Goal: Task Accomplishment & Management: Use online tool/utility

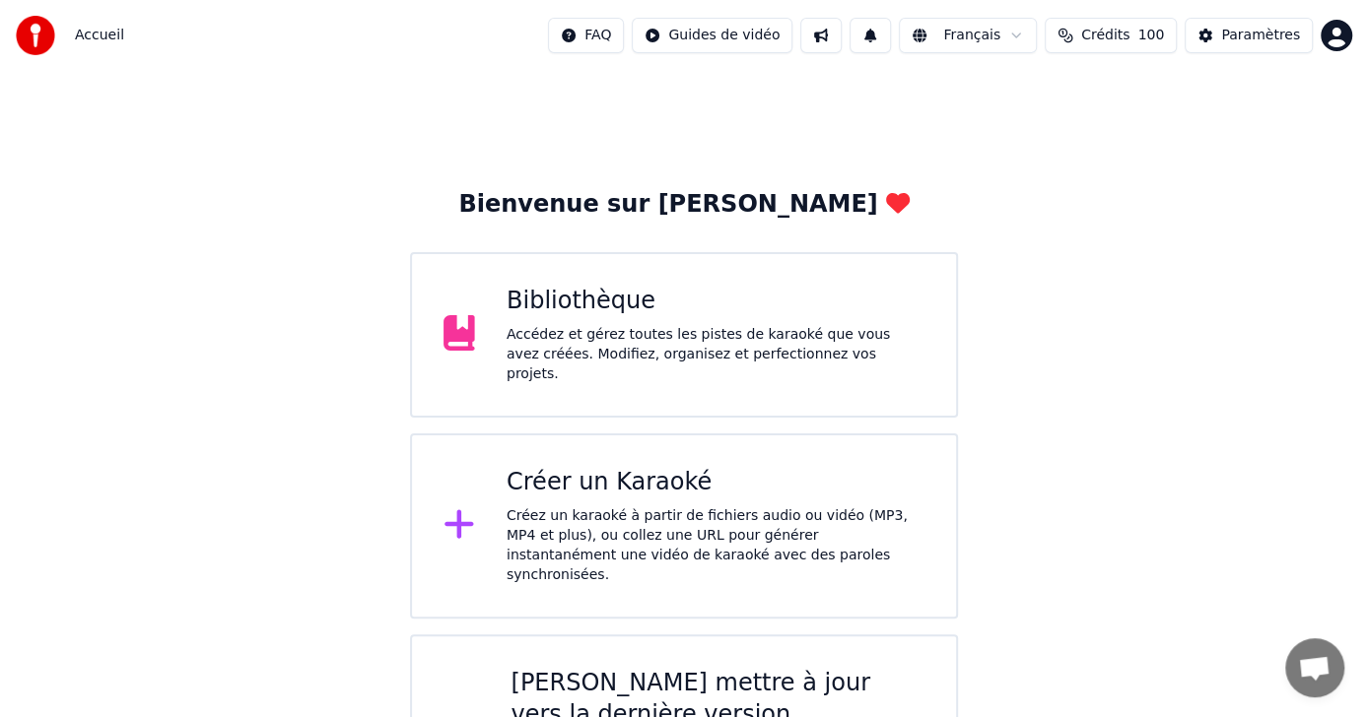
click at [609, 507] on div "Créez un karaoké à partir de fichiers audio ou vidéo (MP3, MP4 et plus), ou col…" at bounding box center [716, 546] width 418 height 79
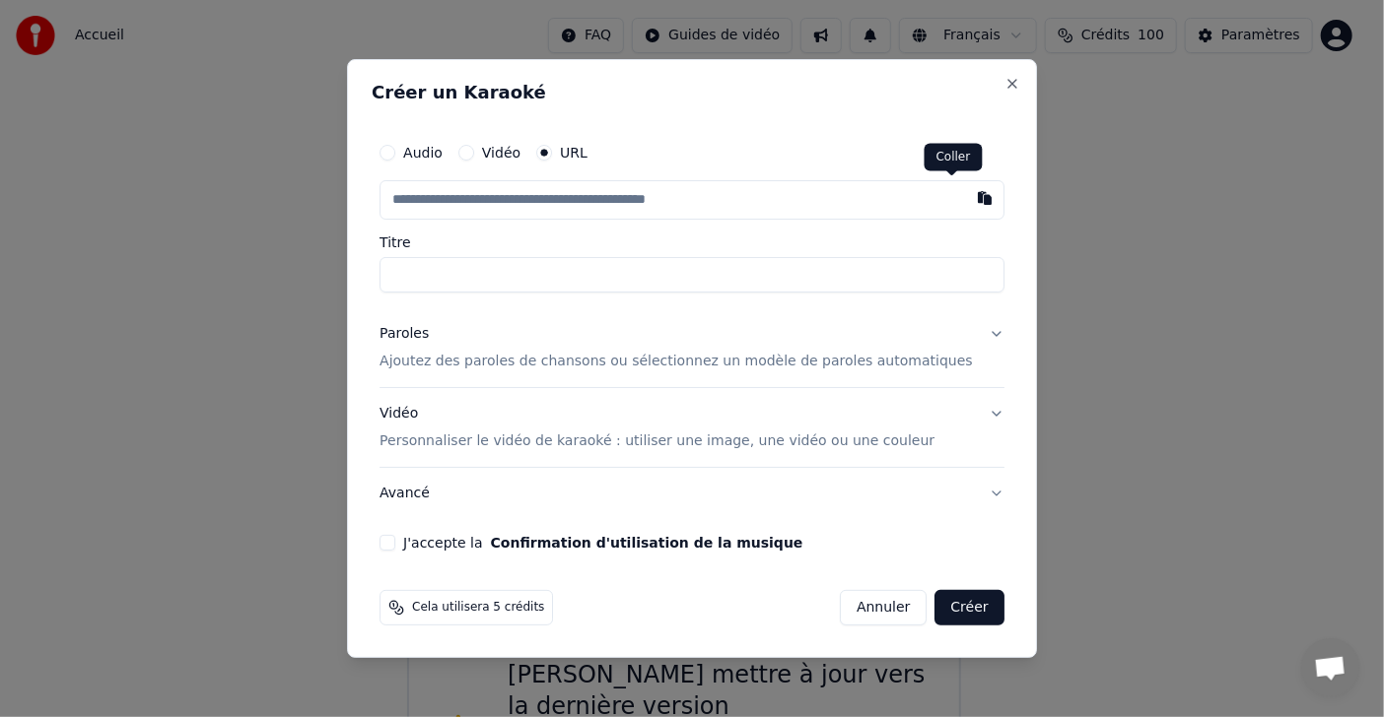
click at [965, 199] on button "button" at bounding box center [984, 197] width 39 height 35
type input "**********"
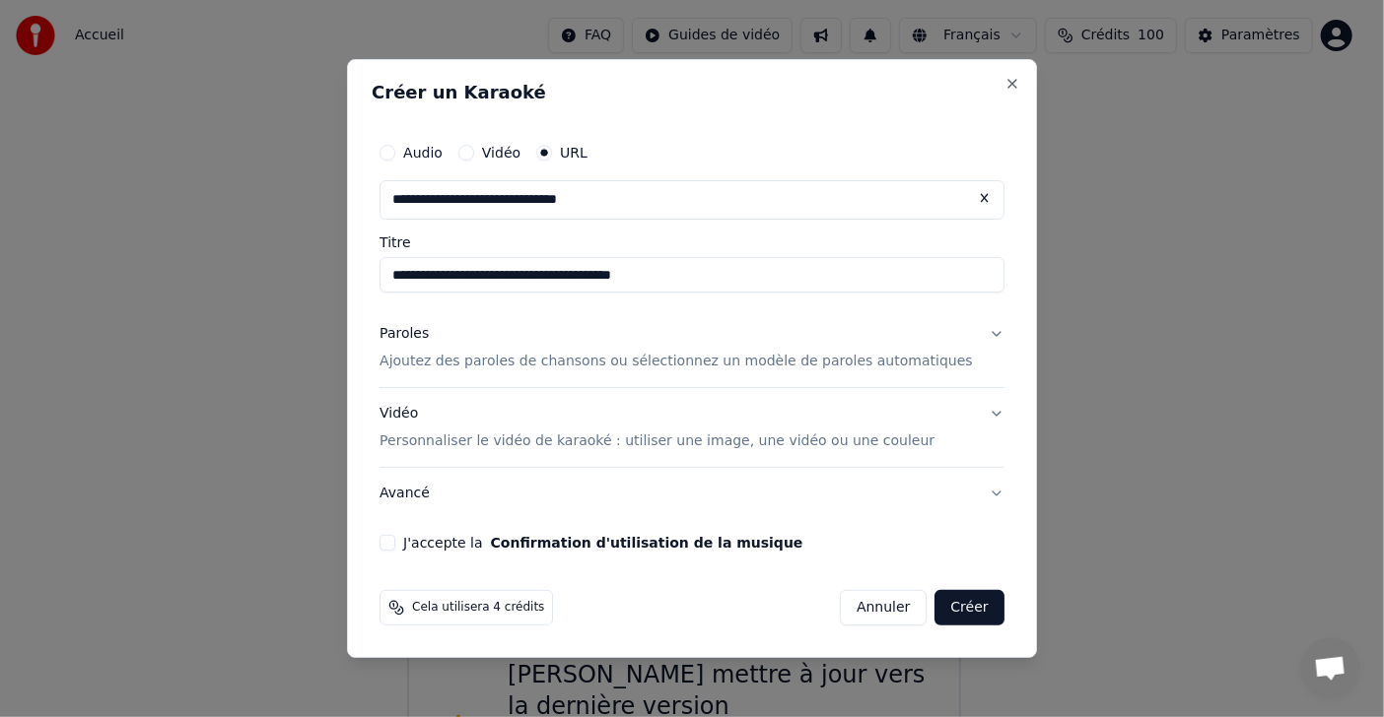
type input "**********"
click at [970, 328] on button "Paroles Ajoutez des paroles de chansons ou sélectionnez un modèle de paroles au…" at bounding box center [691, 347] width 625 height 79
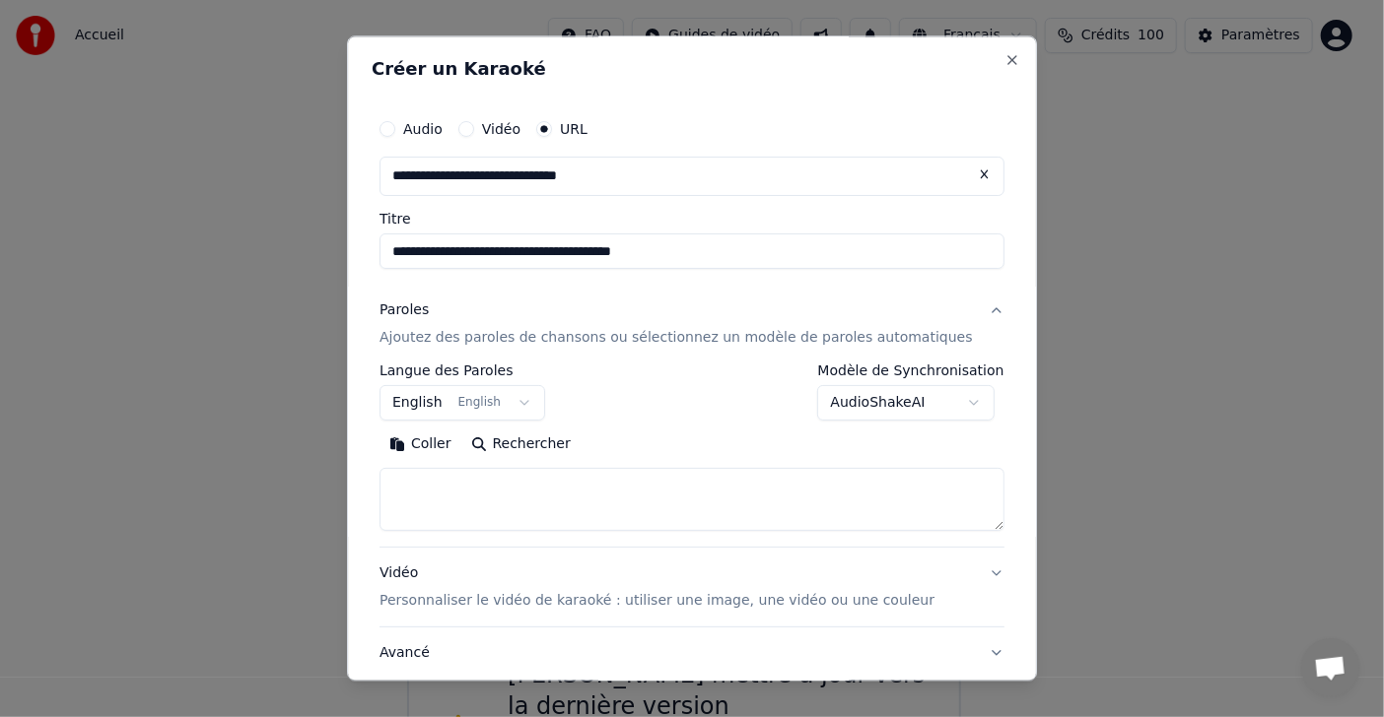
click at [932, 397] on body "**********" at bounding box center [684, 422] width 1368 height 844
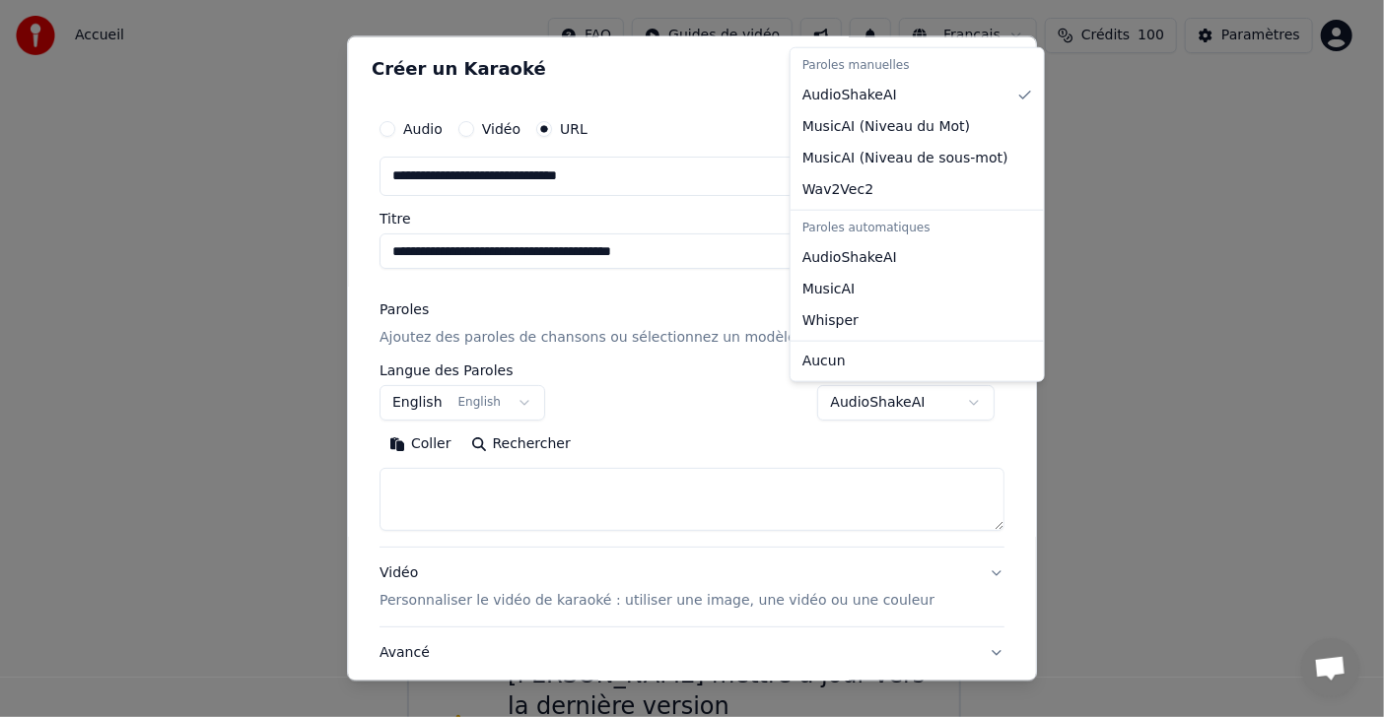
select select "**********"
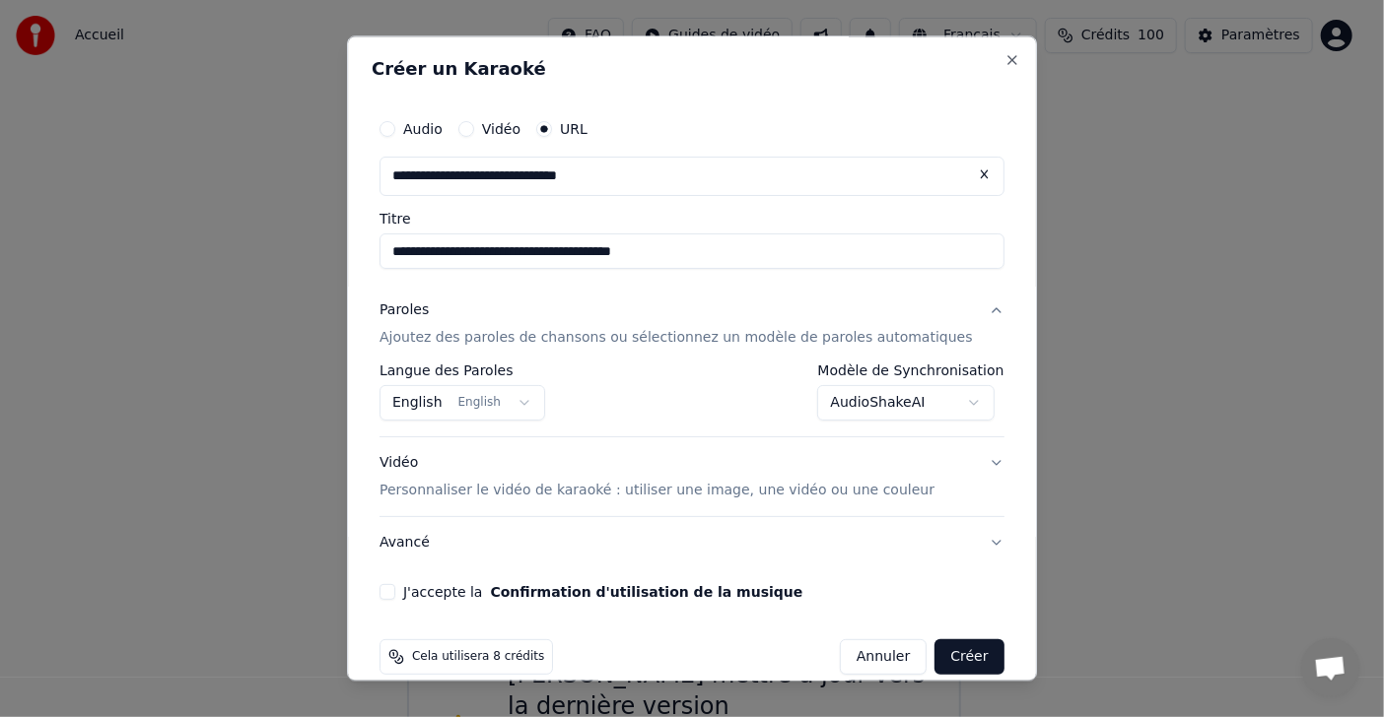
click at [395, 597] on button "J'accepte la Confirmation d'utilisation de la musique" at bounding box center [387, 592] width 16 height 16
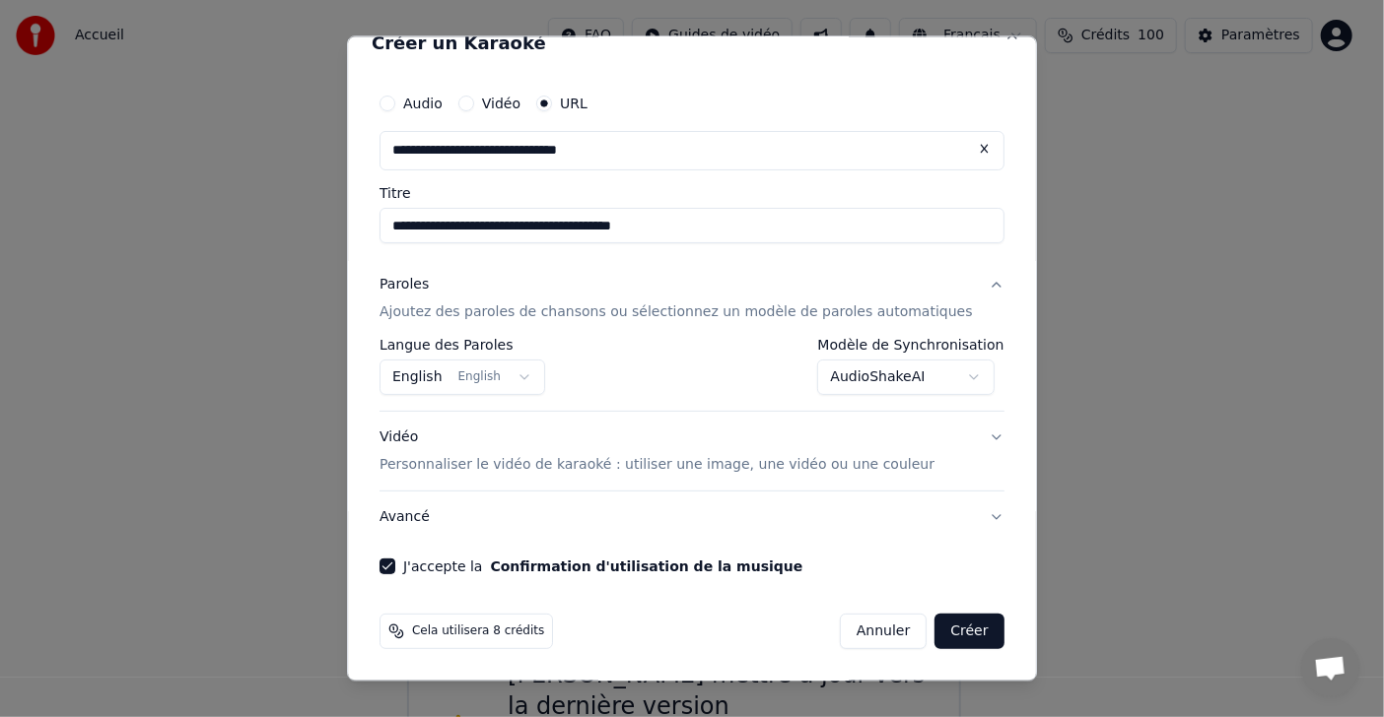
click at [519, 383] on button "English English" at bounding box center [462, 377] width 166 height 35
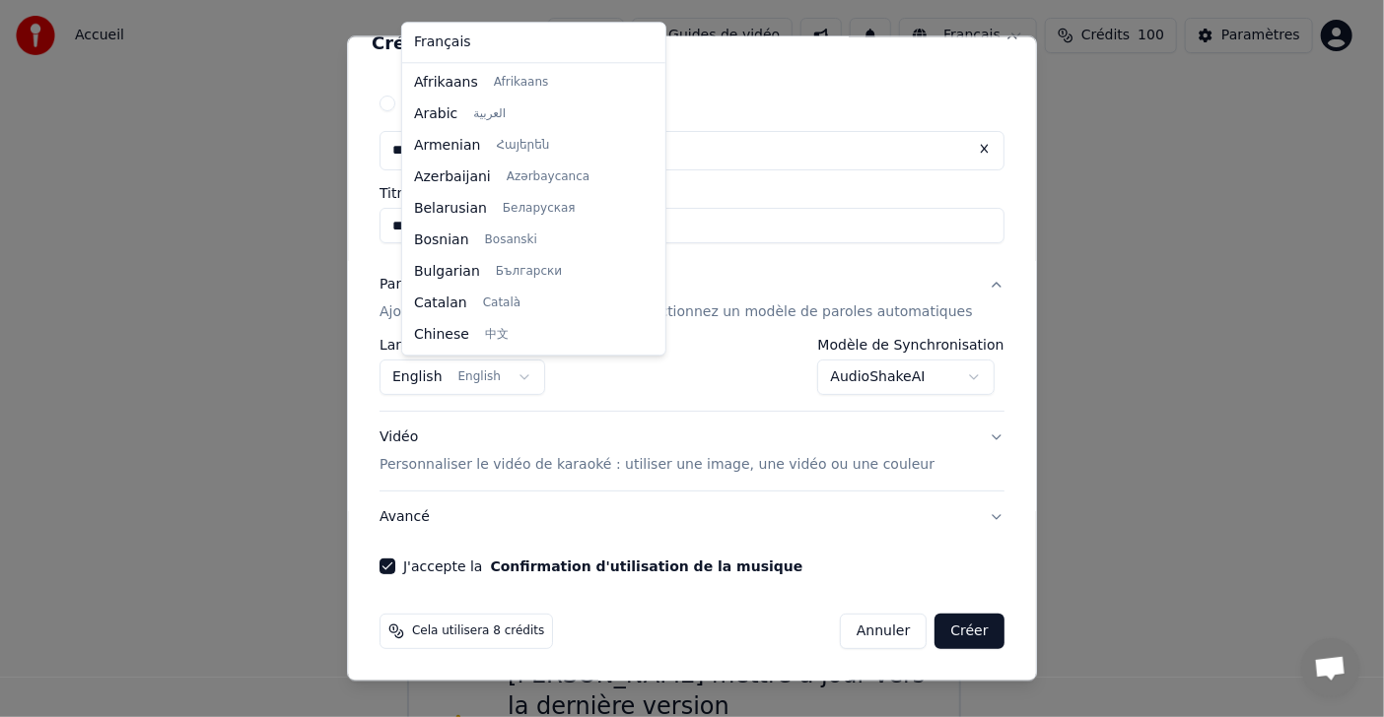
scroll to position [157, 0]
select select "**"
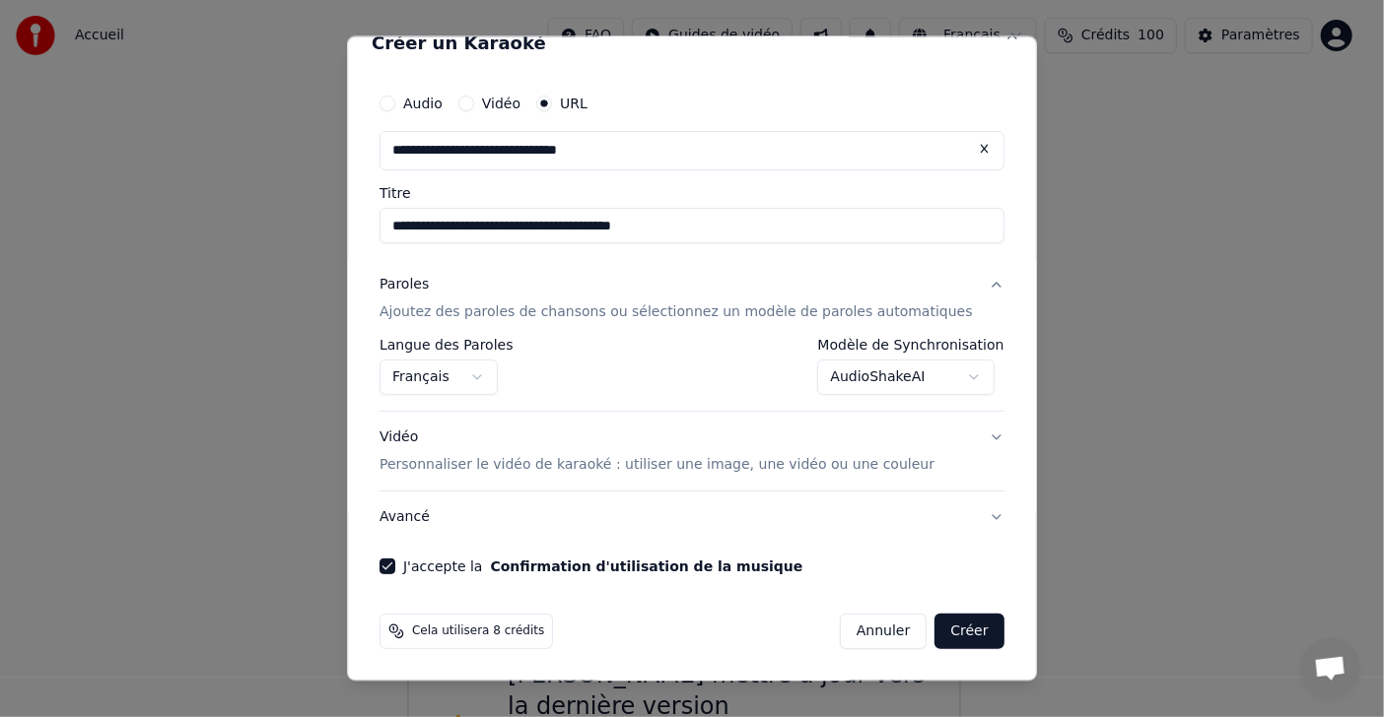
click at [943, 636] on button "Créer" at bounding box center [969, 631] width 69 height 35
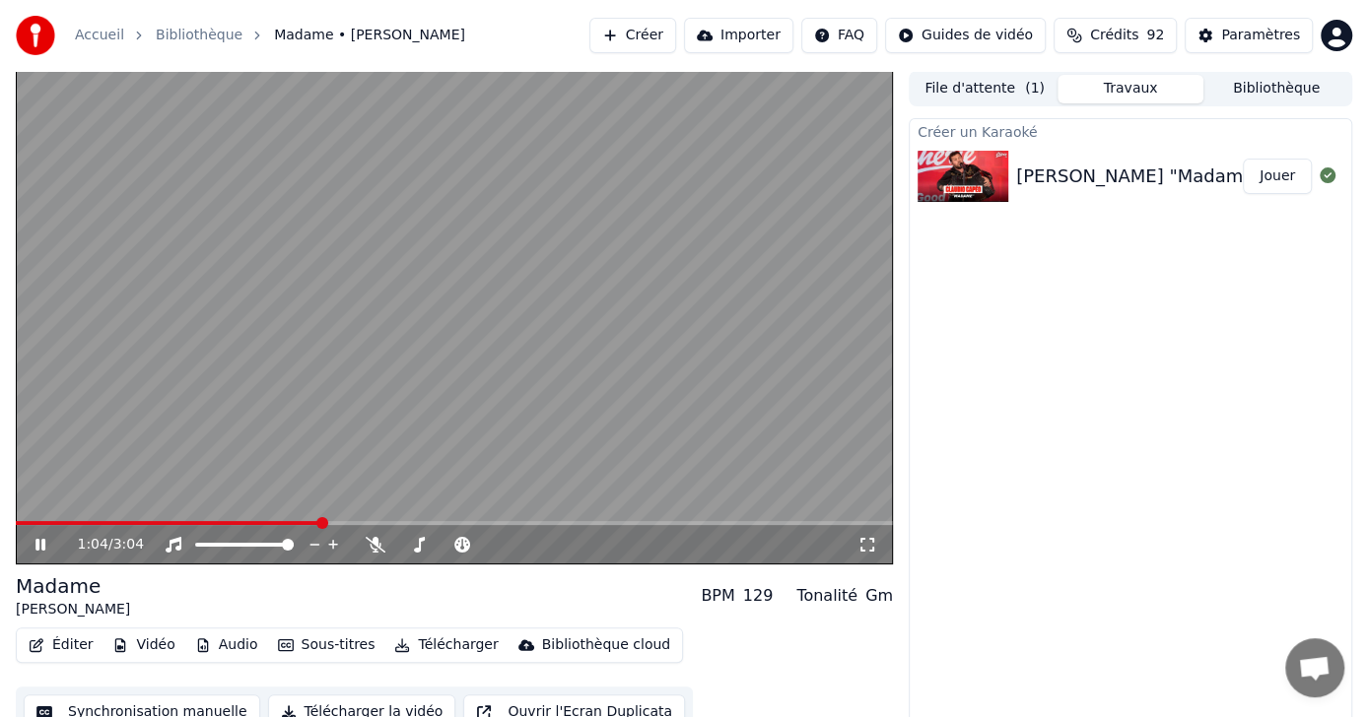
click at [320, 529] on span at bounding box center [322, 523] width 12 height 12
click at [33, 546] on icon at bounding box center [54, 545] width 45 height 16
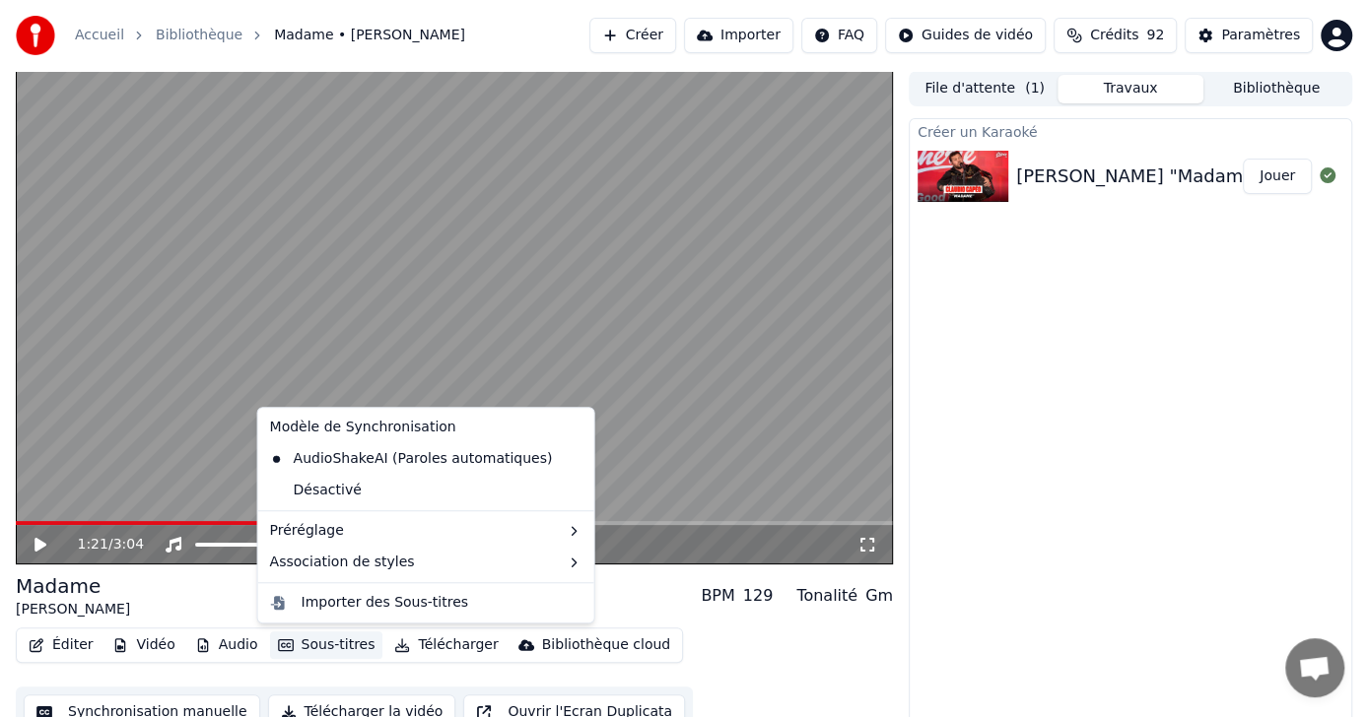
click at [319, 646] on button "Sous-titres" at bounding box center [326, 646] width 113 height 28
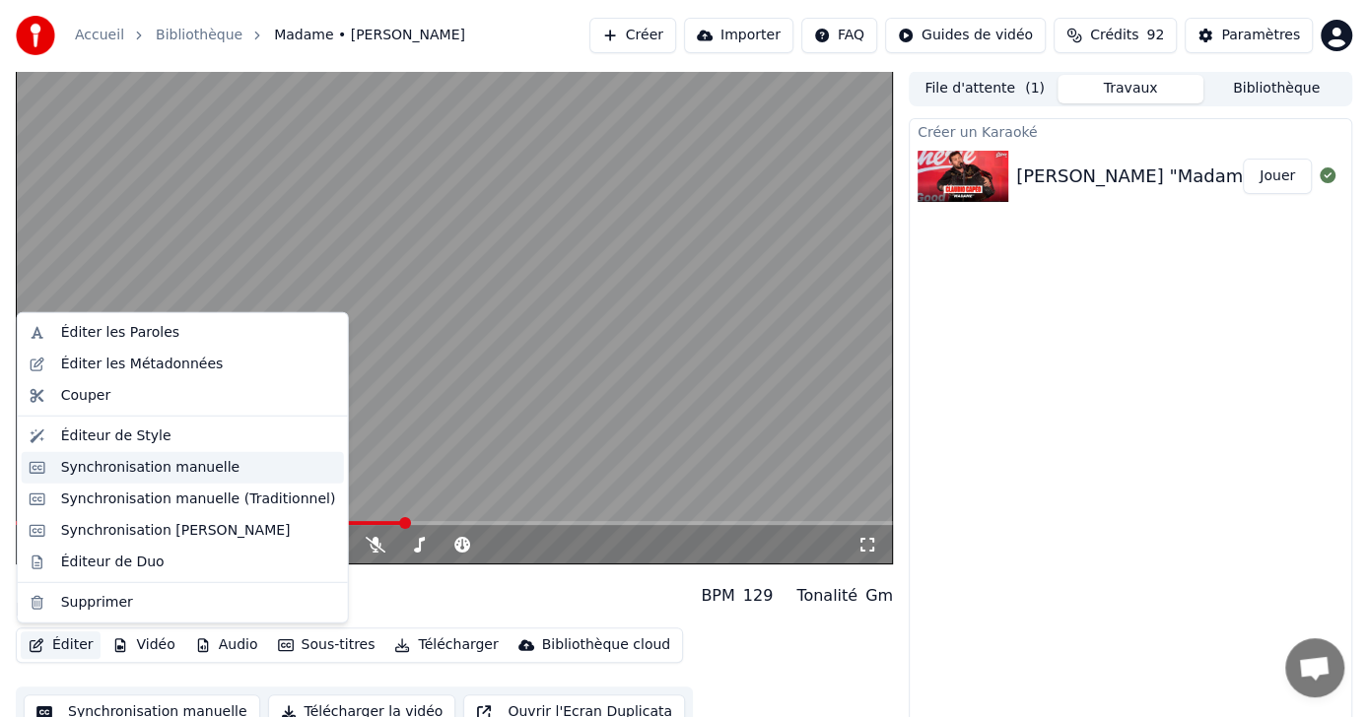
click at [189, 471] on div "Synchronisation manuelle" at bounding box center [150, 468] width 179 height 20
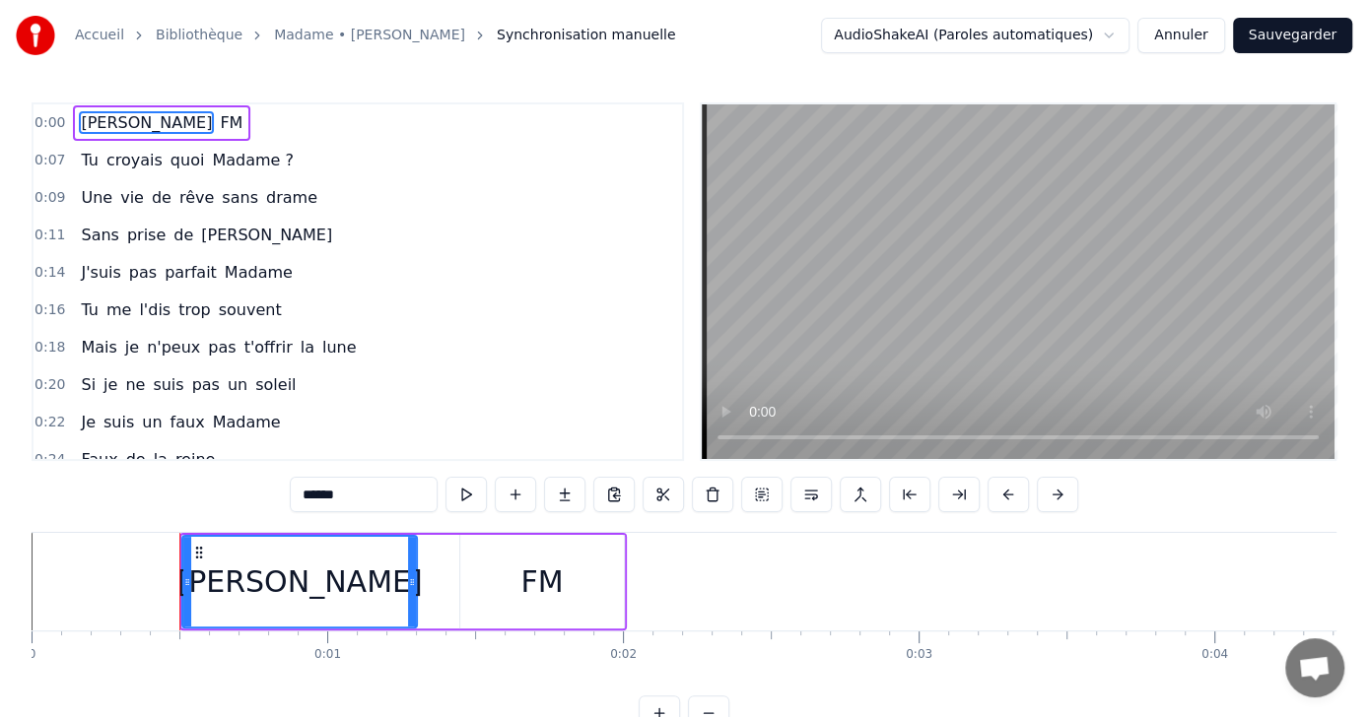
click at [1181, 42] on button "Annuler" at bounding box center [1180, 35] width 87 height 35
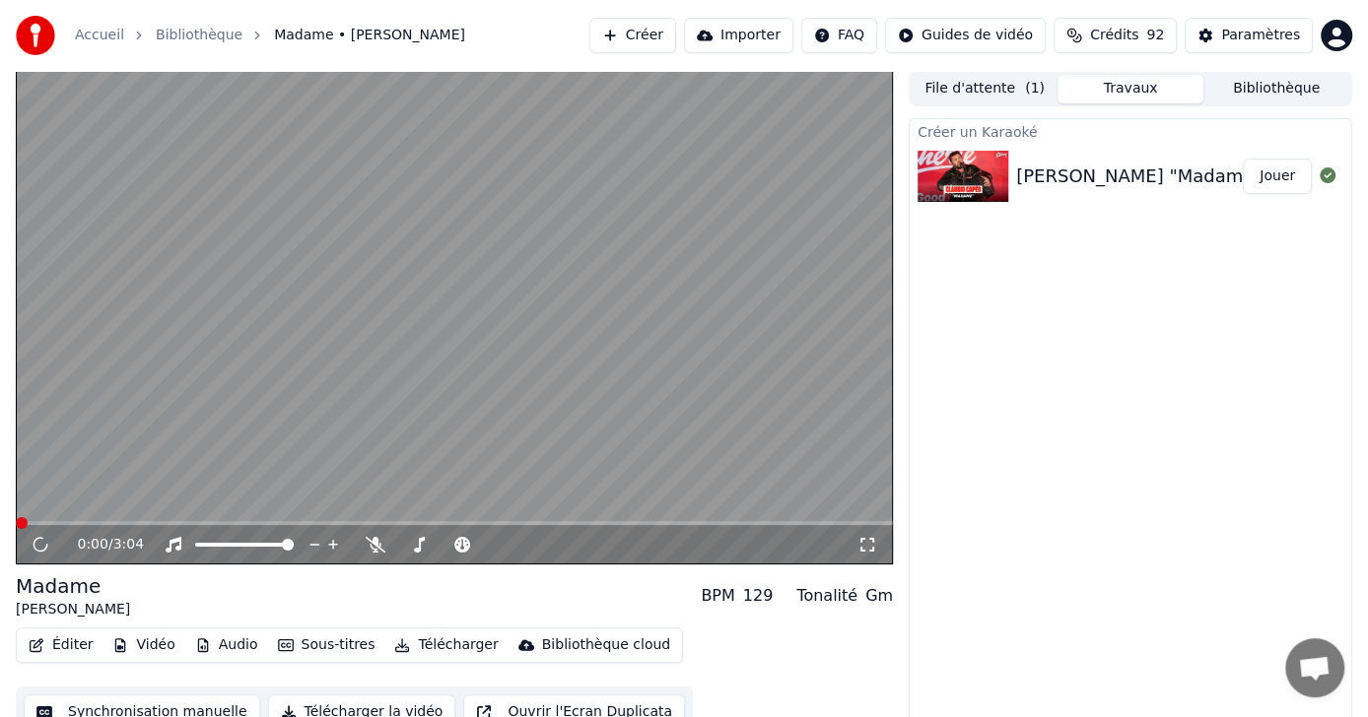
click at [55, 646] on button "Éditer" at bounding box center [61, 646] width 80 height 28
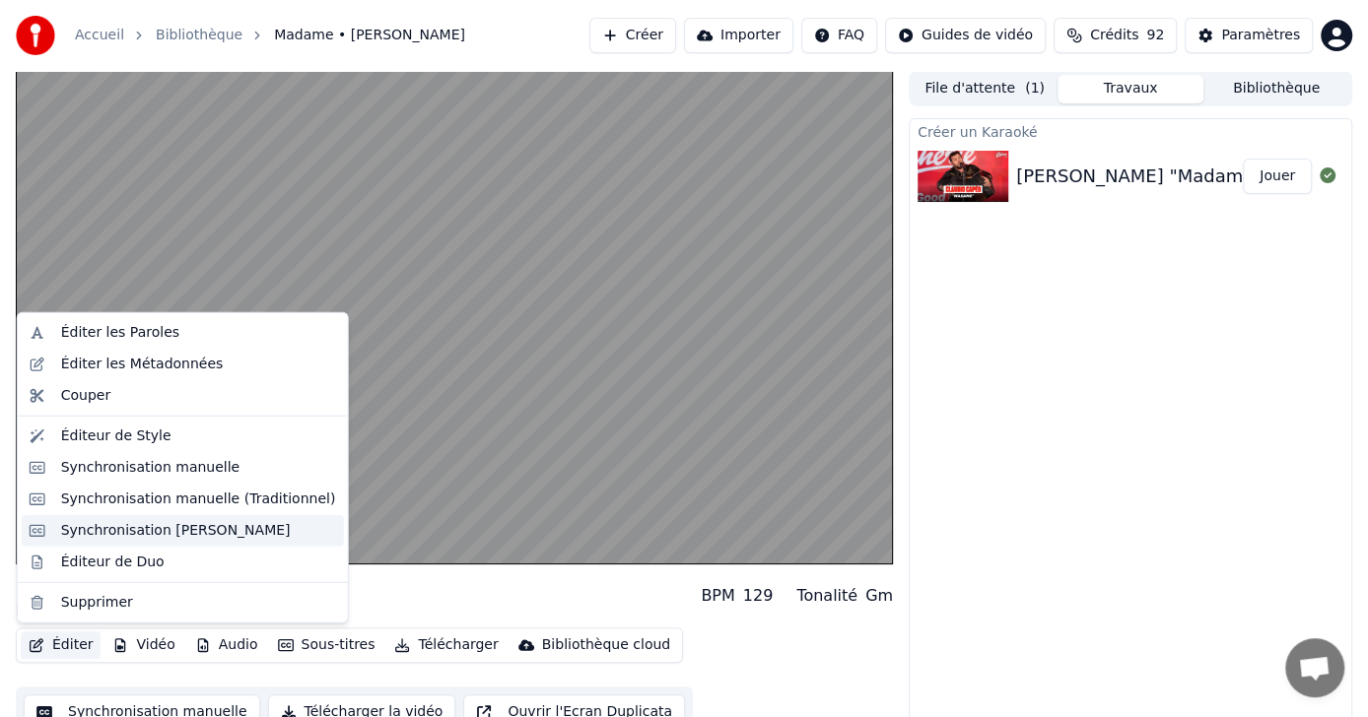
click at [204, 530] on div "Synchronisation [PERSON_NAME]" at bounding box center [176, 531] width 230 height 20
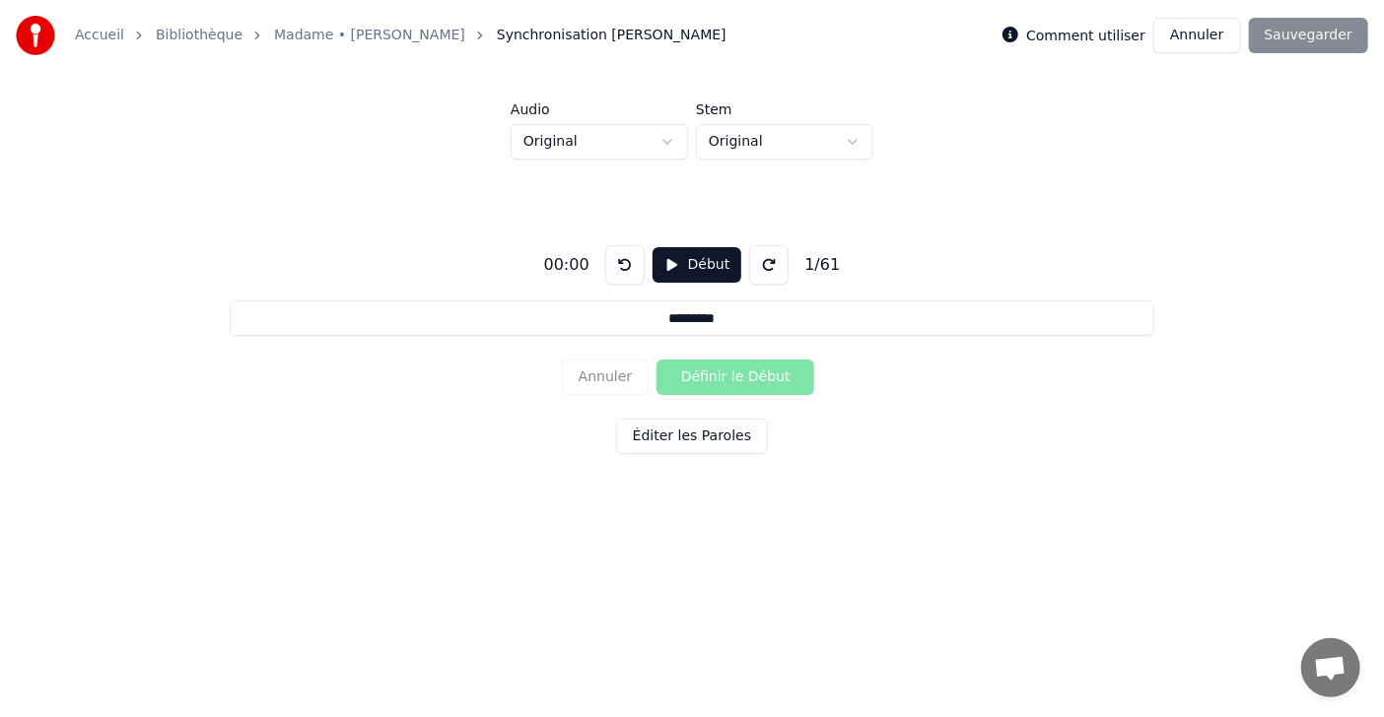
click at [1196, 41] on button "Annuler" at bounding box center [1196, 35] width 87 height 35
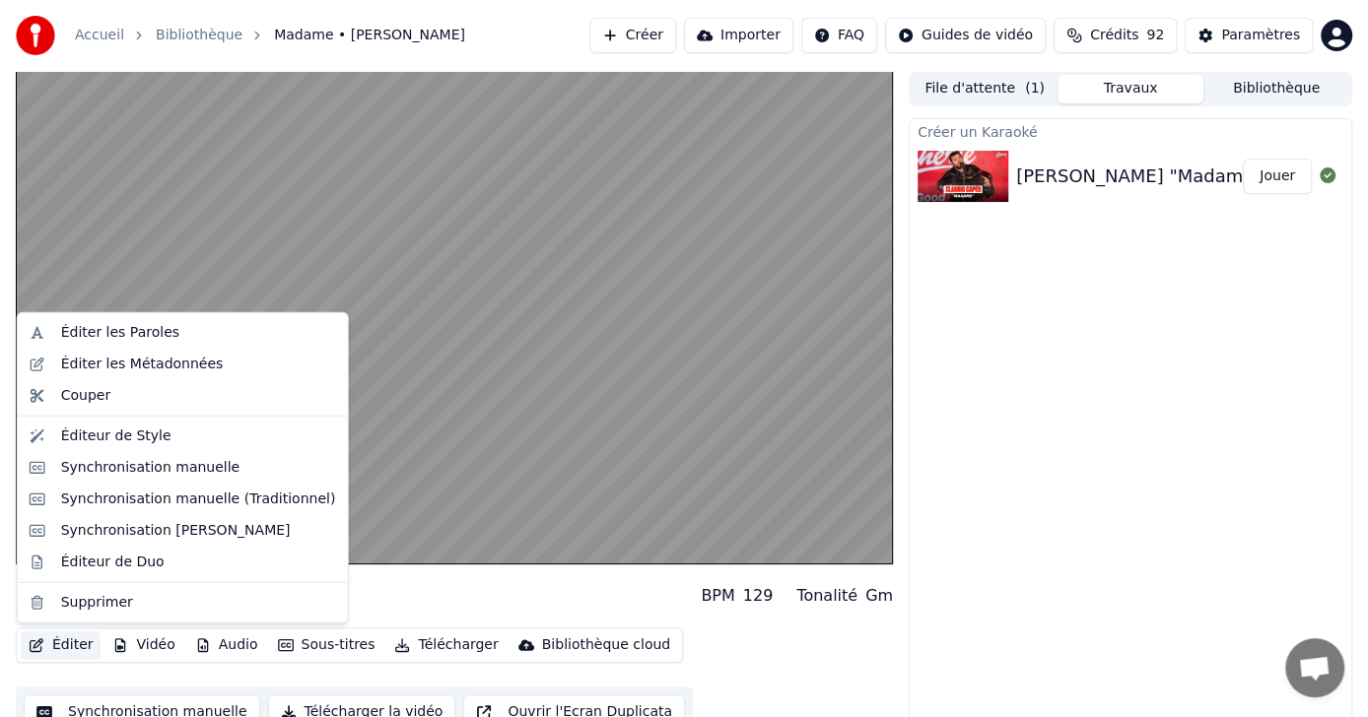
click at [71, 651] on button "Éditer" at bounding box center [61, 646] width 80 height 28
click at [162, 507] on div "Synchronisation manuelle (Traditionnel)" at bounding box center [198, 500] width 275 height 20
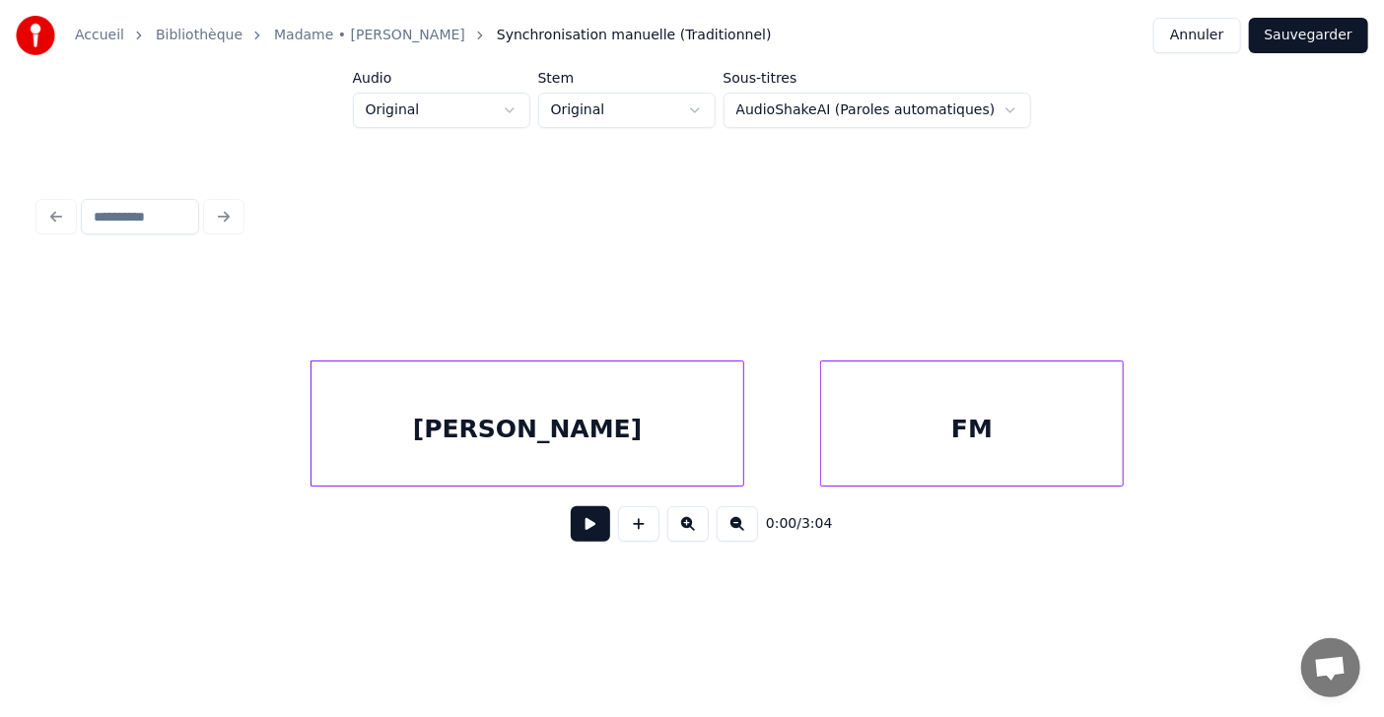
click at [509, 428] on div "[PERSON_NAME]" at bounding box center [527, 429] width 432 height 134
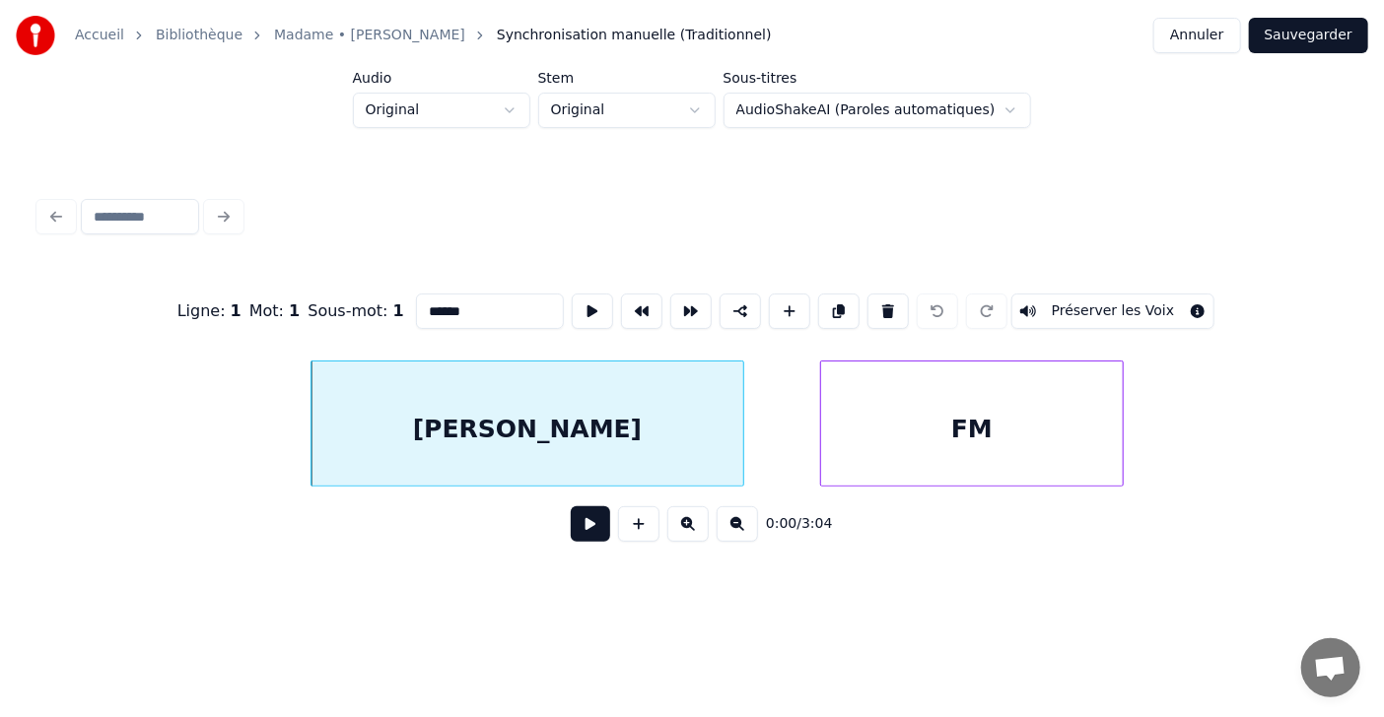
click at [901, 302] on button at bounding box center [887, 311] width 41 height 35
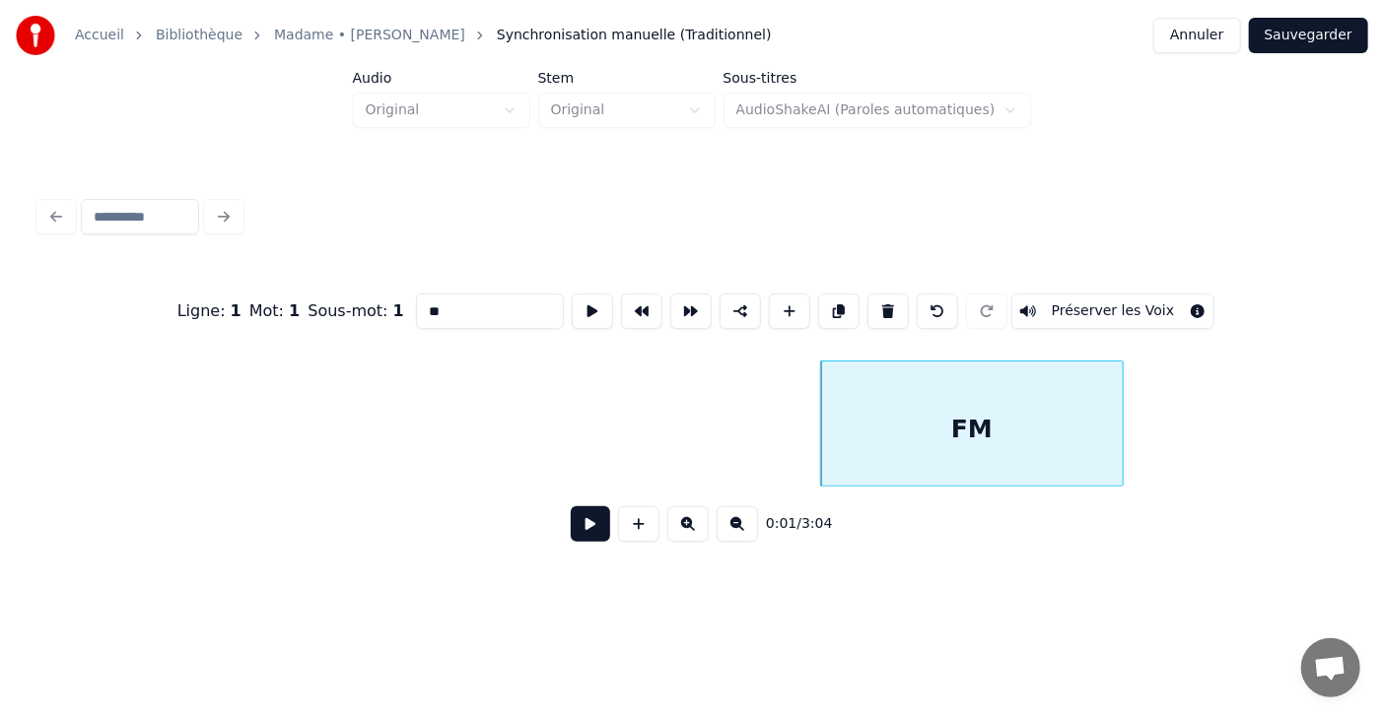
click at [915, 434] on div "FM" at bounding box center [972, 429] width 302 height 134
click at [901, 384] on div "FM" at bounding box center [972, 429] width 302 height 134
click at [899, 310] on button at bounding box center [887, 311] width 41 height 35
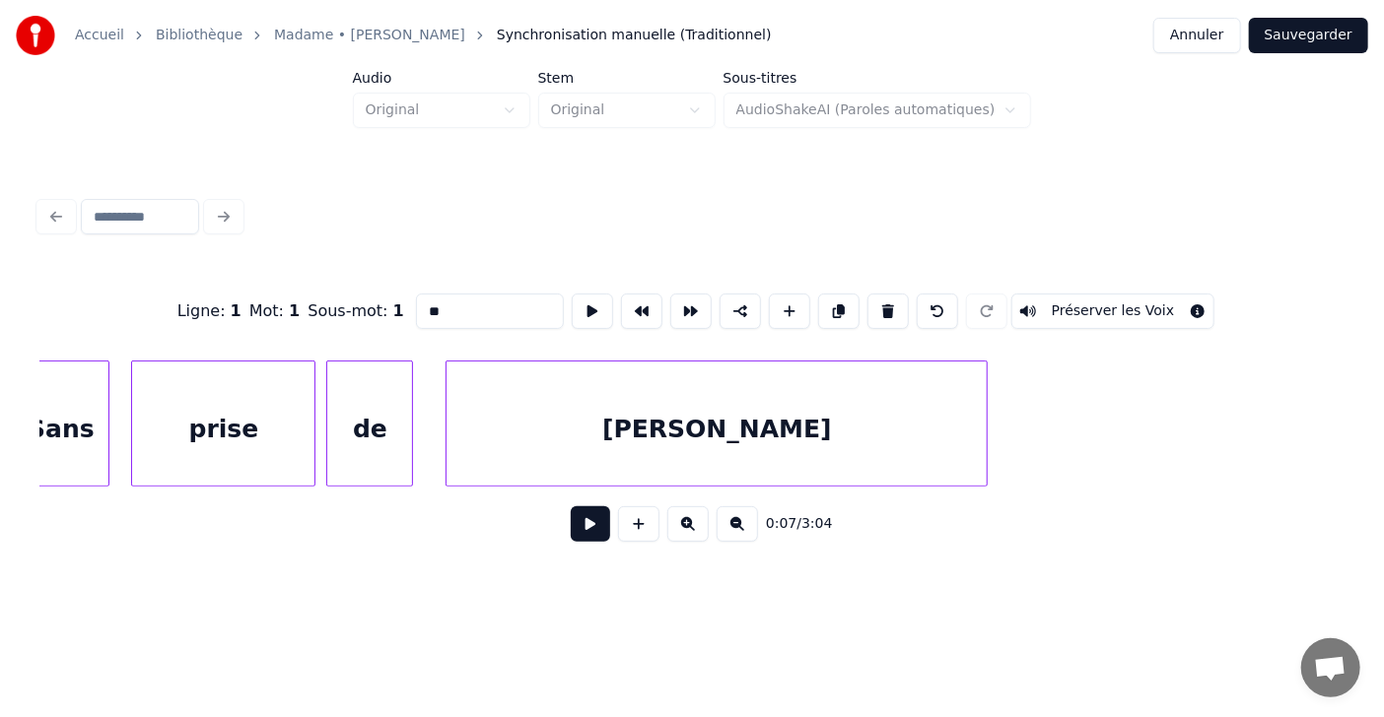
scroll to position [0, 6029]
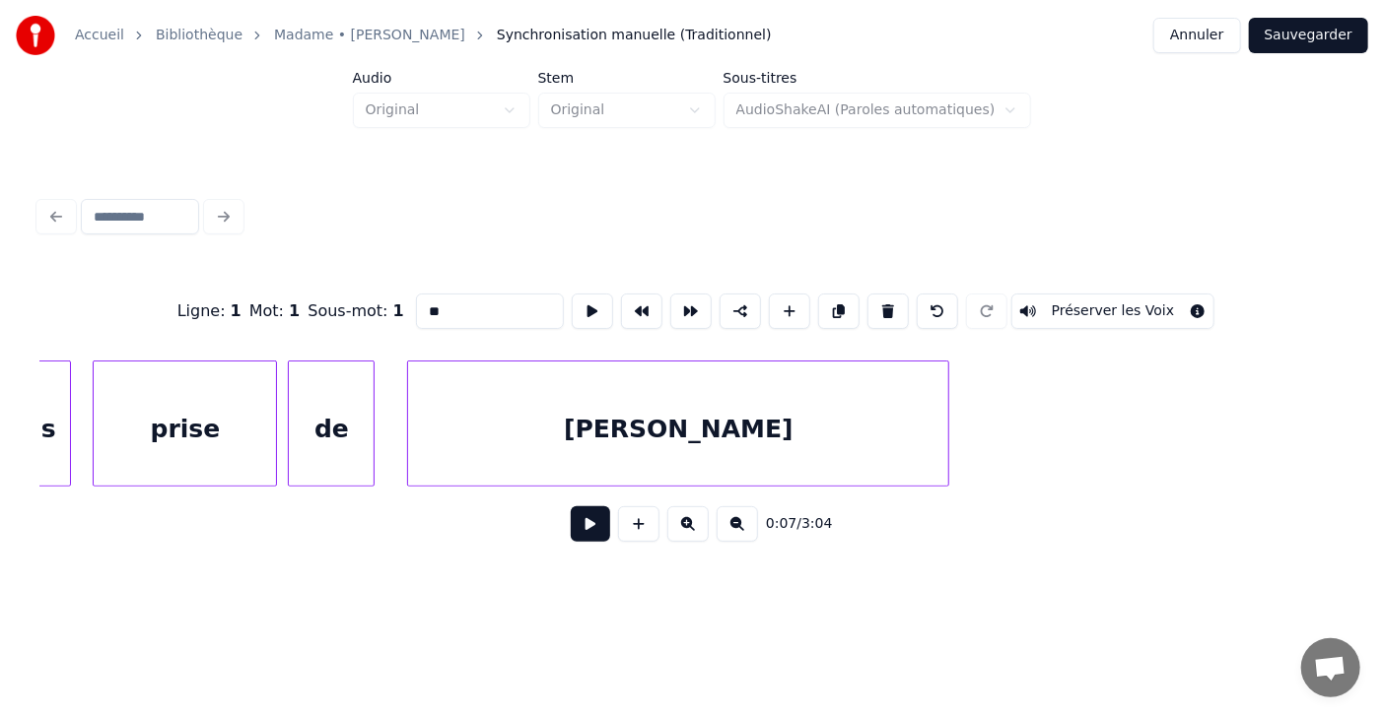
click at [683, 442] on div "[PERSON_NAME]" at bounding box center [678, 429] width 540 height 134
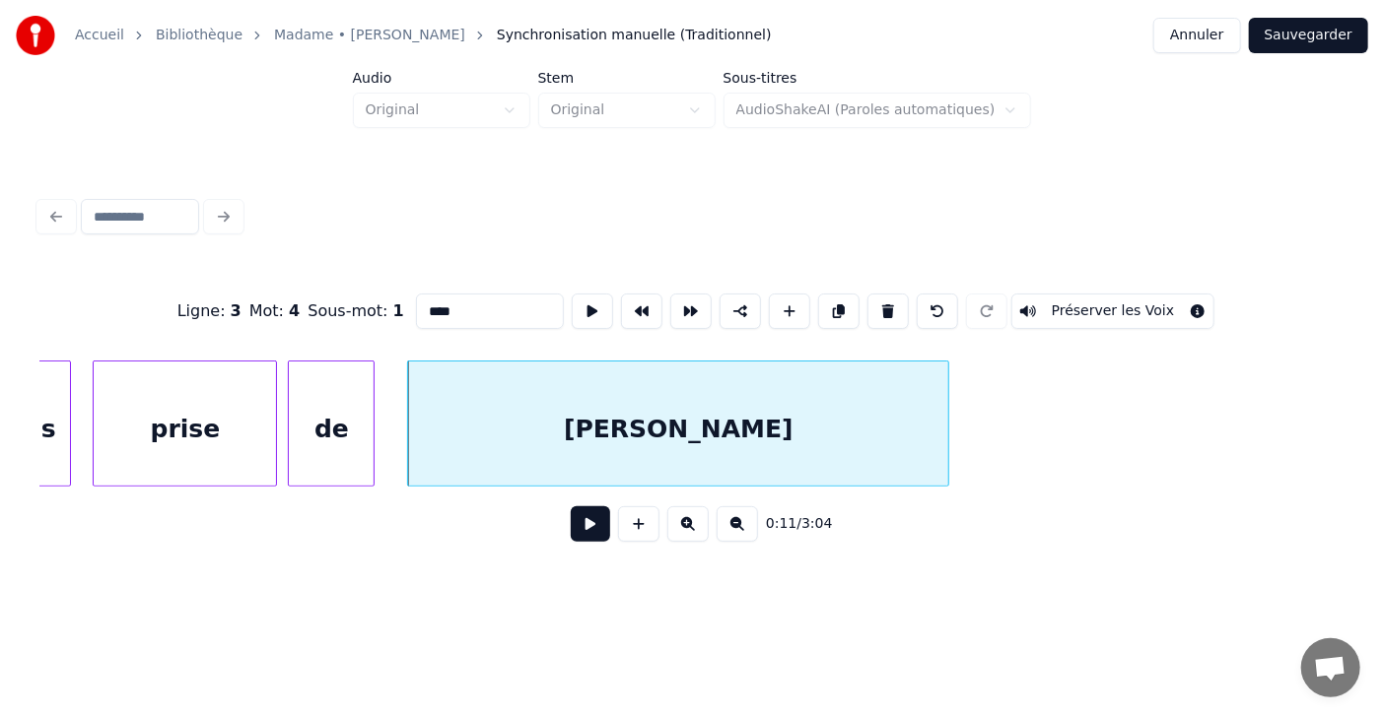
click at [416, 303] on input "****" at bounding box center [490, 311] width 148 height 35
click at [416, 303] on input "*****" at bounding box center [490, 311] width 148 height 35
click at [416, 305] on input "******" at bounding box center [490, 311] width 148 height 35
click at [416, 302] on input "******" at bounding box center [490, 311] width 148 height 35
click at [416, 303] on input "*****" at bounding box center [490, 311] width 148 height 35
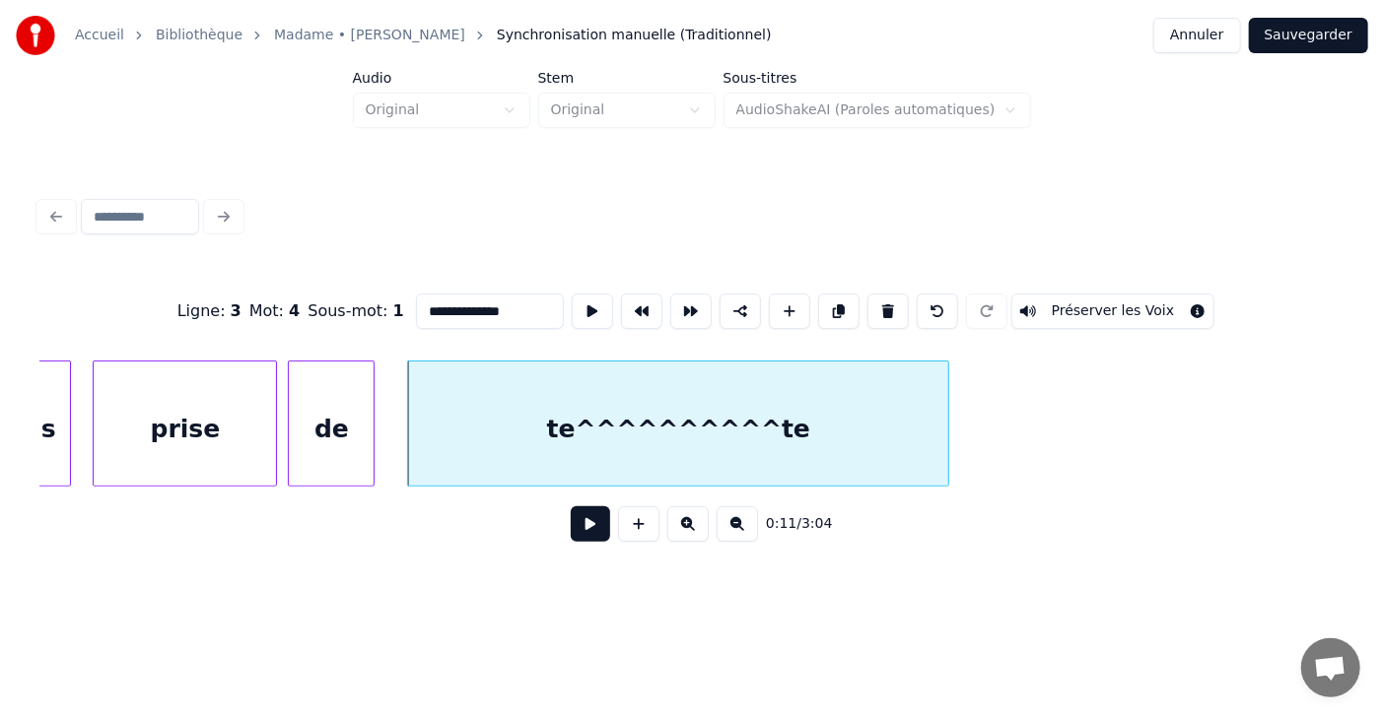
scroll to position [0, 0]
type input "*"
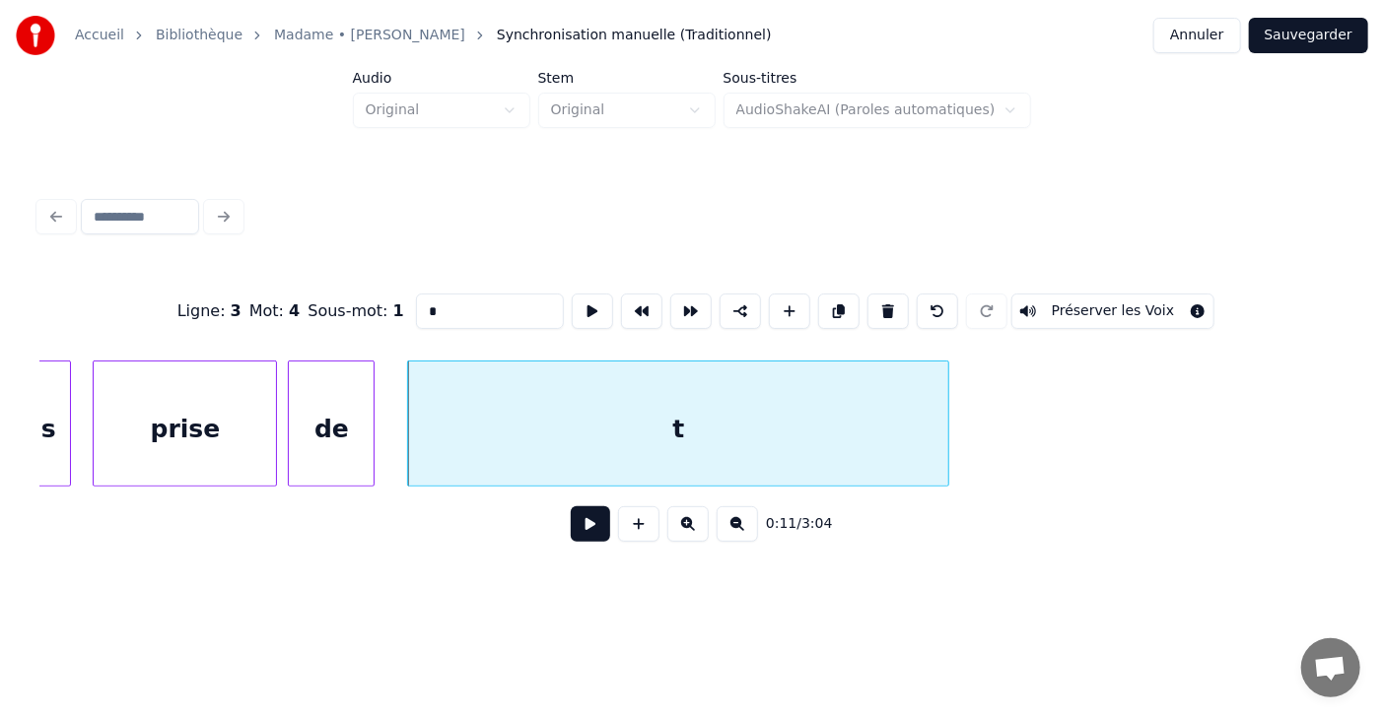
click at [400, 262] on div "Ligne : 3 Mot : 4 Sous-mot : 1 * Préserver les Voix" at bounding box center [691, 311] width 1305 height 99
click at [416, 310] on input "*" at bounding box center [490, 311] width 148 height 35
type input "*"
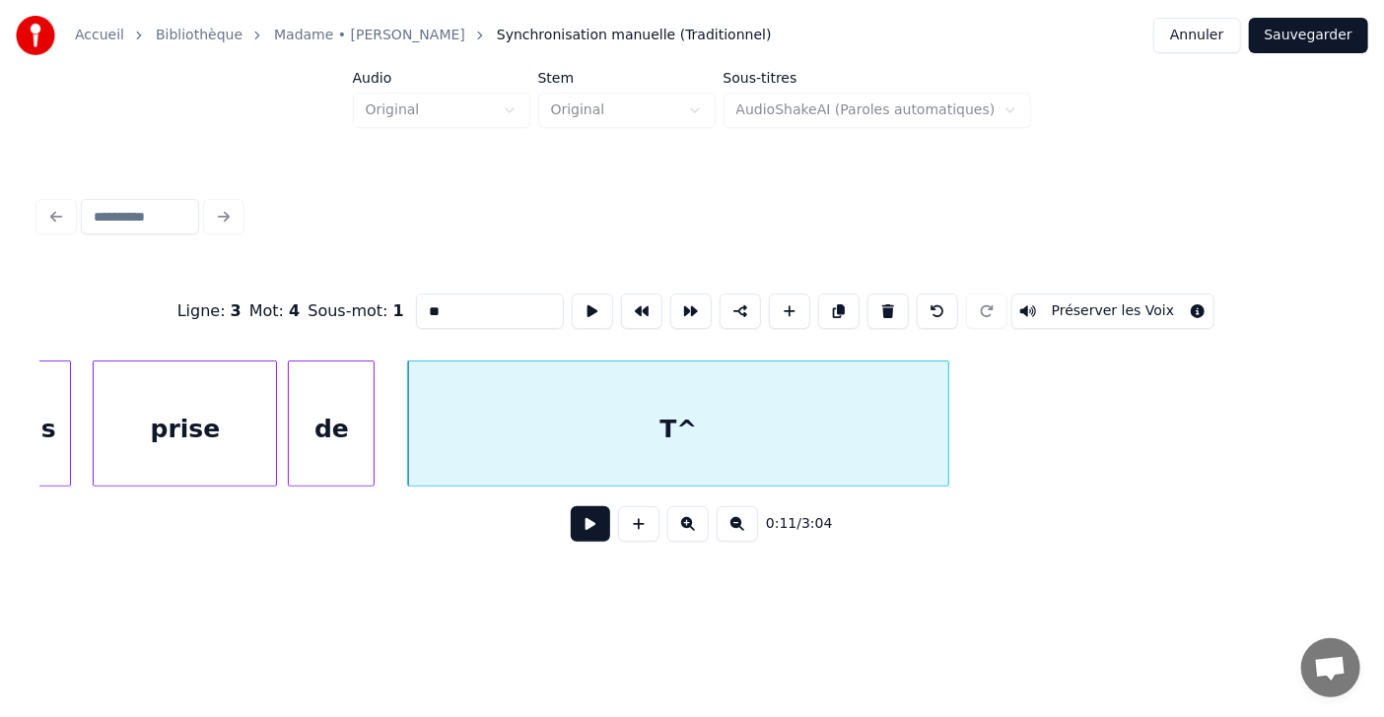
type input "*"
drag, startPoint x: 396, startPoint y: 310, endPoint x: 445, endPoint y: 412, distance: 112.8
click at [445, 412] on div "Ligne : 3 Mot : 4 Sous-mot : 1 * Préserver les Voix 0:11 / 3:04" at bounding box center [691, 412] width 1305 height 300
type input "*"
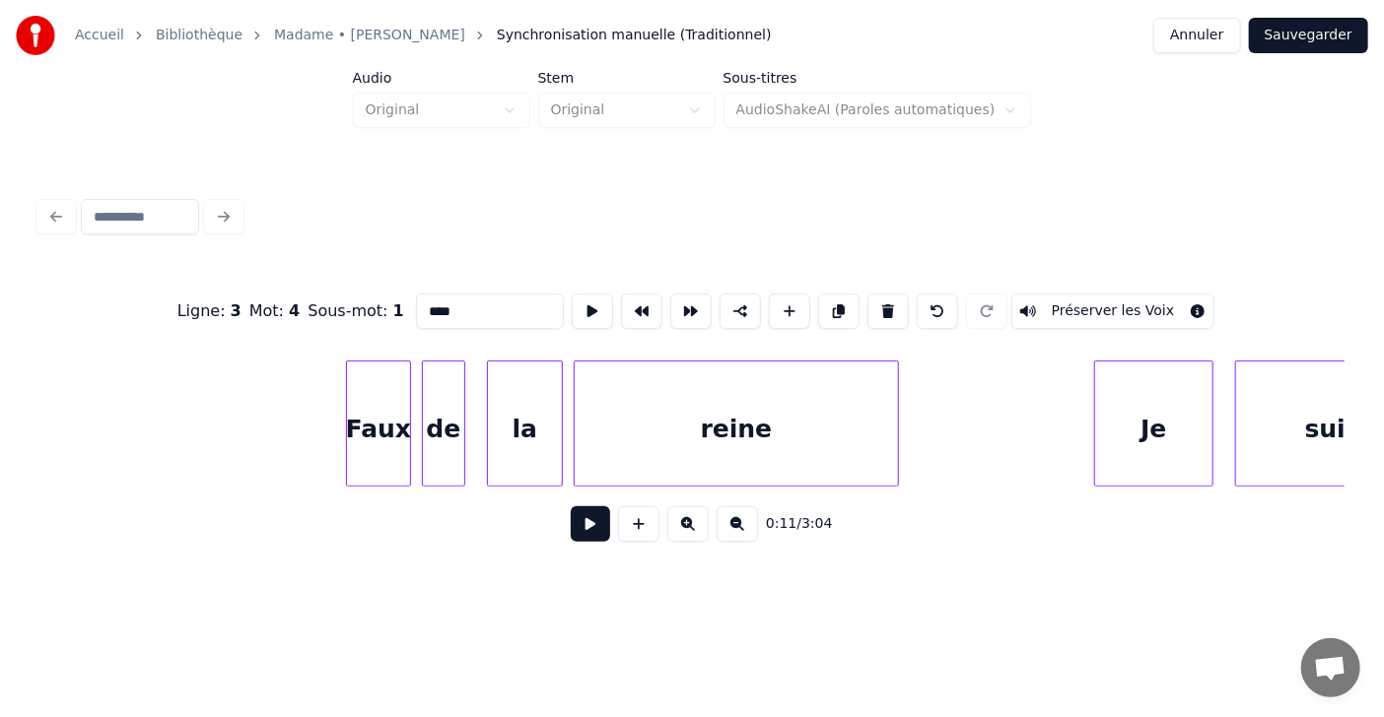
scroll to position [0, 12993]
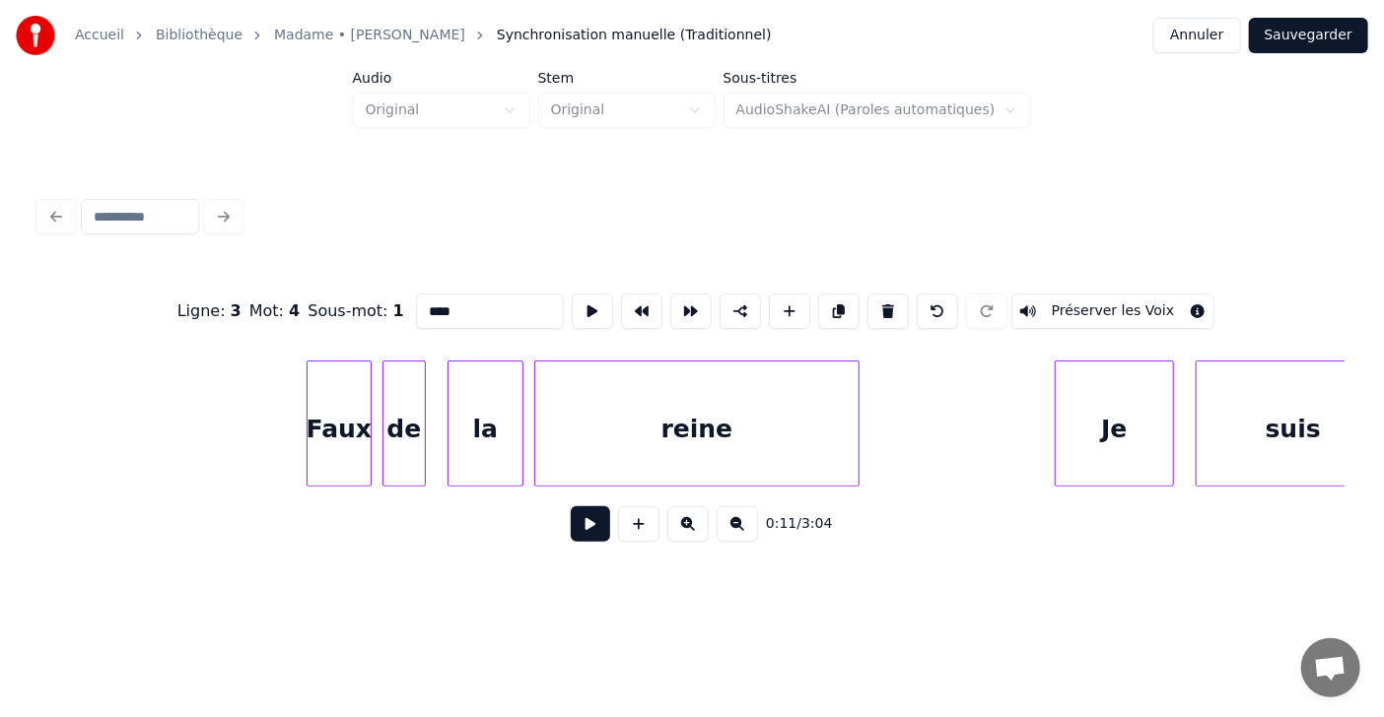
click at [352, 430] on div "Faux" at bounding box center [338, 429] width 63 height 134
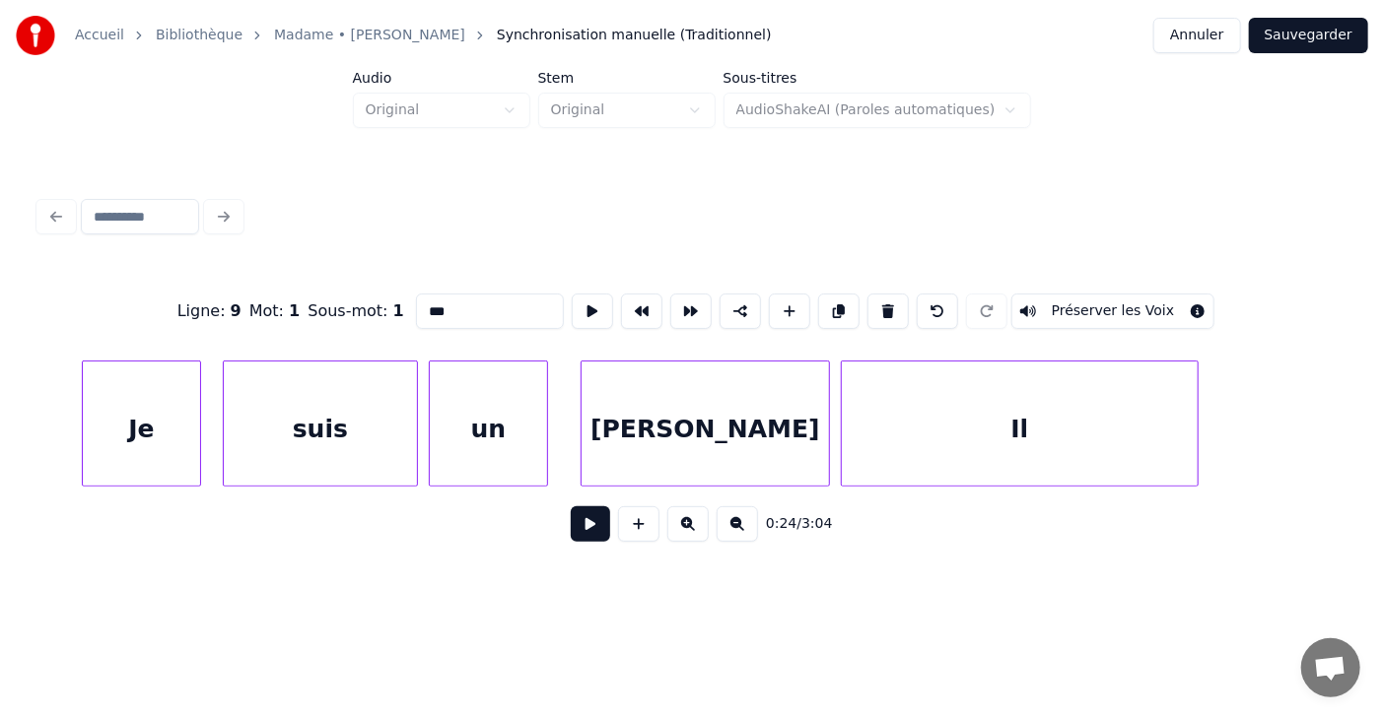
scroll to position [0, 14004]
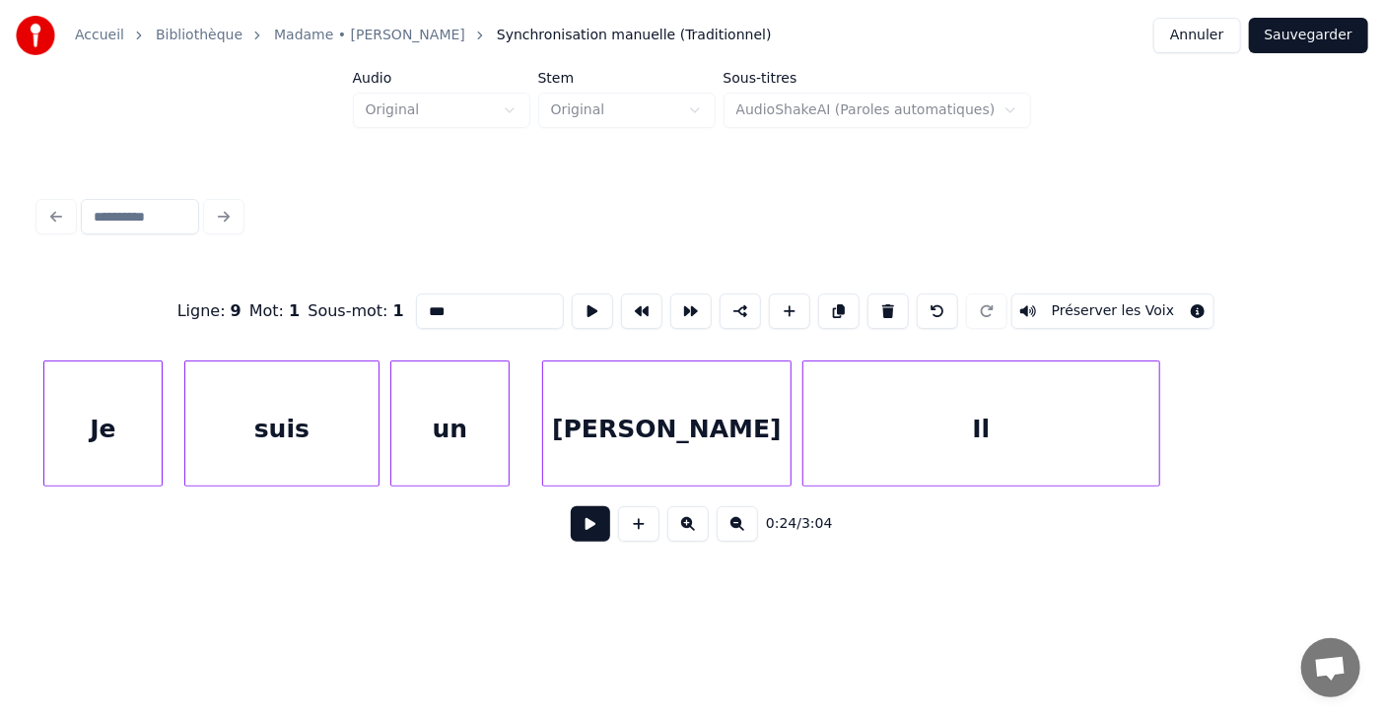
click at [990, 430] on div "Il" at bounding box center [981, 429] width 356 height 134
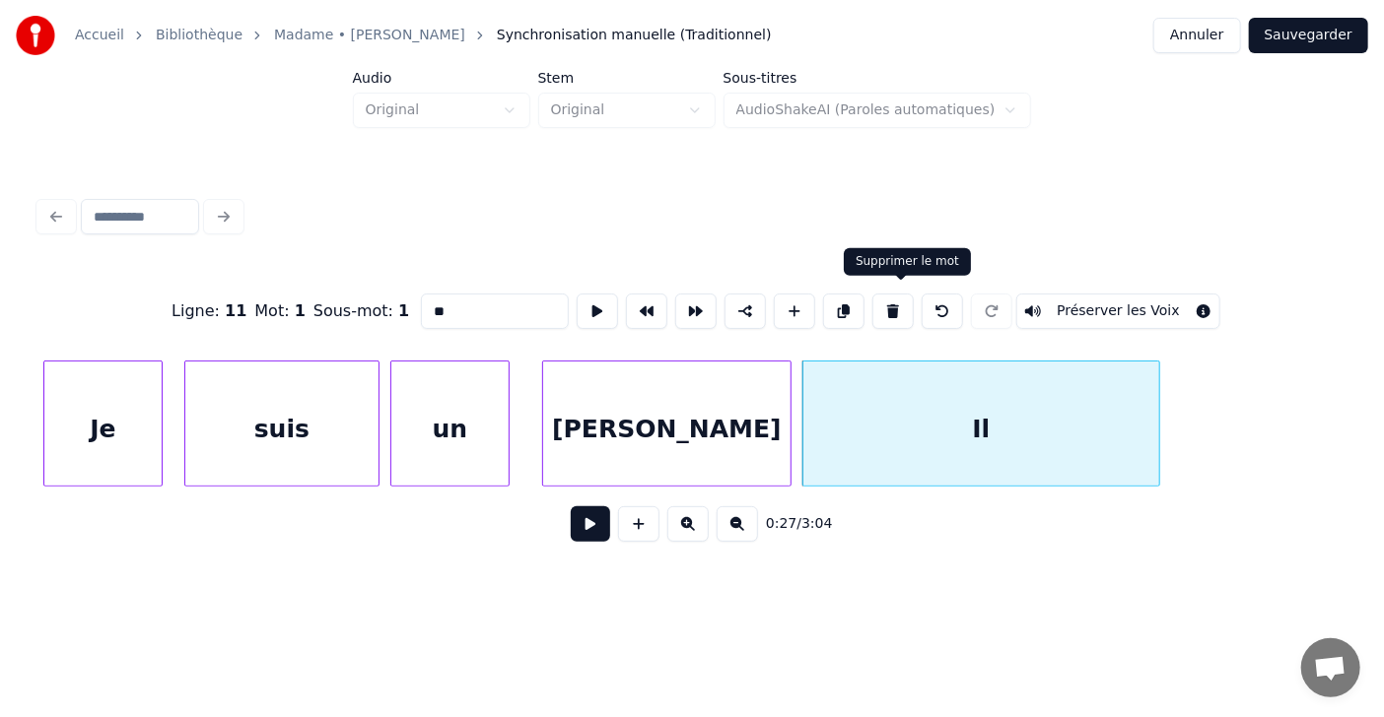
click at [903, 296] on button at bounding box center [892, 311] width 41 height 35
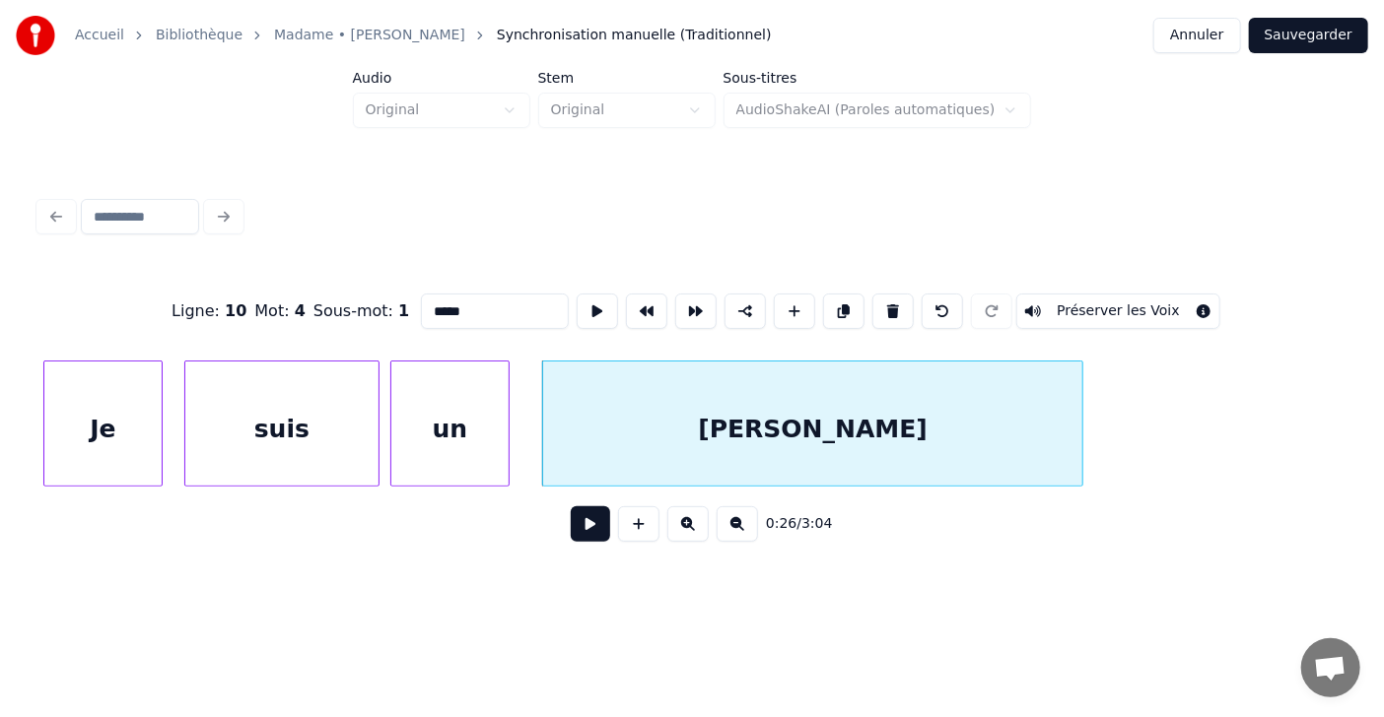
click at [1079, 395] on div at bounding box center [1079, 424] width 6 height 124
click at [426, 304] on input "*****" at bounding box center [495, 311] width 148 height 35
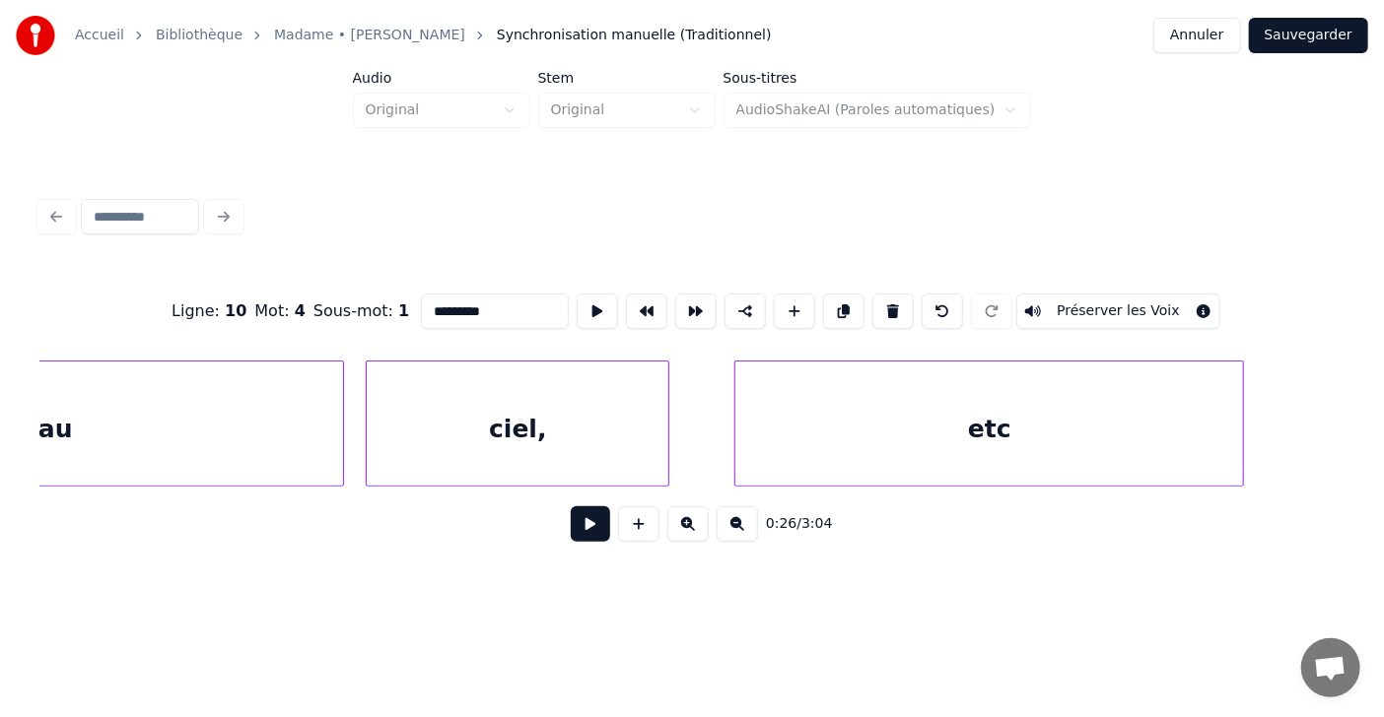
scroll to position [0, 20812]
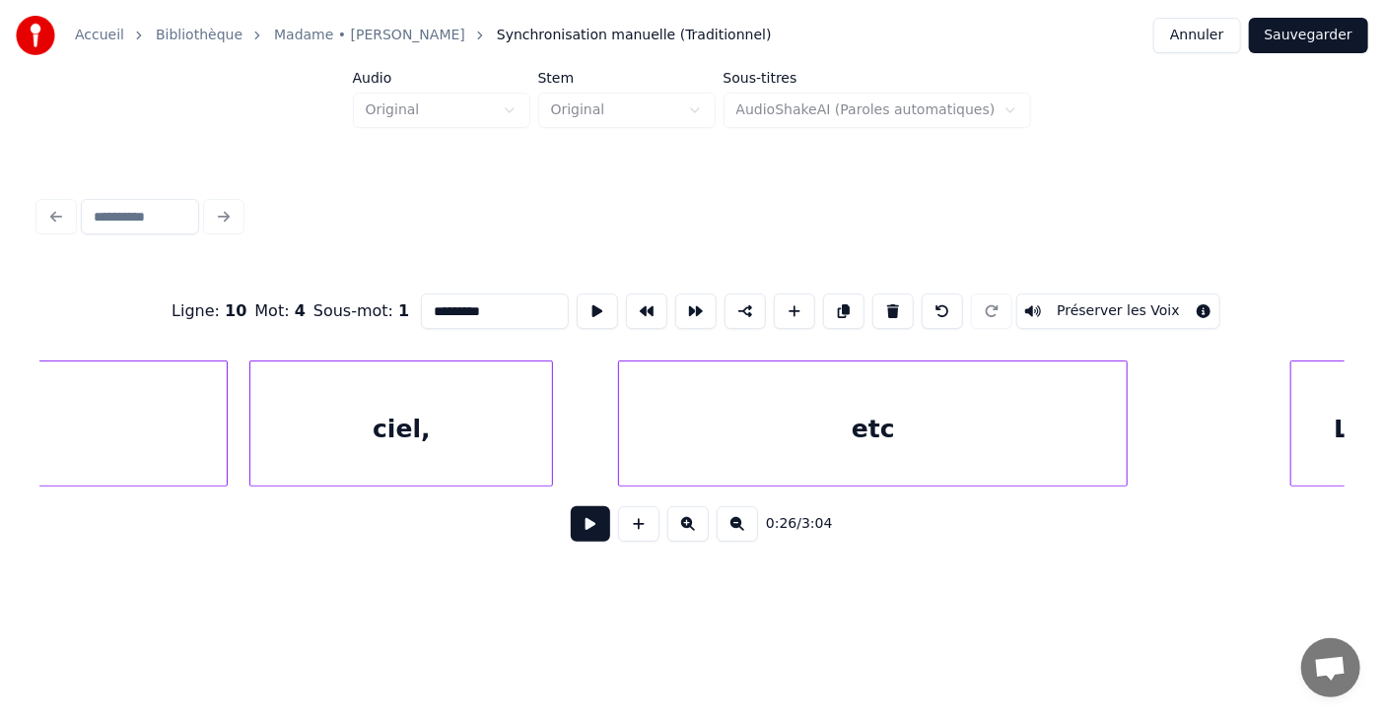
click at [891, 430] on div "etc" at bounding box center [873, 429] width 508 height 134
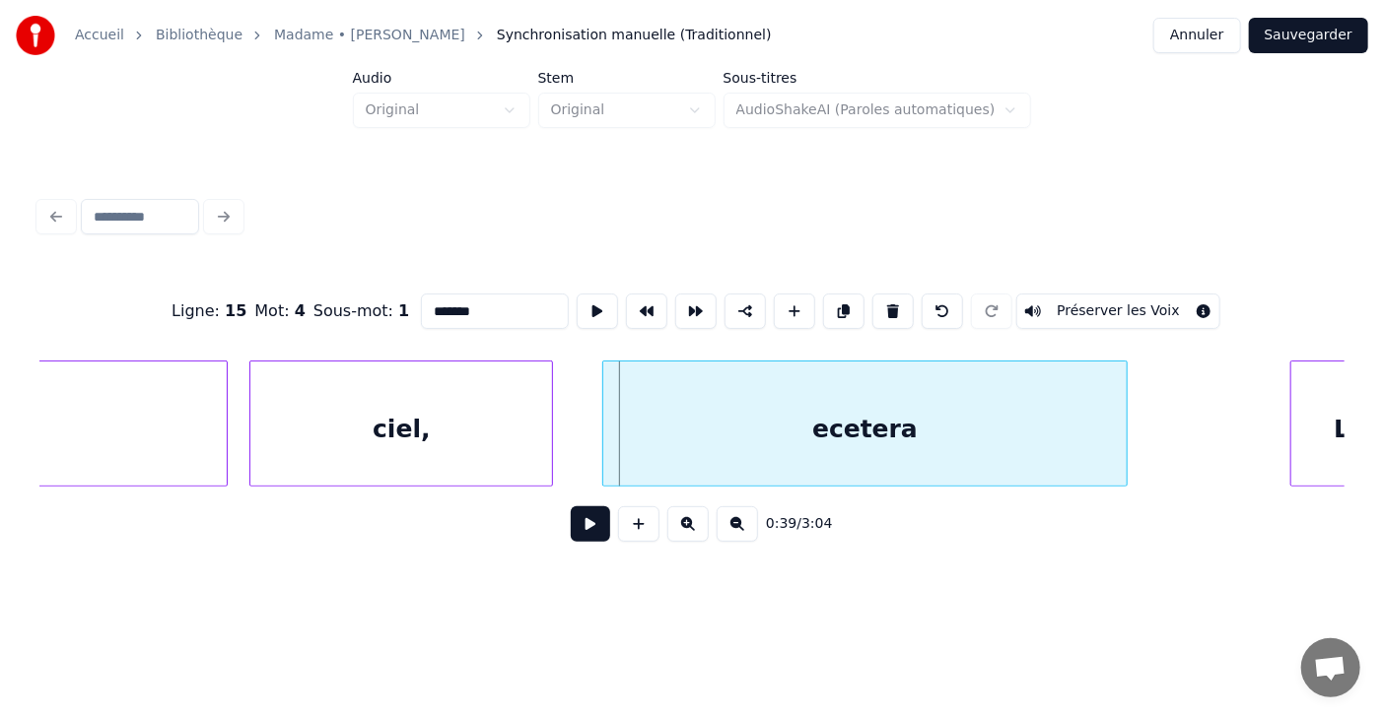
click at [604, 429] on div at bounding box center [606, 424] width 6 height 124
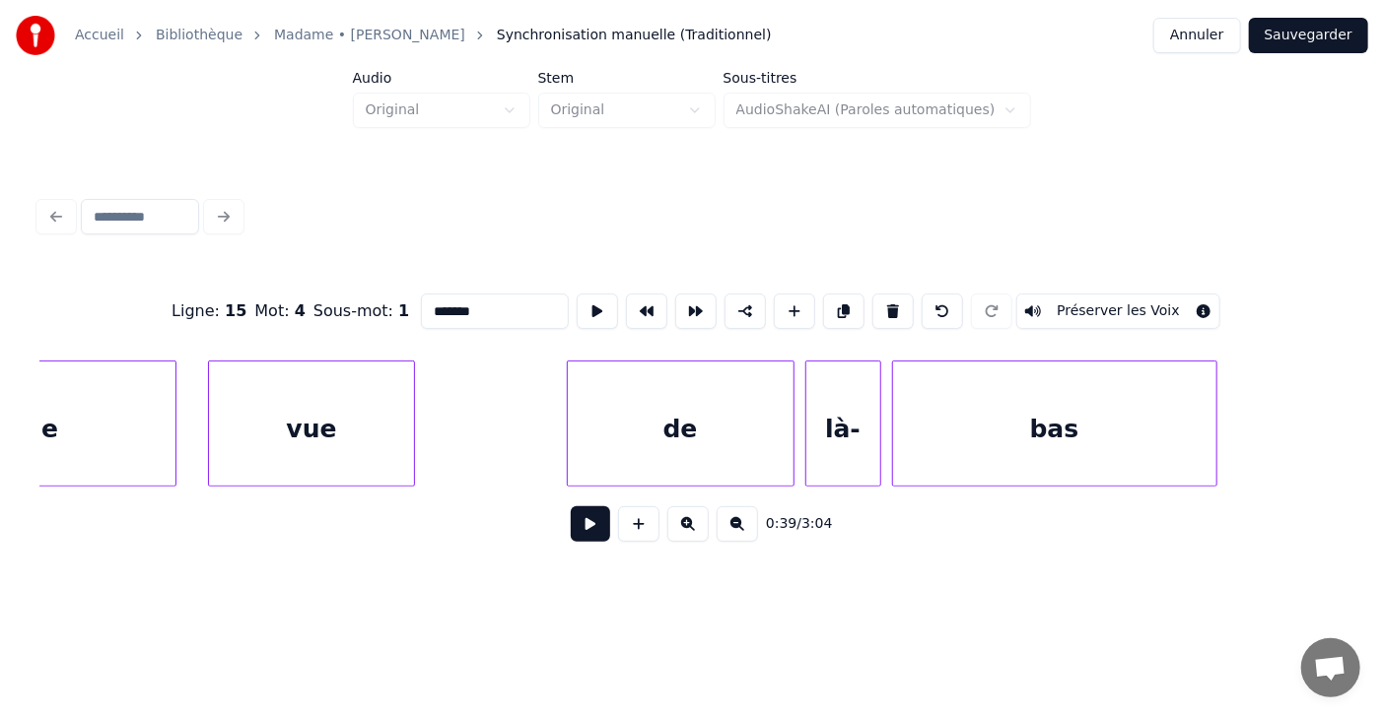
scroll to position [0, 22952]
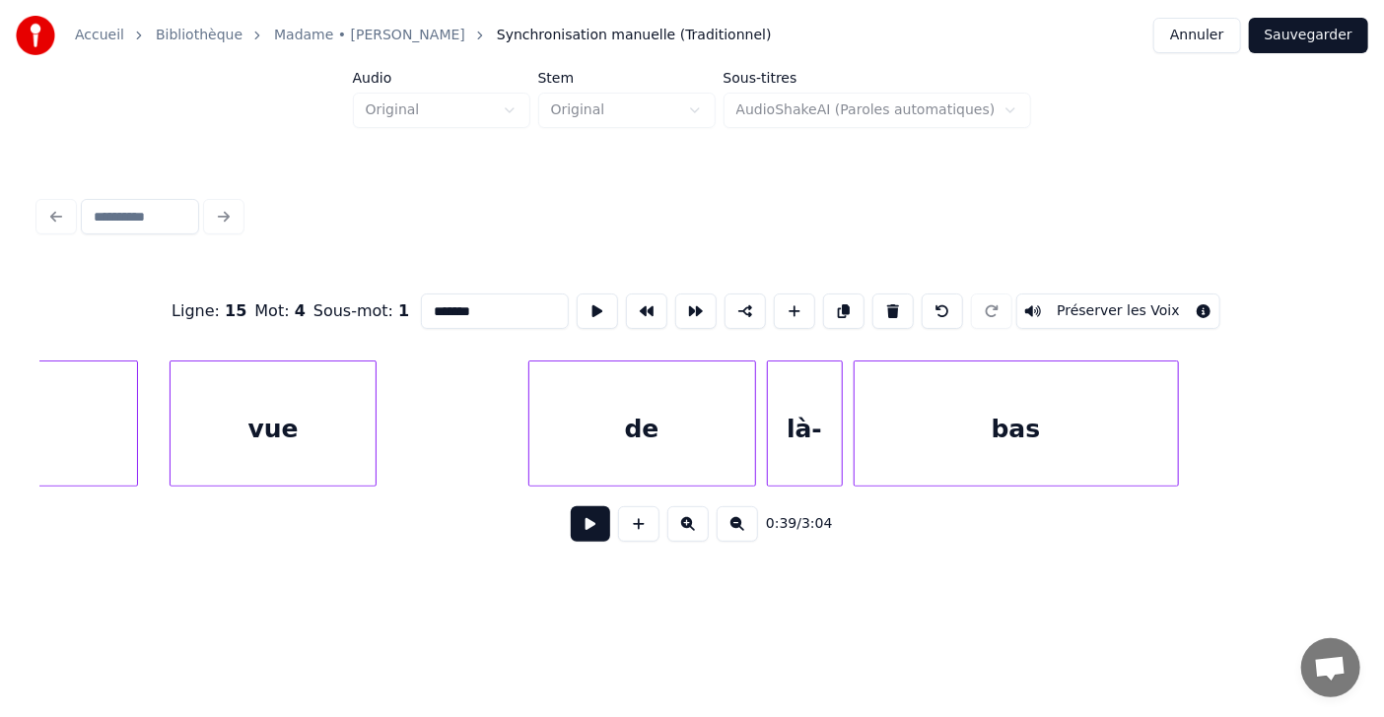
click at [806, 431] on div "là-" at bounding box center [805, 429] width 74 height 134
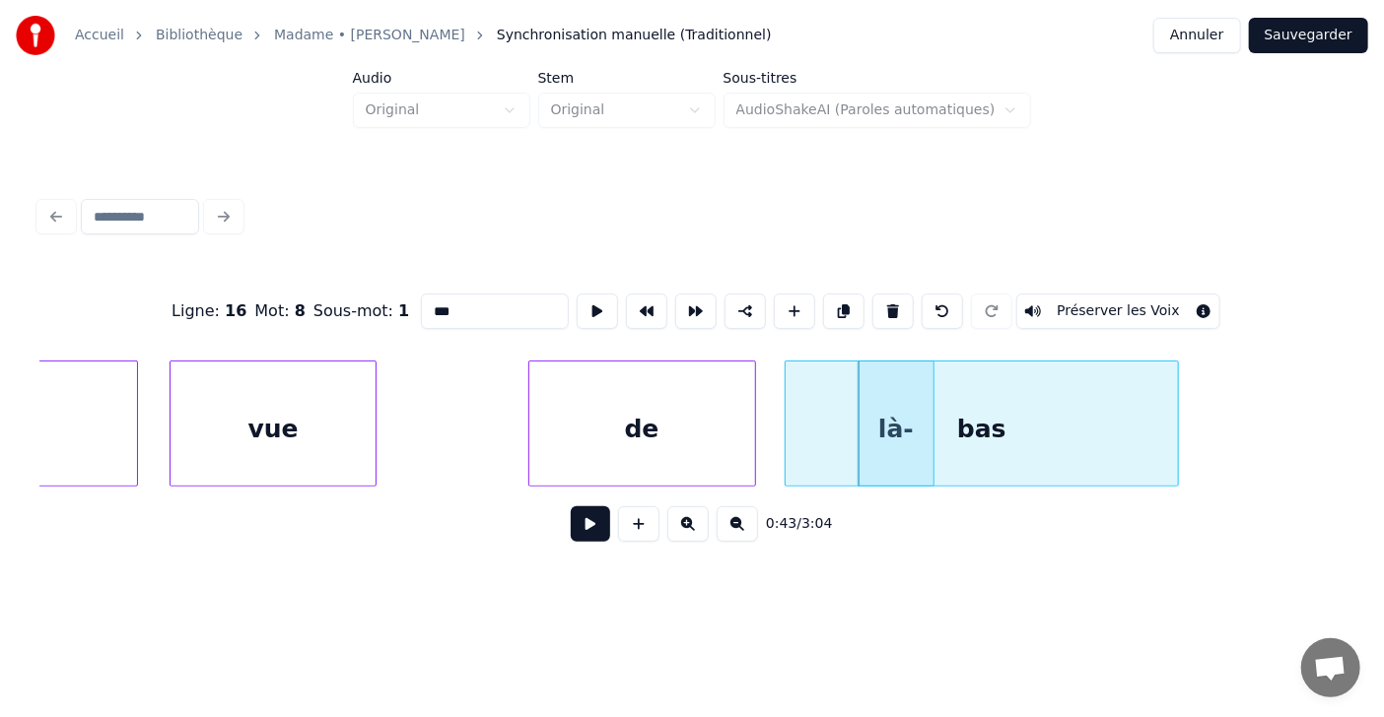
click at [785, 436] on div at bounding box center [788, 424] width 6 height 124
click at [788, 429] on div at bounding box center [791, 424] width 6 height 124
click at [864, 420] on div "bas" at bounding box center [980, 429] width 395 height 134
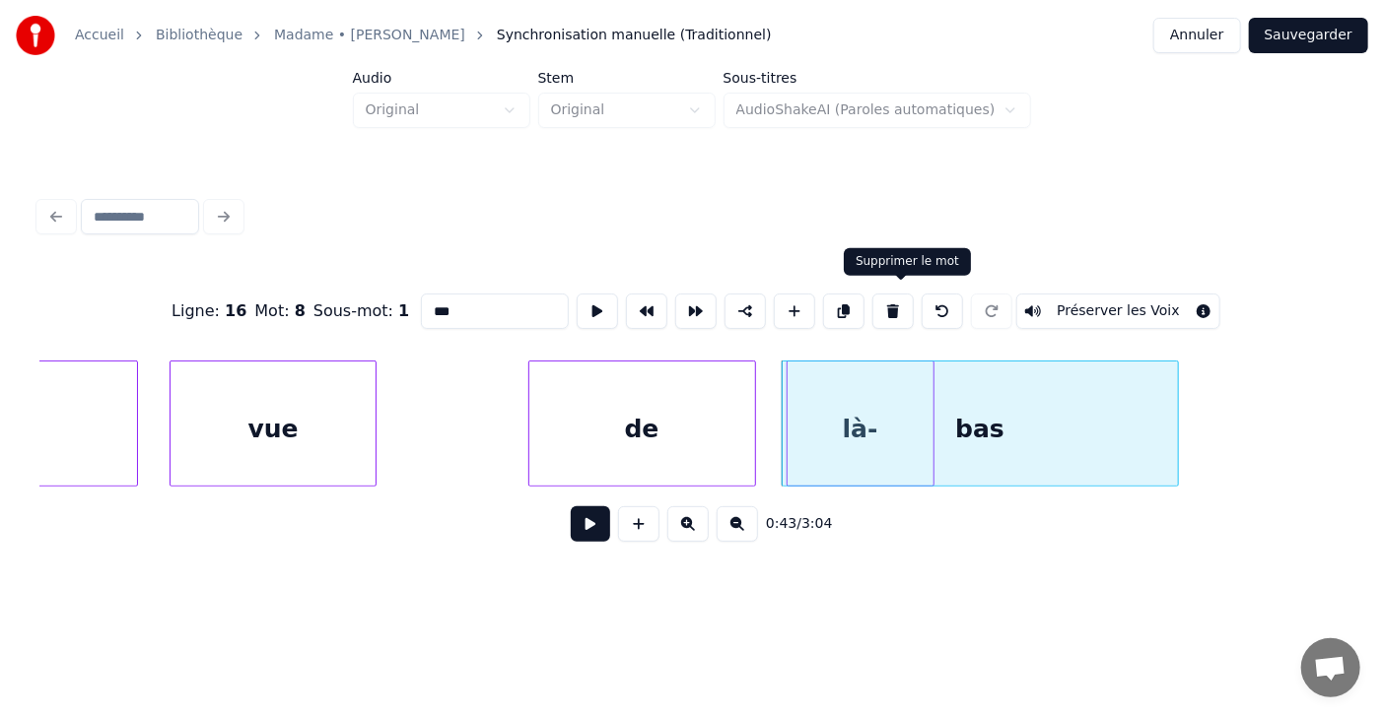
click at [905, 304] on button at bounding box center [892, 311] width 41 height 35
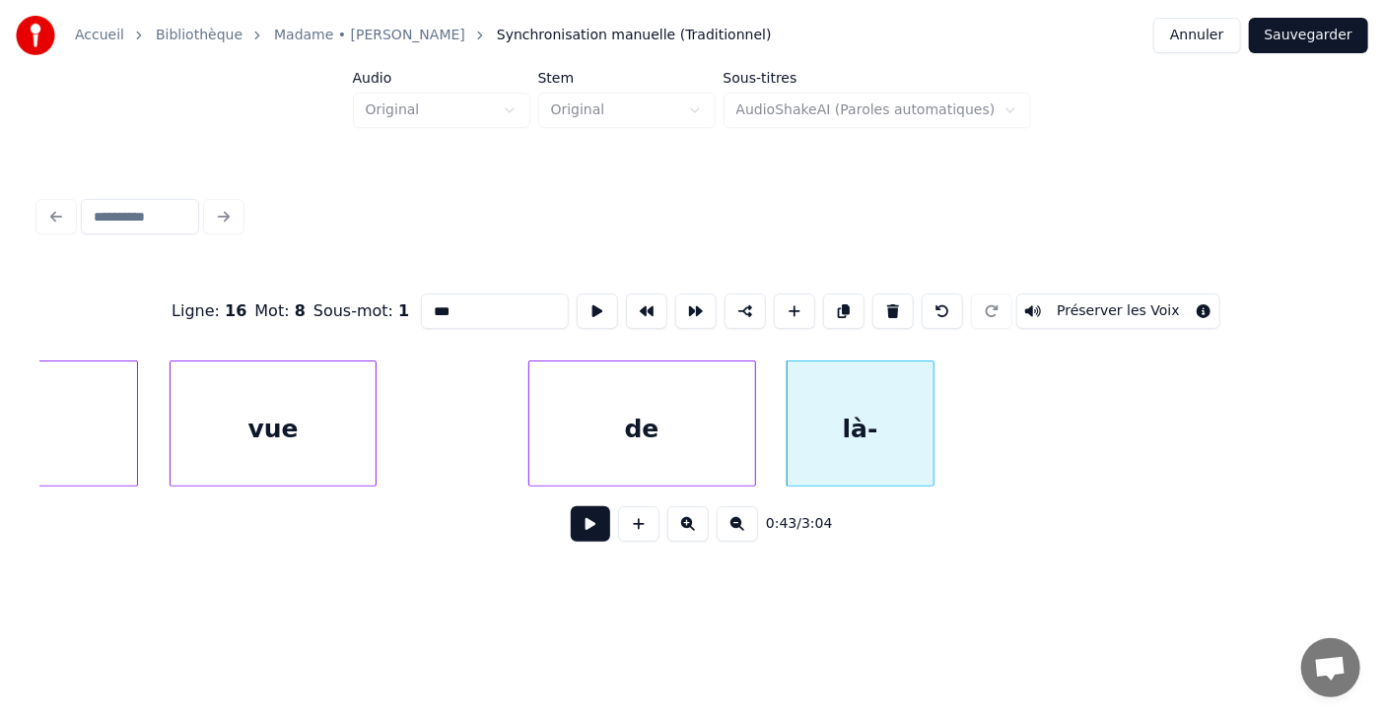
click at [423, 303] on input "***" at bounding box center [495, 311] width 148 height 35
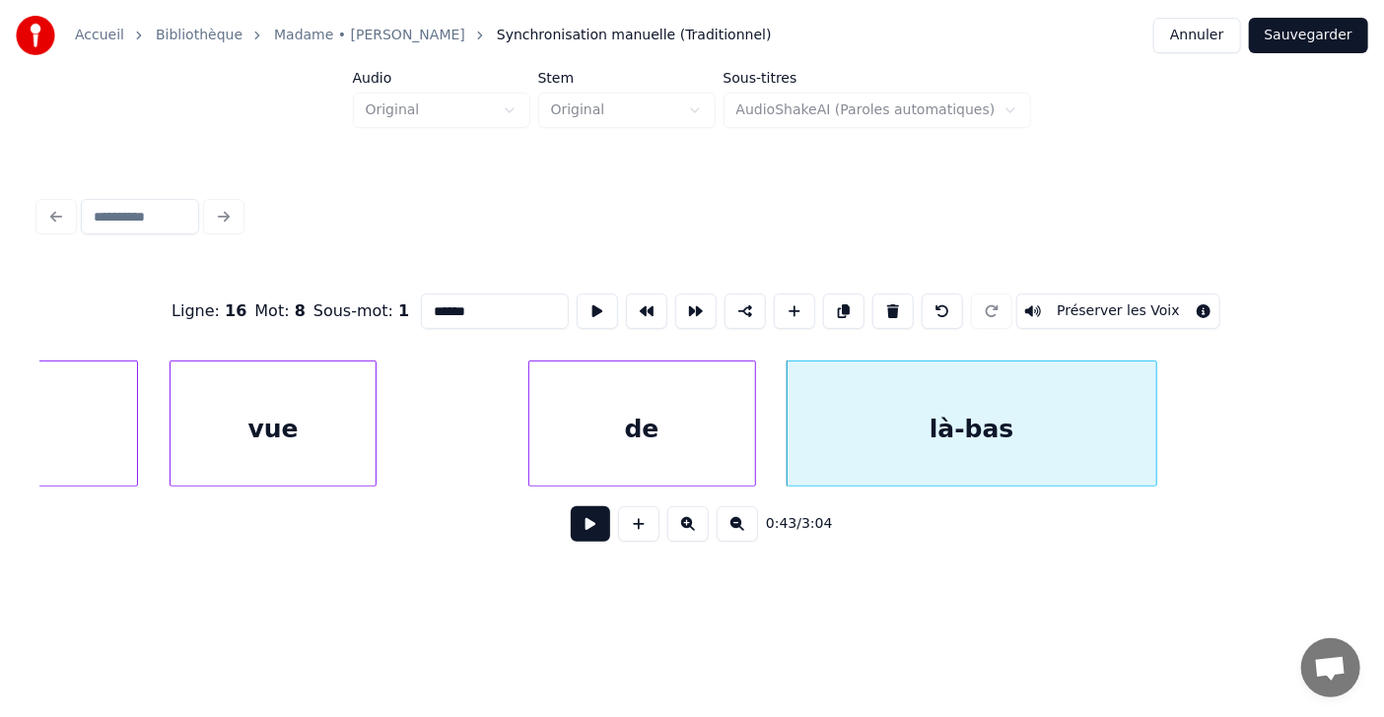
click at [1154, 428] on div at bounding box center [1153, 424] width 6 height 124
click at [772, 415] on div at bounding box center [775, 424] width 6 height 124
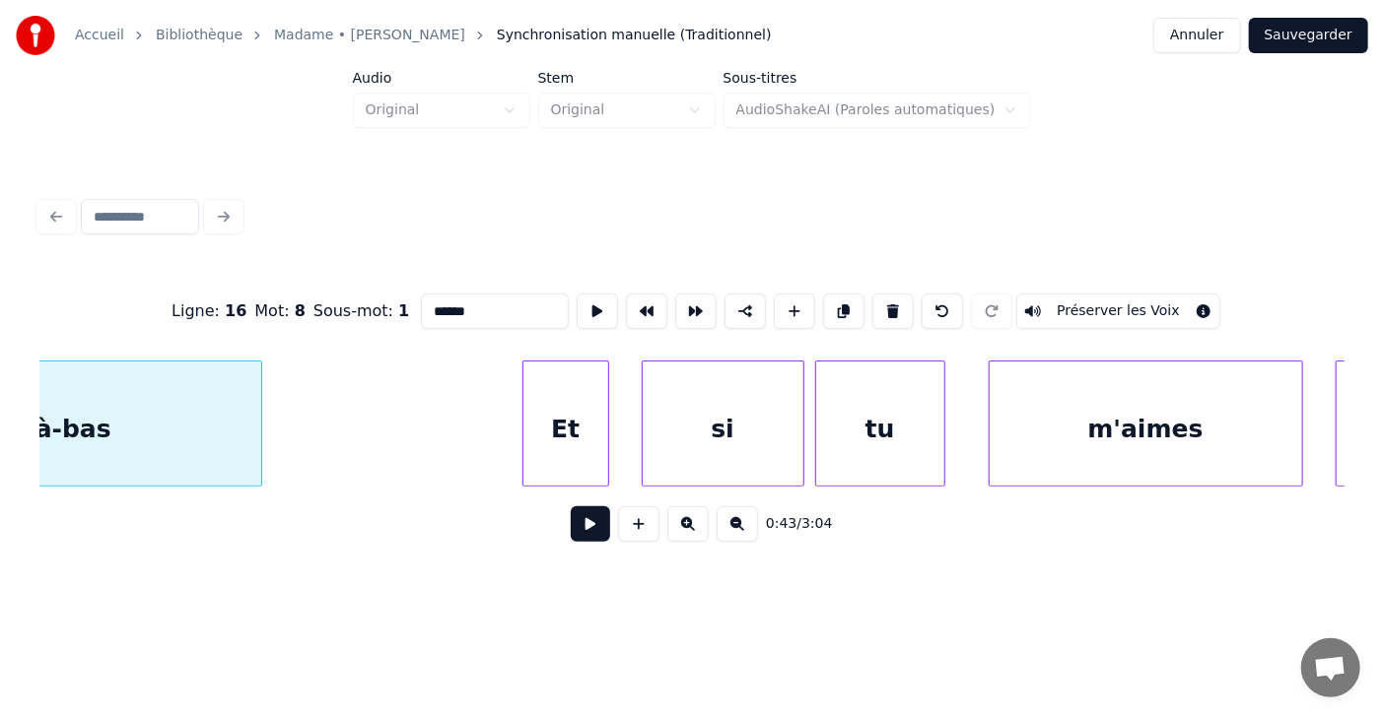
scroll to position [0, 24002]
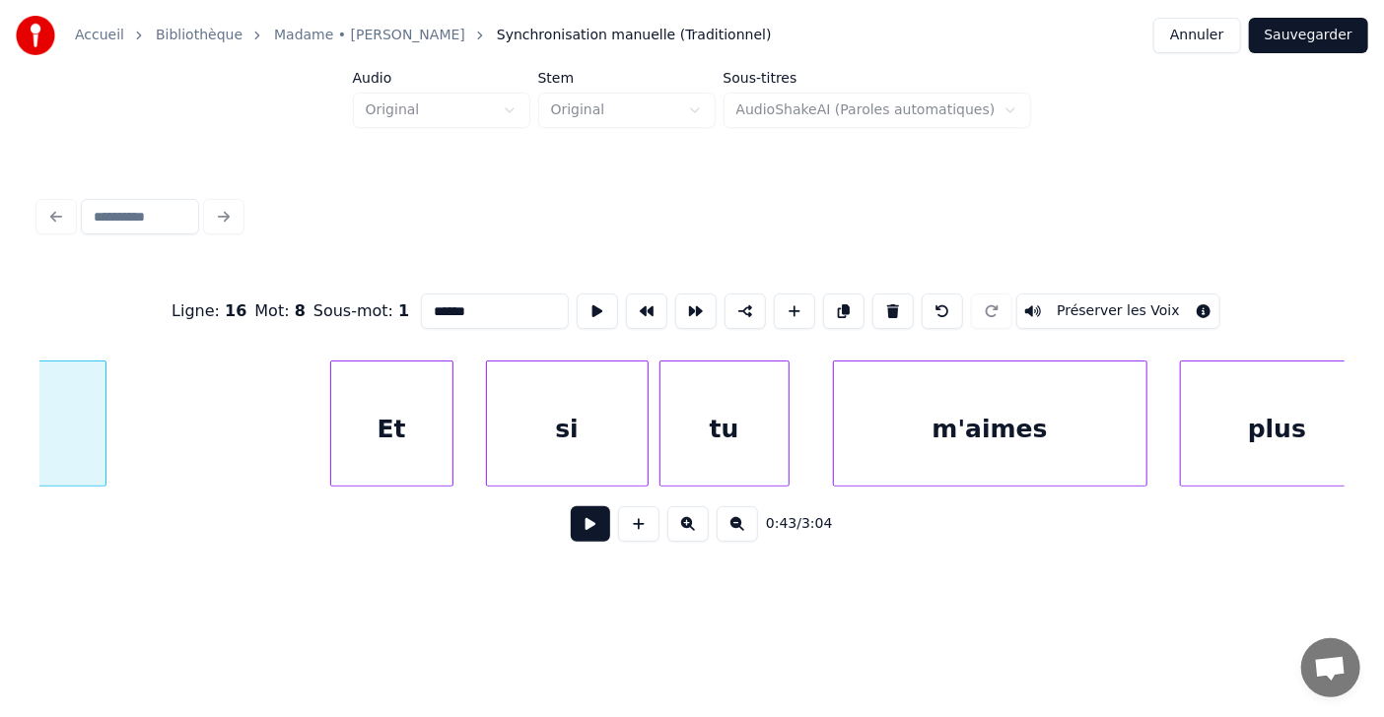
click at [331, 417] on div at bounding box center [334, 424] width 6 height 124
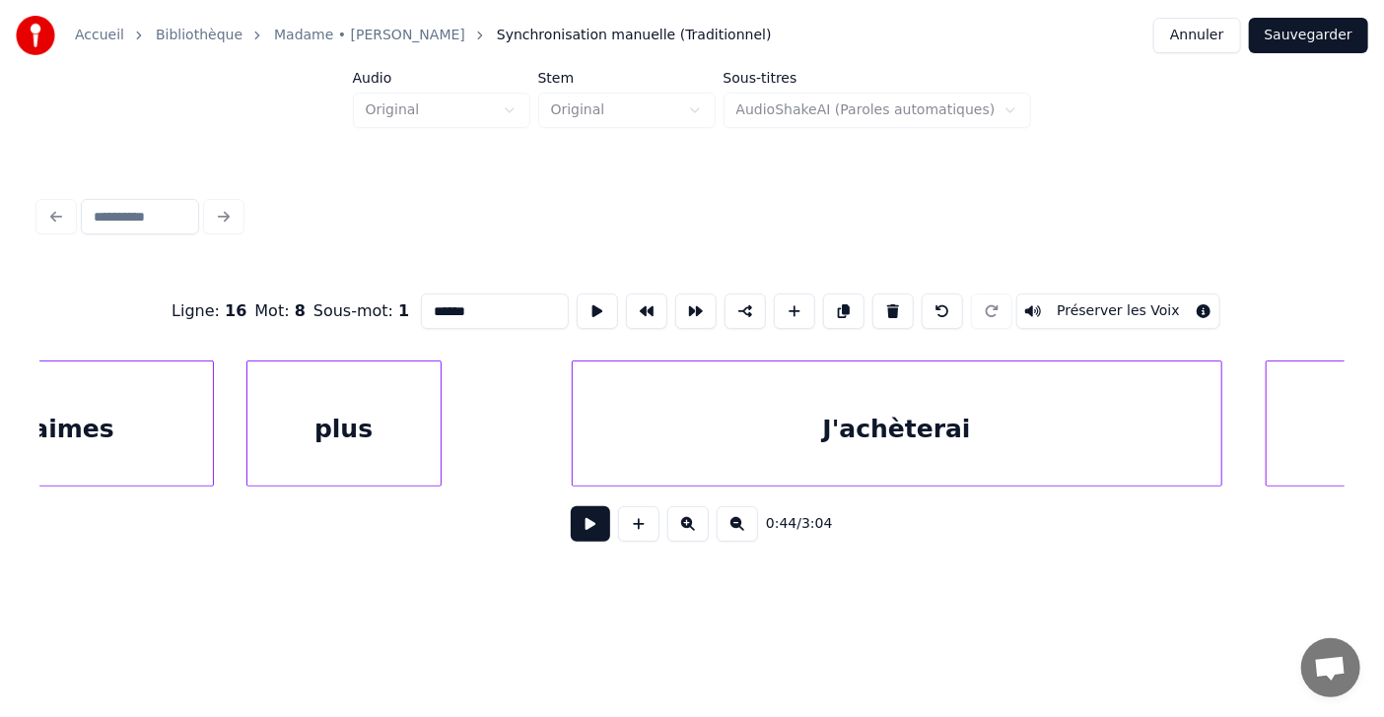
scroll to position [0, 24975]
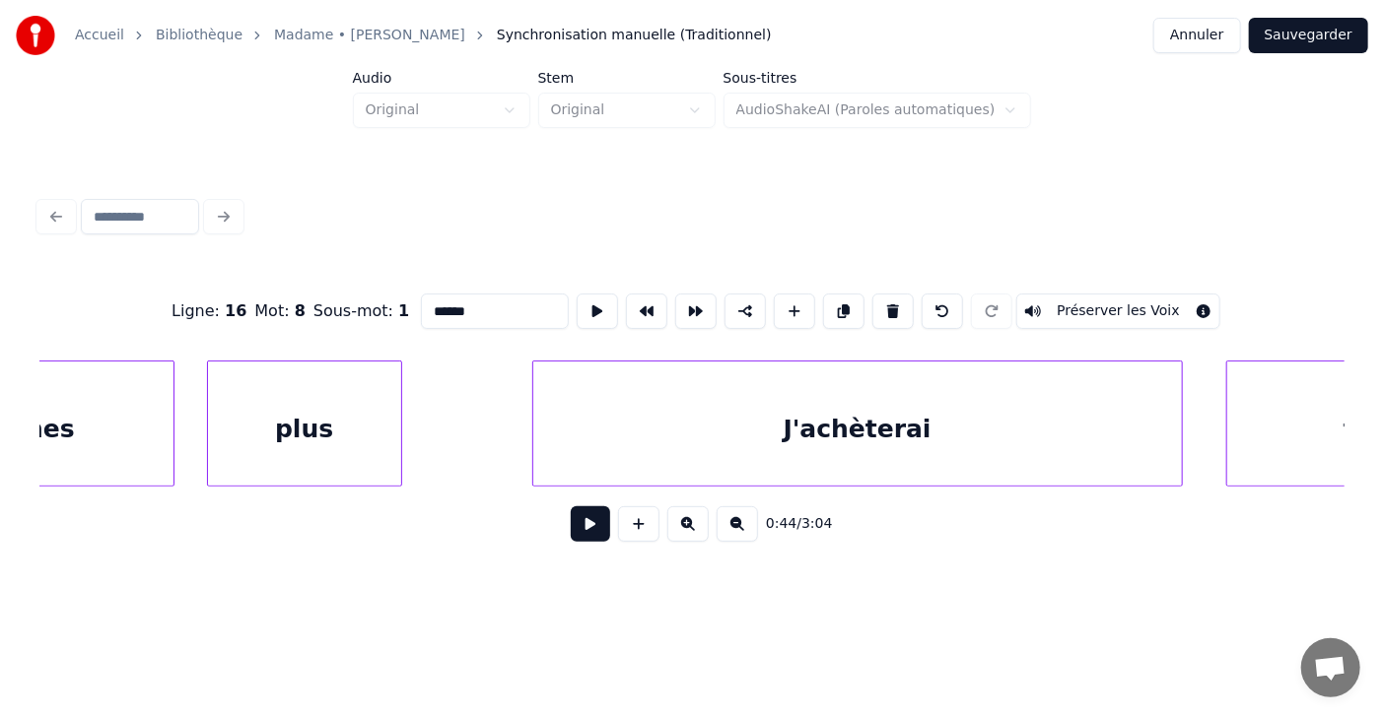
click at [926, 432] on div "J'achèterai" at bounding box center [857, 429] width 648 height 134
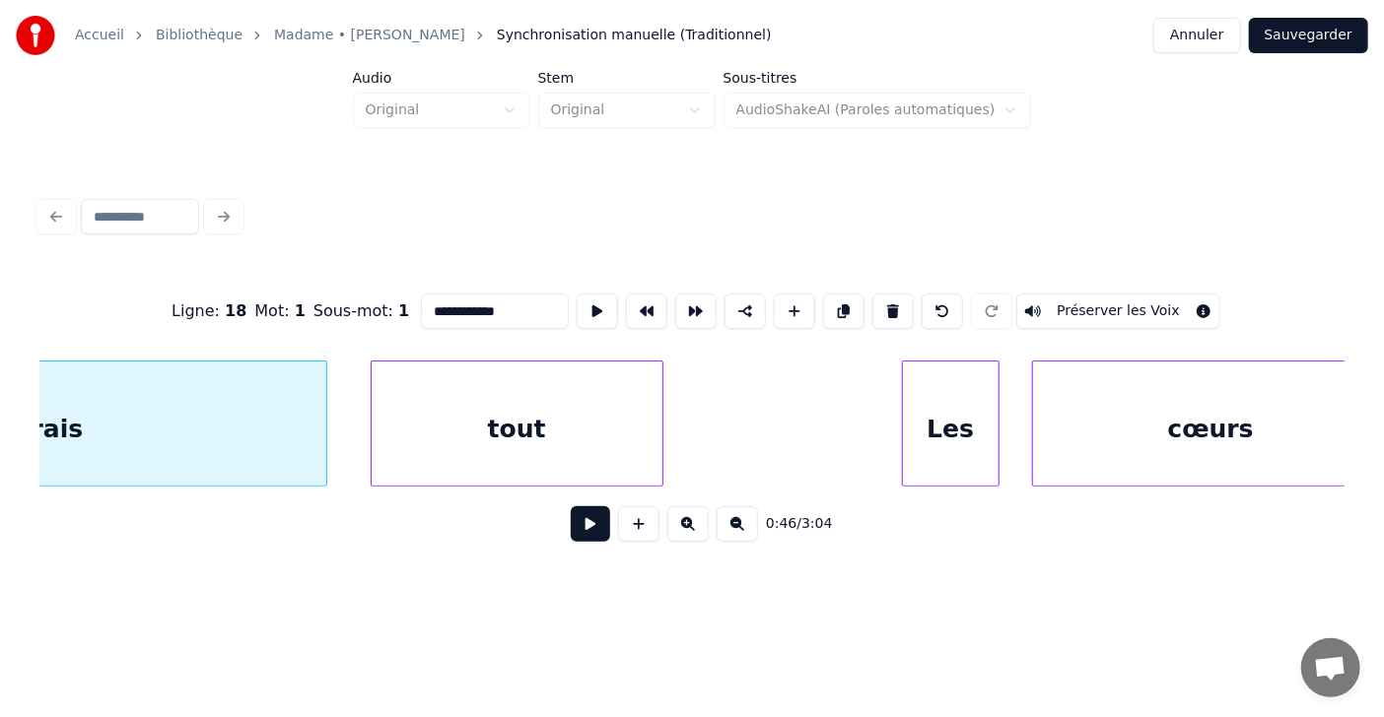
scroll to position [0, 25948]
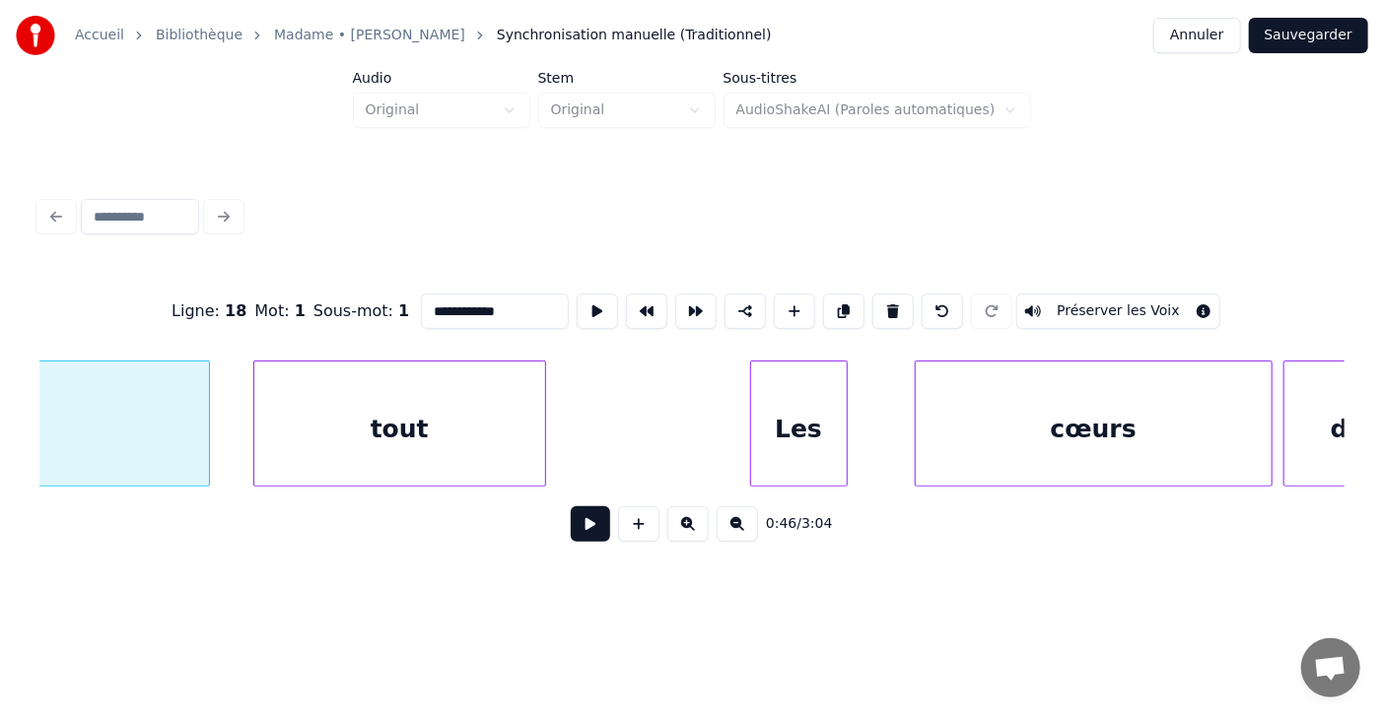
click at [789, 433] on div "Les" at bounding box center [799, 429] width 96 height 134
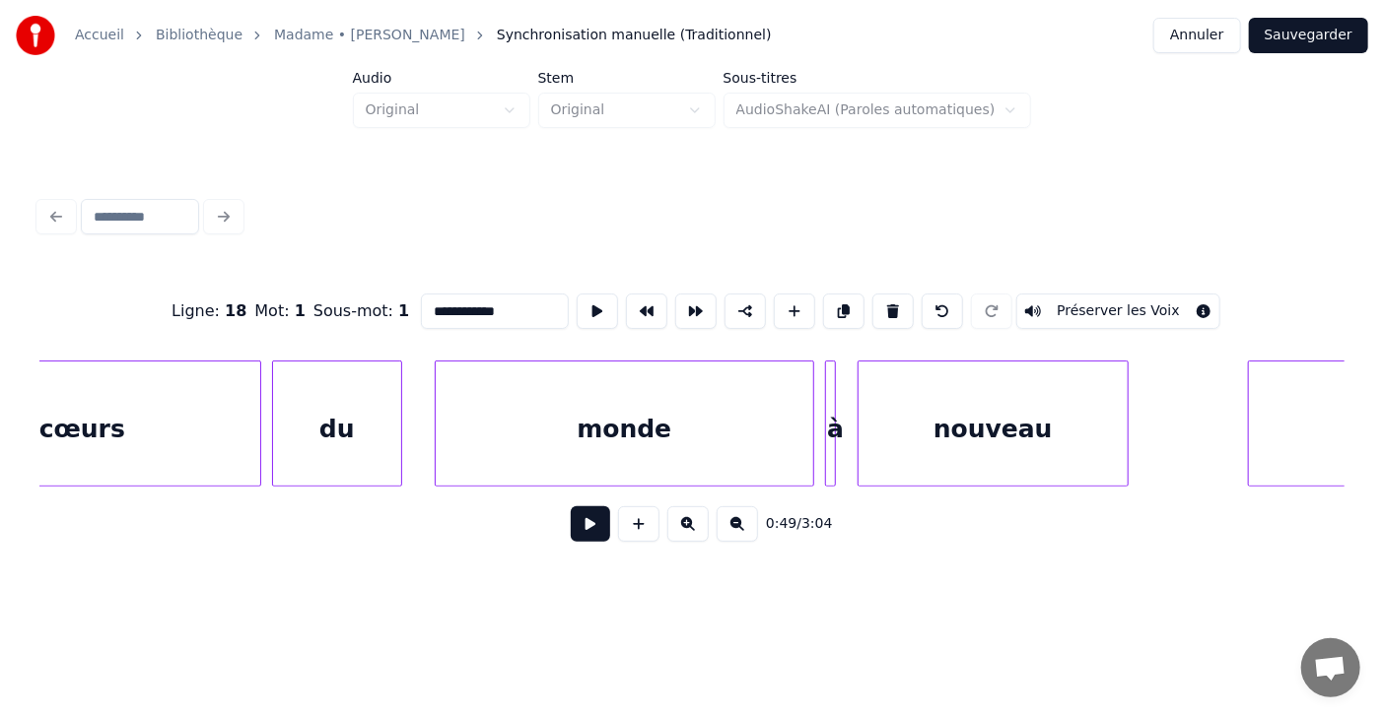
scroll to position [0, 26997]
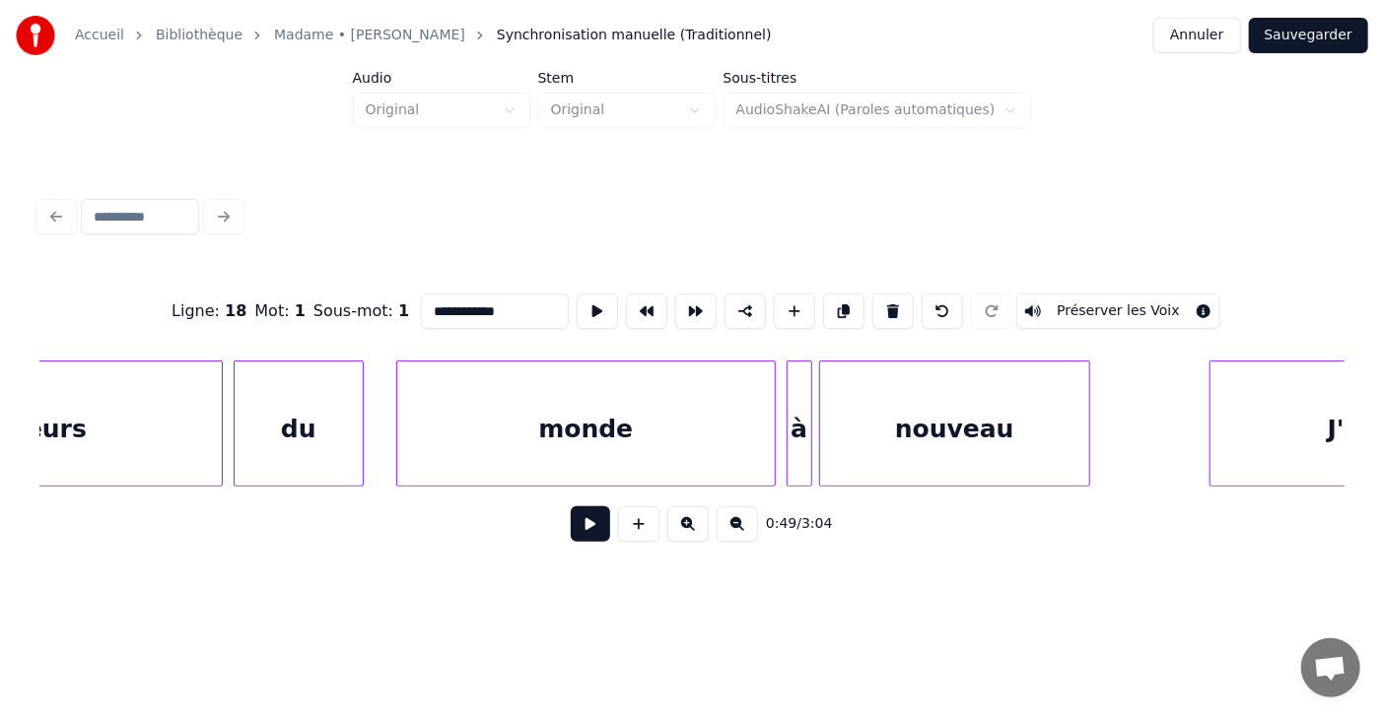
click at [808, 409] on div at bounding box center [808, 424] width 6 height 124
click at [1330, 487] on div "cœurs du monde à nouveau J'promets" at bounding box center [691, 424] width 1305 height 126
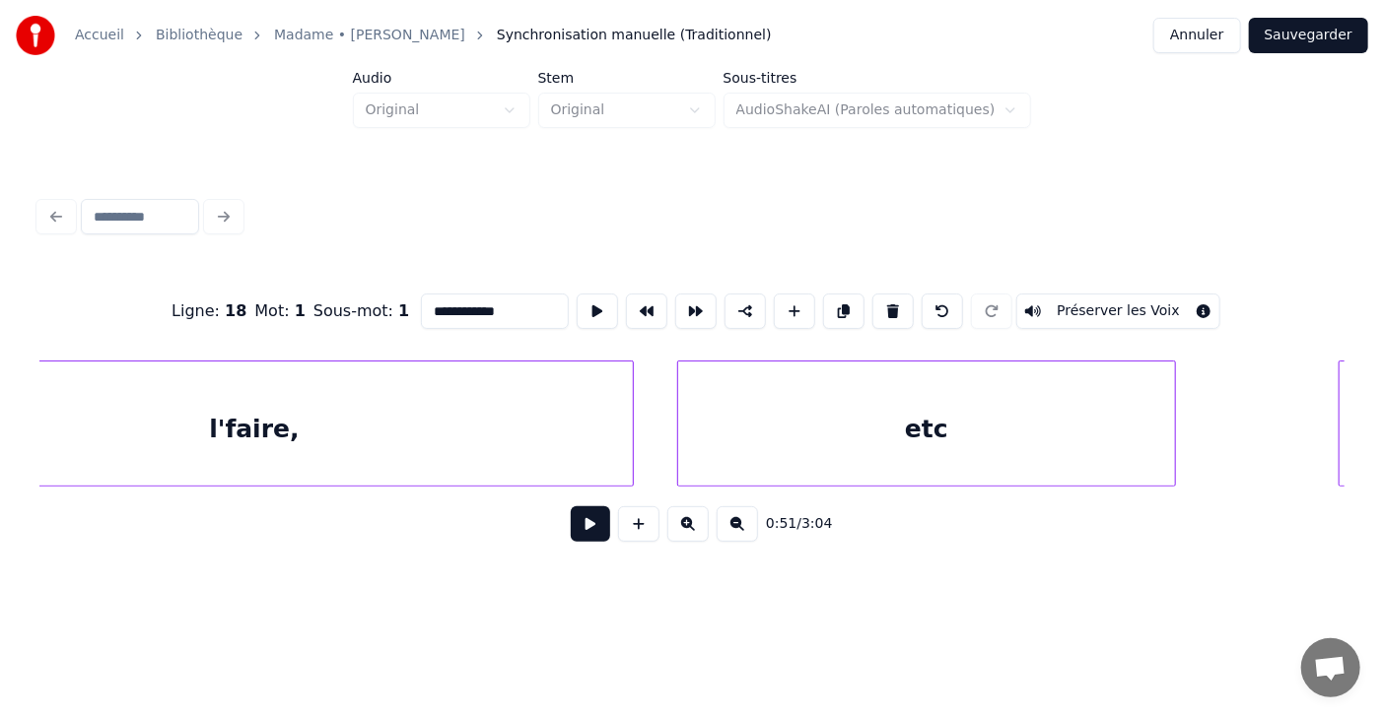
scroll to position [0, 29021]
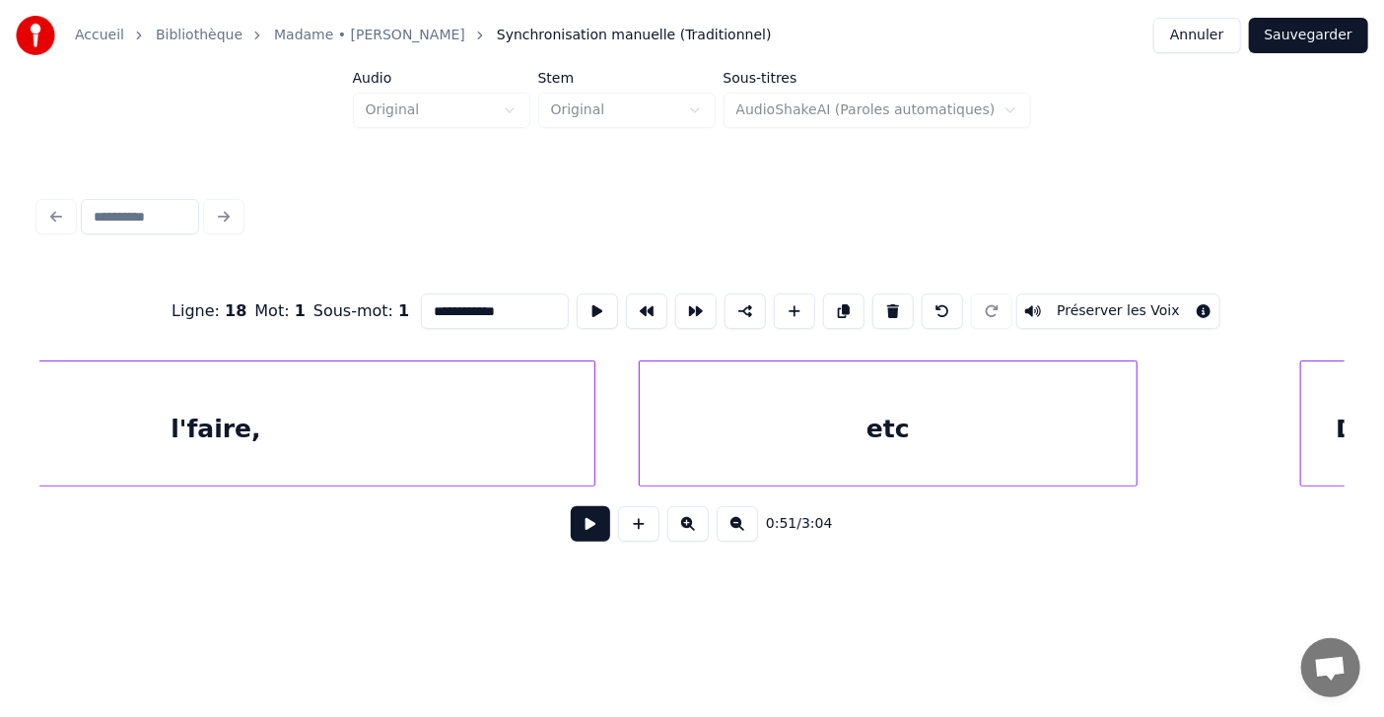
click at [910, 419] on div "etc" at bounding box center [888, 429] width 497 height 134
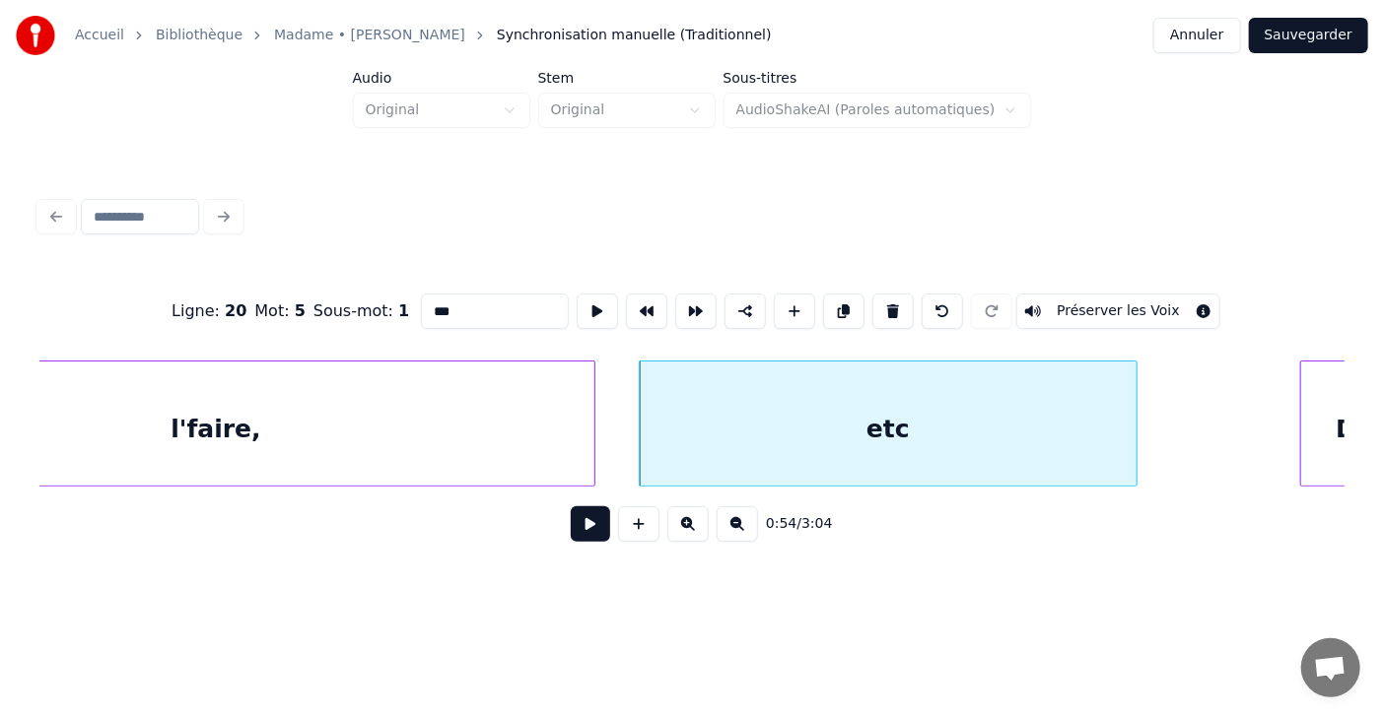
click at [421, 307] on input "***" at bounding box center [495, 311] width 148 height 35
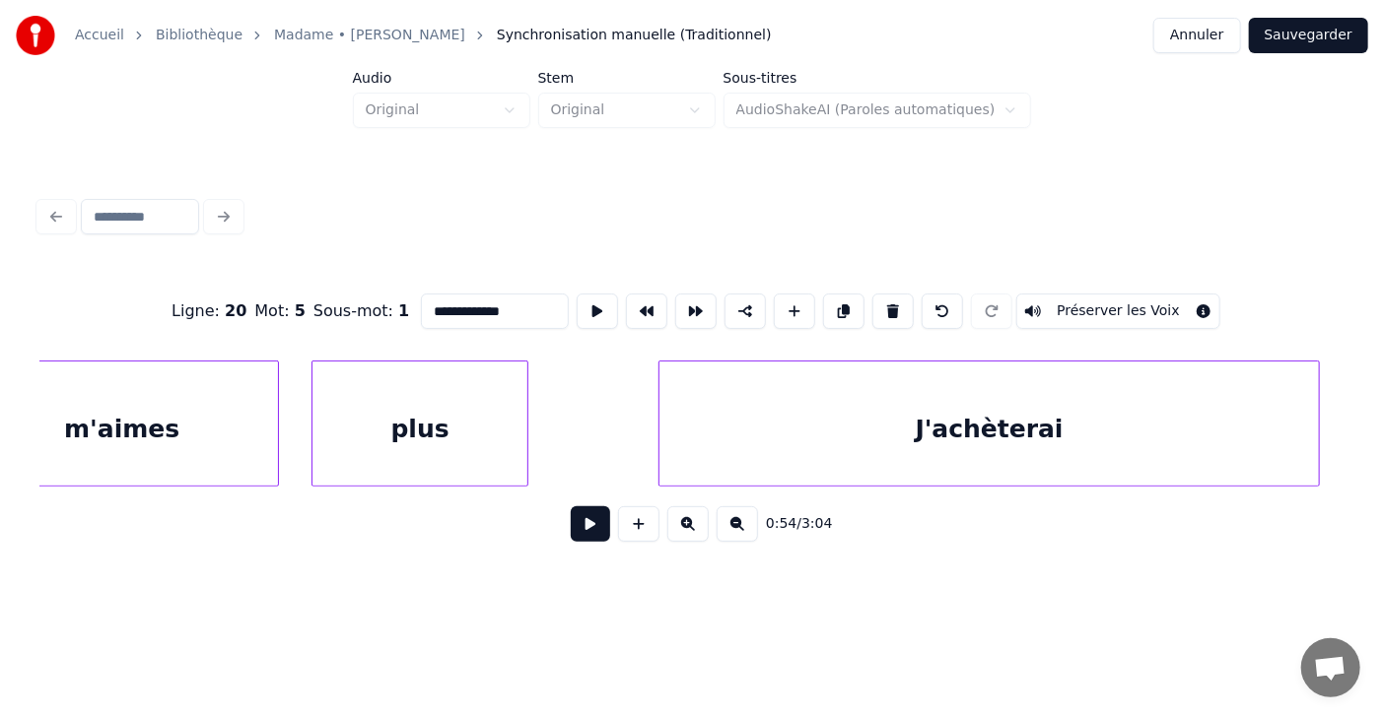
scroll to position [0, 33144]
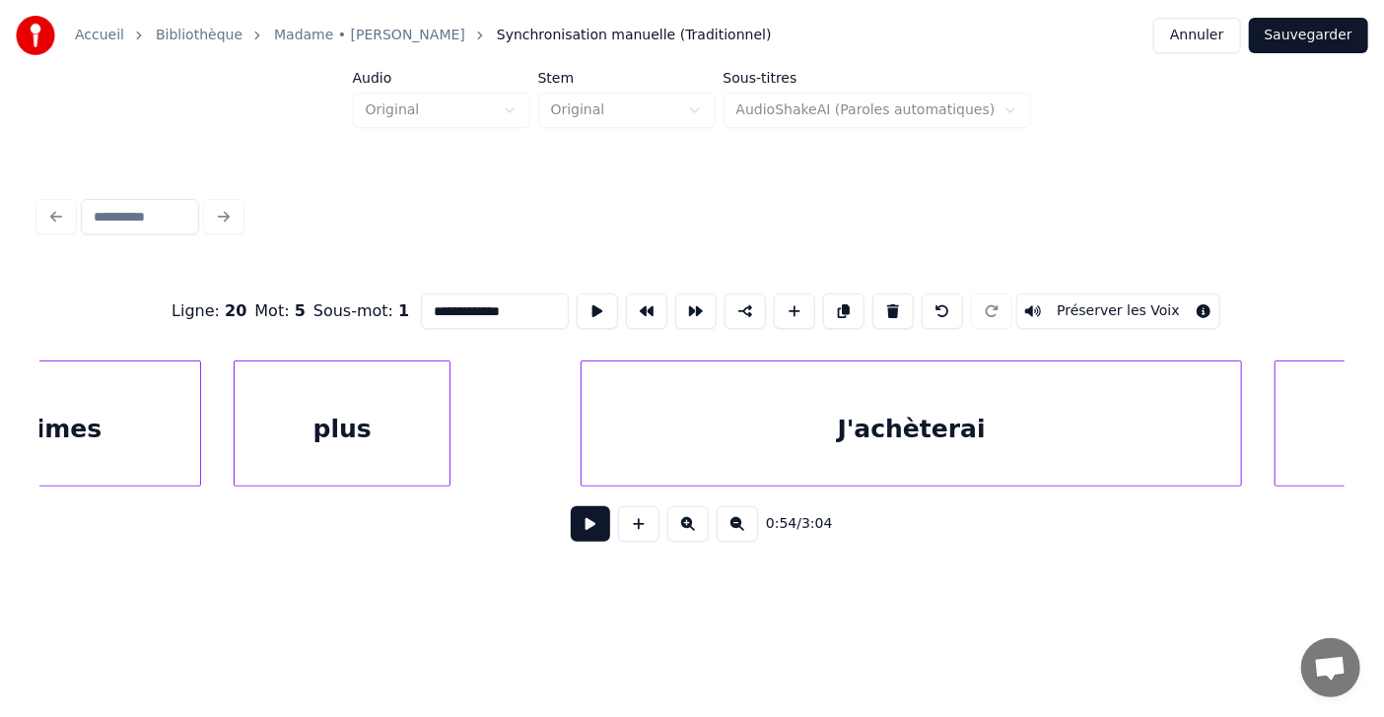
click at [999, 428] on div "J'achèterai" at bounding box center [910, 429] width 659 height 134
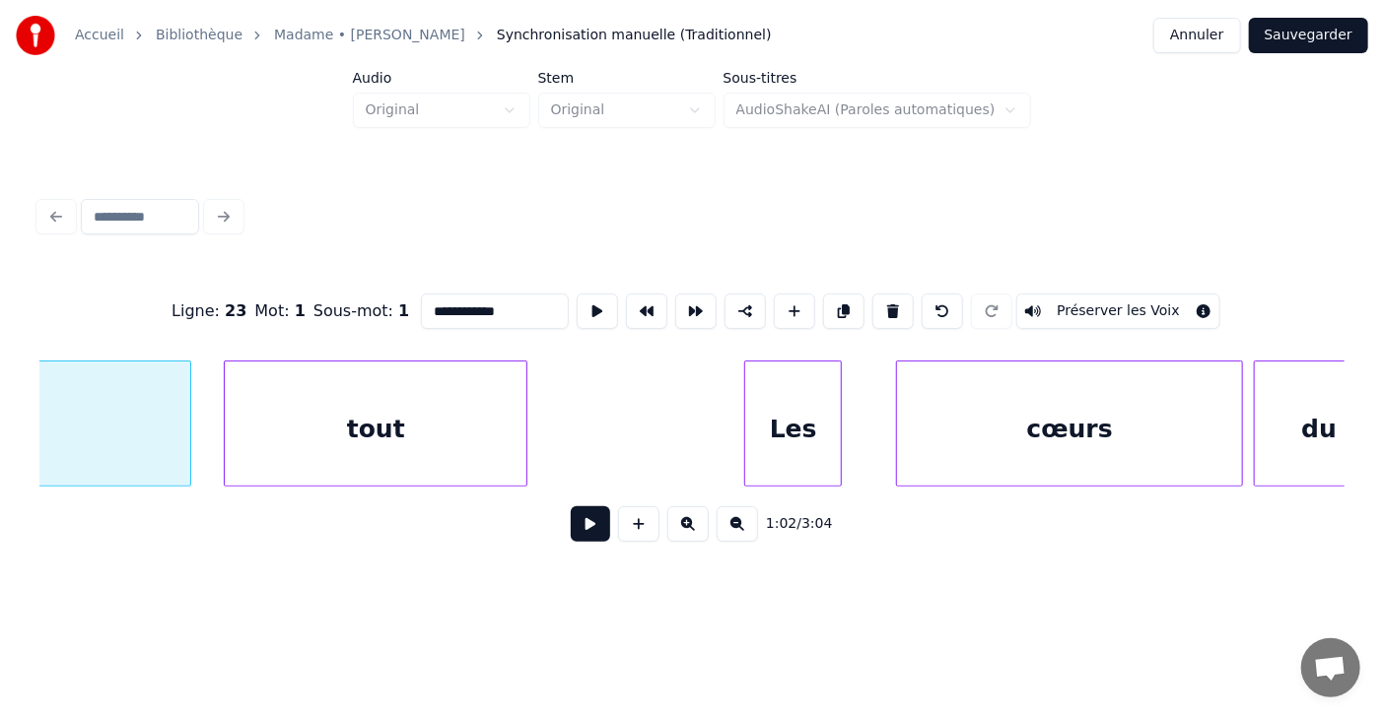
scroll to position [0, 34311]
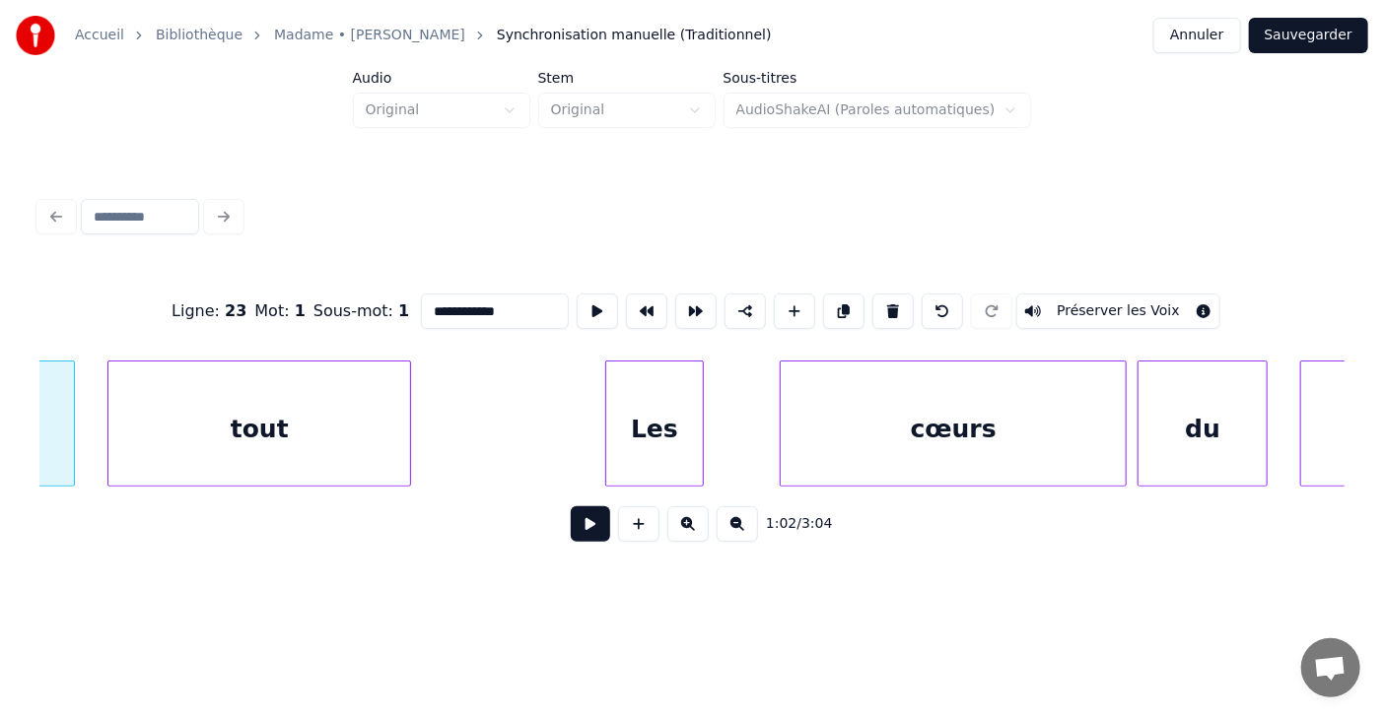
click at [649, 399] on div "Les" at bounding box center [654, 429] width 96 height 134
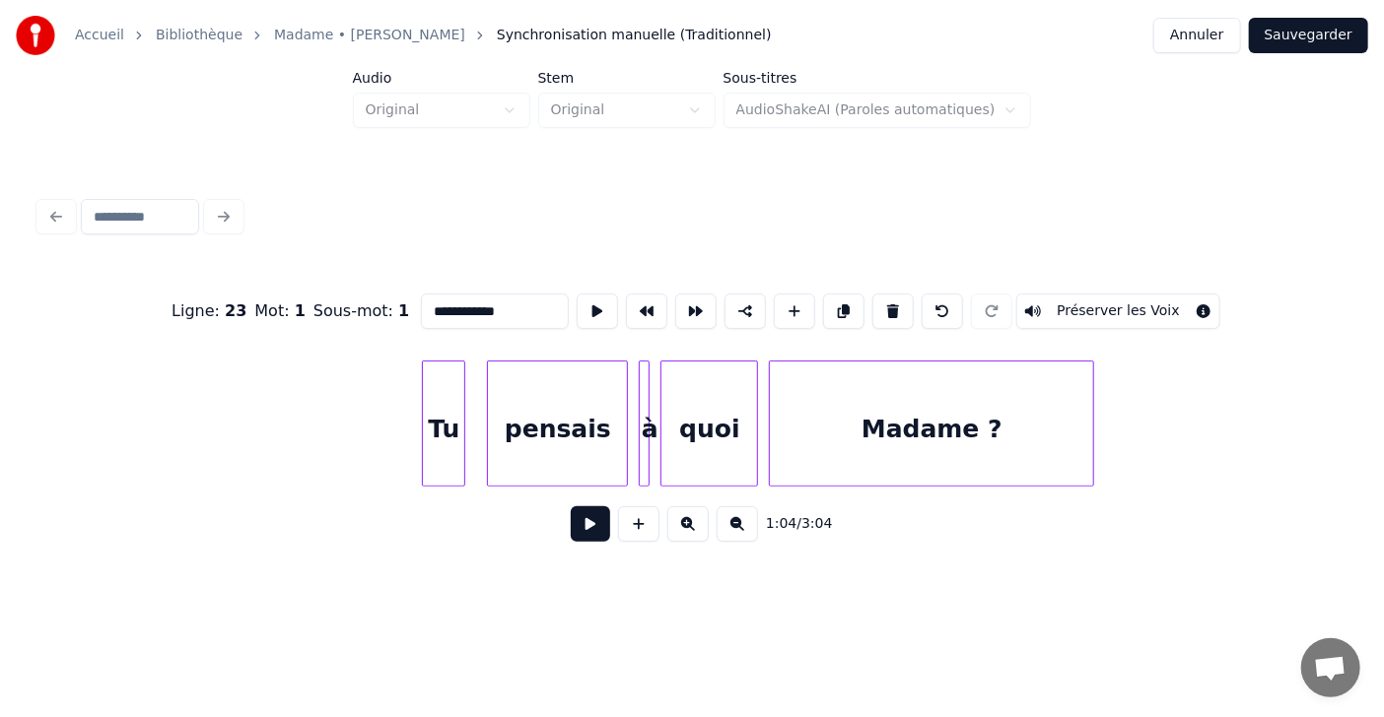
scroll to position [0, 36529]
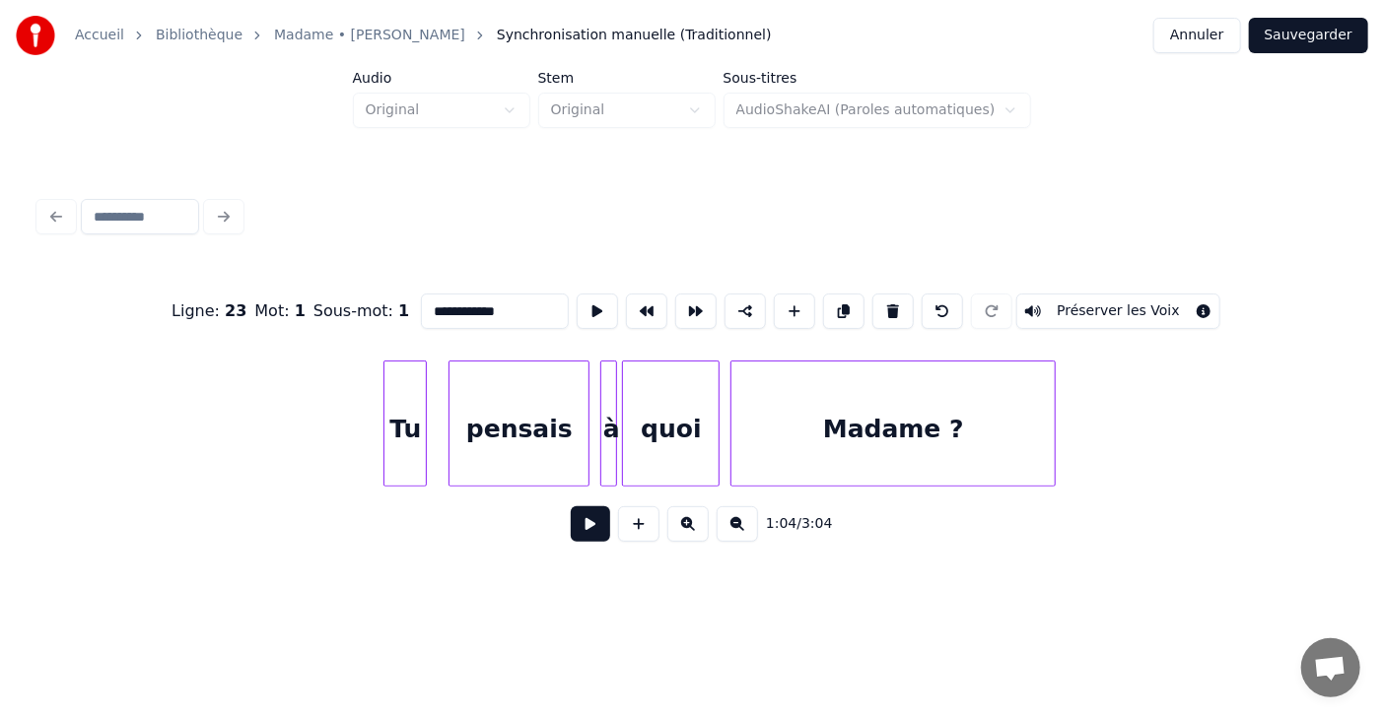
click at [613, 450] on div at bounding box center [613, 424] width 6 height 124
click at [605, 446] on div "à" at bounding box center [608, 424] width 17 height 126
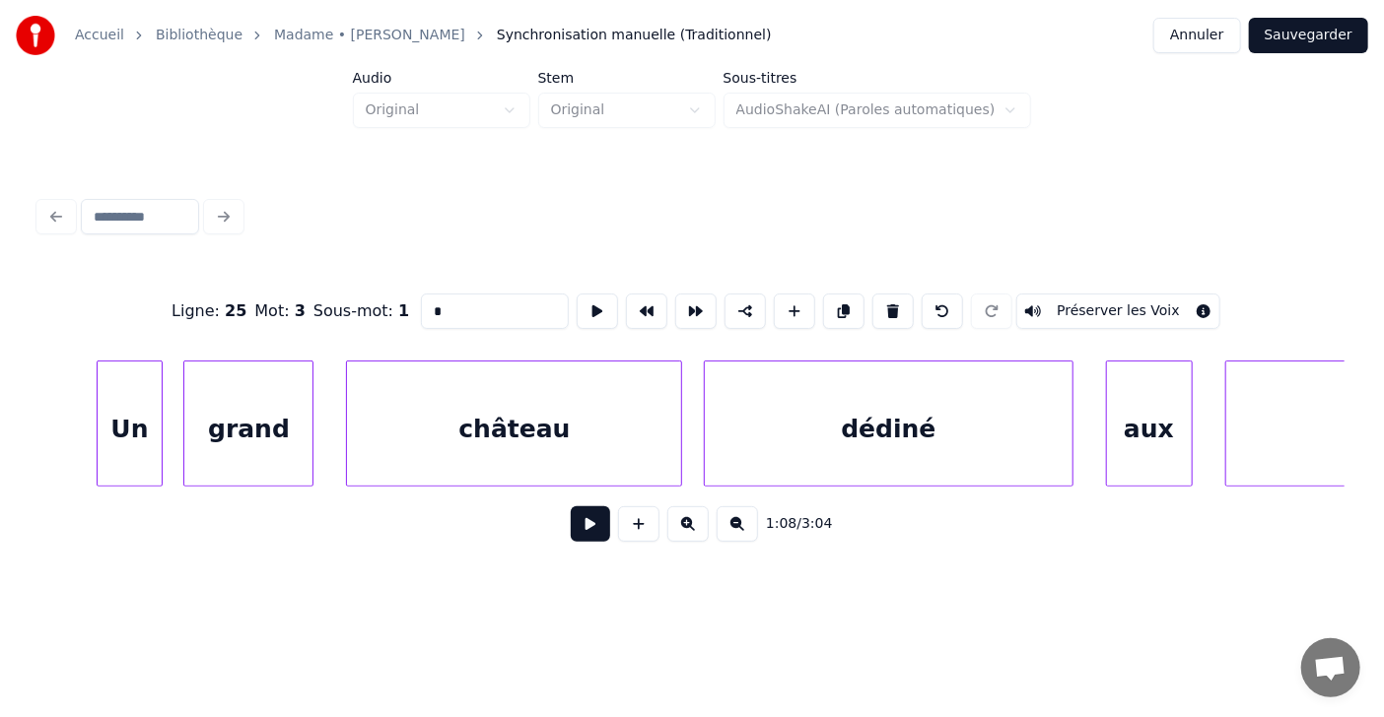
scroll to position [0, 37852]
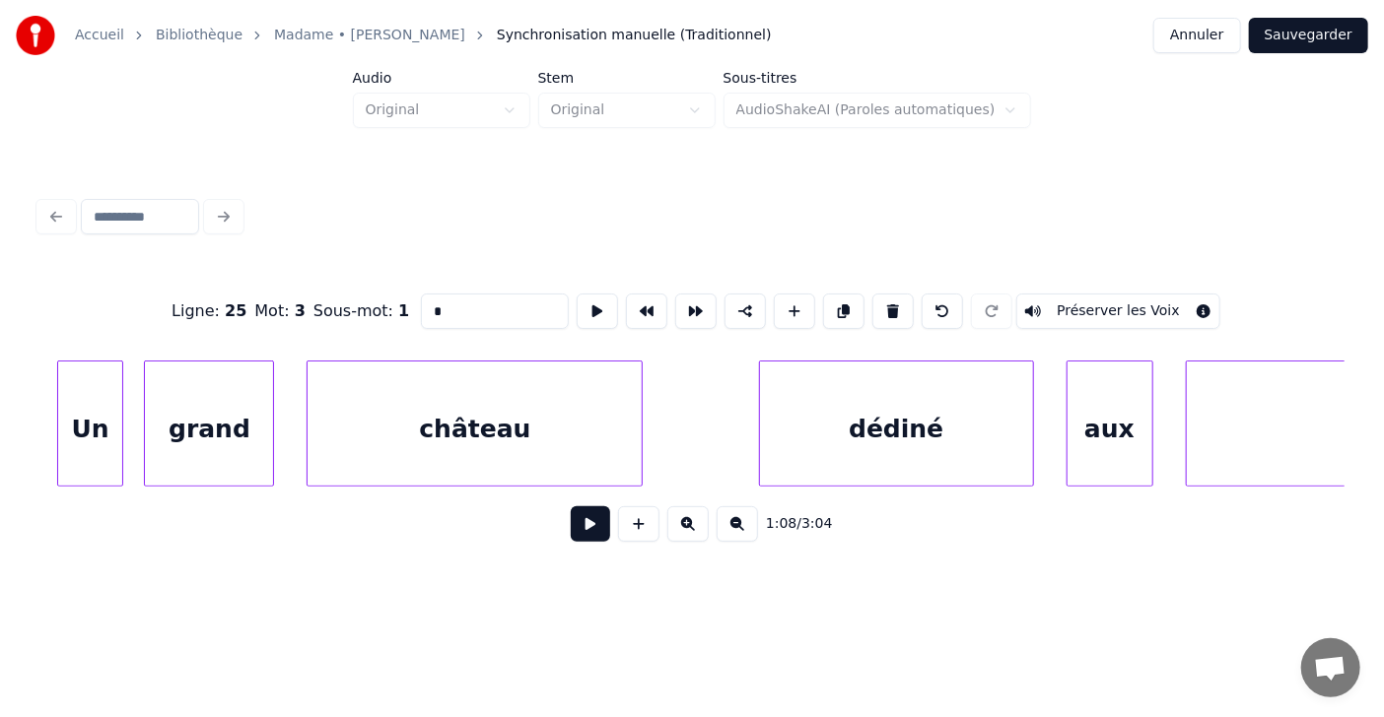
click at [762, 423] on div at bounding box center [763, 424] width 6 height 124
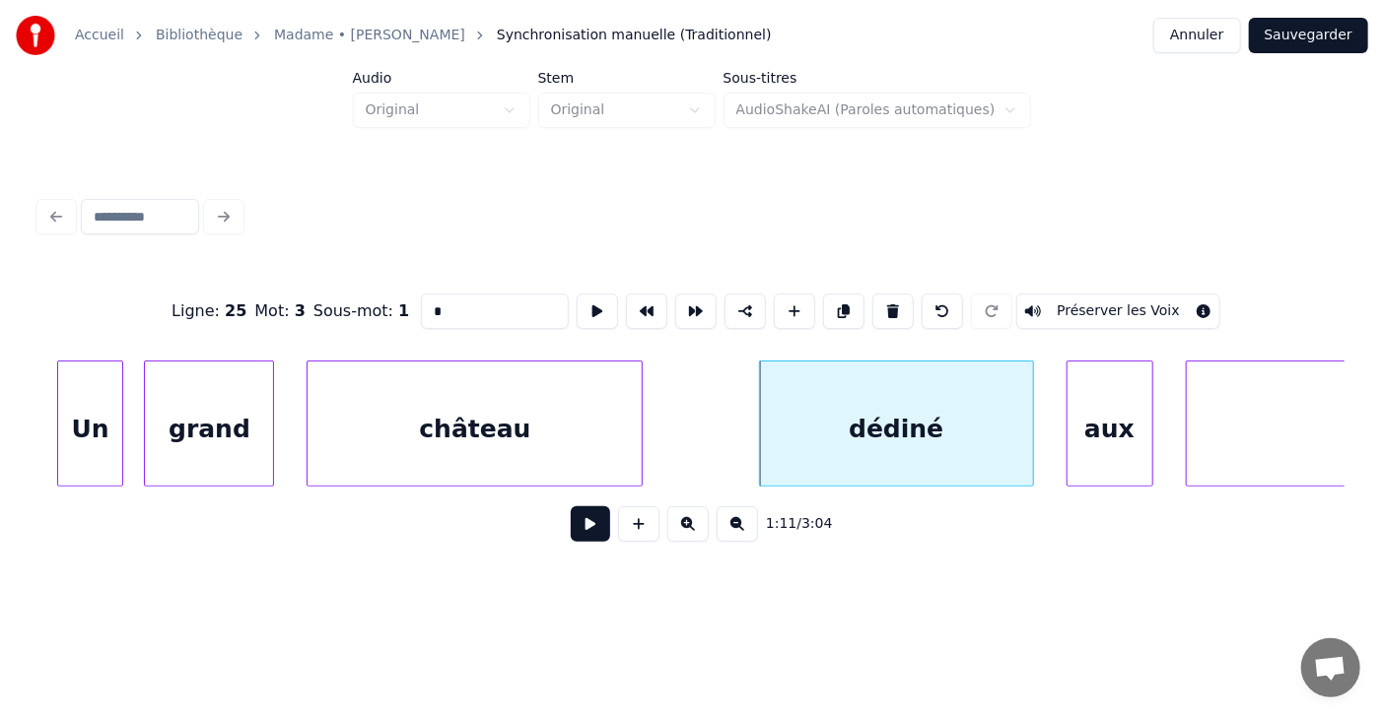
type input "*"
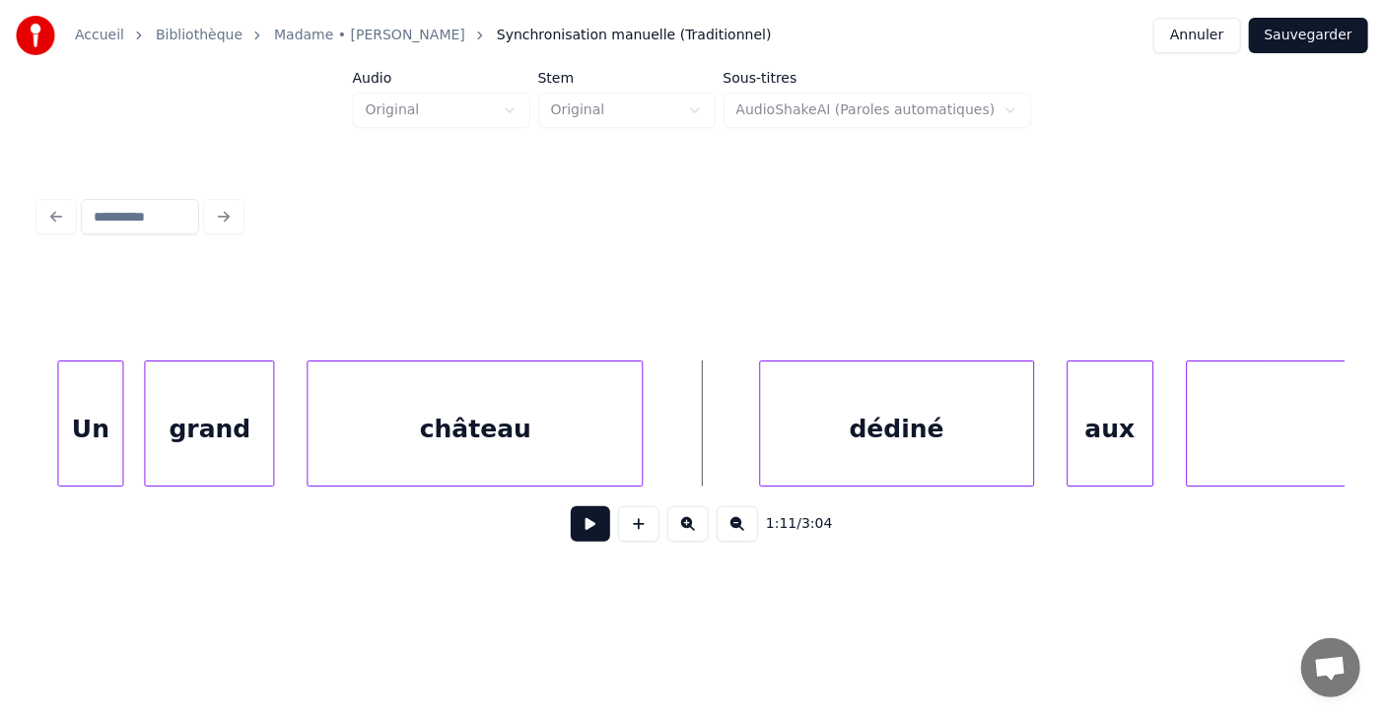
click at [630, 532] on button at bounding box center [638, 524] width 41 height 35
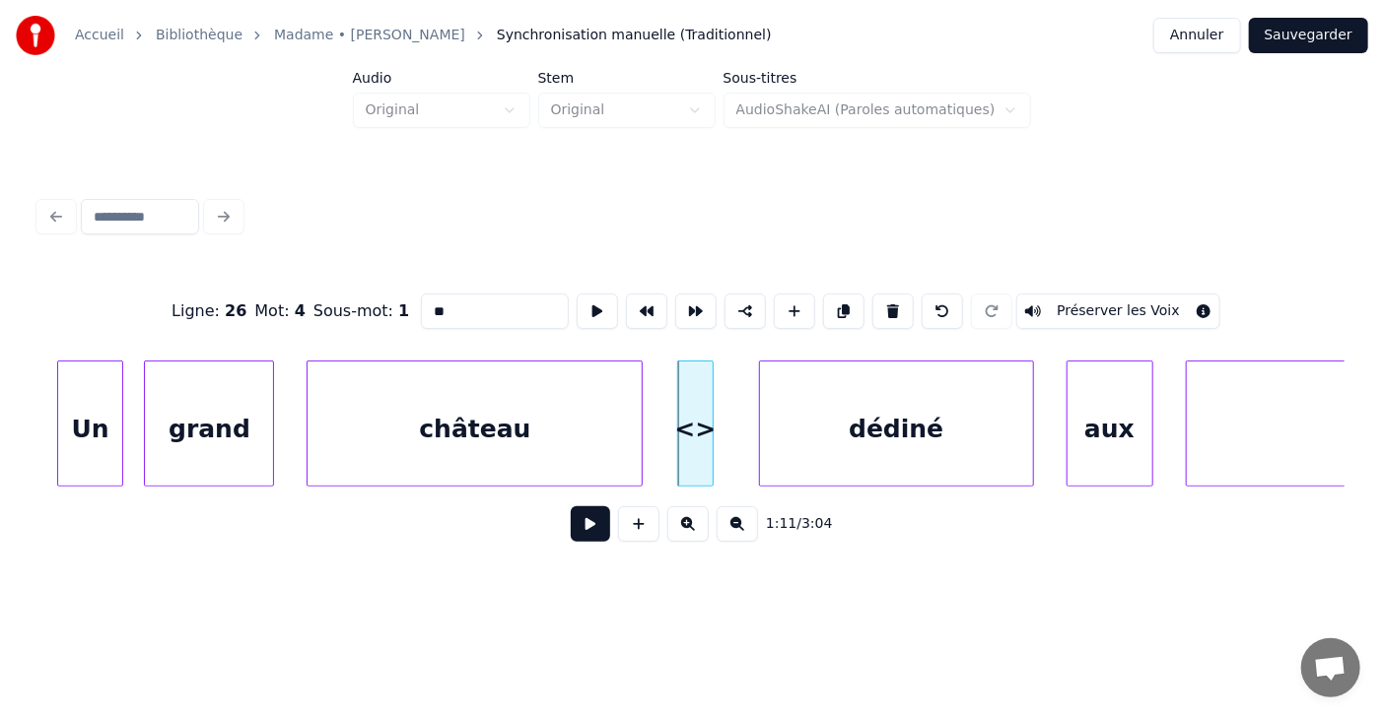
click at [707, 409] on div at bounding box center [710, 424] width 6 height 124
click at [671, 418] on div at bounding box center [672, 424] width 6 height 124
click at [425, 301] on input "**" at bounding box center [495, 311] width 148 height 35
type input "*"
click at [716, 425] on div at bounding box center [716, 424] width 6 height 124
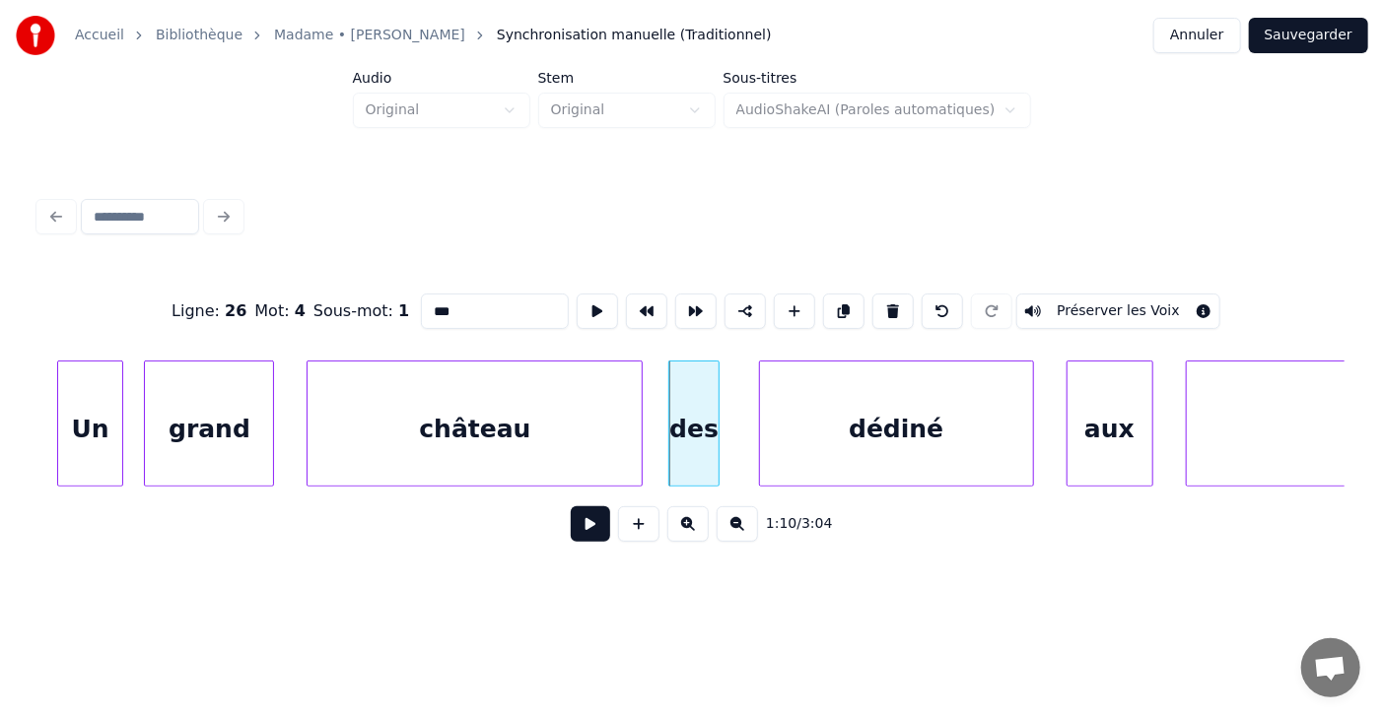
click at [933, 425] on div "dédiné" at bounding box center [896, 429] width 272 height 134
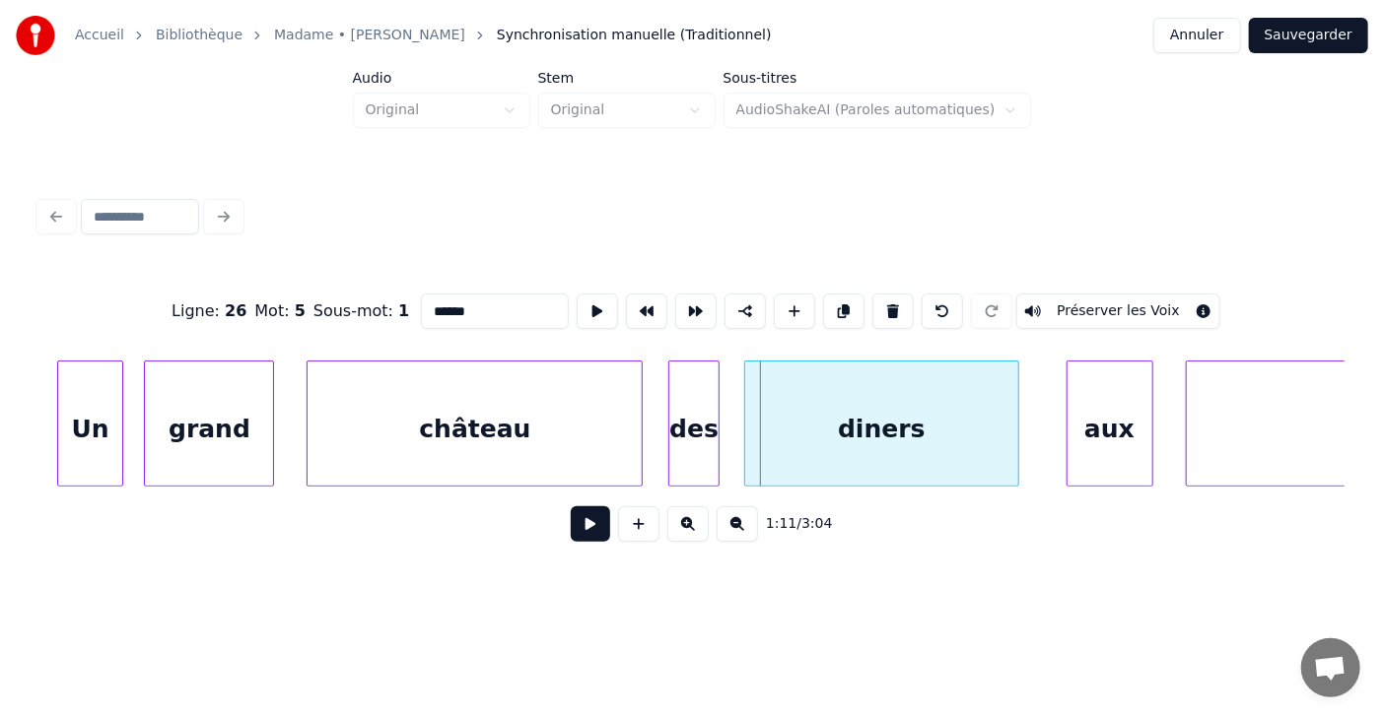
click at [765, 429] on div "diners" at bounding box center [881, 429] width 272 height 134
click at [436, 422] on div at bounding box center [438, 424] width 6 height 124
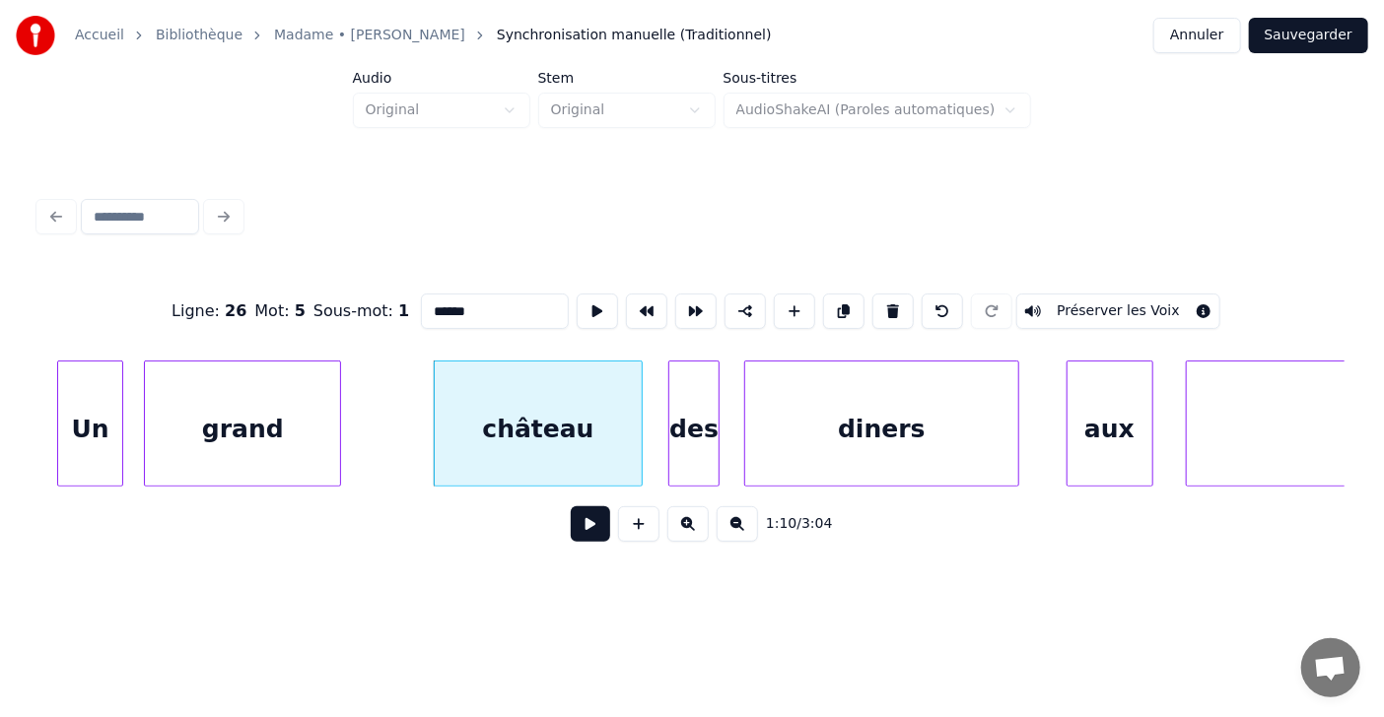
click at [334, 420] on div at bounding box center [337, 424] width 6 height 124
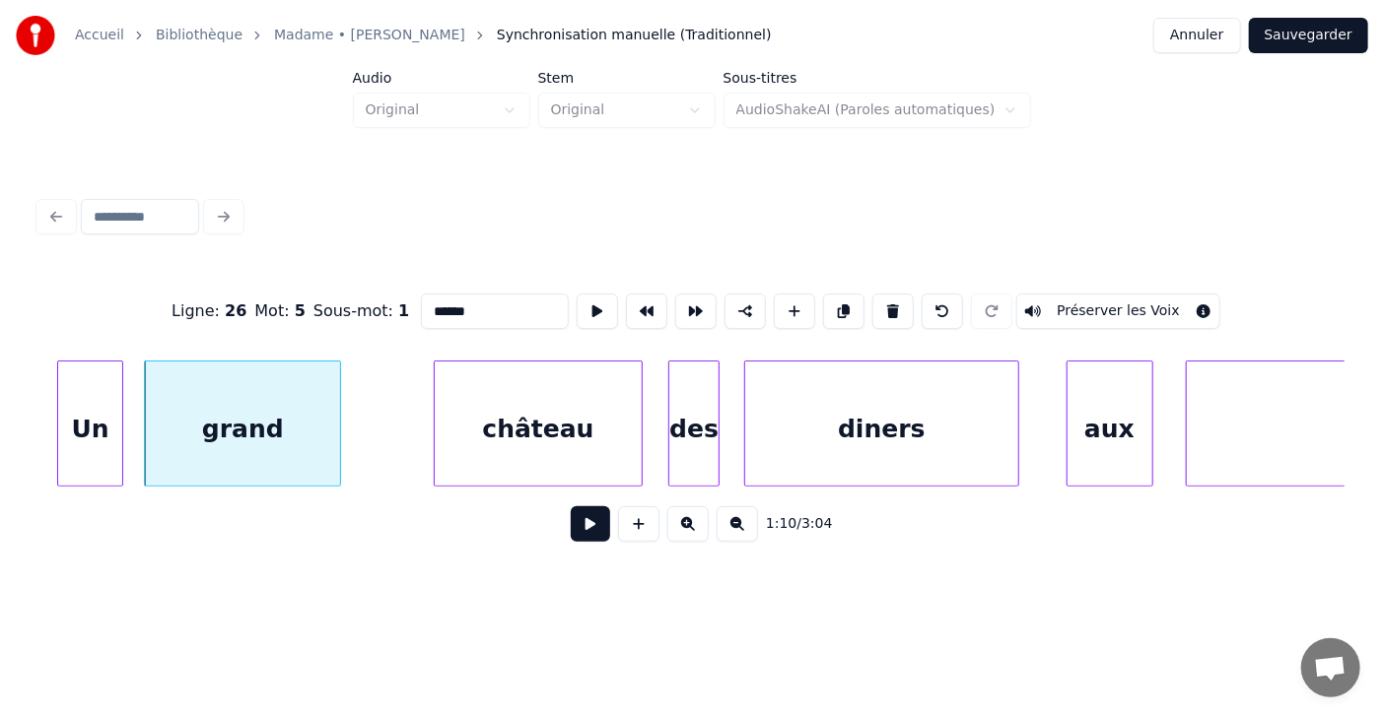
click at [334, 420] on div at bounding box center [337, 424] width 6 height 124
click at [351, 421] on div at bounding box center [354, 424] width 6 height 124
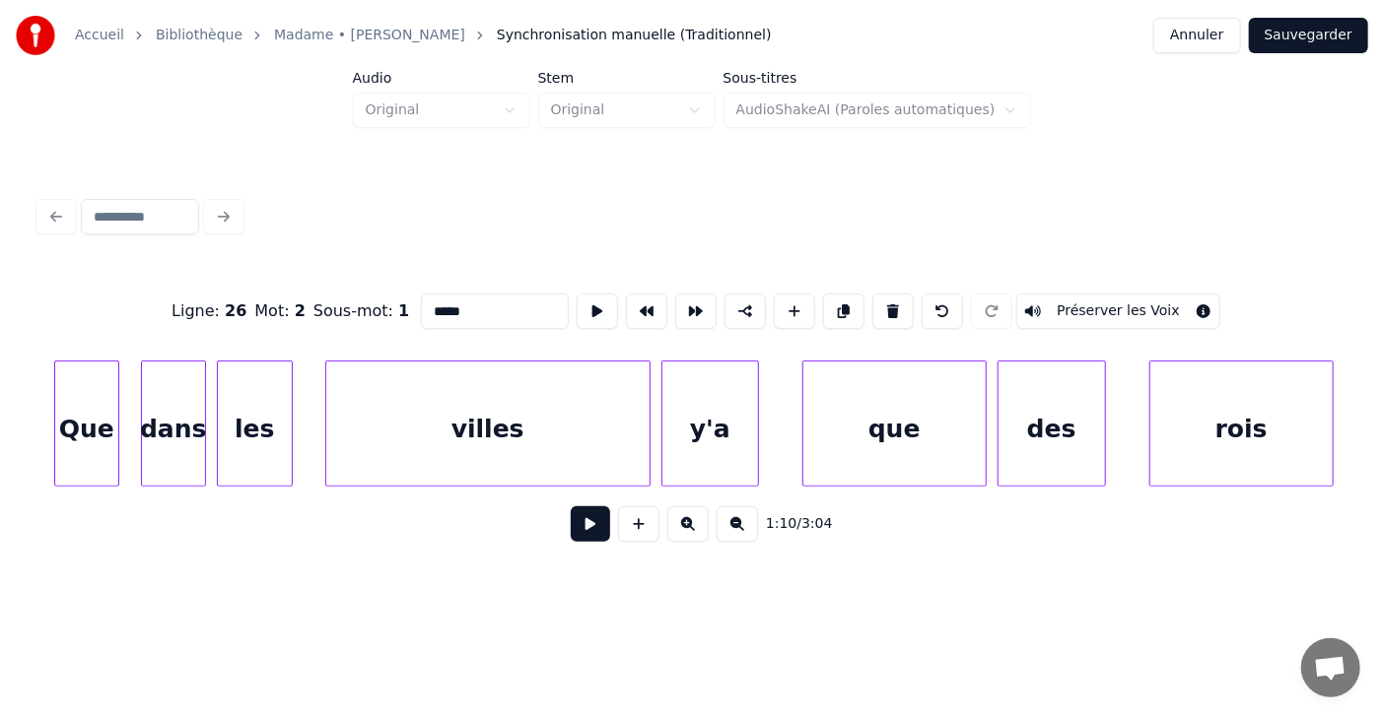
scroll to position [0, 41937]
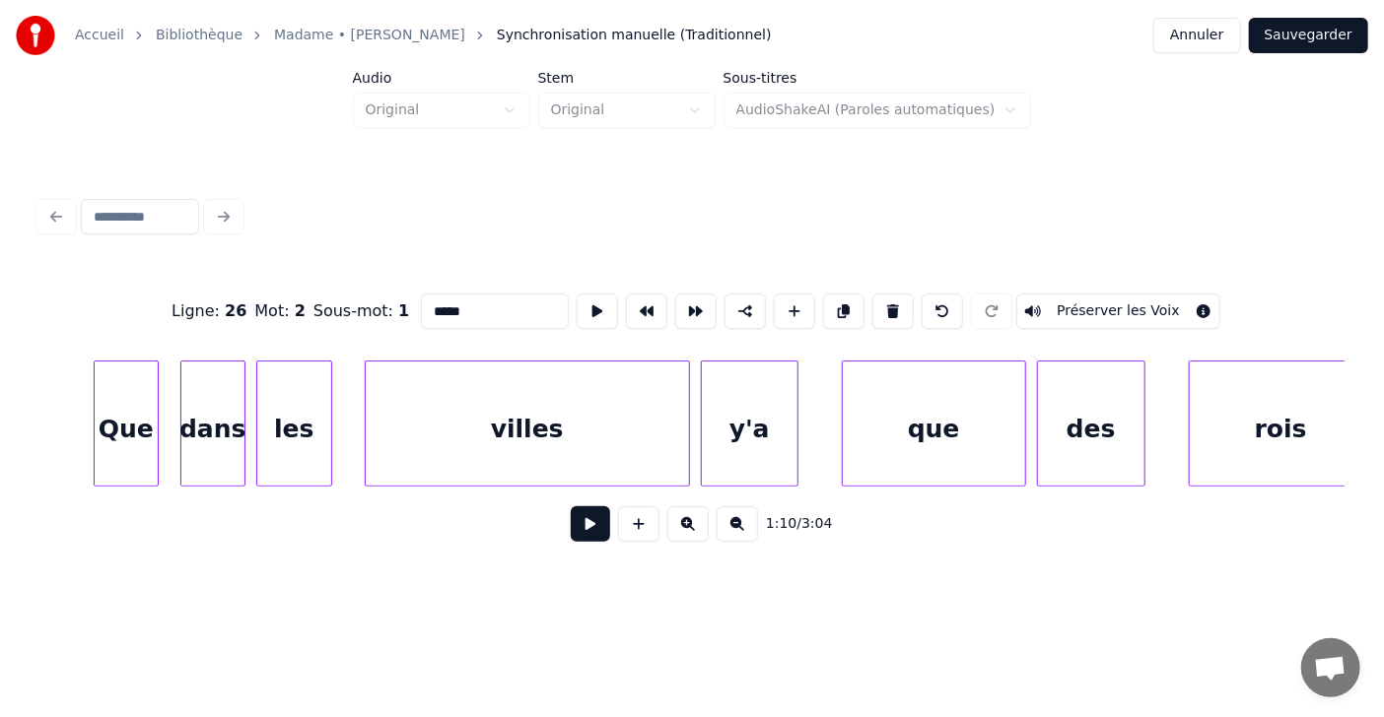
click at [309, 432] on div "les" at bounding box center [294, 429] width 74 height 134
click at [576, 425] on div "villes" at bounding box center [527, 429] width 323 height 134
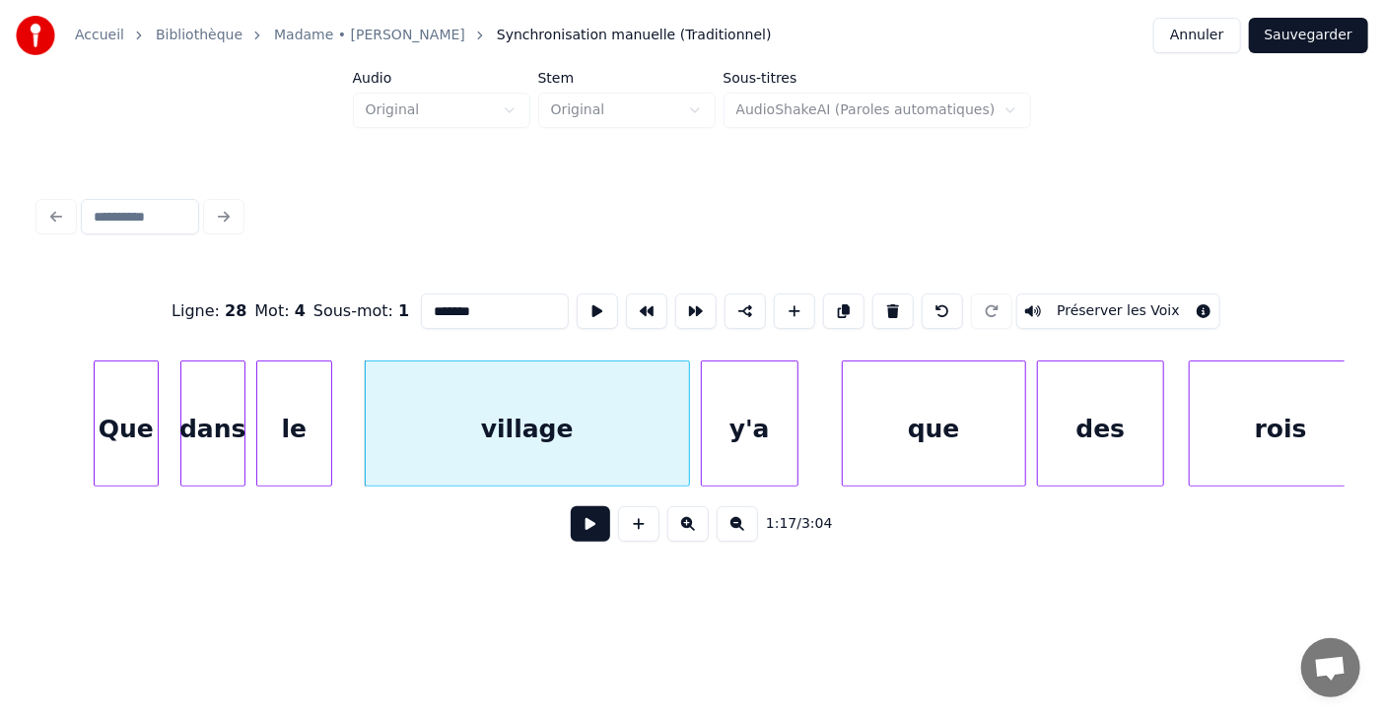
click at [1159, 426] on div at bounding box center [1160, 424] width 6 height 124
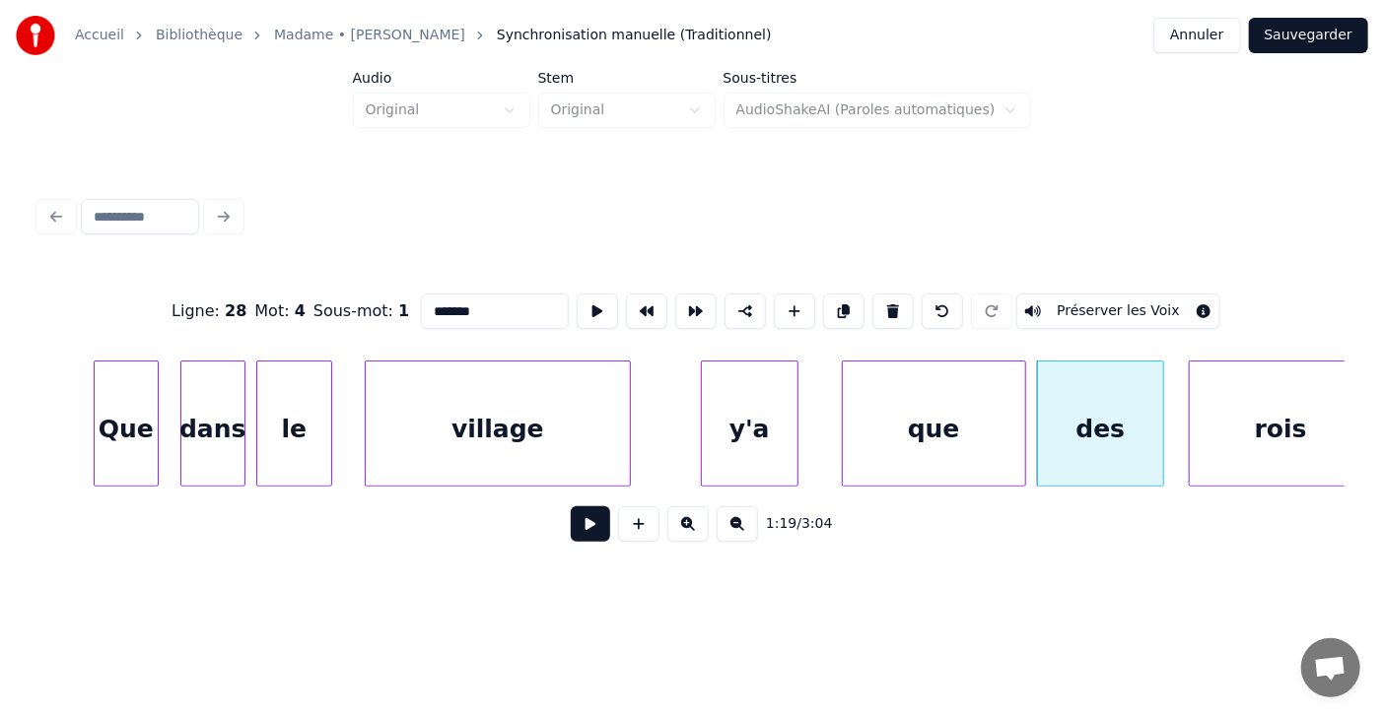
click at [627, 436] on div at bounding box center [627, 424] width 6 height 124
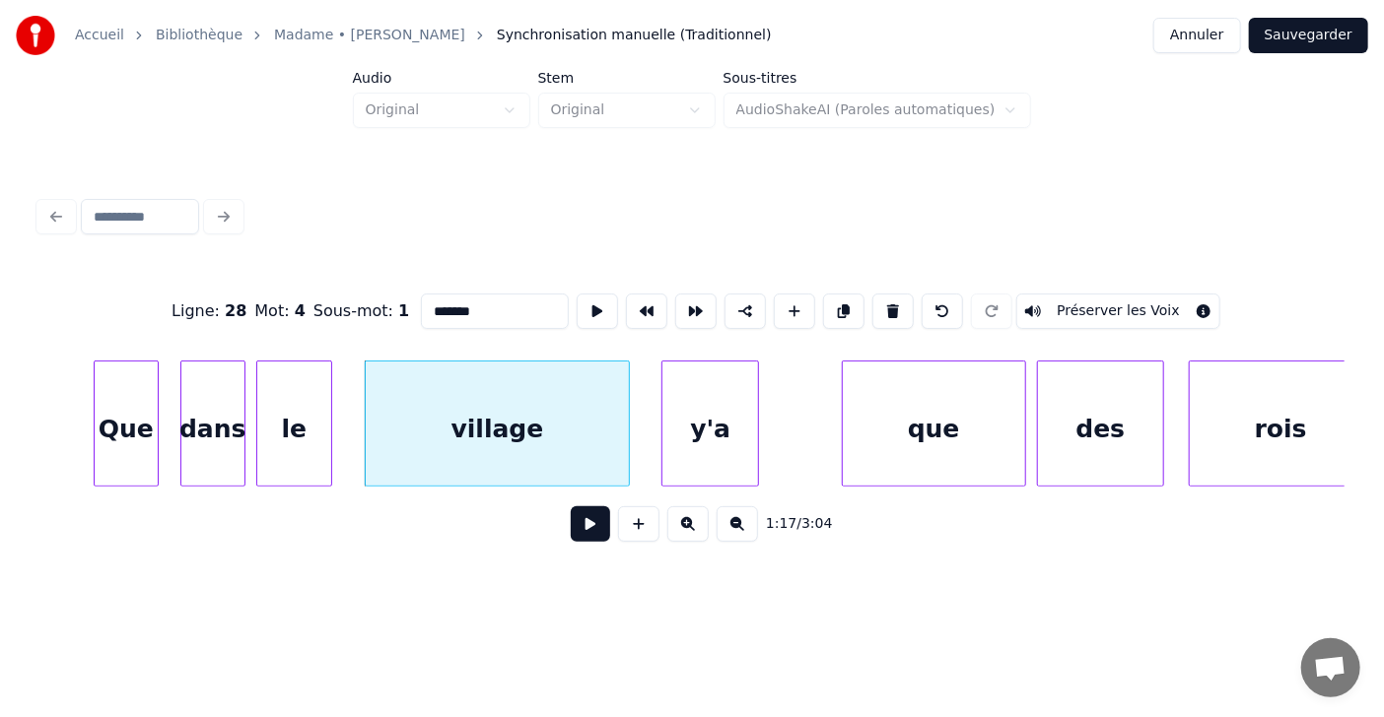
click at [680, 423] on div "y'a" at bounding box center [710, 429] width 96 height 134
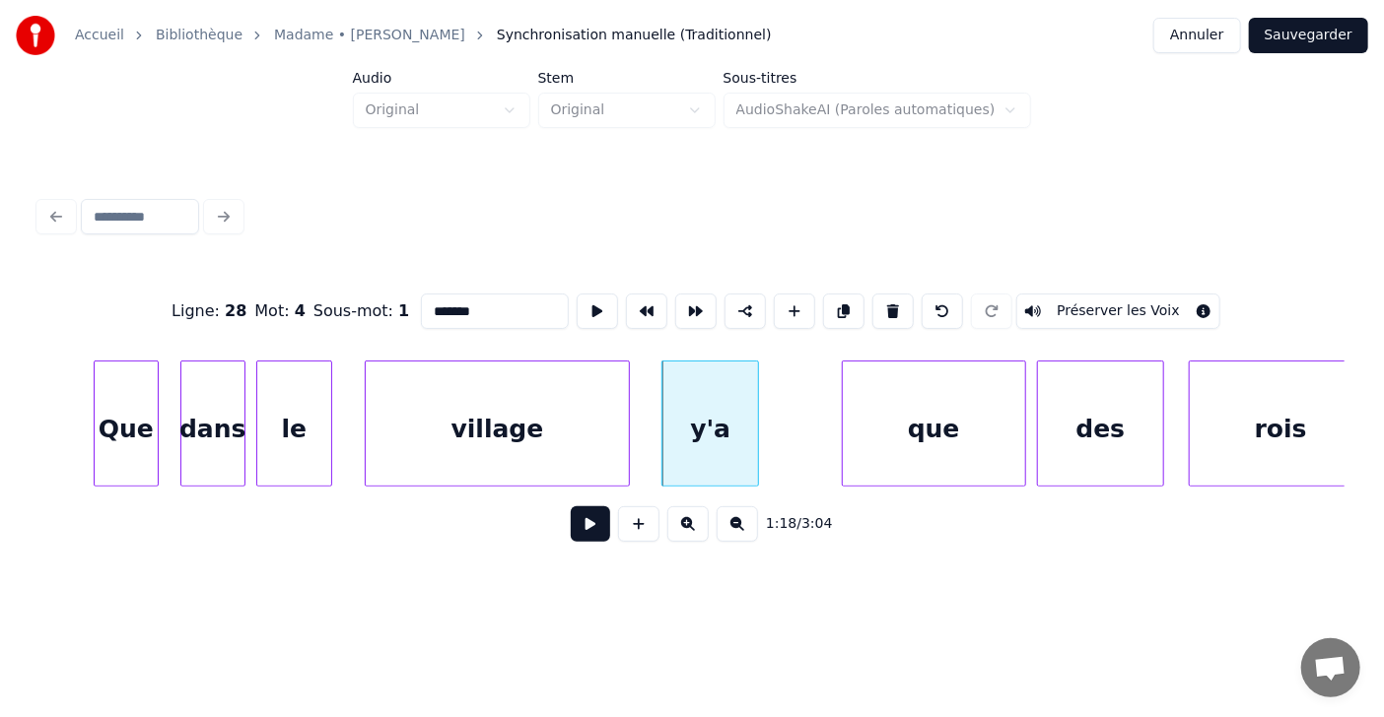
type input "*******"
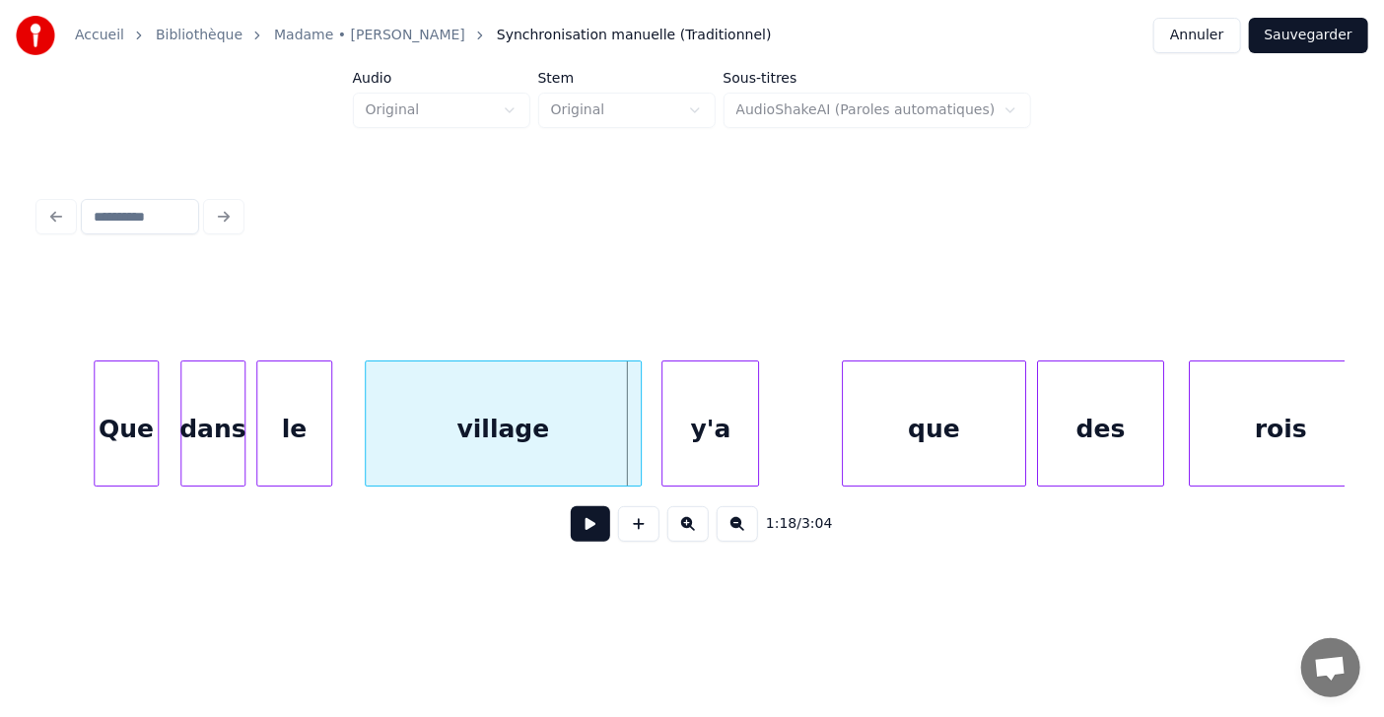
click at [639, 431] on div at bounding box center [638, 424] width 6 height 124
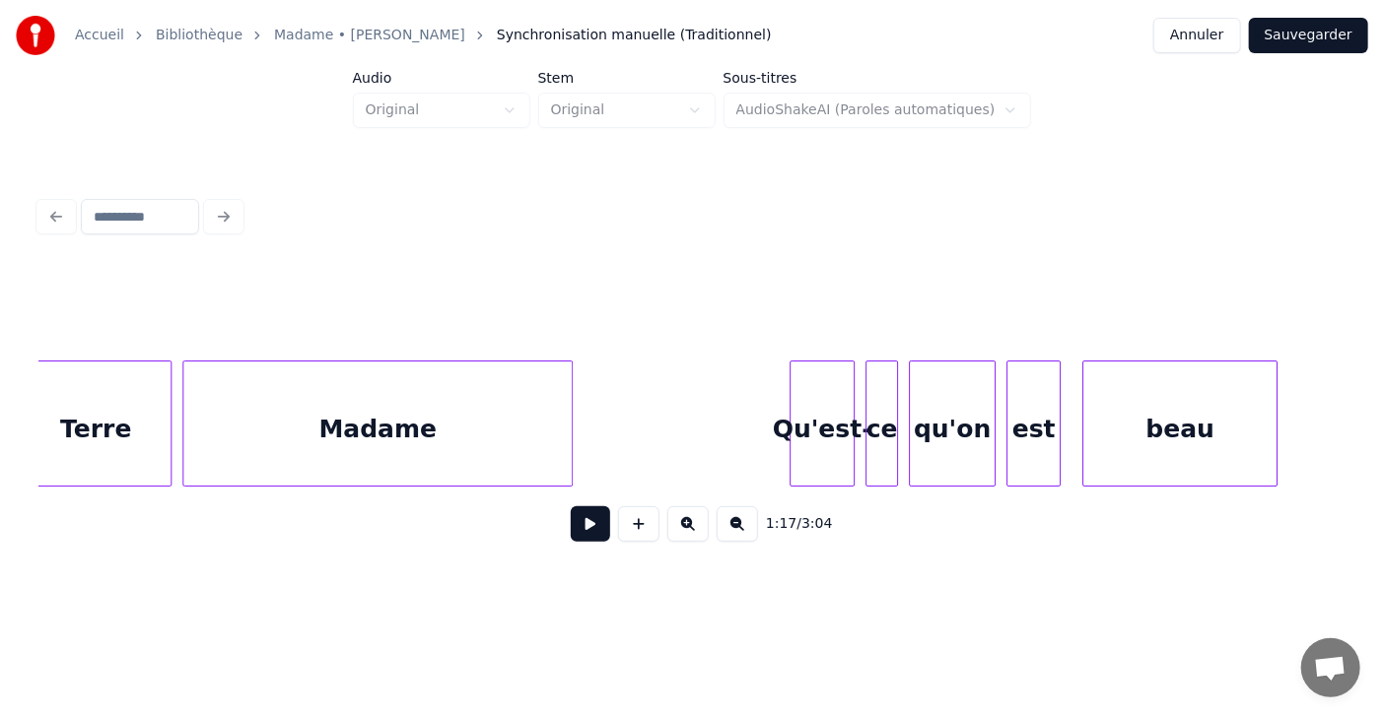
scroll to position [0, 45399]
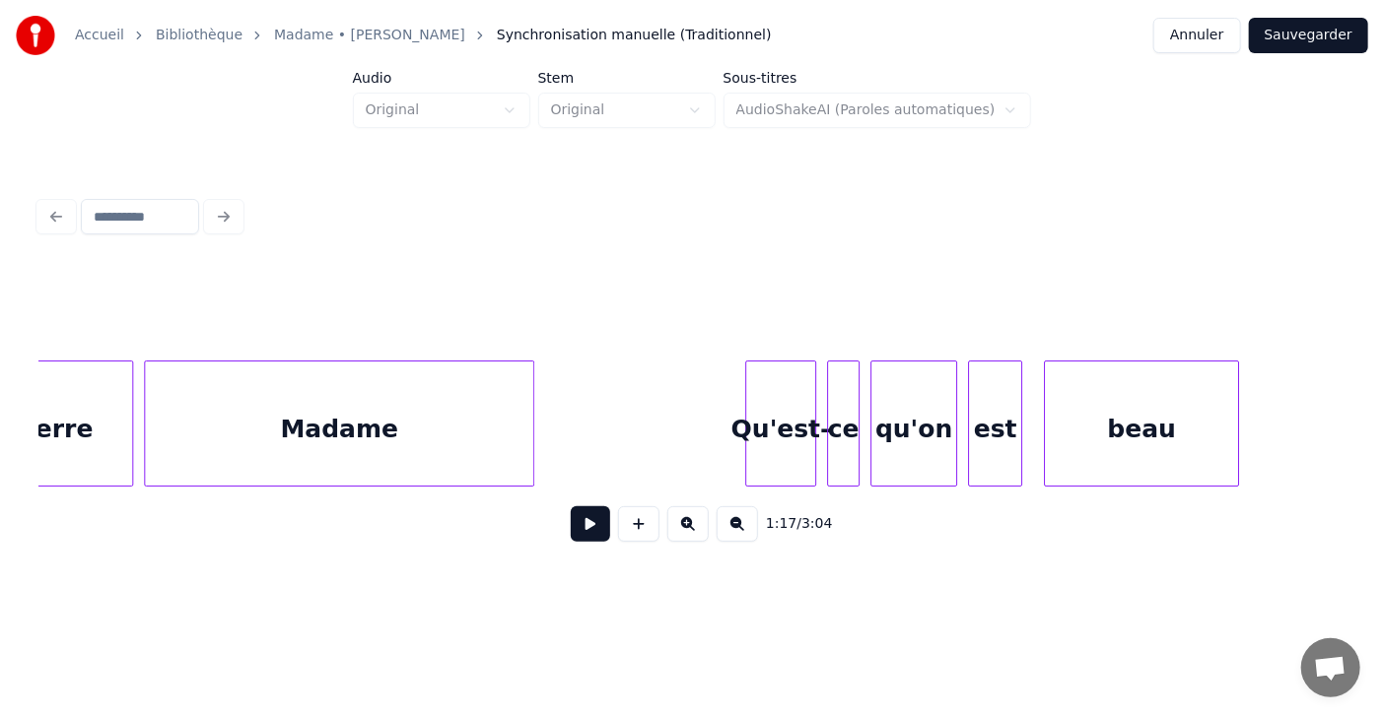
click at [749, 450] on div at bounding box center [749, 424] width 6 height 124
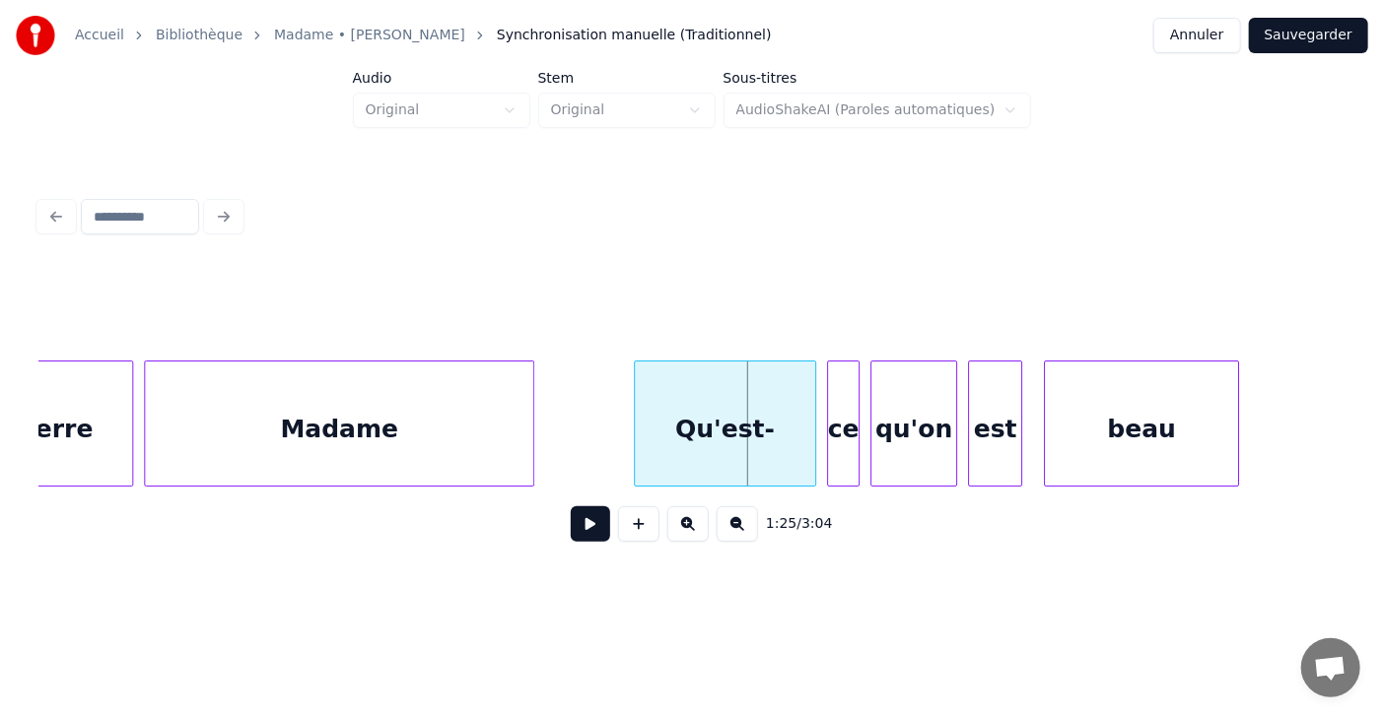
click at [635, 444] on div at bounding box center [638, 424] width 6 height 124
click at [737, 446] on div at bounding box center [740, 424] width 6 height 124
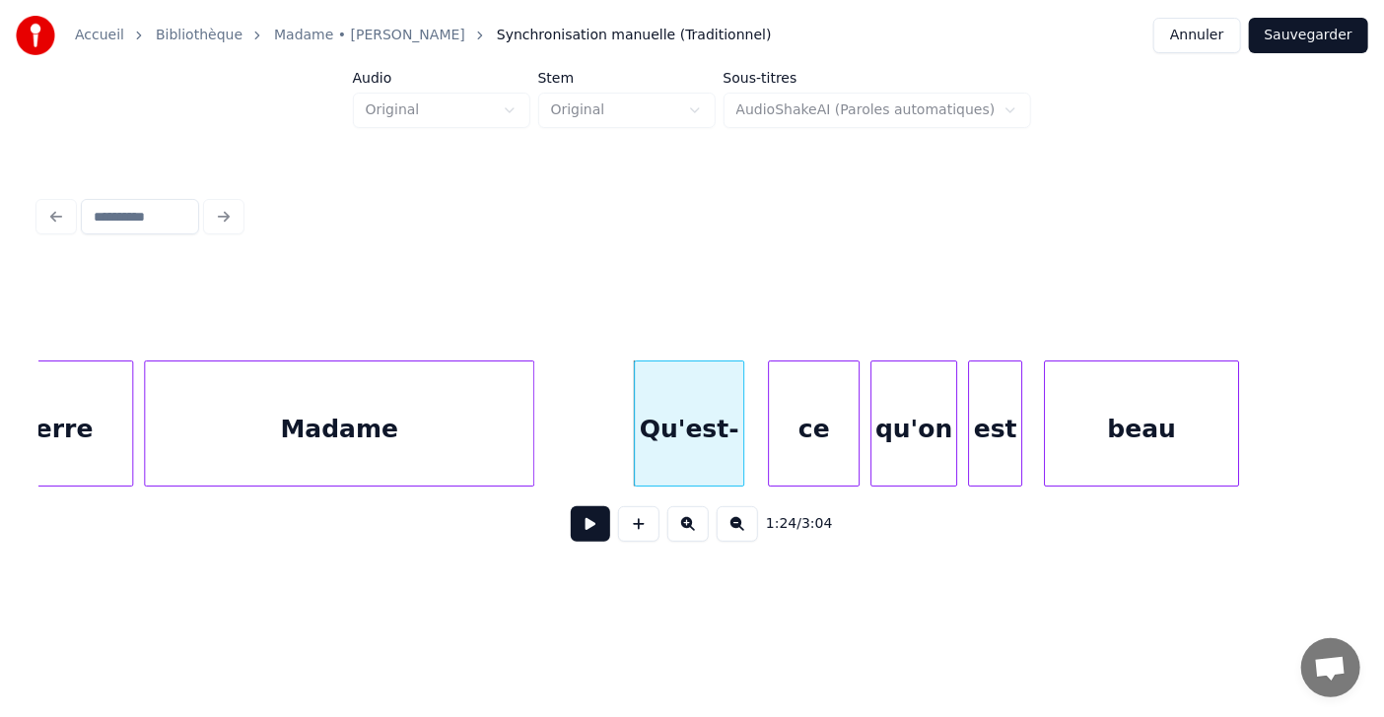
click at [774, 446] on div at bounding box center [772, 424] width 6 height 124
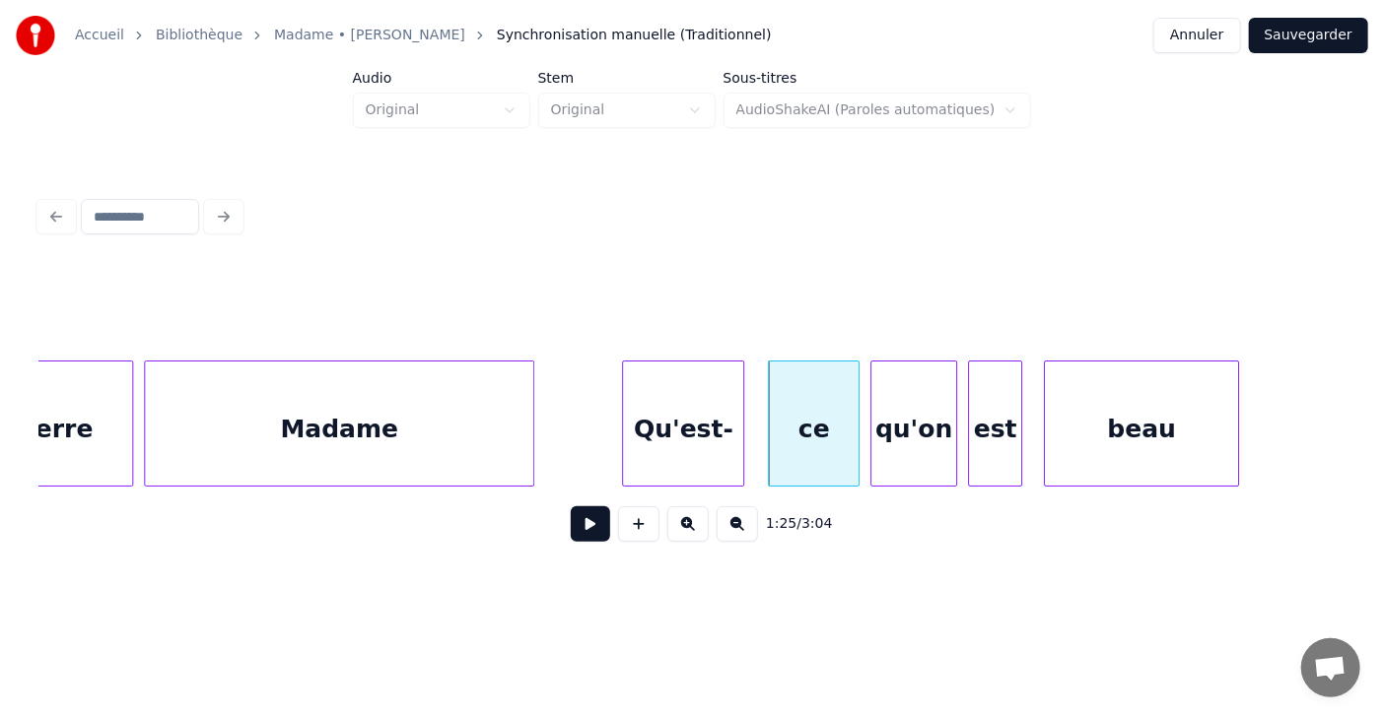
click at [623, 444] on div at bounding box center [626, 424] width 6 height 124
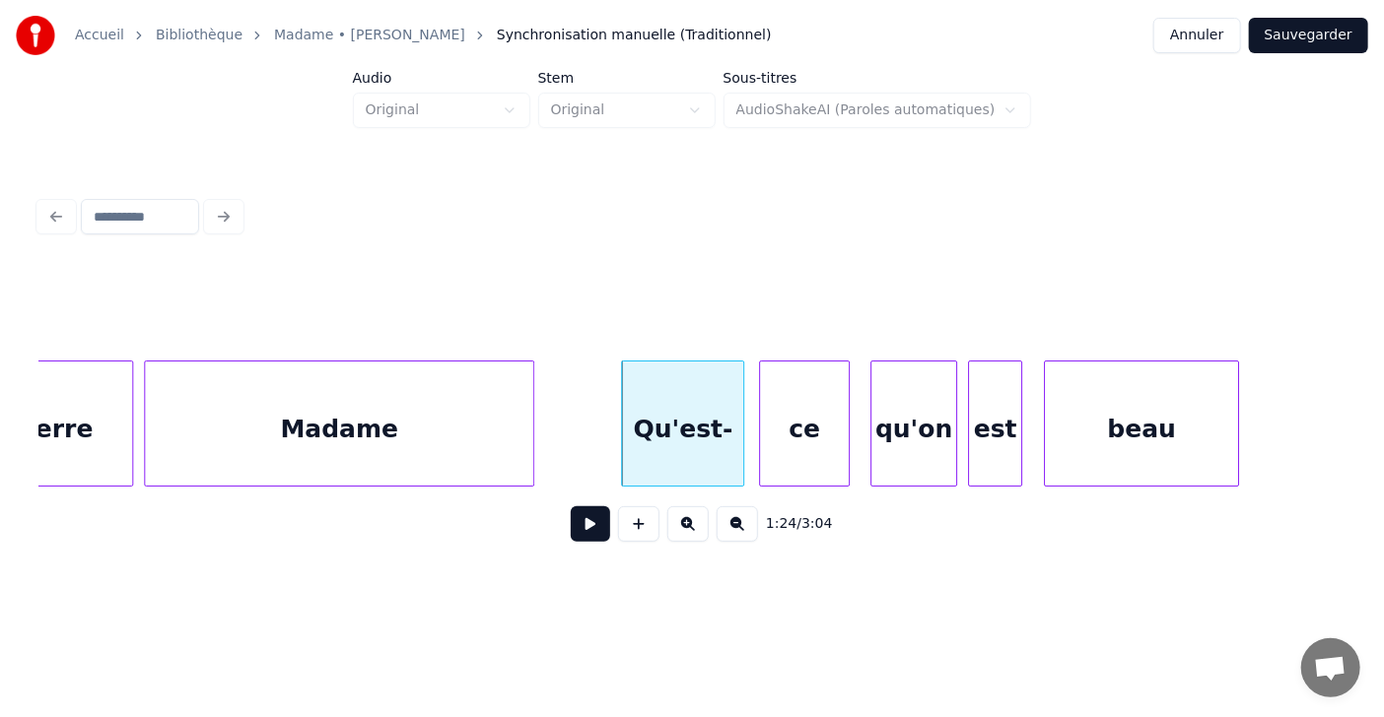
click at [815, 433] on div "ce" at bounding box center [805, 429] width 90 height 134
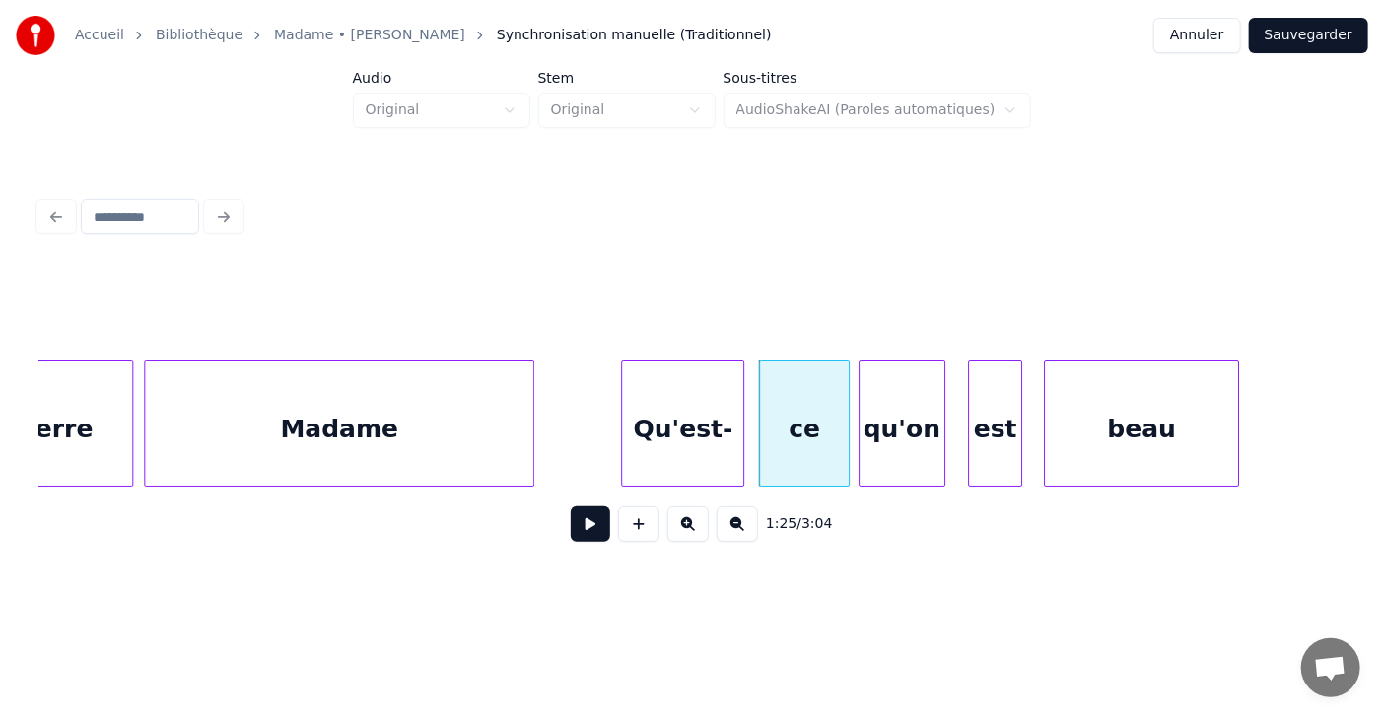
click at [889, 432] on div "qu'on" at bounding box center [901, 429] width 85 height 134
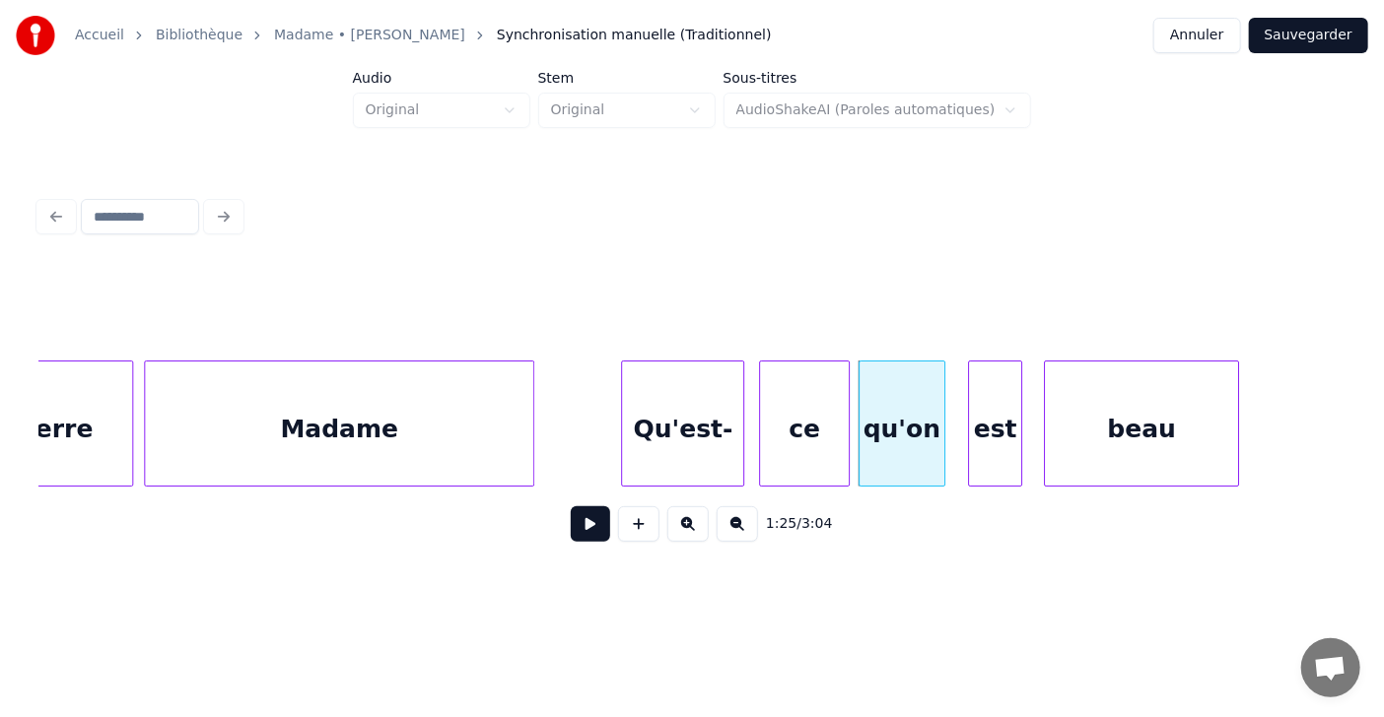
click at [994, 429] on div "est" at bounding box center [995, 429] width 52 height 134
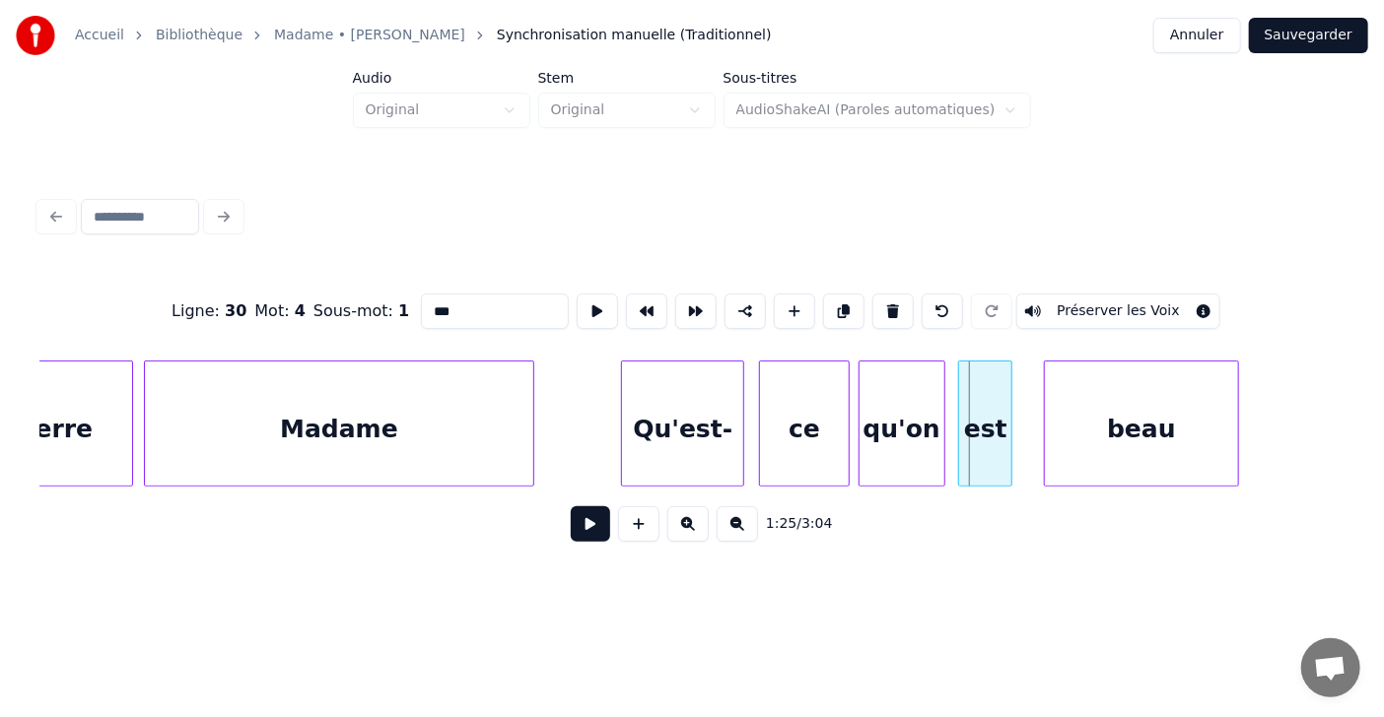
click at [986, 431] on div "est" at bounding box center [985, 429] width 52 height 134
click at [1020, 428] on div at bounding box center [1022, 424] width 6 height 124
click at [1153, 436] on div "beau" at bounding box center [1130, 429] width 193 height 134
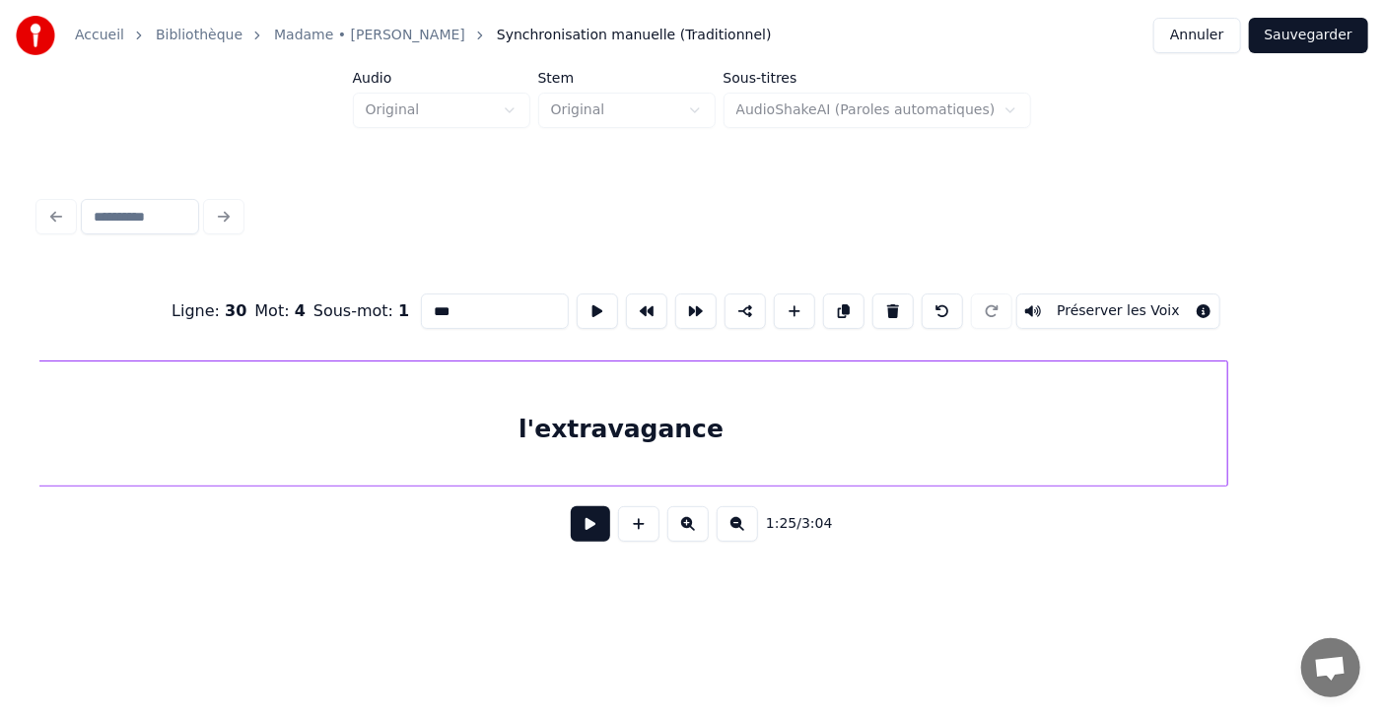
scroll to position [0, 46955]
click at [1165, 444] on div at bounding box center [1167, 424] width 6 height 124
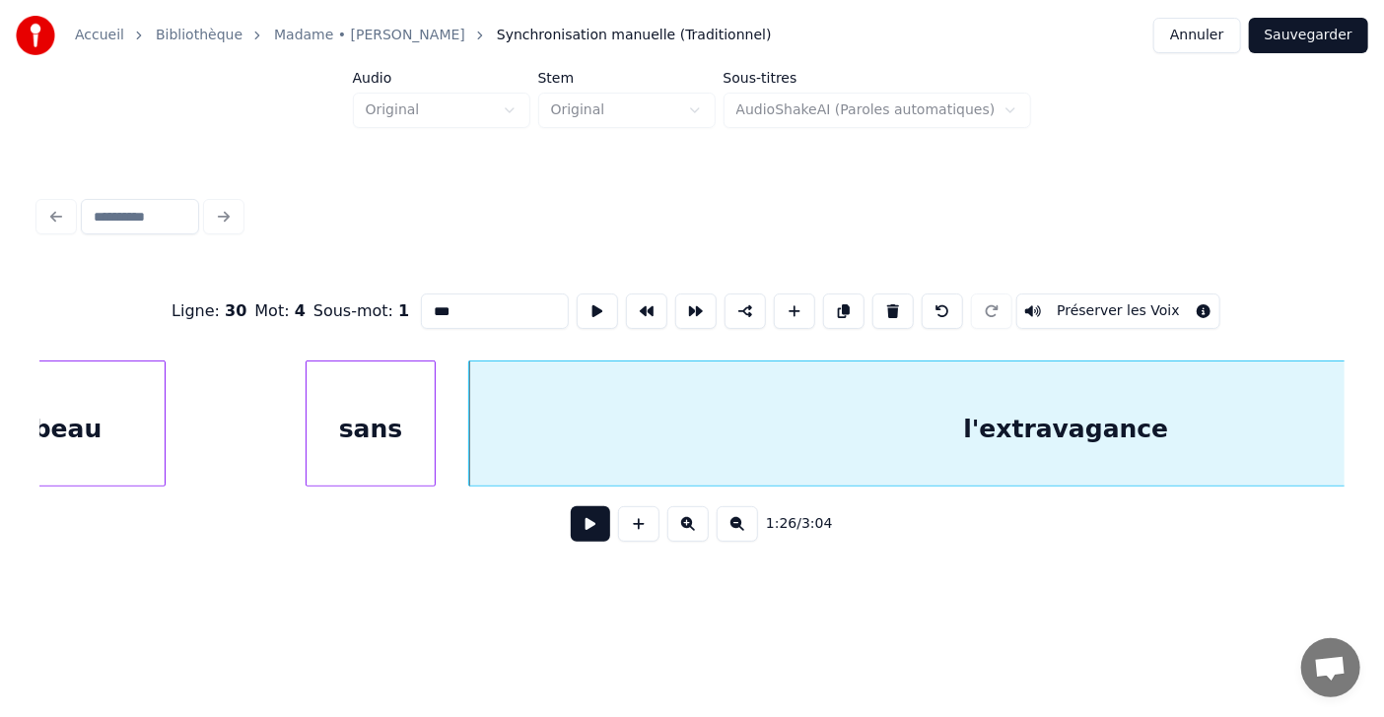
scroll to position [0, 46424]
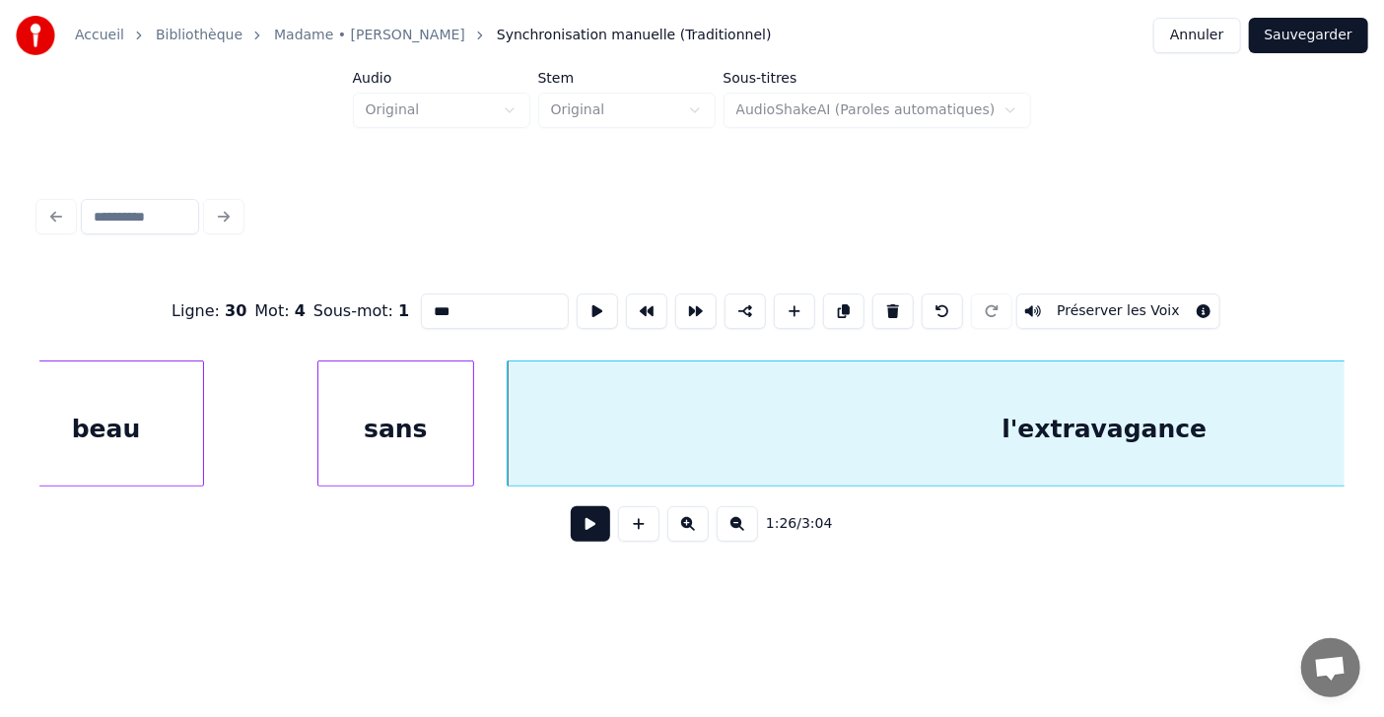
click at [321, 422] on div at bounding box center [321, 424] width 6 height 124
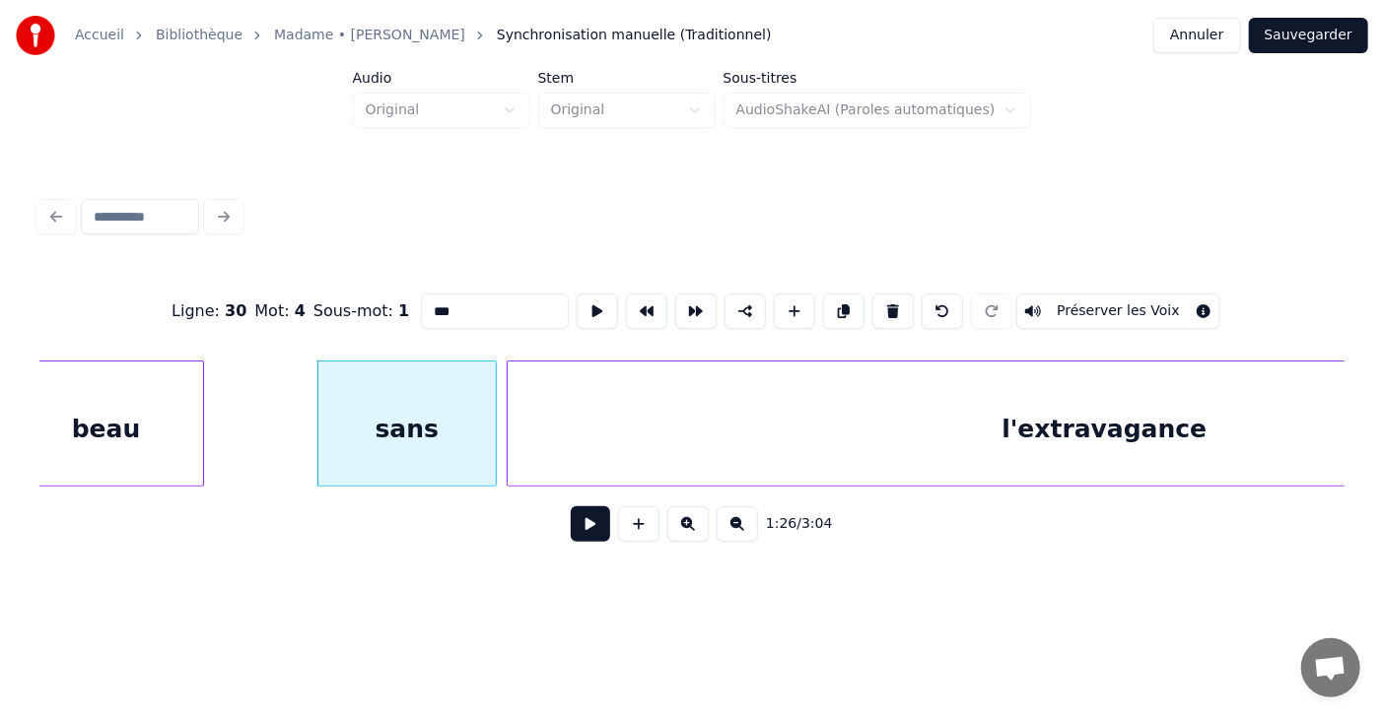
click at [493, 417] on div at bounding box center [493, 424] width 6 height 124
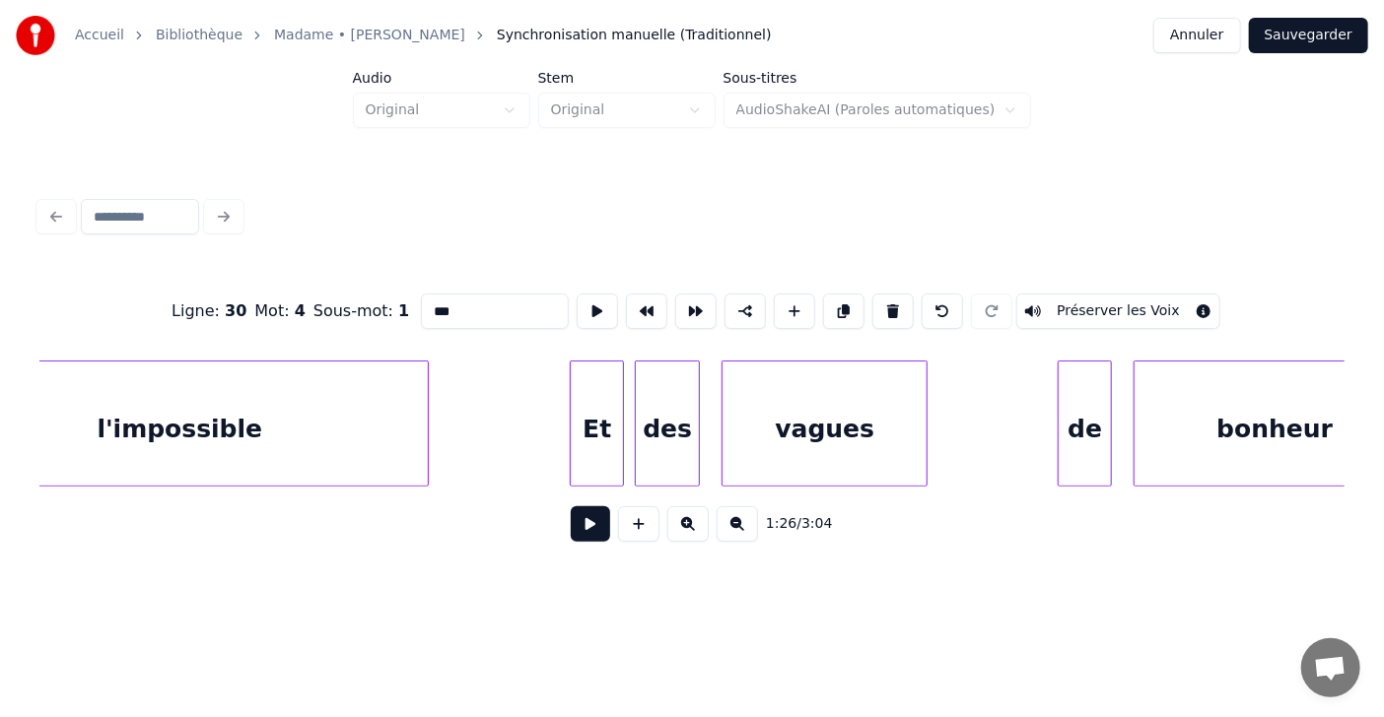
scroll to position [0, 49848]
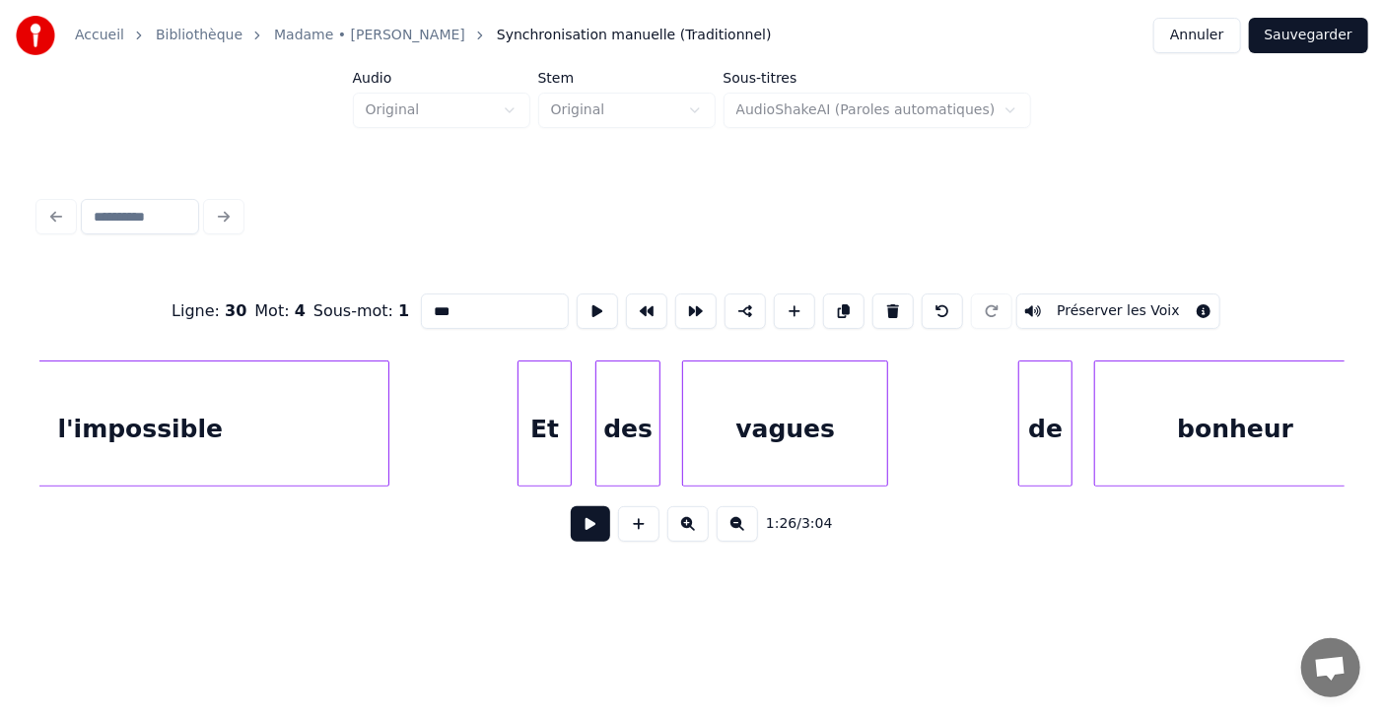
click at [538, 424] on div "Et" at bounding box center [544, 429] width 52 height 134
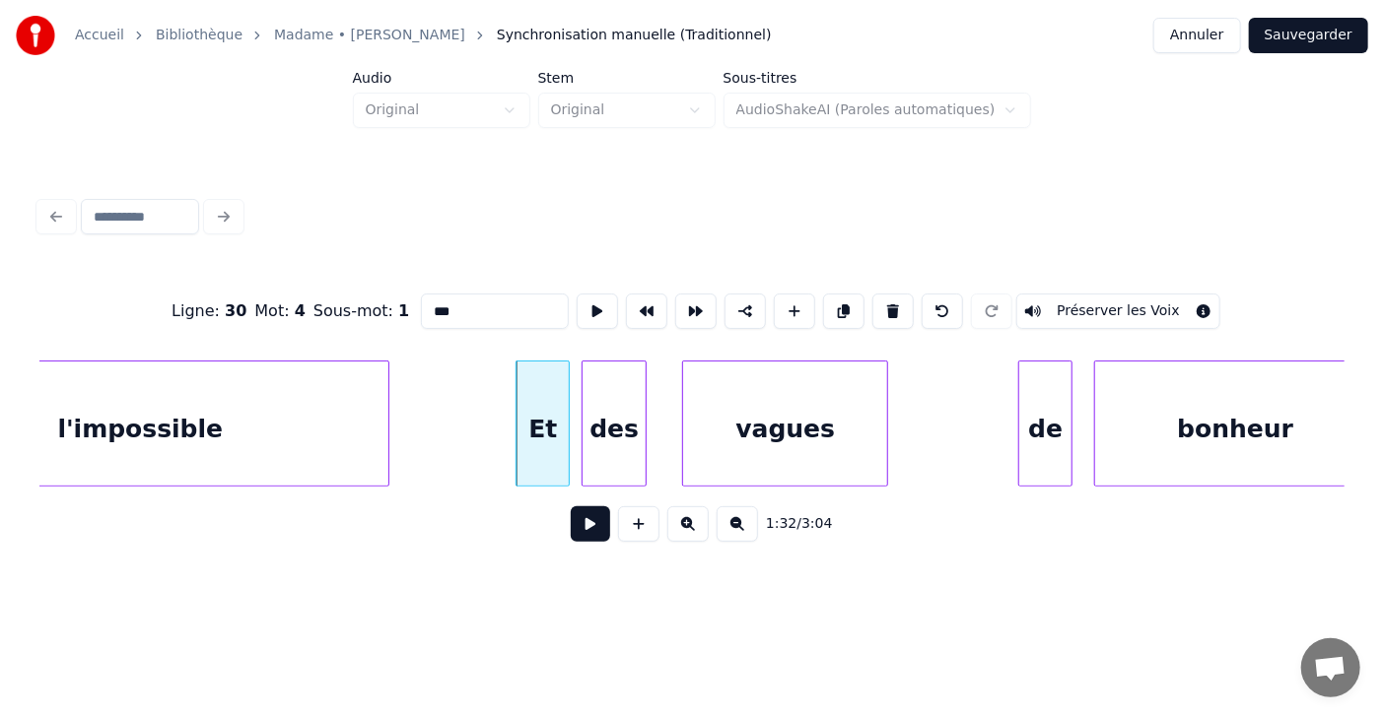
click at [604, 425] on div "des" at bounding box center [613, 429] width 63 height 134
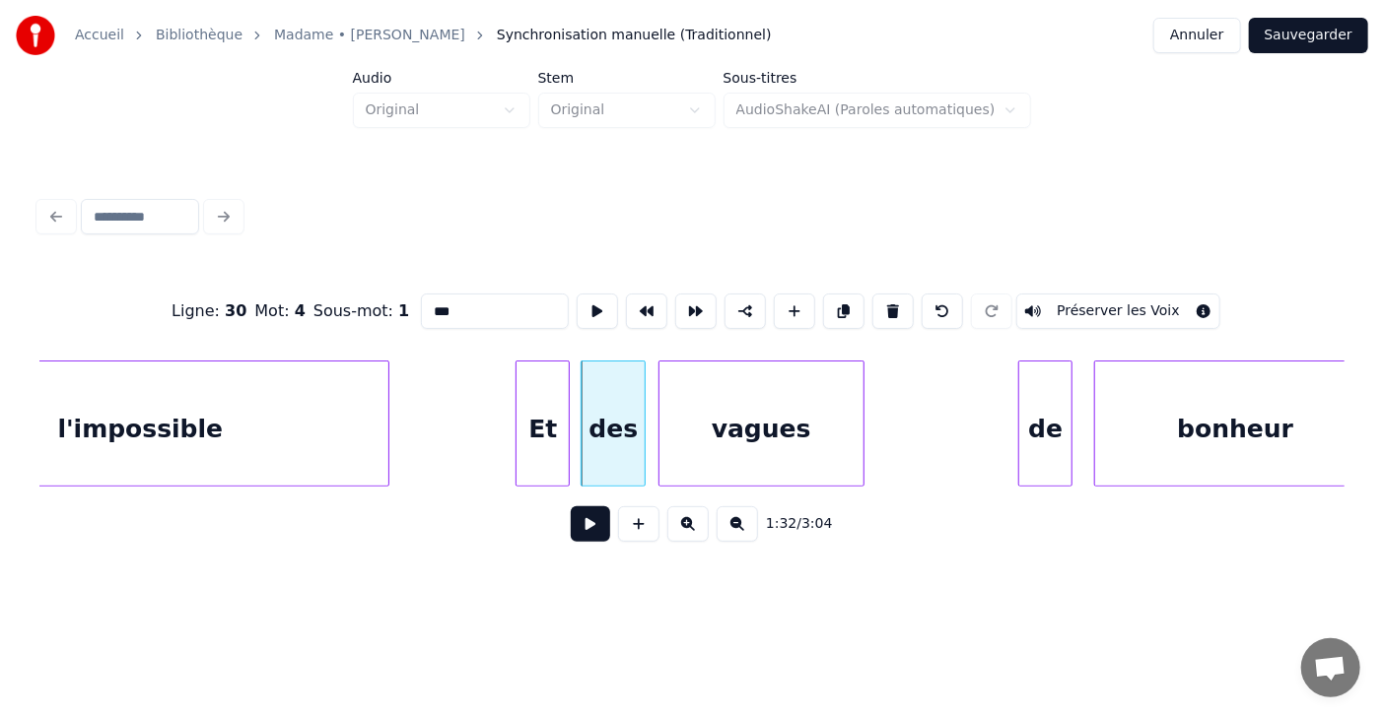
click at [724, 421] on div "vagues" at bounding box center [761, 429] width 204 height 134
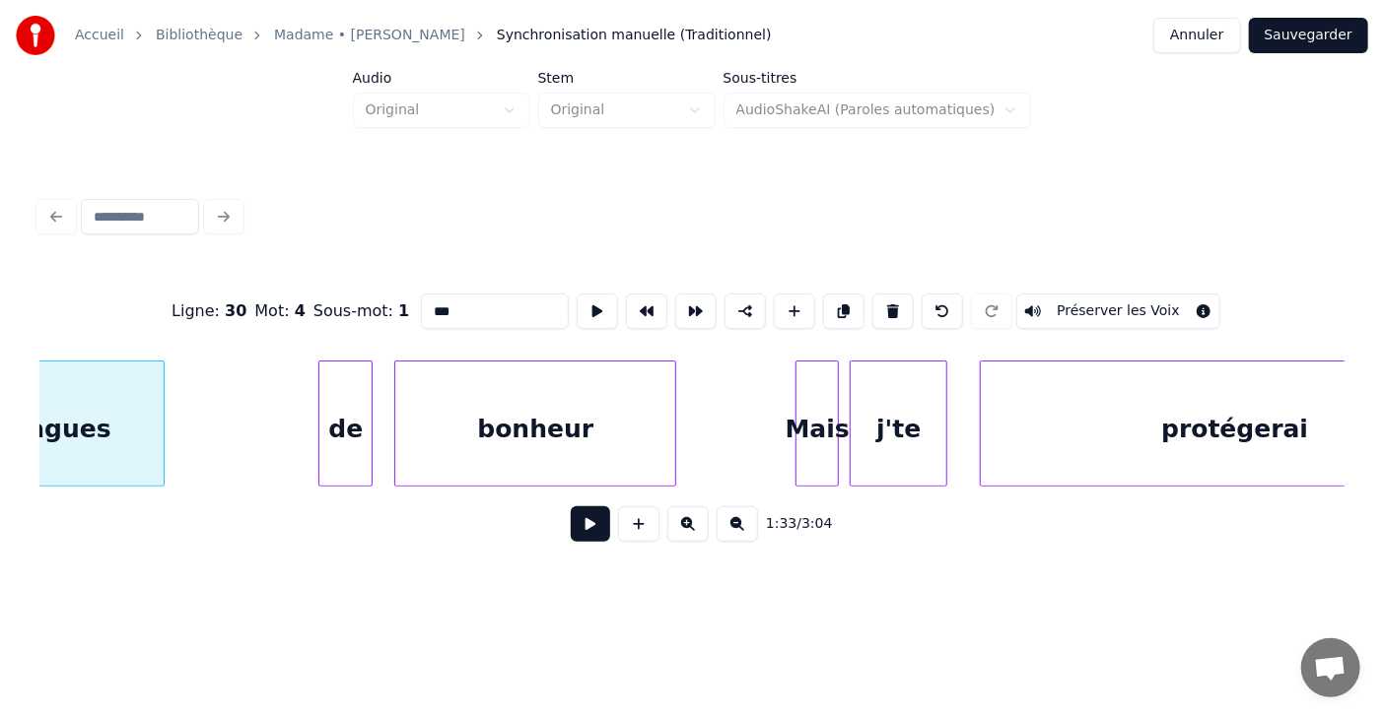
scroll to position [0, 50587]
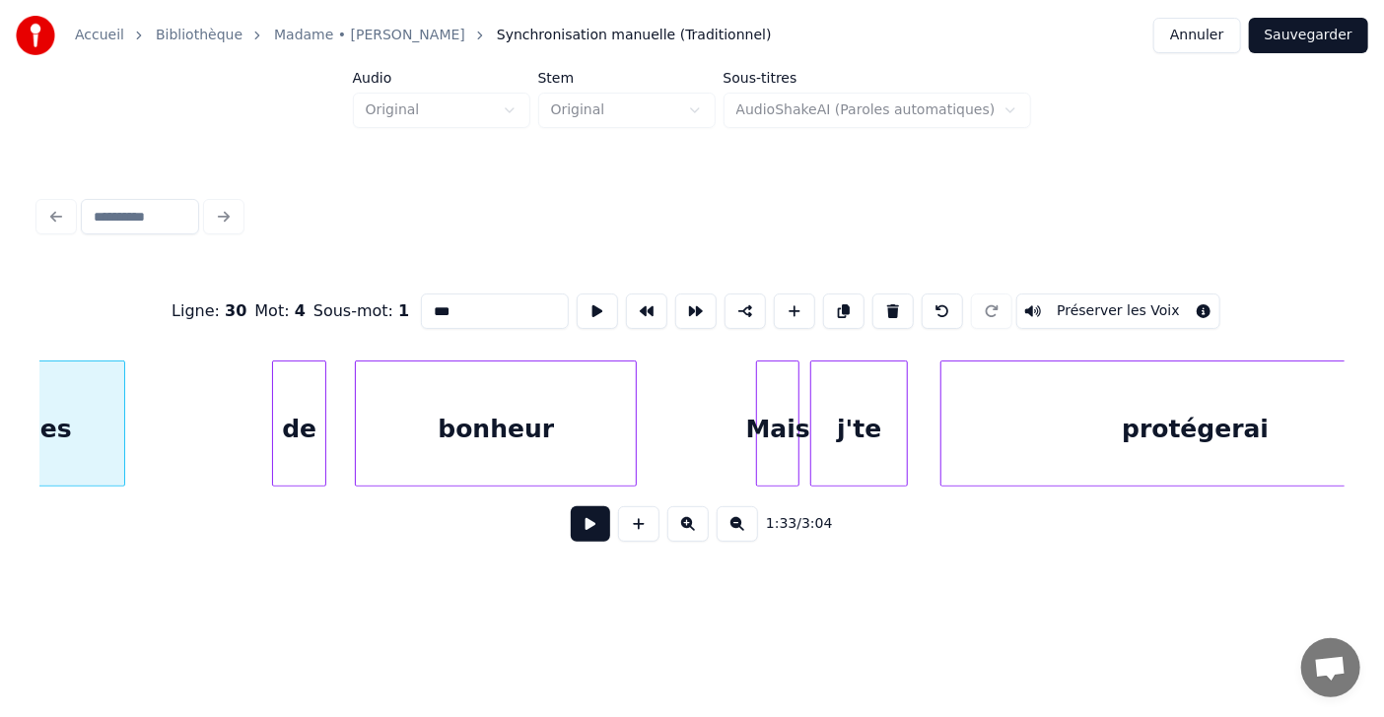
click at [296, 468] on div "de" at bounding box center [299, 429] width 52 height 134
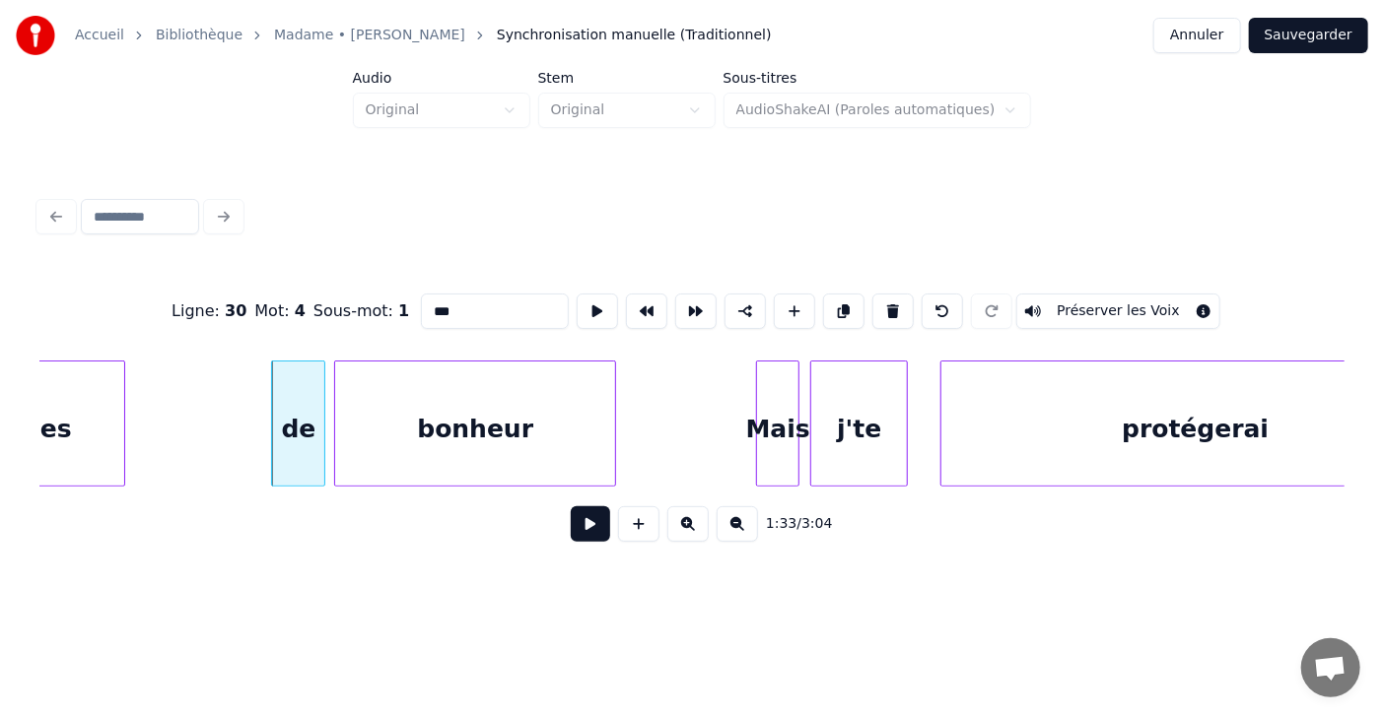
click at [386, 426] on div "bonheur" at bounding box center [475, 429] width 280 height 134
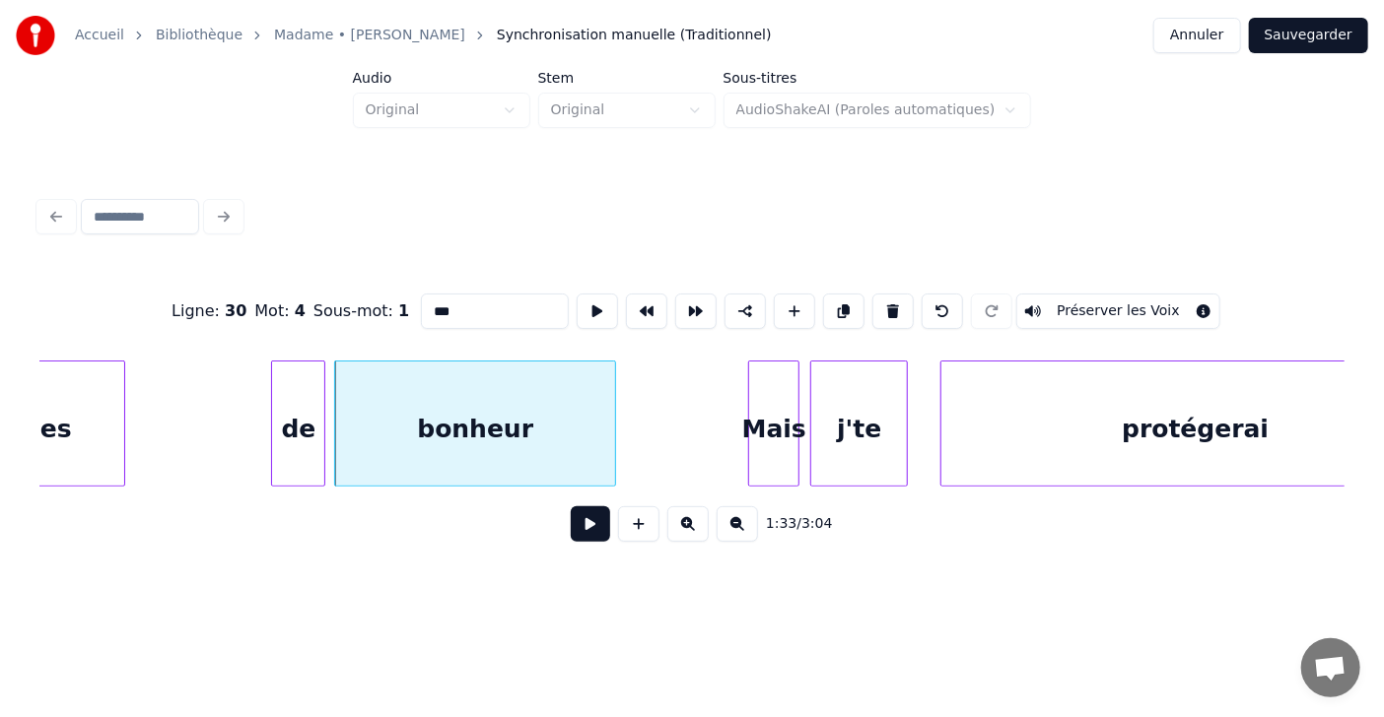
click at [749, 444] on div at bounding box center [752, 424] width 6 height 124
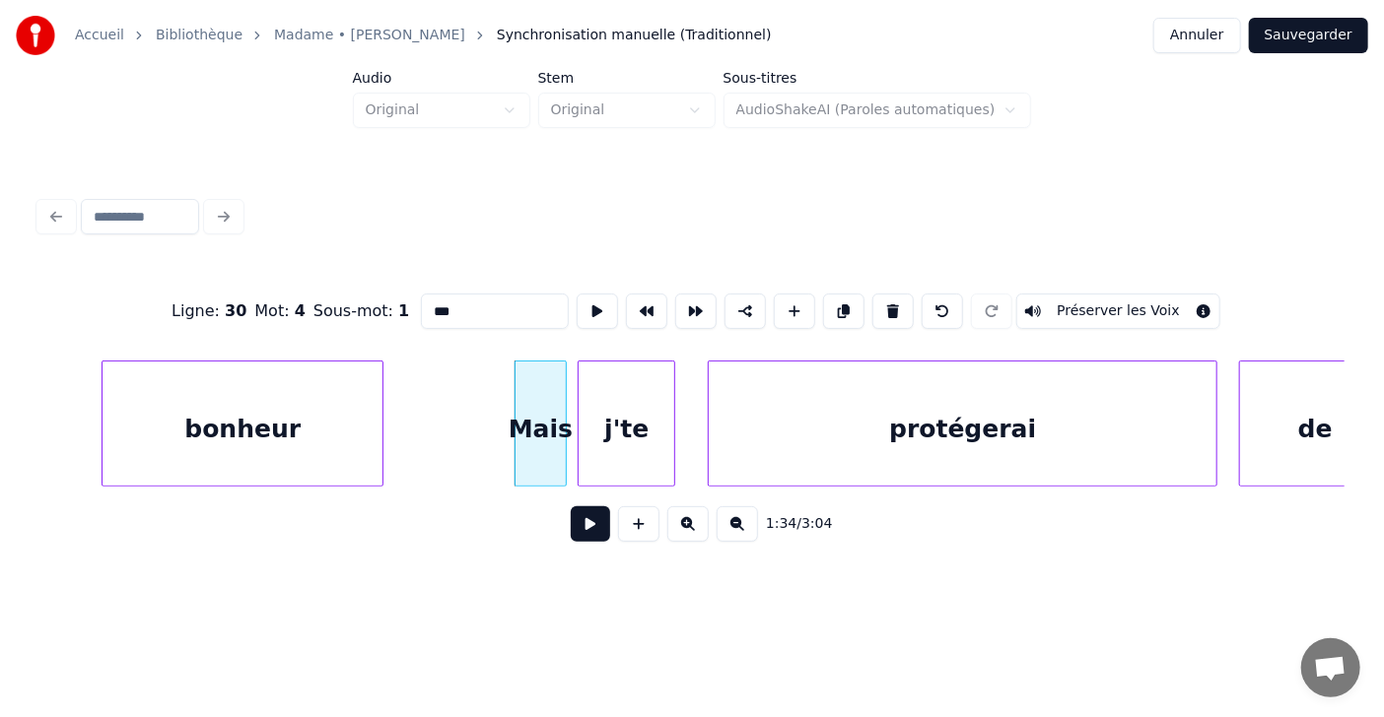
scroll to position [0, 50937]
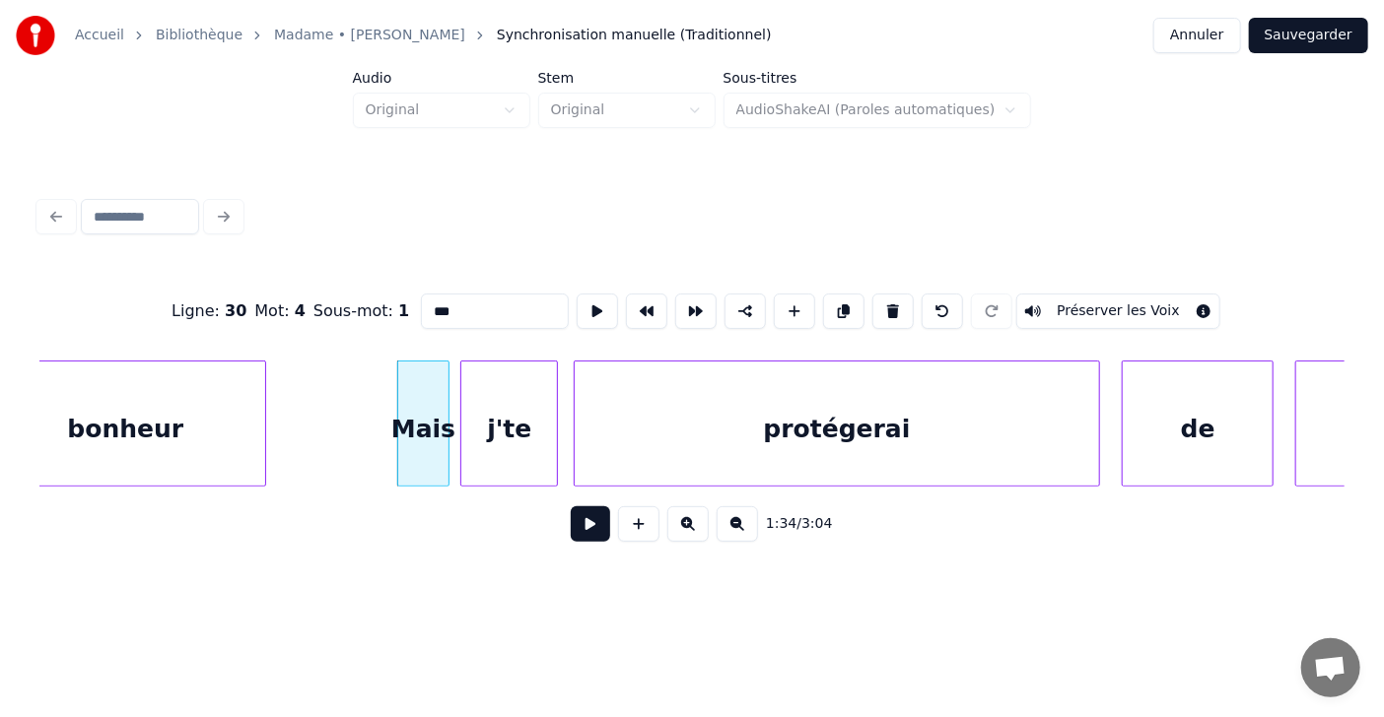
click at [575, 422] on div at bounding box center [578, 424] width 6 height 124
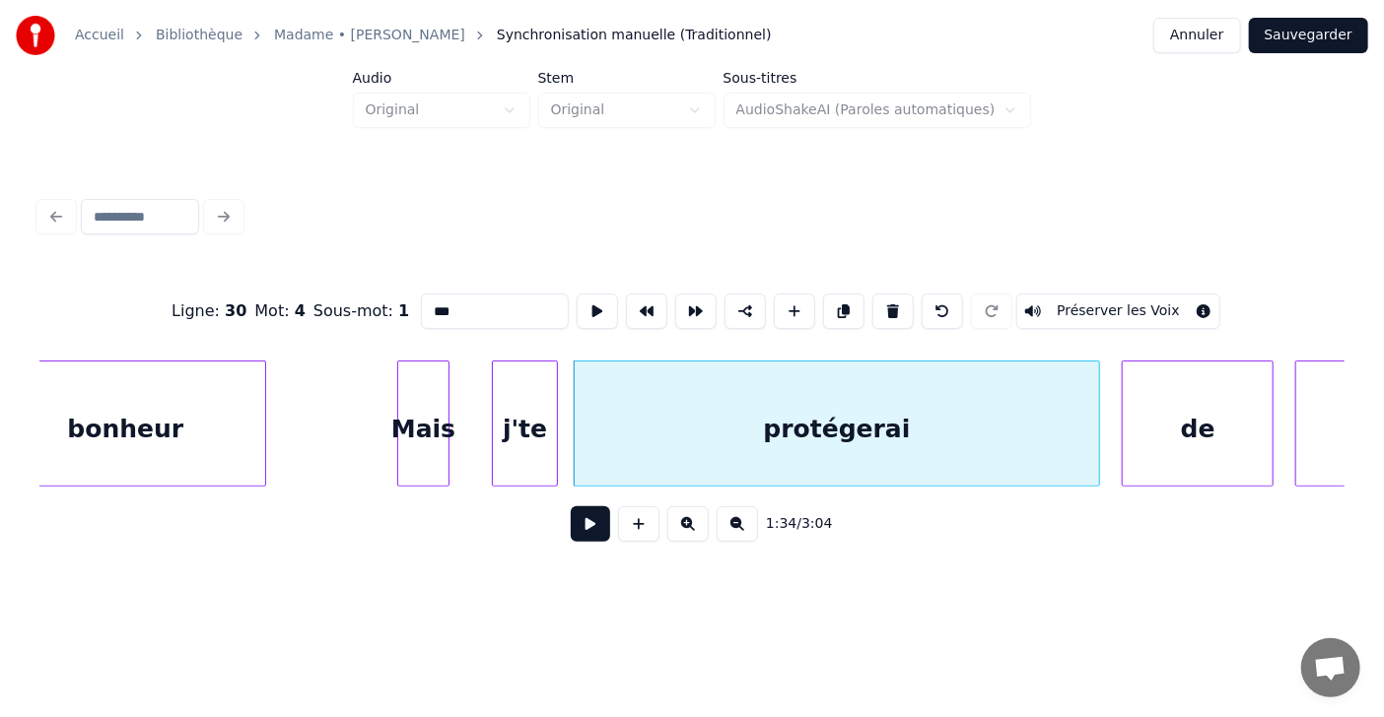
click at [493, 430] on div at bounding box center [496, 424] width 6 height 124
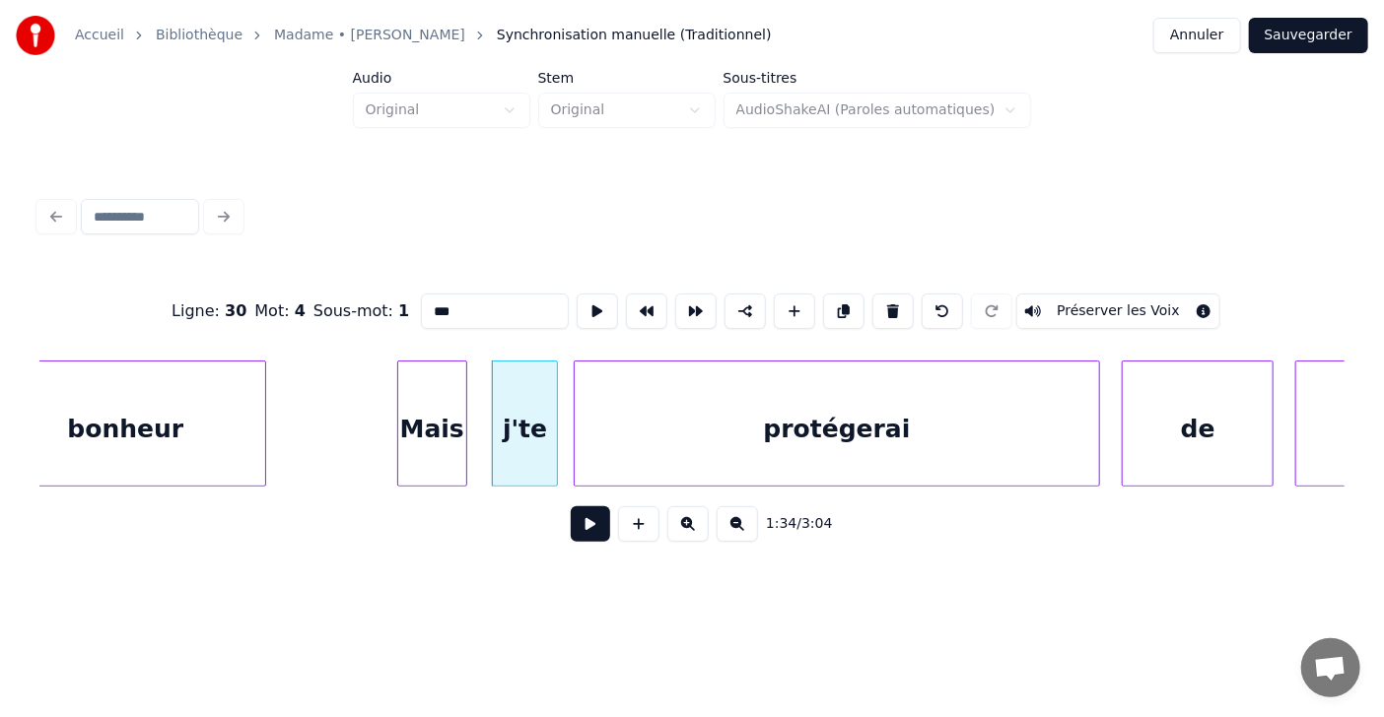
click at [460, 440] on div at bounding box center [463, 424] width 6 height 124
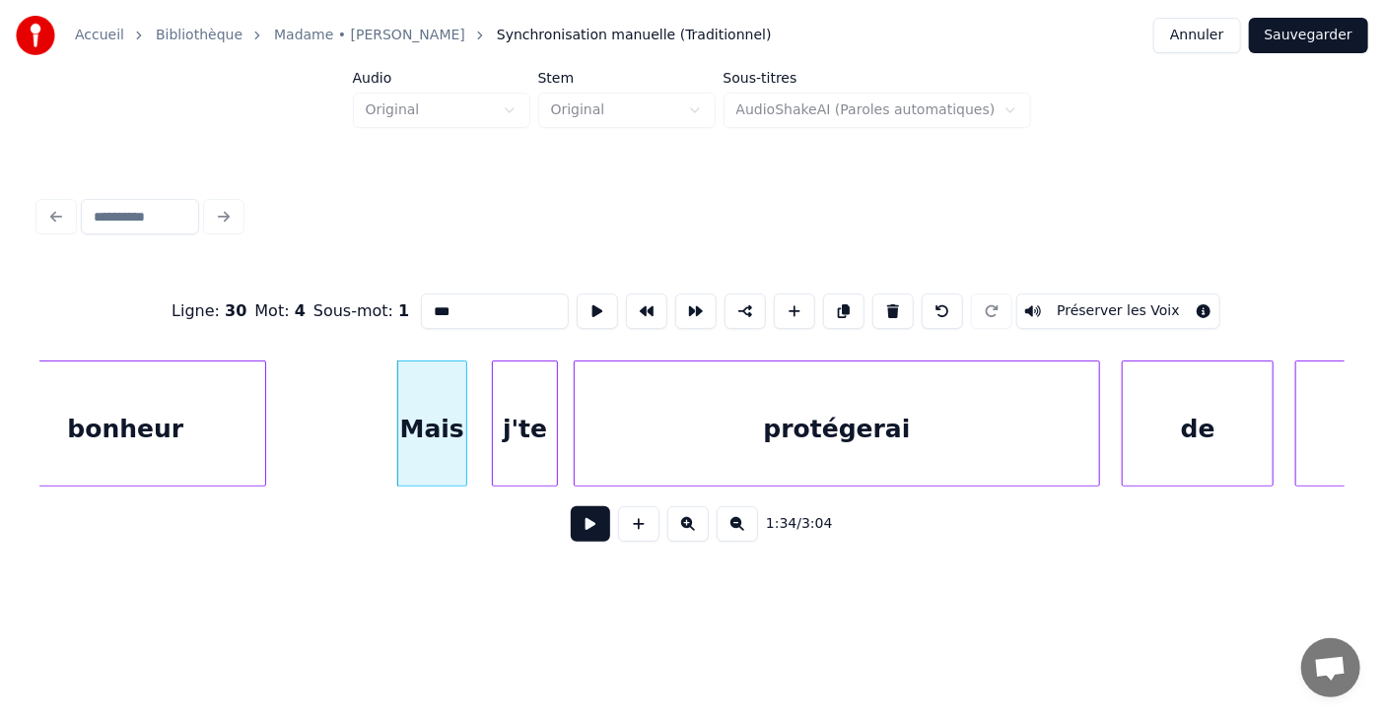
click at [1380, 514] on div "Accueil Bibliothèque Madame • [PERSON_NAME] Synchronisation manuelle (Tradition…" at bounding box center [692, 295] width 1384 height 590
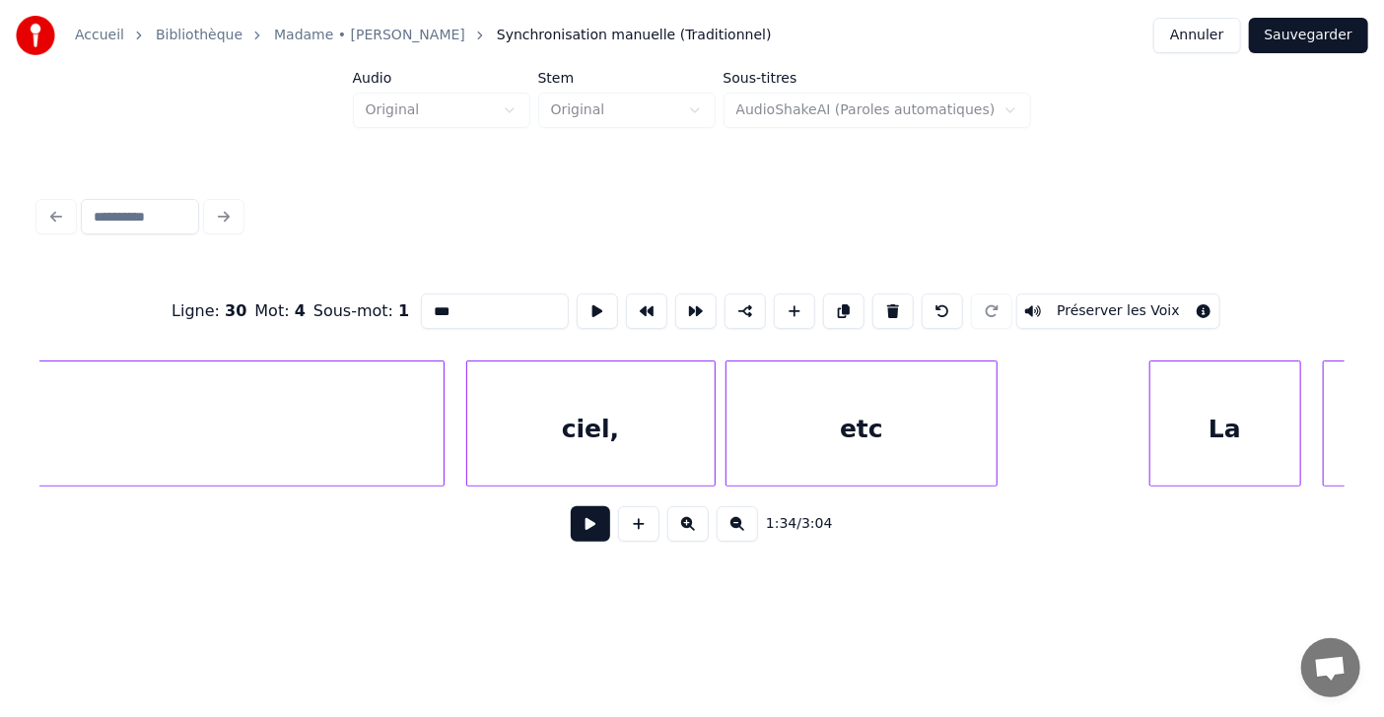
scroll to position [0, 53854]
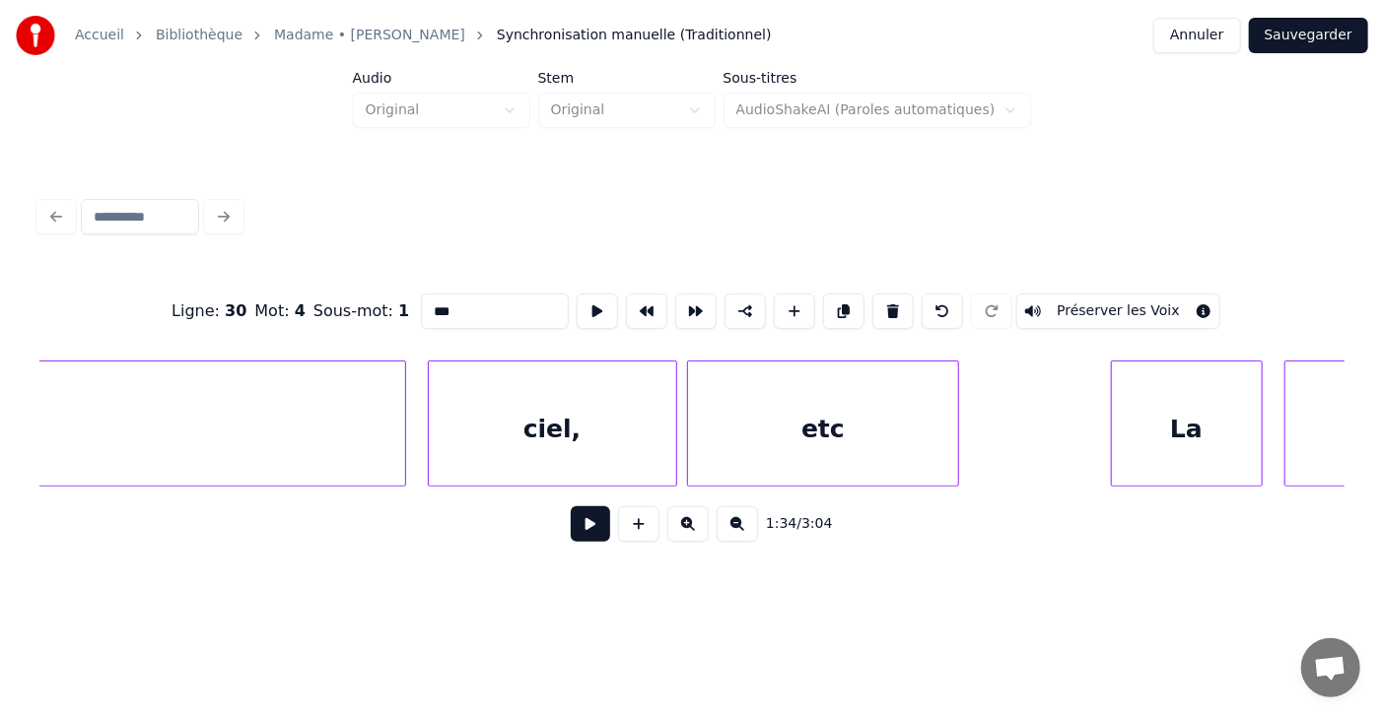
click at [851, 433] on div "etc" at bounding box center [822, 429] width 269 height 134
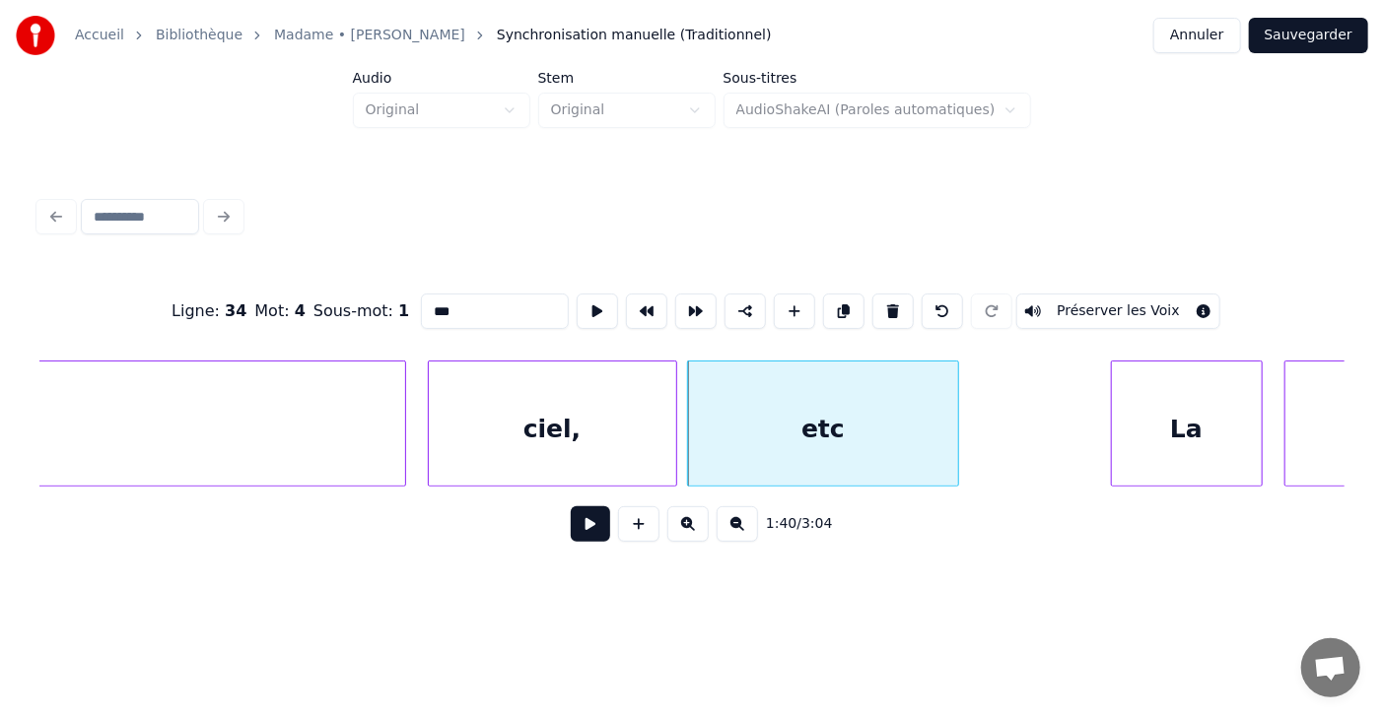
click at [421, 305] on input "***" at bounding box center [495, 311] width 148 height 35
click at [637, 430] on div at bounding box center [639, 424] width 6 height 124
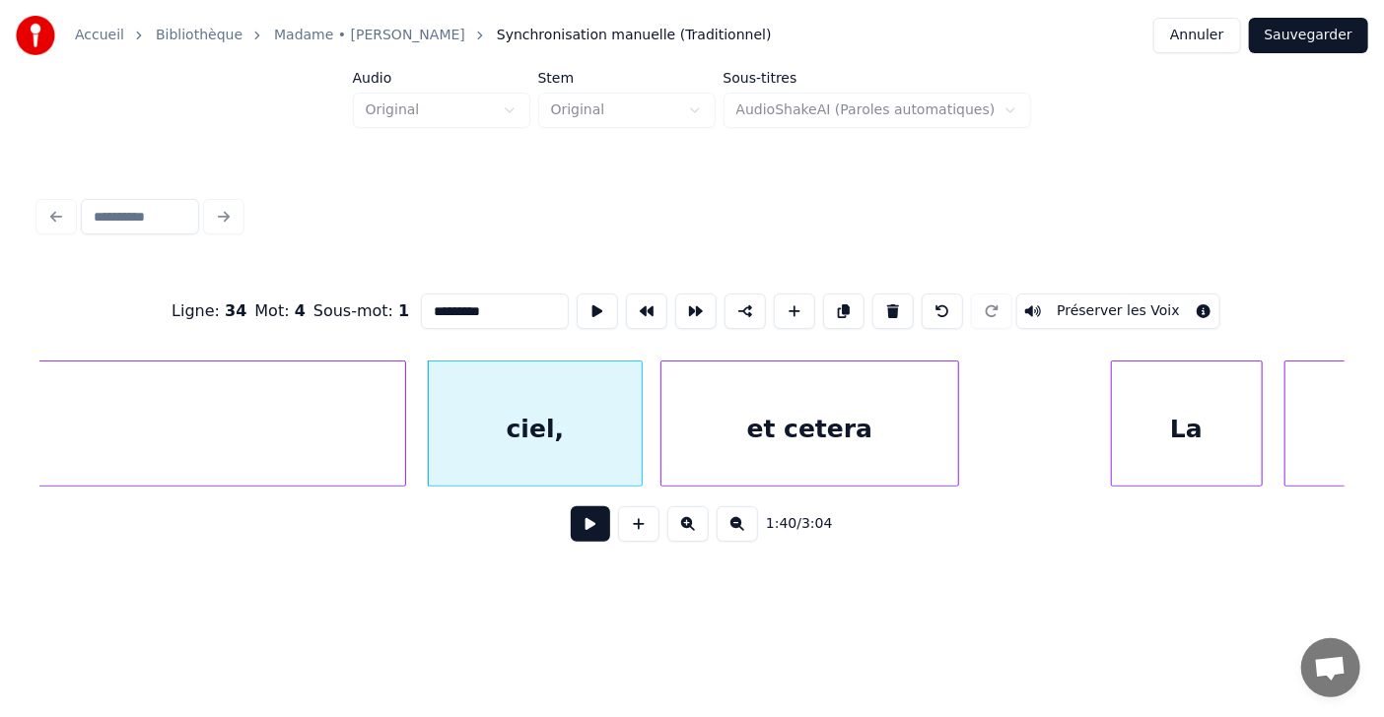
click at [666, 423] on div at bounding box center [664, 424] width 6 height 124
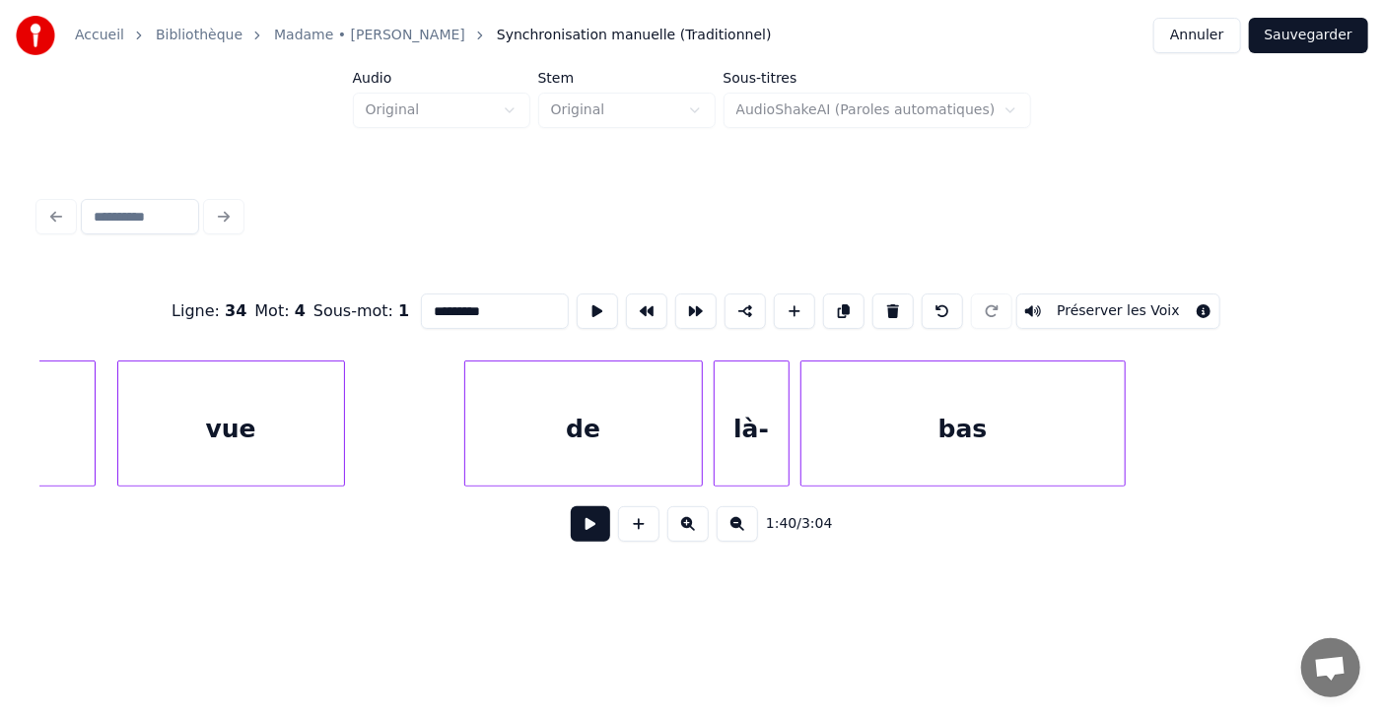
scroll to position [0, 55916]
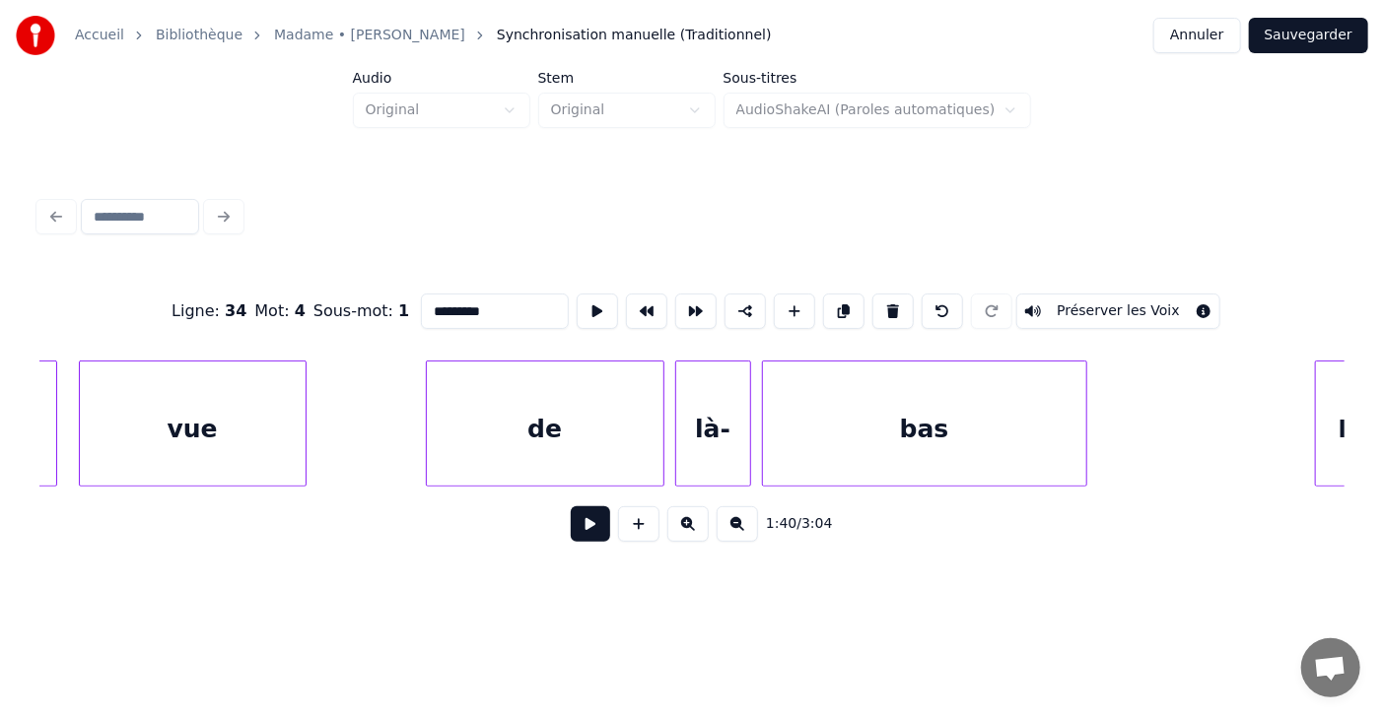
click at [732, 446] on div "là-" at bounding box center [713, 429] width 74 height 134
click at [875, 432] on div "bas" at bounding box center [924, 429] width 323 height 134
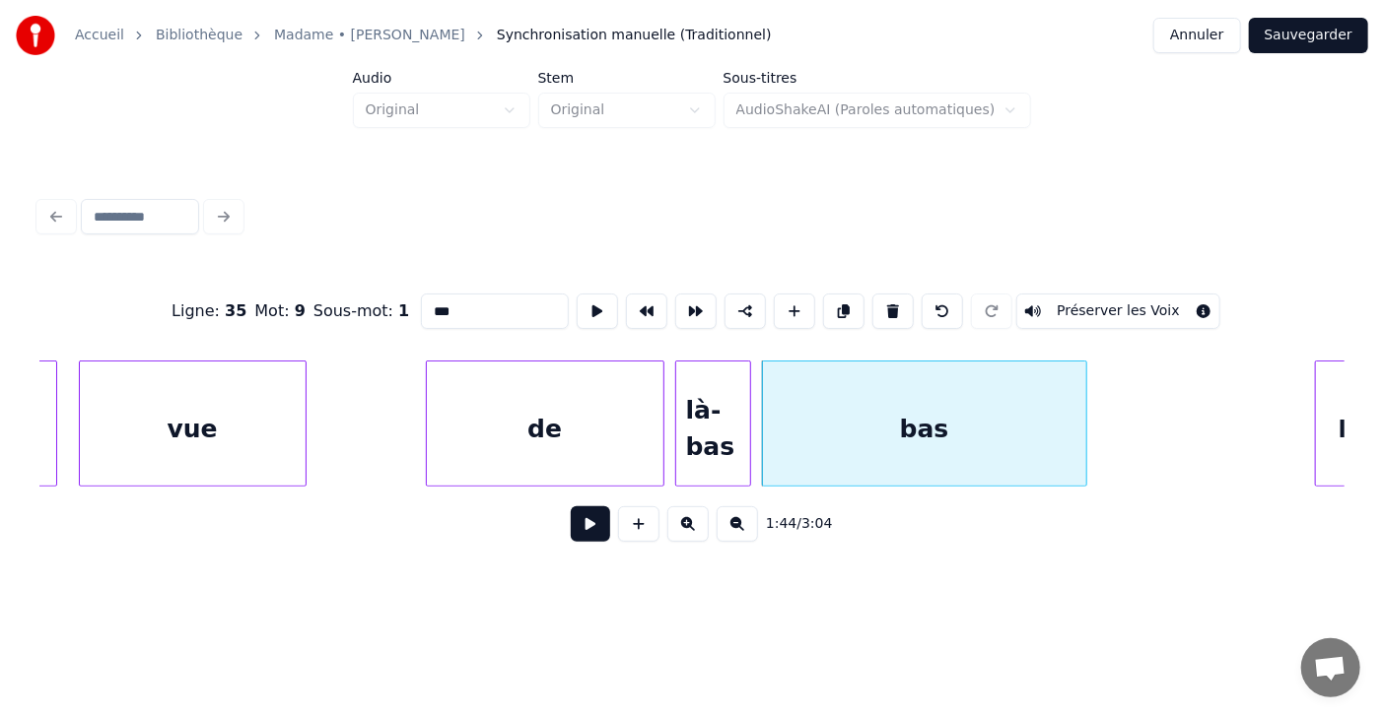
click at [910, 300] on button at bounding box center [892, 311] width 41 height 35
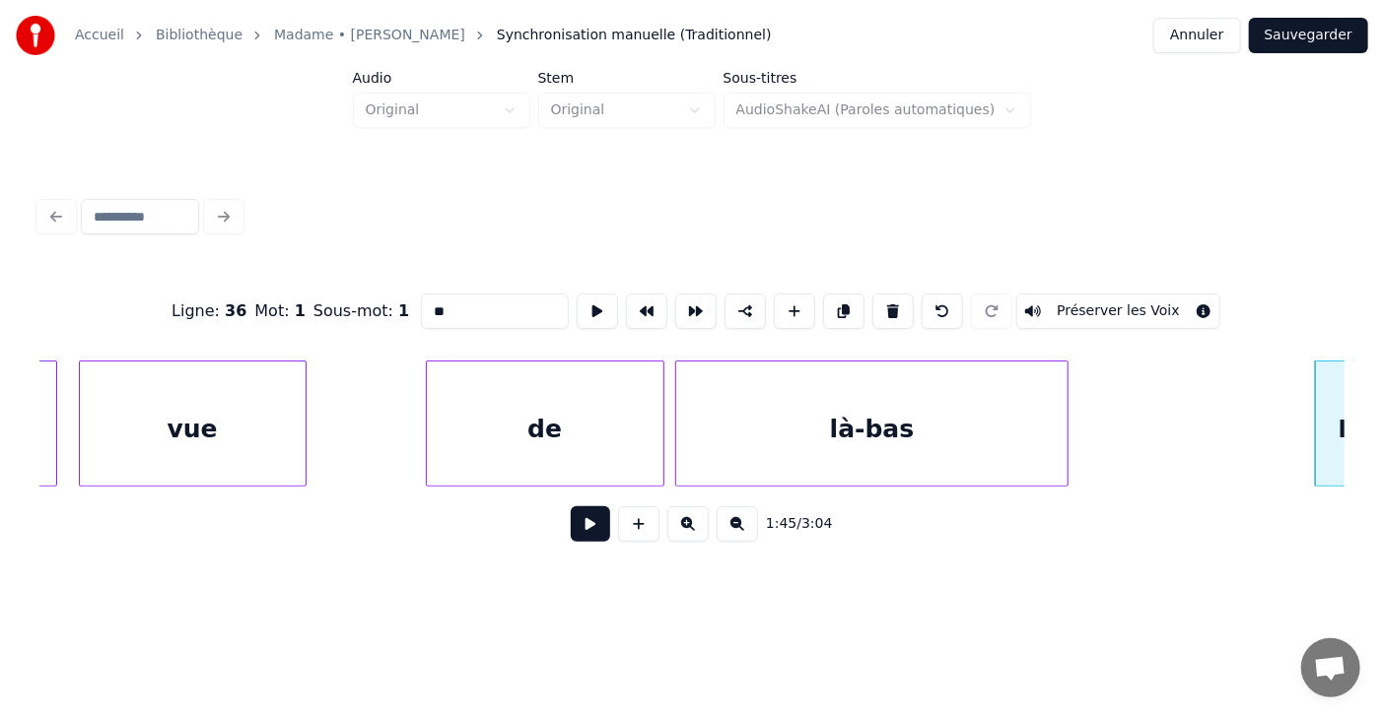
click at [1065, 422] on div at bounding box center [1064, 424] width 6 height 124
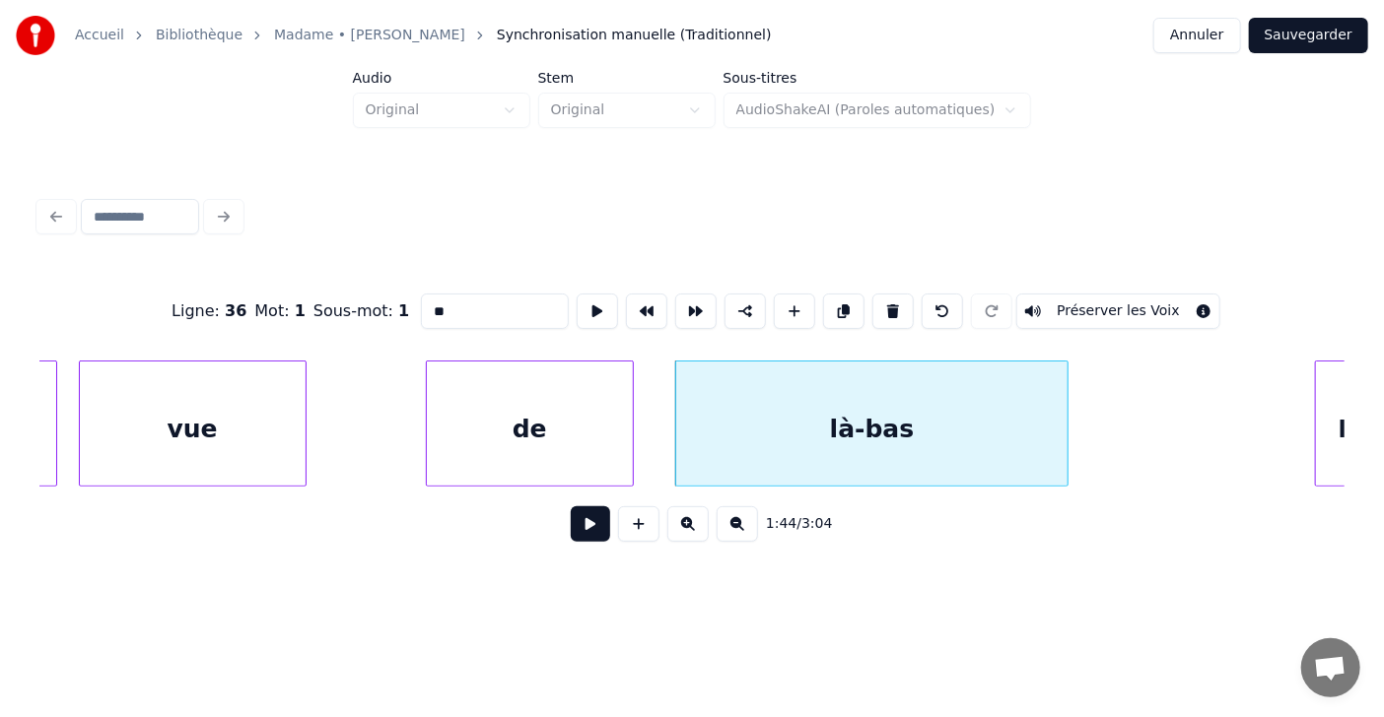
click at [630, 427] on div at bounding box center [630, 424] width 6 height 124
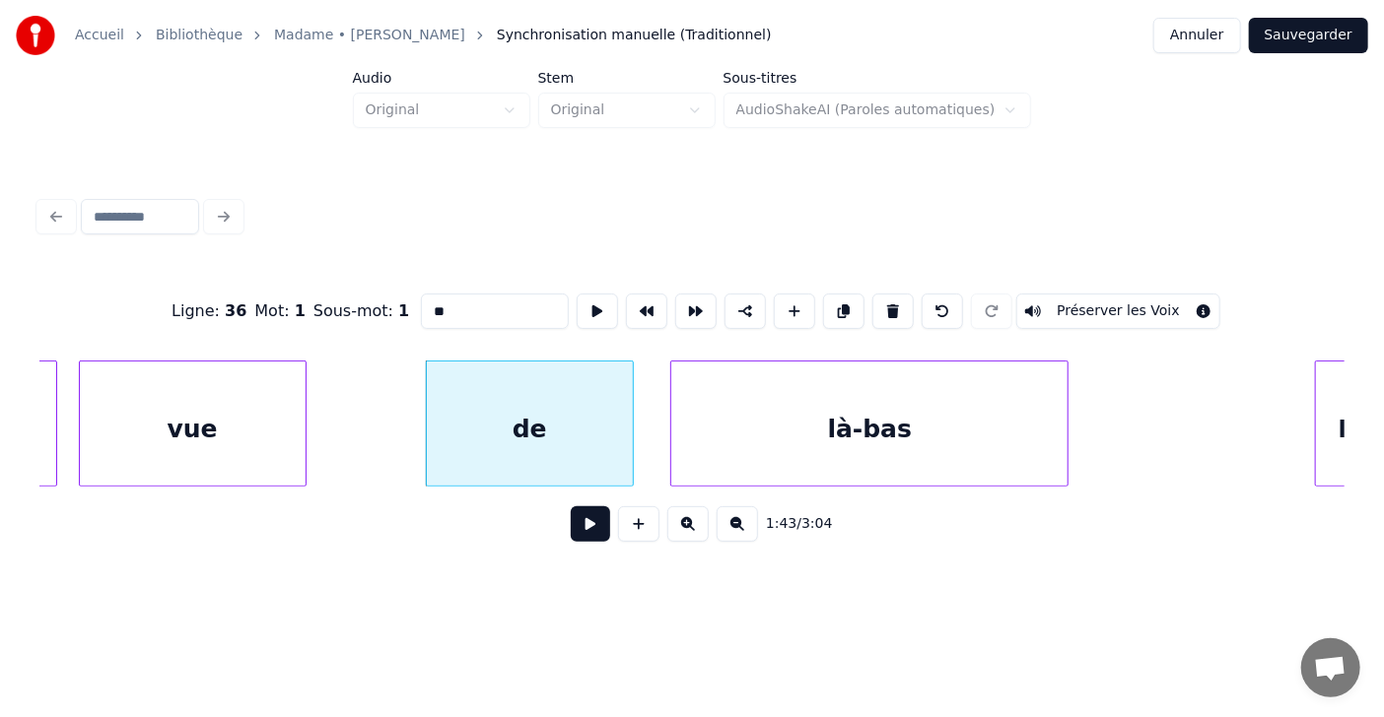
click at [671, 419] on div at bounding box center [674, 424] width 6 height 124
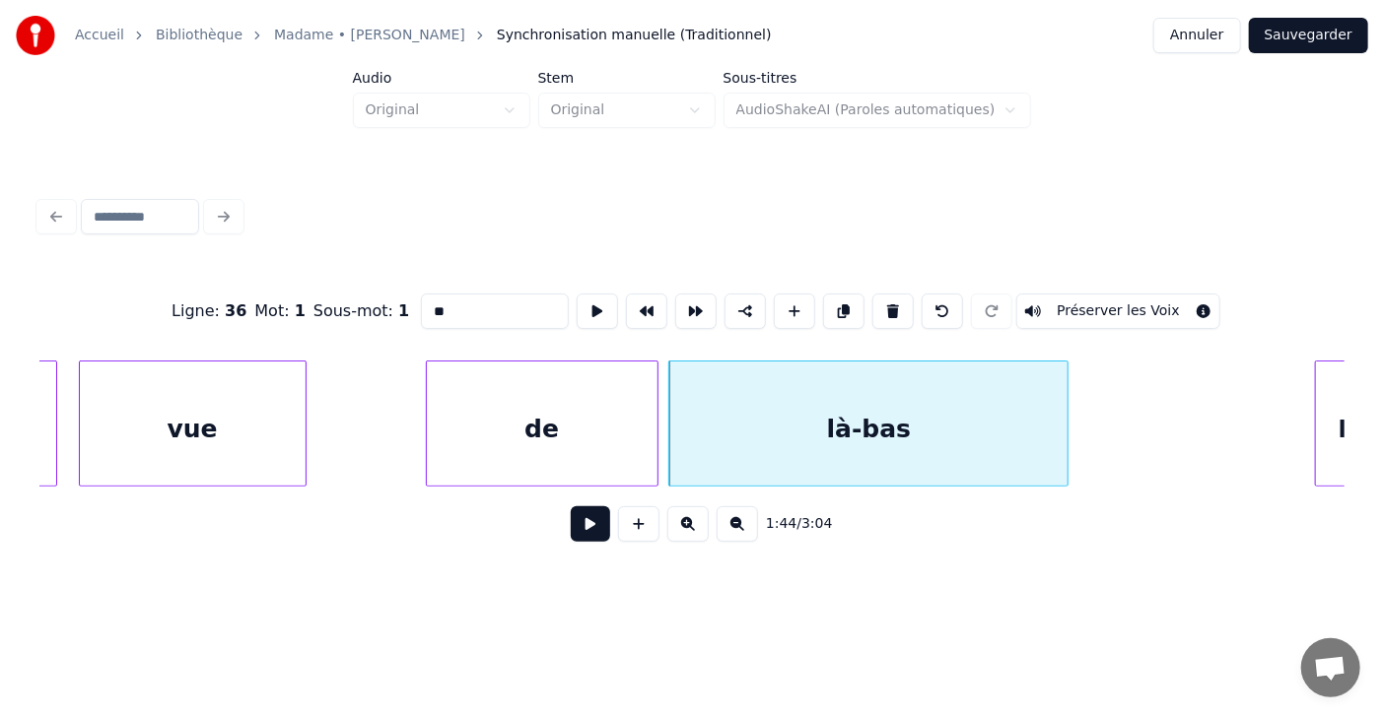
click at [654, 422] on div at bounding box center [654, 424] width 6 height 124
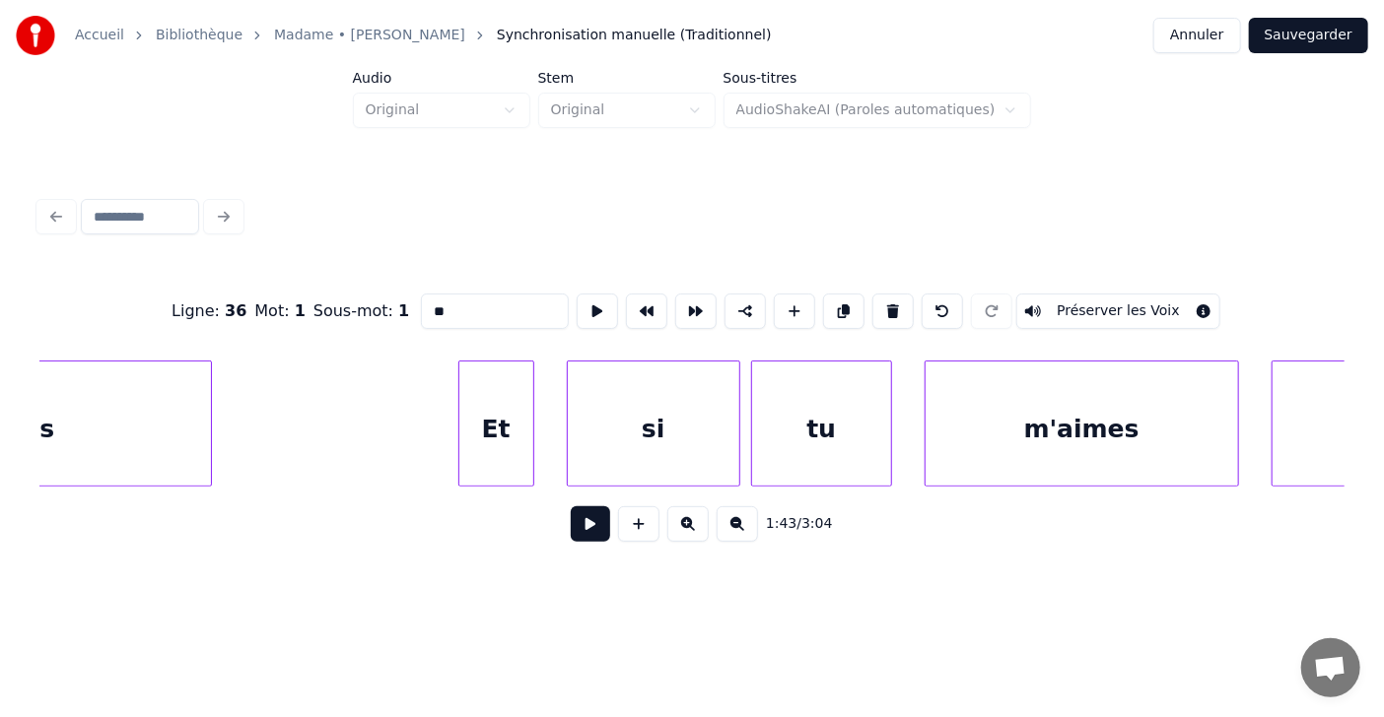
scroll to position [0, 56850]
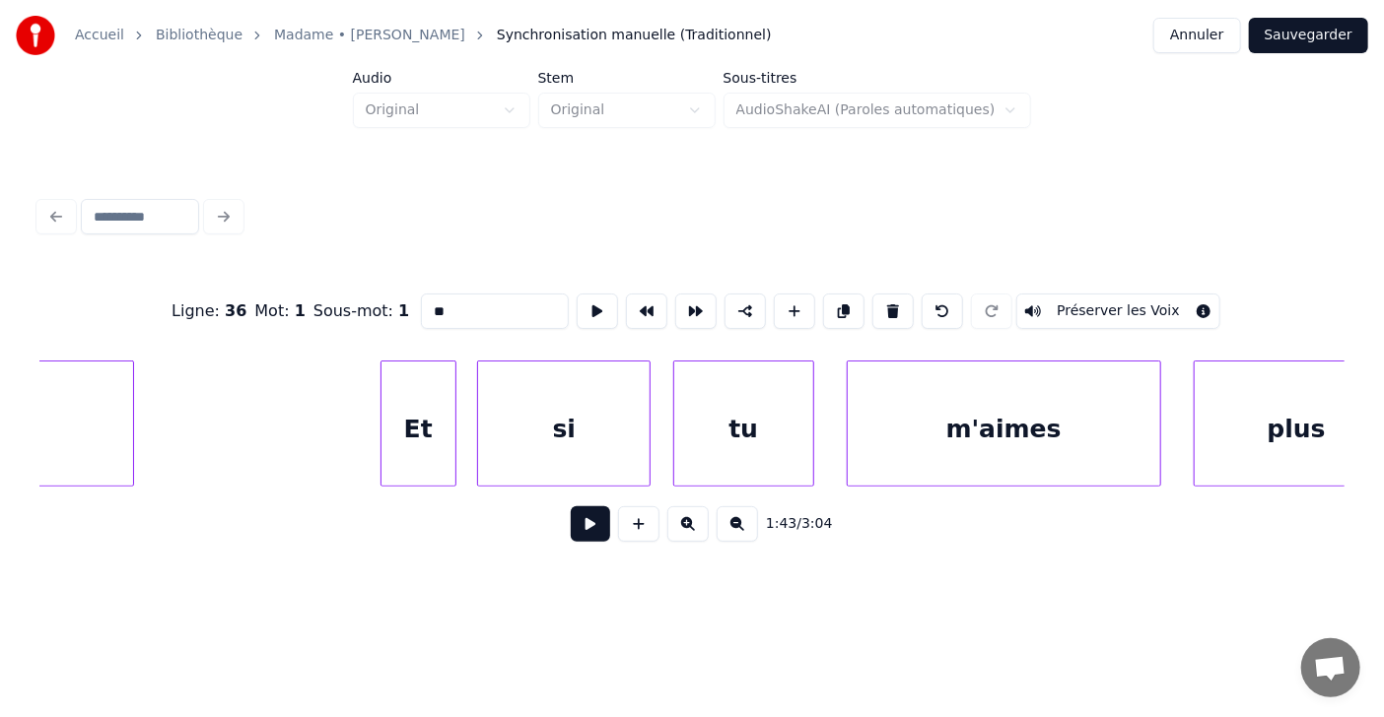
click at [489, 437] on div "si" at bounding box center [563, 429] width 171 height 134
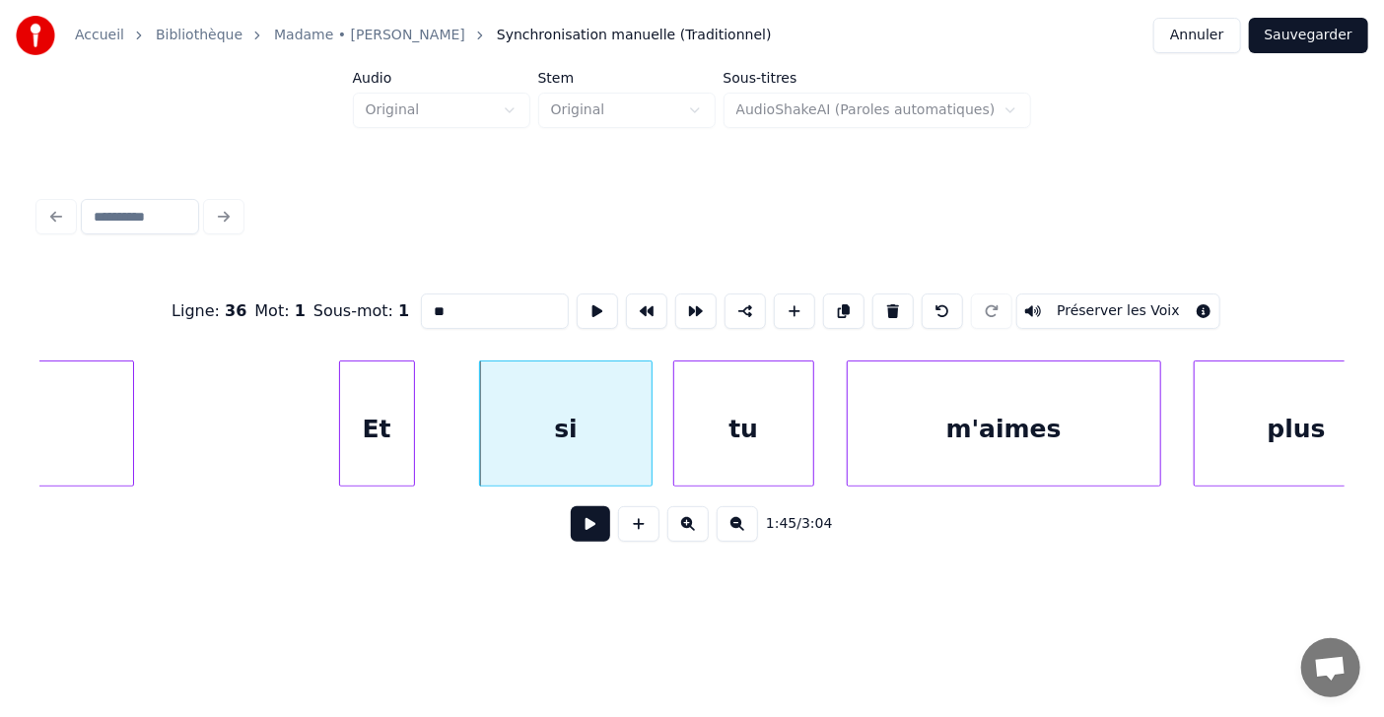
click at [369, 423] on div "Et" at bounding box center [377, 429] width 74 height 134
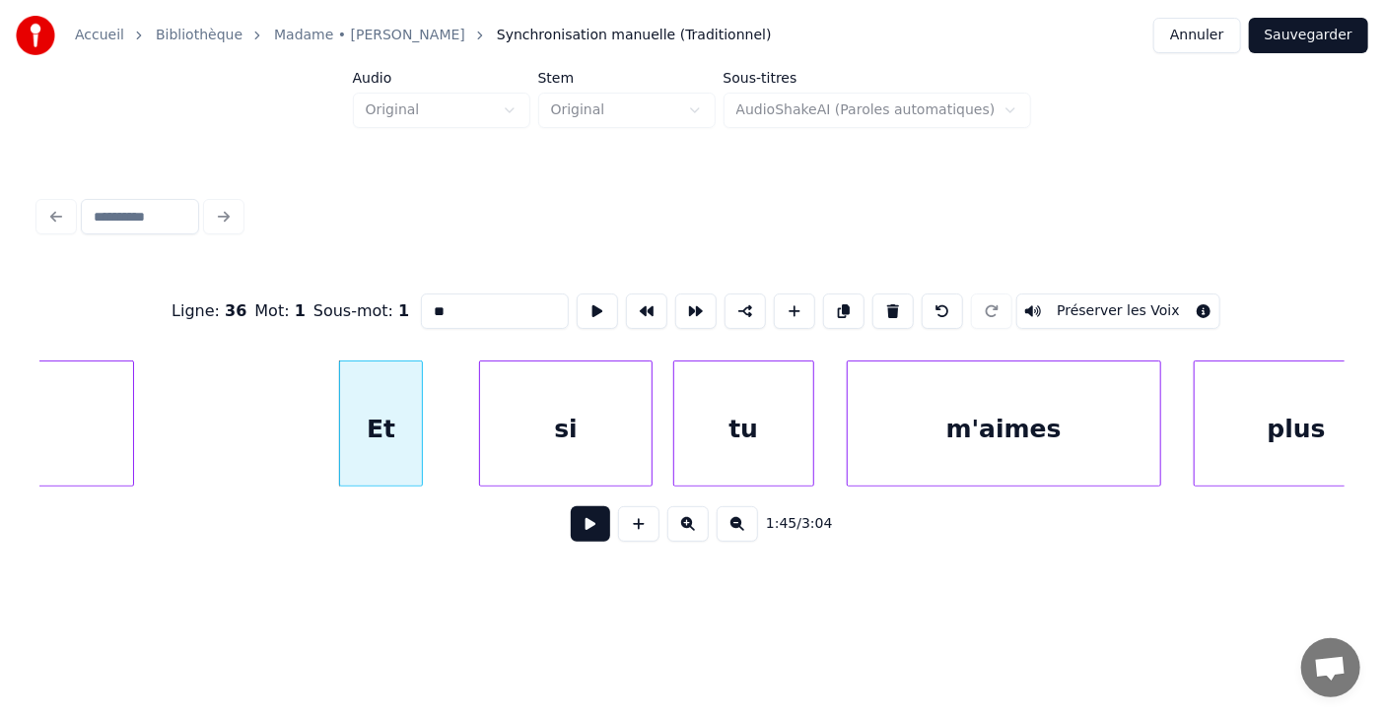
click at [422, 420] on div at bounding box center [419, 424] width 6 height 124
click at [453, 418] on div at bounding box center [455, 424] width 6 height 124
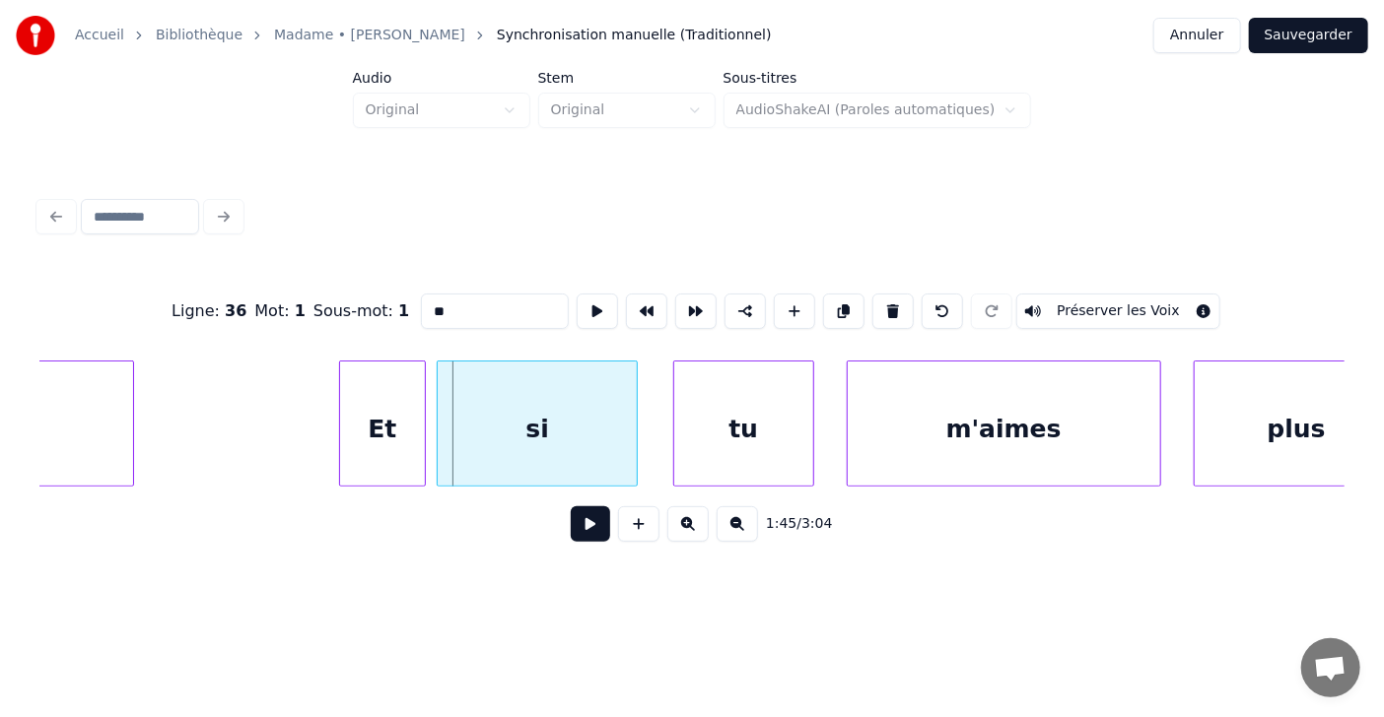
click at [437, 420] on div "si" at bounding box center [537, 424] width 201 height 126
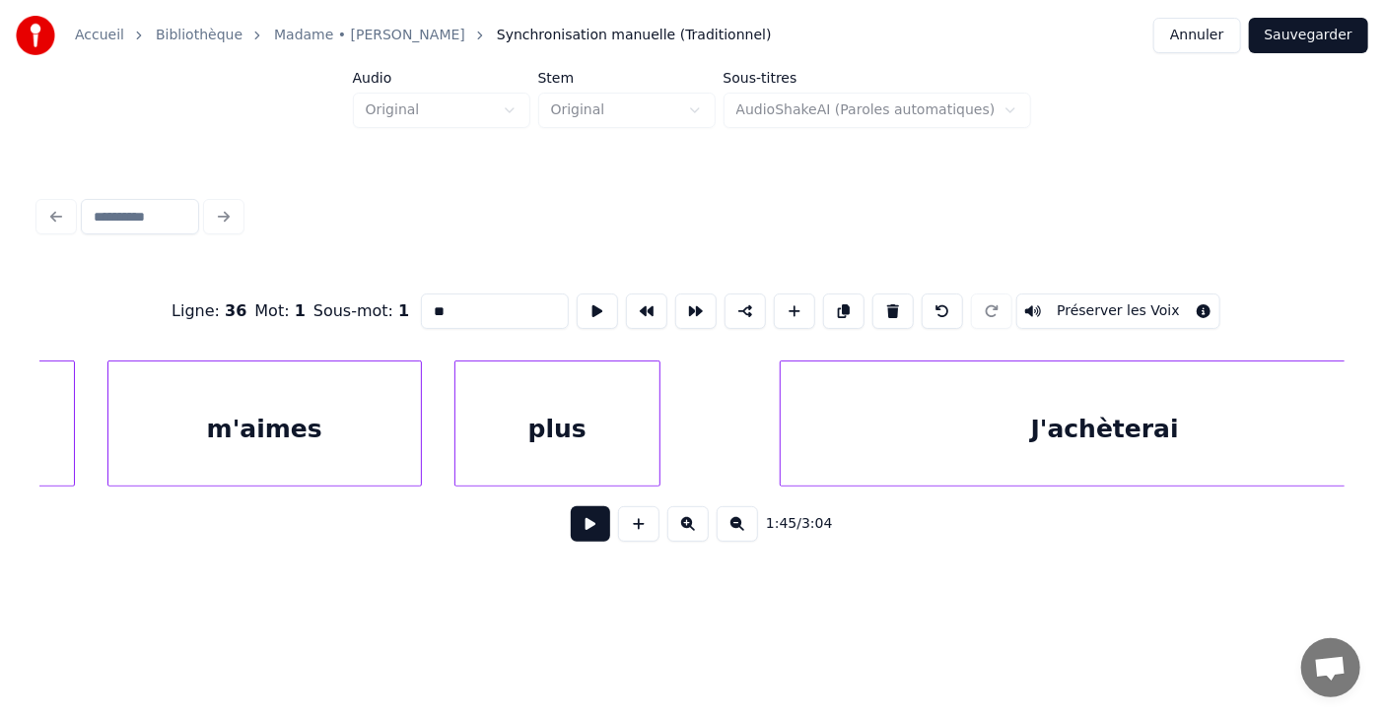
scroll to position [0, 57628]
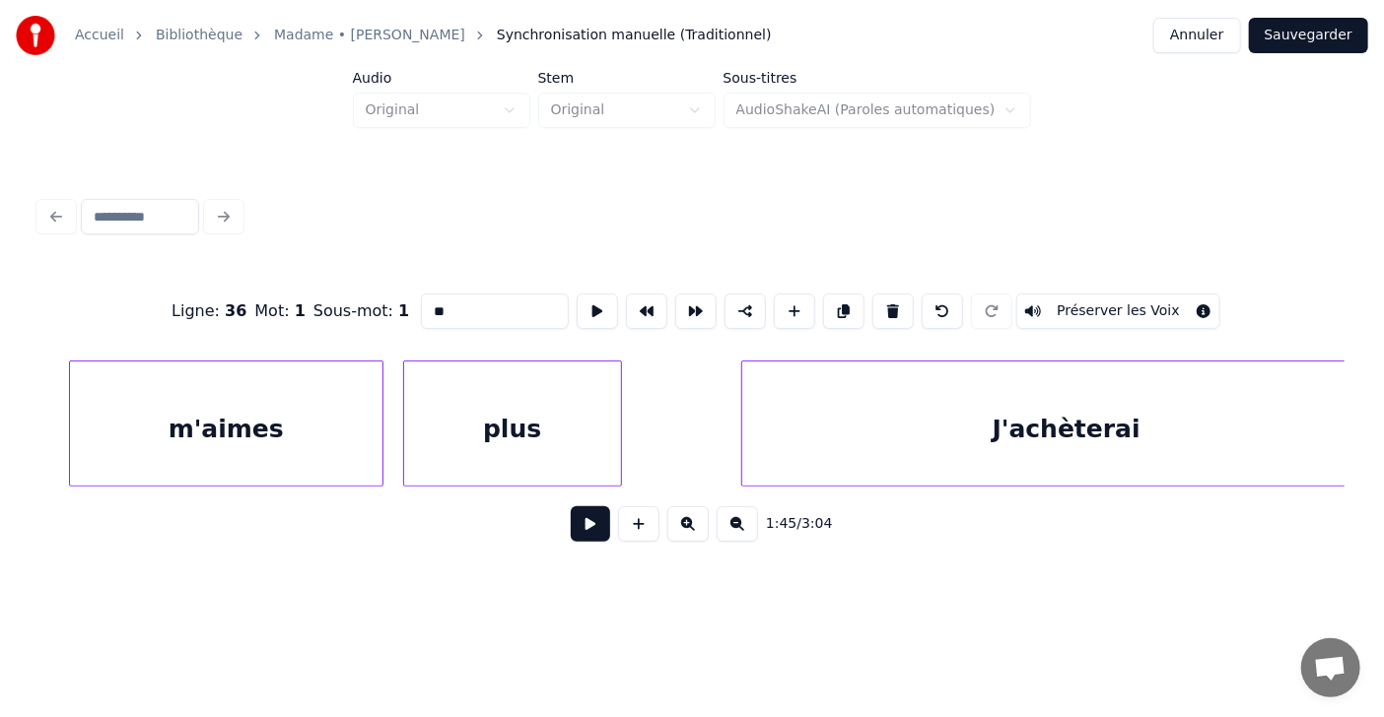
click at [406, 422] on div at bounding box center [407, 424] width 6 height 124
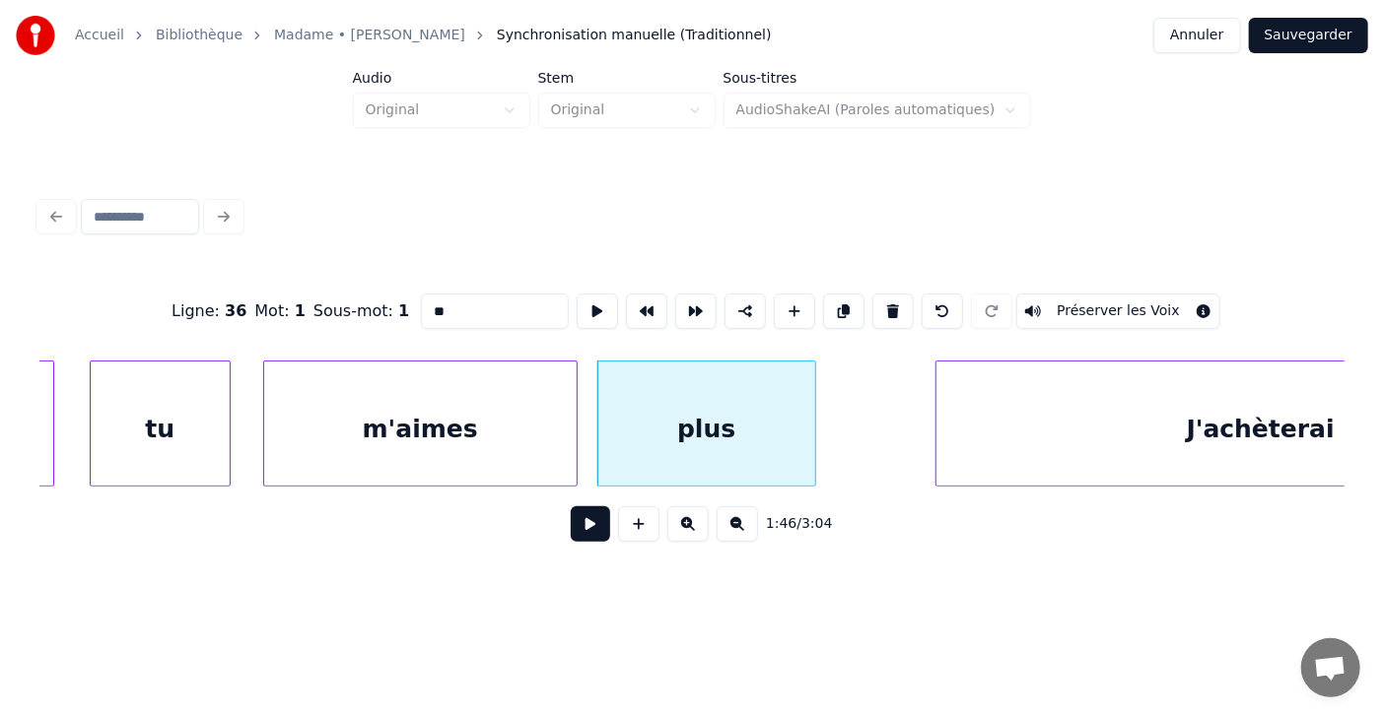
scroll to position [0, 57394]
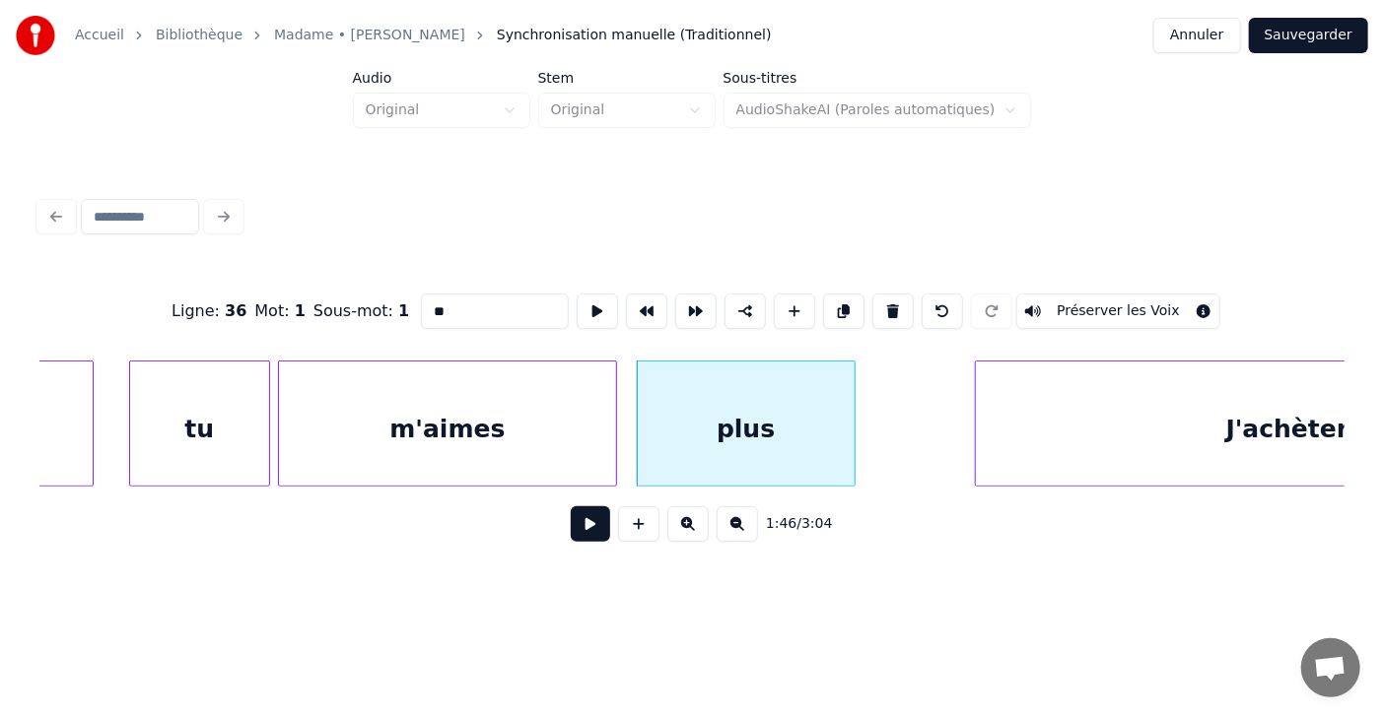
click at [281, 419] on div at bounding box center [282, 424] width 6 height 124
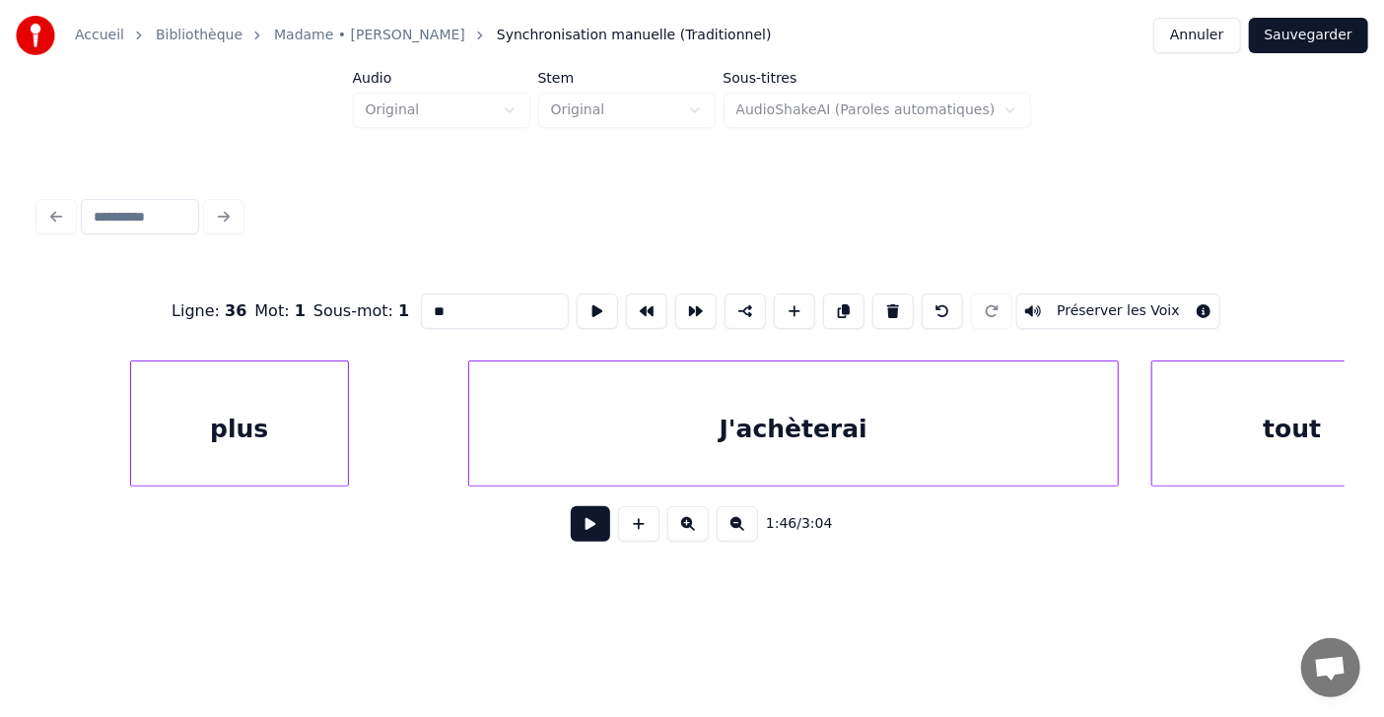
scroll to position [0, 57979]
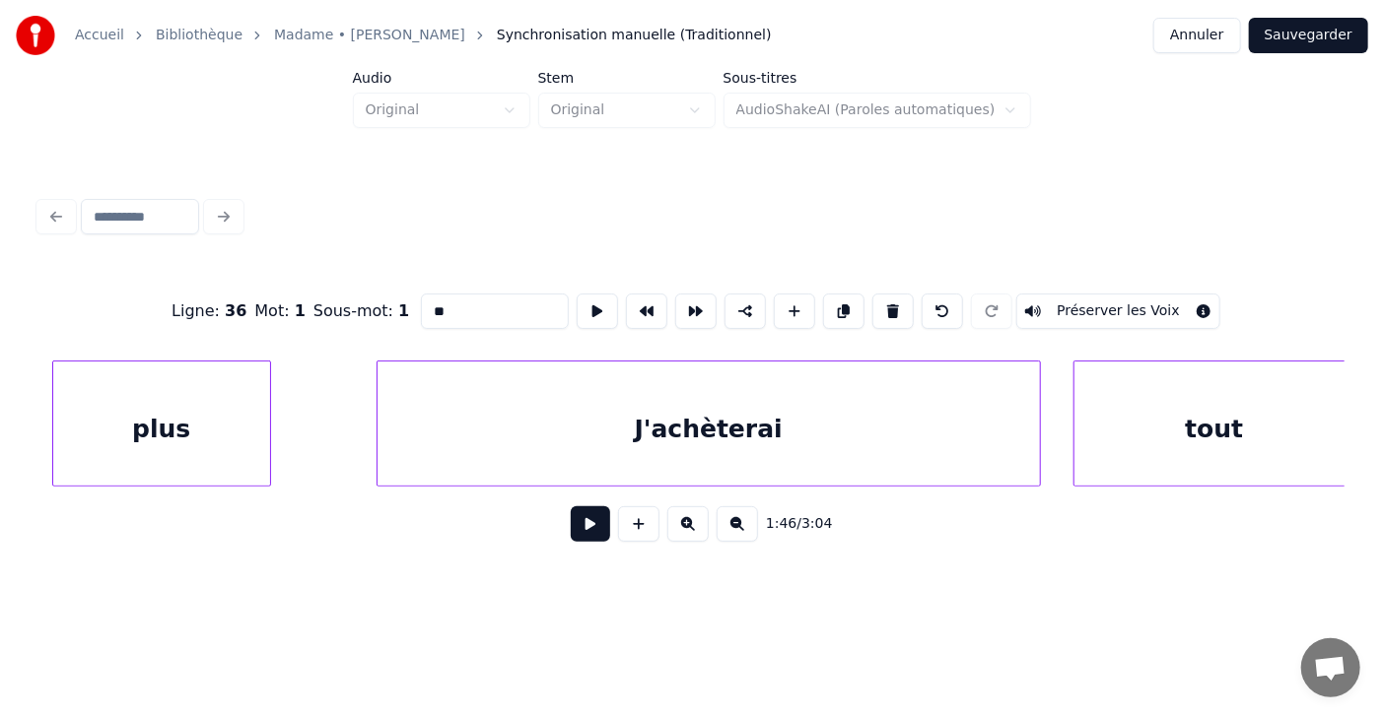
click at [377, 434] on div at bounding box center [380, 424] width 6 height 124
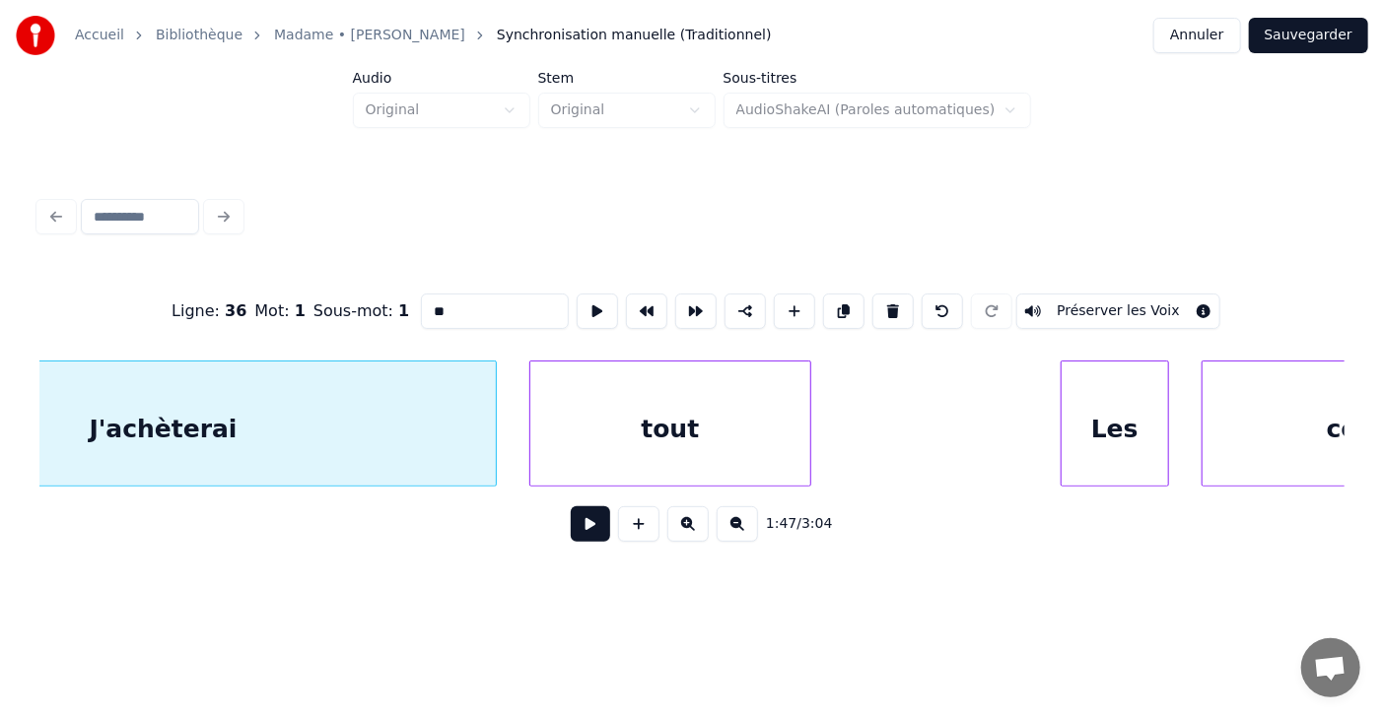
scroll to position [0, 58562]
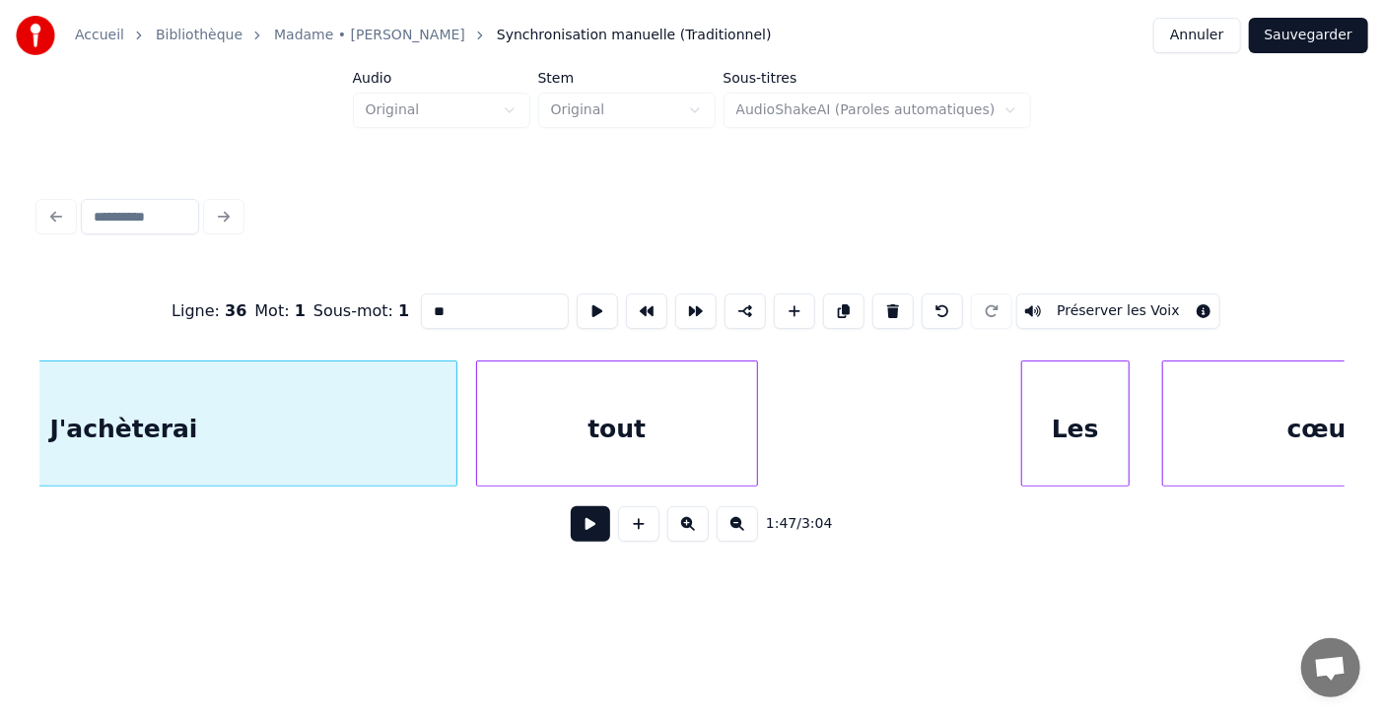
click at [635, 431] on div "tout" at bounding box center [617, 429] width 280 height 134
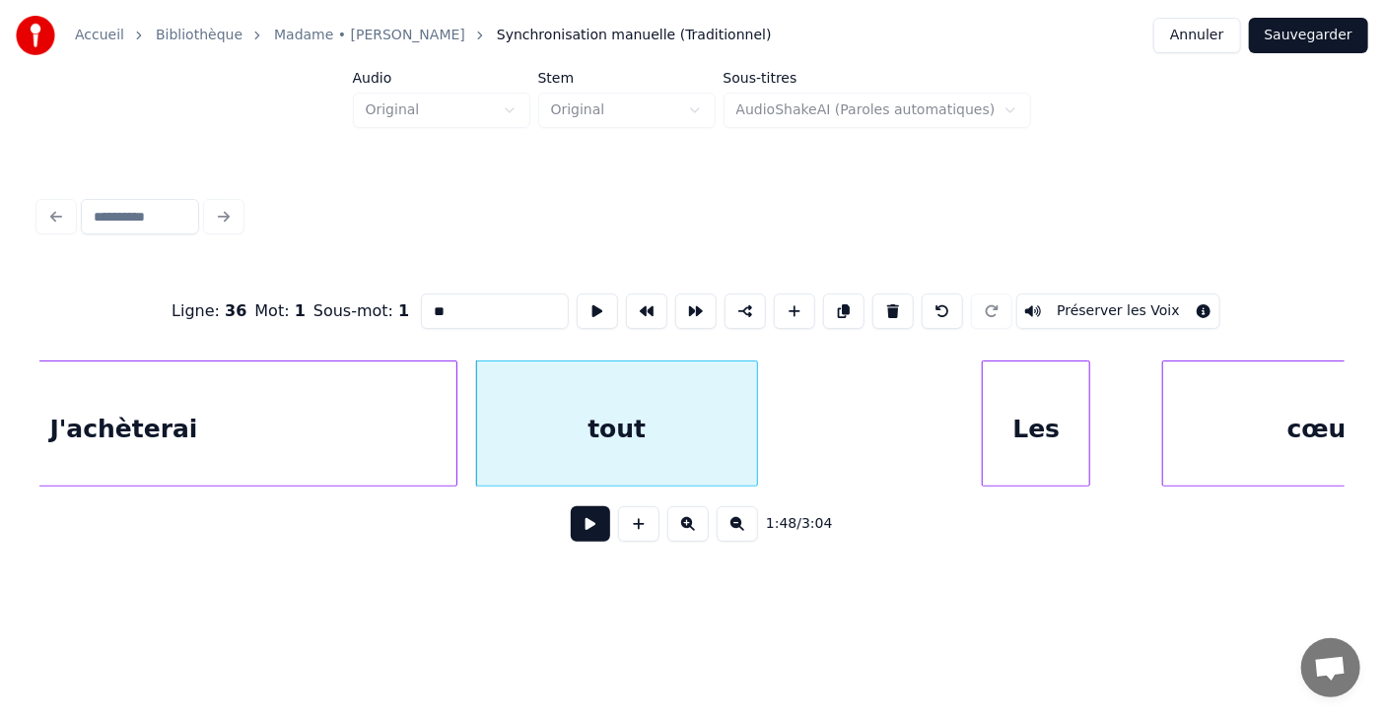
click at [1012, 415] on div "Les" at bounding box center [1036, 429] width 106 height 134
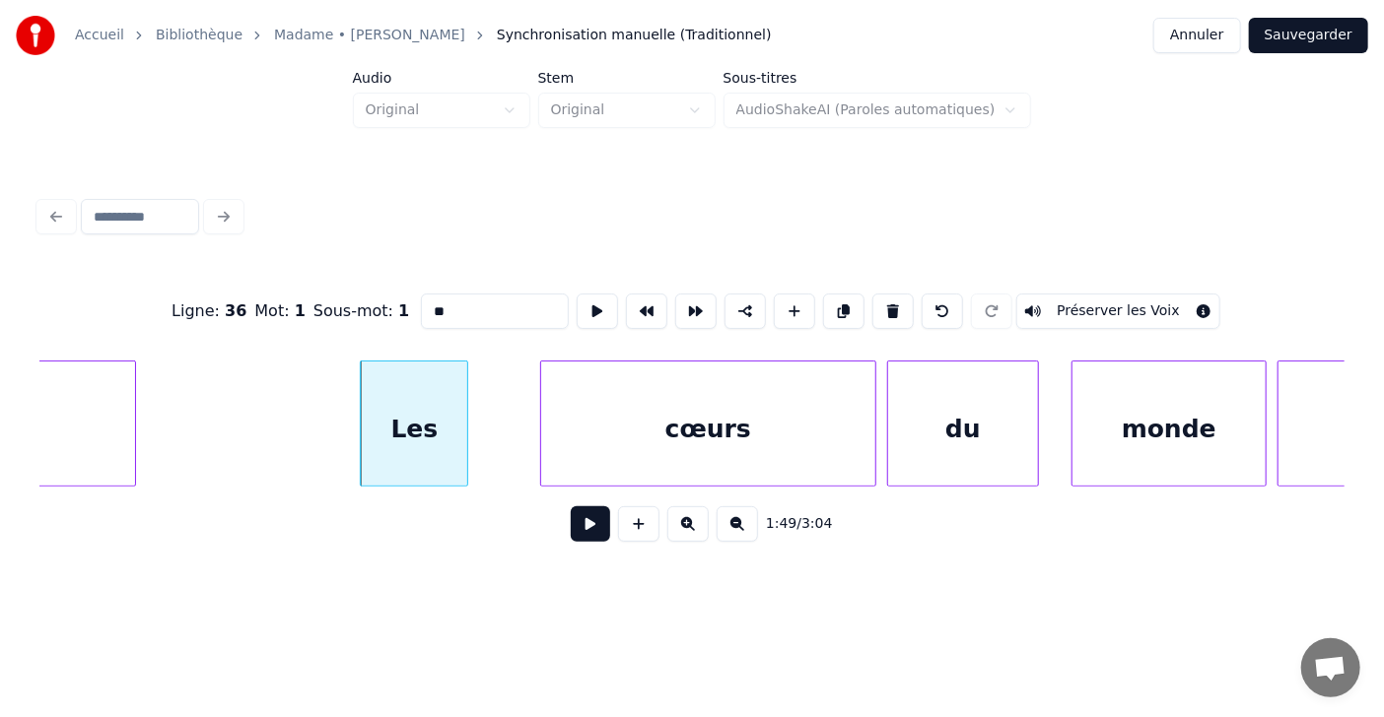
scroll to position [0, 59223]
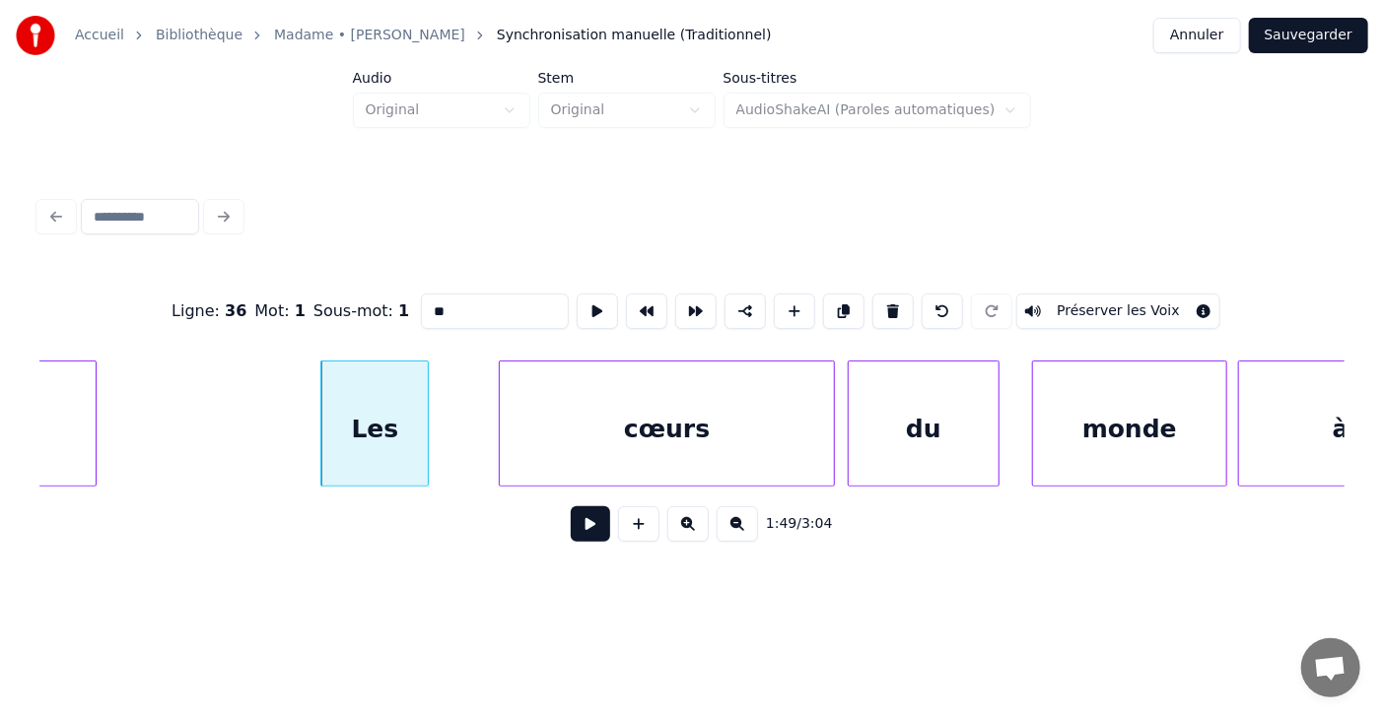
click at [579, 436] on div "cœurs" at bounding box center [667, 429] width 334 height 134
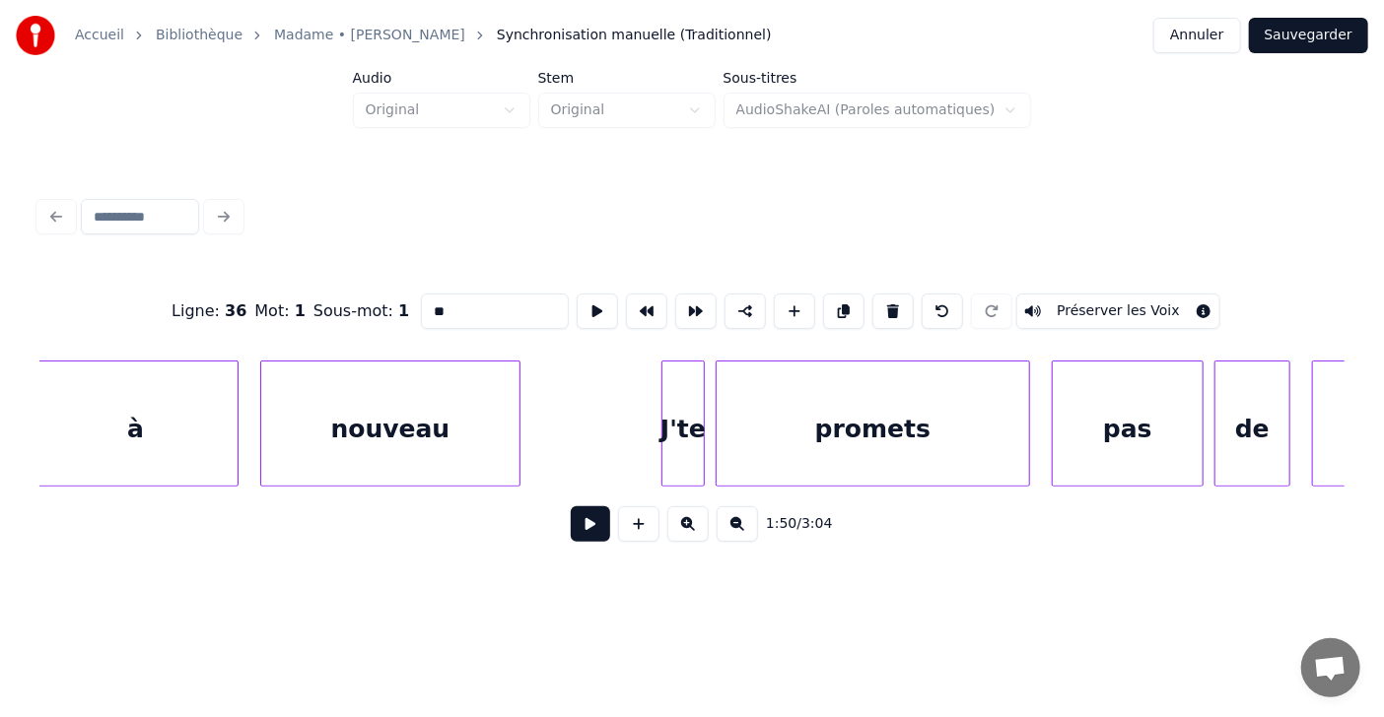
scroll to position [0, 60468]
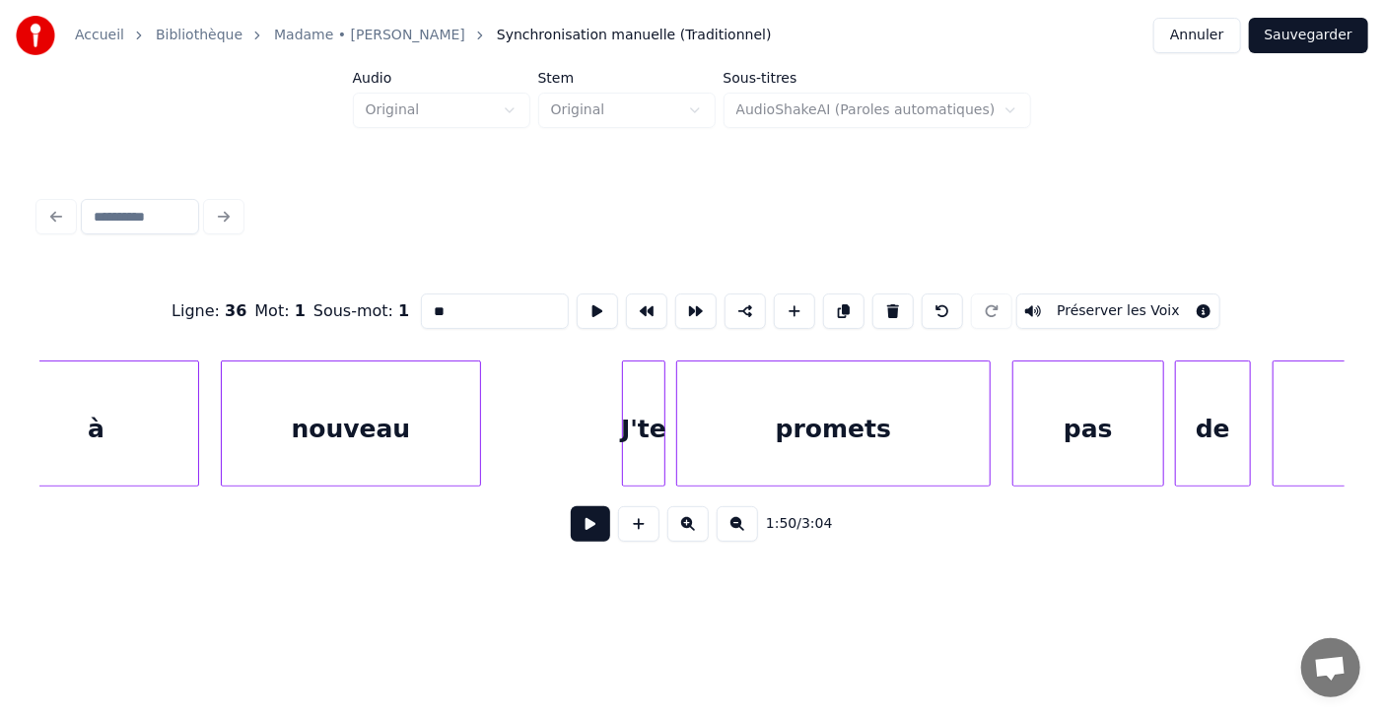
click at [760, 434] on div "promets" at bounding box center [833, 429] width 312 height 134
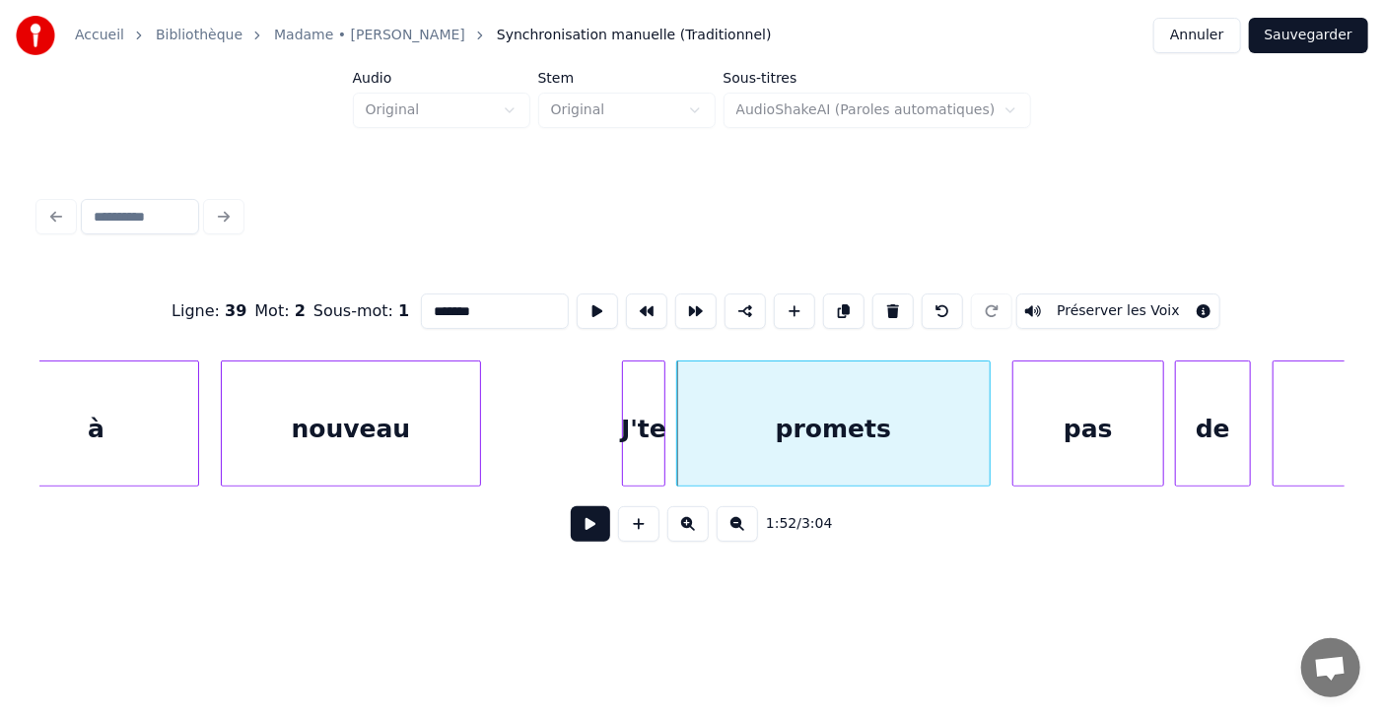
click at [421, 307] on input "*******" at bounding box center [495, 311] width 148 height 35
click at [651, 429] on div "J'te" at bounding box center [643, 429] width 41 height 134
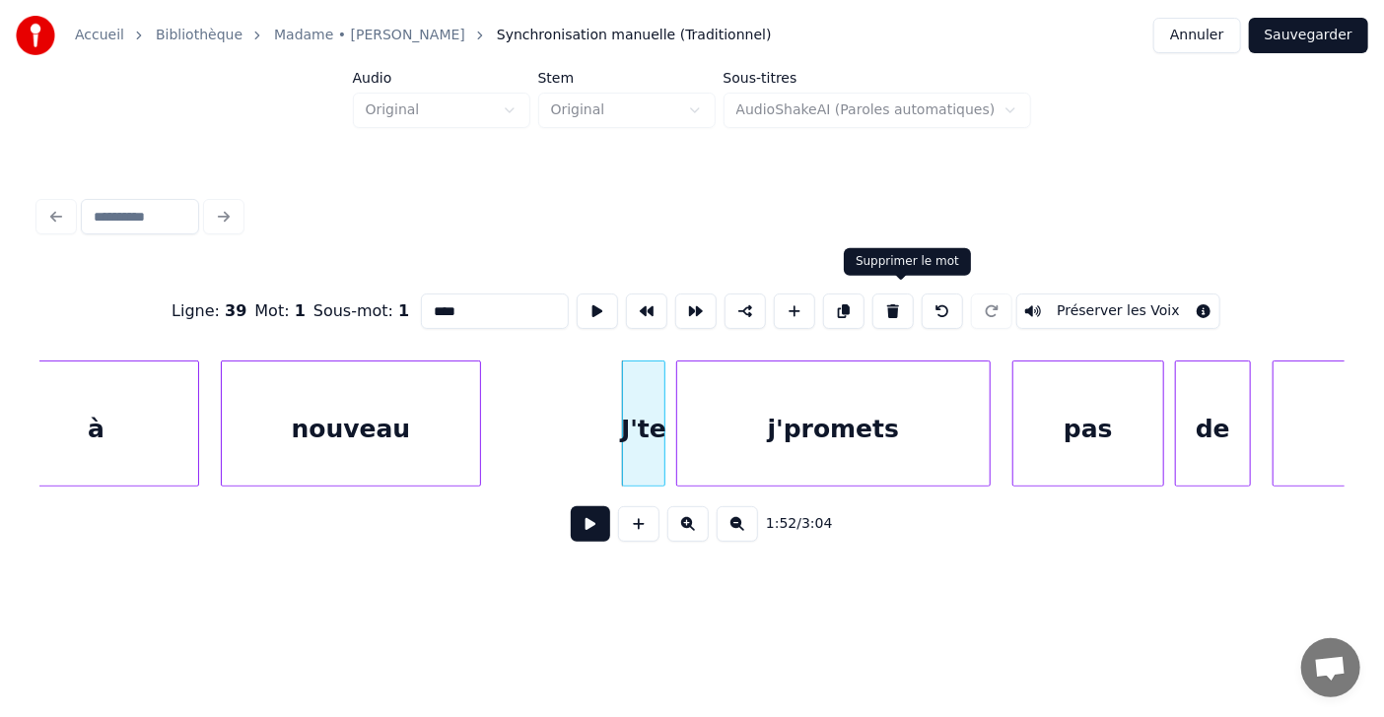
click at [908, 297] on button at bounding box center [892, 311] width 41 height 35
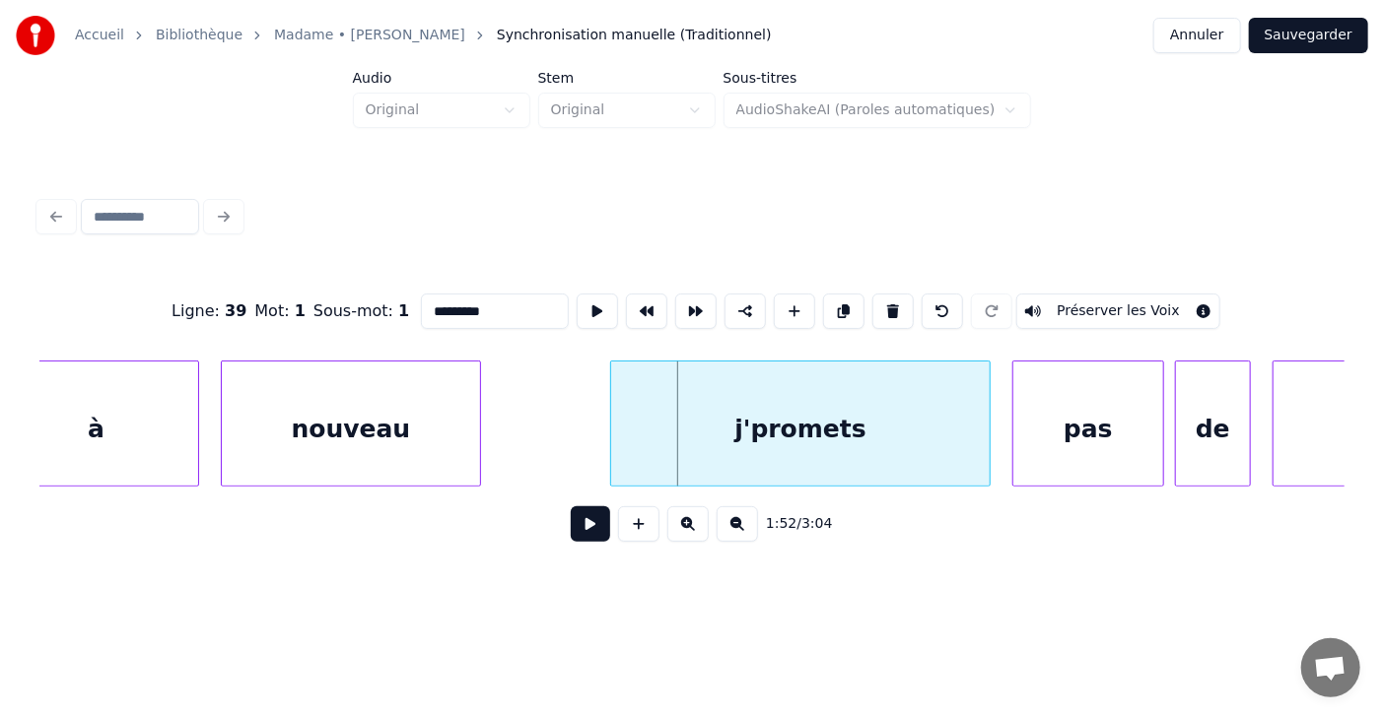
click at [615, 428] on div at bounding box center [614, 424] width 6 height 124
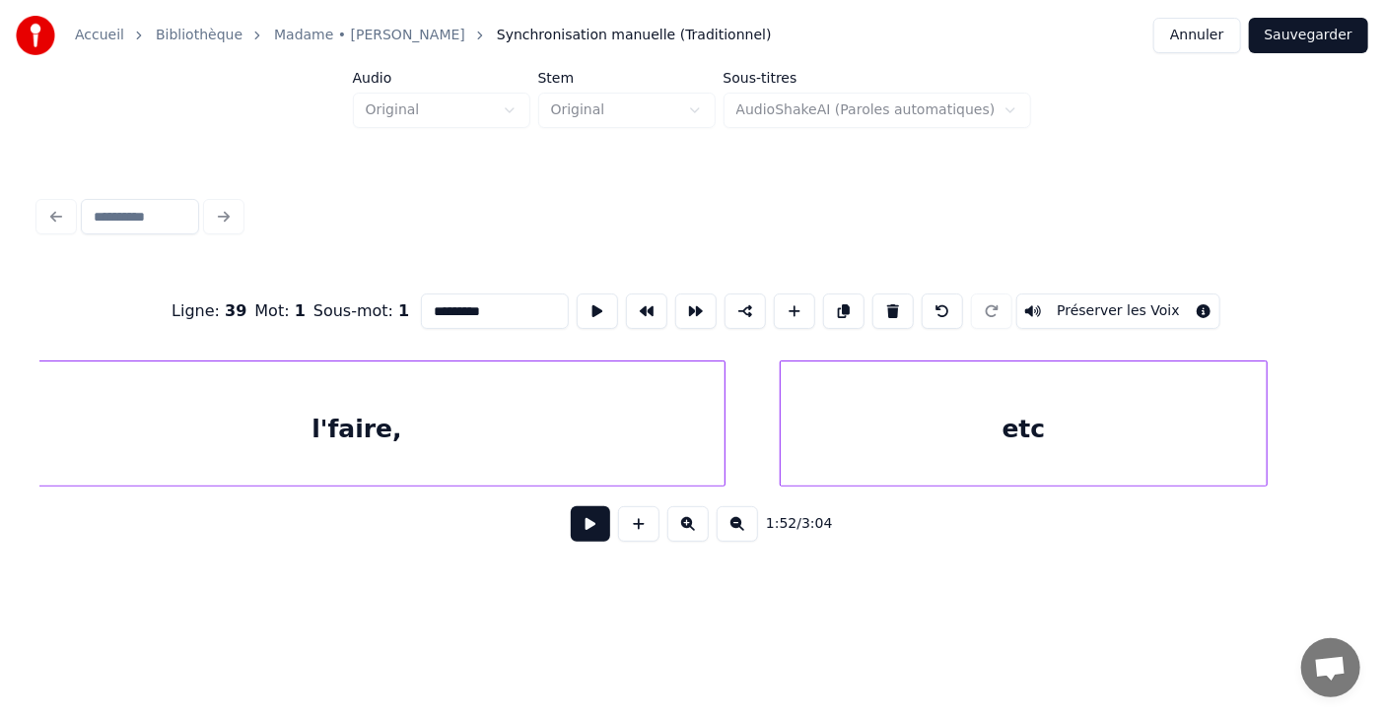
scroll to position [0, 61907]
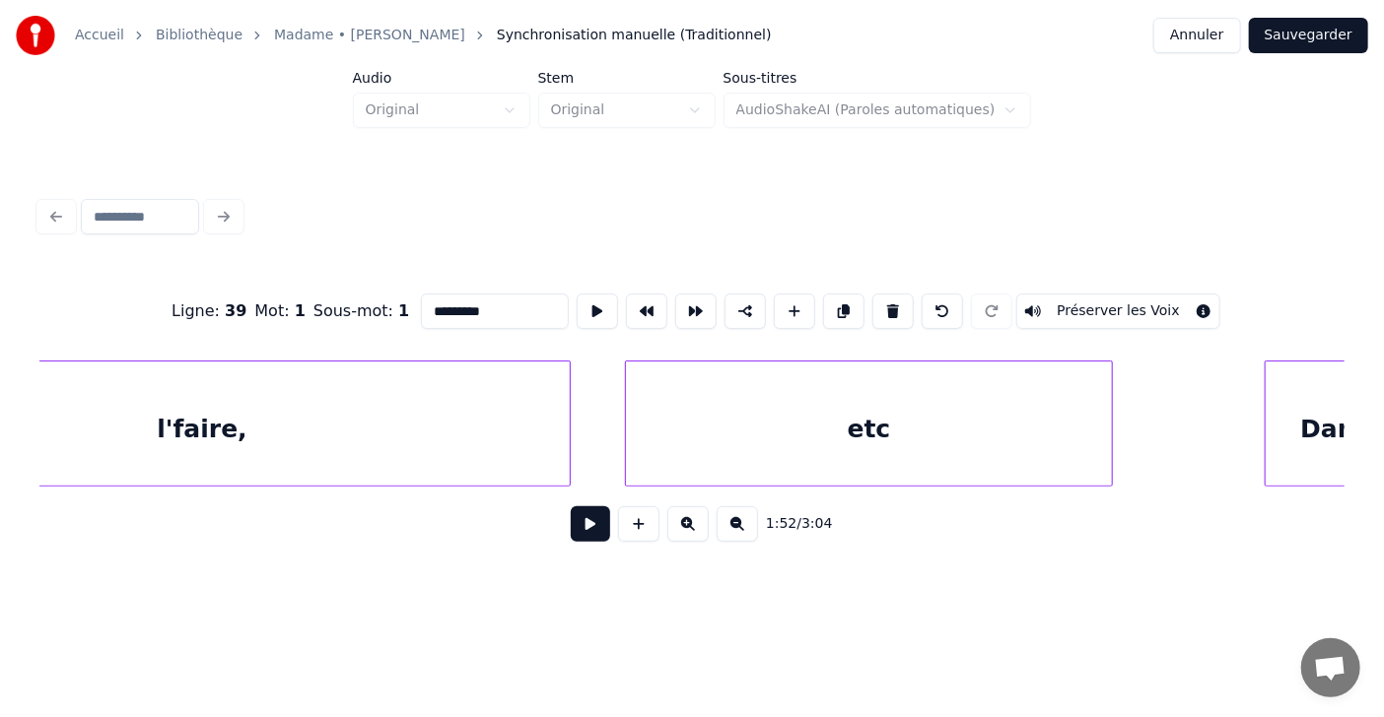
click at [912, 441] on div "etc" at bounding box center [869, 429] width 486 height 134
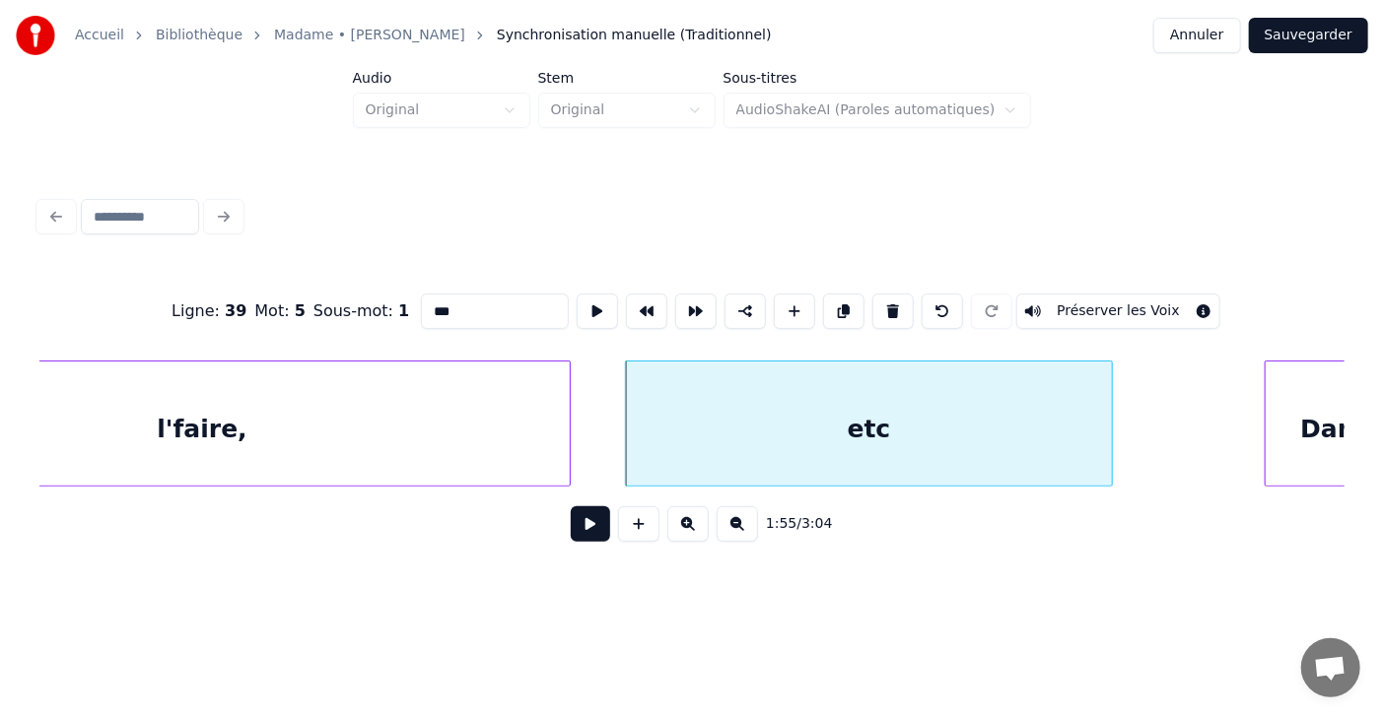
click at [421, 302] on input "***" at bounding box center [495, 311] width 148 height 35
click at [421, 303] on input "****" at bounding box center [495, 311] width 148 height 35
type input "*********"
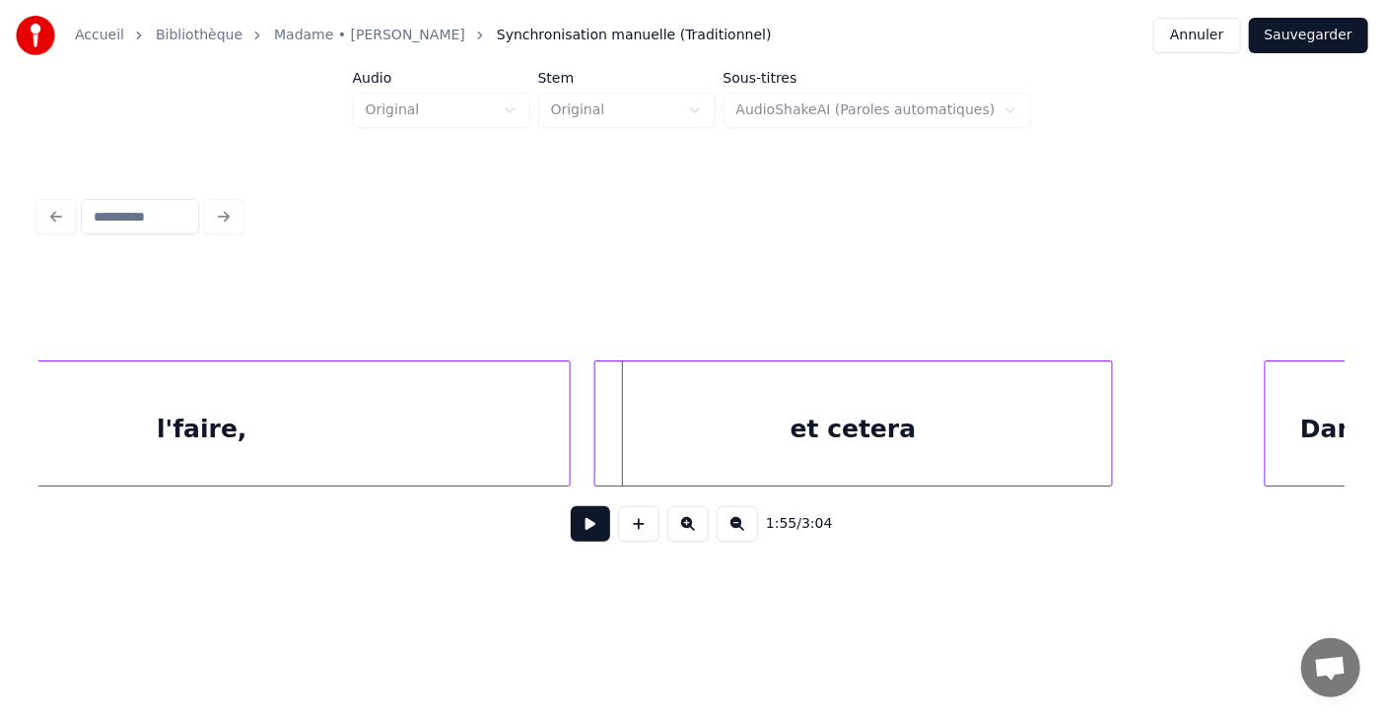
click at [595, 426] on div at bounding box center [598, 424] width 6 height 124
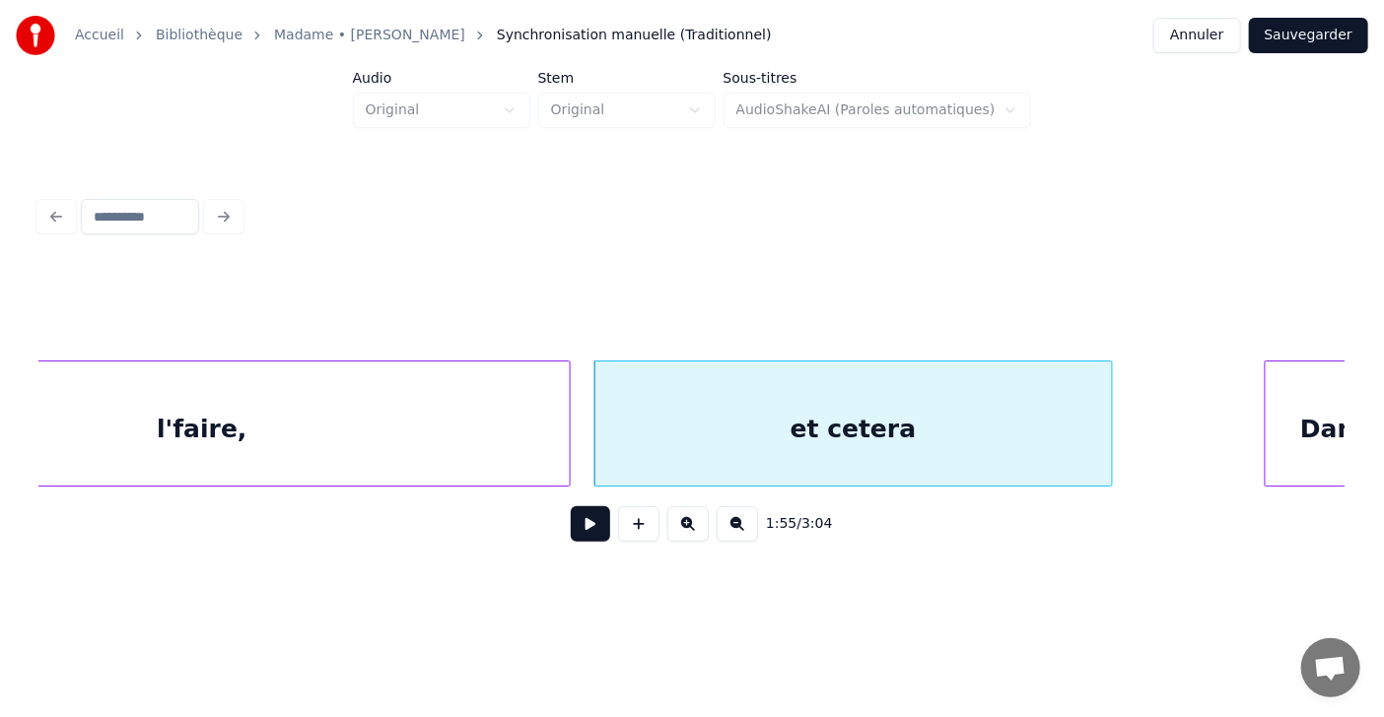
click at [595, 426] on div at bounding box center [598, 424] width 6 height 124
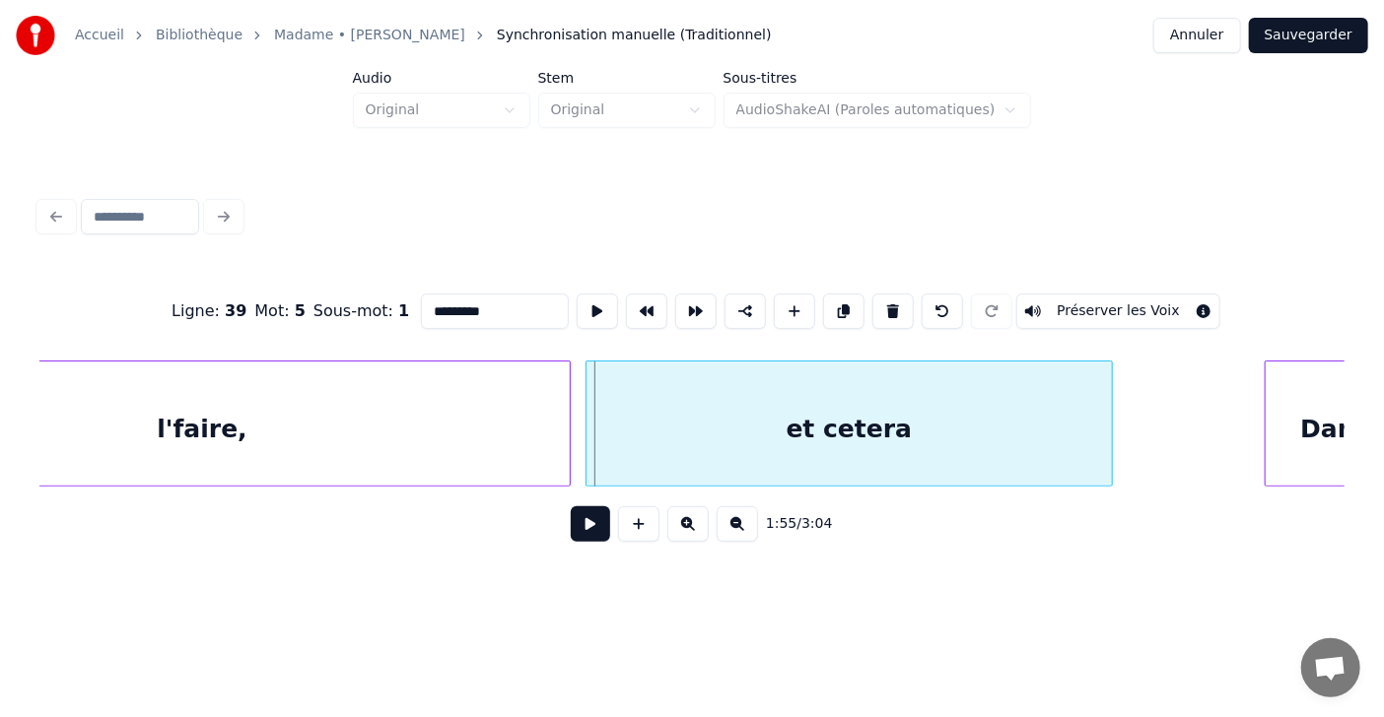
click at [586, 426] on div at bounding box center [589, 424] width 6 height 124
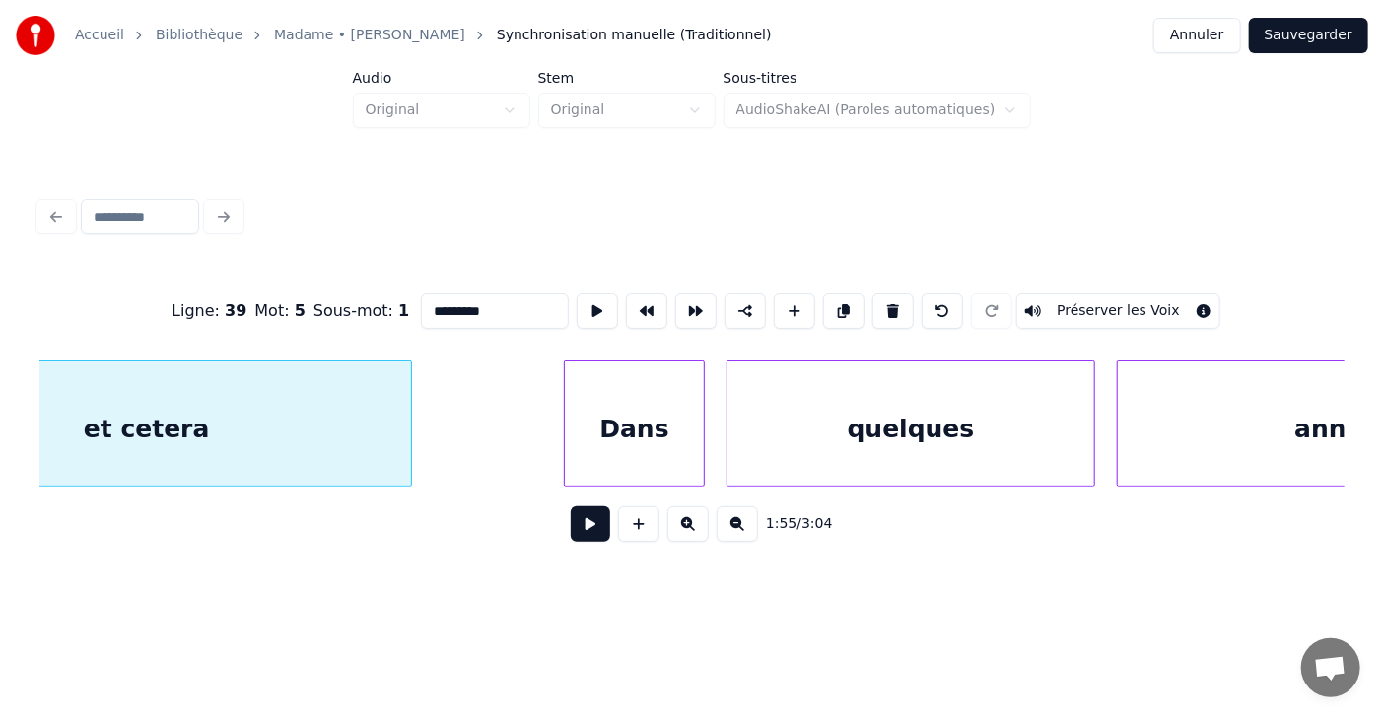
scroll to position [0, 62646]
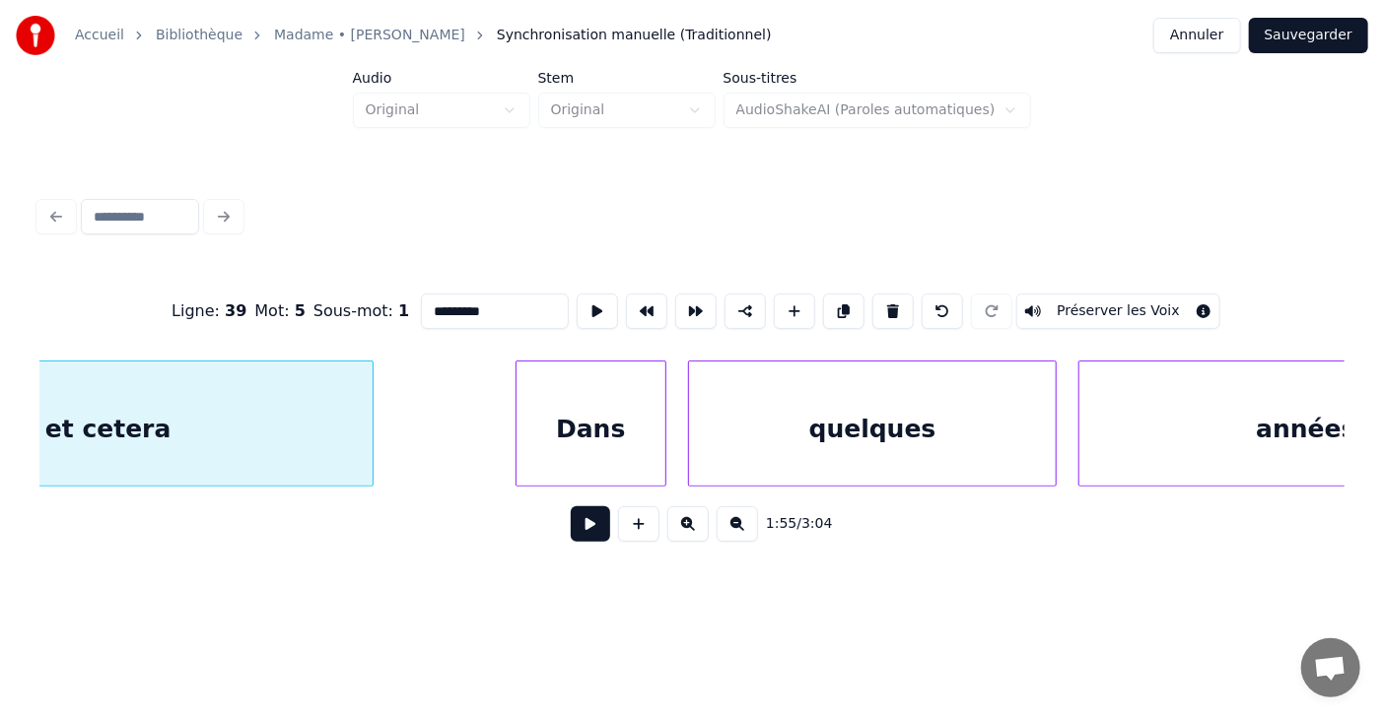
click at [519, 431] on div at bounding box center [519, 424] width 6 height 124
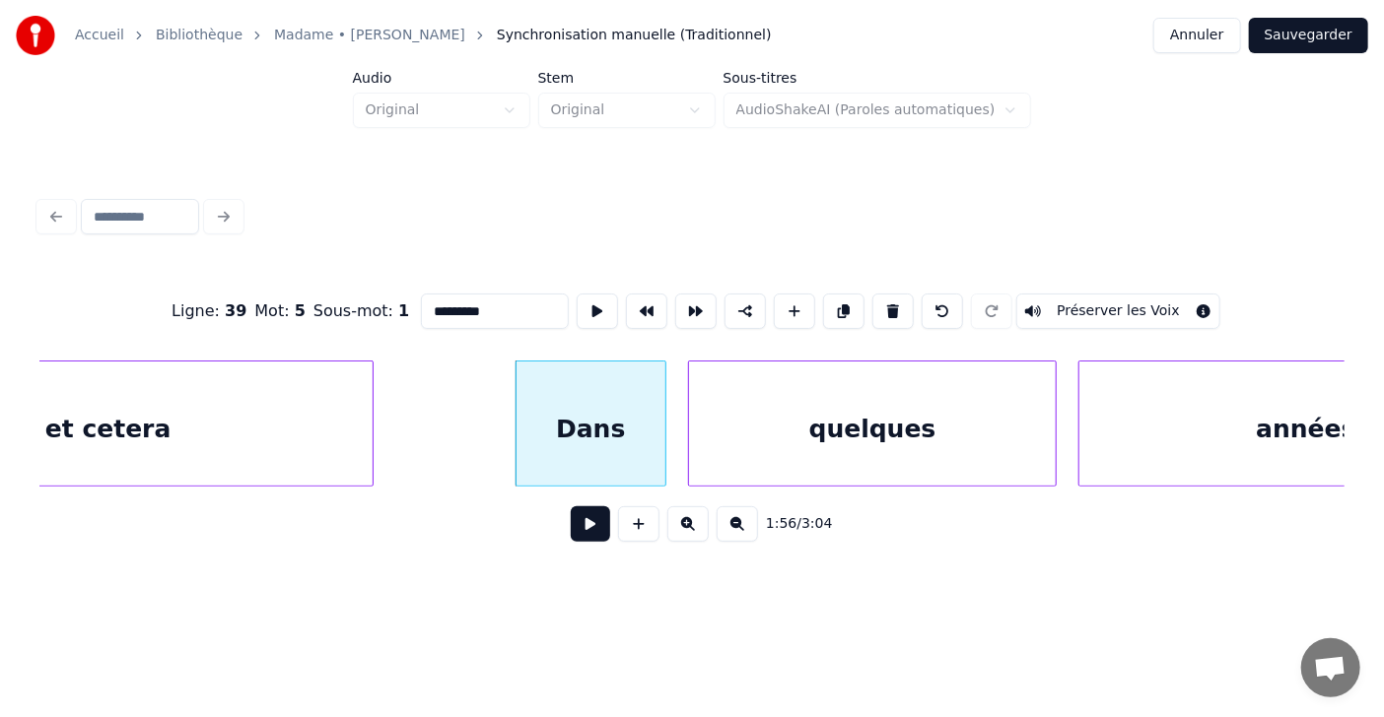
click at [1339, 496] on div "1:56 / 3:04" at bounding box center [691, 524] width 1305 height 75
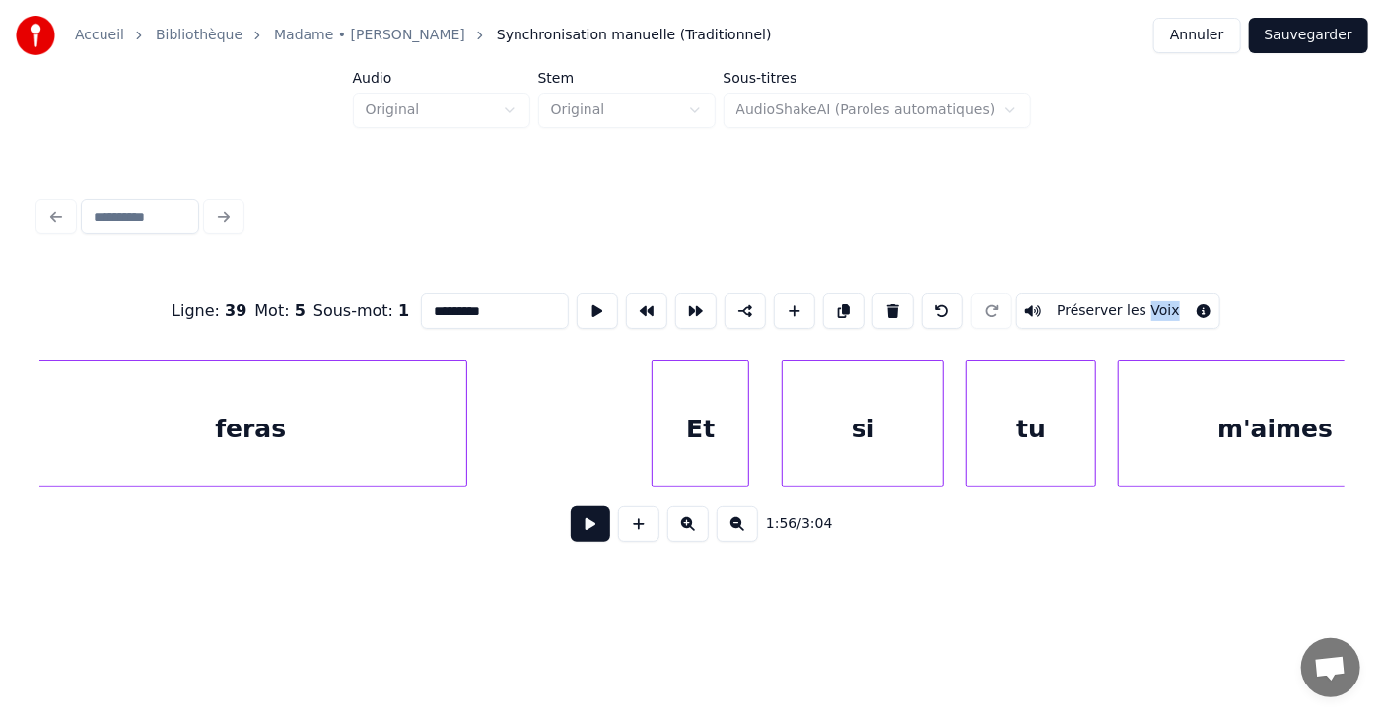
scroll to position [0, 64903]
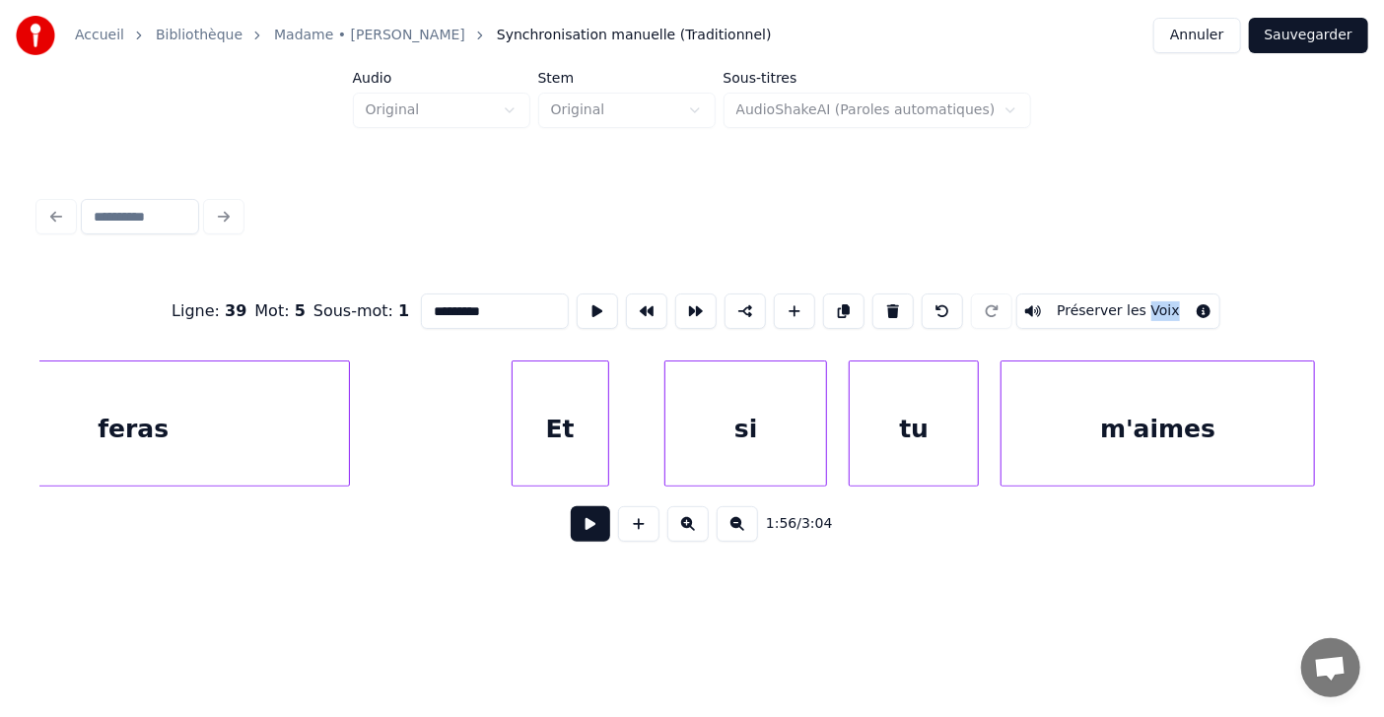
click at [564, 411] on div "Et" at bounding box center [560, 429] width 96 height 134
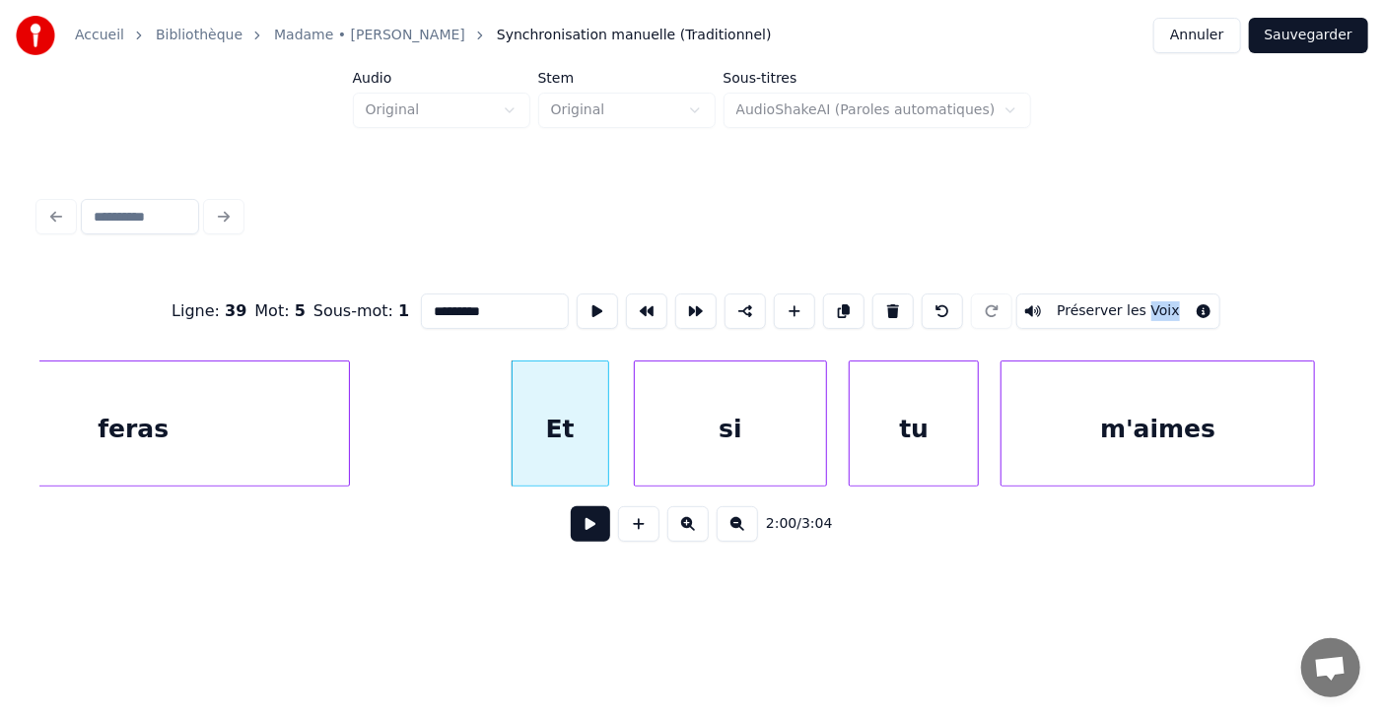
click at [635, 424] on div at bounding box center [638, 424] width 6 height 124
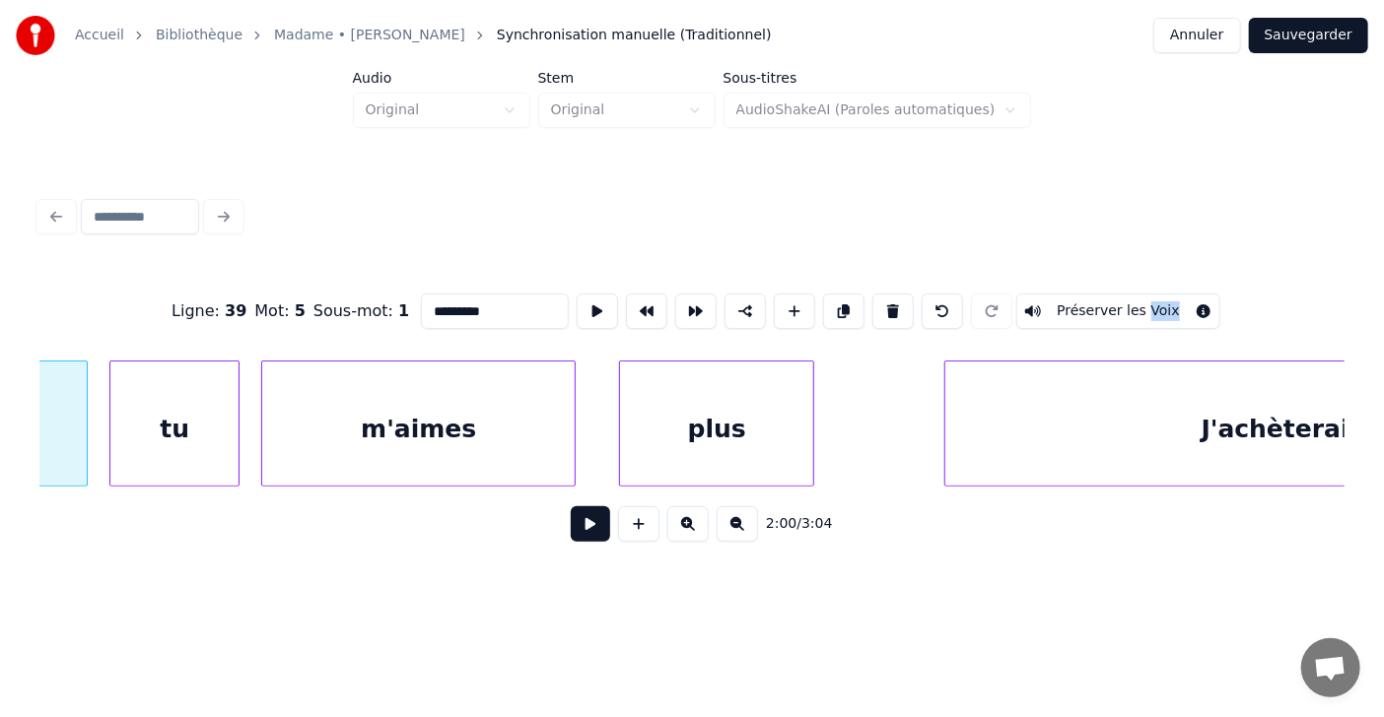
scroll to position [0, 65720]
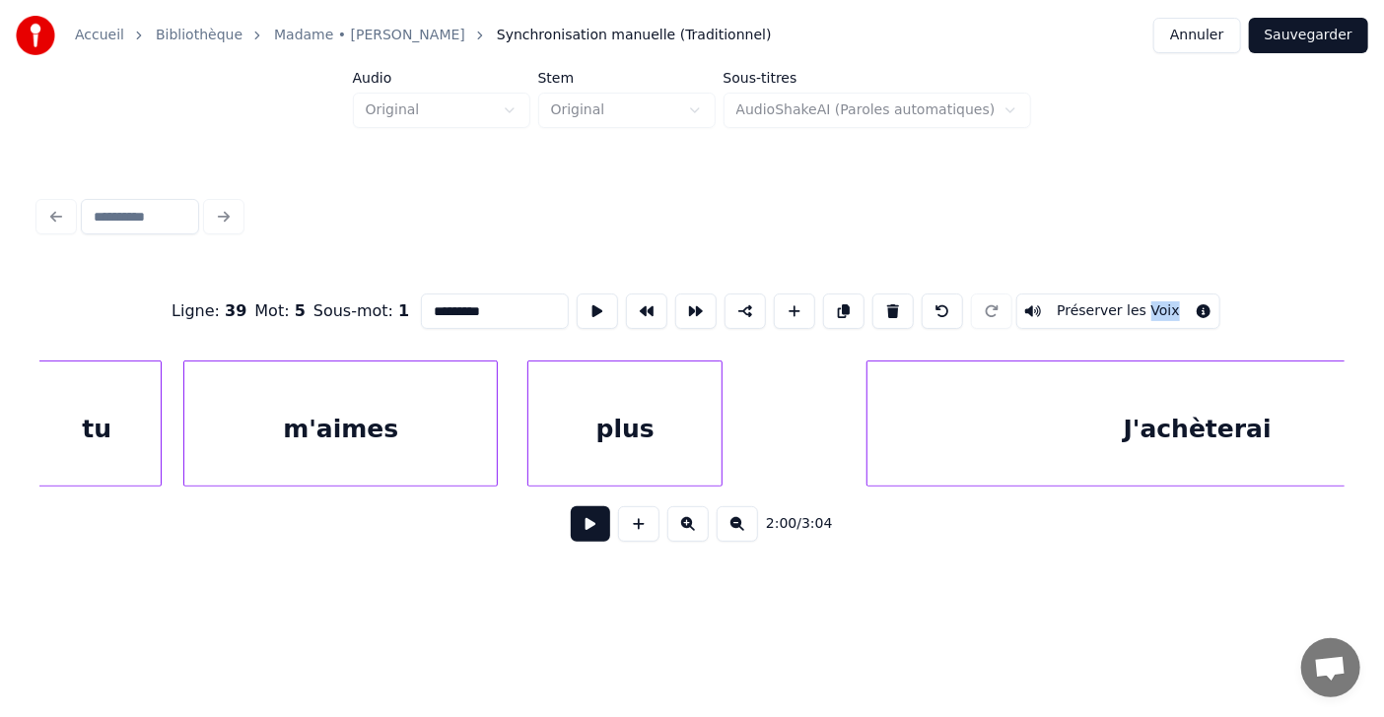
click at [626, 443] on div "plus" at bounding box center [624, 429] width 193 height 134
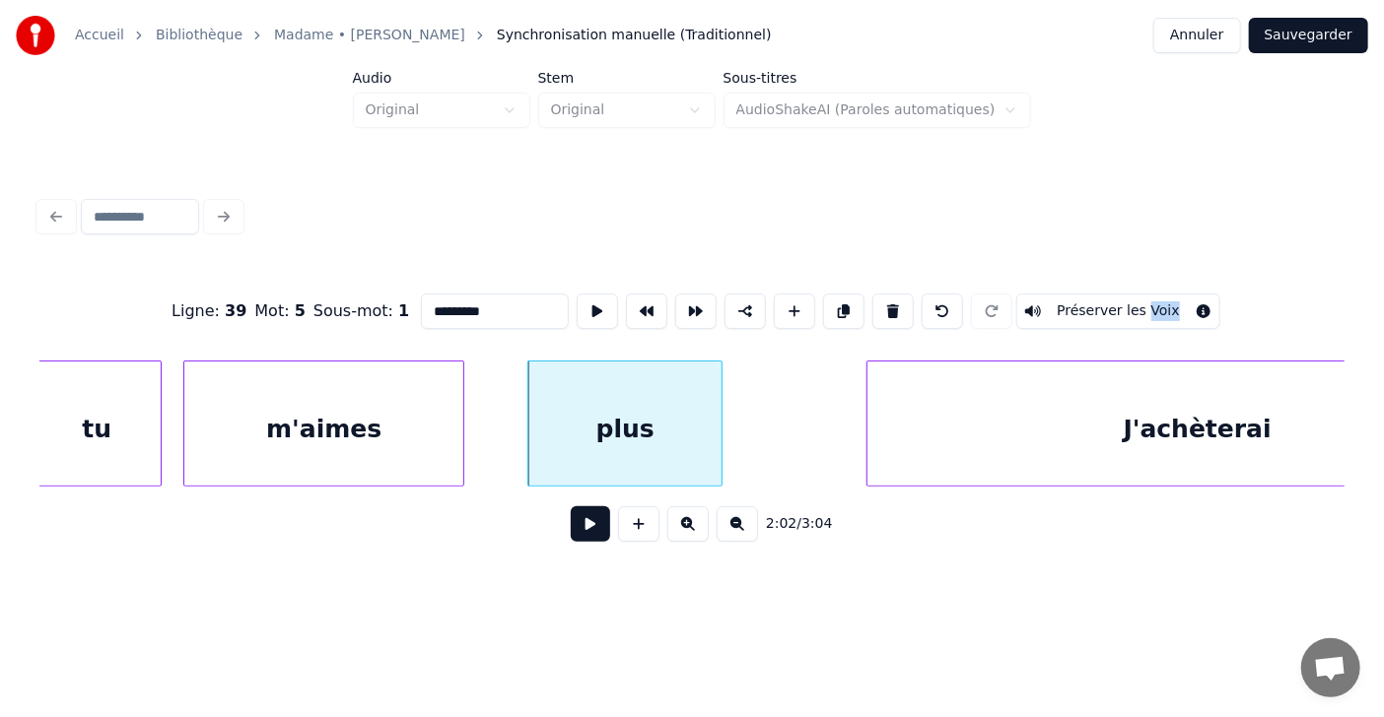
click at [459, 433] on div at bounding box center [460, 424] width 6 height 124
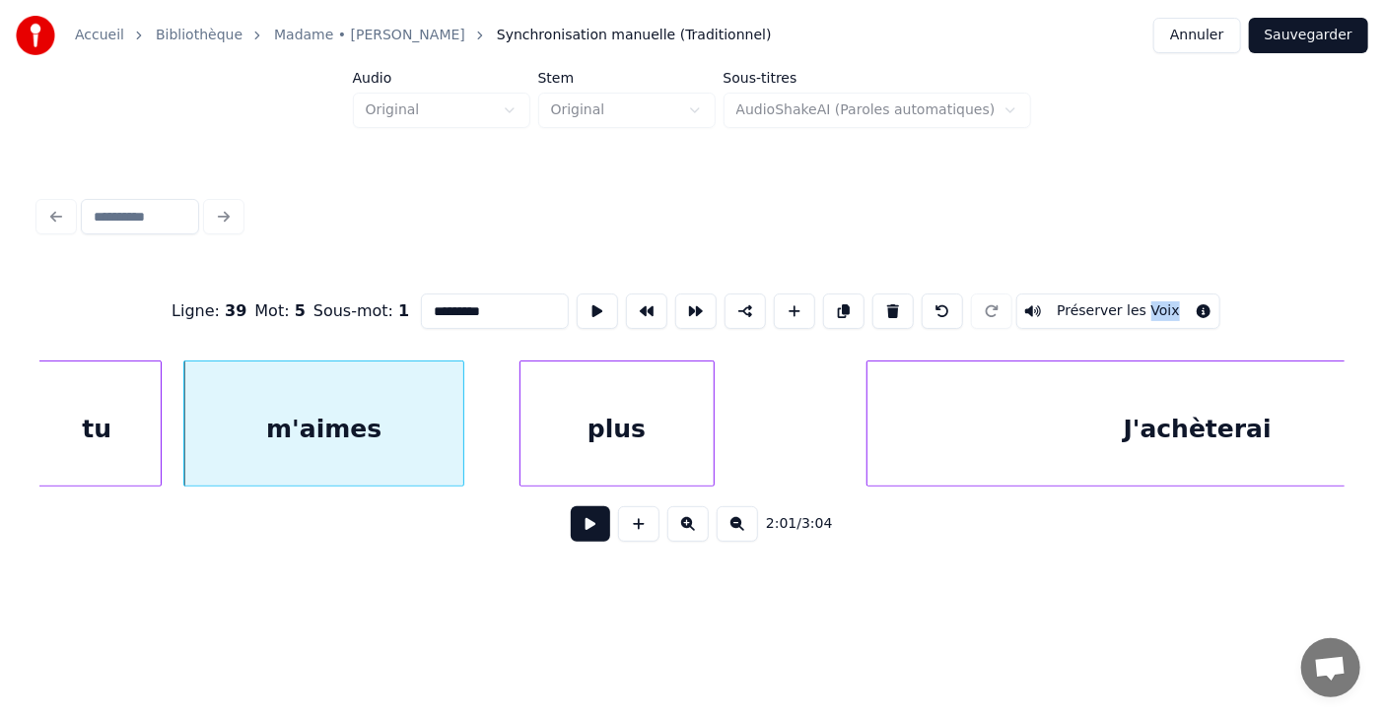
click at [540, 427] on div "plus" at bounding box center [616, 429] width 193 height 134
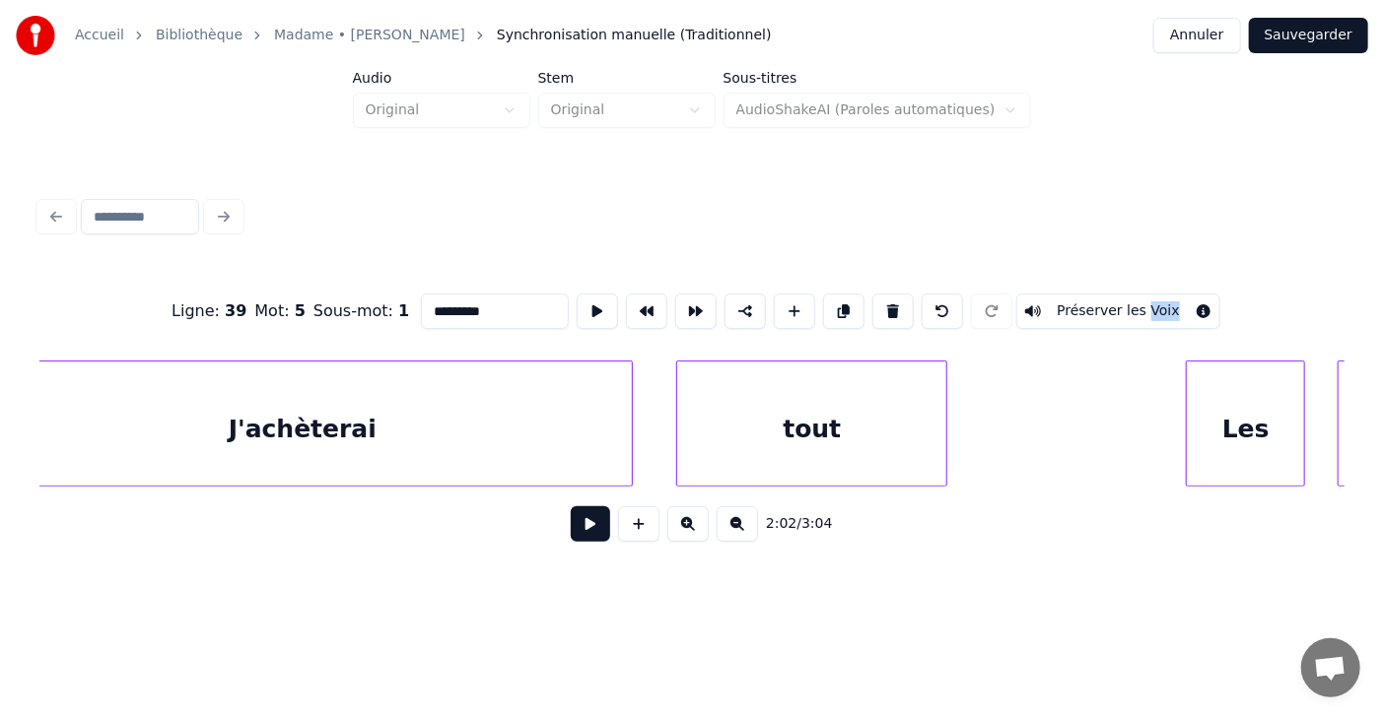
scroll to position [0, 66653]
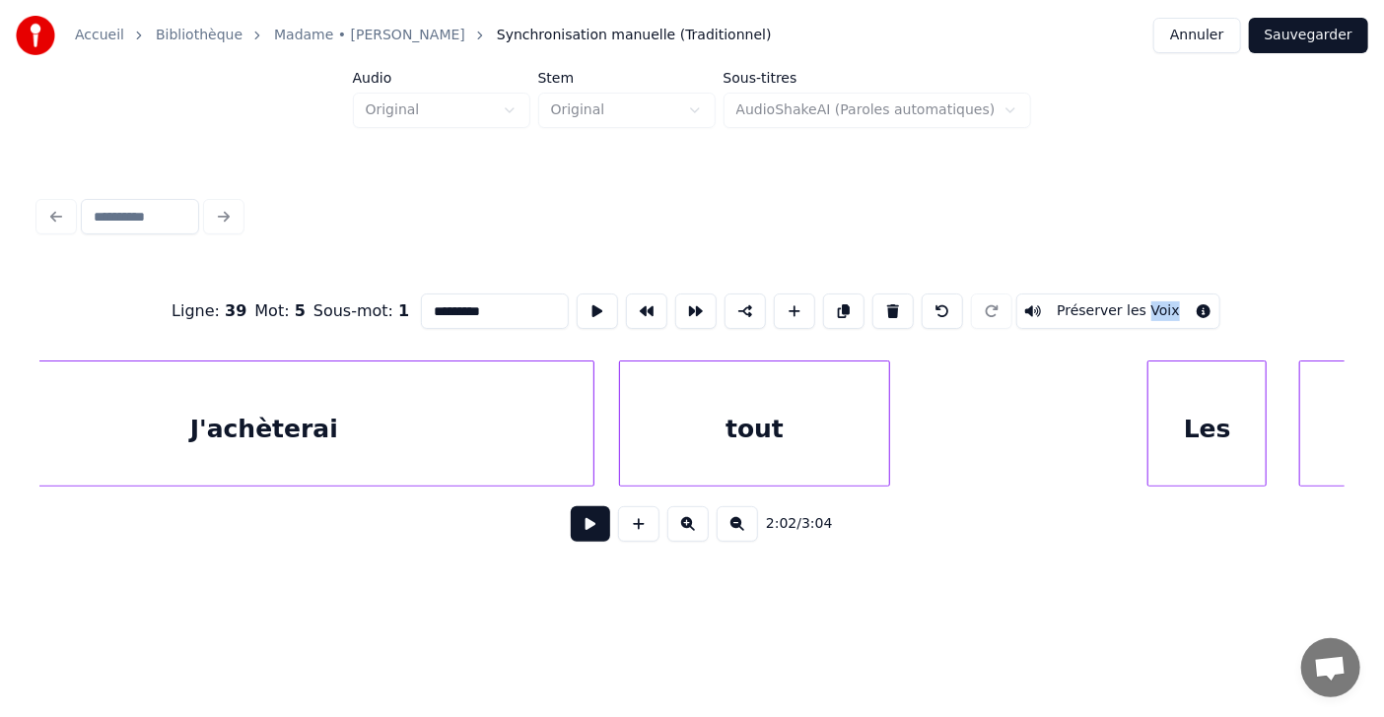
click at [692, 435] on div "tout" at bounding box center [754, 429] width 269 height 134
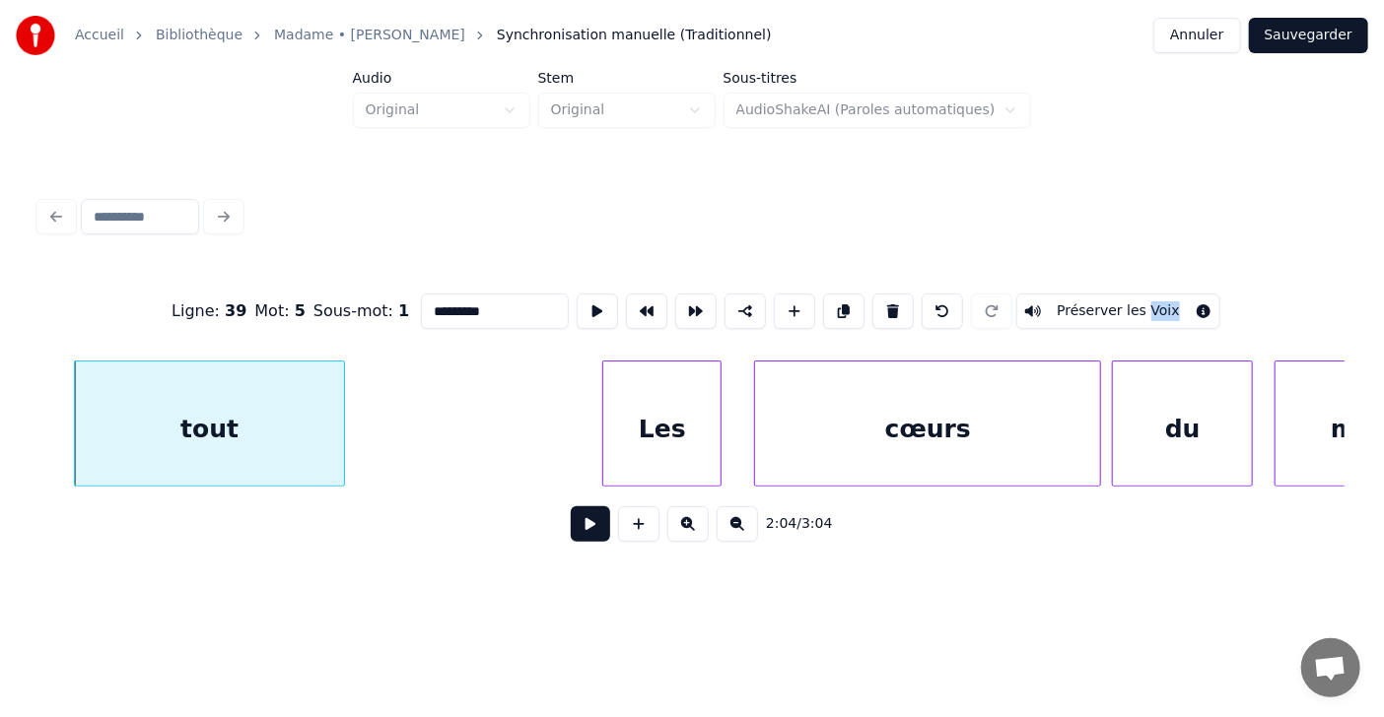
scroll to position [0, 67315]
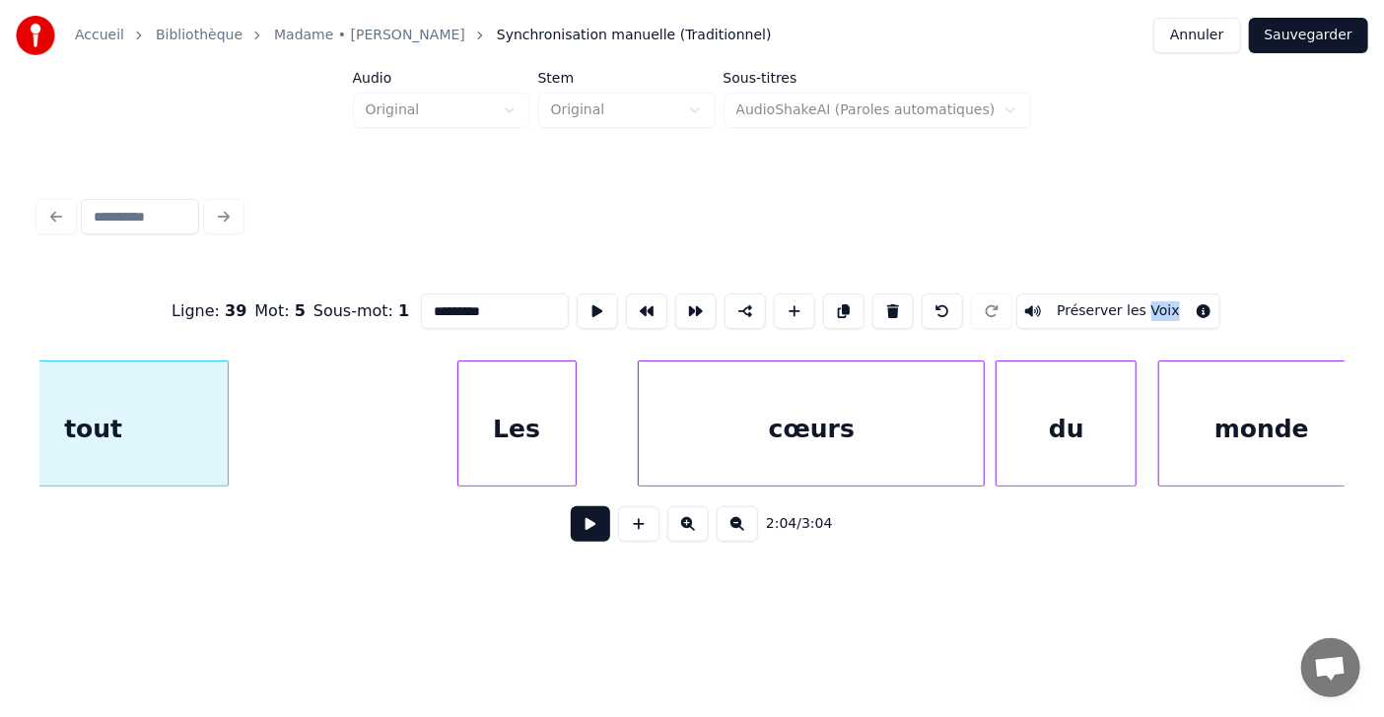
click at [504, 432] on div "Les" at bounding box center [516, 429] width 117 height 134
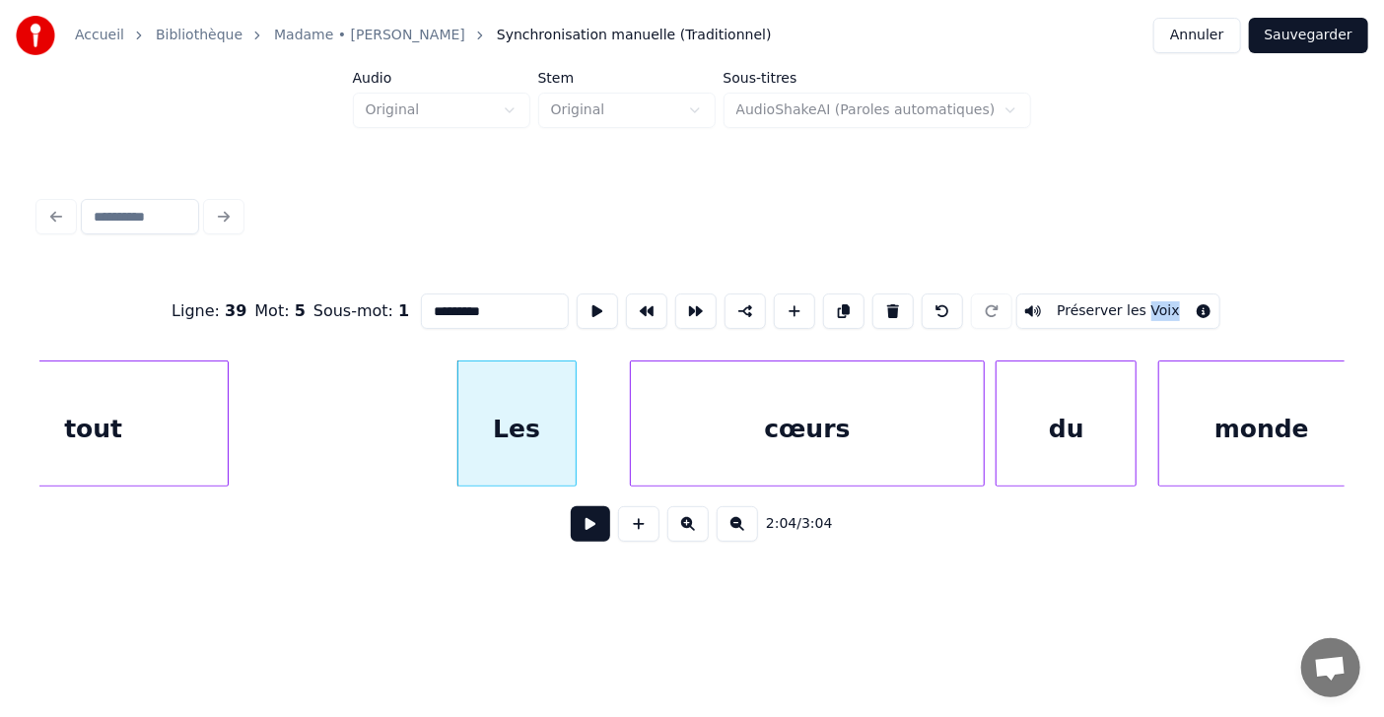
click at [631, 422] on div at bounding box center [634, 424] width 6 height 124
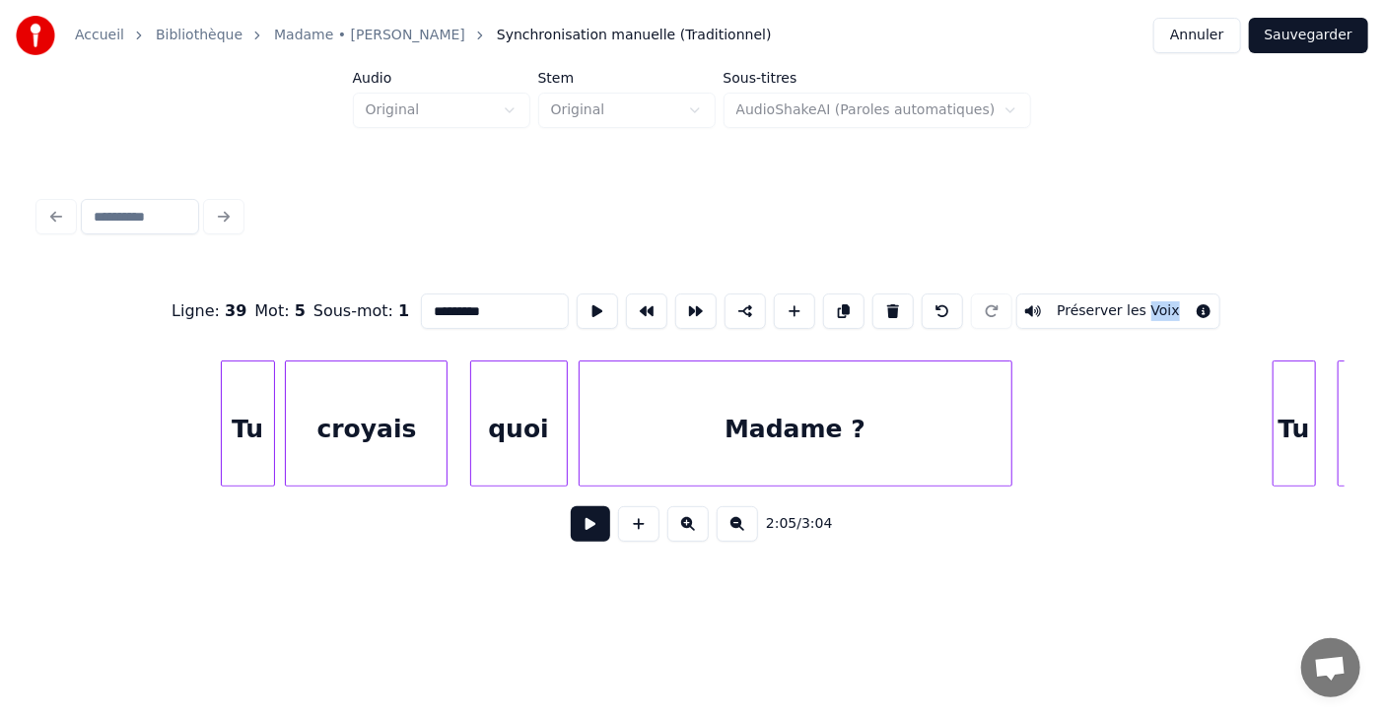
scroll to position [0, 69572]
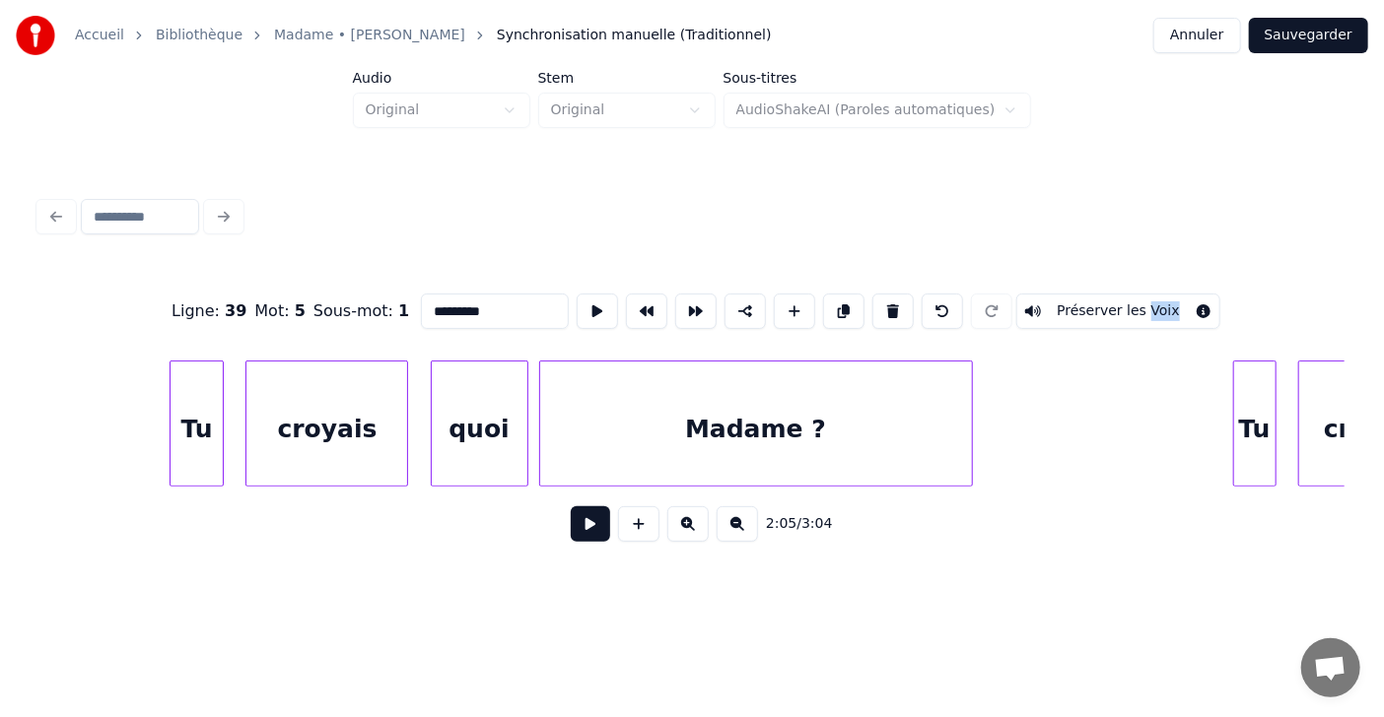
click at [198, 429] on div "Tu" at bounding box center [197, 429] width 52 height 134
click at [237, 431] on div at bounding box center [240, 424] width 6 height 124
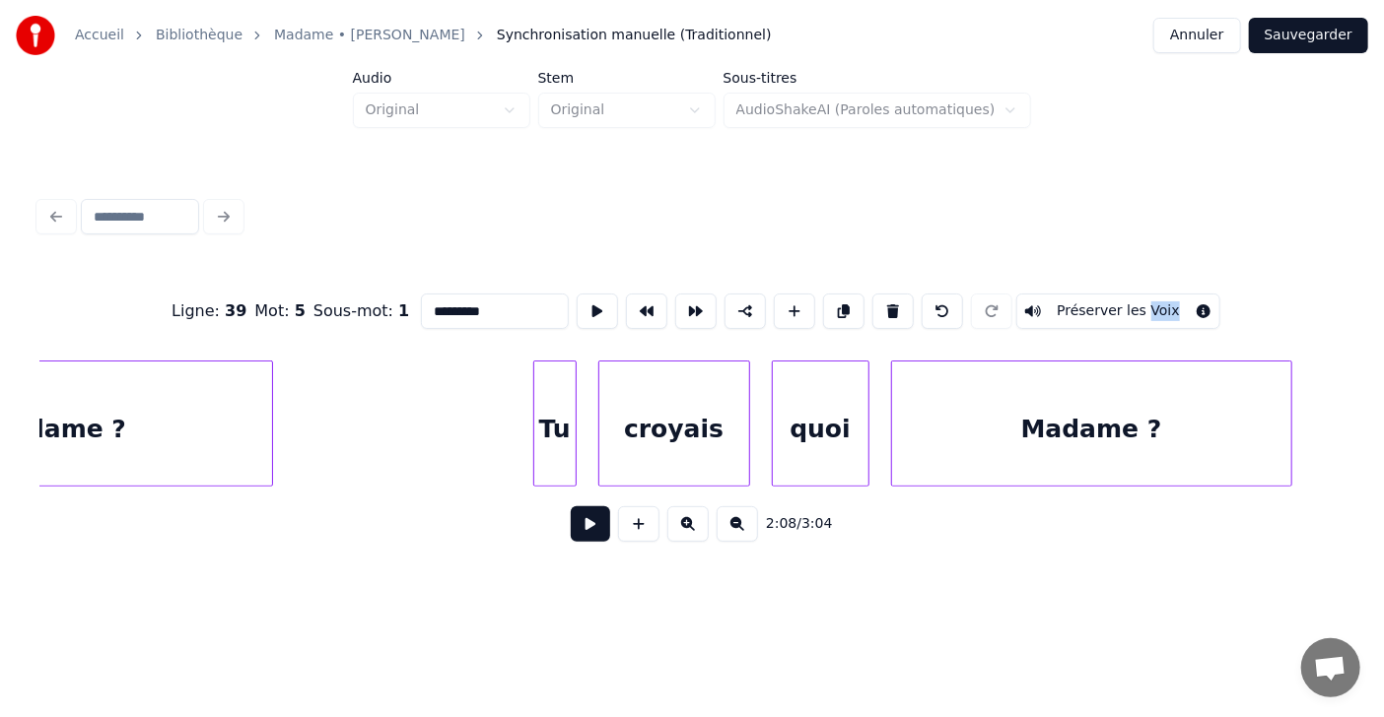
scroll to position [0, 70349]
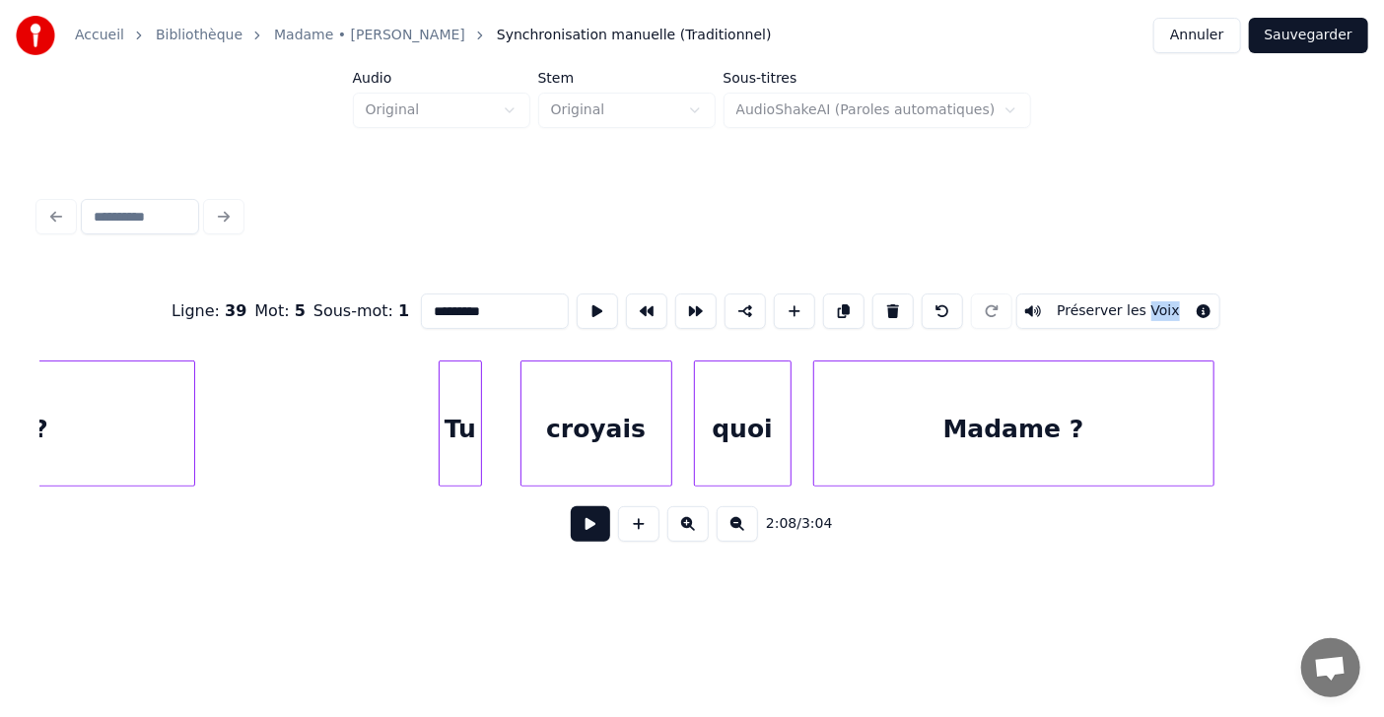
click at [451, 459] on div "Tu" at bounding box center [460, 429] width 41 height 134
click at [532, 449] on div "croyais" at bounding box center [582, 429] width 150 height 134
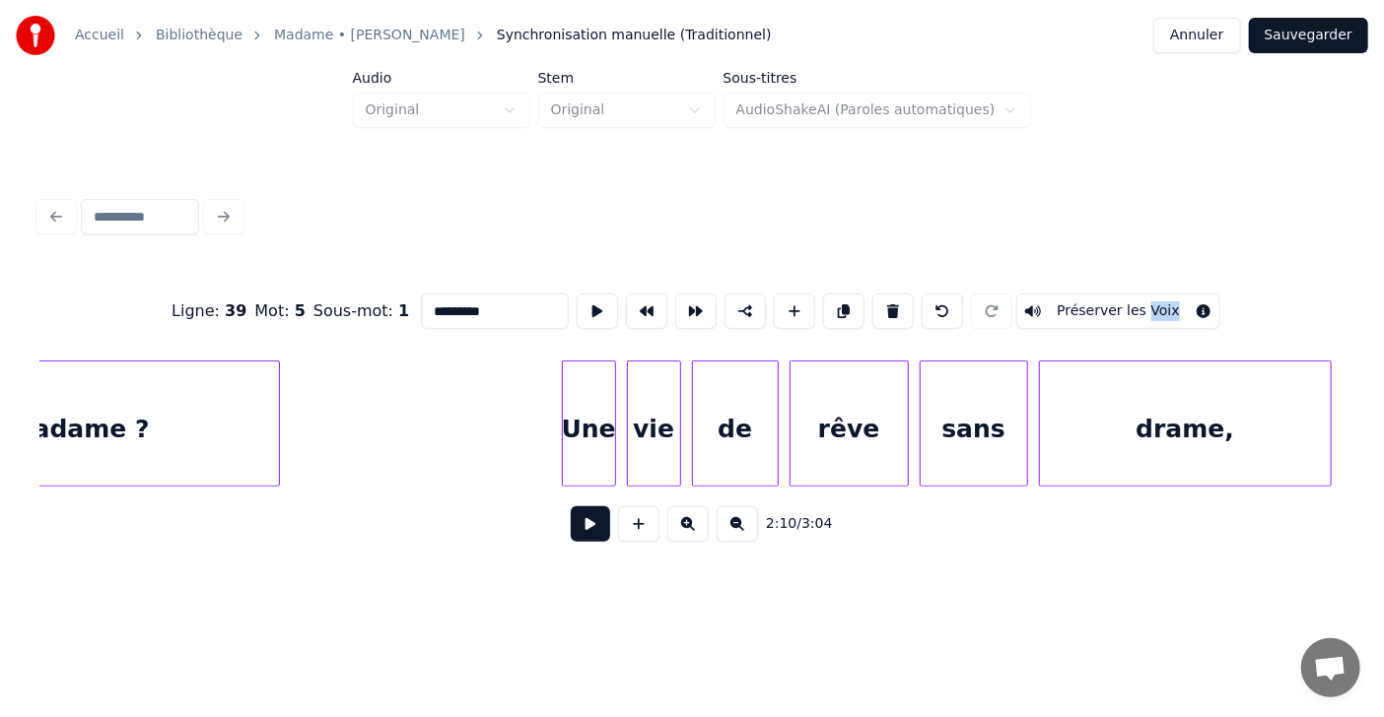
scroll to position [0, 71362]
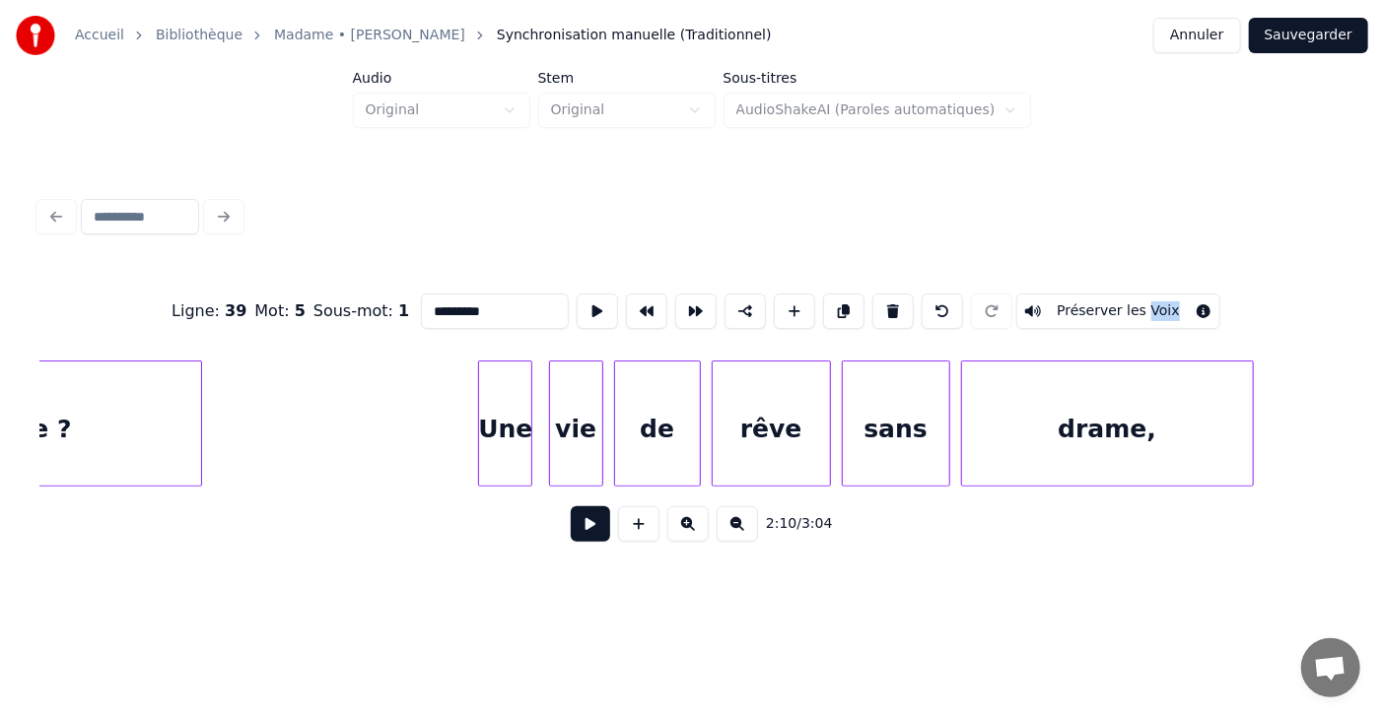
click at [497, 444] on div "Une" at bounding box center [505, 429] width 52 height 134
click at [550, 435] on div at bounding box center [550, 424] width 6 height 124
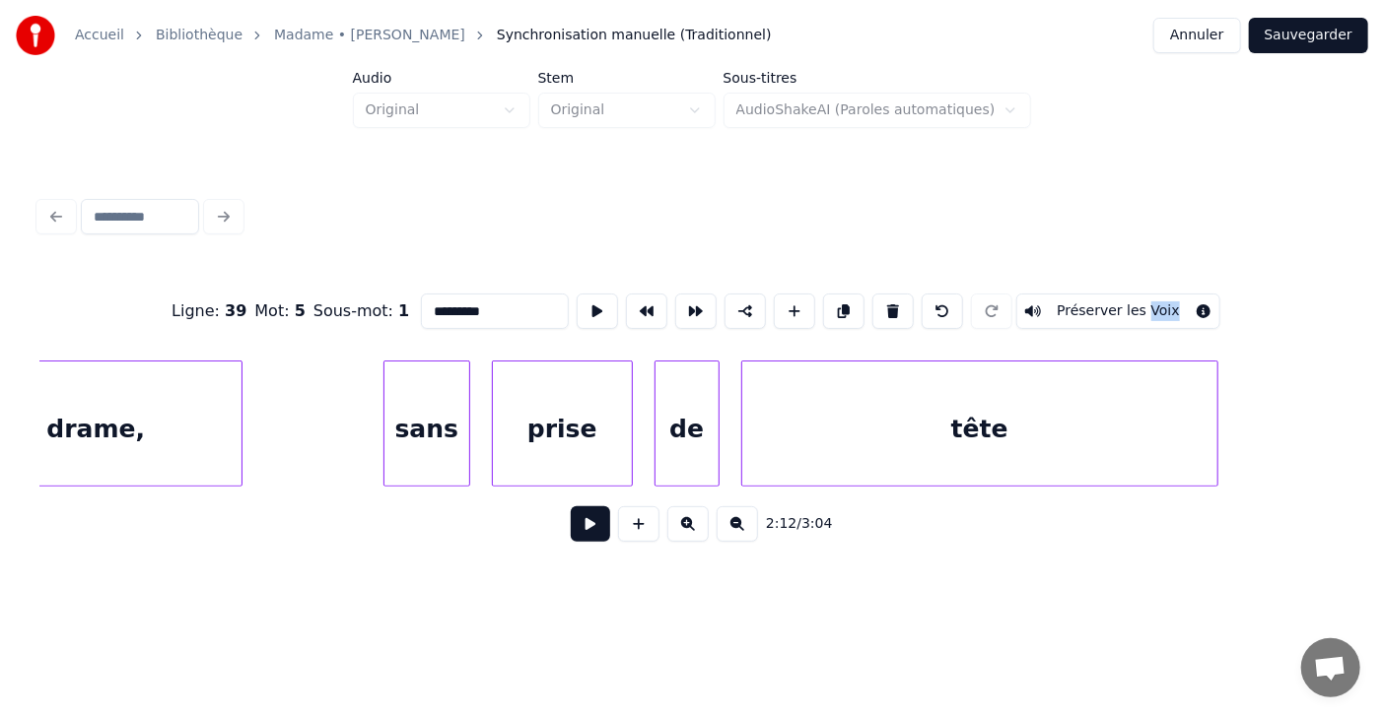
scroll to position [0, 72411]
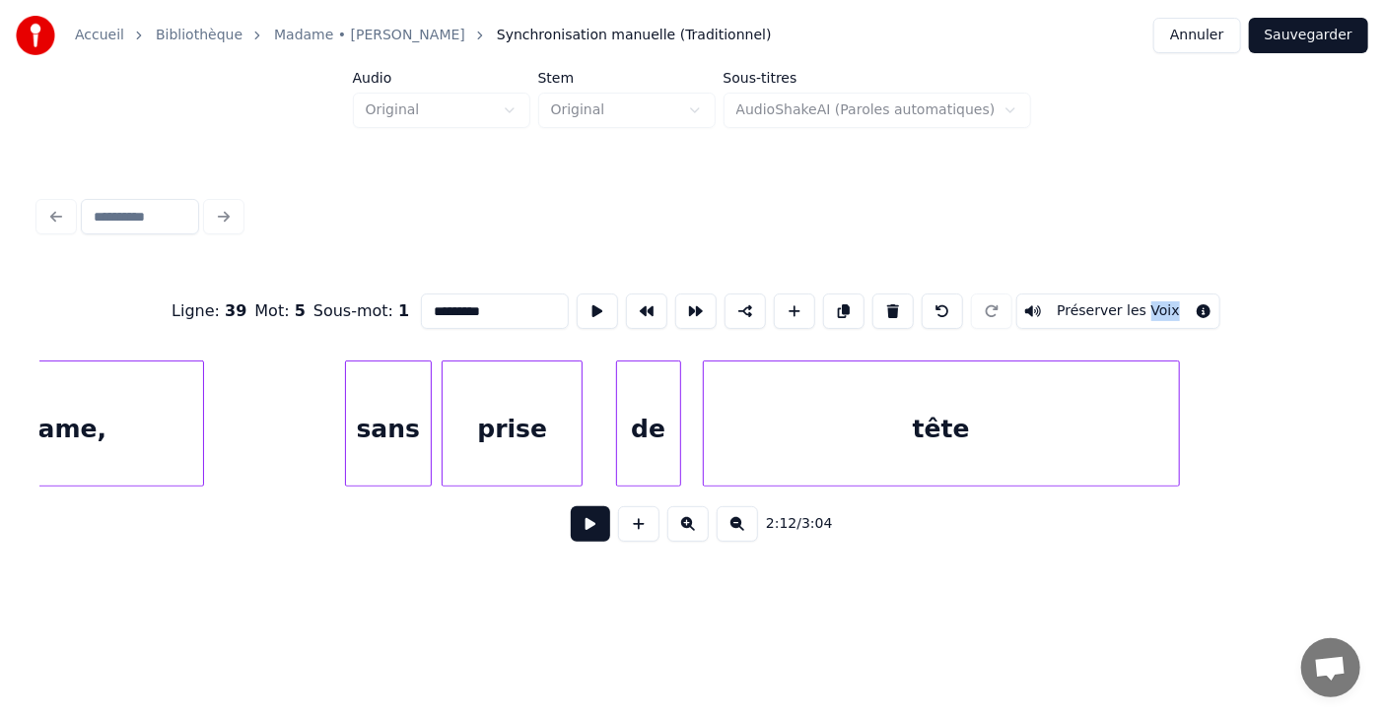
click at [490, 429] on div "prise" at bounding box center [512, 429] width 139 height 134
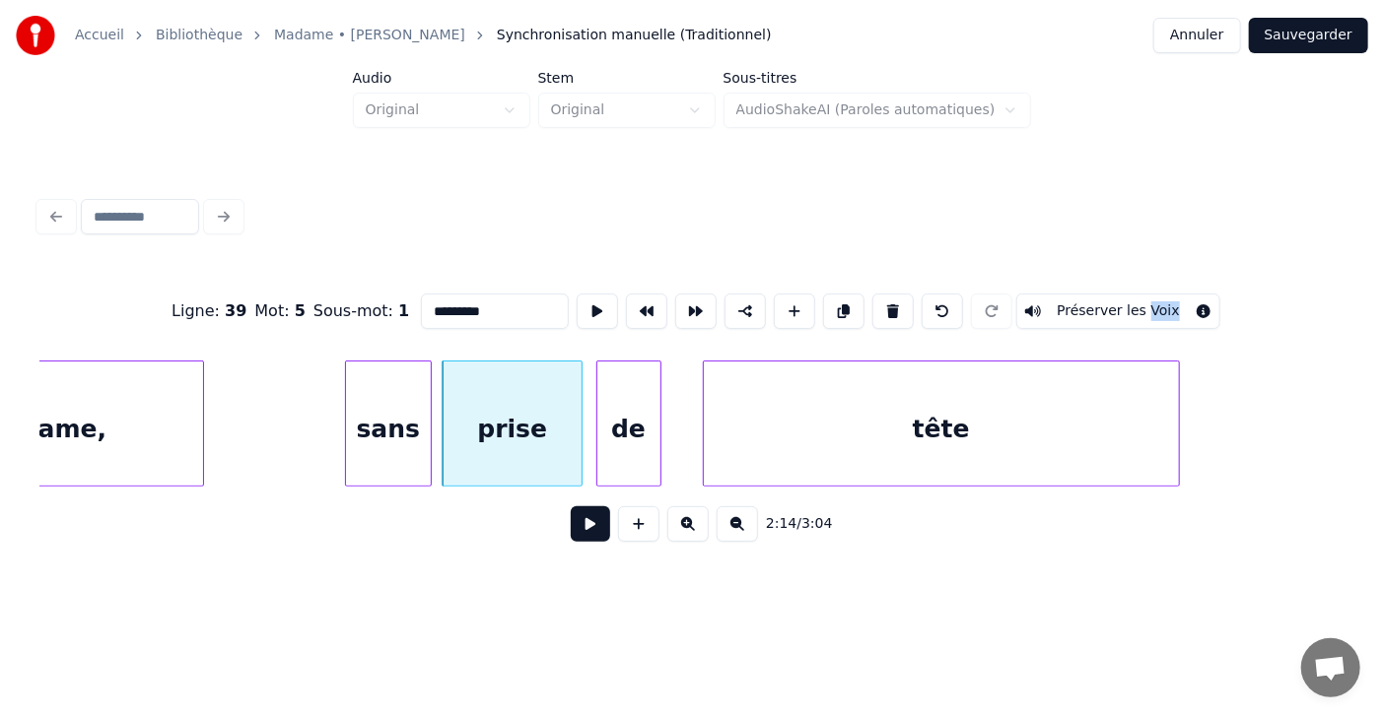
click at [605, 411] on div "de" at bounding box center [628, 429] width 63 height 134
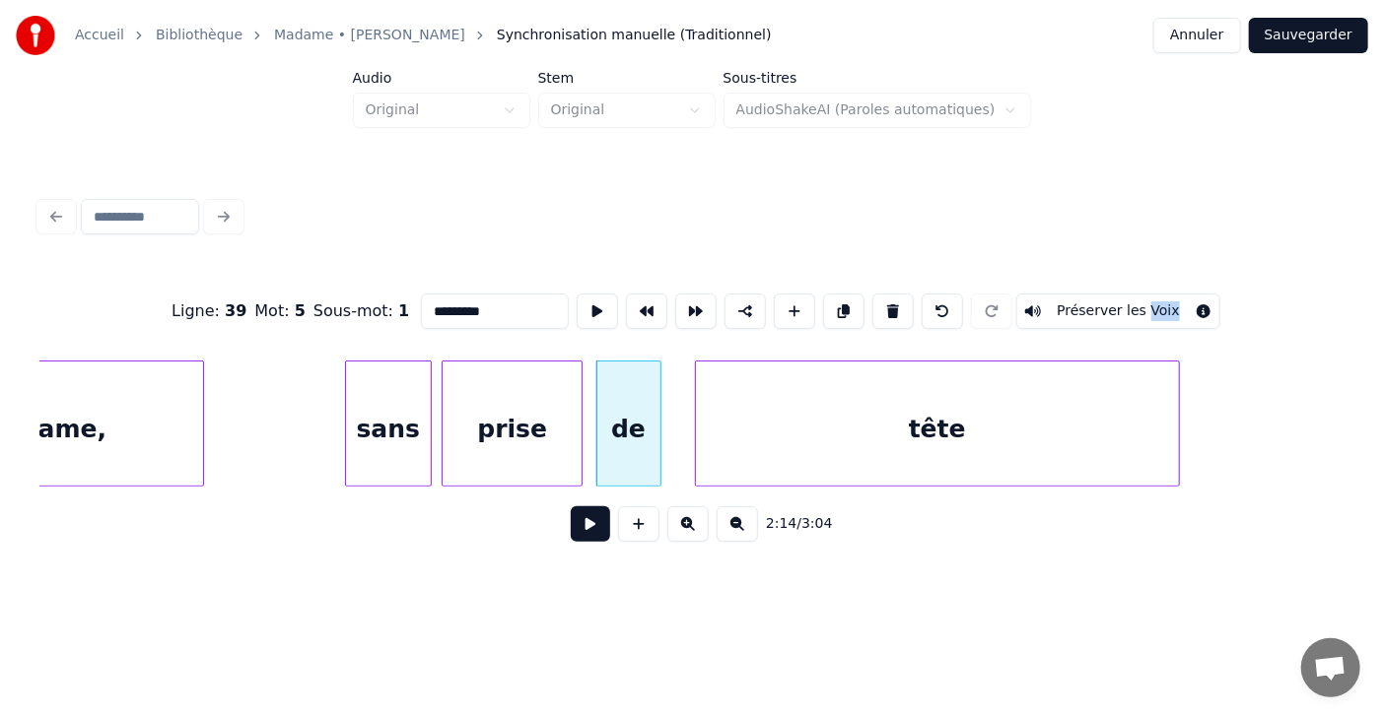
click at [696, 417] on div at bounding box center [699, 424] width 6 height 124
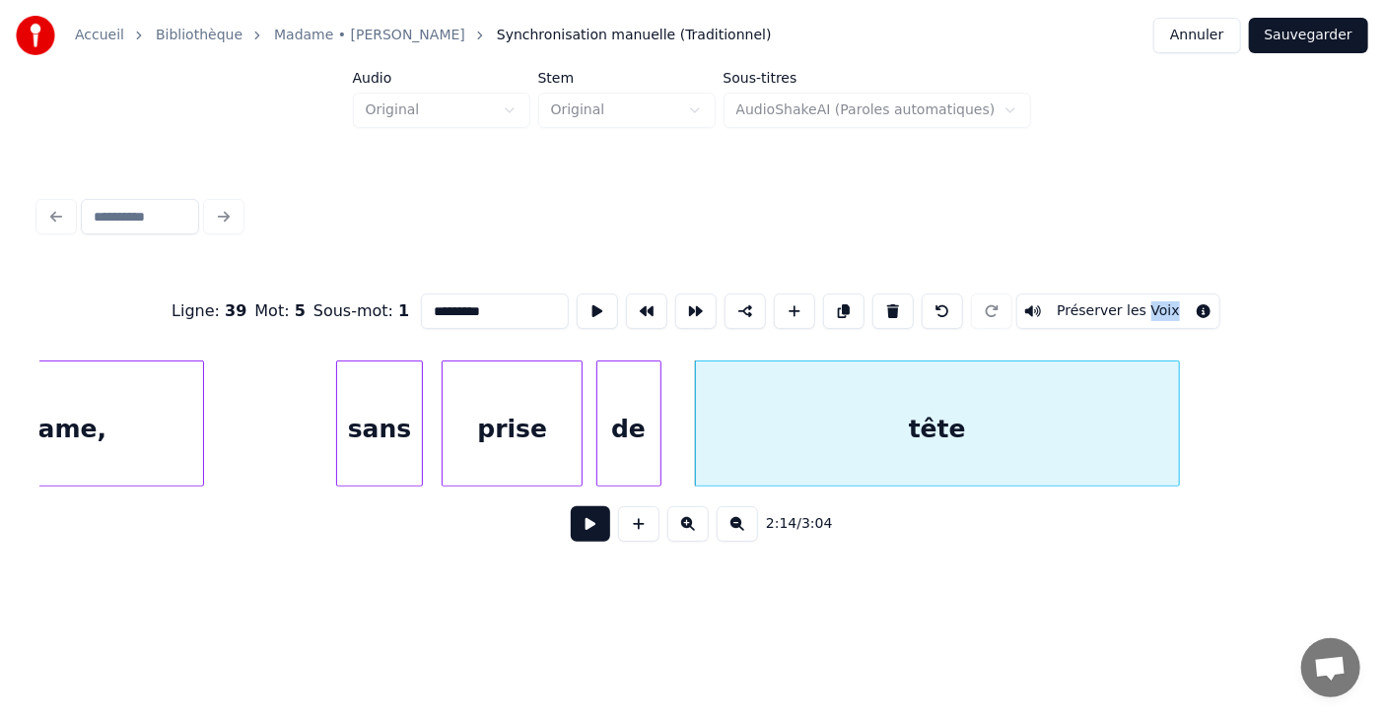
click at [345, 418] on div "sans" at bounding box center [379, 429] width 85 height 134
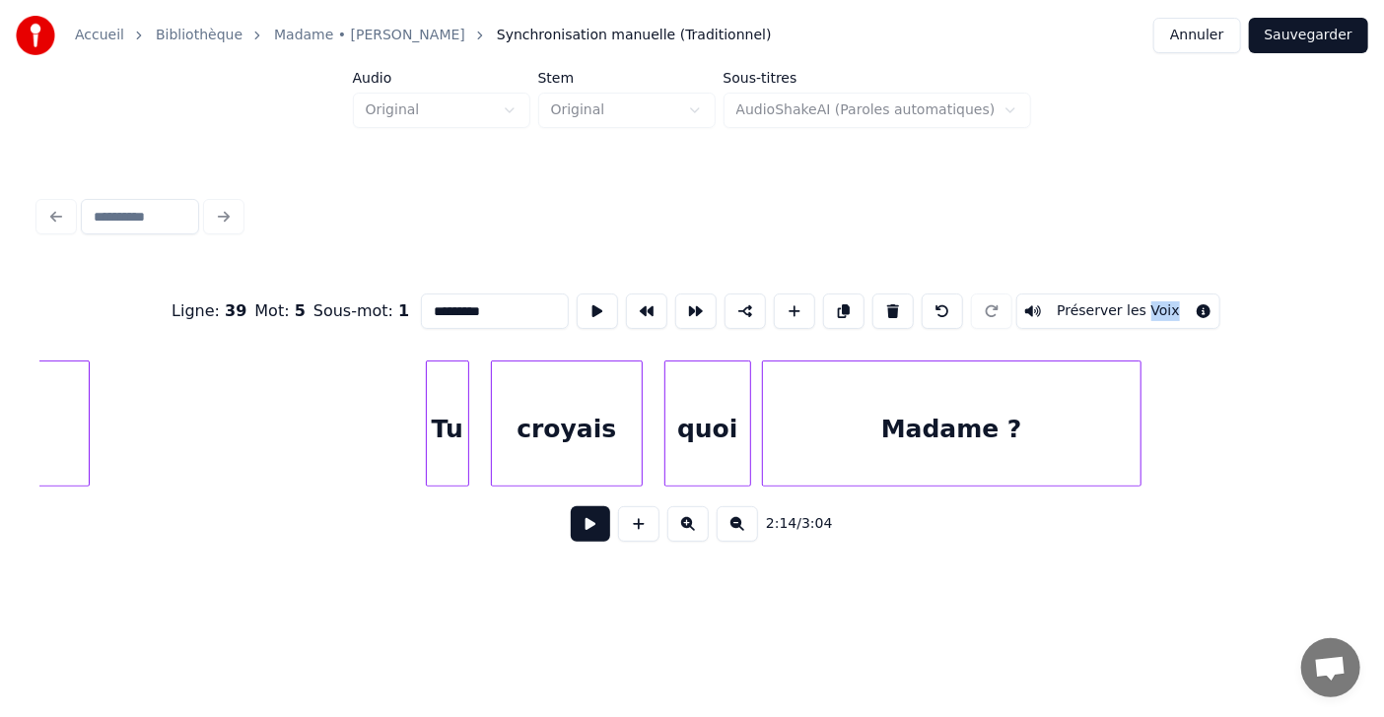
scroll to position [0, 73579]
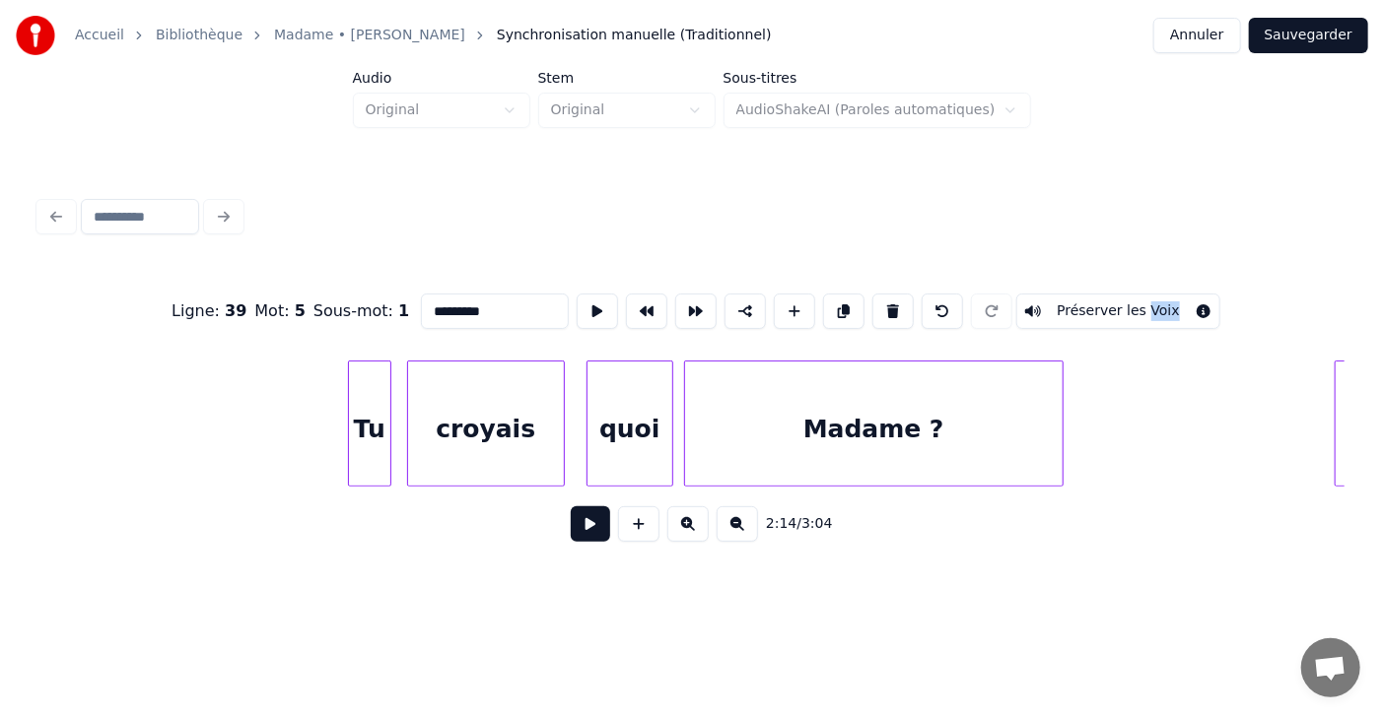
click at [410, 426] on div at bounding box center [411, 424] width 6 height 124
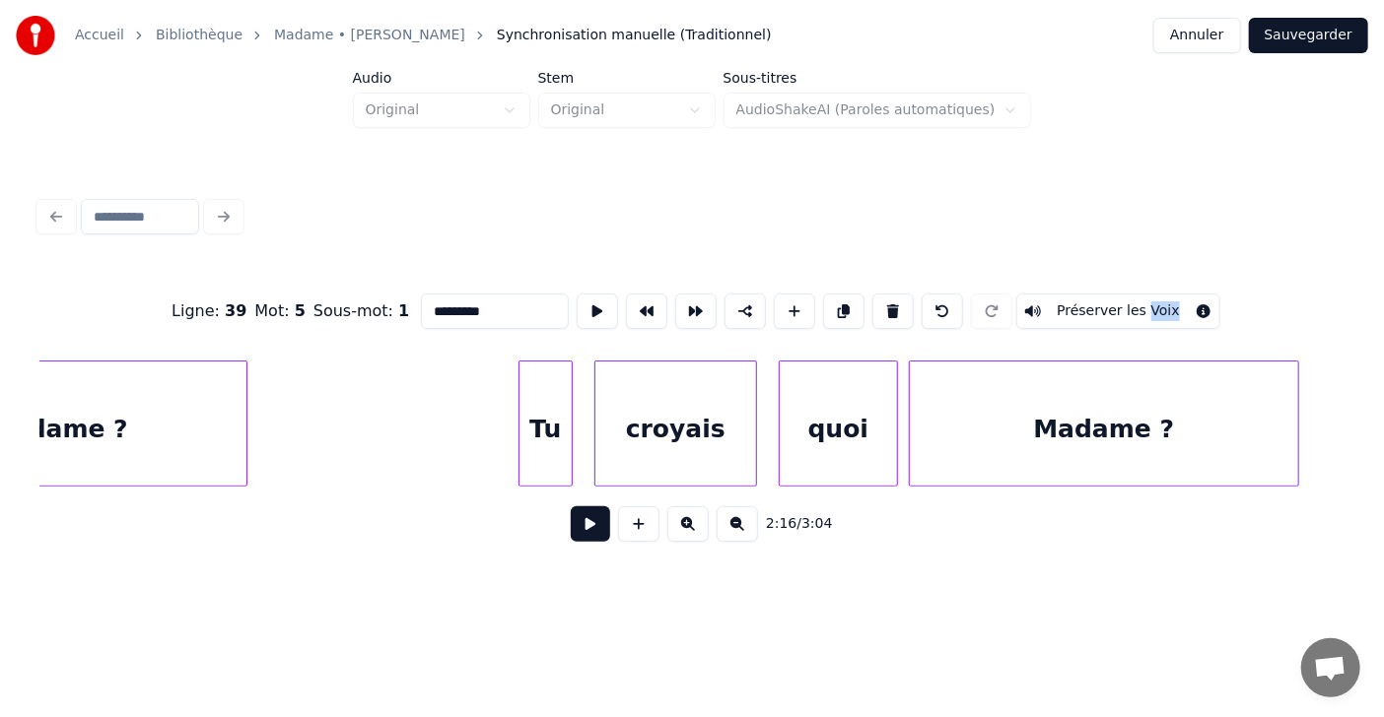
scroll to position [0, 74512]
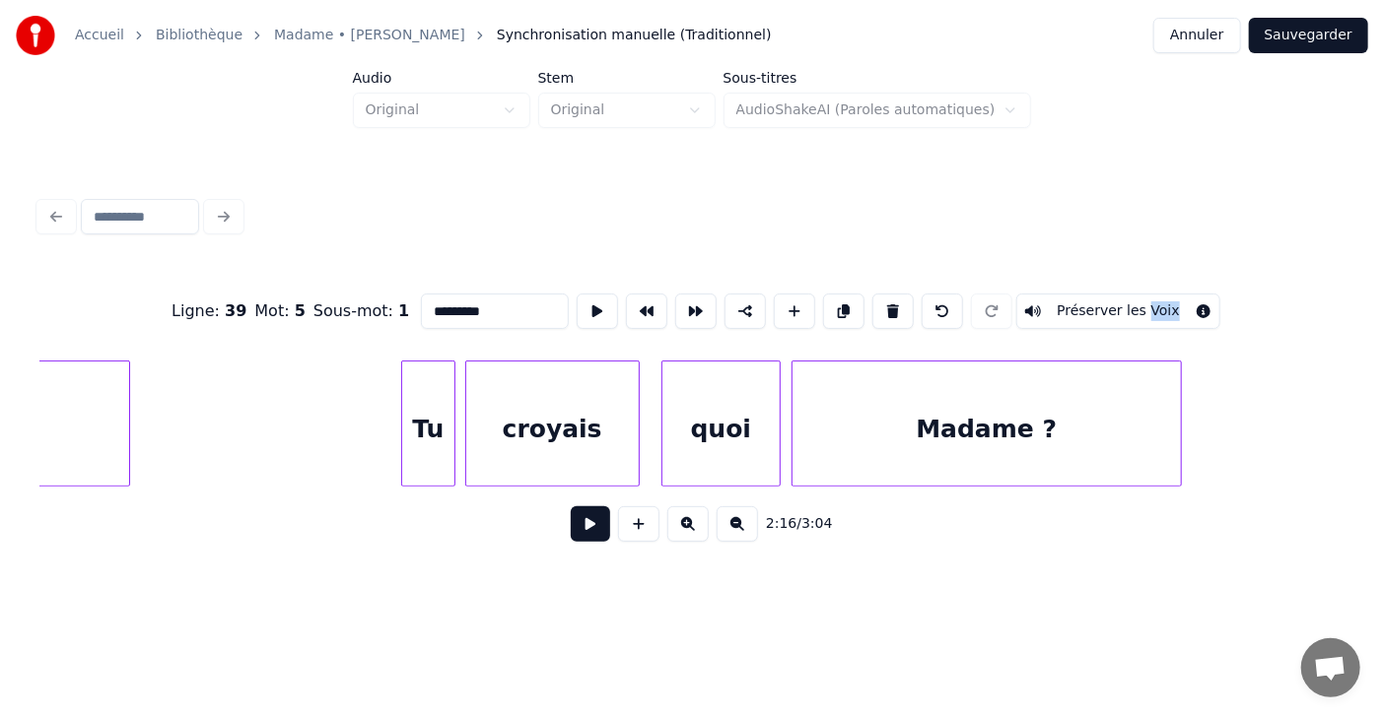
click at [466, 424] on div at bounding box center [469, 424] width 6 height 124
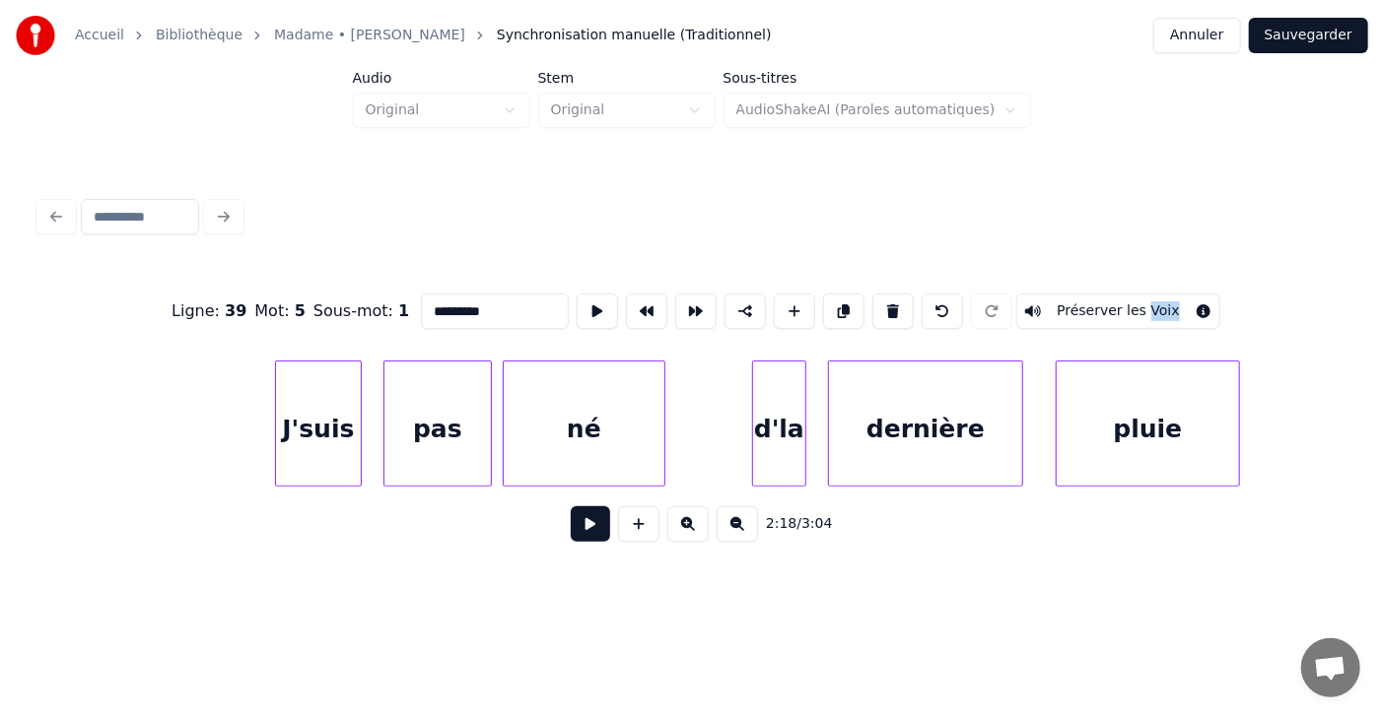
scroll to position [0, 75719]
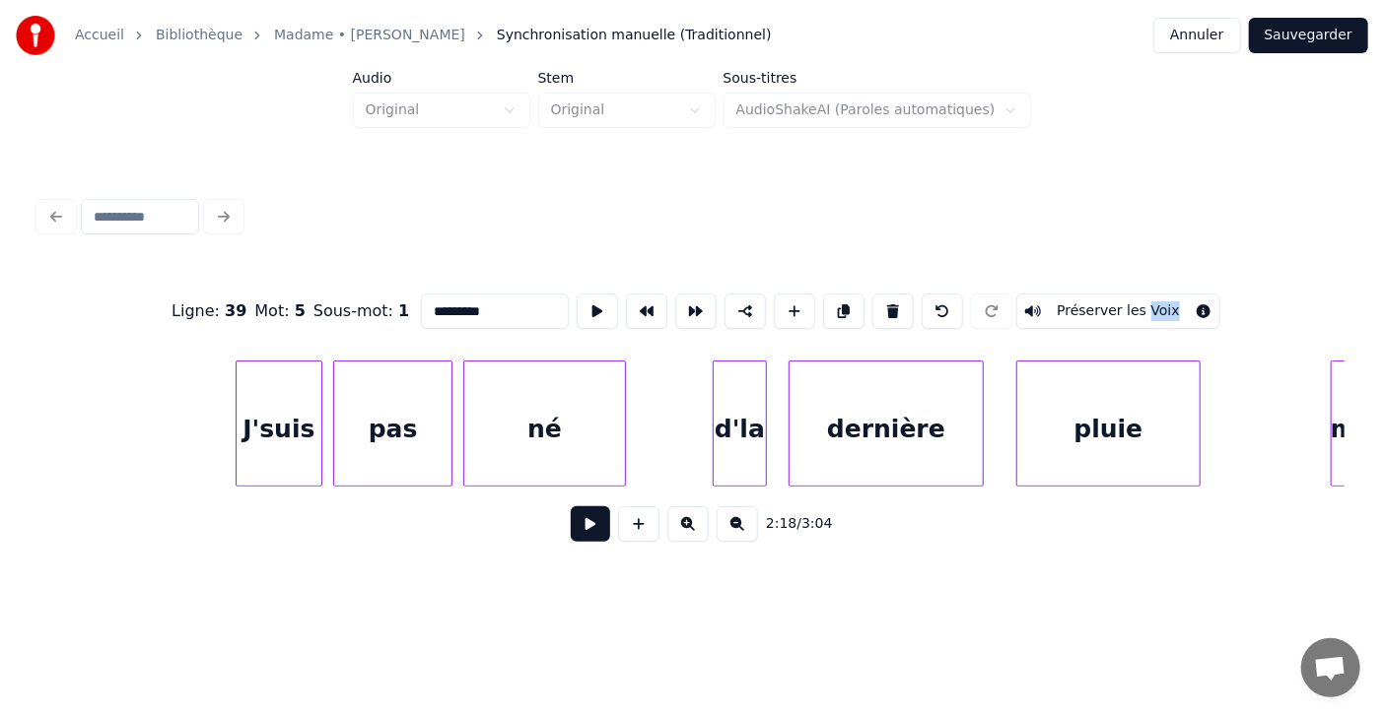
click at [334, 444] on div at bounding box center [337, 424] width 6 height 124
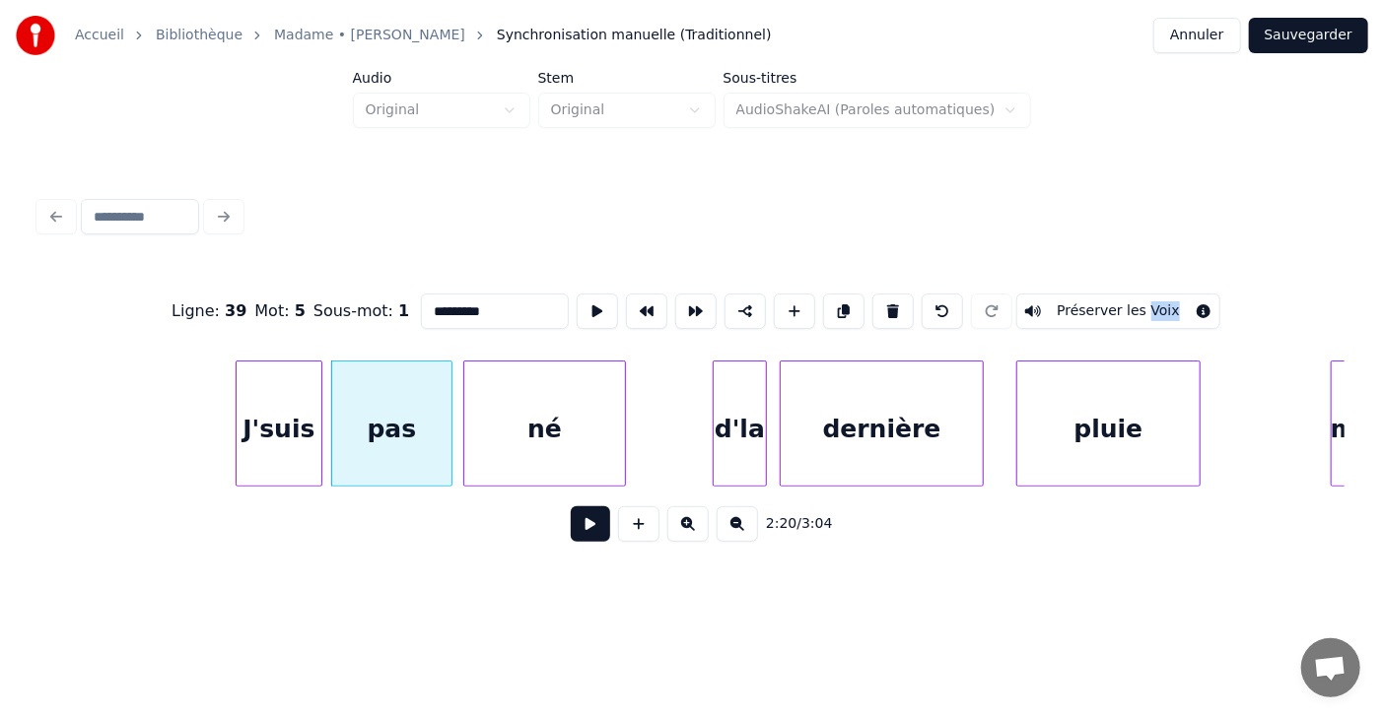
click at [781, 431] on div at bounding box center [784, 424] width 6 height 124
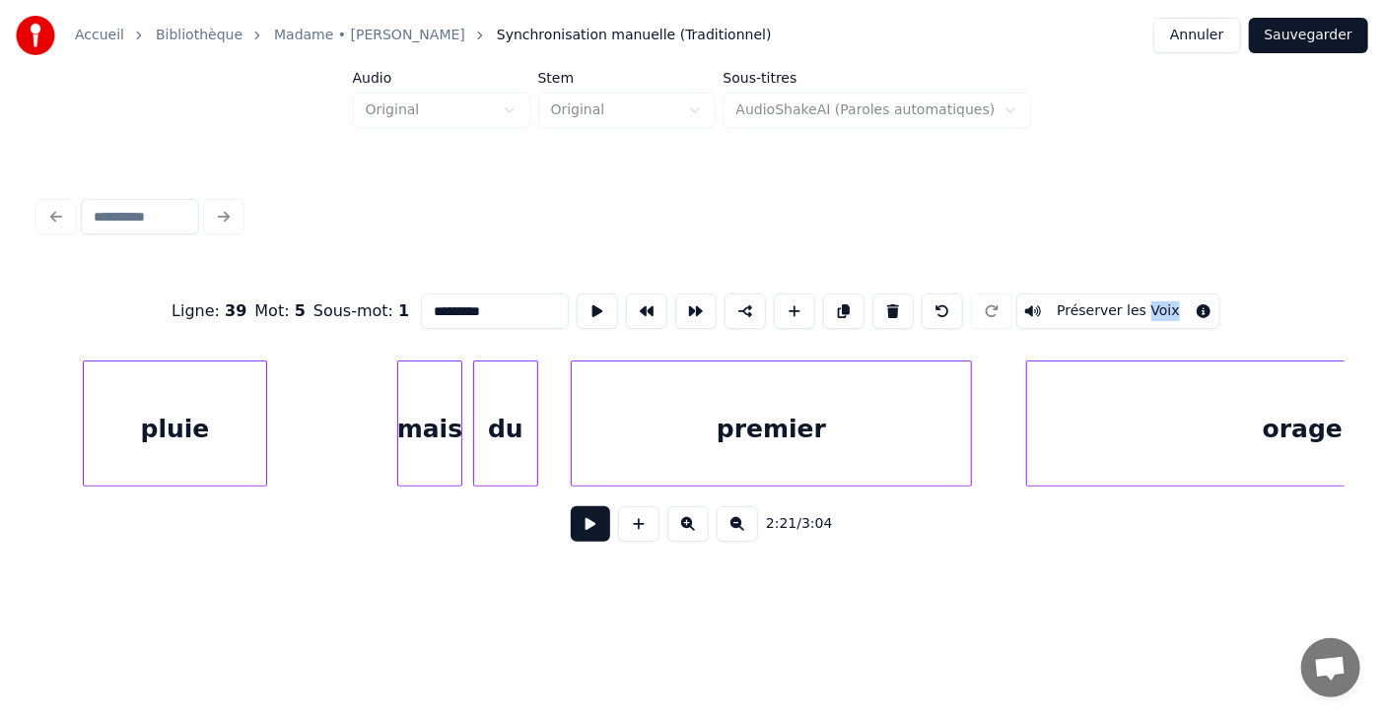
scroll to position [0, 76768]
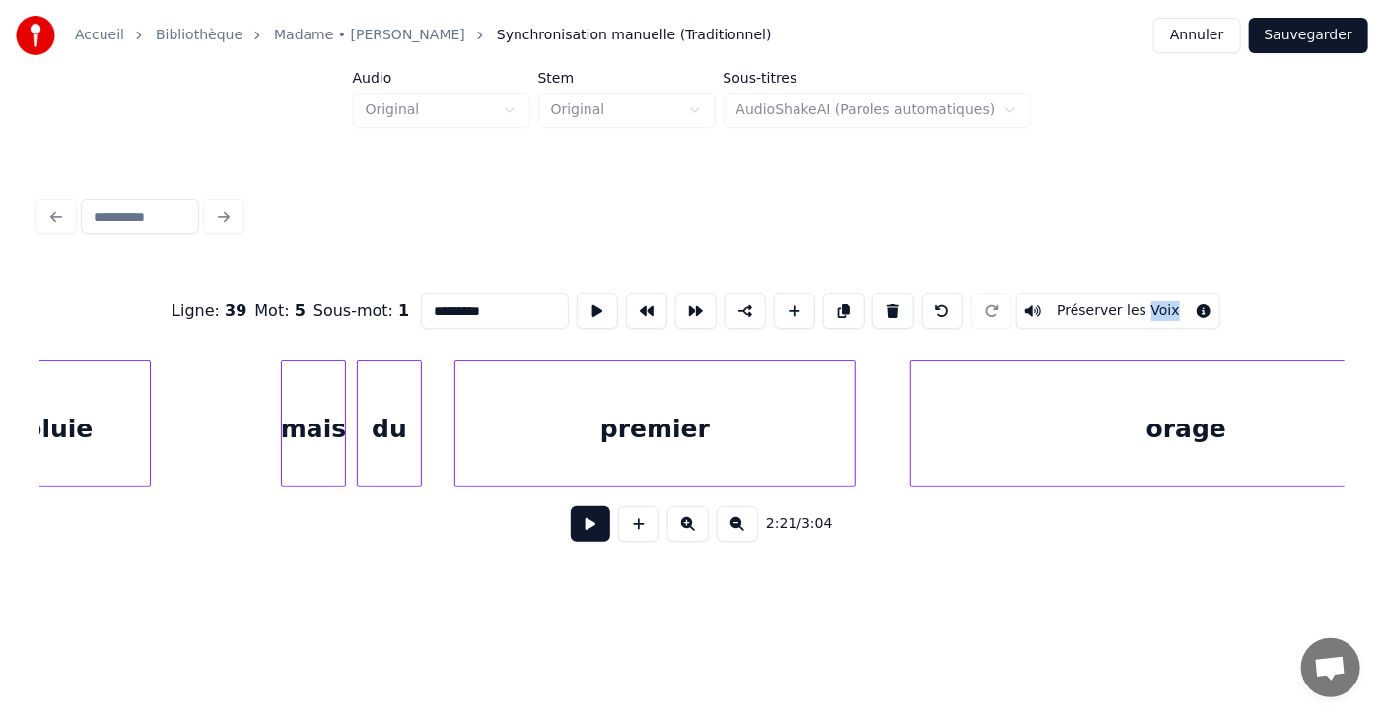
click at [298, 436] on div "mais" at bounding box center [313, 429] width 63 height 134
click at [421, 302] on input "****" at bounding box center [495, 311] width 148 height 35
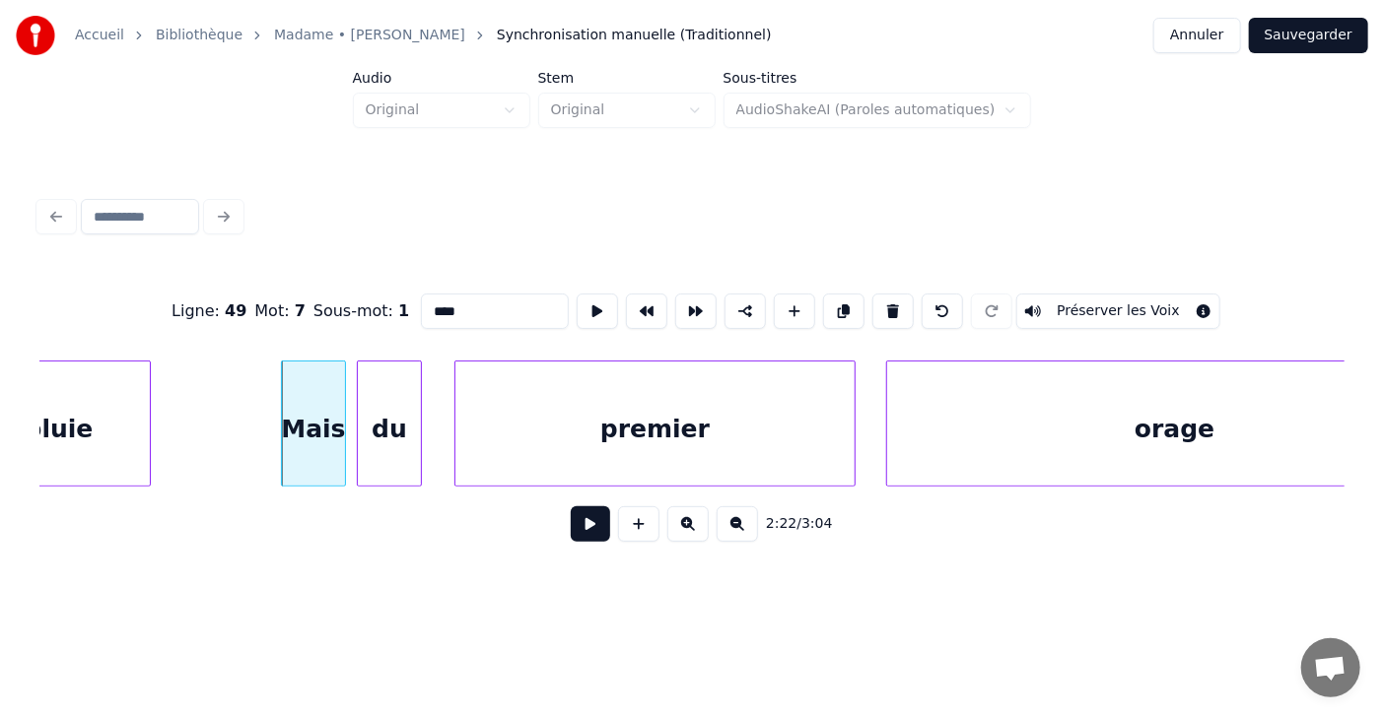
click at [887, 420] on div at bounding box center [890, 424] width 6 height 124
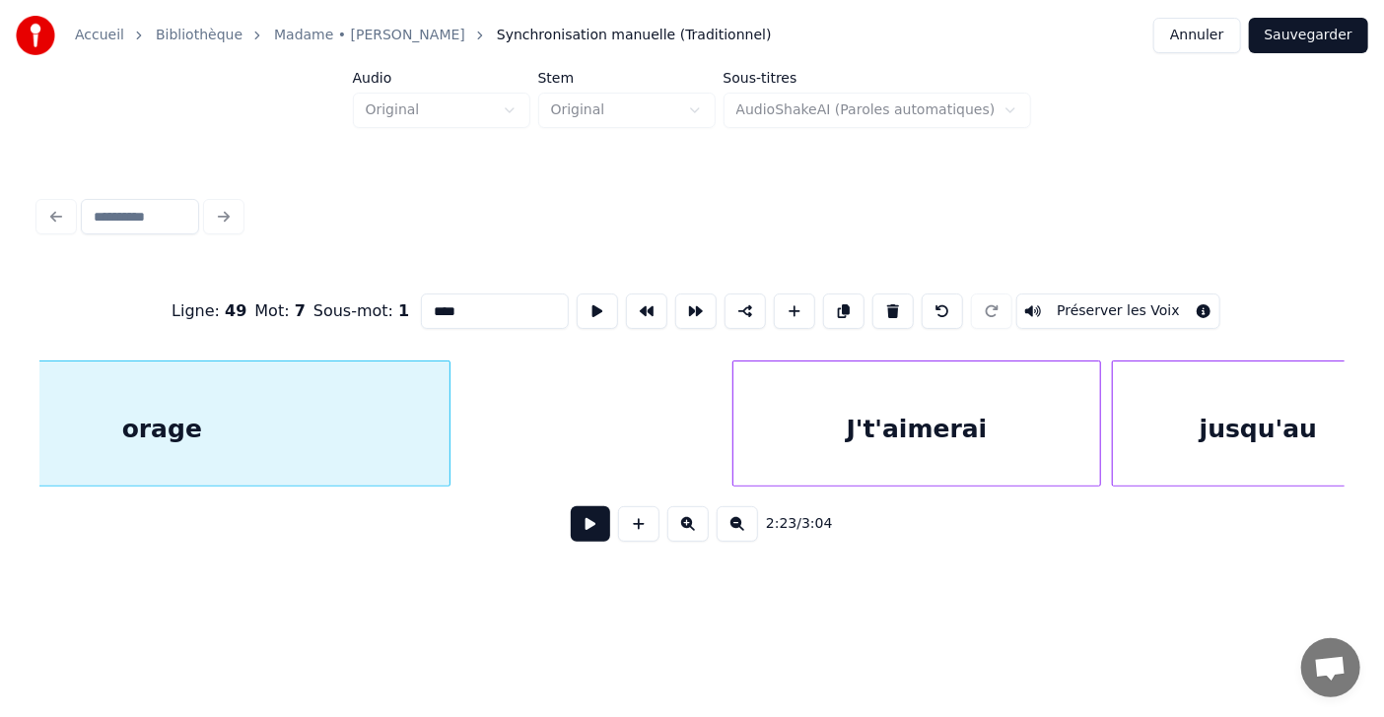
scroll to position [0, 77858]
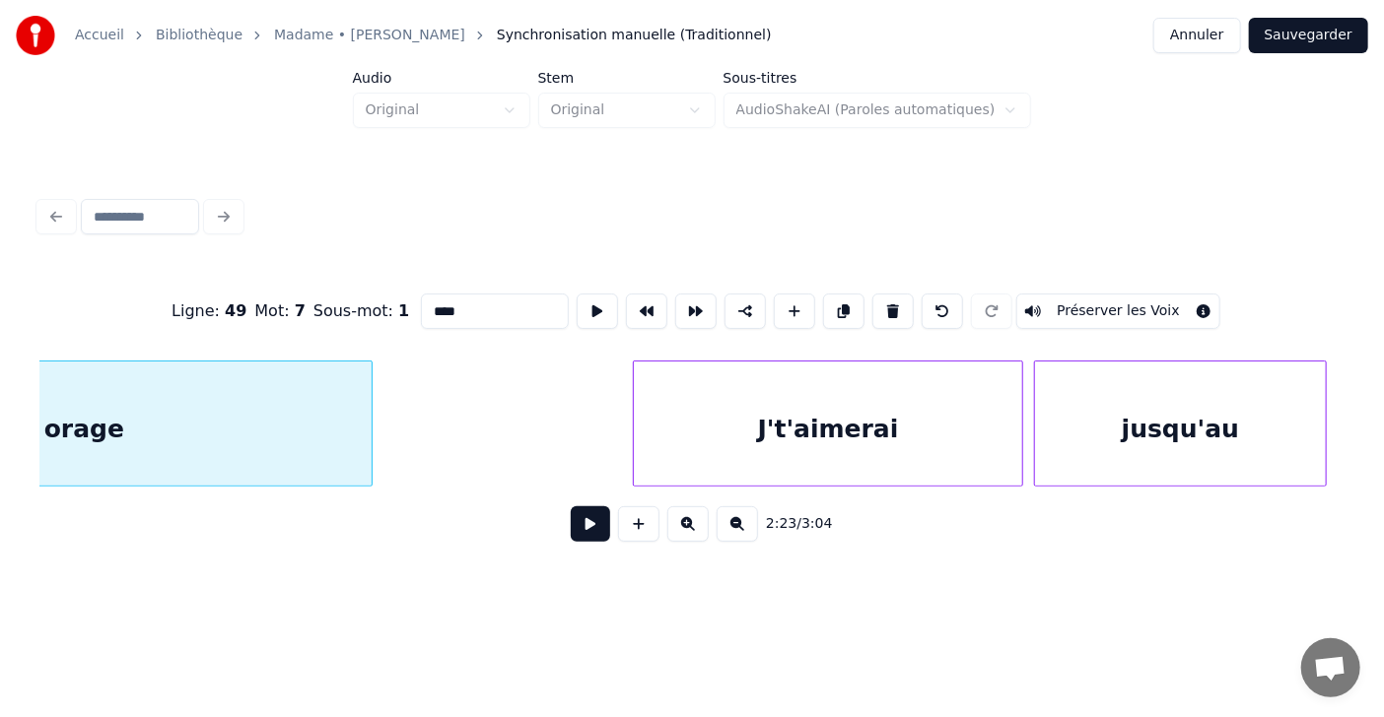
click at [635, 422] on div at bounding box center [637, 424] width 6 height 124
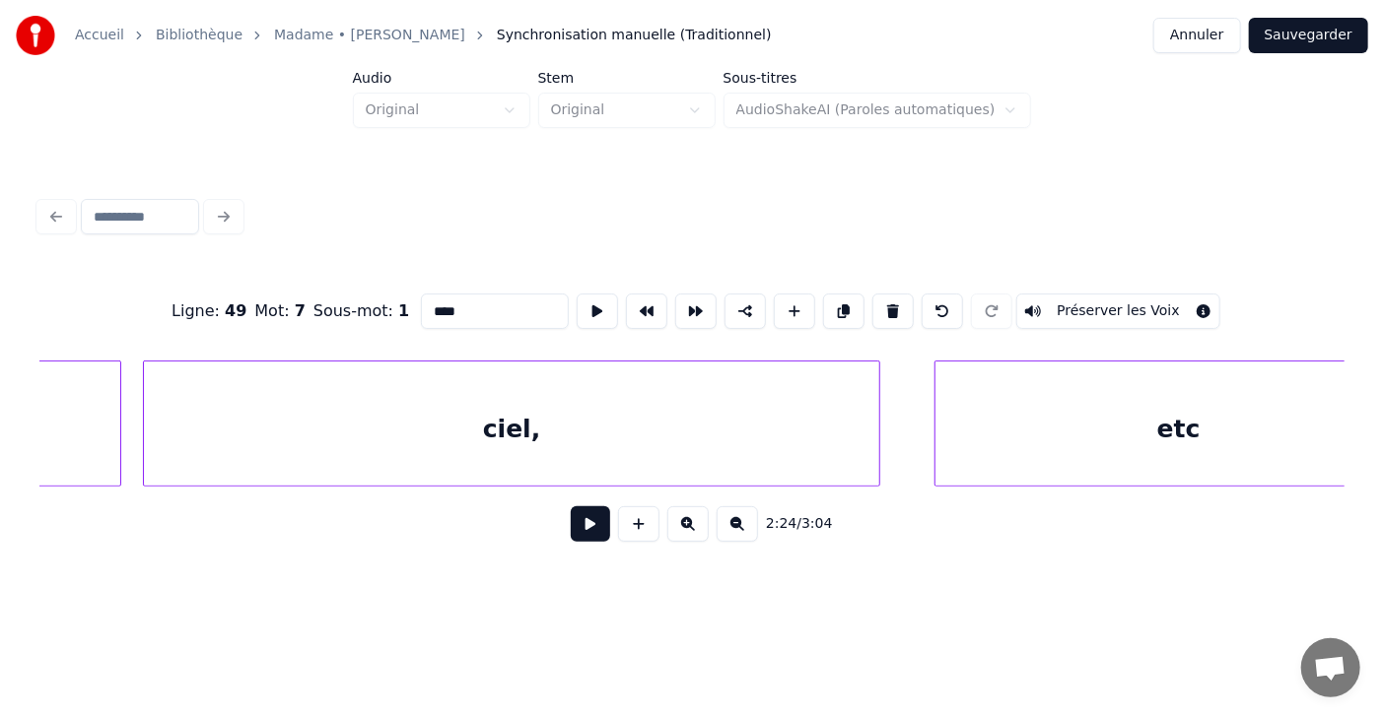
scroll to position [0, 79103]
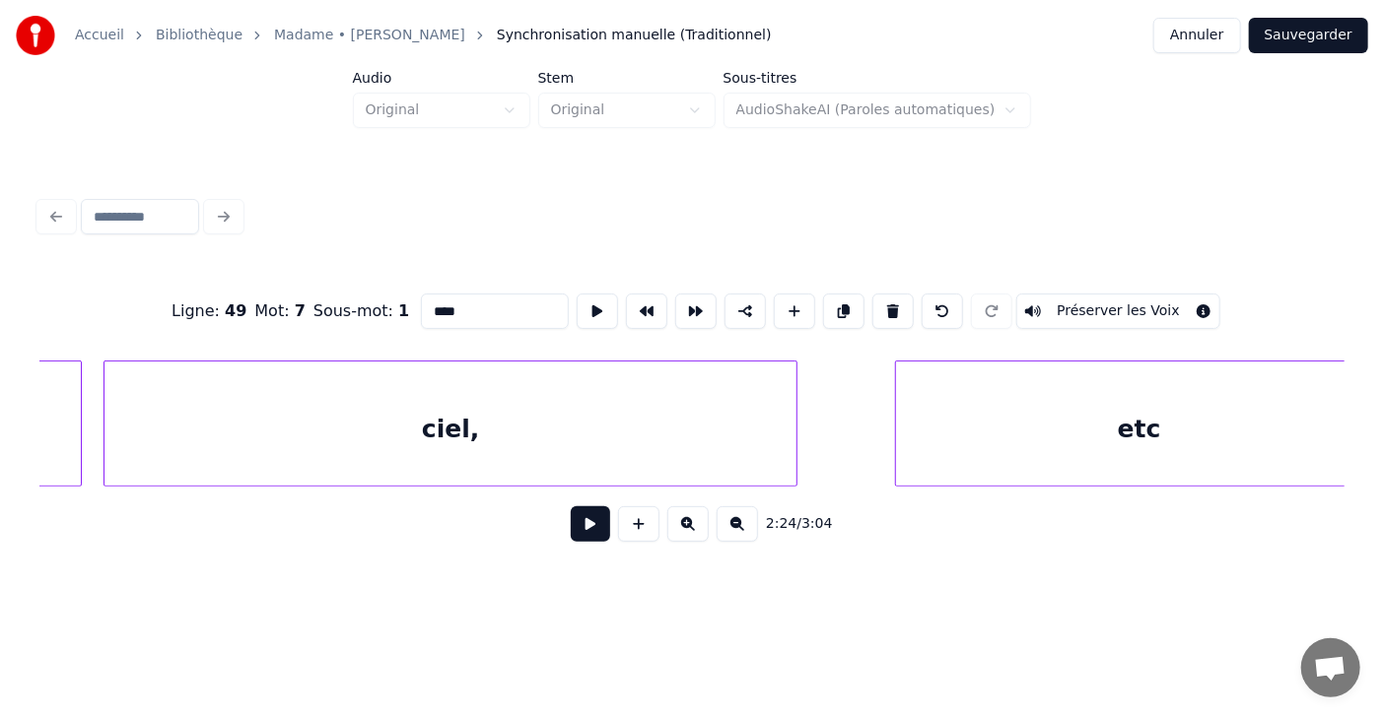
click at [795, 439] on div at bounding box center [793, 424] width 6 height 124
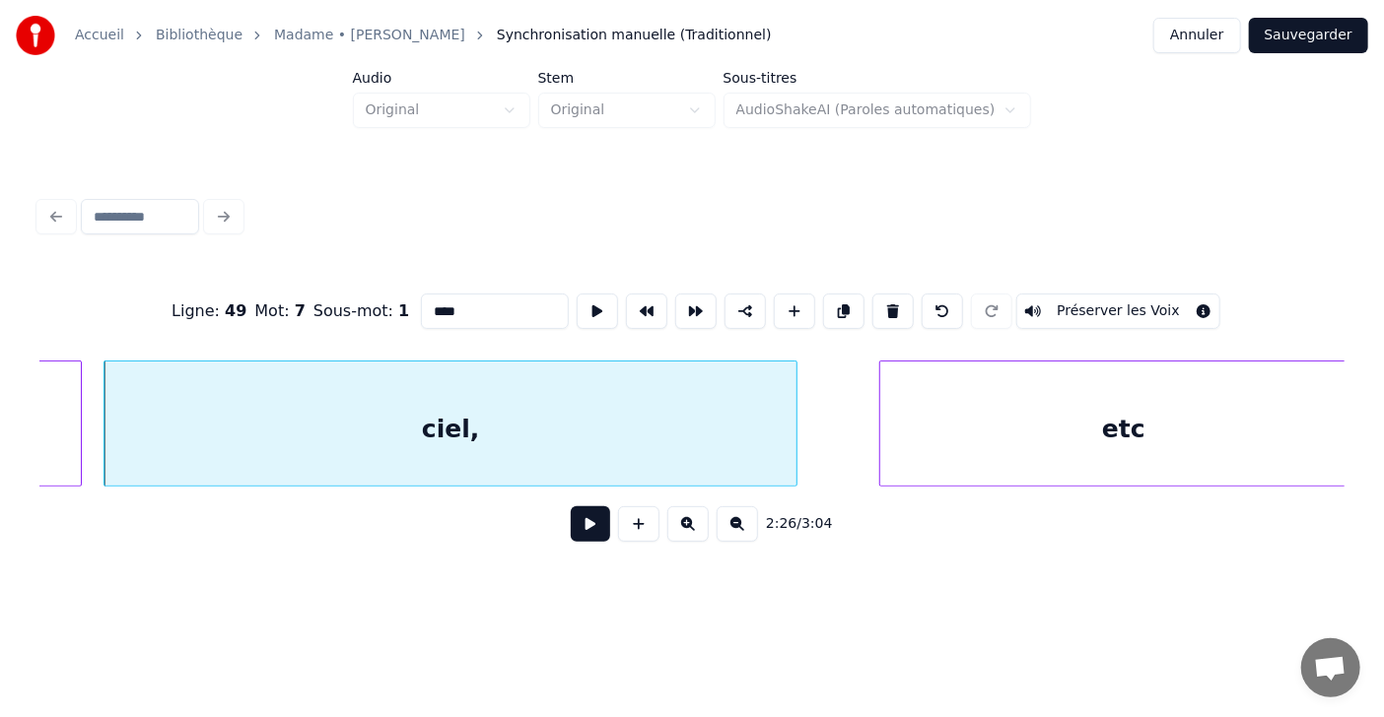
scroll to position [0, 79137]
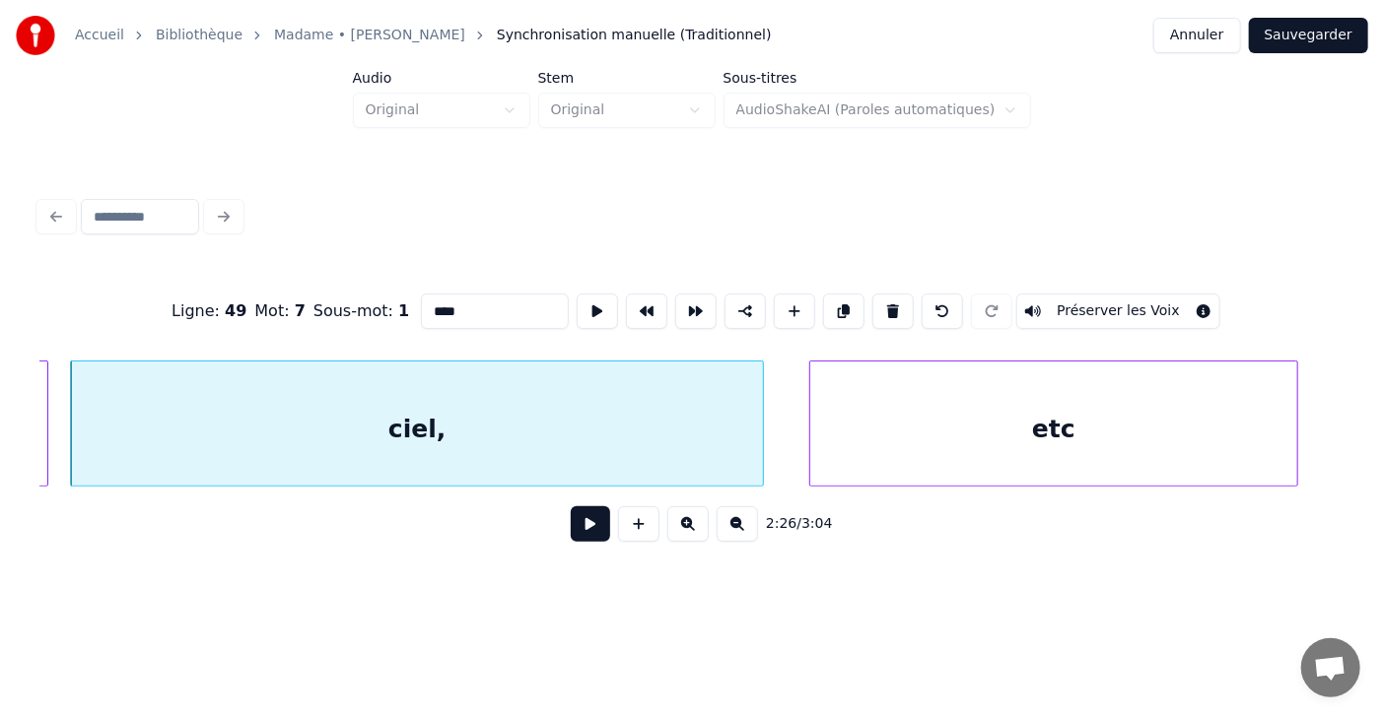
click at [850, 426] on div "etc" at bounding box center [1053, 429] width 486 height 134
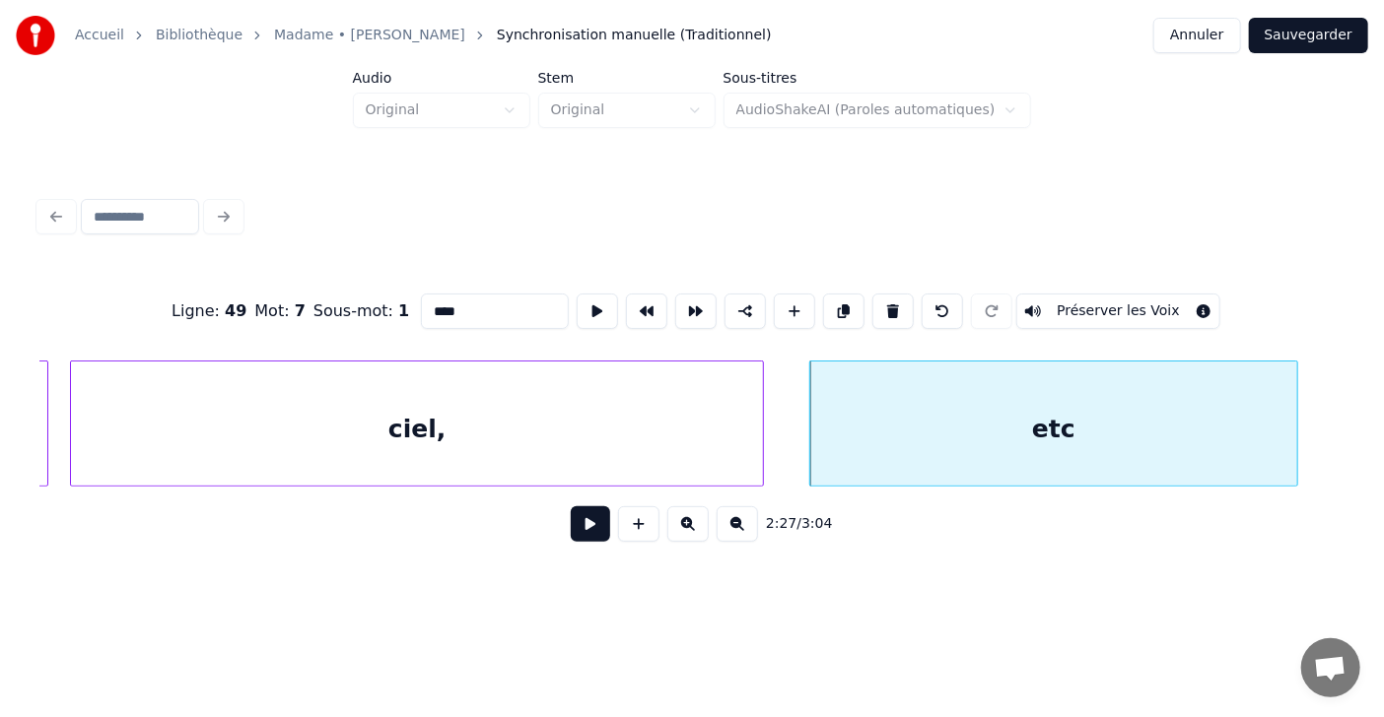
click at [1084, 435] on div "etc" at bounding box center [1053, 429] width 486 height 134
click at [456, 301] on input "*********" at bounding box center [495, 311] width 148 height 35
click at [1331, 425] on div at bounding box center [1333, 424] width 6 height 124
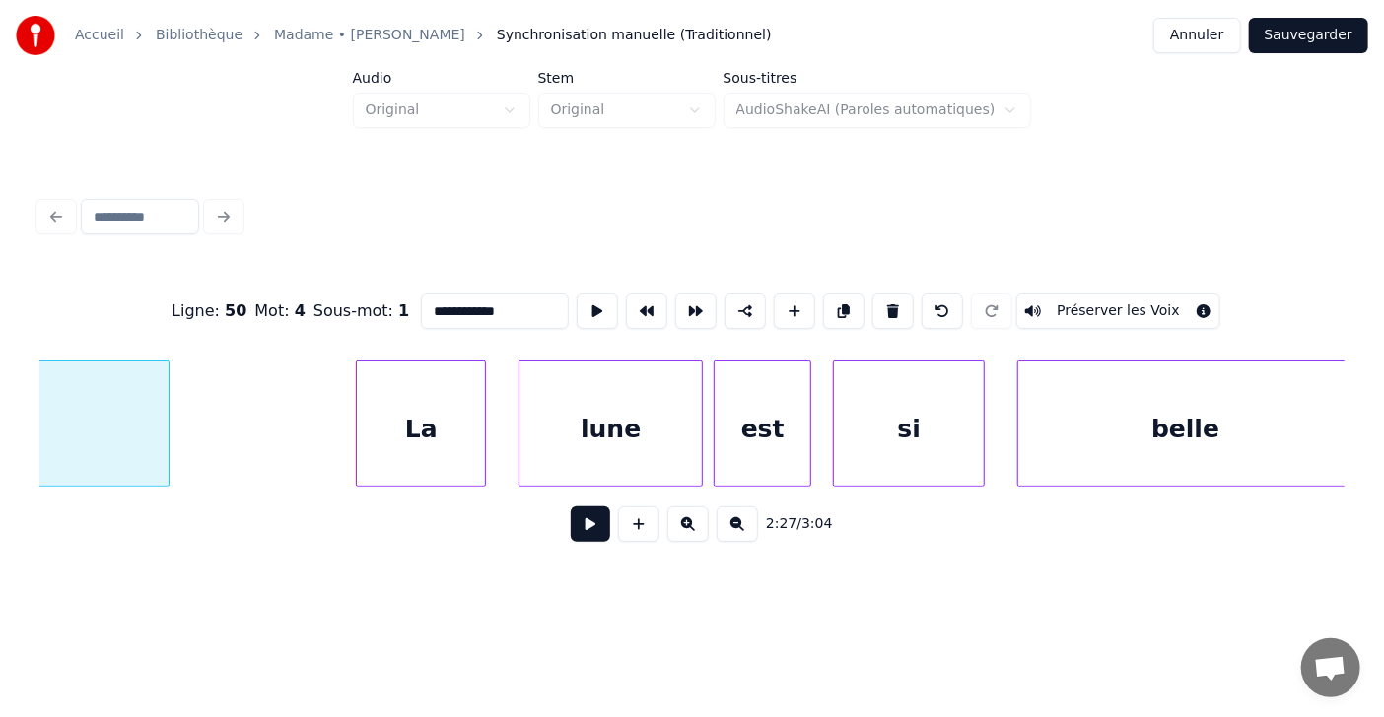
scroll to position [0, 80343]
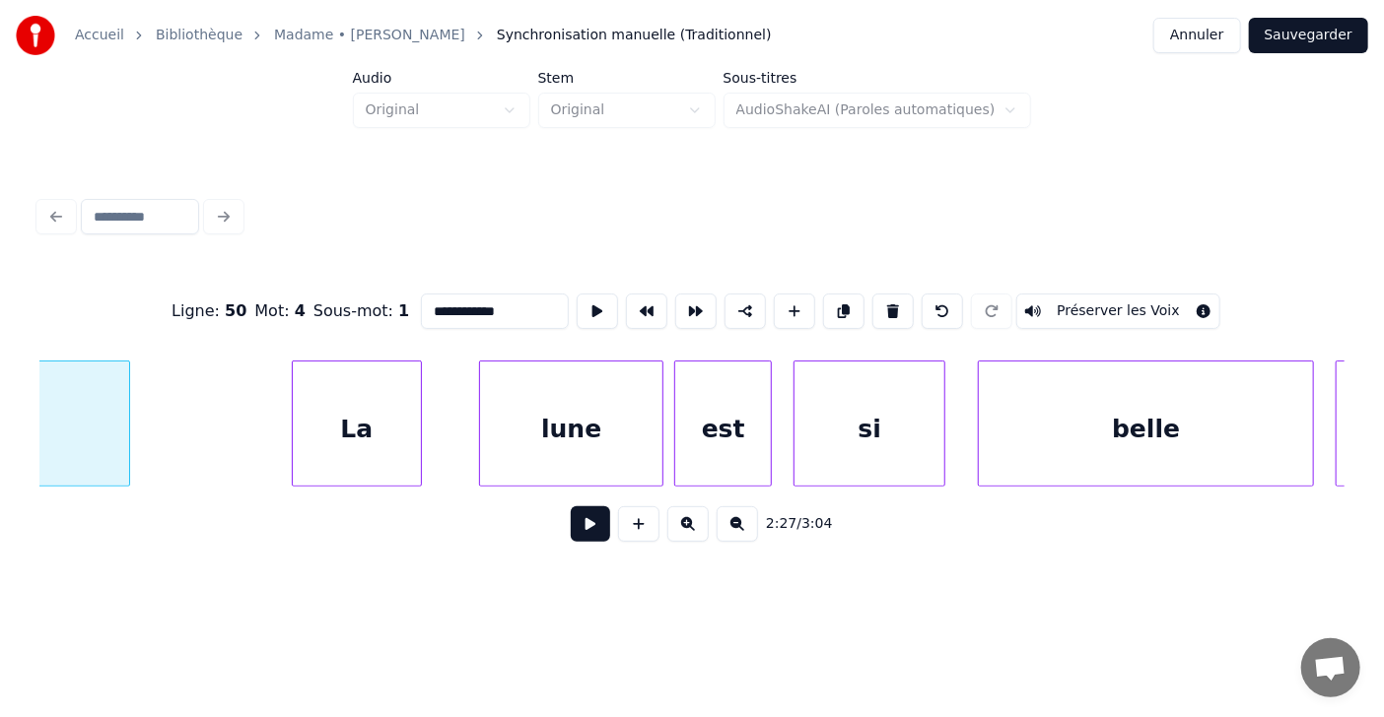
click at [342, 440] on div "La" at bounding box center [357, 429] width 128 height 134
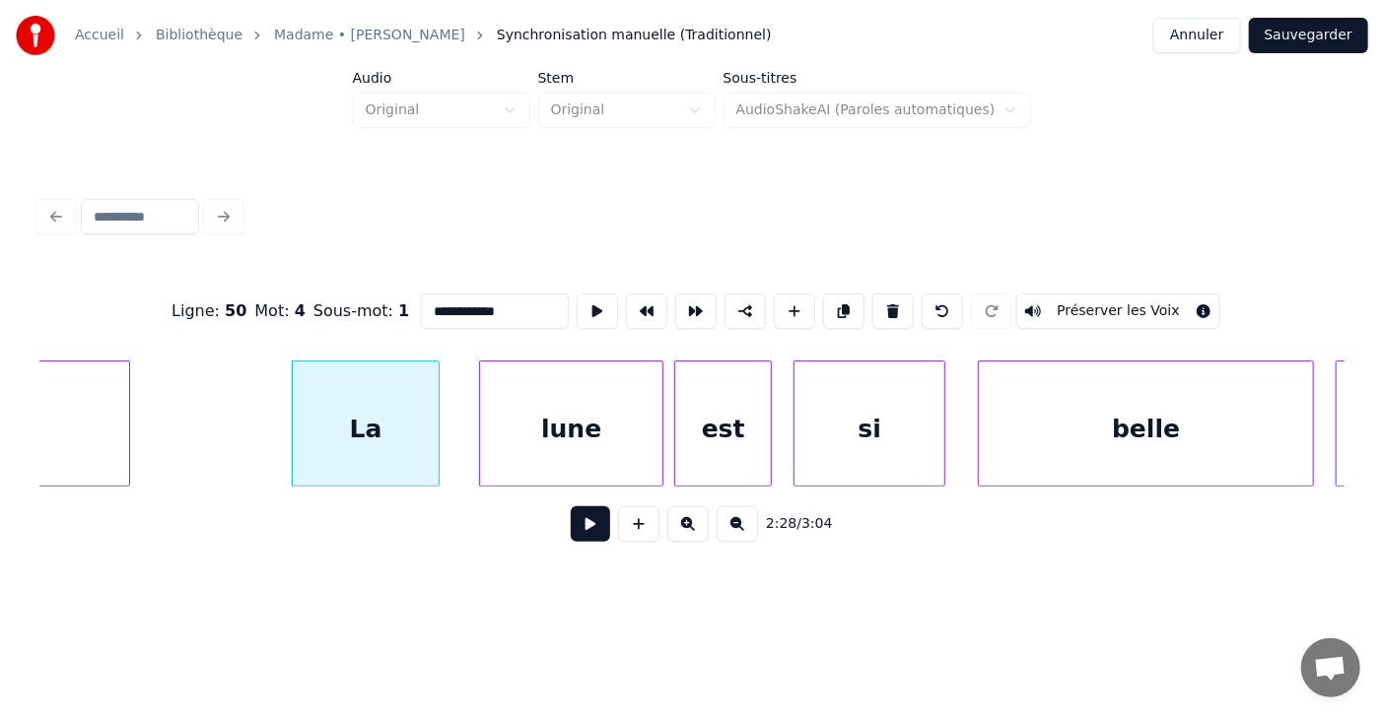
click at [437, 419] on div at bounding box center [436, 424] width 6 height 124
click at [448, 422] on div at bounding box center [447, 424] width 6 height 124
click at [467, 417] on div at bounding box center [467, 424] width 6 height 124
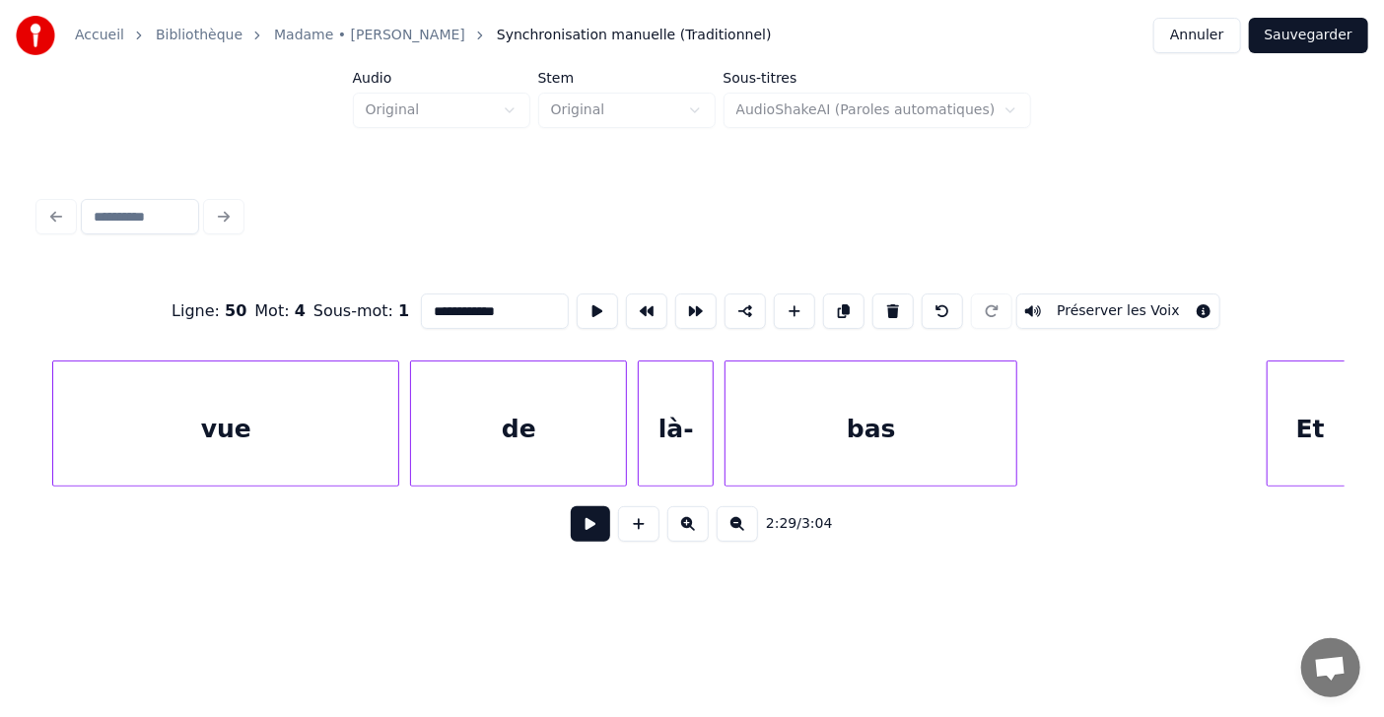
scroll to position [0, 81743]
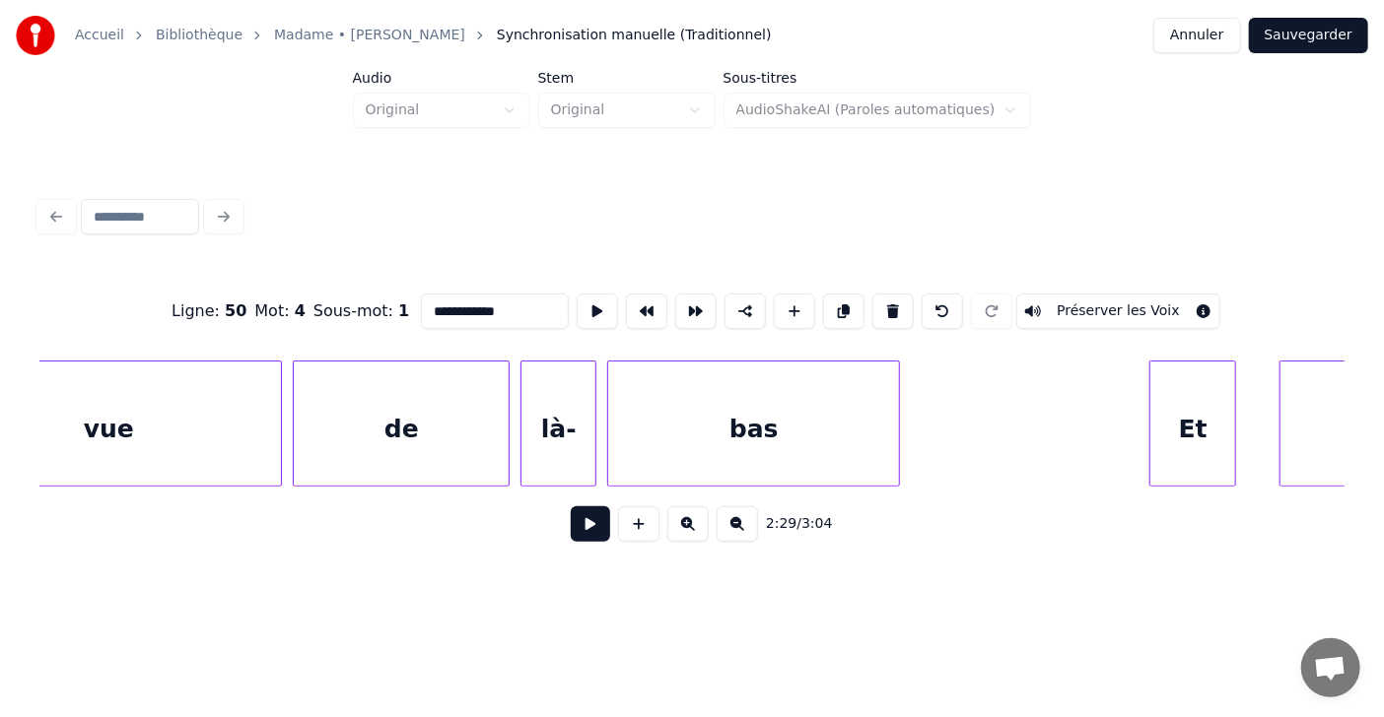
click at [587, 421] on div "là-" at bounding box center [558, 429] width 74 height 134
click at [734, 386] on div "bas" at bounding box center [753, 429] width 291 height 134
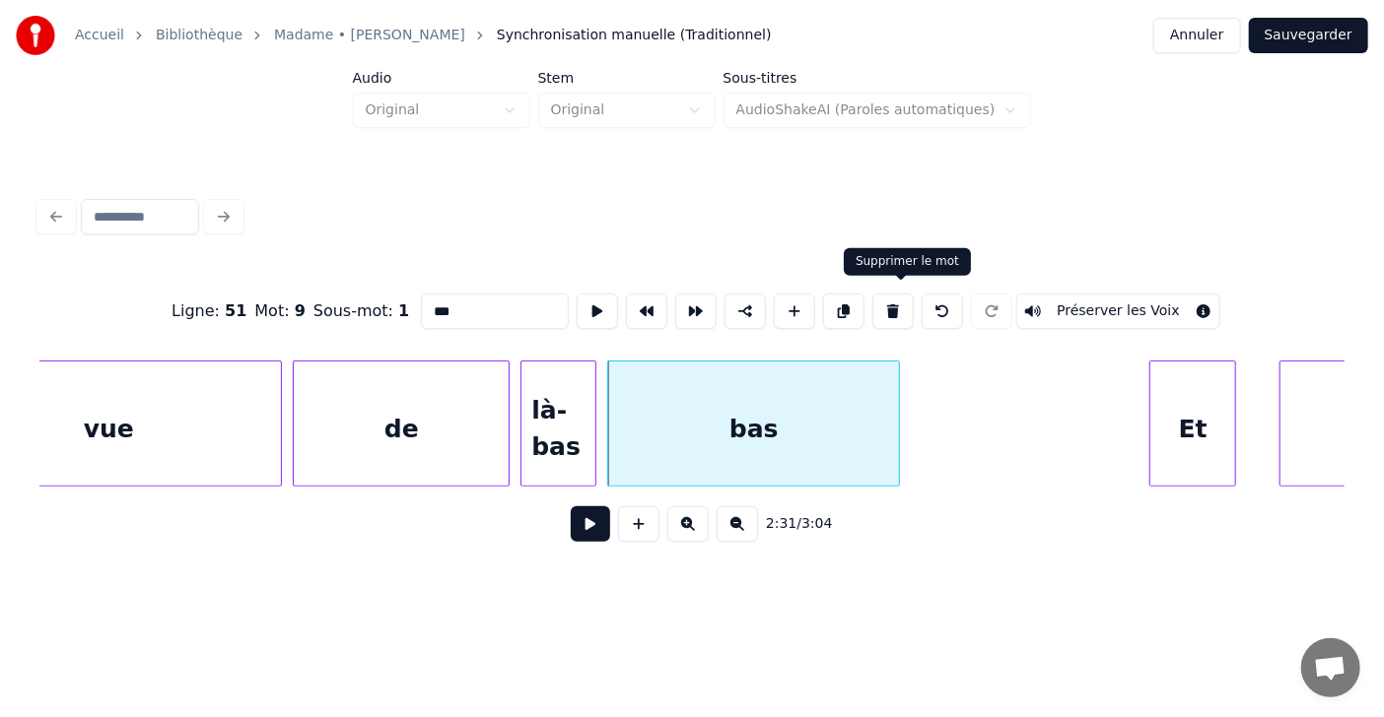
click at [898, 312] on button at bounding box center [892, 311] width 41 height 35
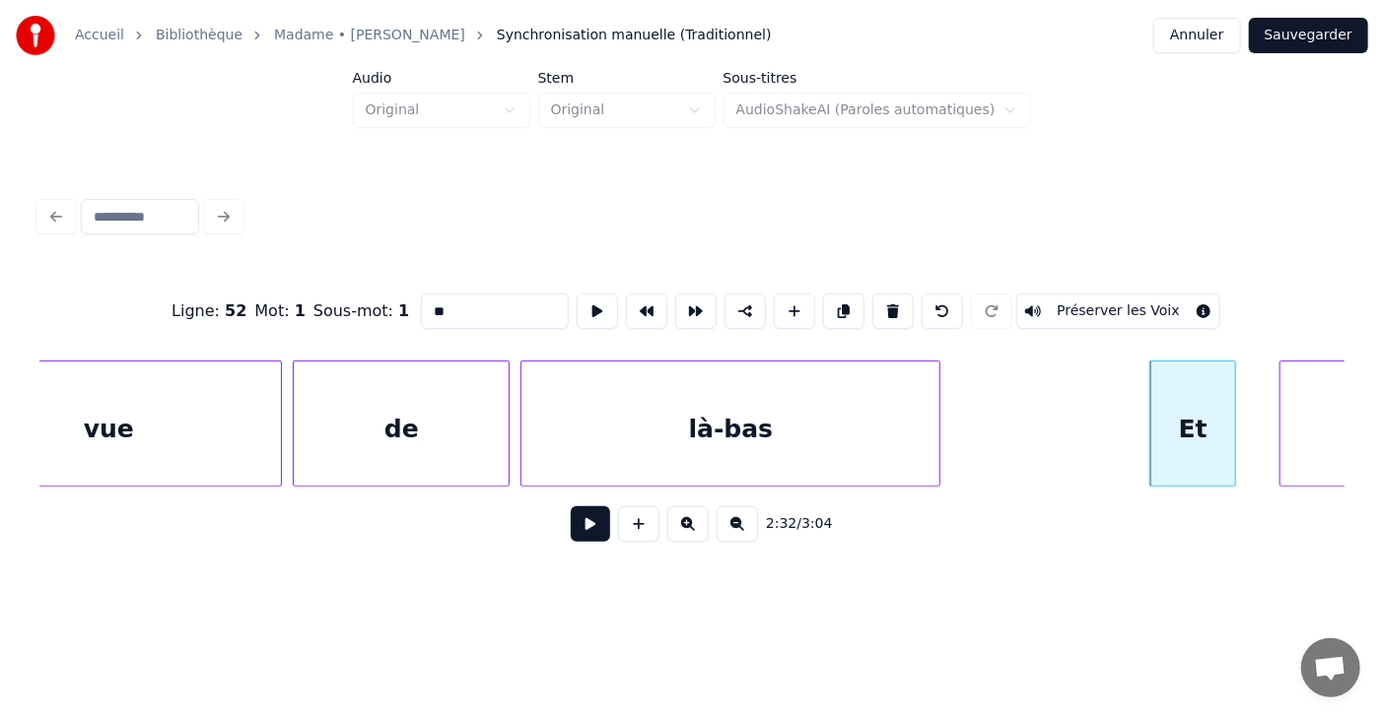
click at [936, 428] on div at bounding box center [936, 424] width 6 height 124
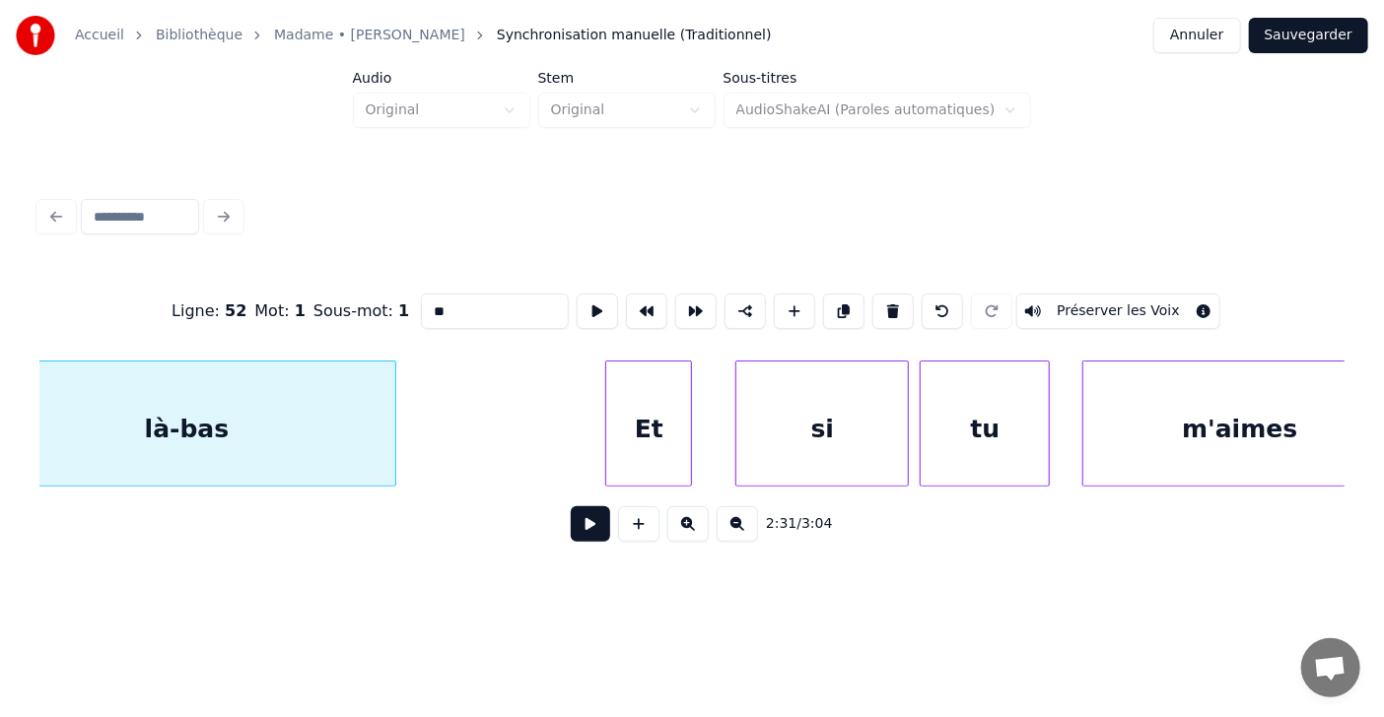
scroll to position [0, 82365]
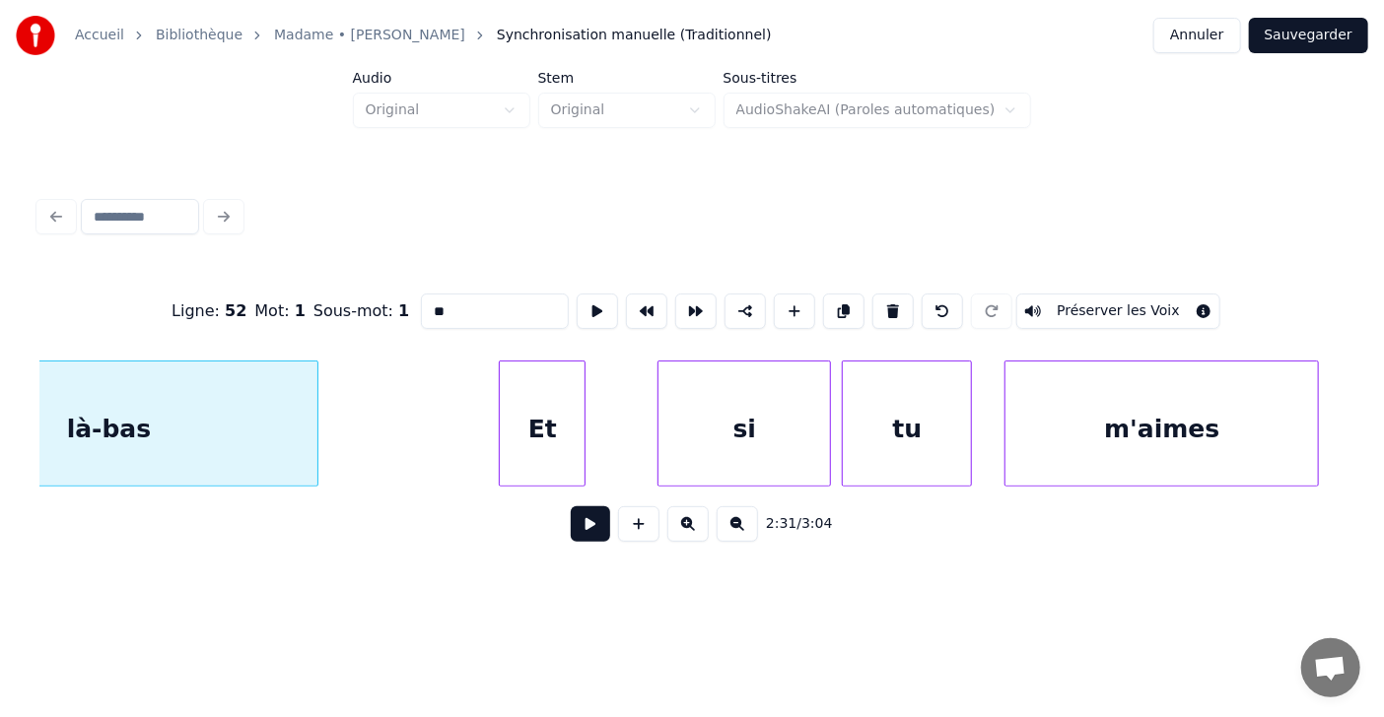
click at [564, 448] on div "Et" at bounding box center [542, 429] width 85 height 134
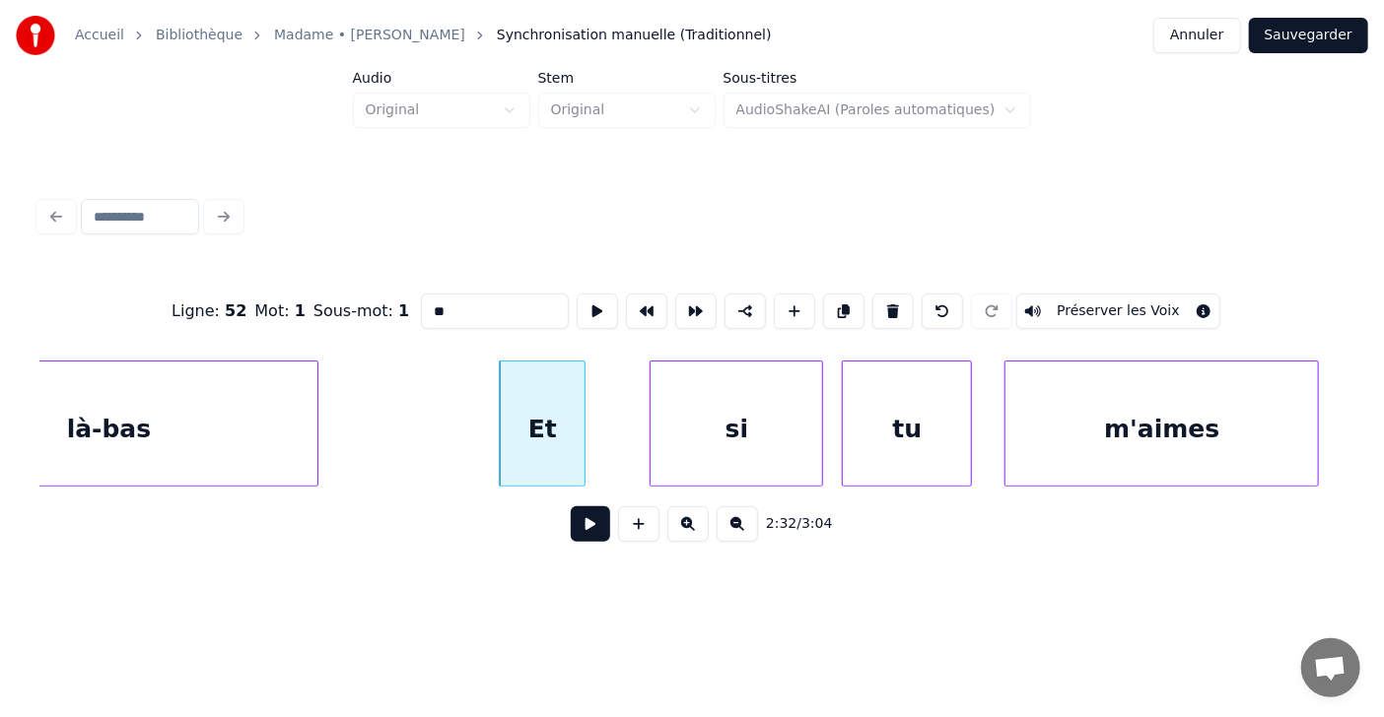
click at [745, 431] on div "si" at bounding box center [735, 429] width 171 height 134
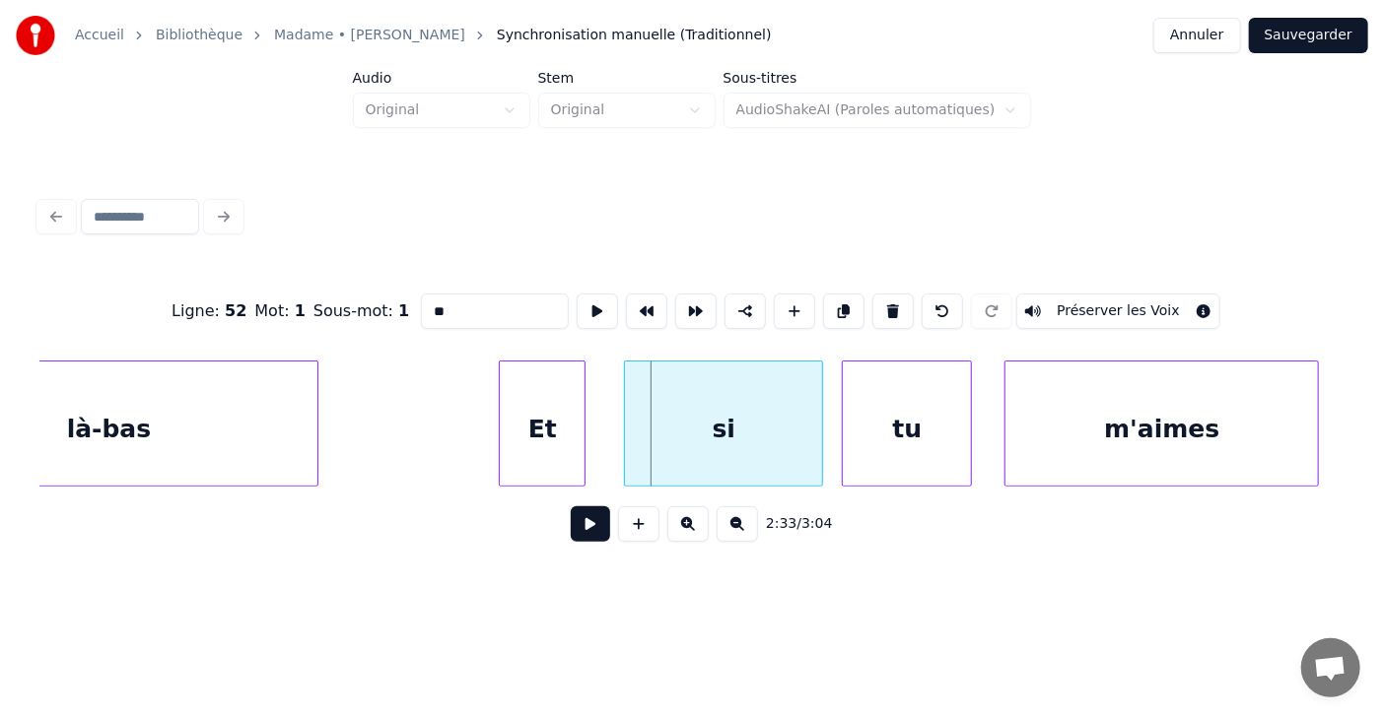
click at [625, 433] on div at bounding box center [628, 424] width 6 height 124
click at [598, 430] on div at bounding box center [595, 424] width 6 height 124
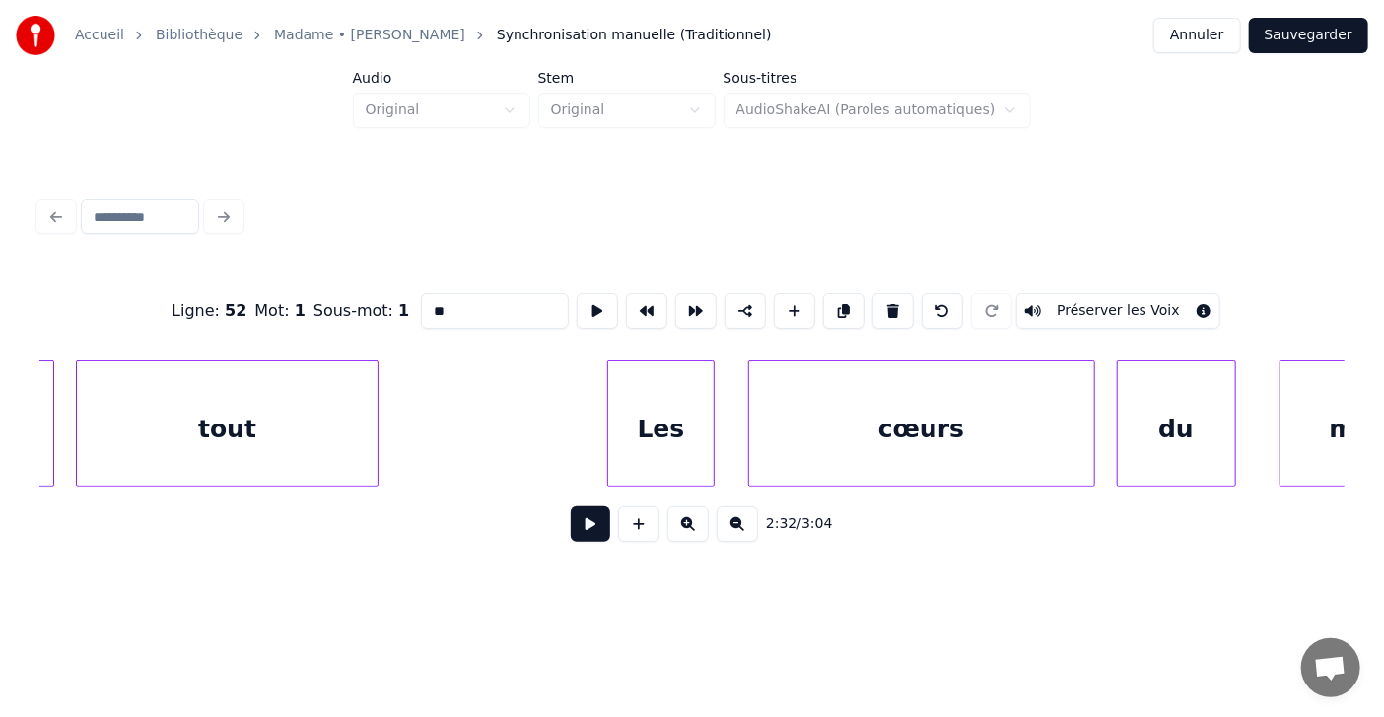
scroll to position [0, 84700]
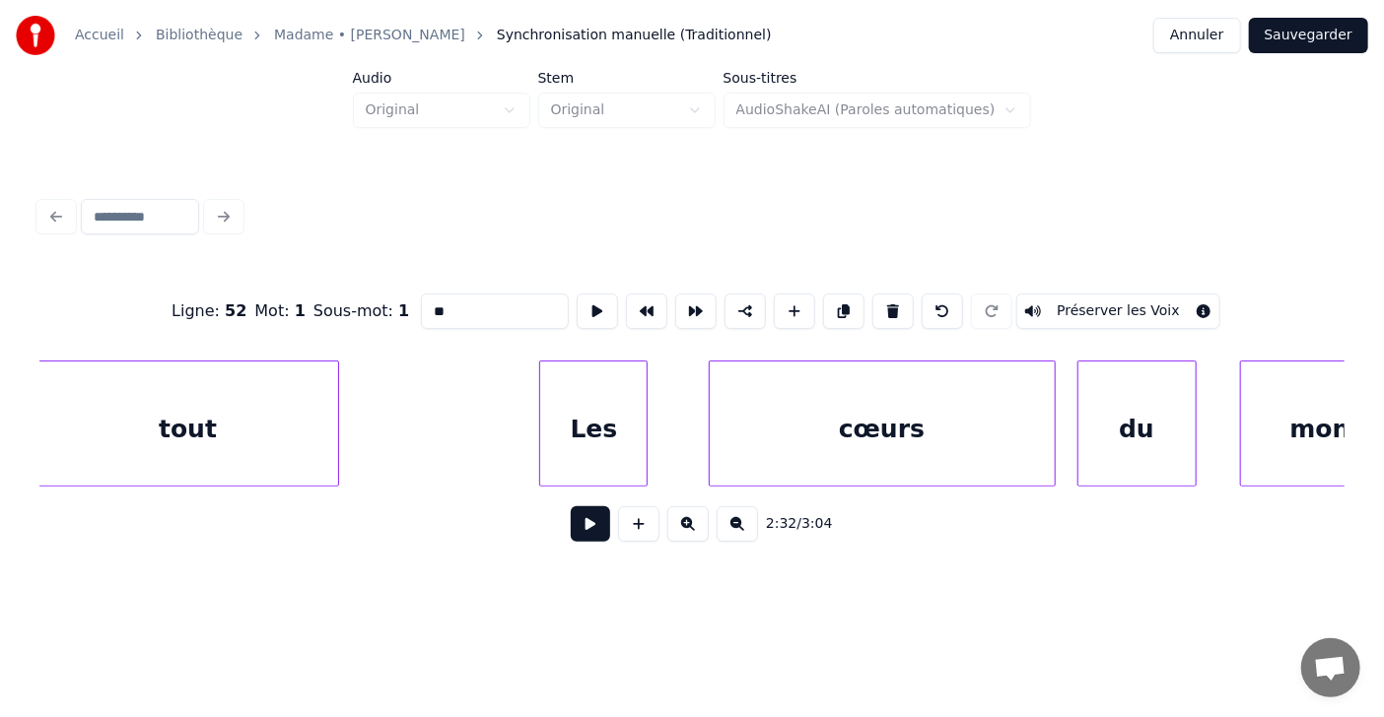
click at [583, 418] on div "Les" at bounding box center [593, 429] width 106 height 134
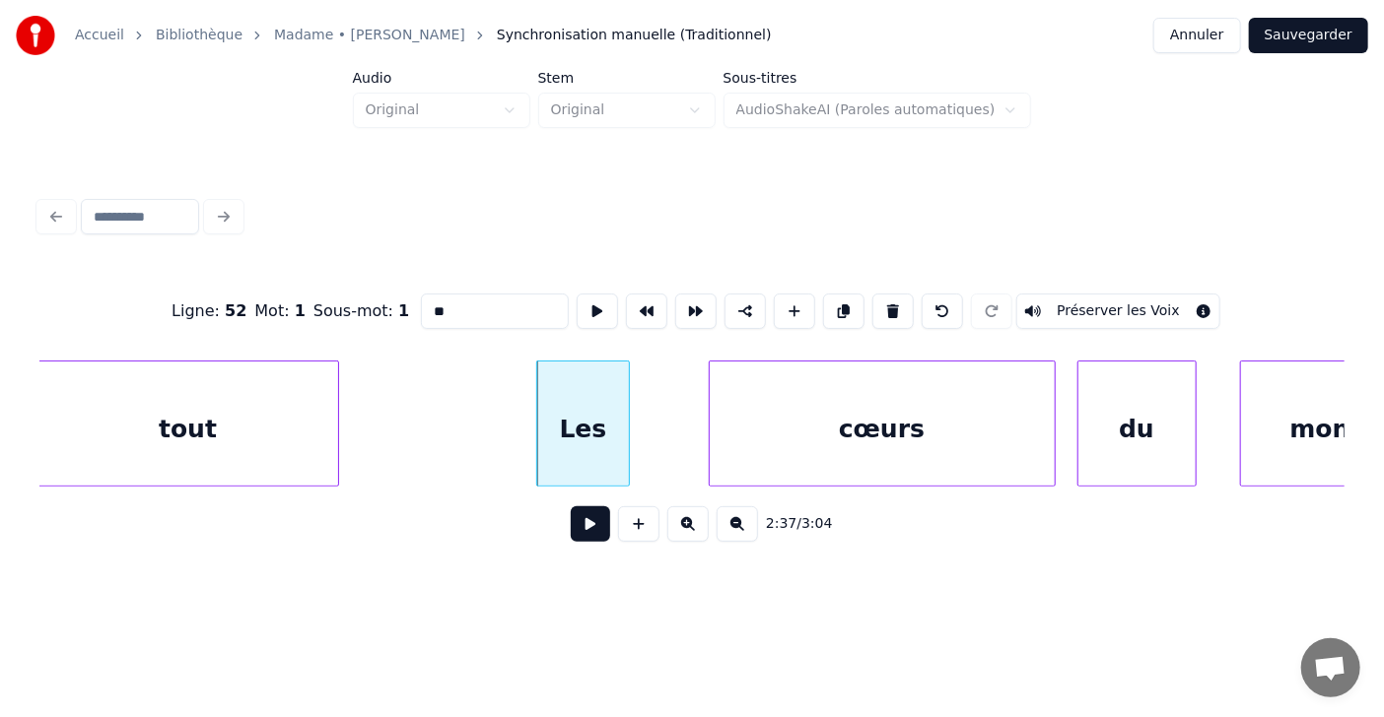
click at [625, 427] on div at bounding box center [626, 424] width 6 height 124
click at [703, 434] on div "cœurs" at bounding box center [876, 424] width 347 height 126
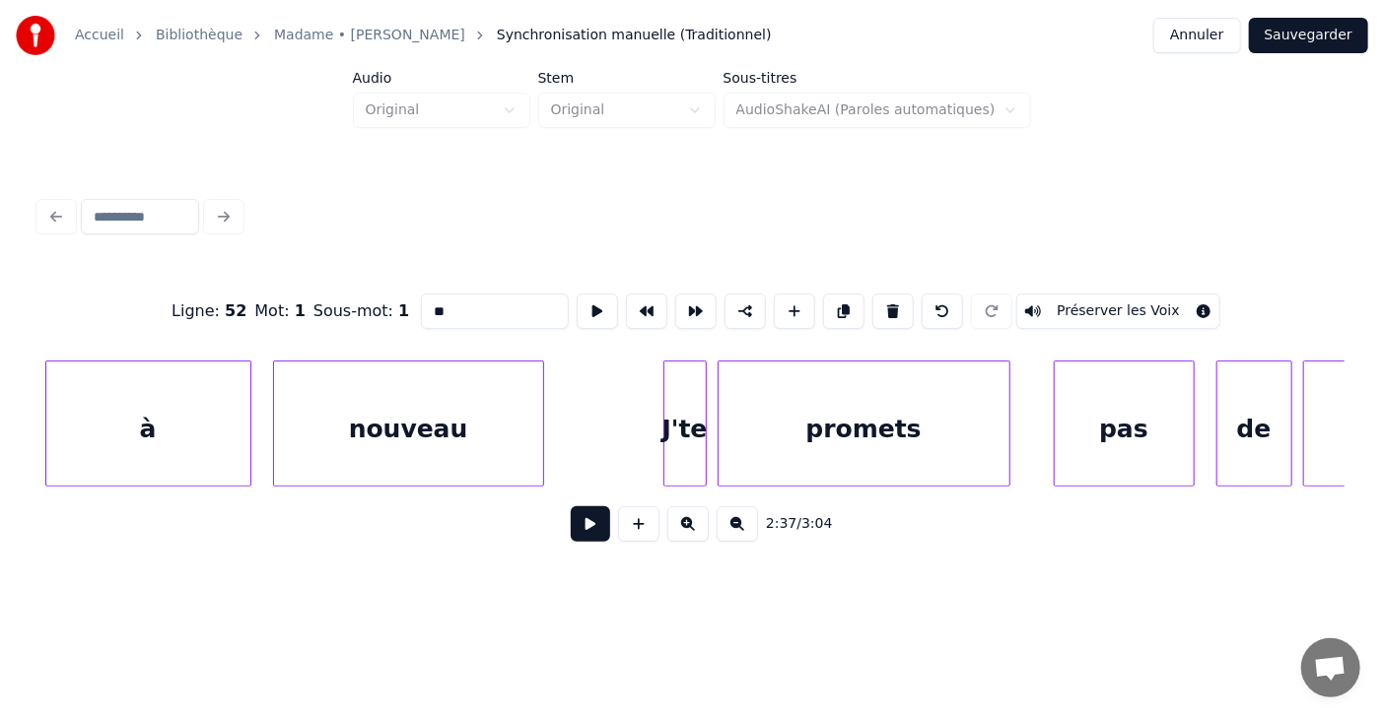
scroll to position [0, 86217]
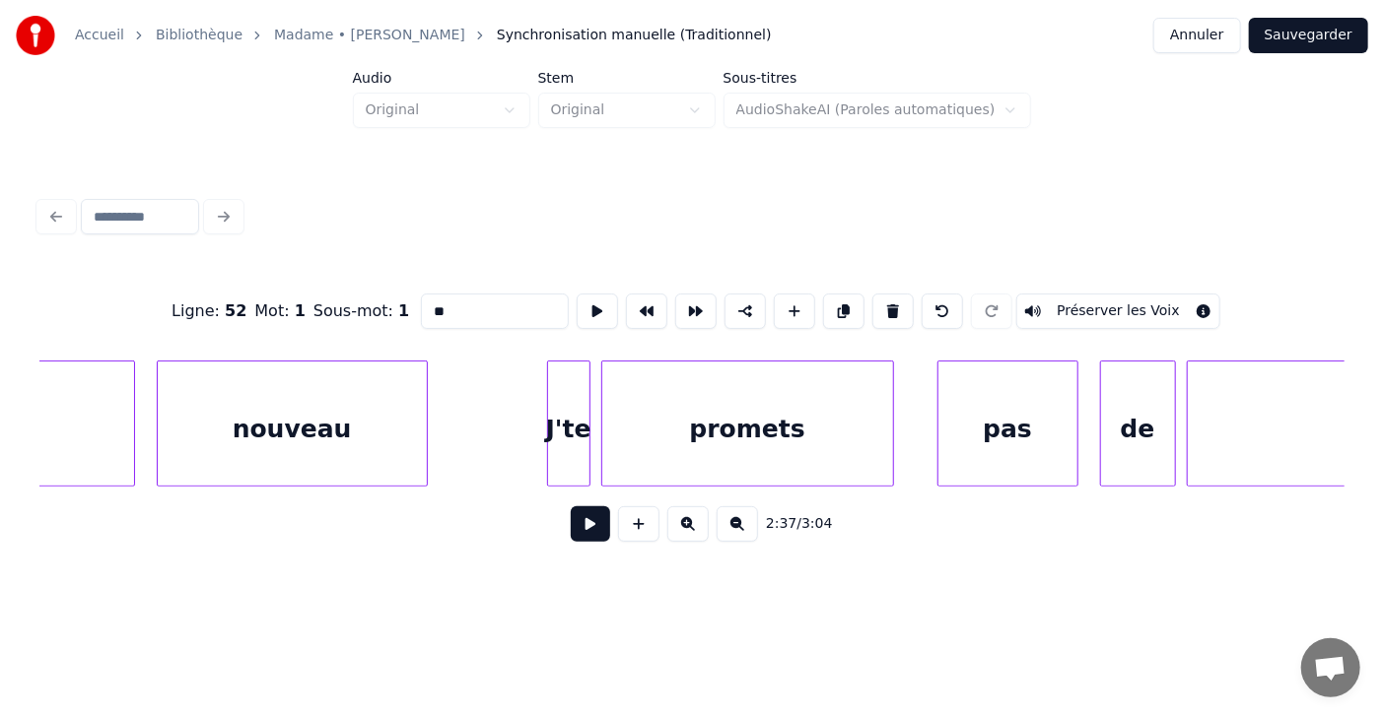
click at [675, 447] on div "promets" at bounding box center [747, 429] width 291 height 134
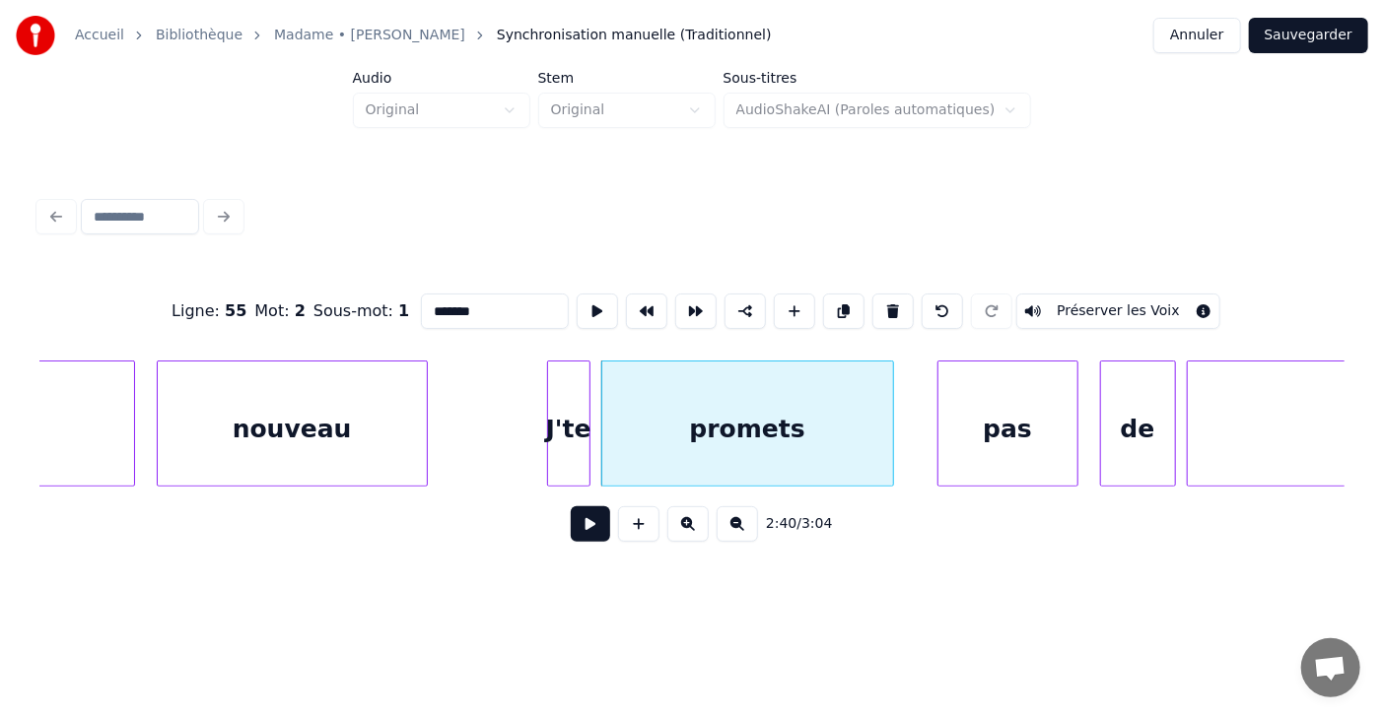
click at [421, 303] on input "*******" at bounding box center [495, 311] width 148 height 35
click at [568, 436] on div "J'te" at bounding box center [568, 429] width 41 height 134
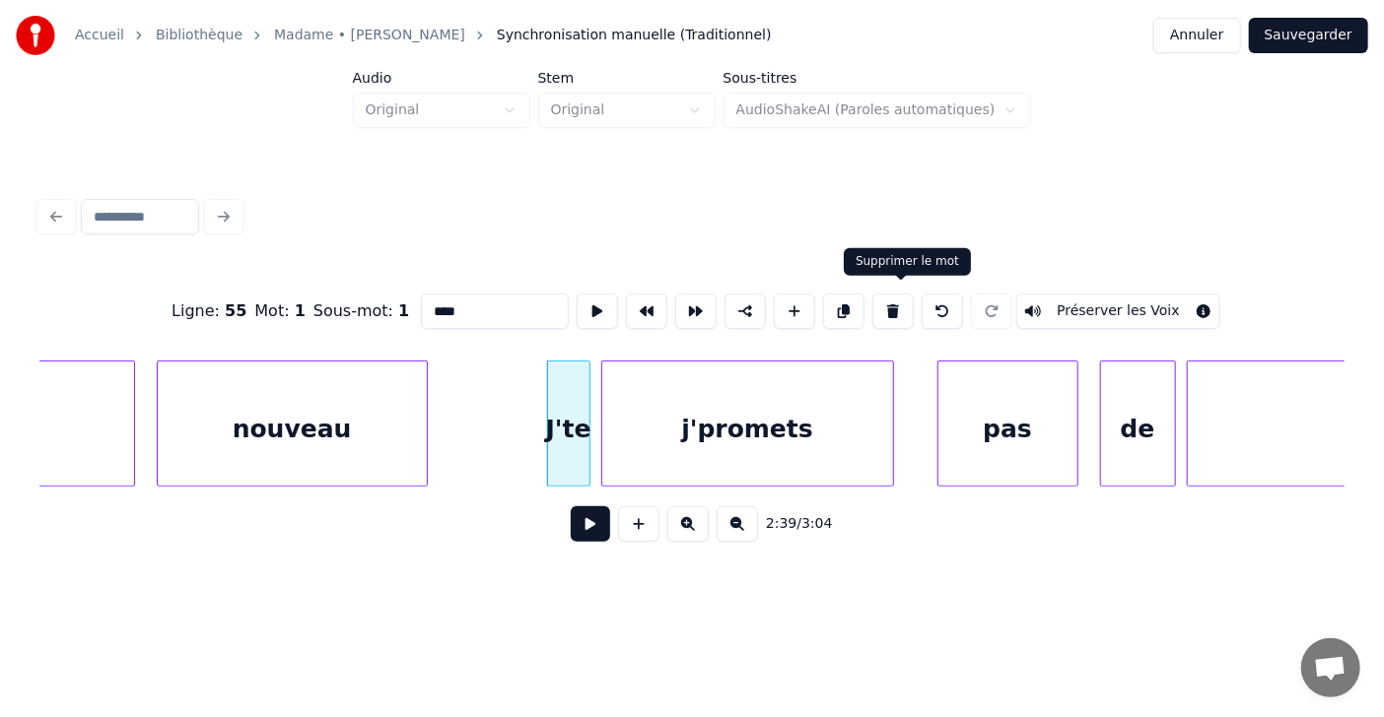
click at [898, 301] on button at bounding box center [892, 311] width 41 height 35
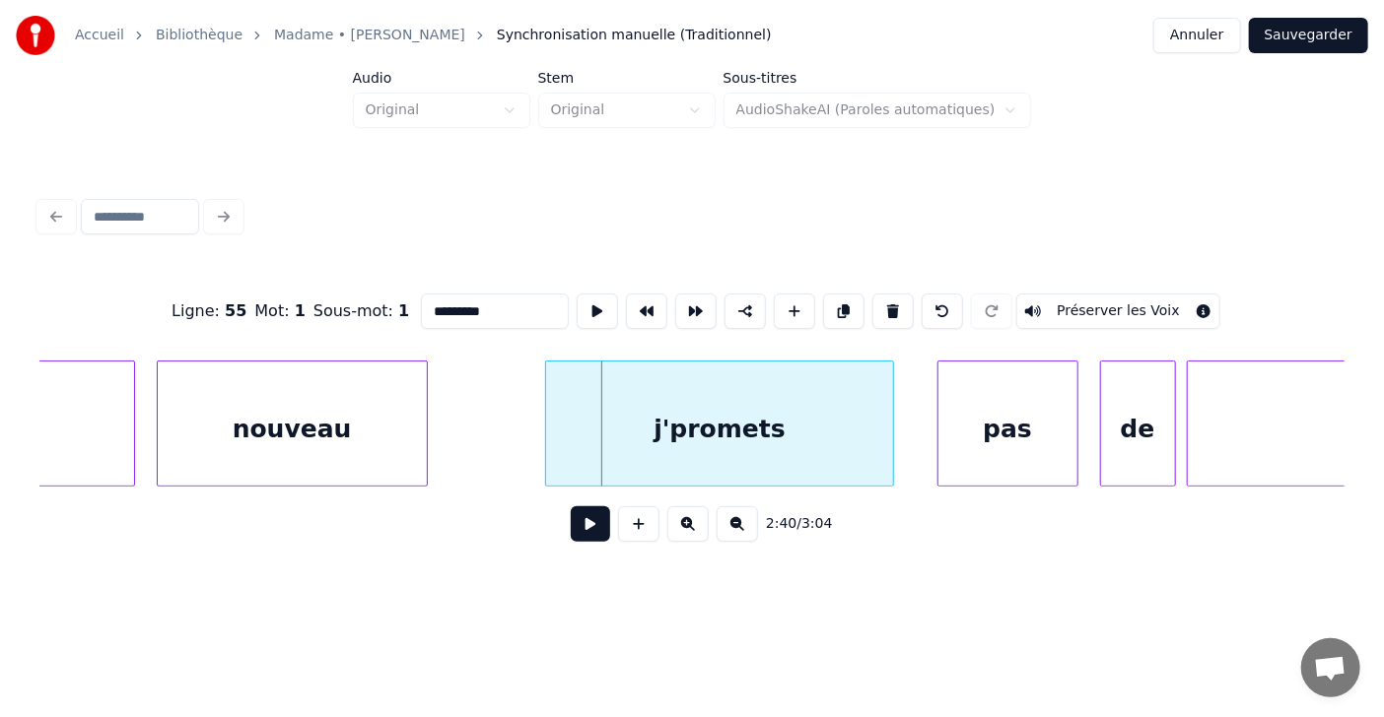
click at [550, 410] on div at bounding box center [549, 424] width 6 height 124
click at [416, 423] on div at bounding box center [416, 424] width 6 height 124
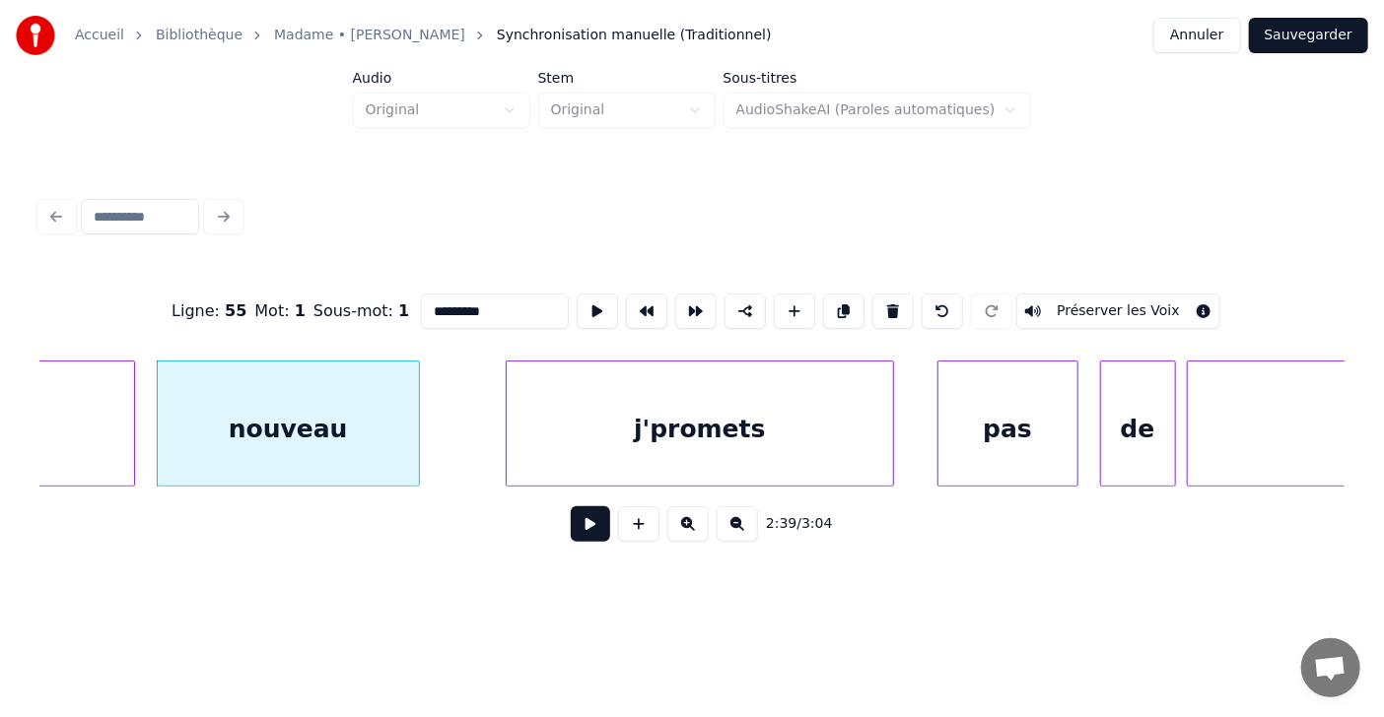
click at [512, 418] on div at bounding box center [510, 424] width 6 height 124
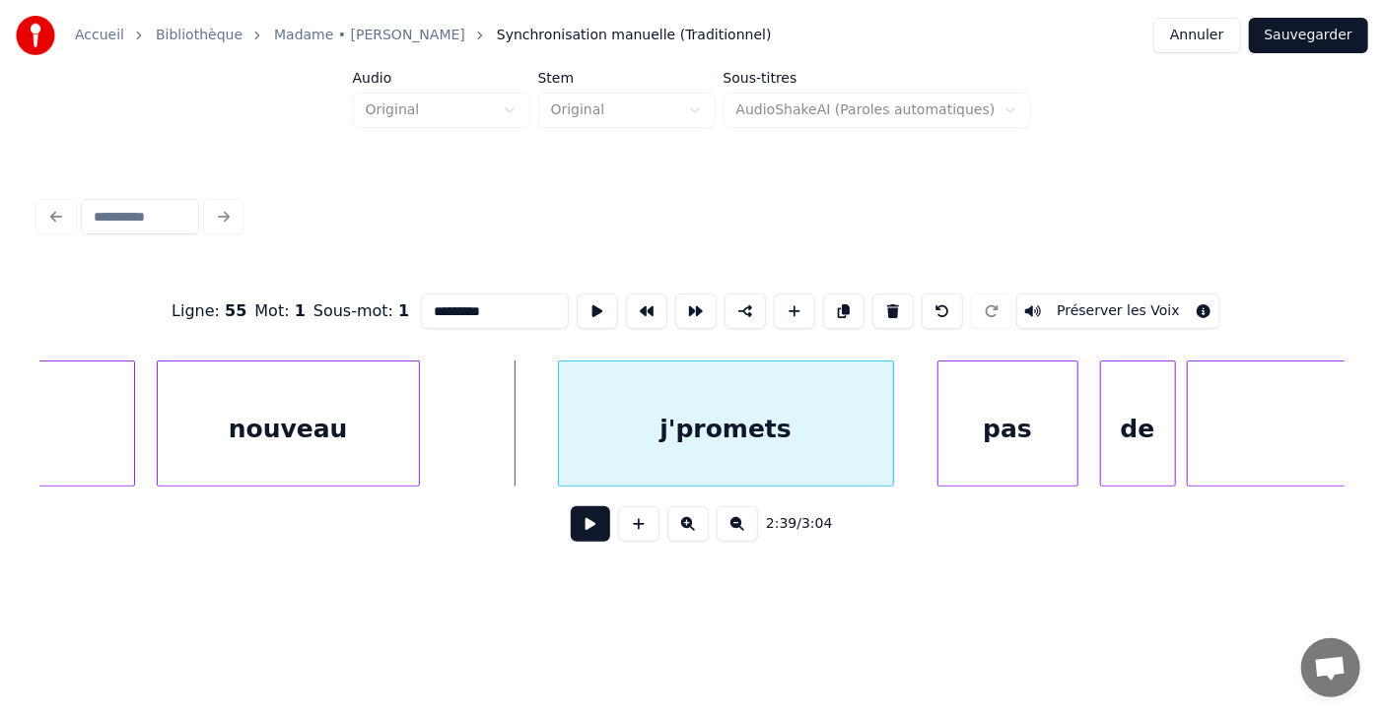
click at [559, 430] on div at bounding box center [562, 424] width 6 height 124
click at [493, 435] on div at bounding box center [495, 424] width 6 height 124
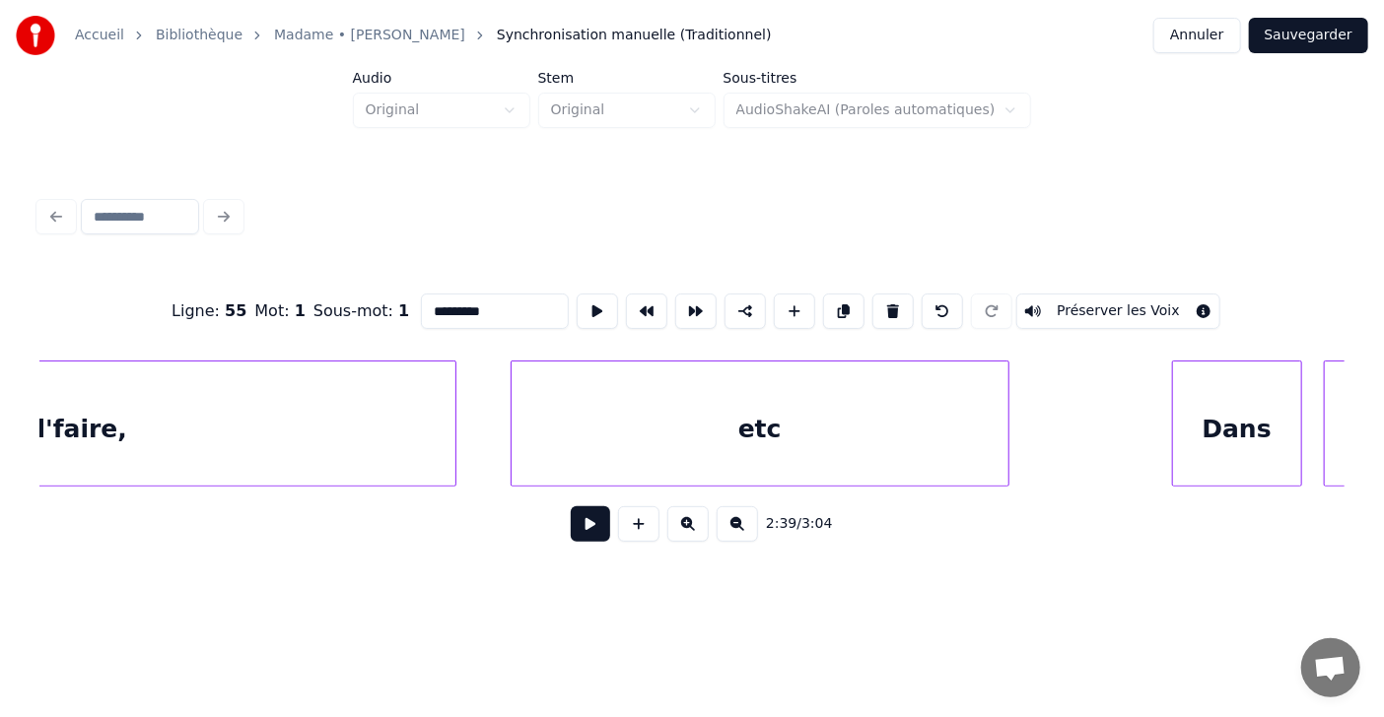
scroll to position [0, 87851]
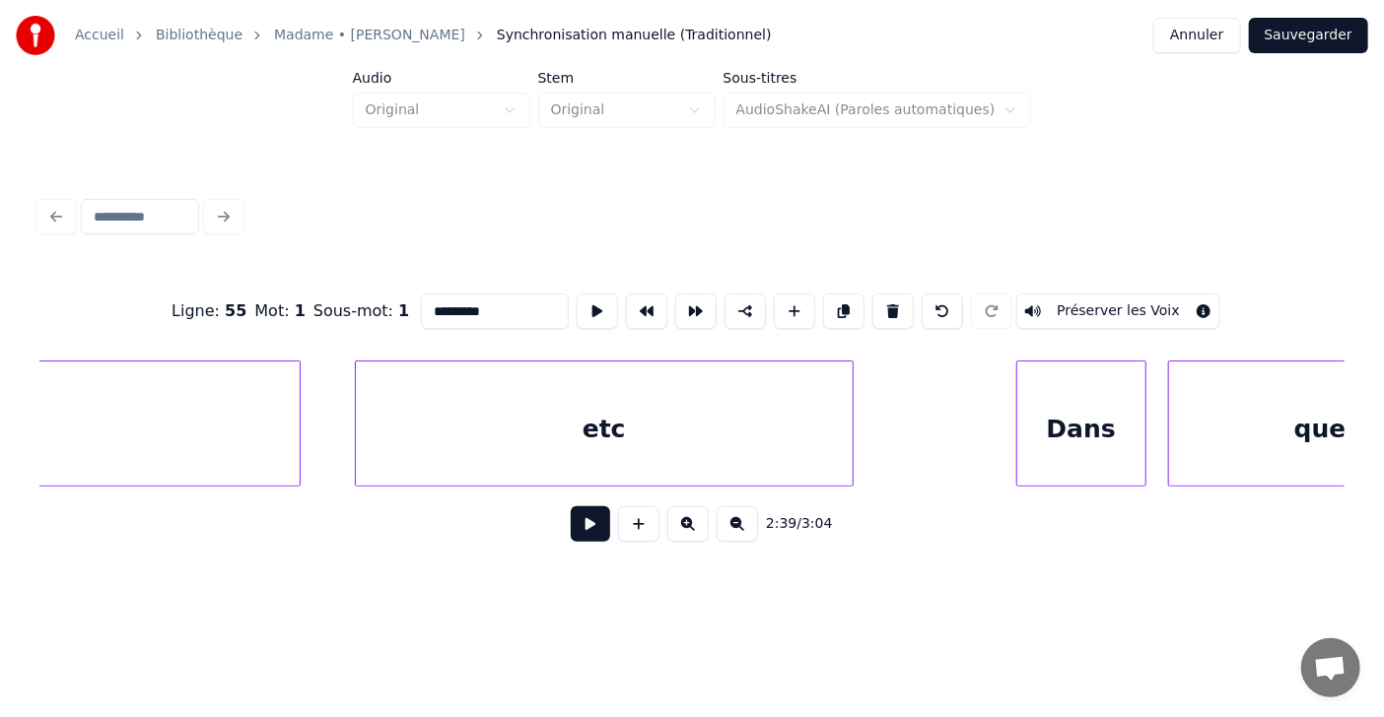
click at [623, 434] on div "etc" at bounding box center [604, 429] width 497 height 134
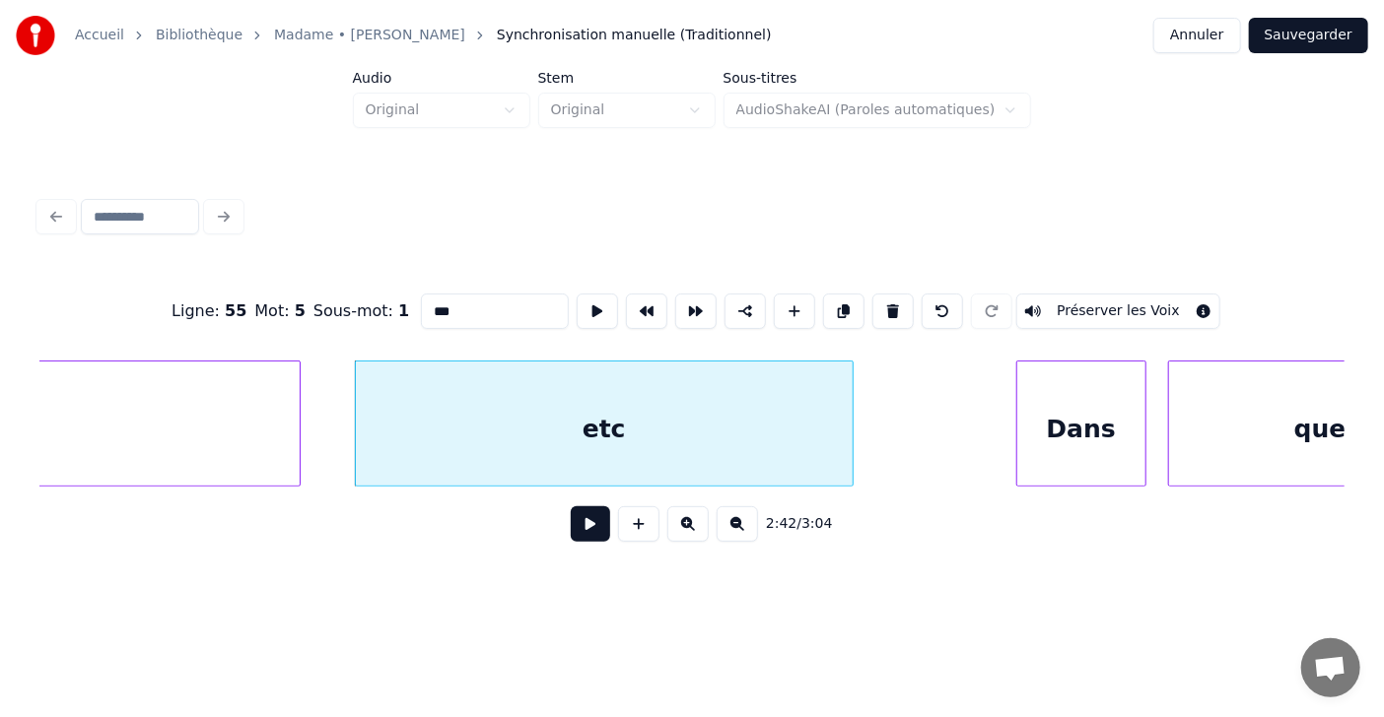
click at [421, 302] on input "***" at bounding box center [495, 311] width 148 height 35
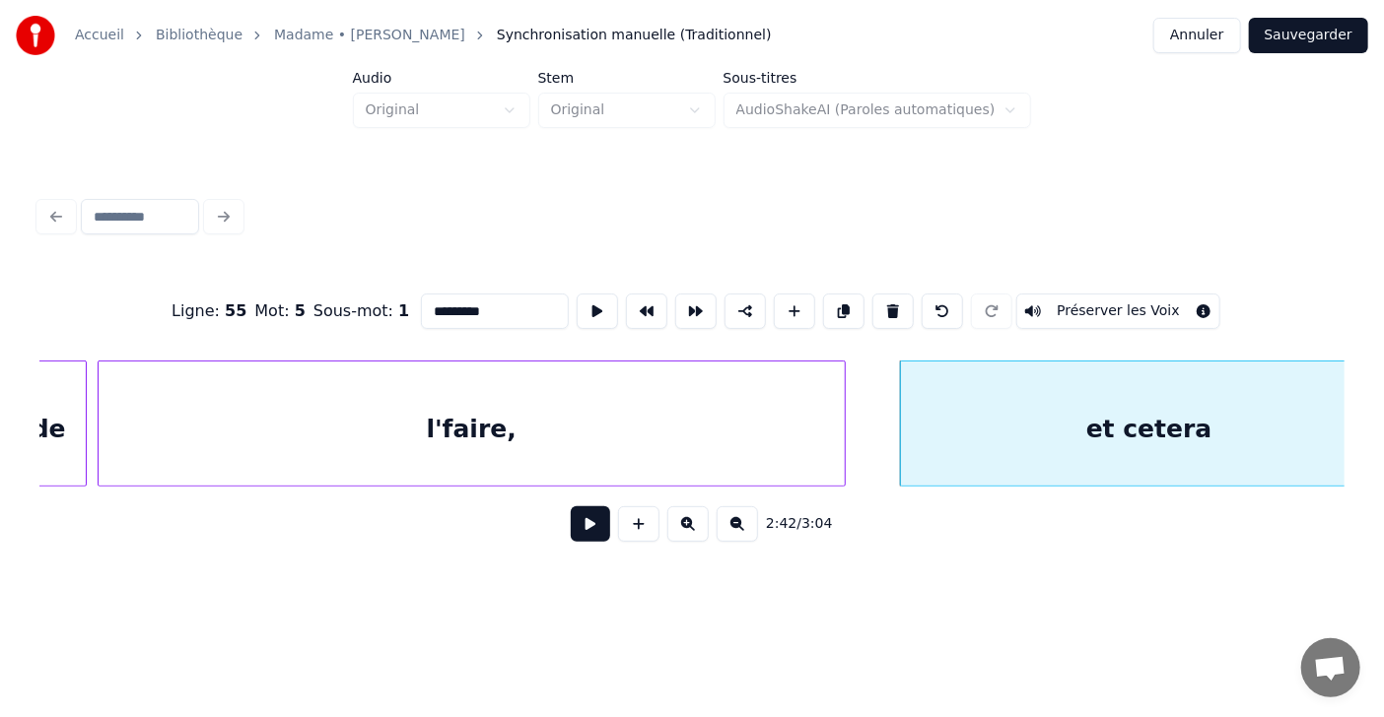
scroll to position [0, 87267]
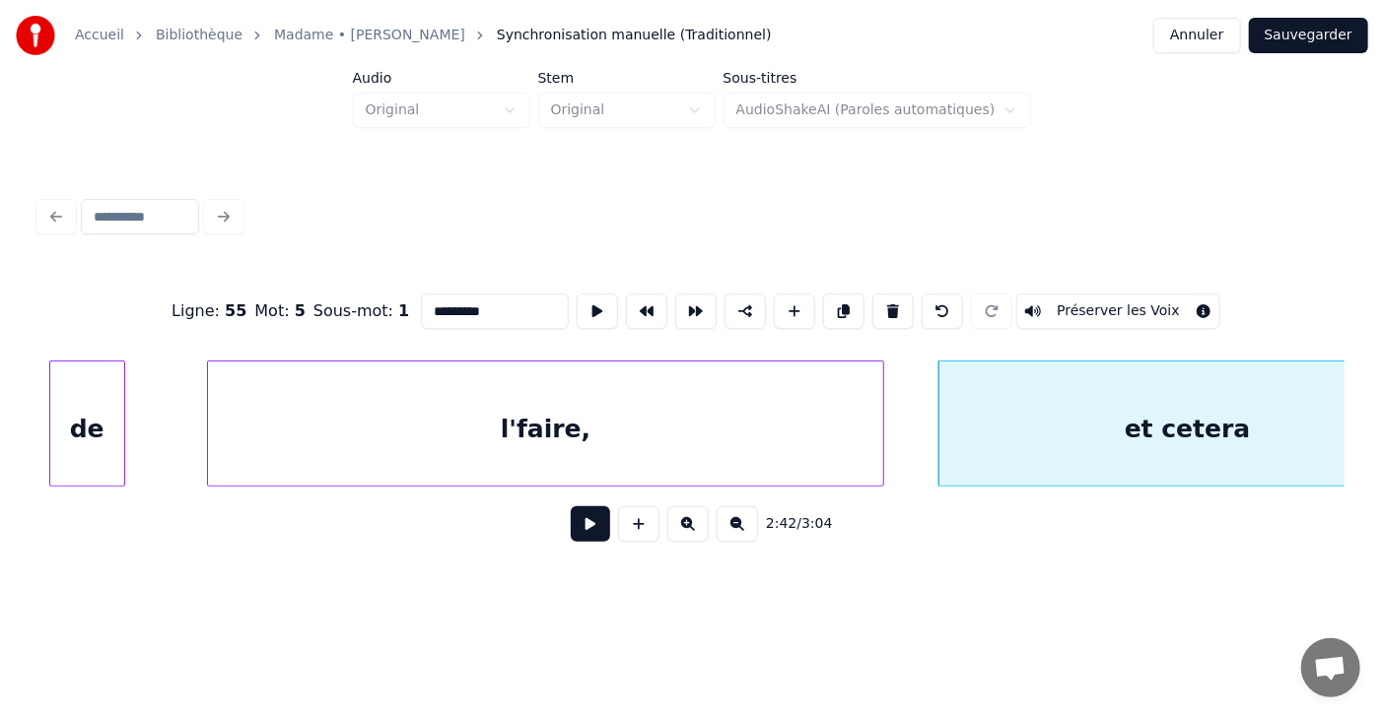
click at [208, 422] on div at bounding box center [211, 424] width 6 height 124
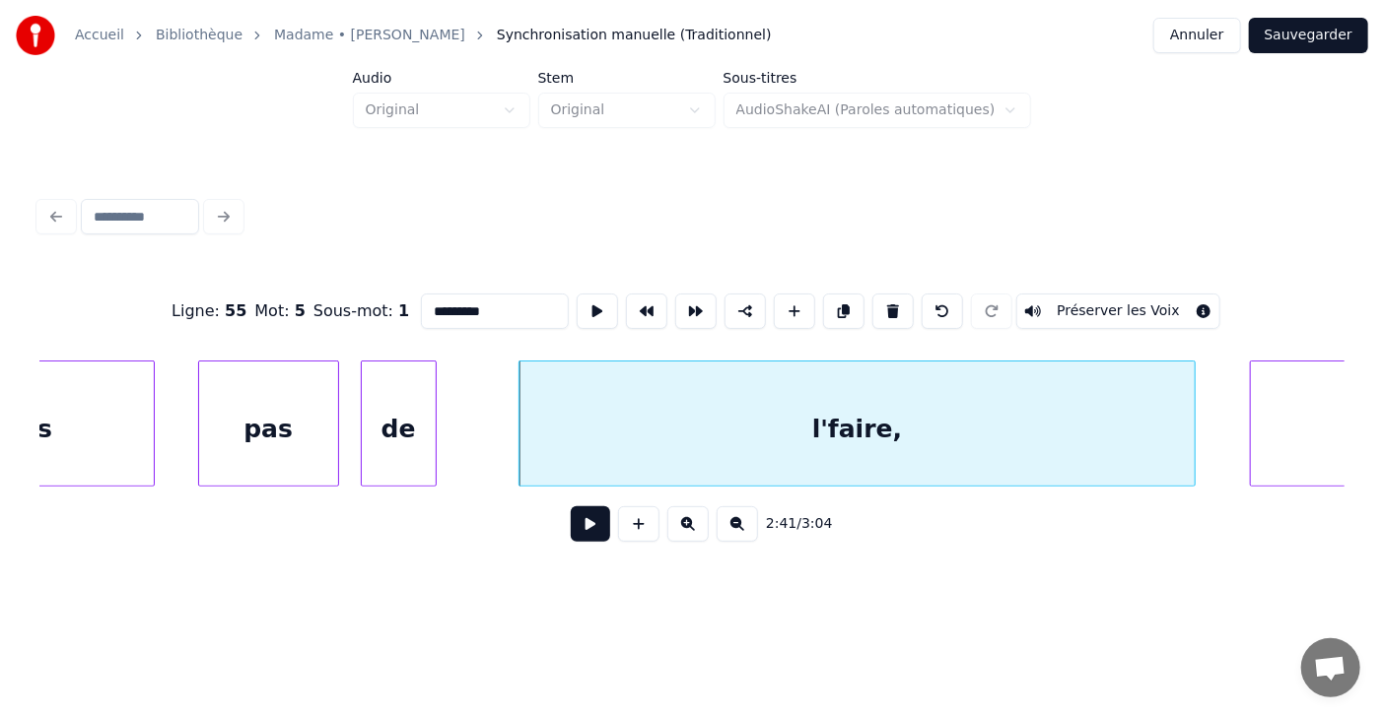
scroll to position [0, 86918]
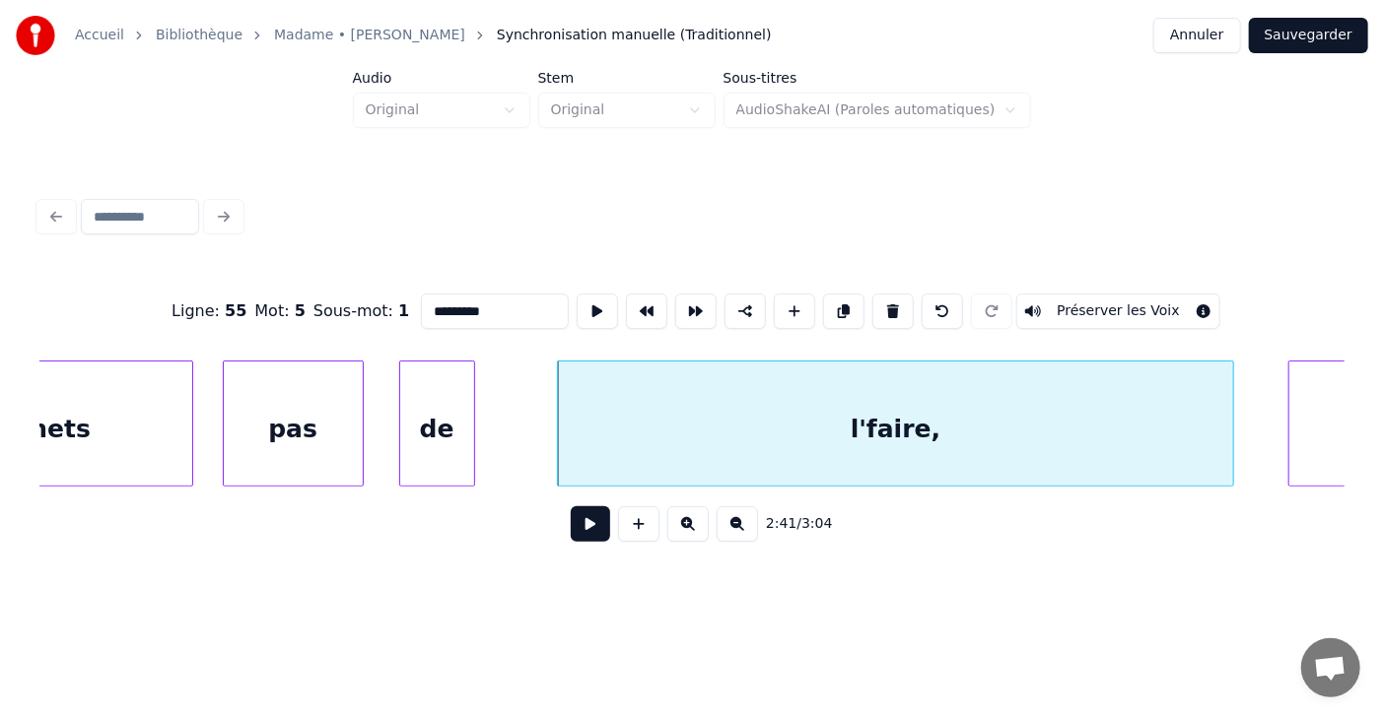
click at [238, 432] on div "pas" at bounding box center [293, 429] width 139 height 134
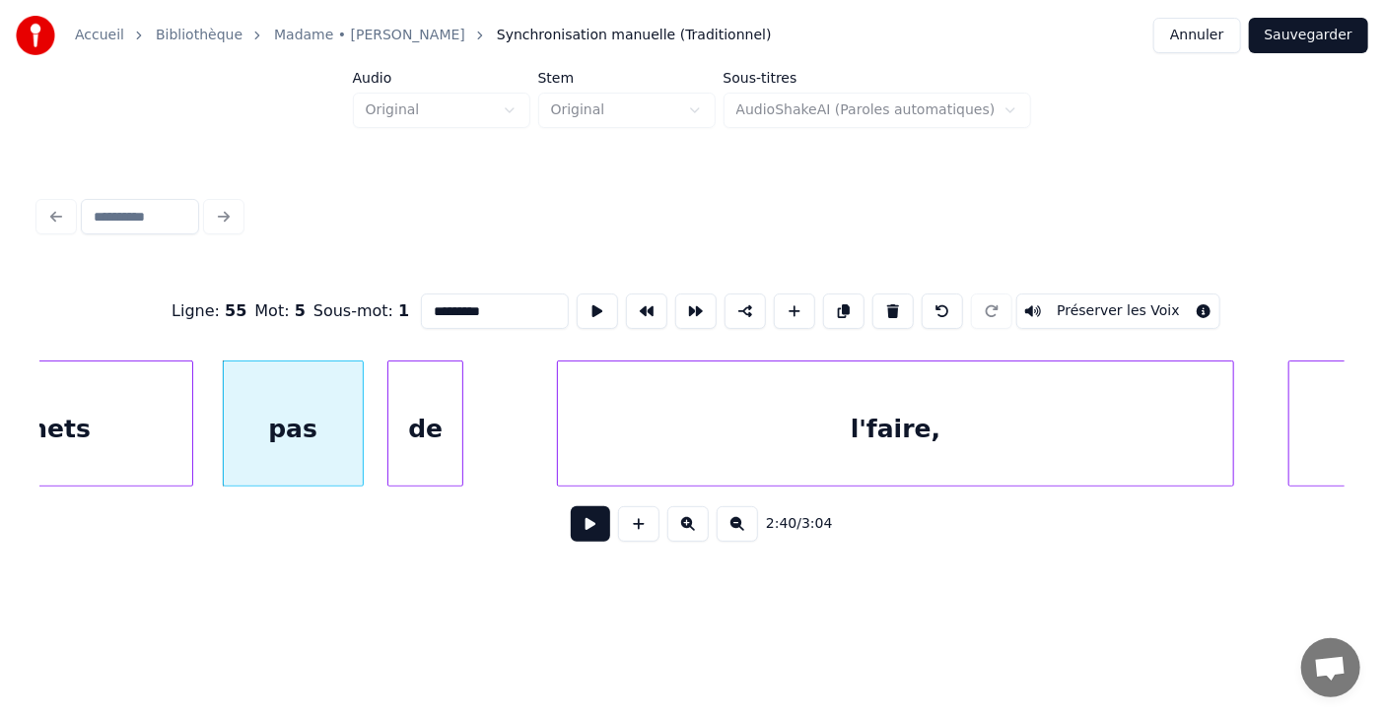
click at [418, 423] on div "de" at bounding box center [425, 429] width 74 height 134
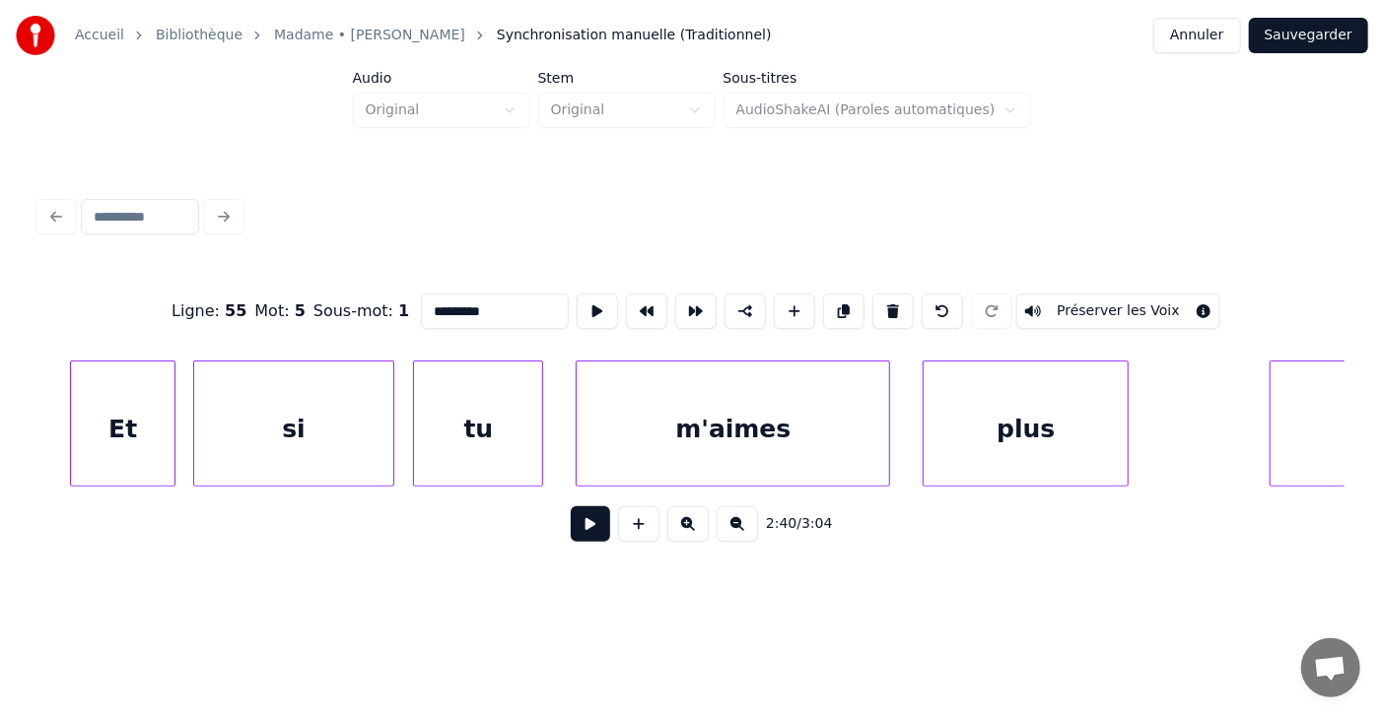
scroll to position [0, 82832]
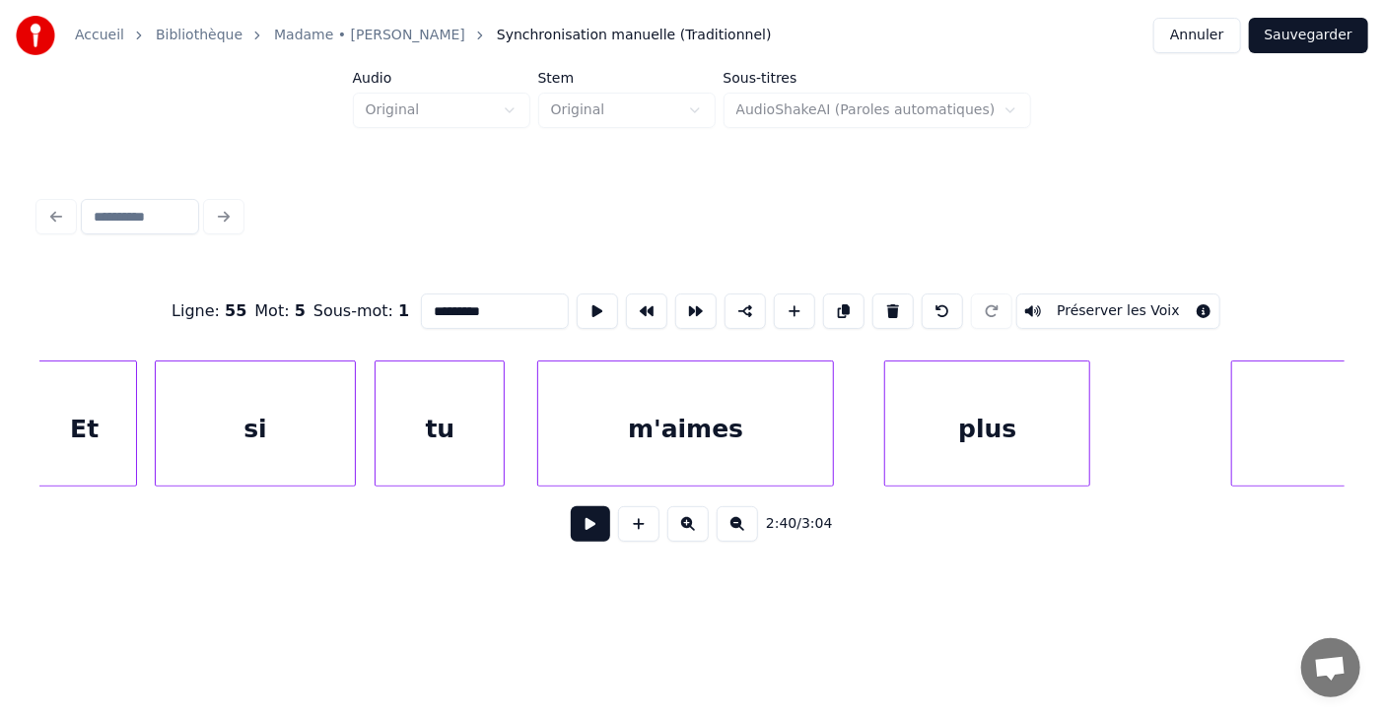
click at [830, 442] on div at bounding box center [830, 424] width 6 height 124
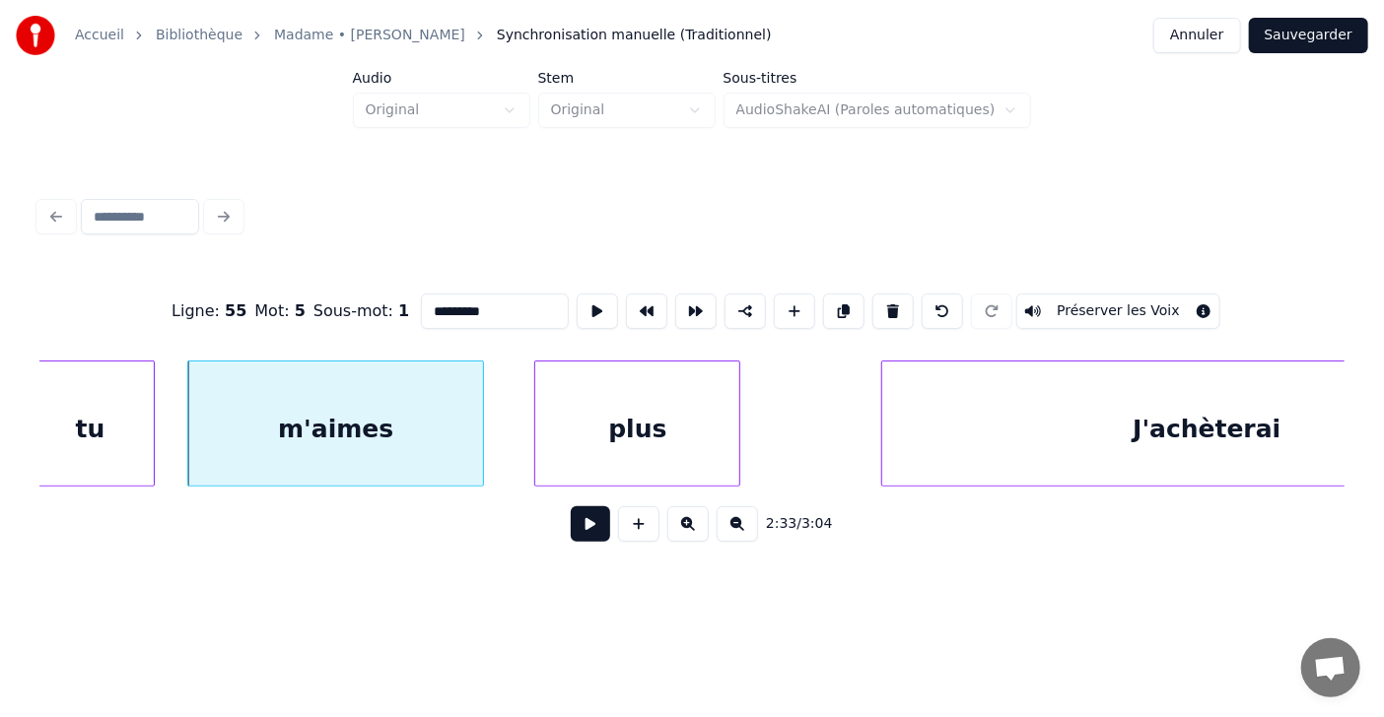
scroll to position [0, 83222]
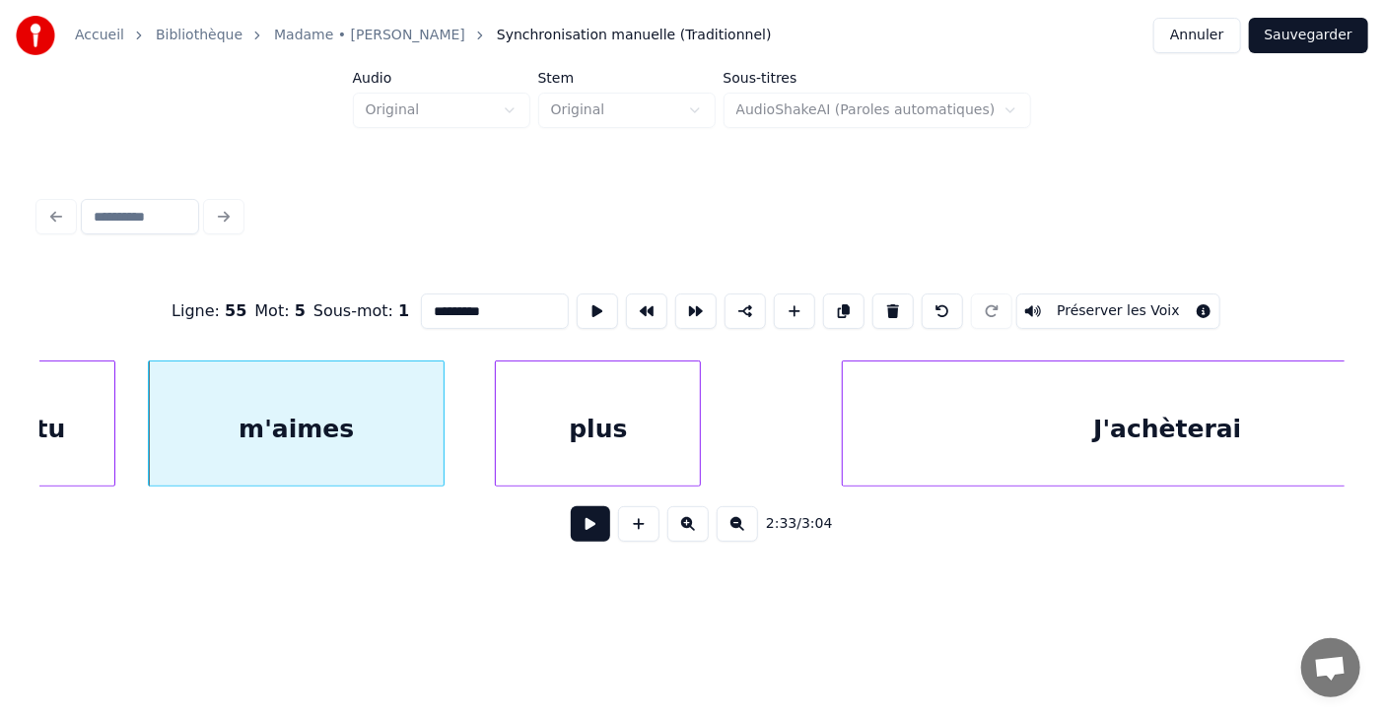
click at [496, 428] on div at bounding box center [499, 424] width 6 height 124
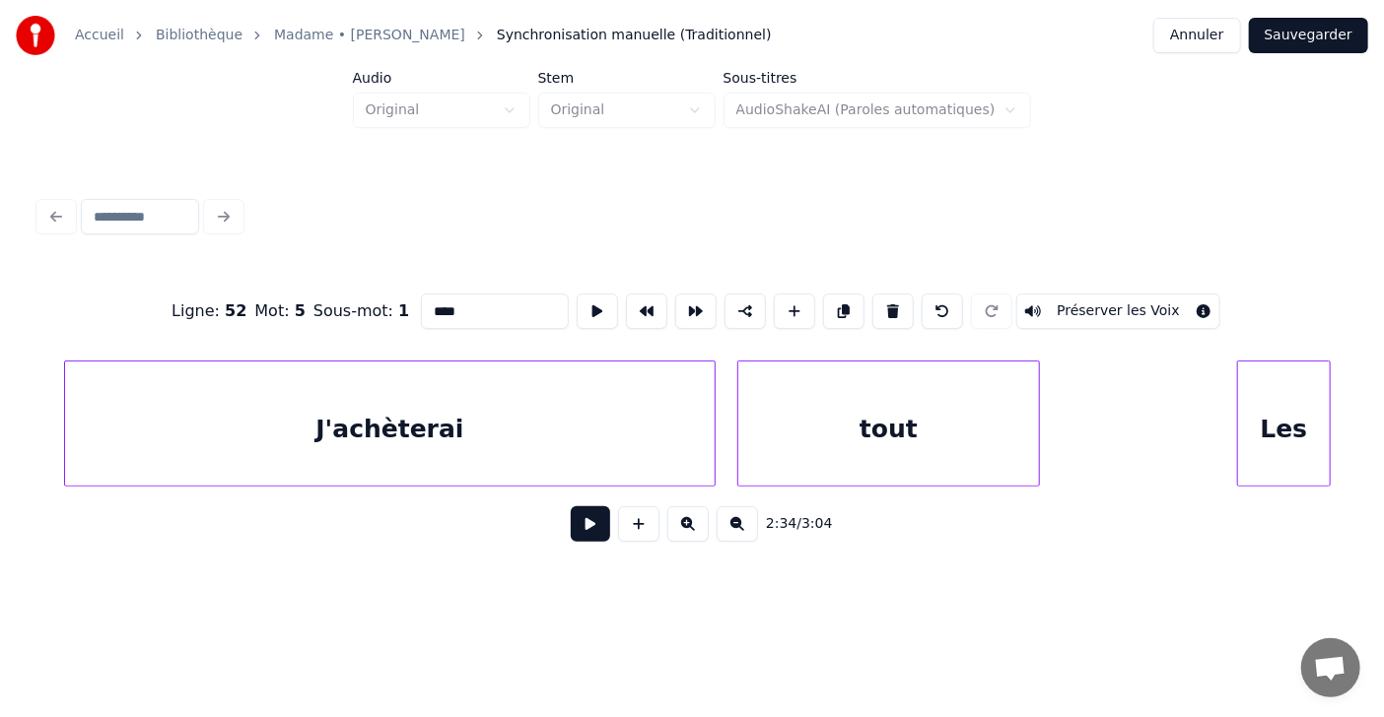
scroll to position [0, 84039]
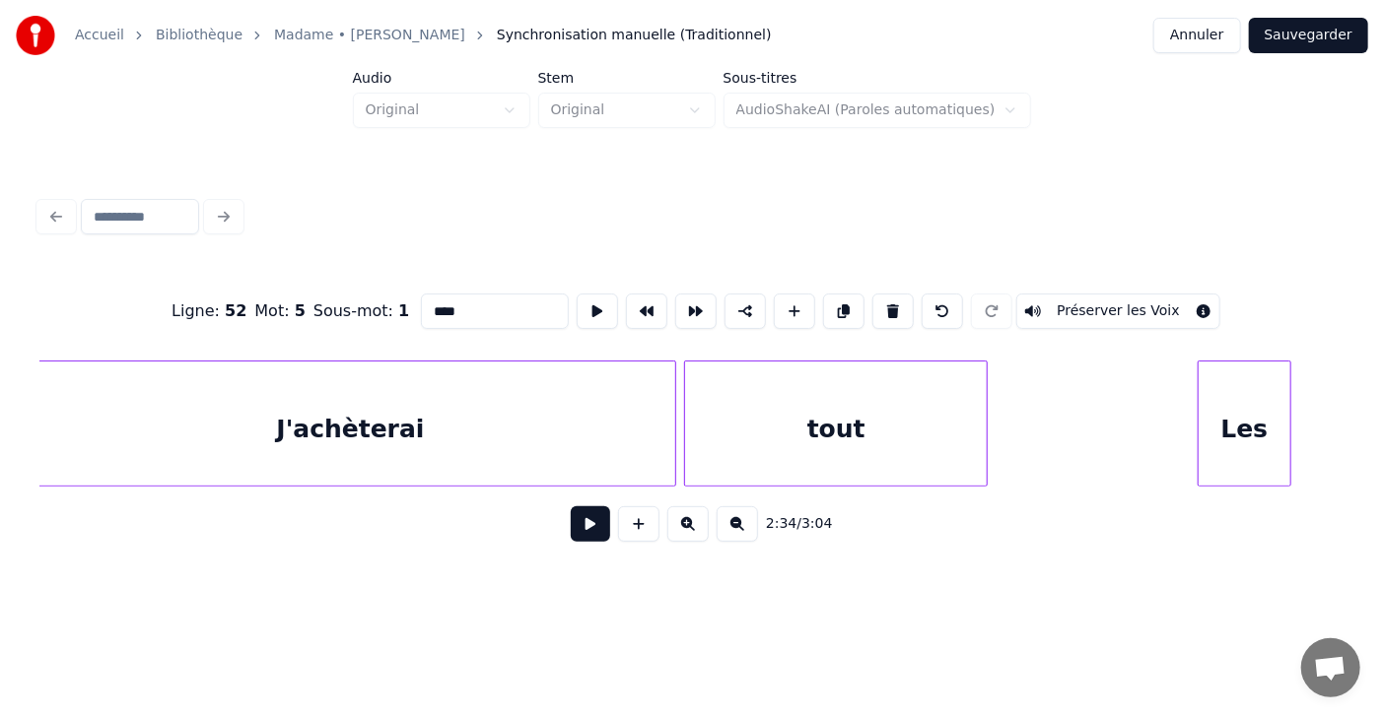
click at [840, 441] on div "tout" at bounding box center [836, 429] width 302 height 134
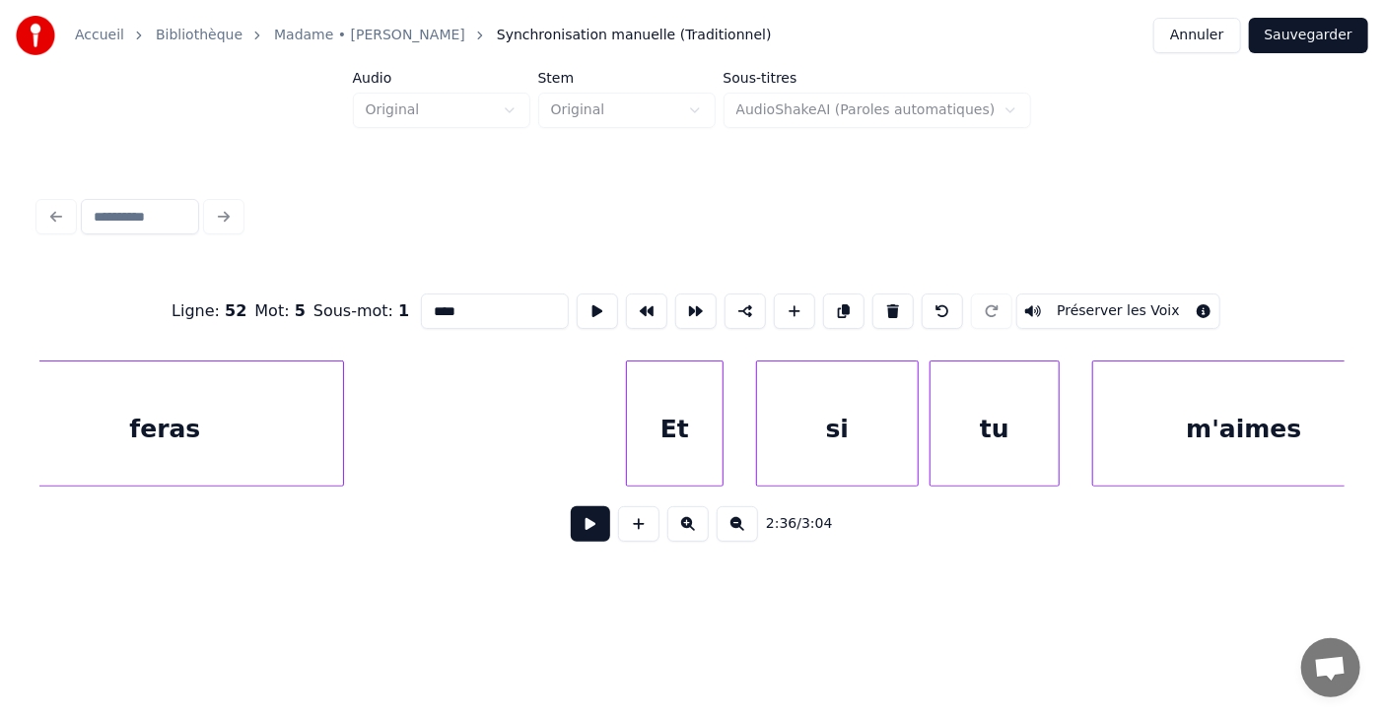
scroll to position [0, 90536]
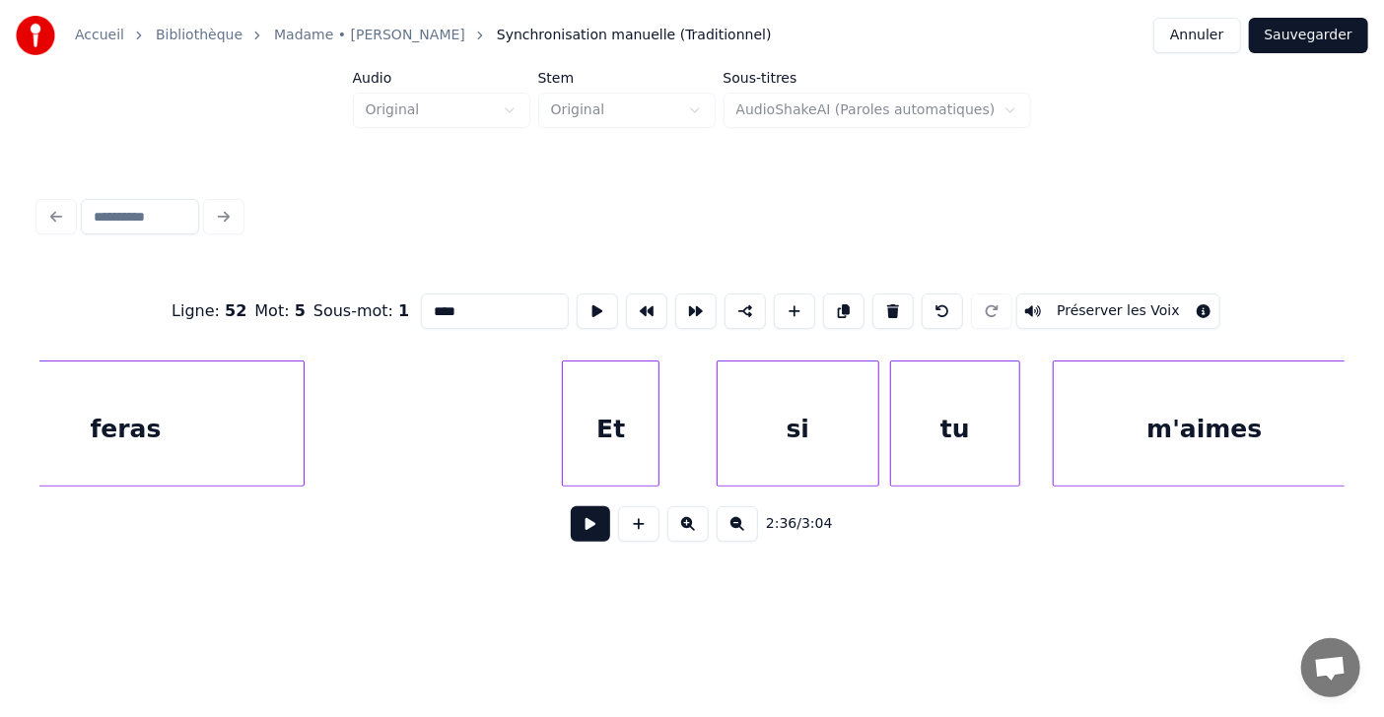
click at [607, 419] on div "Et" at bounding box center [611, 429] width 96 height 134
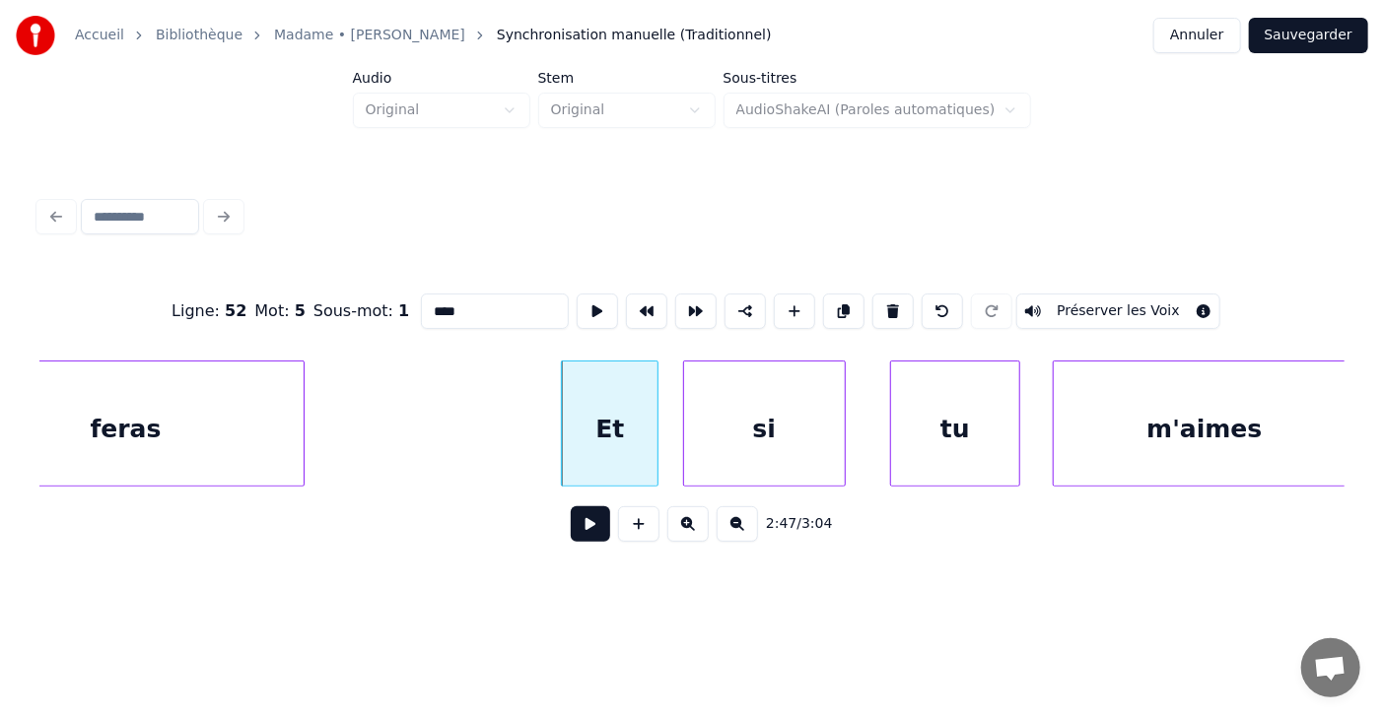
click at [696, 419] on div "si" at bounding box center [764, 429] width 161 height 134
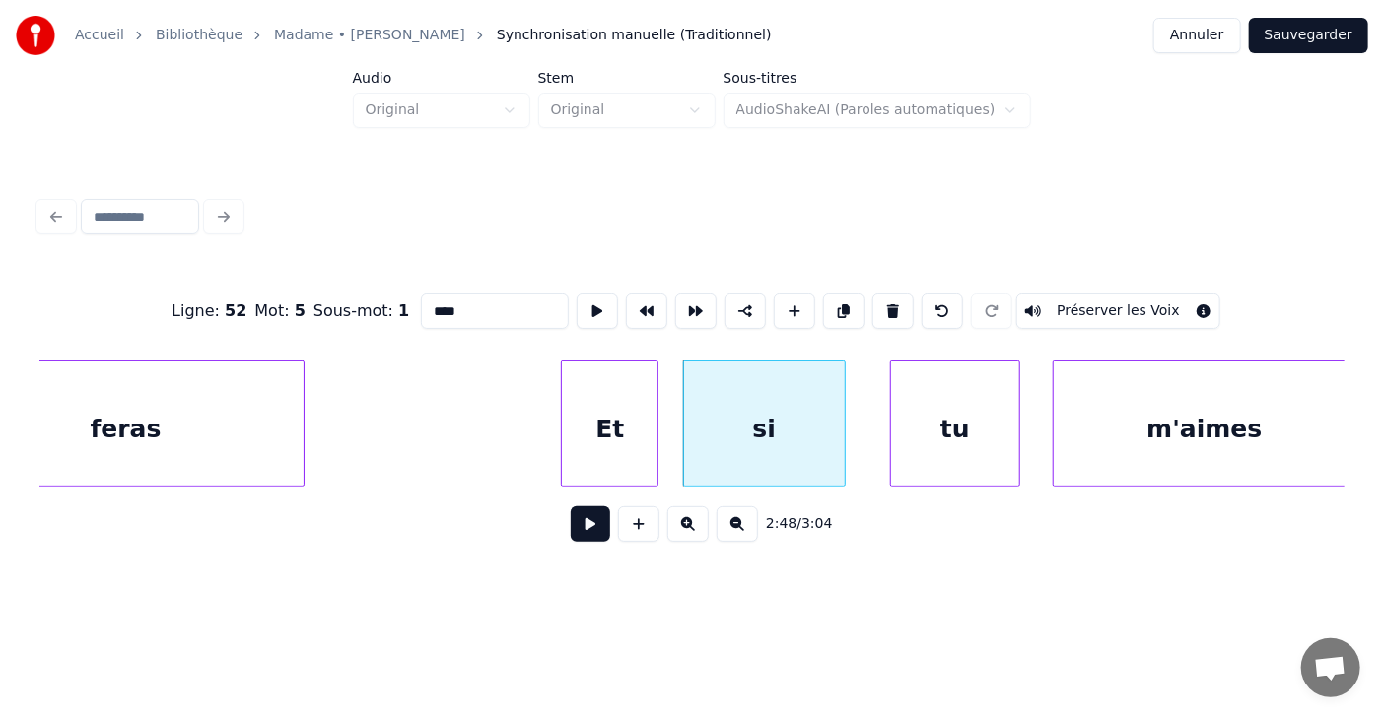
click at [652, 431] on div at bounding box center [654, 424] width 6 height 124
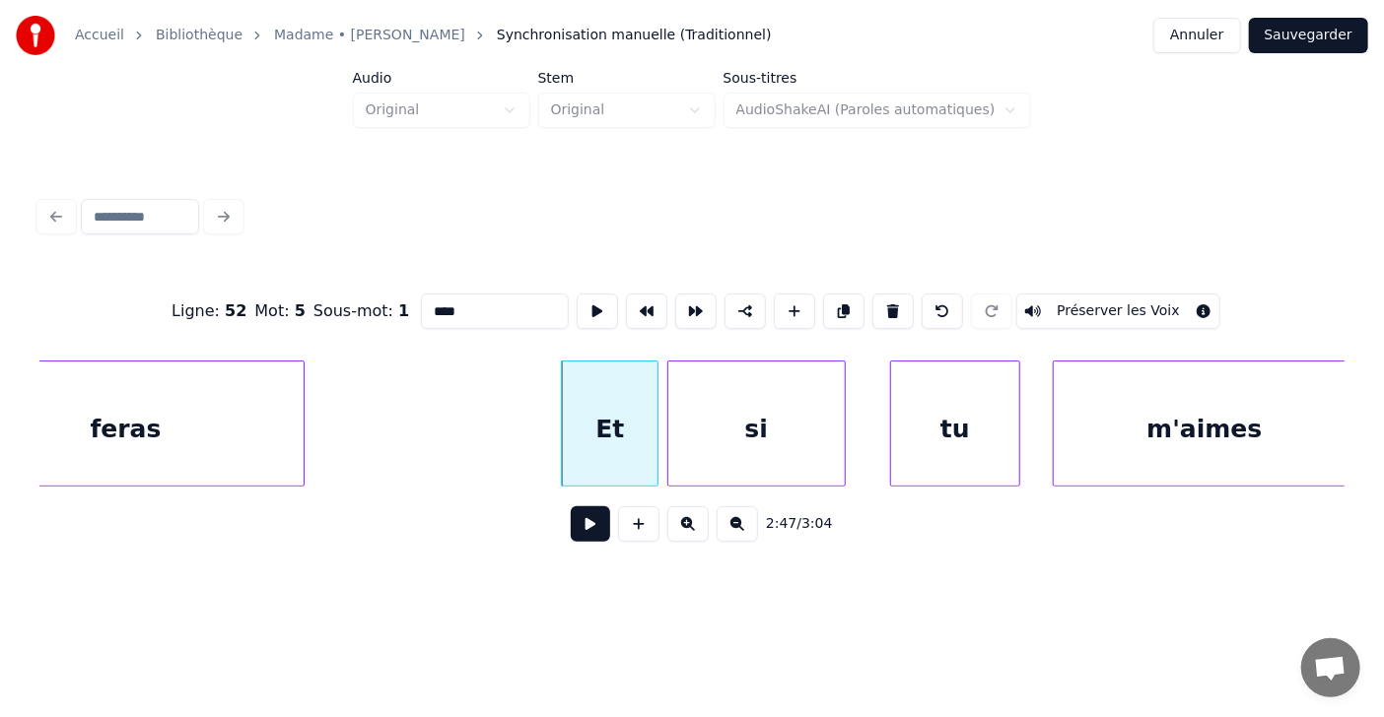
click at [668, 433] on div at bounding box center [671, 424] width 6 height 124
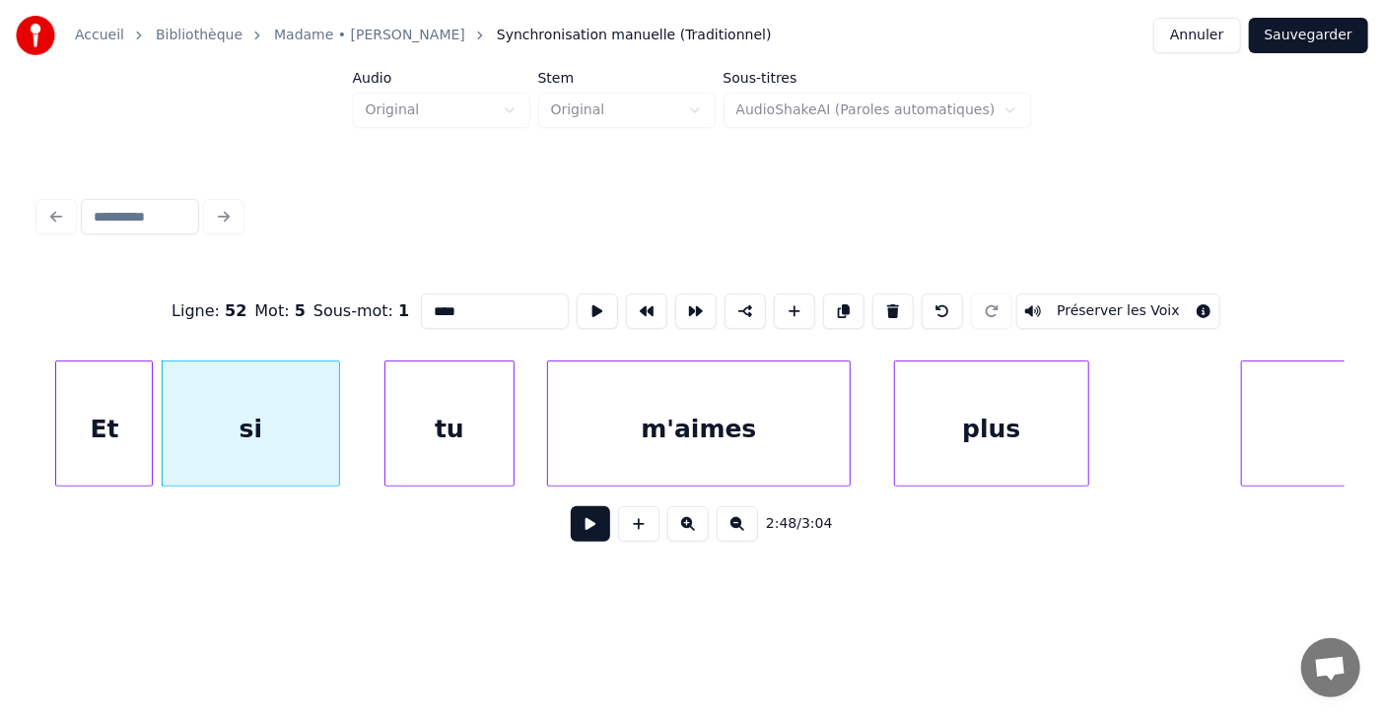
scroll to position [0, 91080]
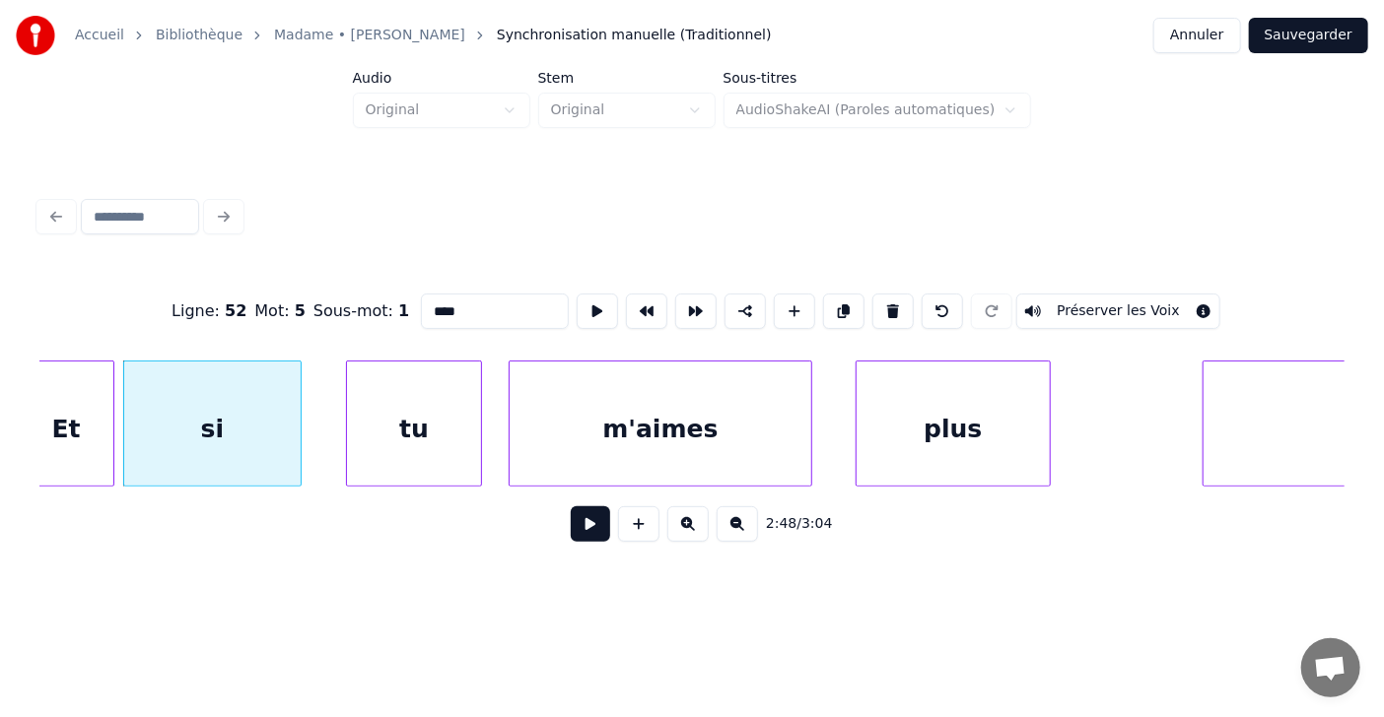
click at [478, 432] on div at bounding box center [478, 424] width 6 height 124
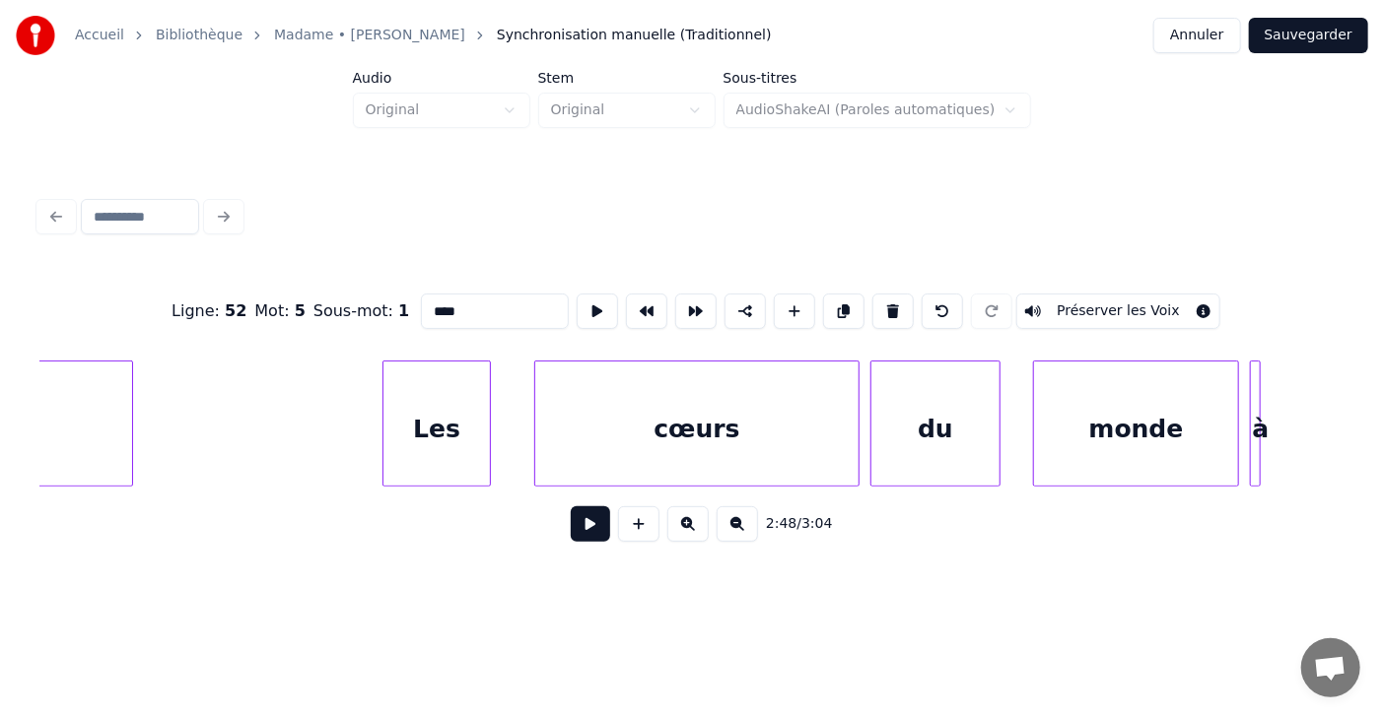
scroll to position [0, 93181]
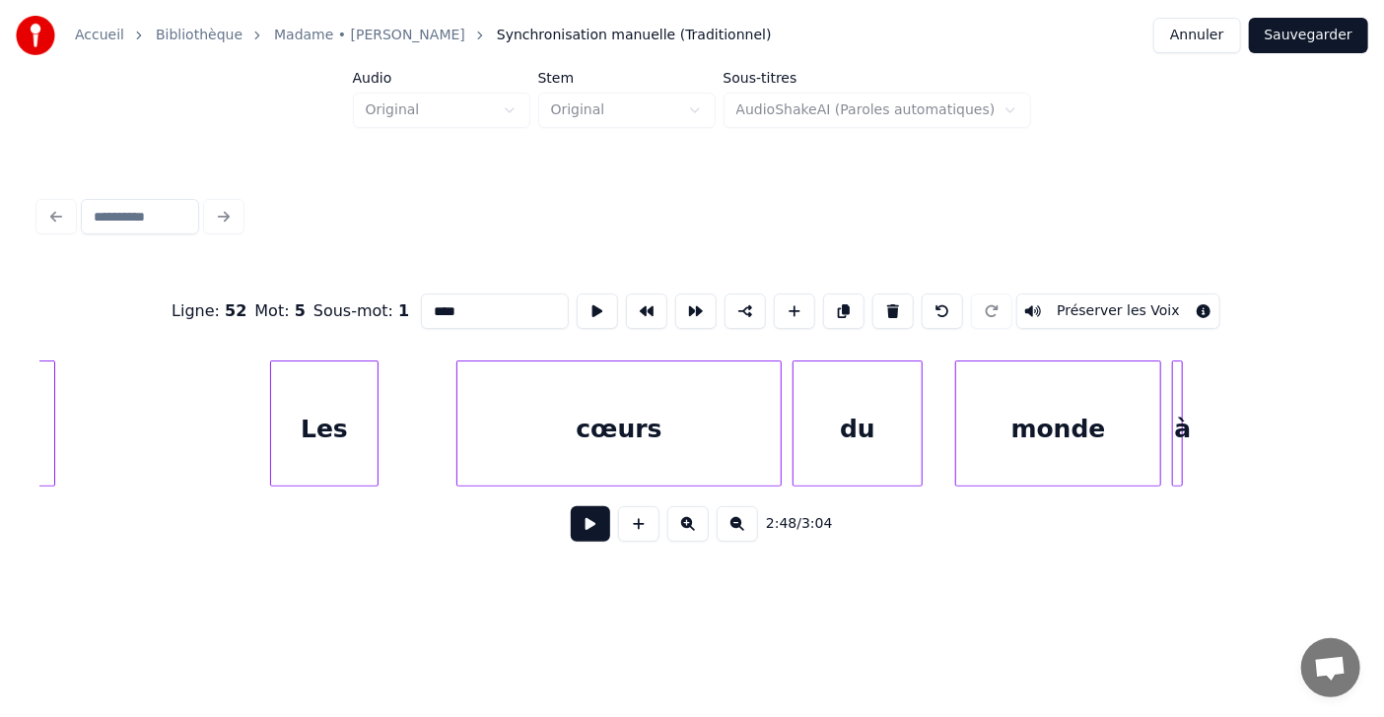
click at [320, 409] on div "Les" at bounding box center [324, 429] width 106 height 134
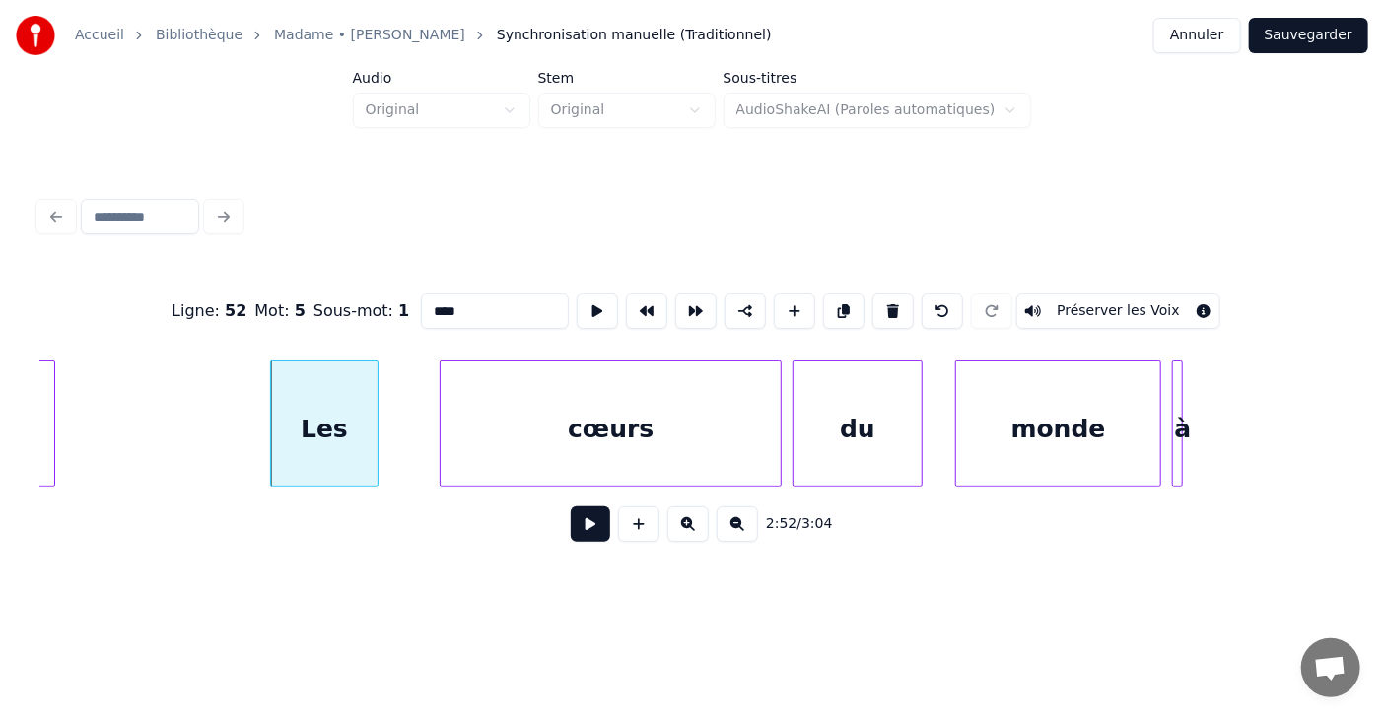
click at [441, 428] on div at bounding box center [444, 424] width 6 height 124
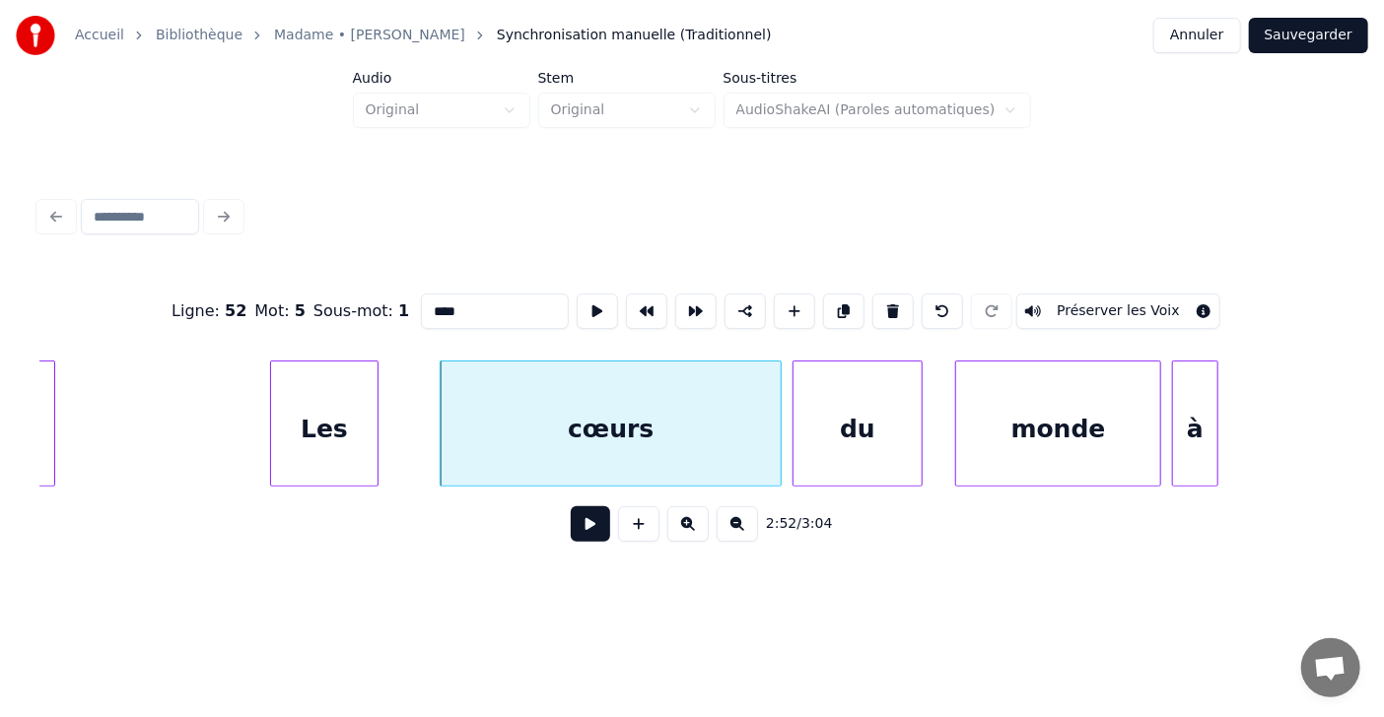
click at [1214, 442] on div at bounding box center [1214, 424] width 6 height 124
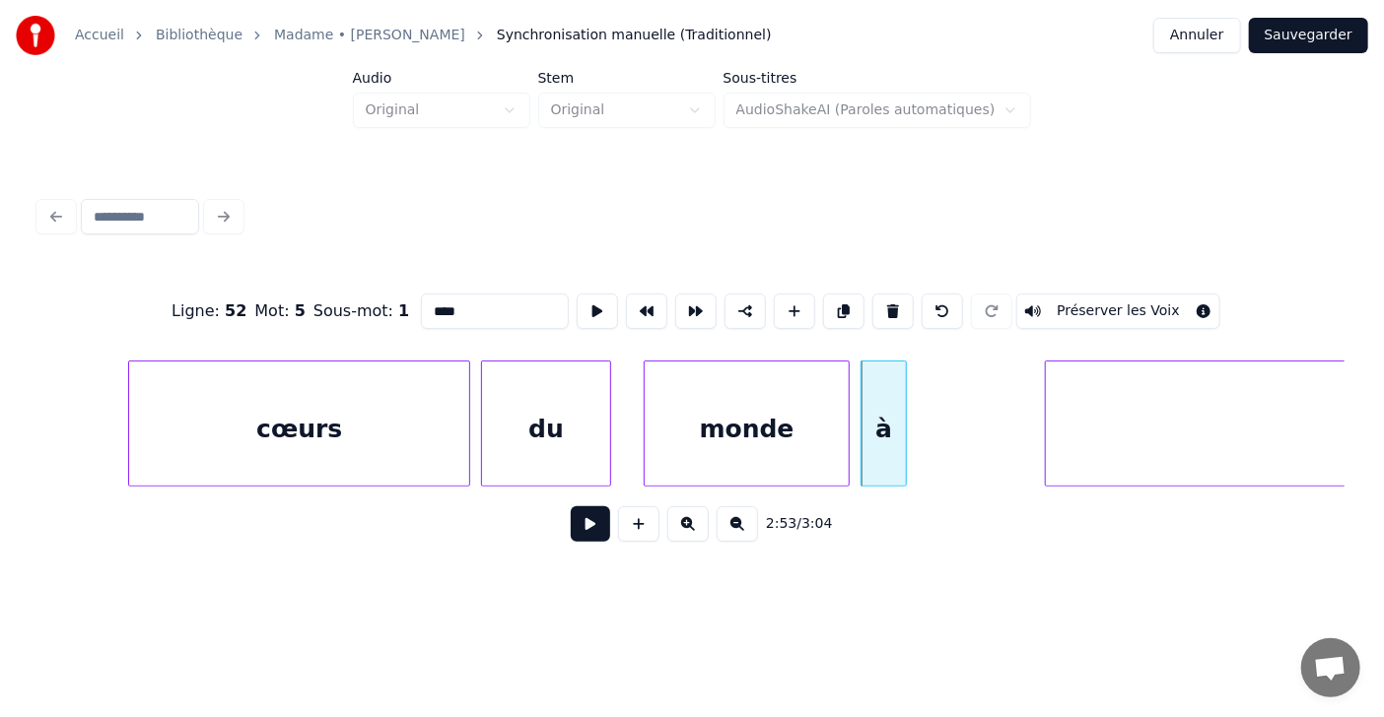
scroll to position [0, 93609]
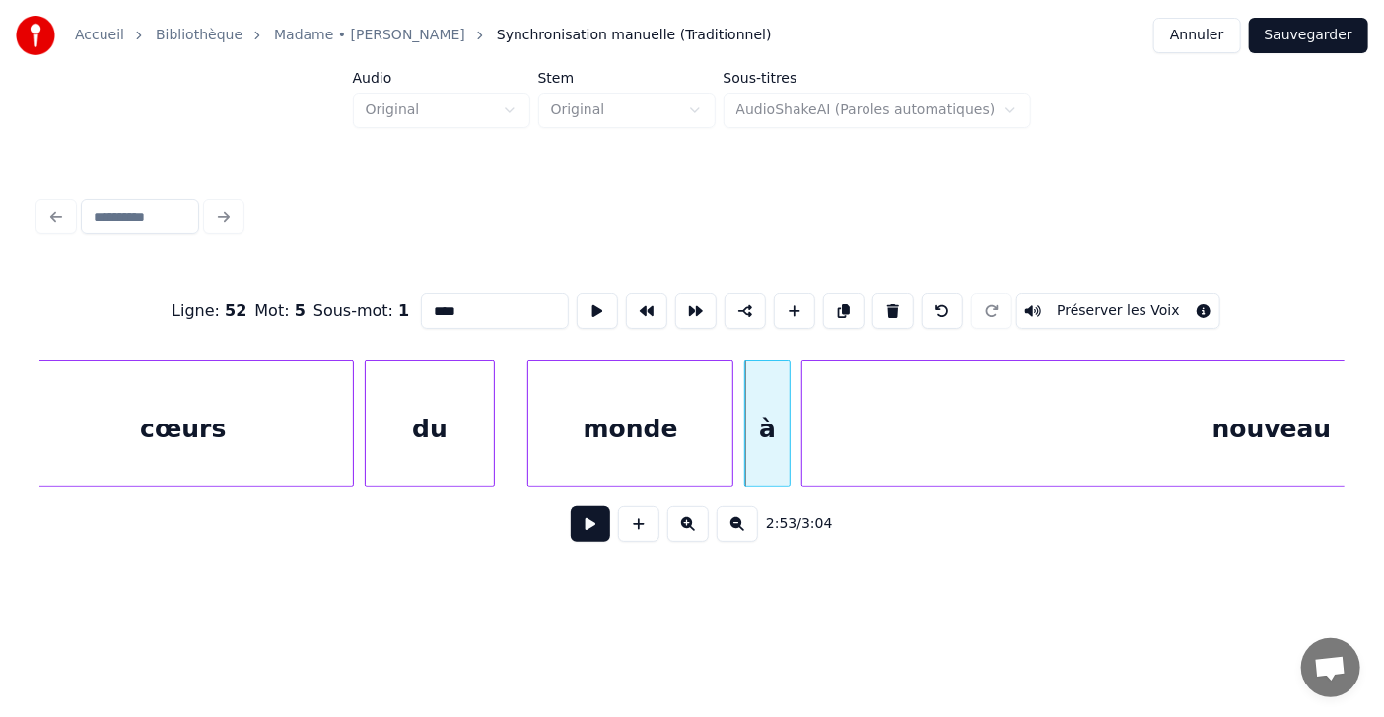
click at [802, 431] on div at bounding box center [805, 424] width 6 height 124
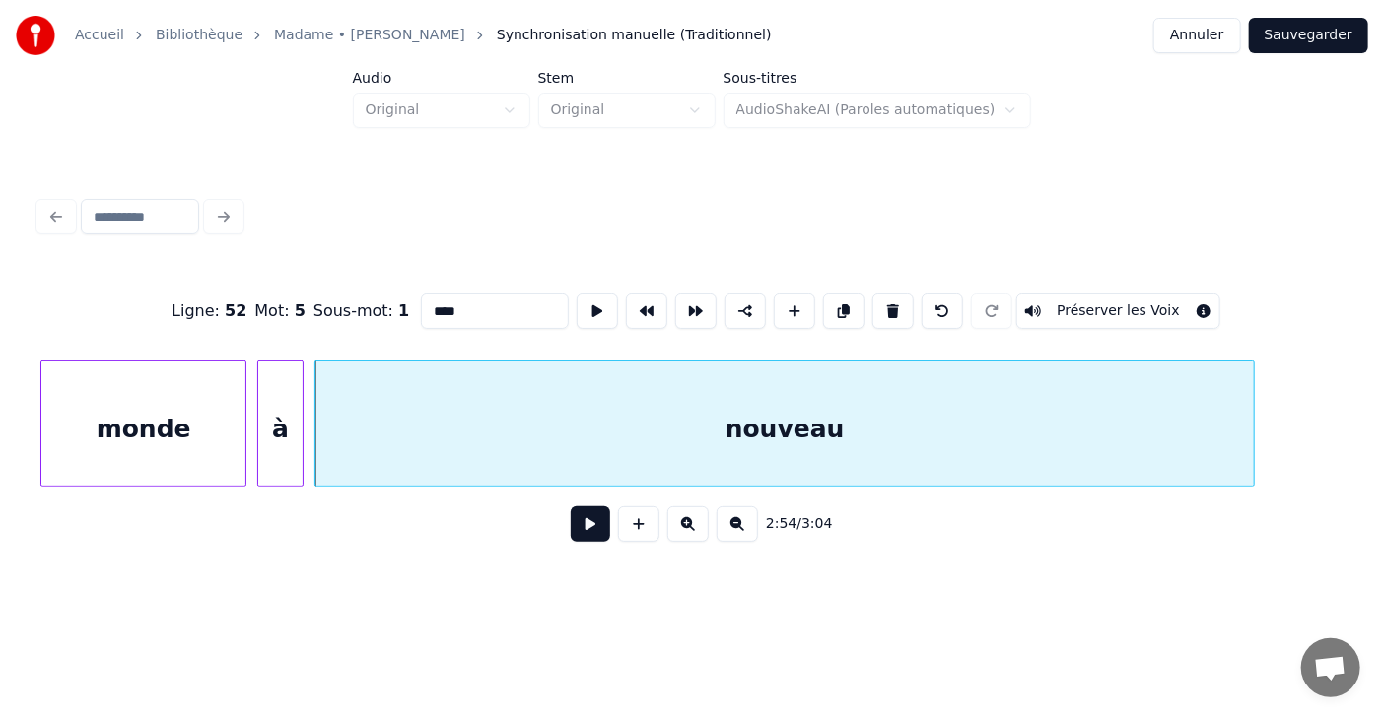
scroll to position [0, 94057]
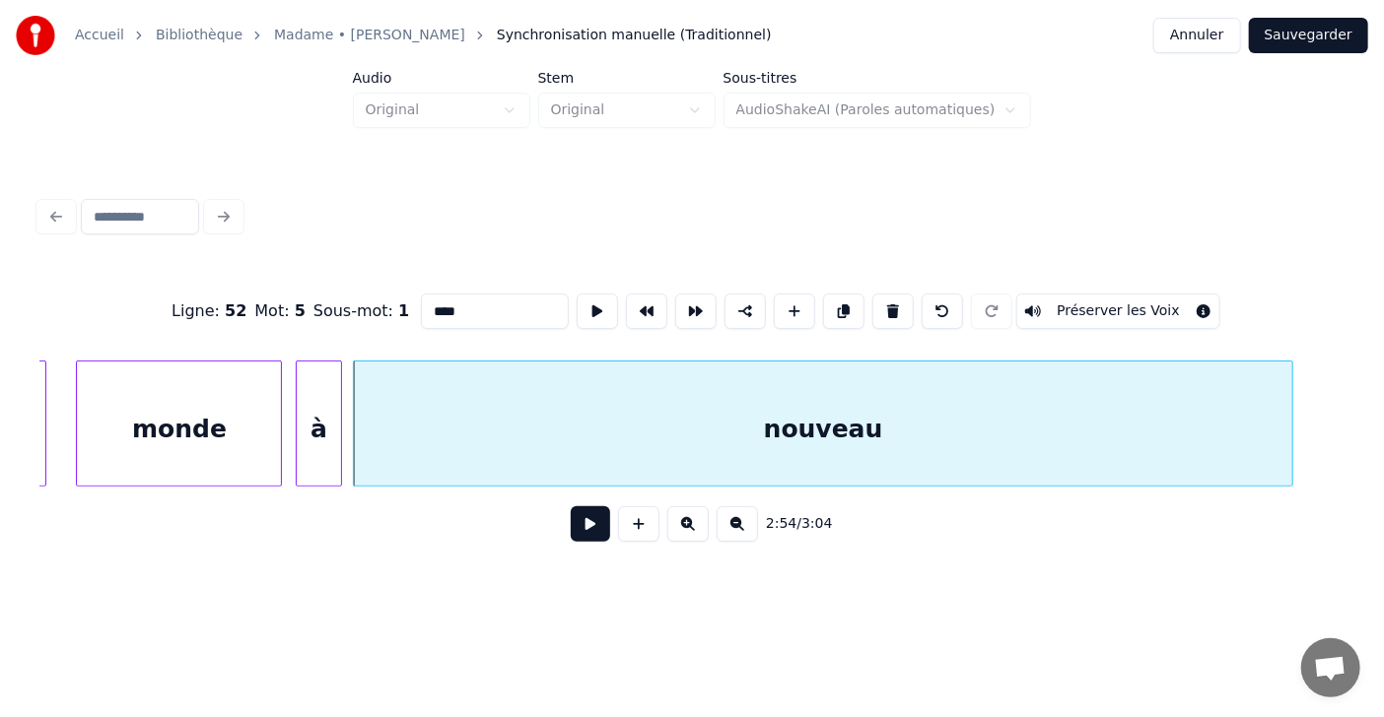
click at [126, 455] on div "monde" at bounding box center [179, 429] width 204 height 134
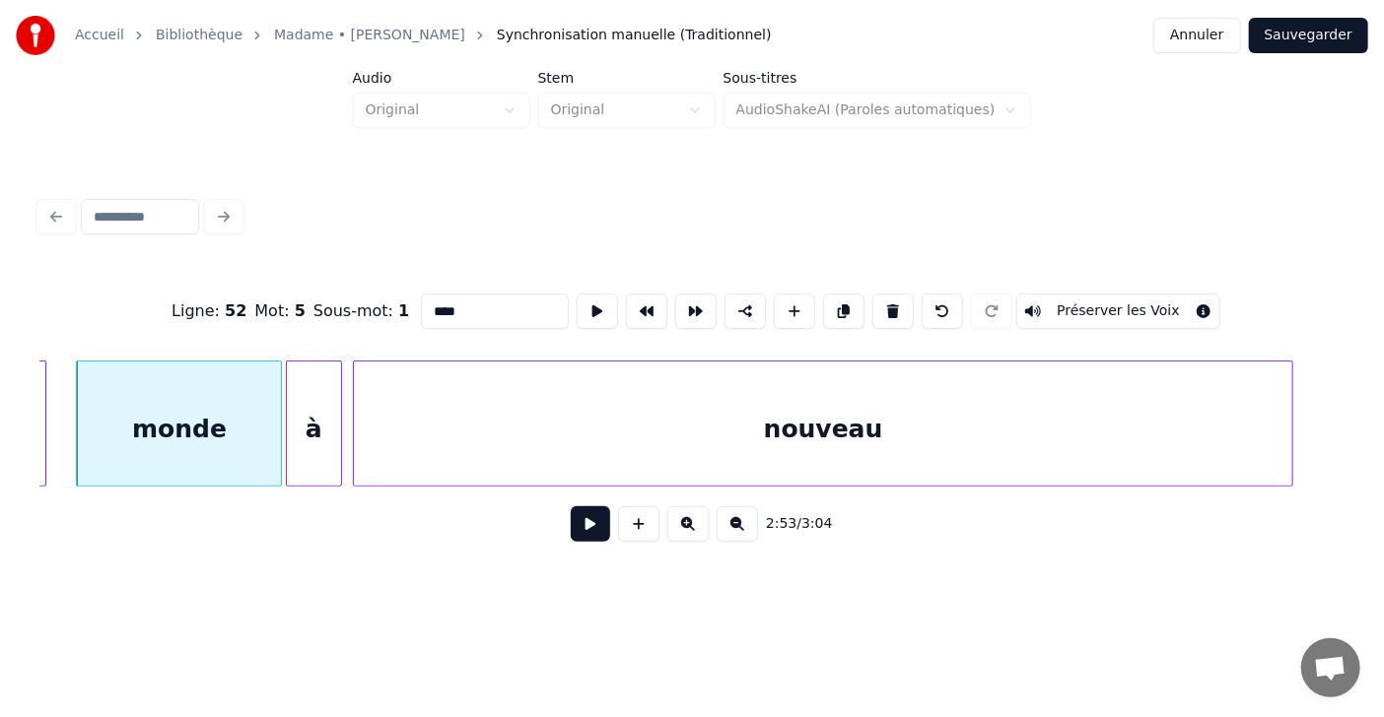
click at [288, 432] on div at bounding box center [290, 424] width 6 height 124
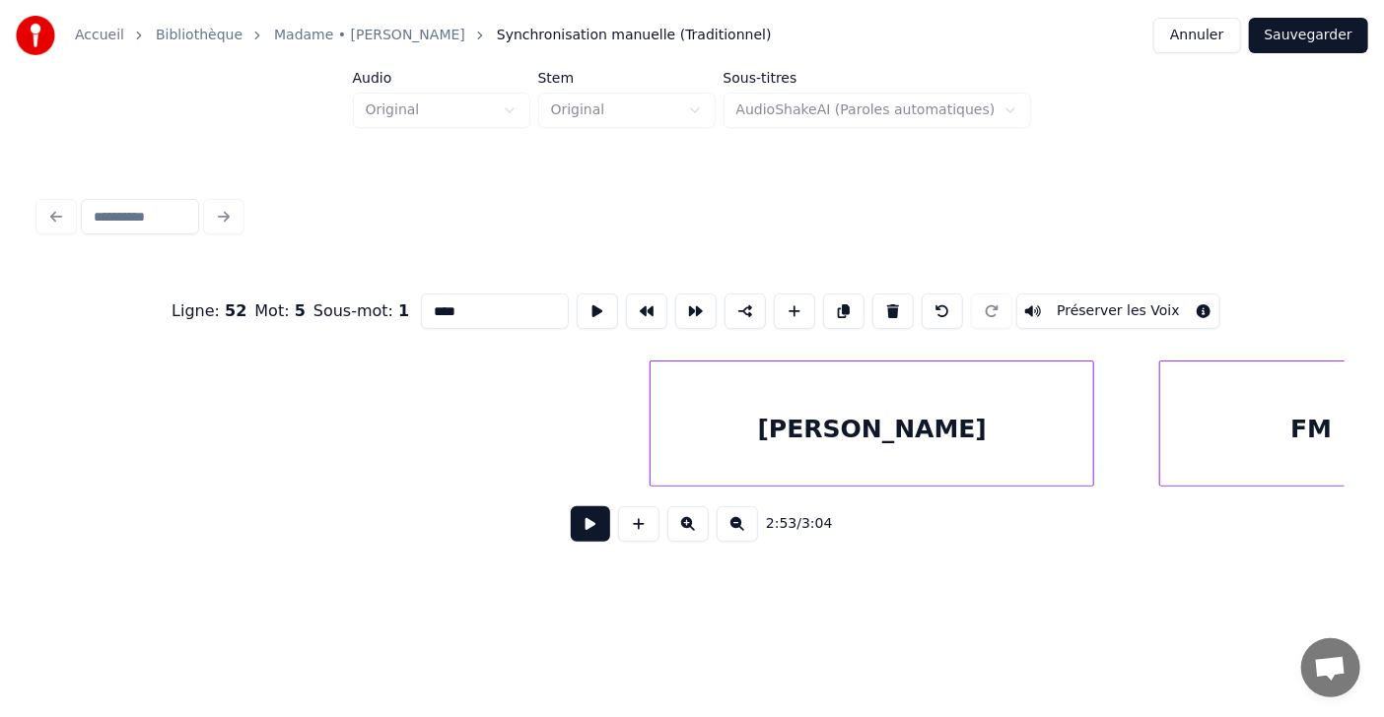
scroll to position [0, 97402]
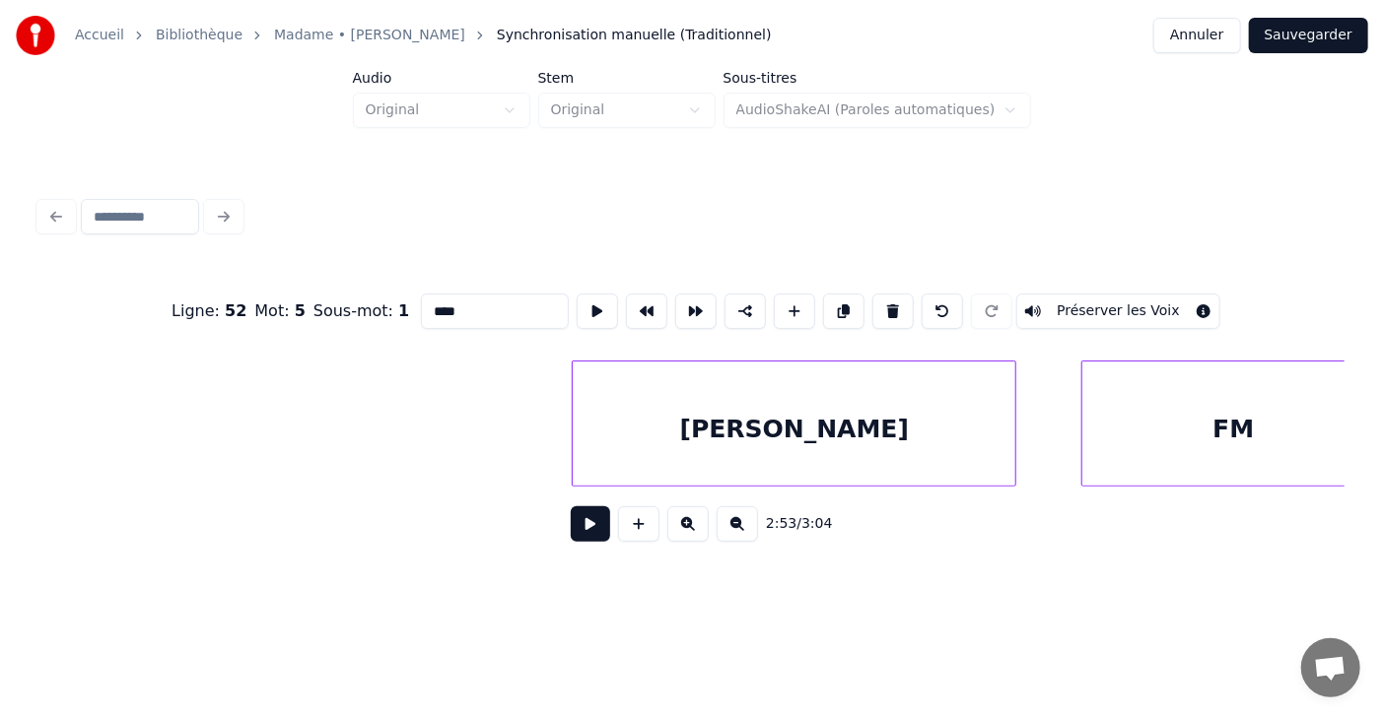
click at [812, 440] on div "[PERSON_NAME]" at bounding box center [794, 429] width 443 height 134
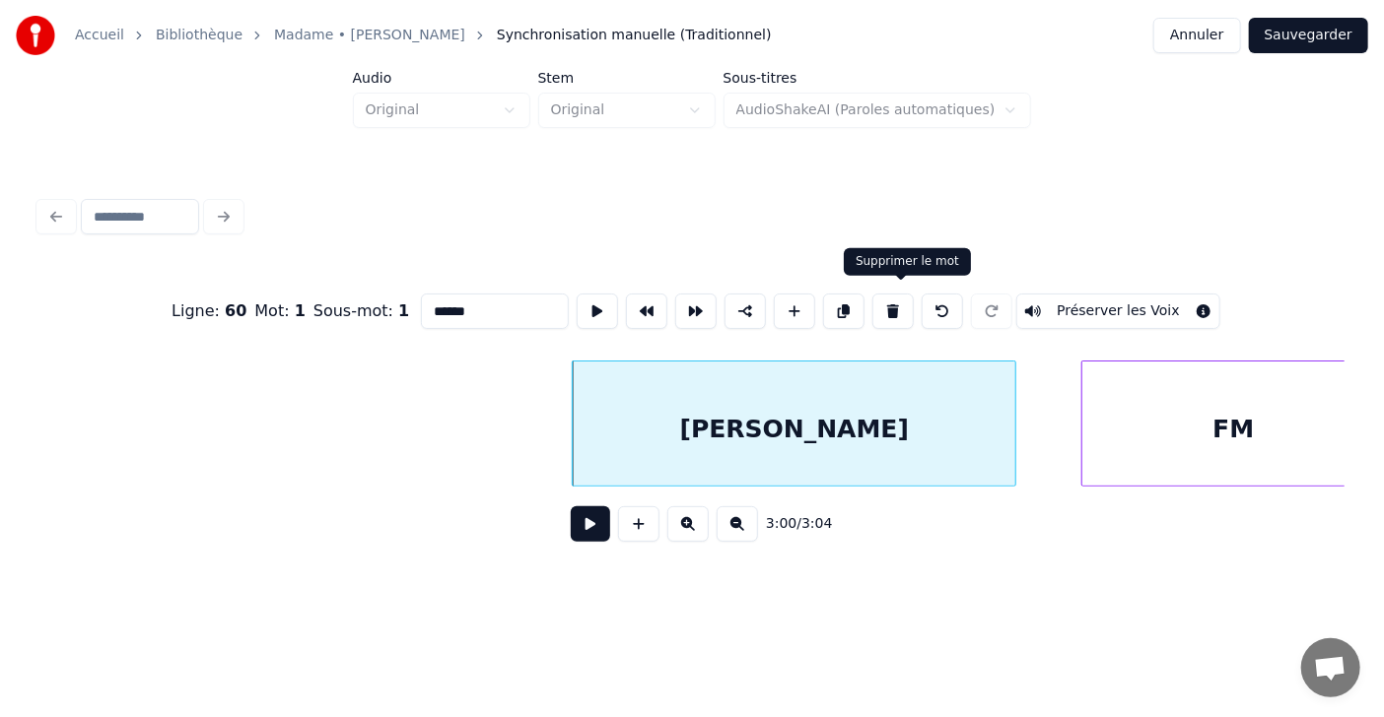
click at [896, 303] on button at bounding box center [892, 311] width 41 height 35
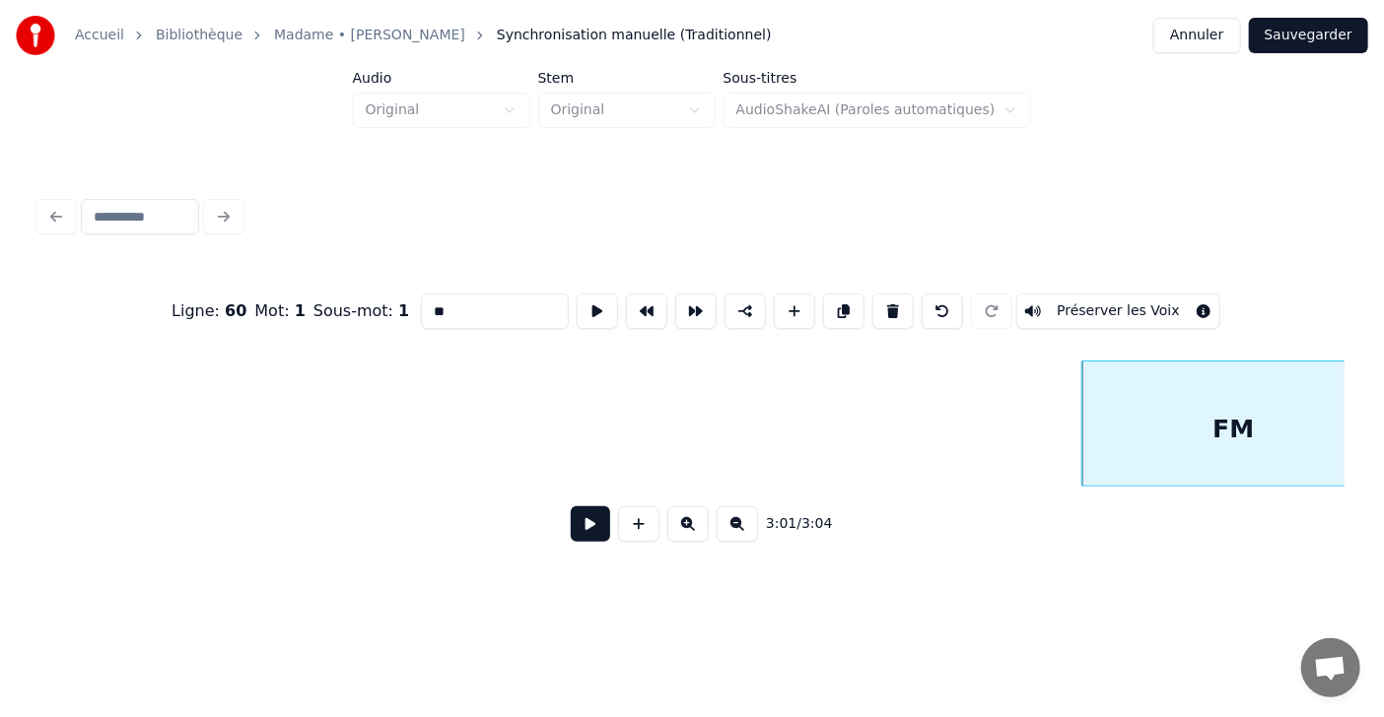
click at [1253, 413] on div "FM" at bounding box center [1233, 429] width 302 height 134
click at [906, 307] on button at bounding box center [892, 311] width 41 height 35
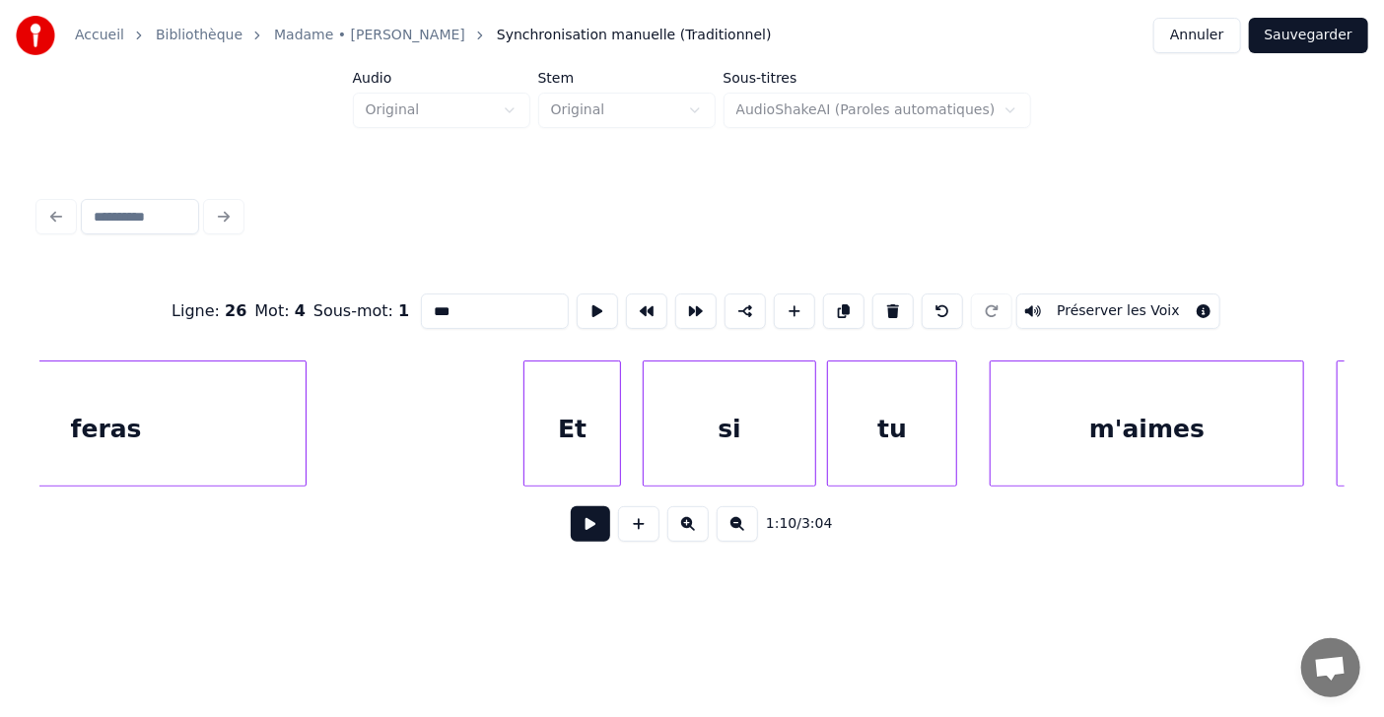
scroll to position [0, 29461]
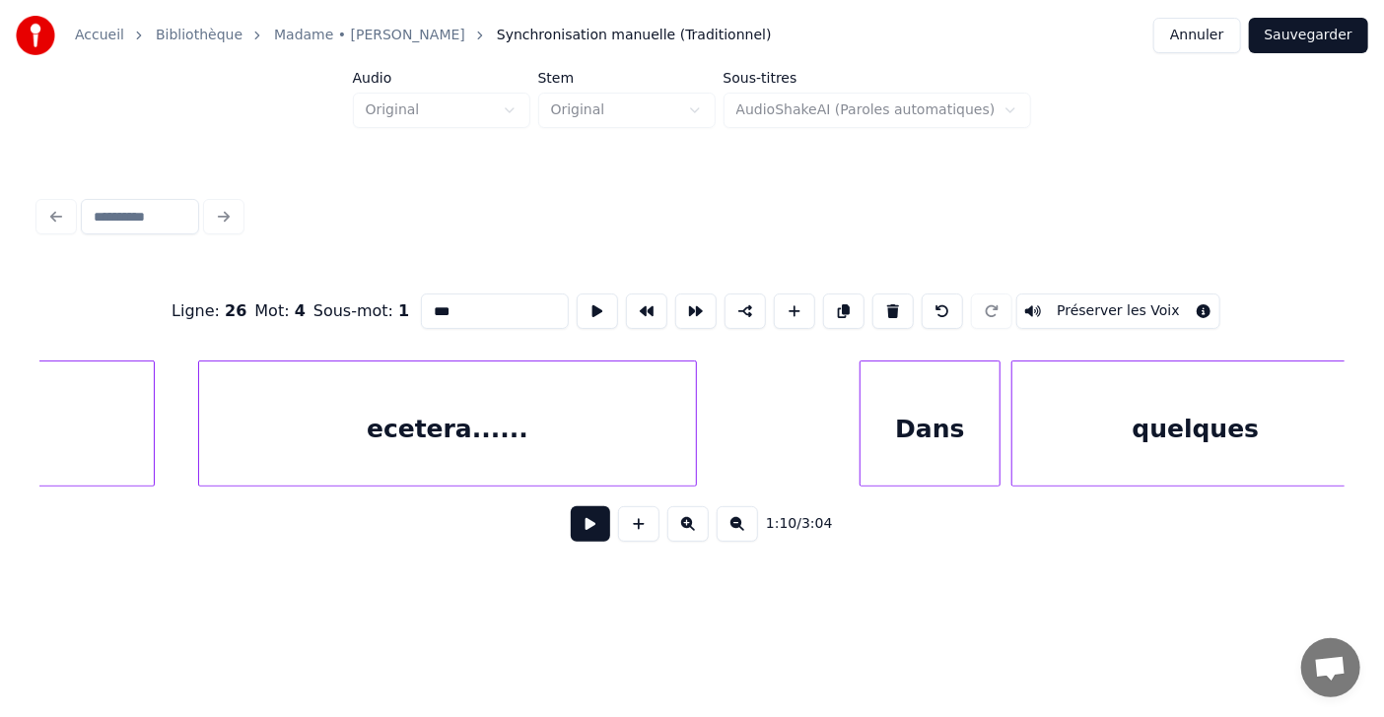
click at [398, 439] on div "ecetera......" at bounding box center [447, 429] width 497 height 134
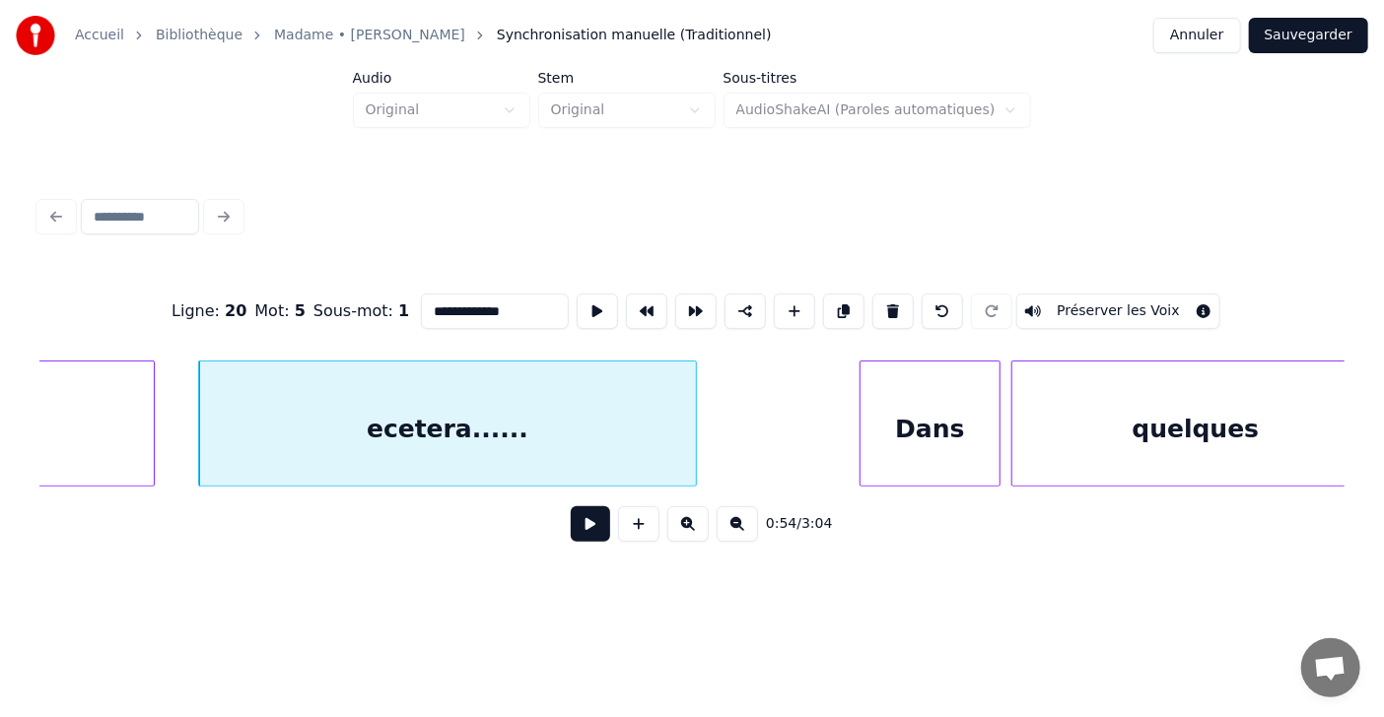
click at [421, 303] on input "**********" at bounding box center [495, 311] width 148 height 35
click at [102, 421] on div at bounding box center [103, 424] width 6 height 124
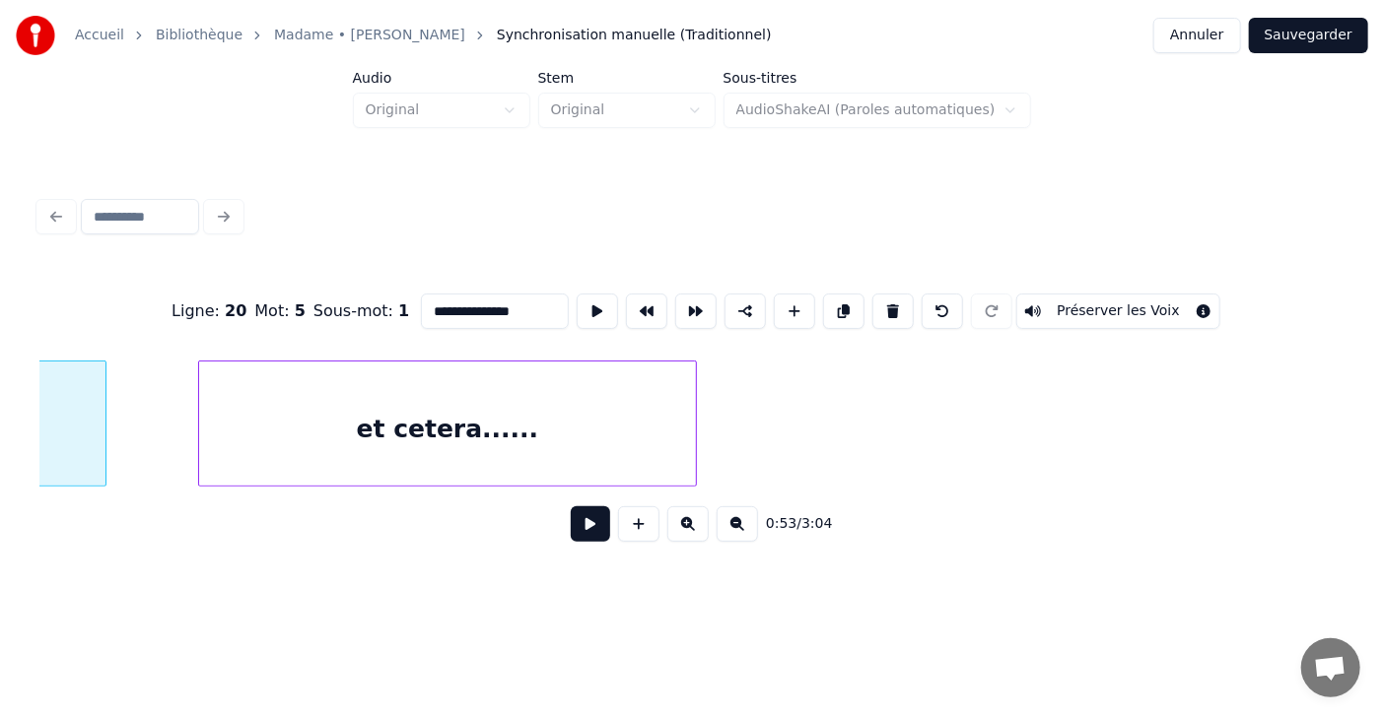
scroll to position [0, 28818]
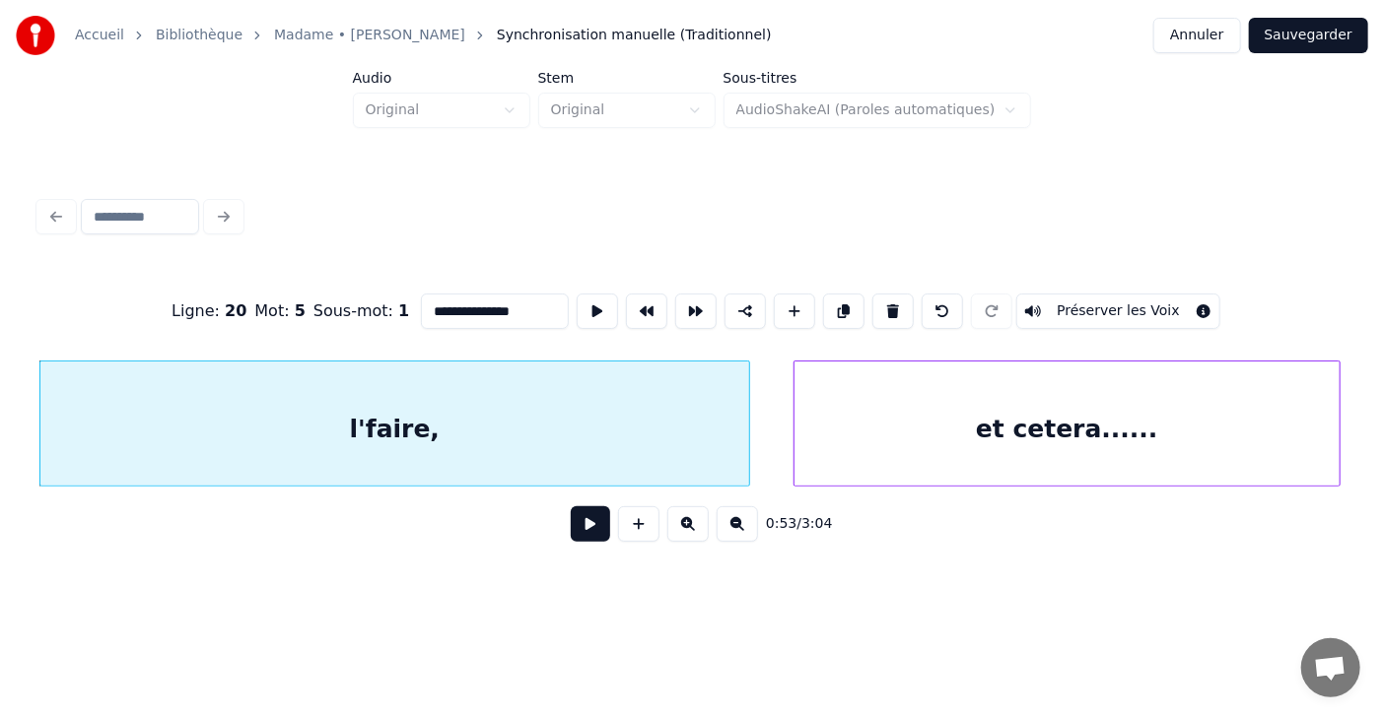
click at [795, 437] on div at bounding box center [797, 424] width 6 height 124
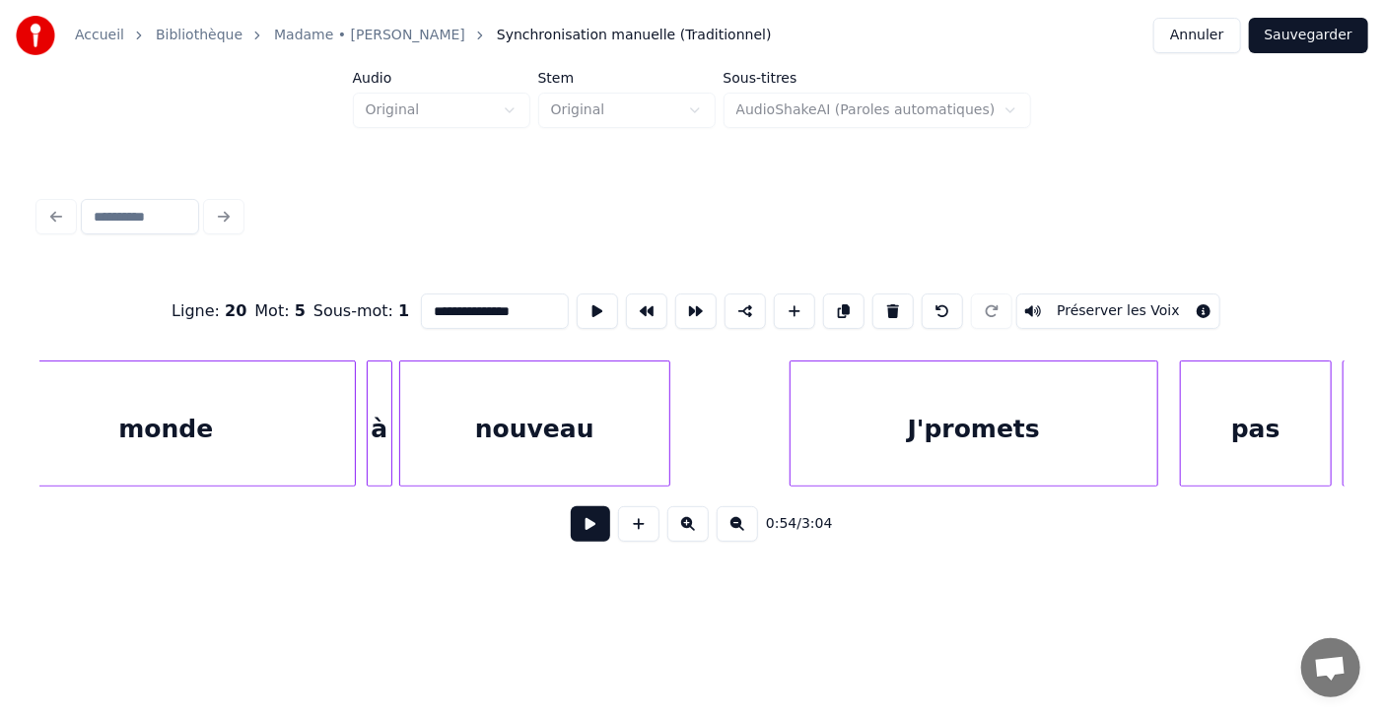
scroll to position [0, 27378]
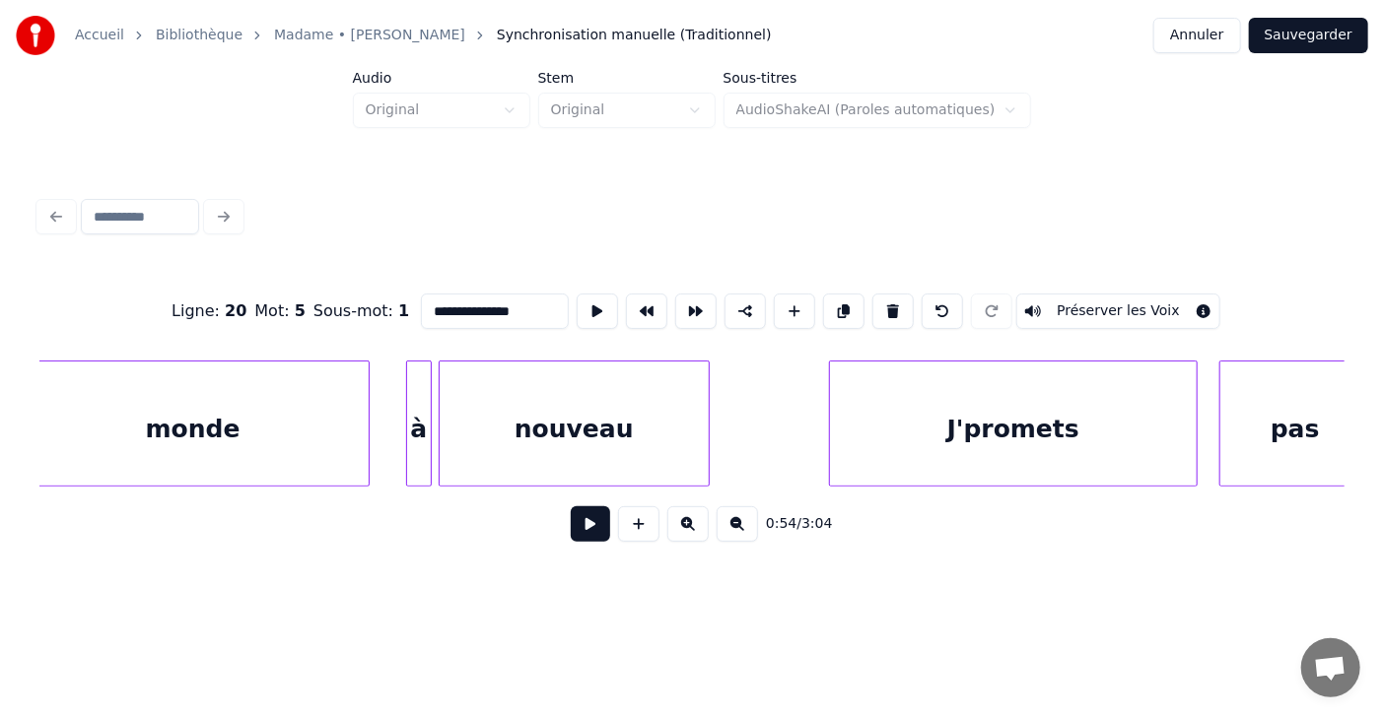
click at [366, 429] on div at bounding box center [366, 424] width 6 height 124
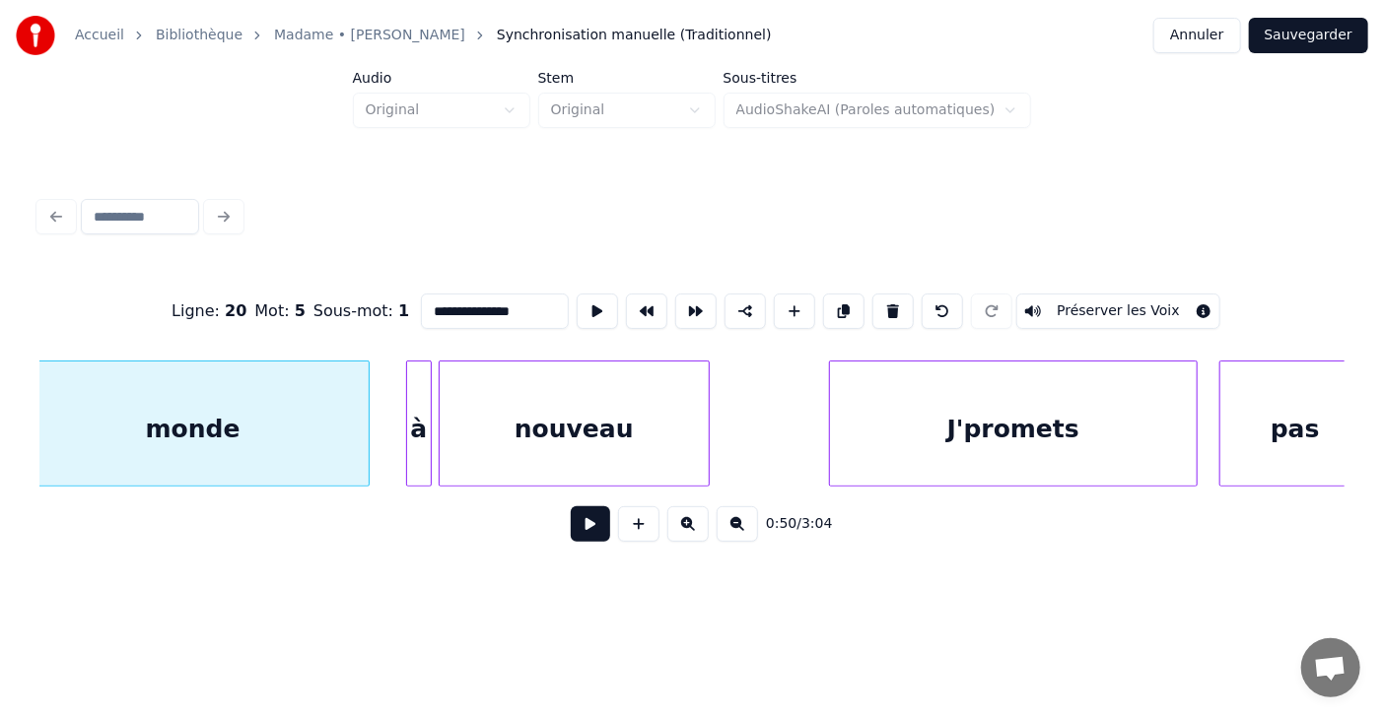
scroll to position [0, 27354]
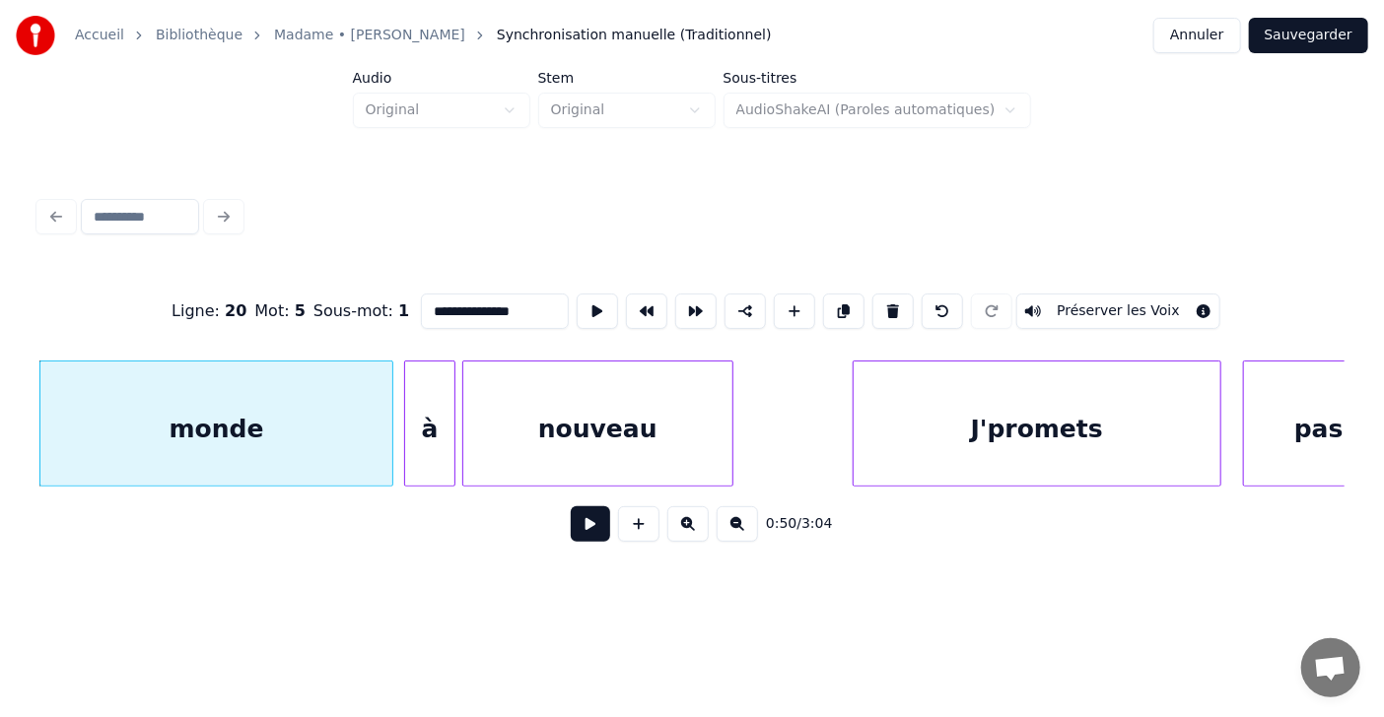
click at [408, 431] on div at bounding box center [408, 424] width 6 height 124
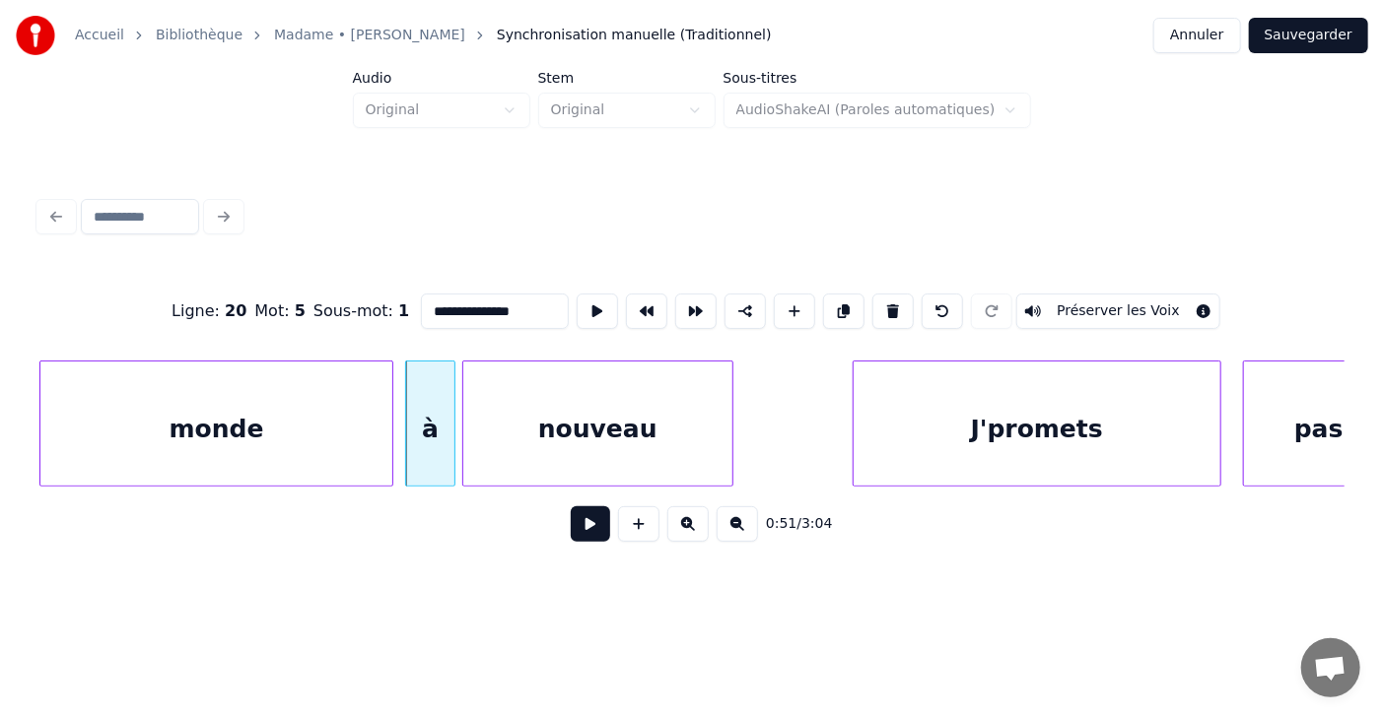
click at [411, 532] on div "0:51 / 3:04" at bounding box center [691, 524] width 1273 height 43
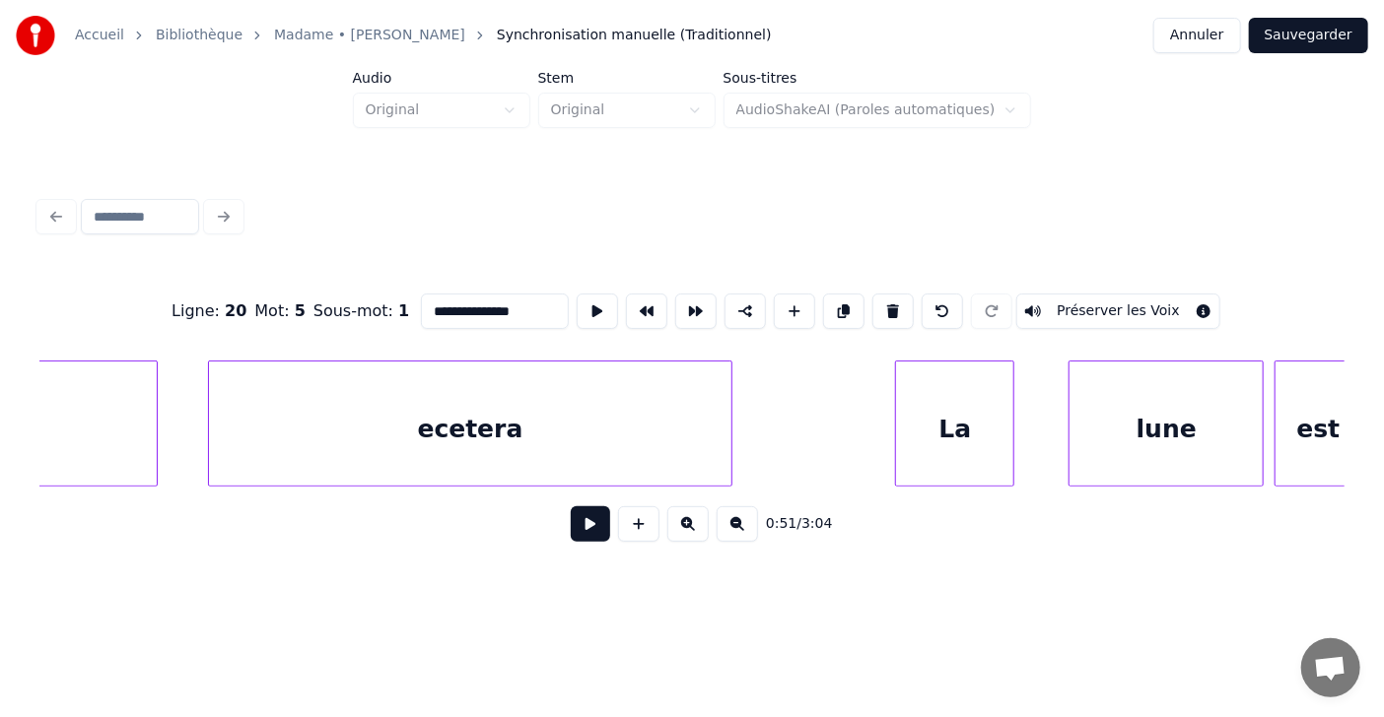
scroll to position [0, 21129]
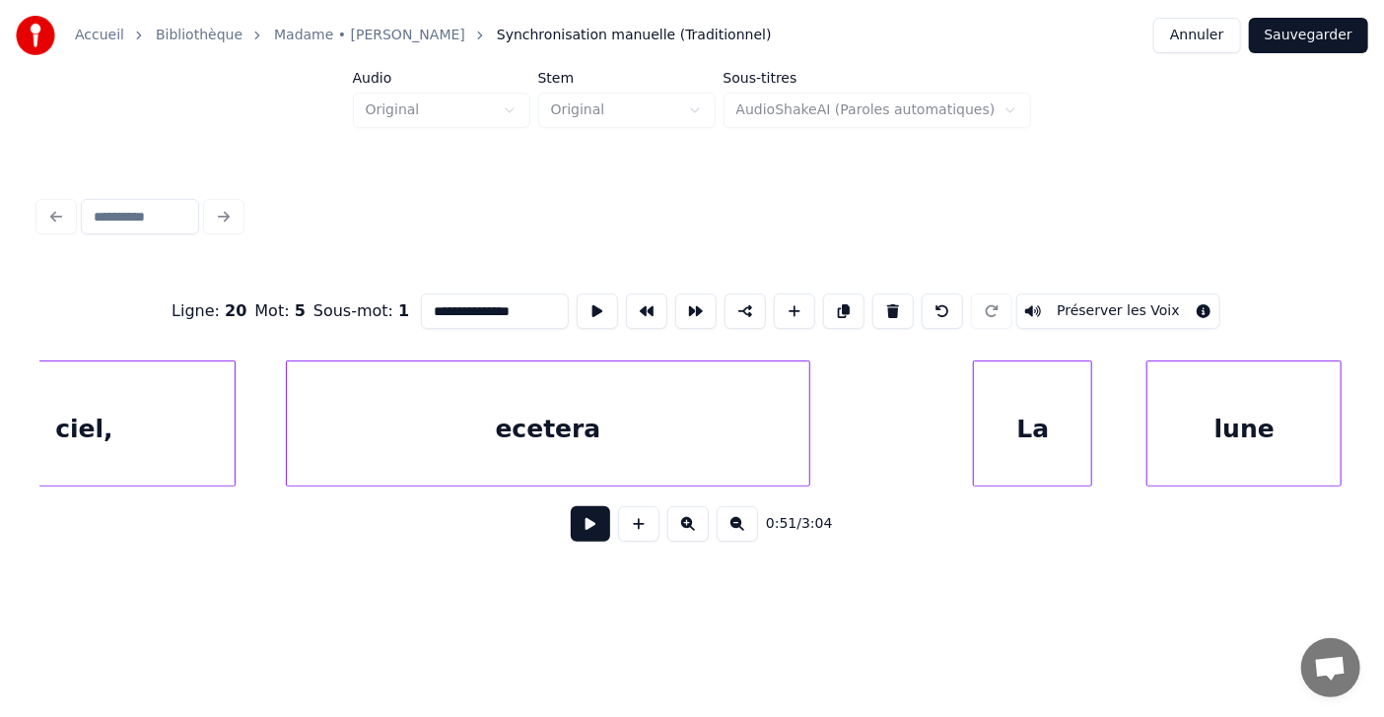
click at [577, 439] on div "ecetera" at bounding box center [548, 429] width 523 height 134
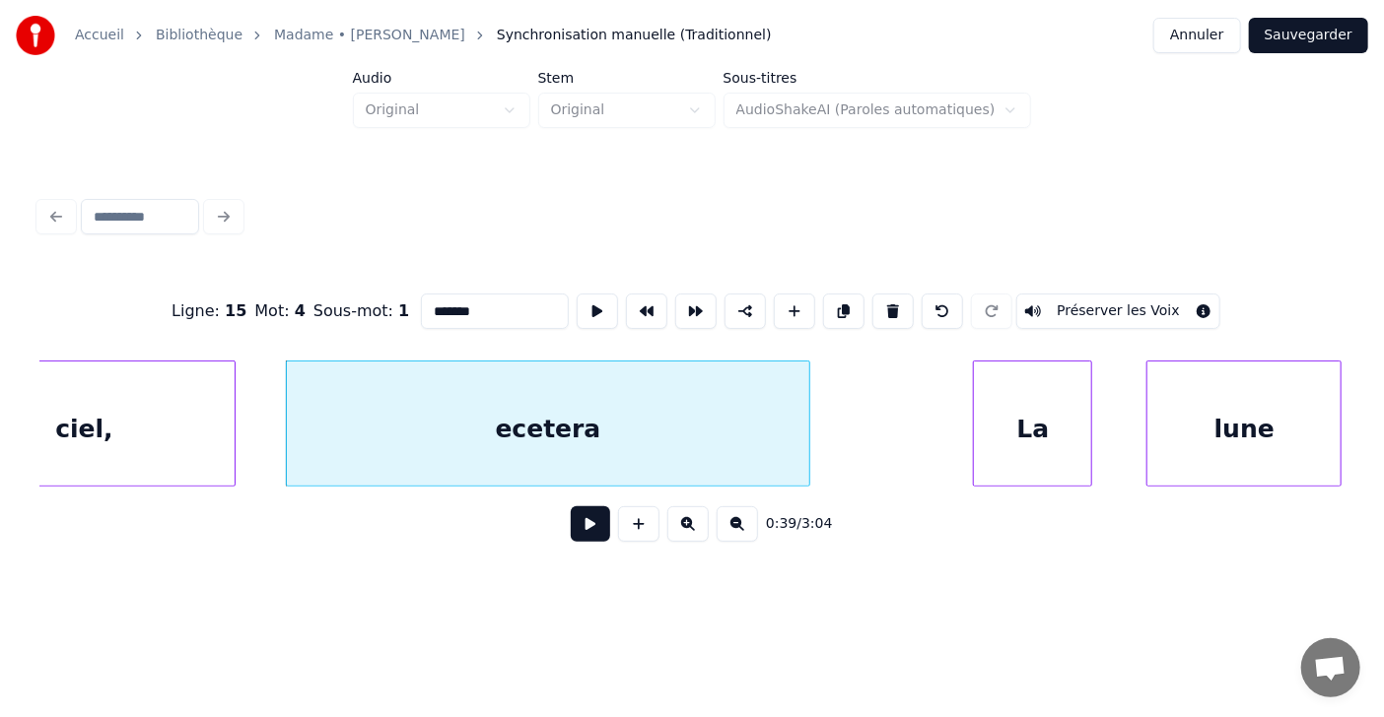
click at [421, 307] on input "*******" at bounding box center [495, 311] width 148 height 35
click at [186, 420] on div at bounding box center [185, 424] width 6 height 124
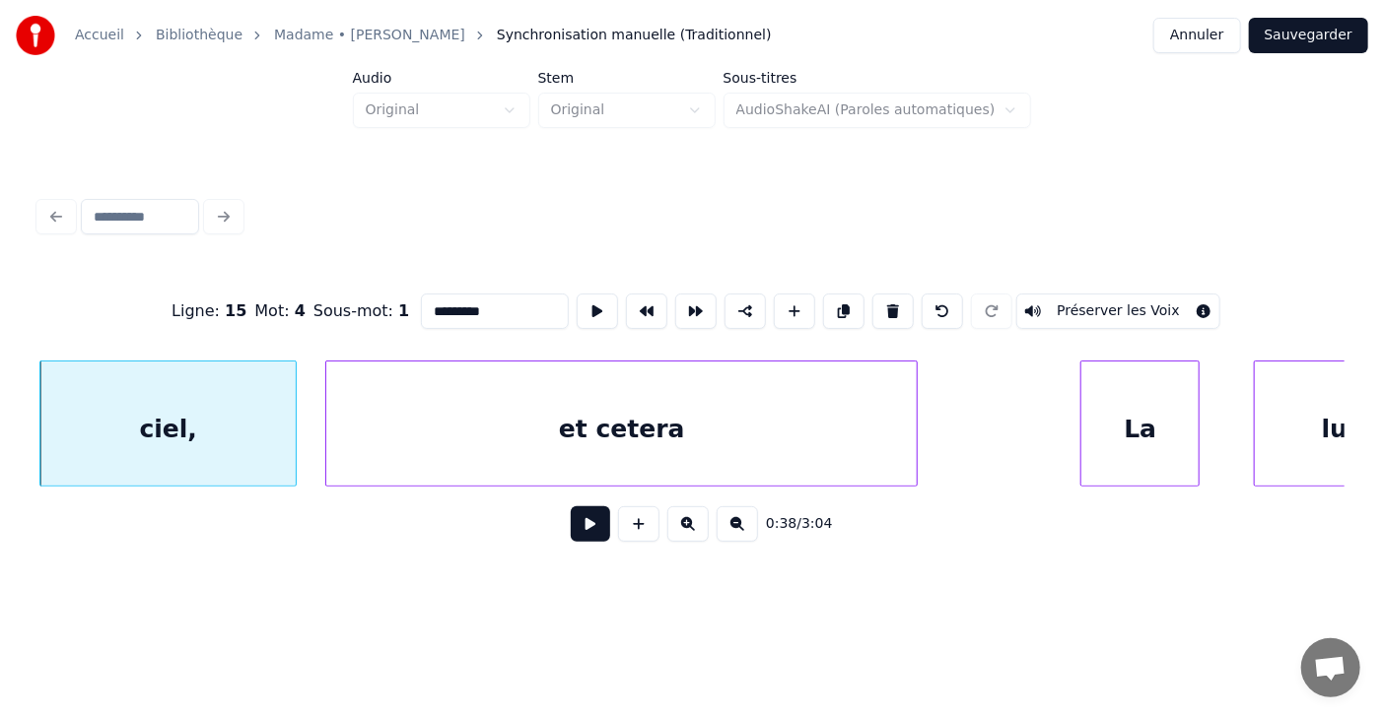
click at [326, 415] on div at bounding box center [329, 424] width 6 height 124
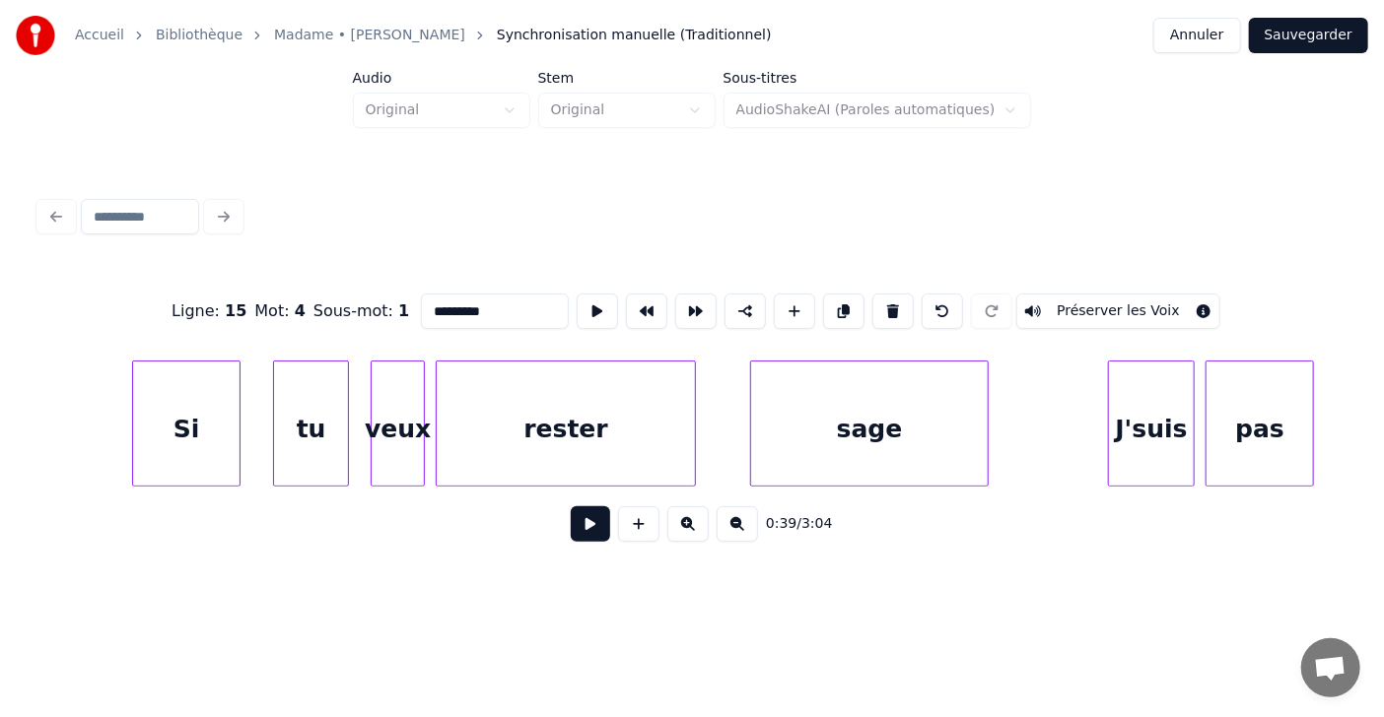
scroll to position [0, 16626]
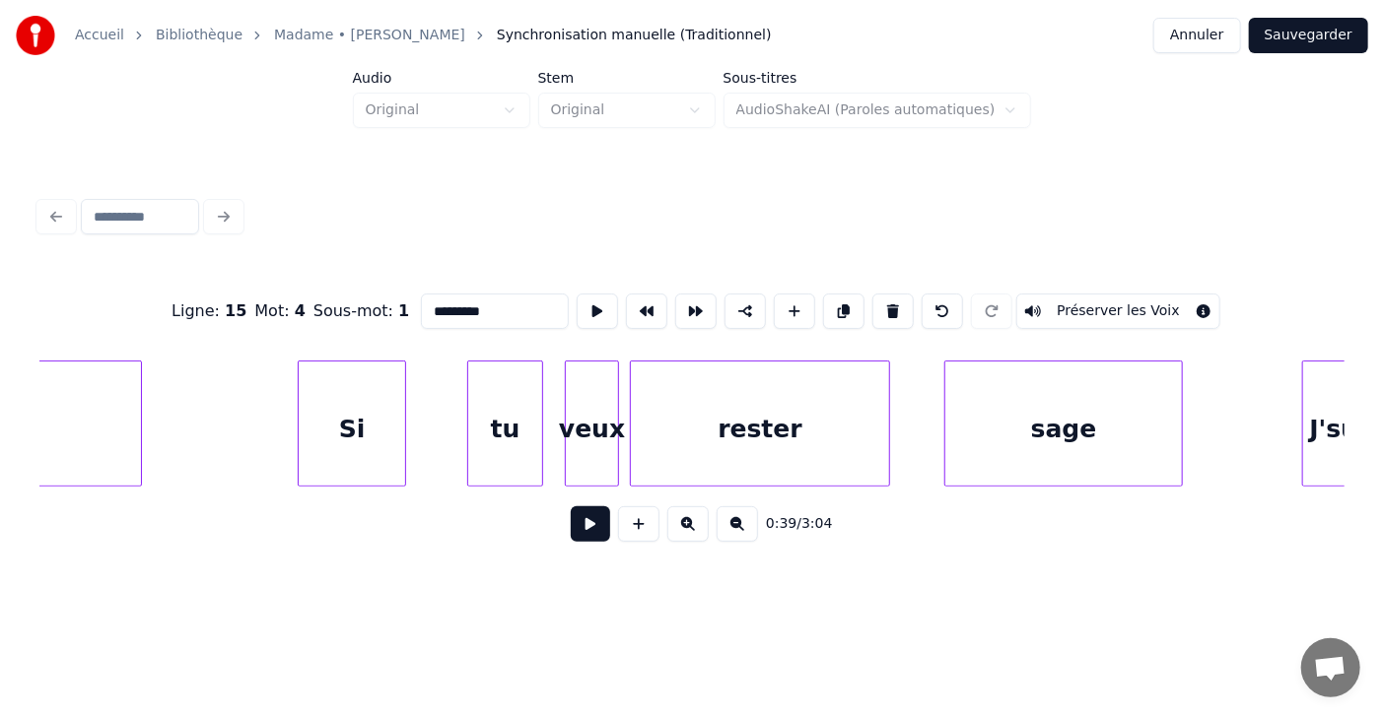
click at [327, 422] on div "Si" at bounding box center [352, 429] width 106 height 134
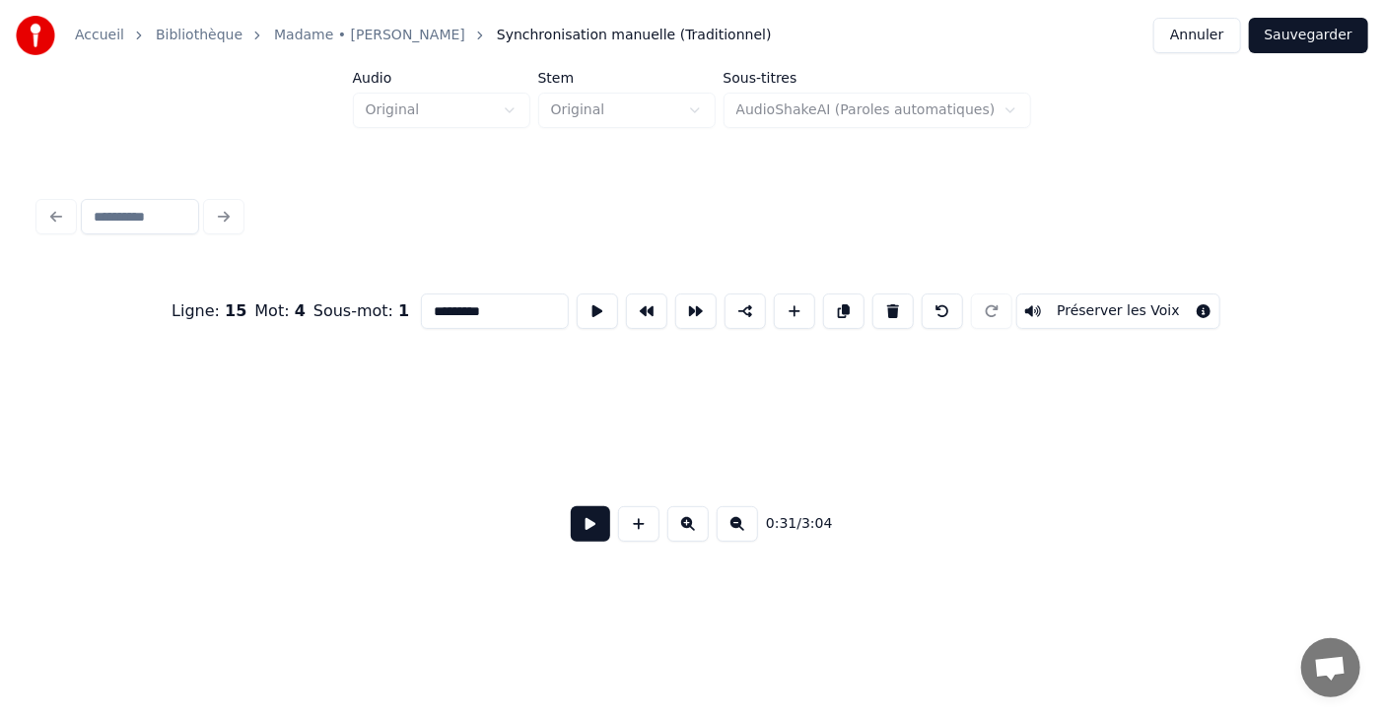
scroll to position [0, 0]
type input "*********"
click at [581, 533] on button at bounding box center [590, 524] width 39 height 35
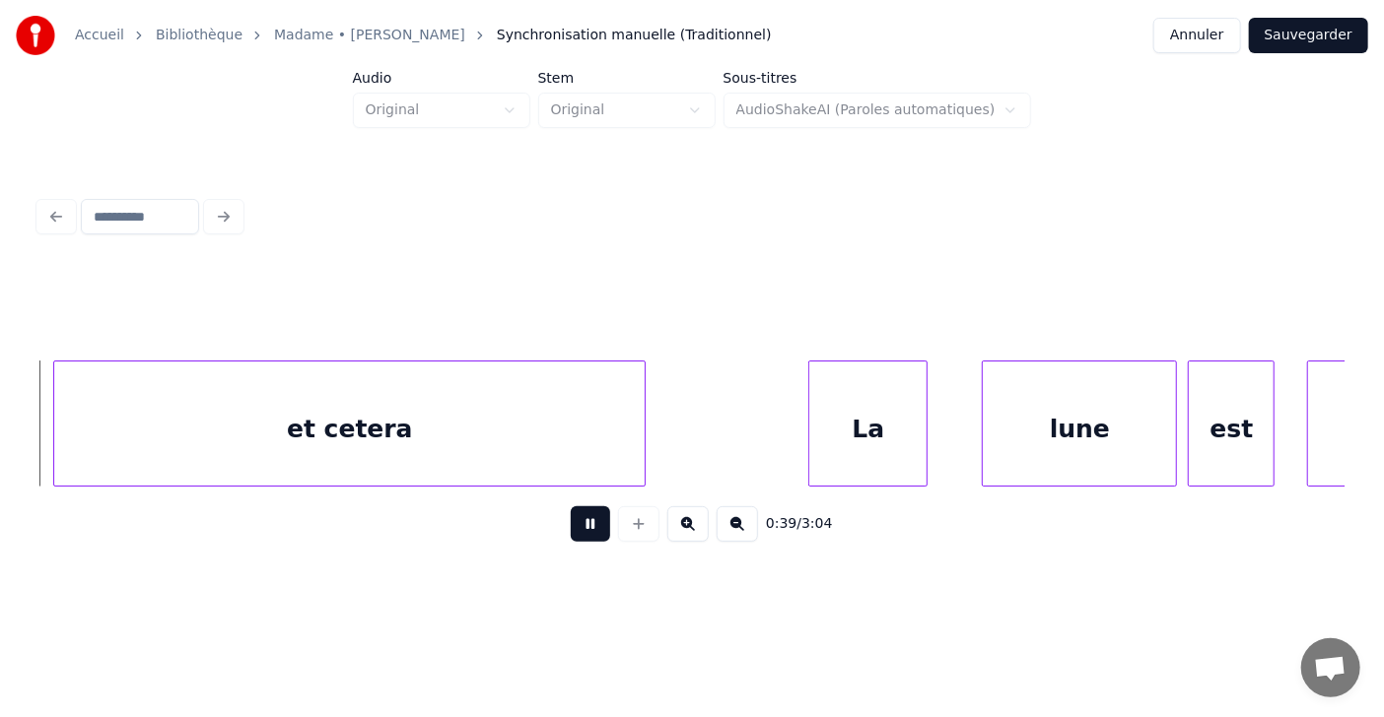
scroll to position [0, 21294]
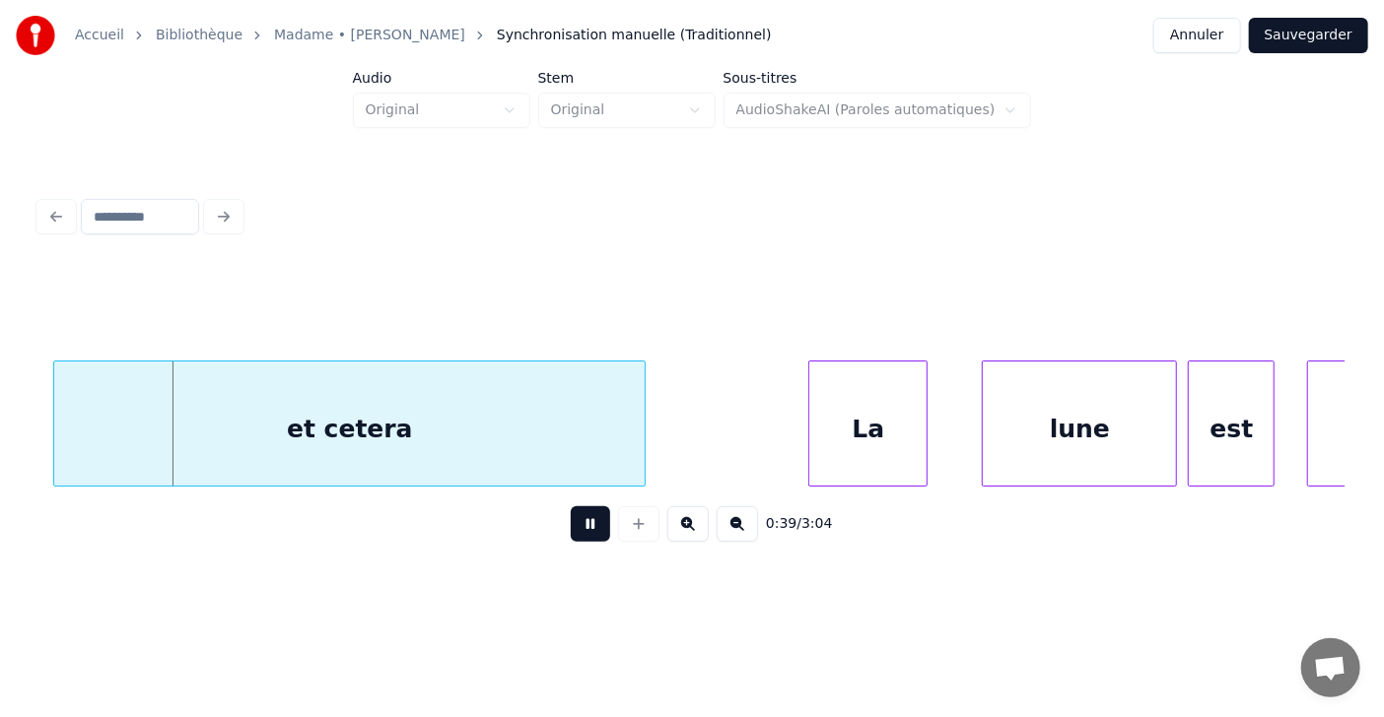
click at [583, 520] on button at bounding box center [590, 524] width 39 height 35
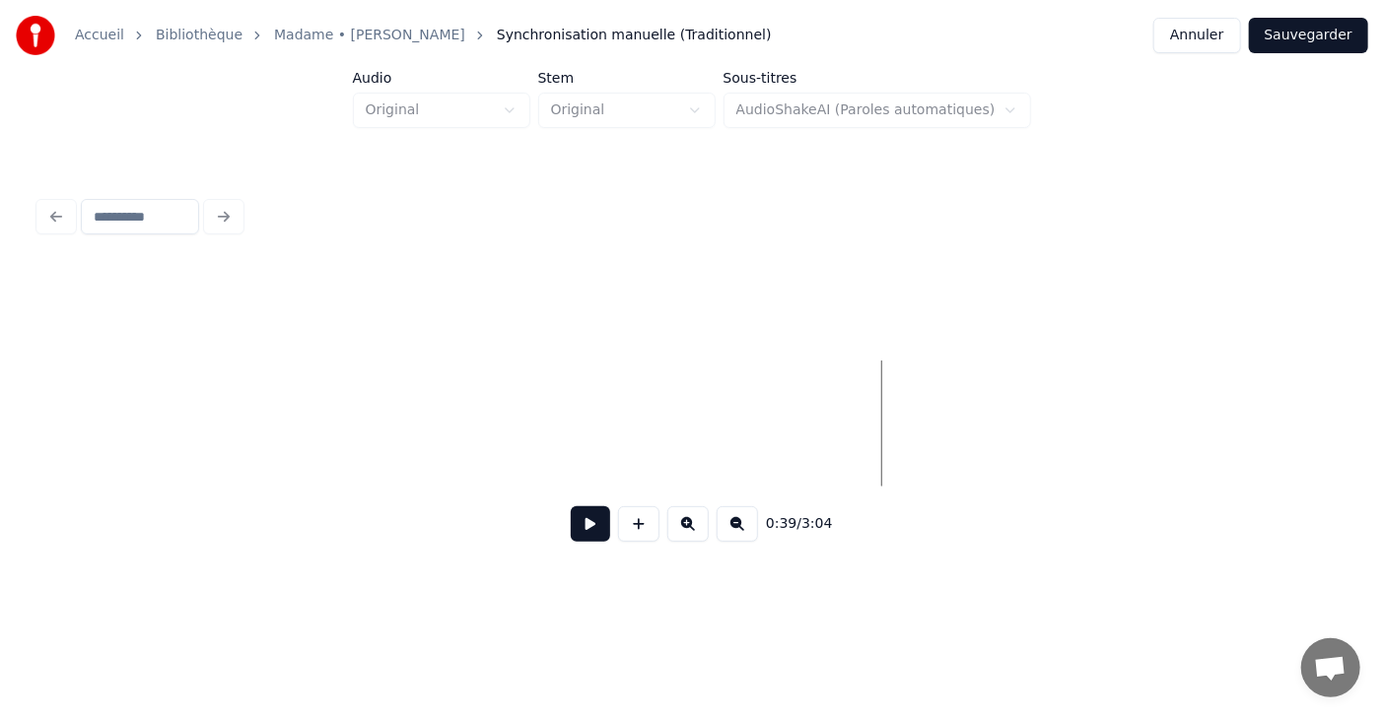
scroll to position [0, 0]
click at [577, 537] on button at bounding box center [590, 524] width 39 height 35
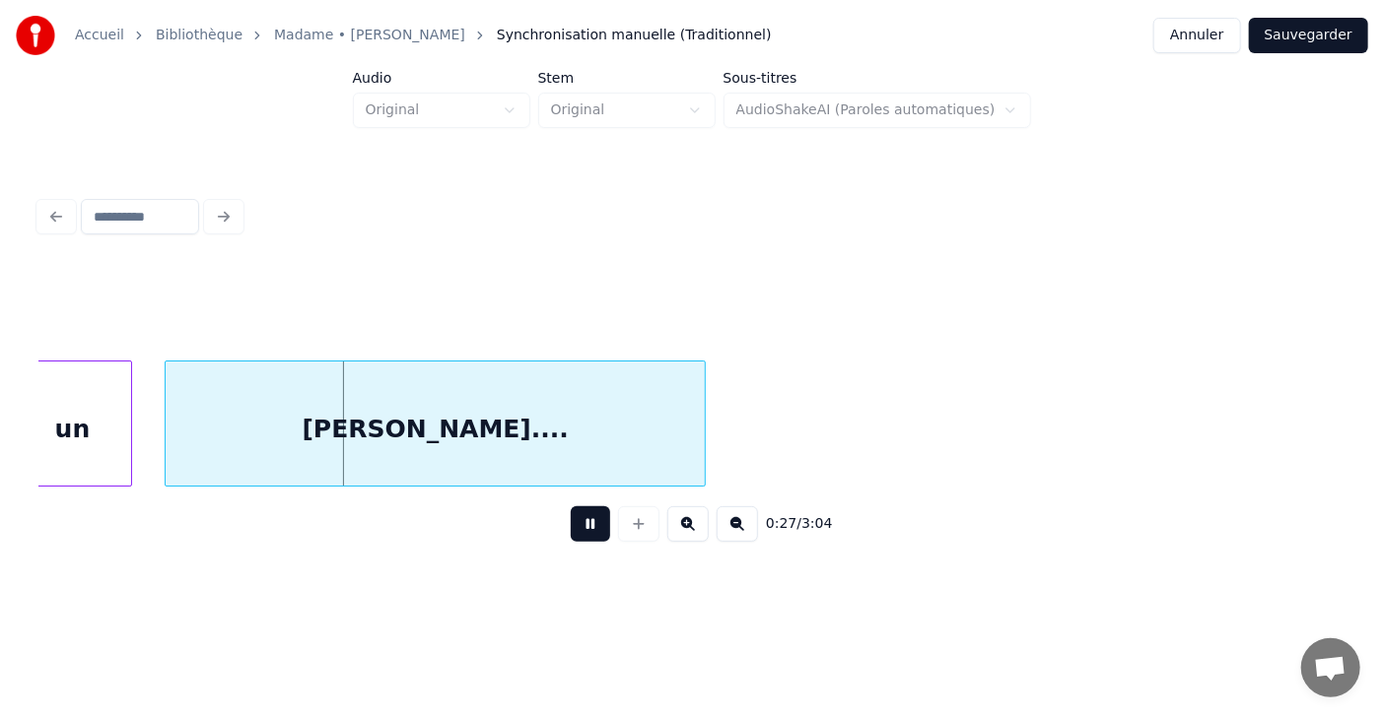
click at [577, 542] on button at bounding box center [590, 524] width 39 height 35
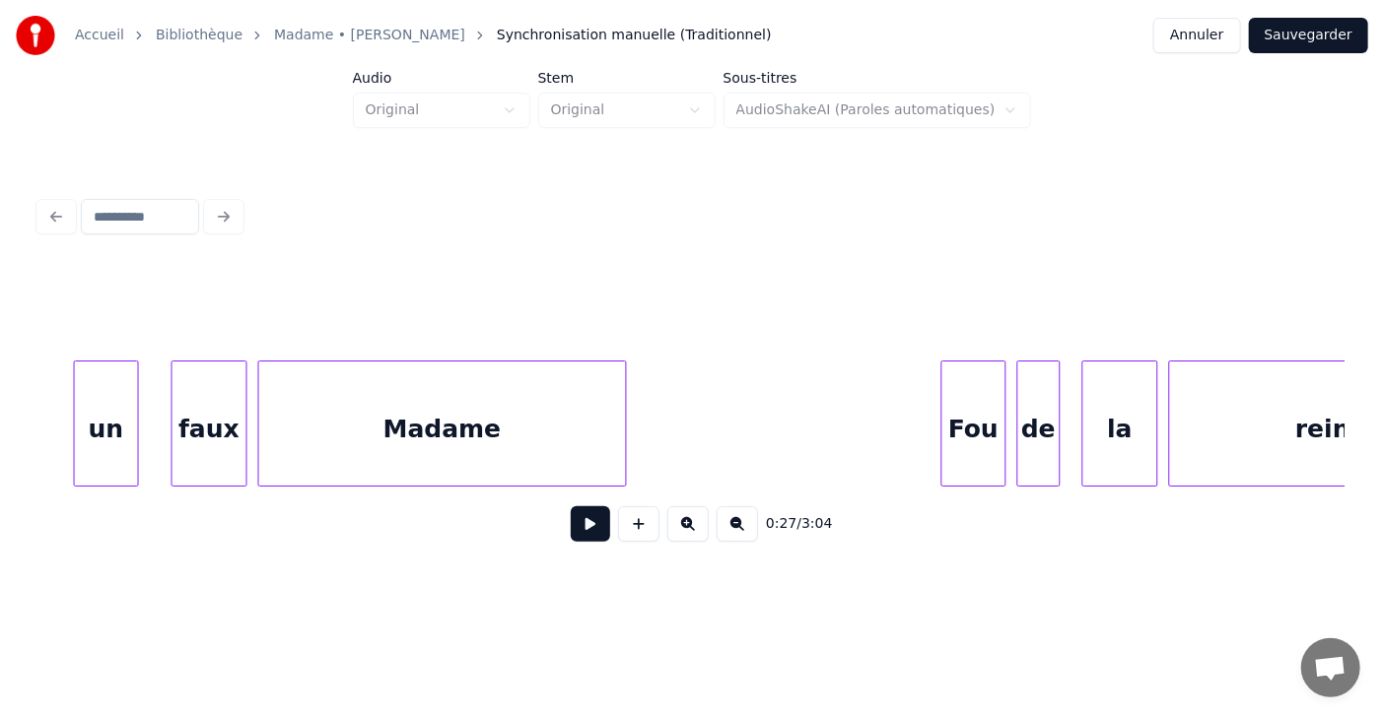
scroll to position [0, 12242]
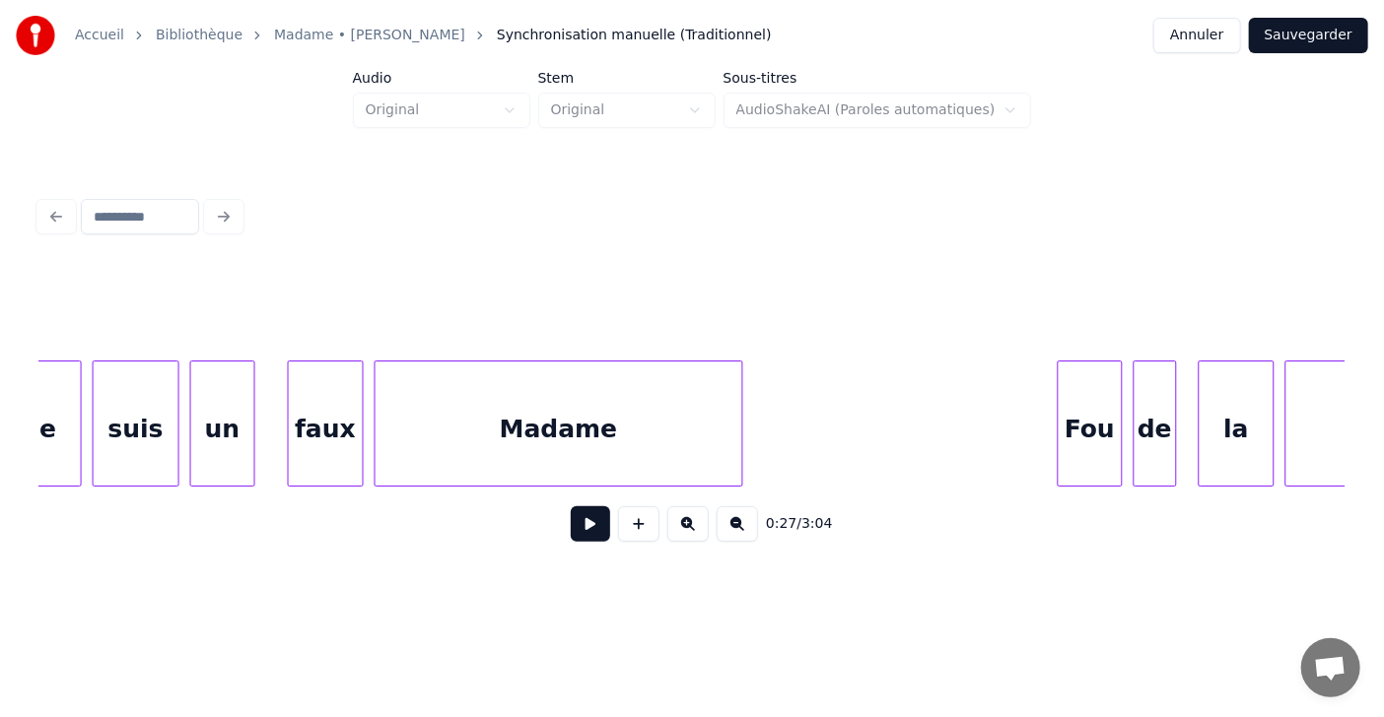
click at [333, 438] on div "faux" at bounding box center [326, 429] width 74 height 134
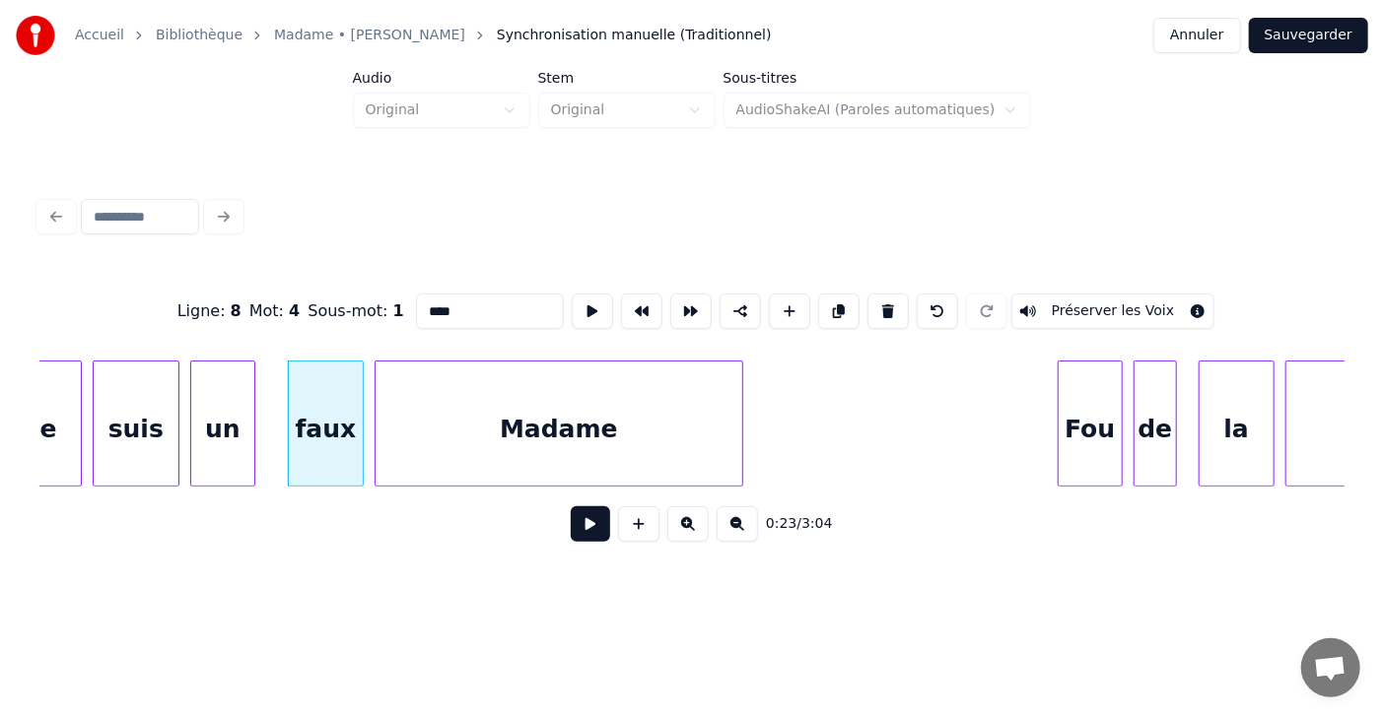
click at [418, 308] on input "****" at bounding box center [490, 311] width 148 height 35
click at [280, 429] on div at bounding box center [280, 424] width 6 height 124
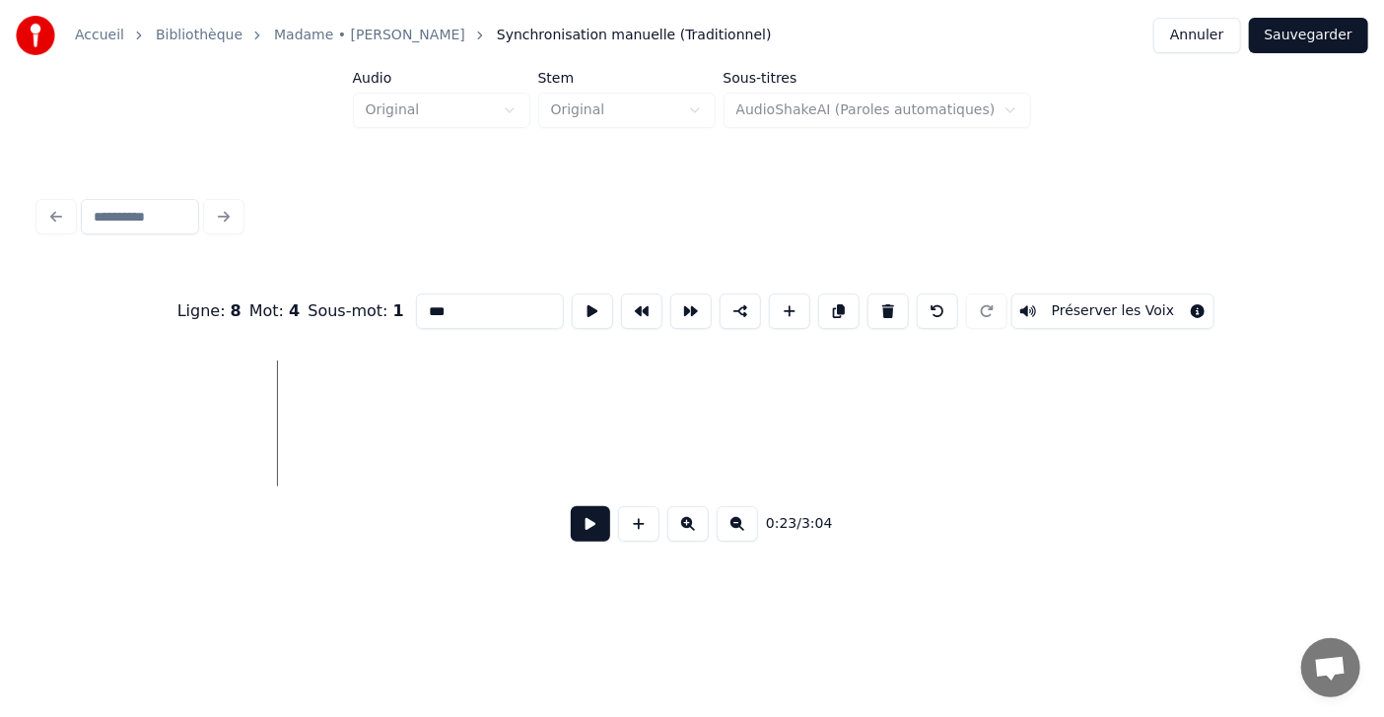
scroll to position [0, 0]
type input "***"
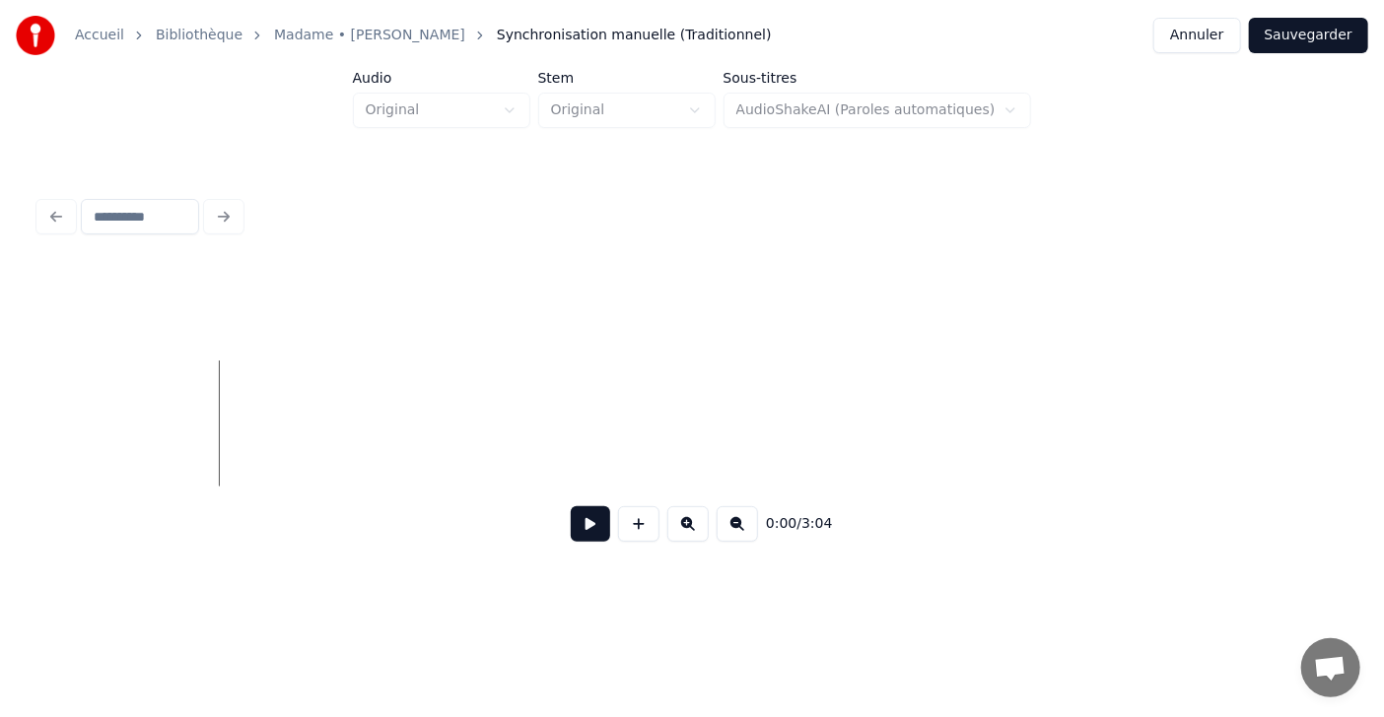
click at [587, 537] on button at bounding box center [590, 524] width 39 height 35
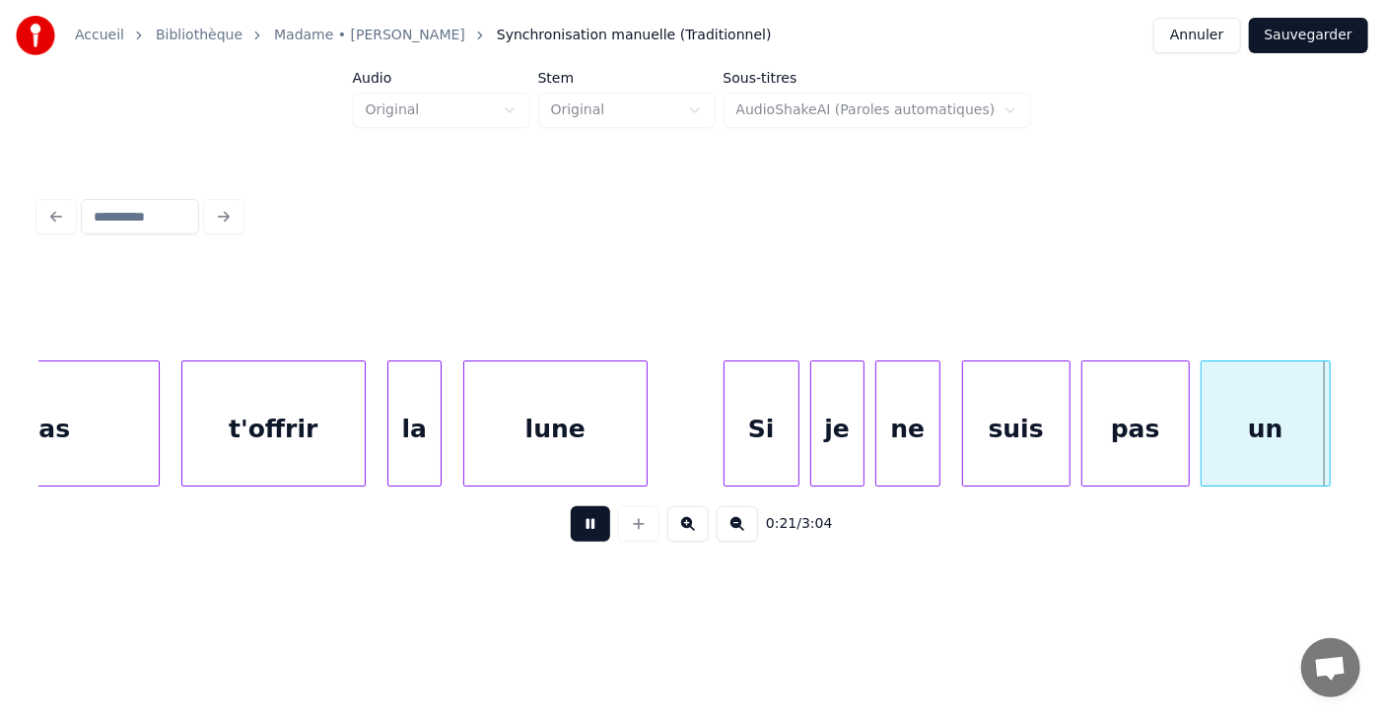
scroll to position [0, 11824]
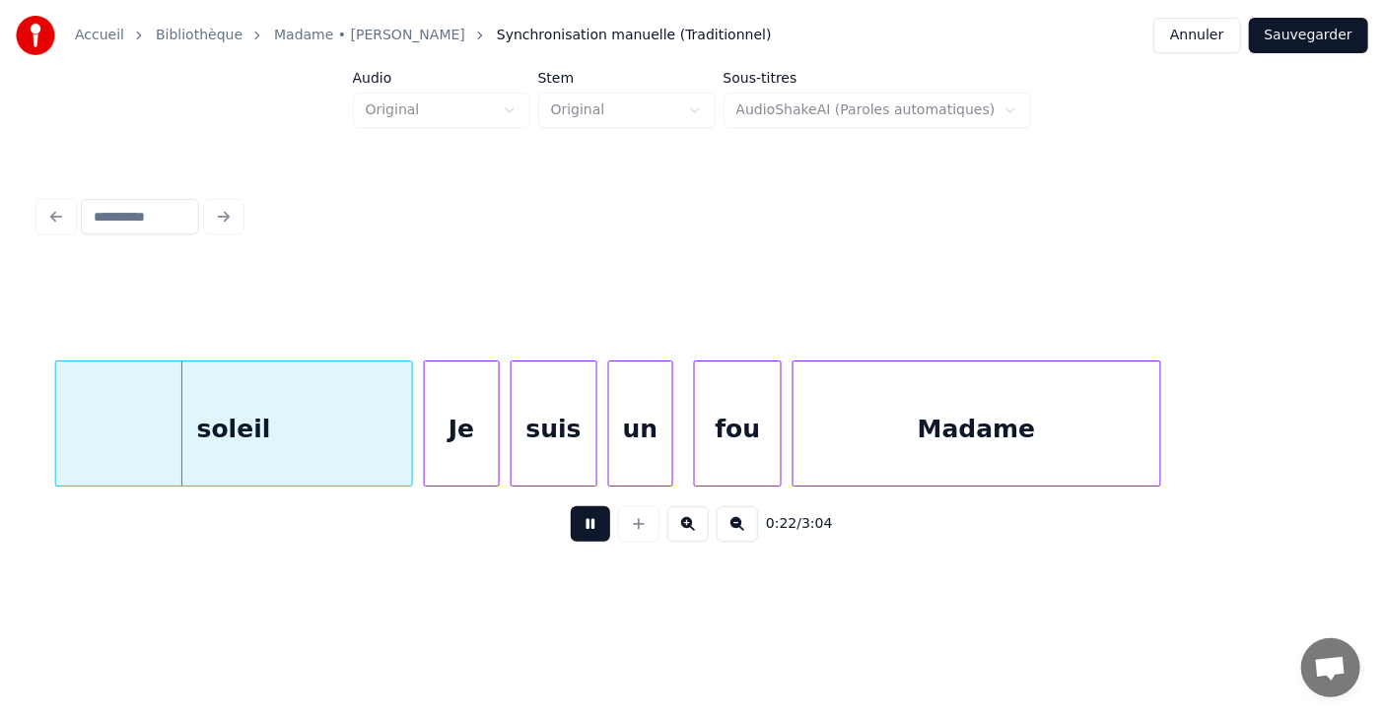
click at [587, 537] on button at bounding box center [590, 524] width 39 height 35
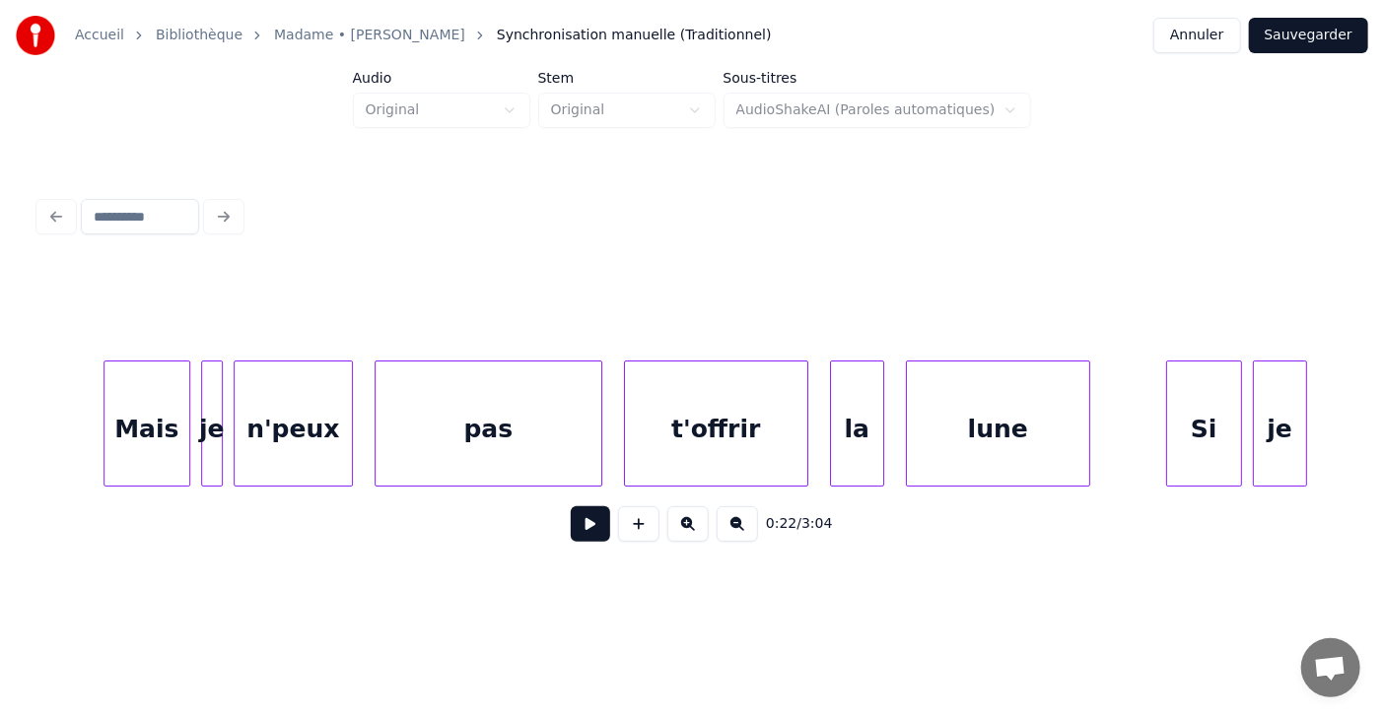
scroll to position [0, 10034]
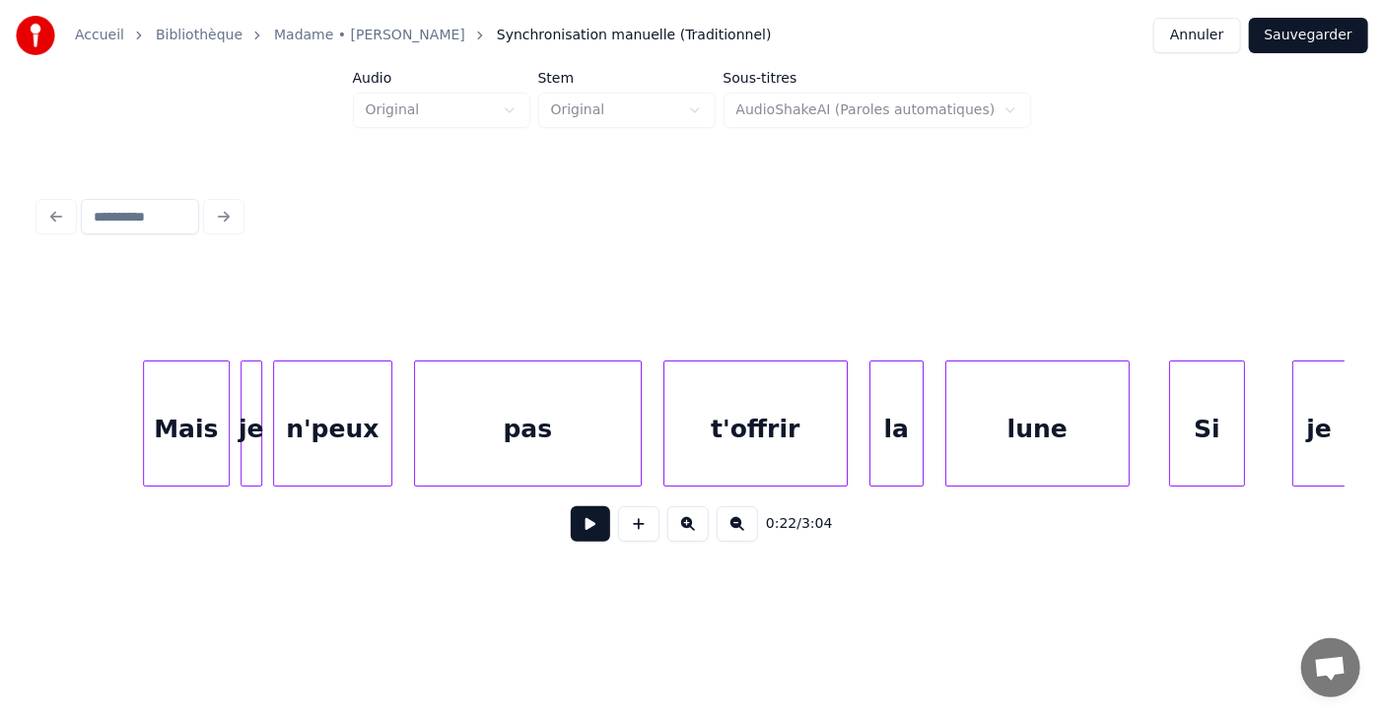
click at [1183, 429] on div "Si" at bounding box center [1207, 429] width 74 height 134
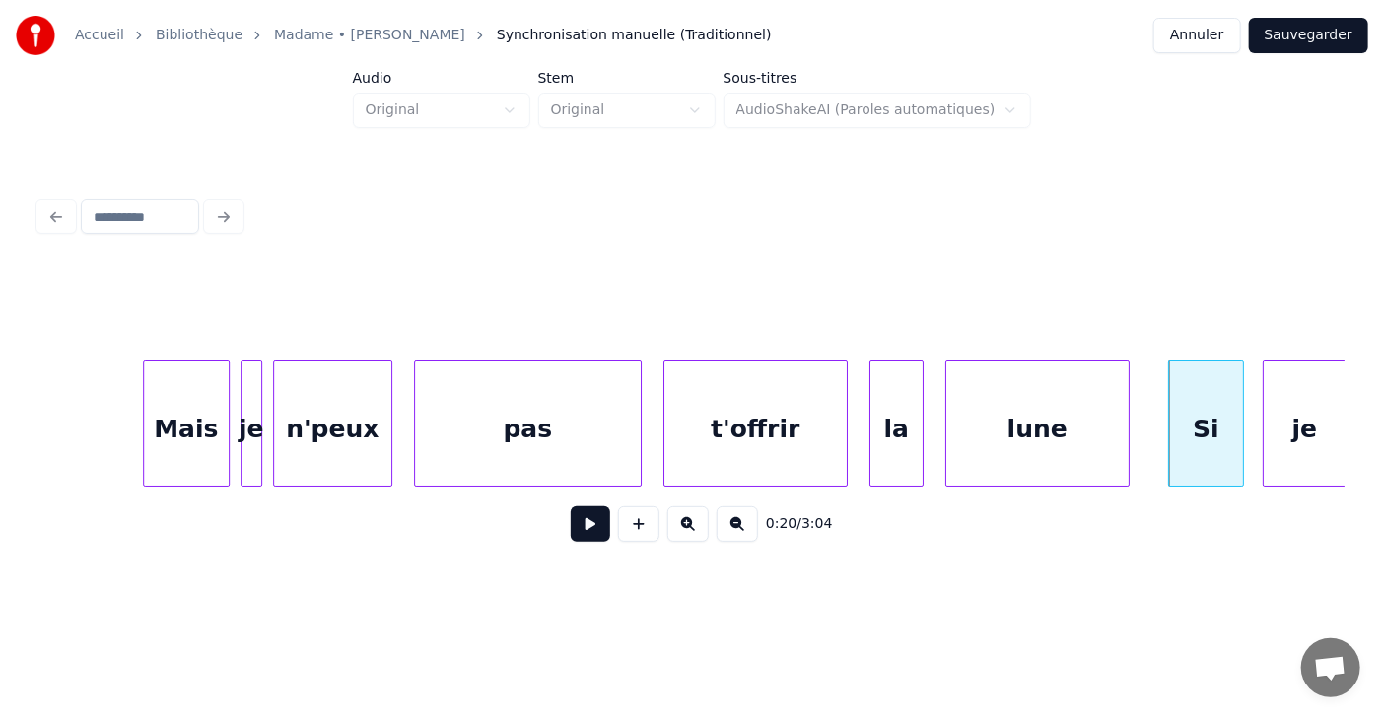
click at [1266, 436] on div at bounding box center [1266, 424] width 6 height 124
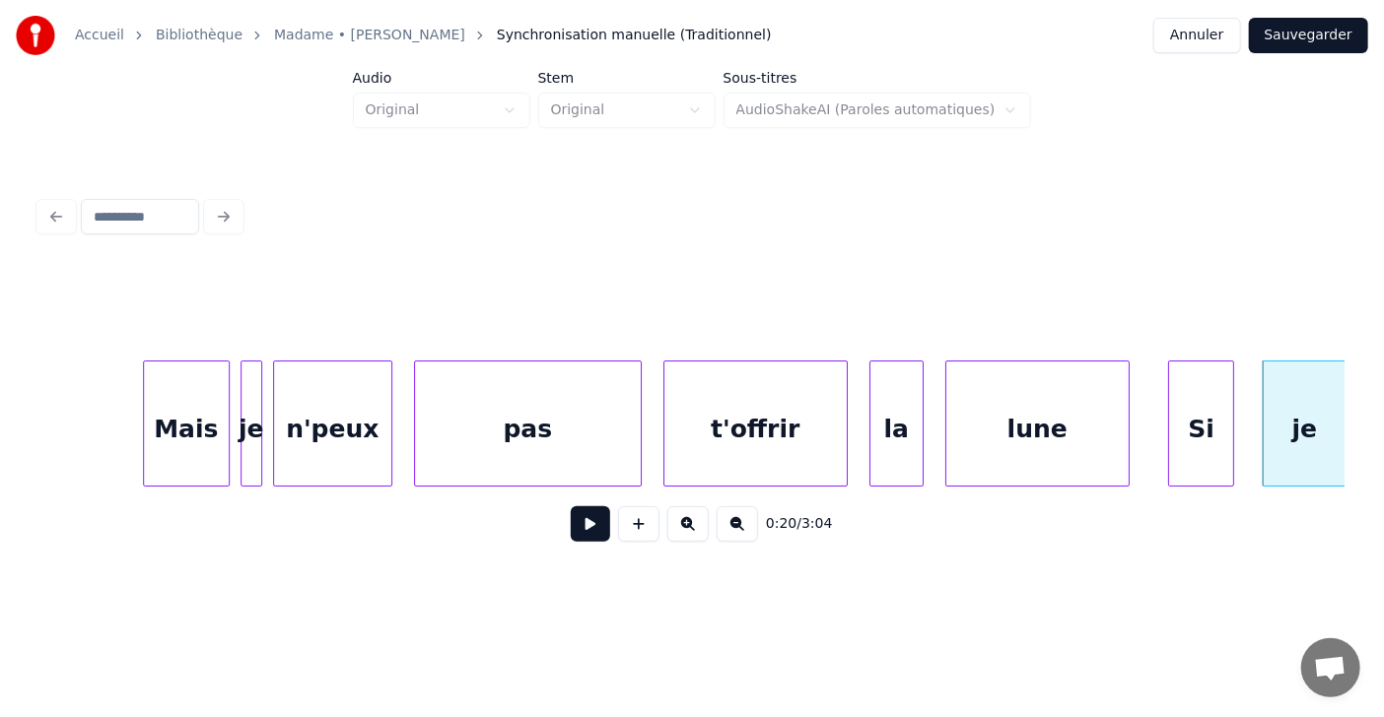
click at [1228, 438] on div at bounding box center [1230, 424] width 6 height 124
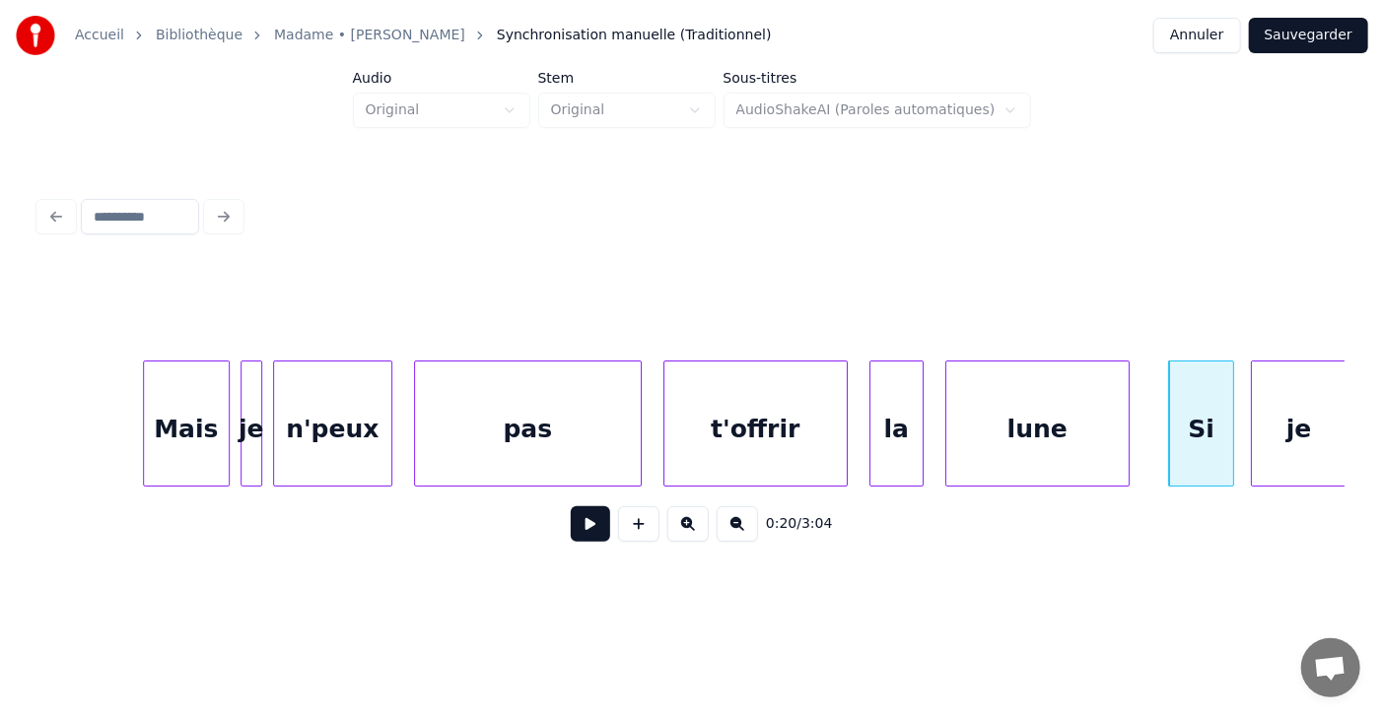
click at [1253, 436] on div at bounding box center [1255, 424] width 6 height 124
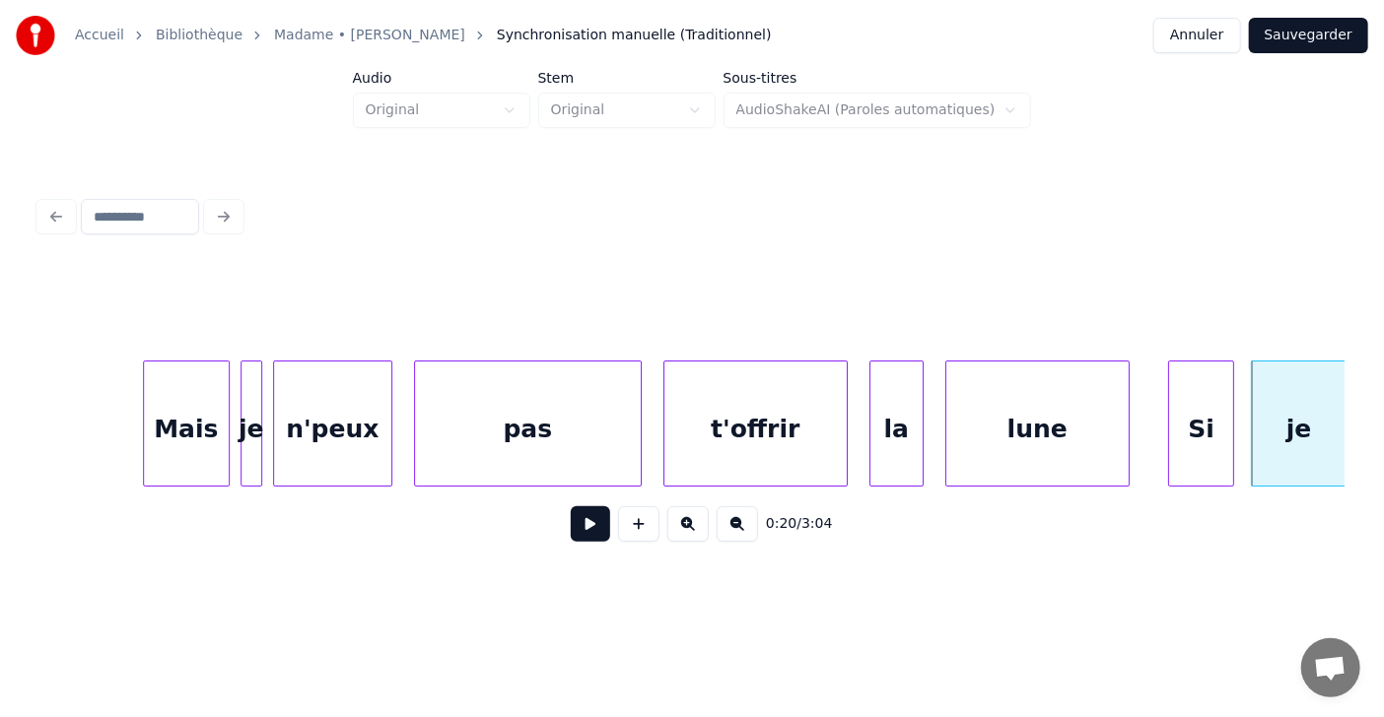
click at [571, 534] on button at bounding box center [590, 524] width 39 height 35
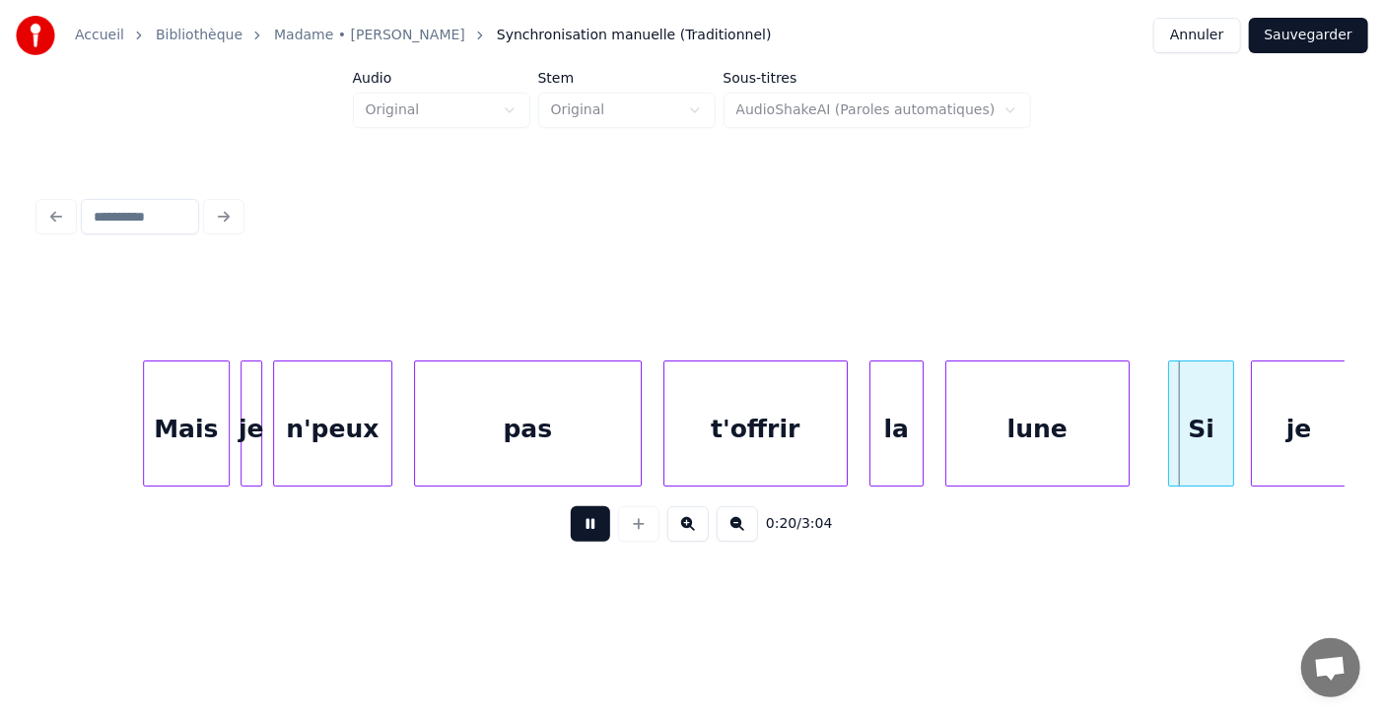
click at [571, 534] on button at bounding box center [590, 524] width 39 height 35
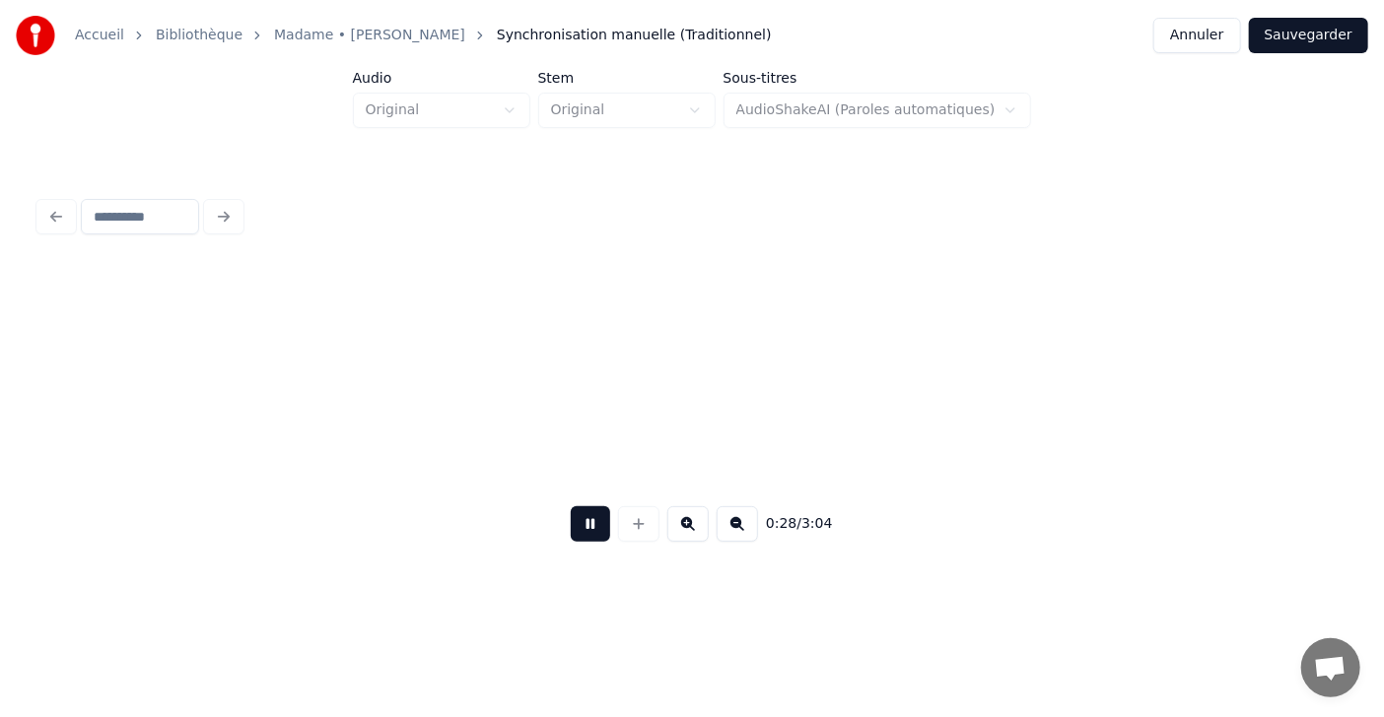
scroll to position [0, 15270]
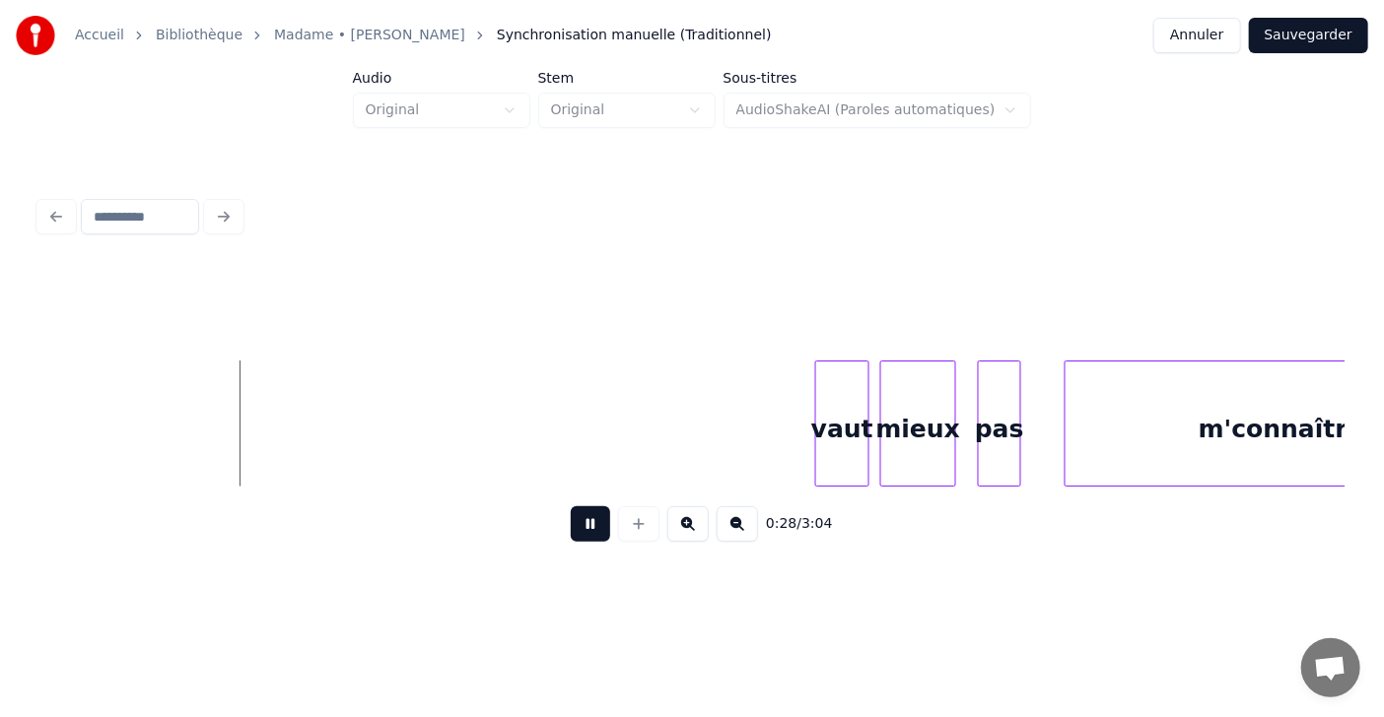
click at [571, 534] on button at bounding box center [590, 524] width 39 height 35
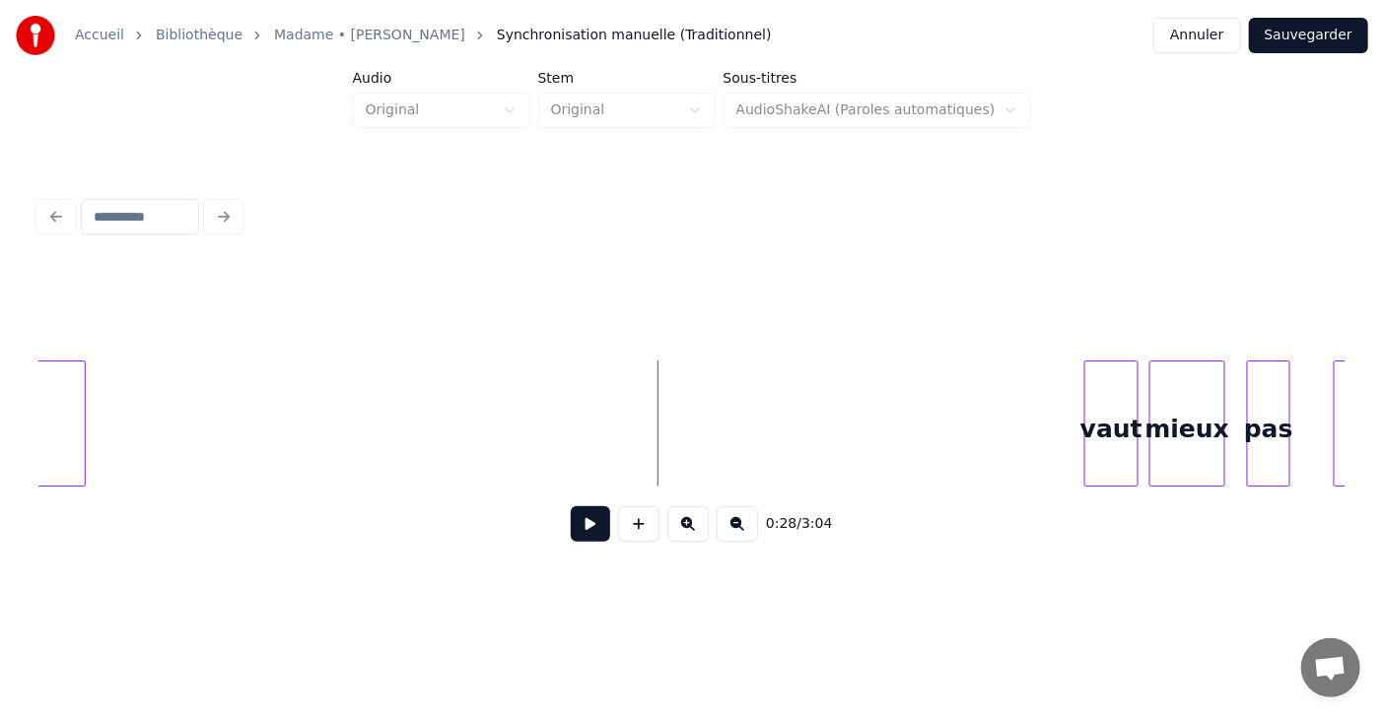
scroll to position [0, 14866]
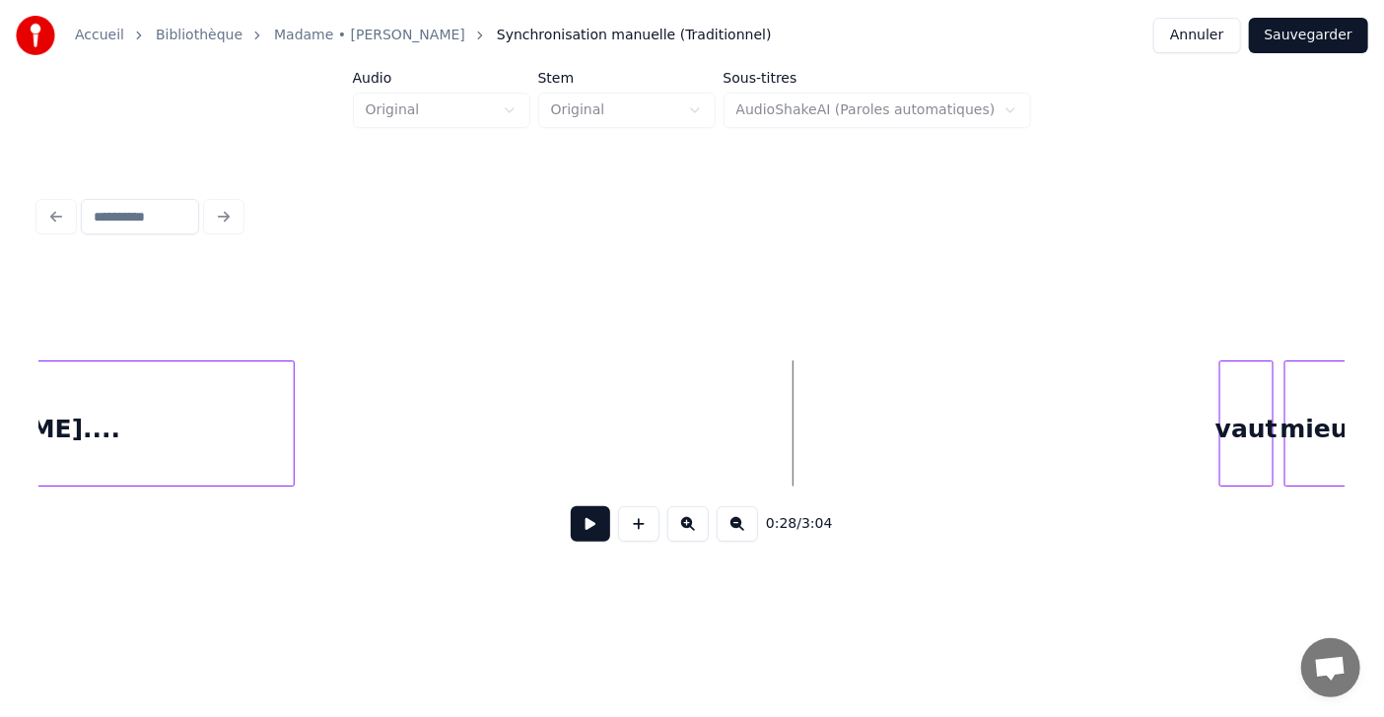
click at [289, 431] on div at bounding box center [291, 424] width 6 height 124
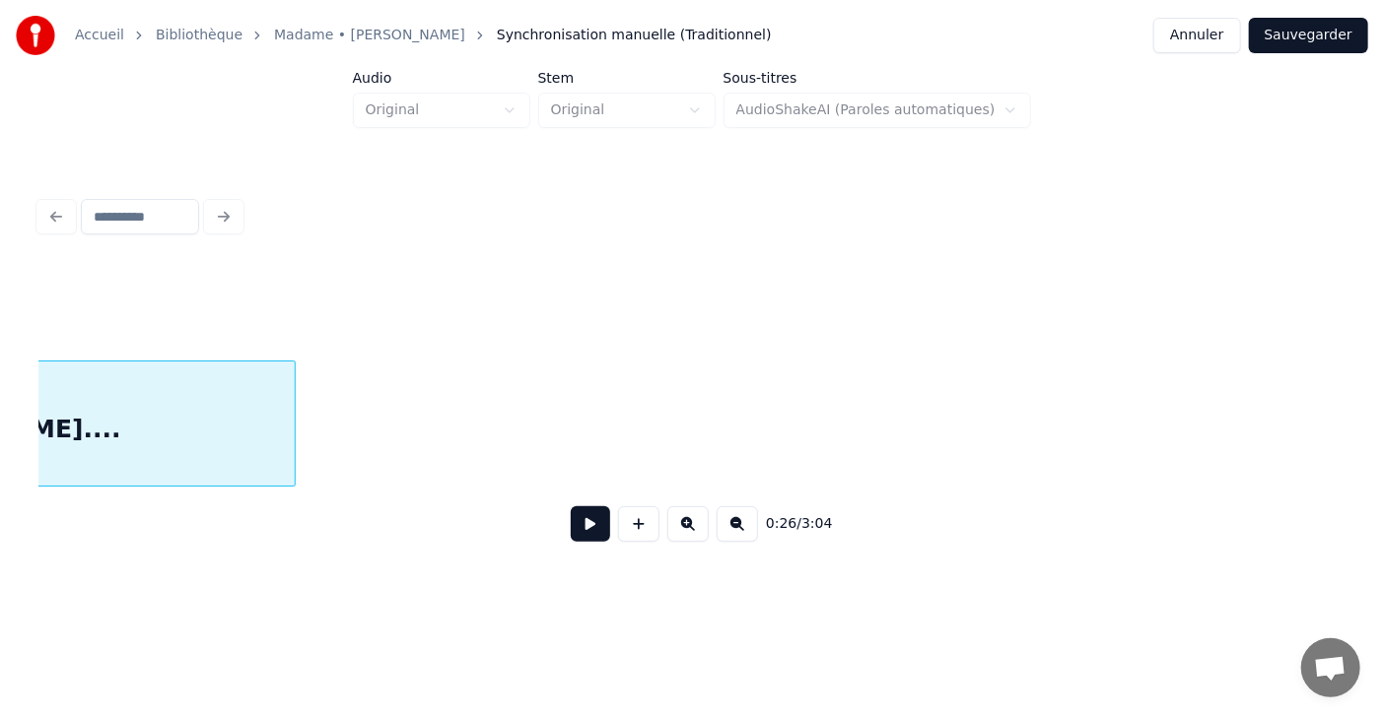
scroll to position [0, 14506]
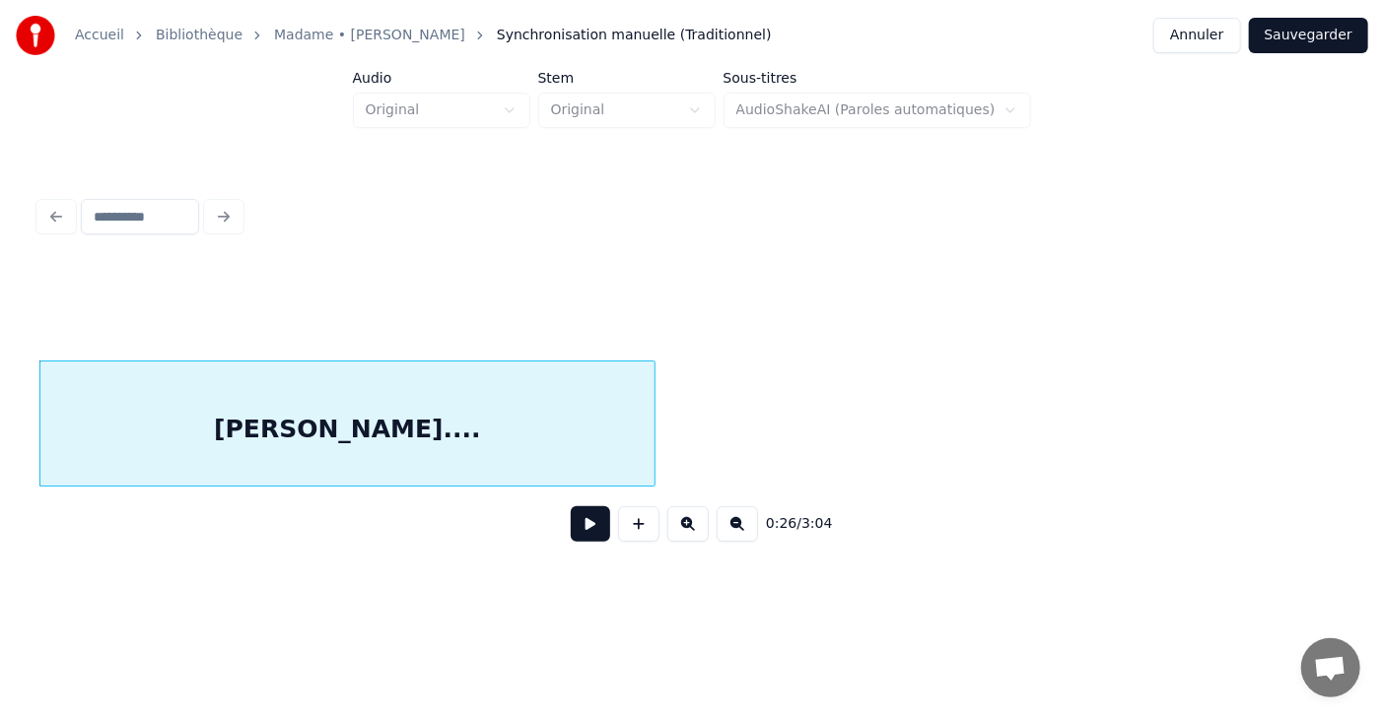
click at [577, 530] on button at bounding box center [590, 524] width 39 height 35
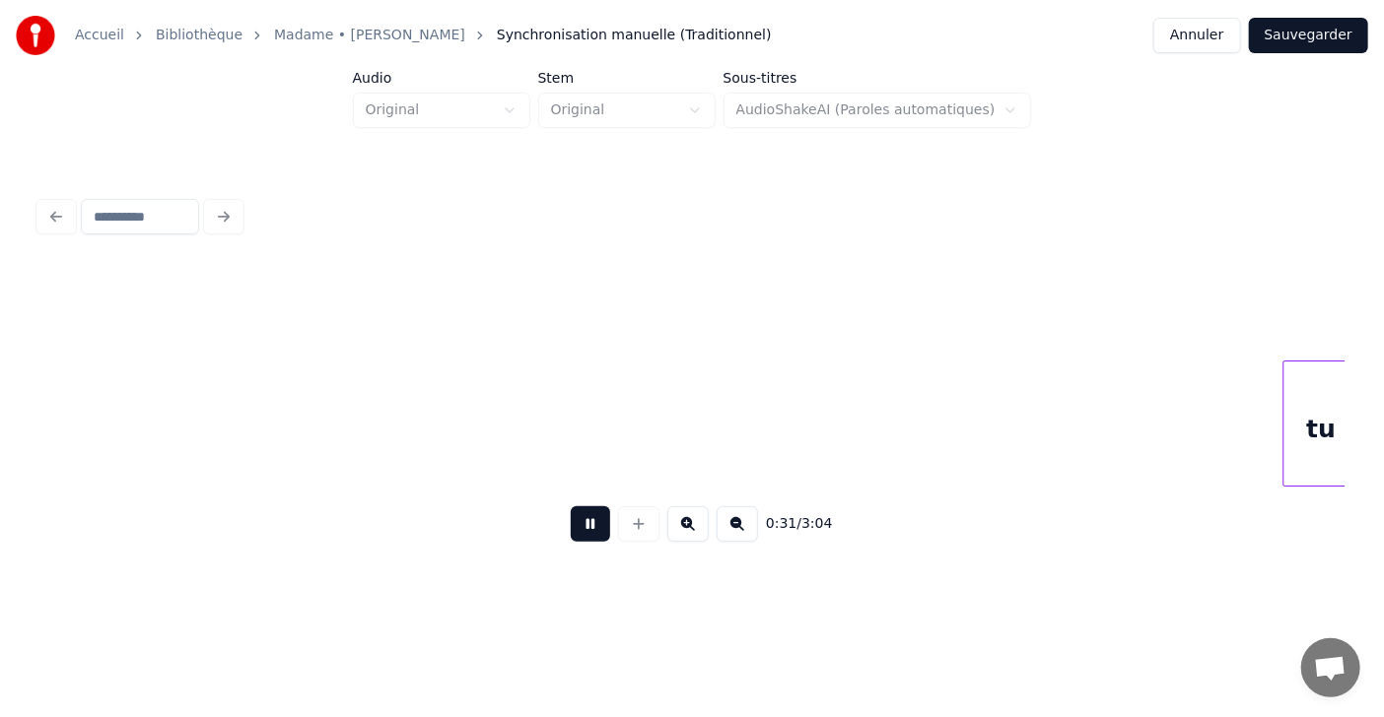
scroll to position [0, 17122]
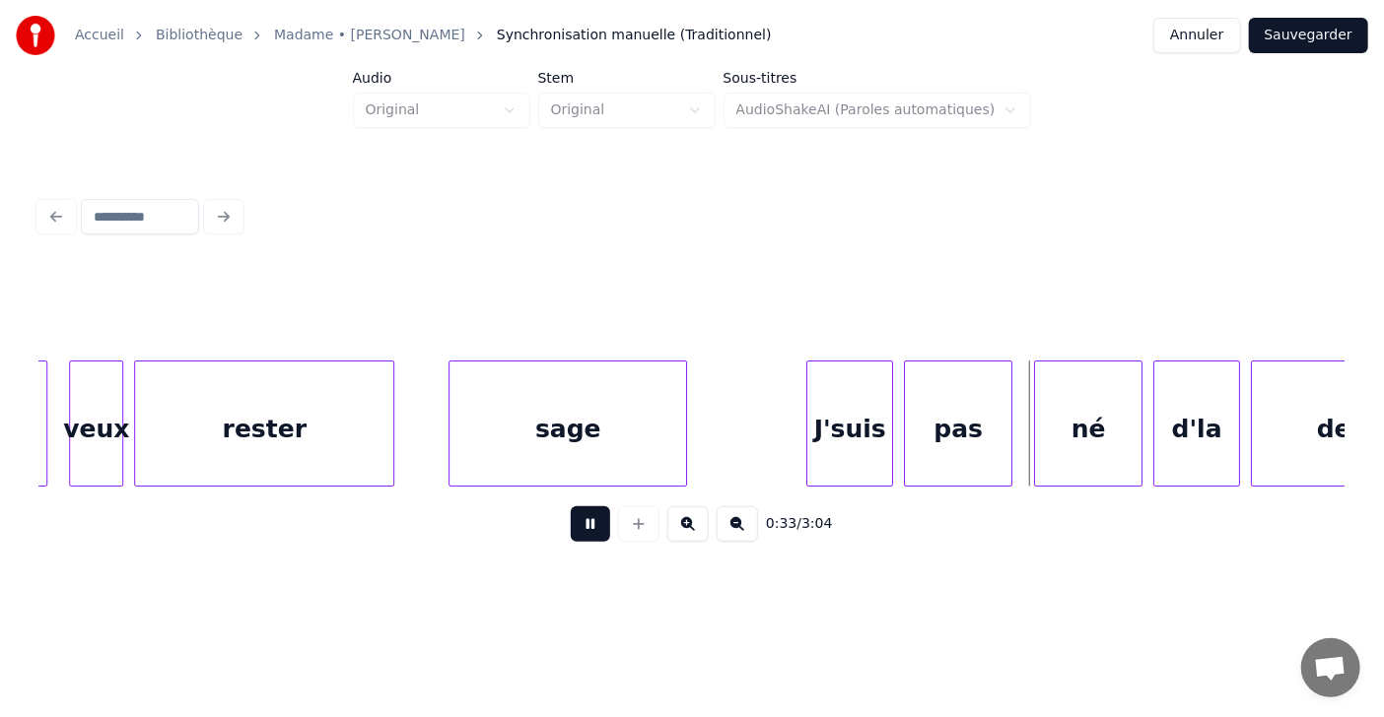
click at [577, 530] on button at bounding box center [590, 524] width 39 height 35
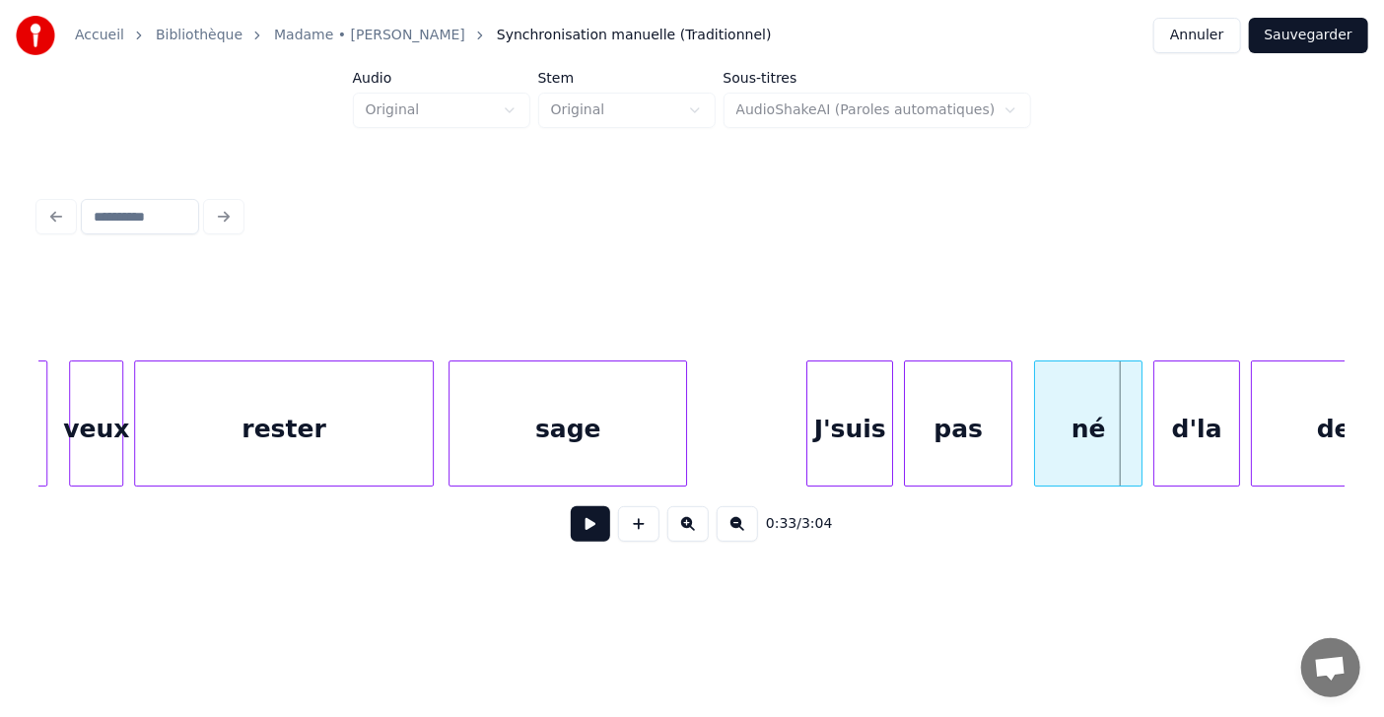
click at [427, 425] on div at bounding box center [430, 424] width 6 height 124
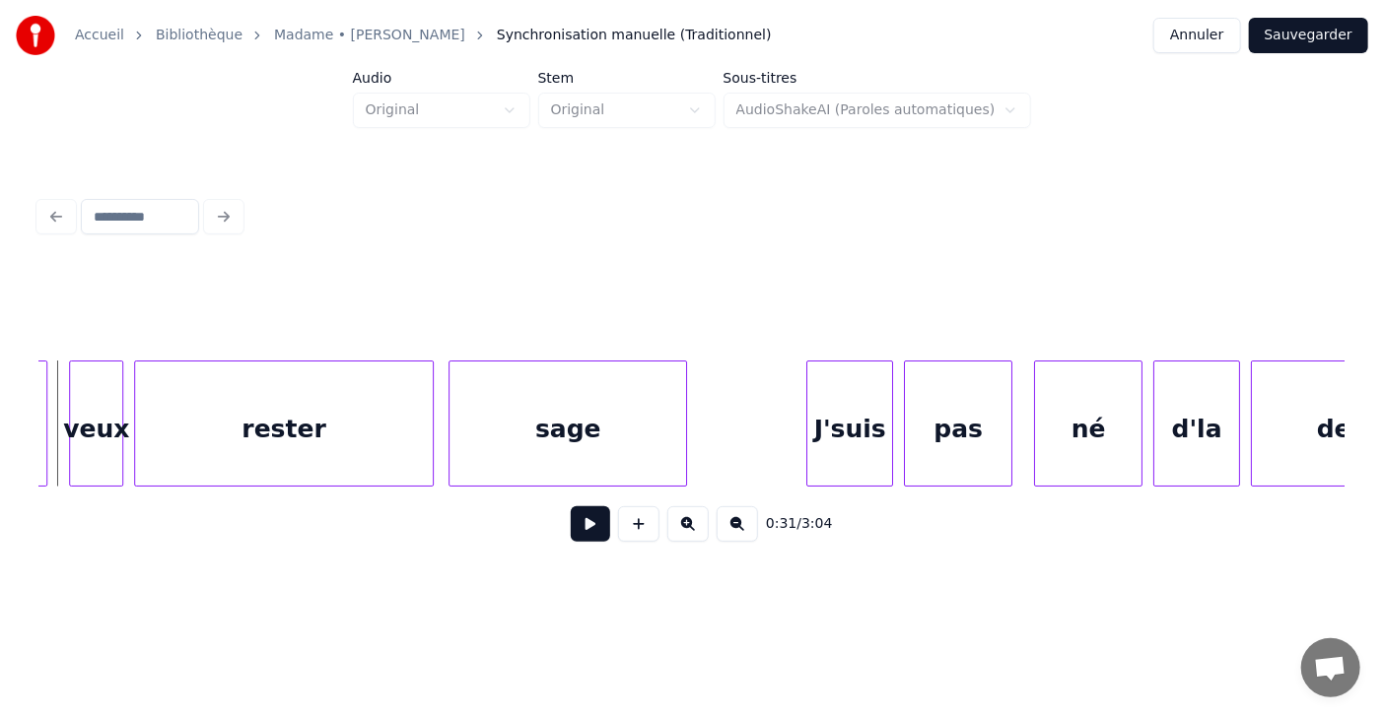
click at [576, 542] on button at bounding box center [590, 524] width 39 height 35
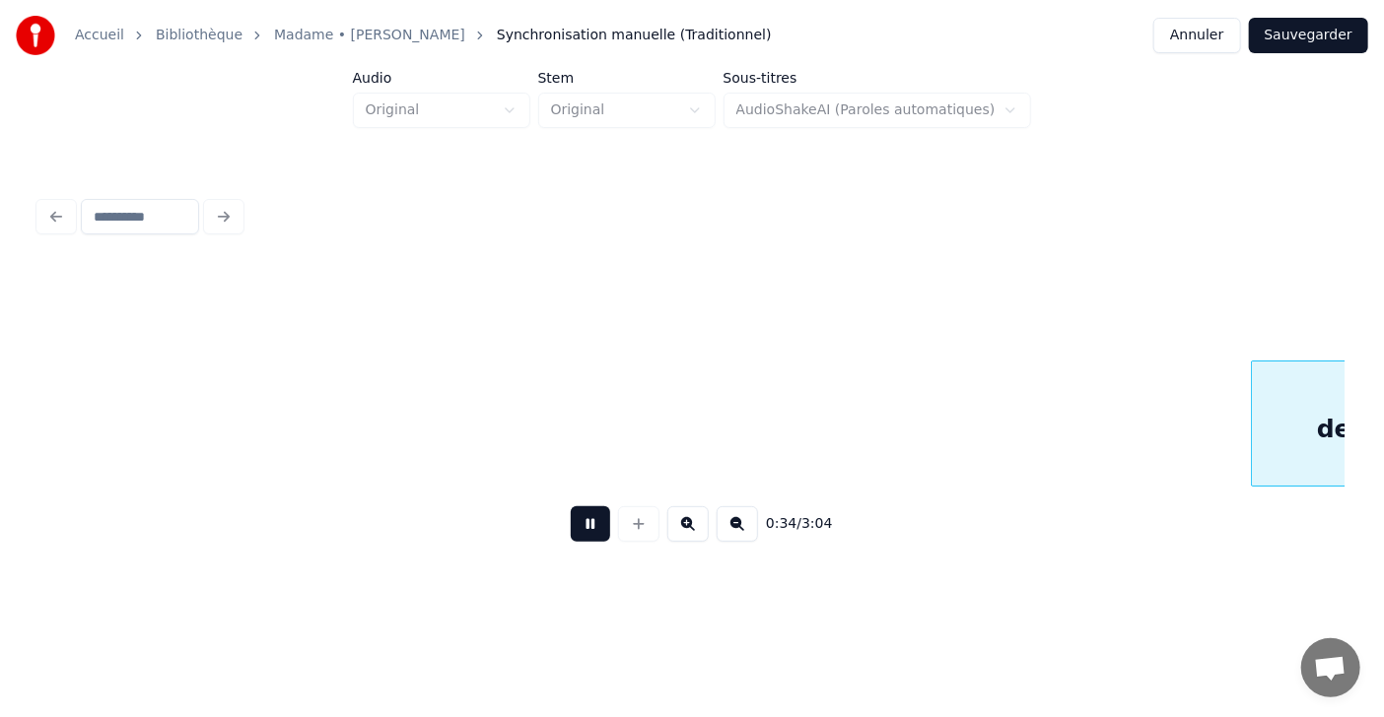
scroll to position [0, 18430]
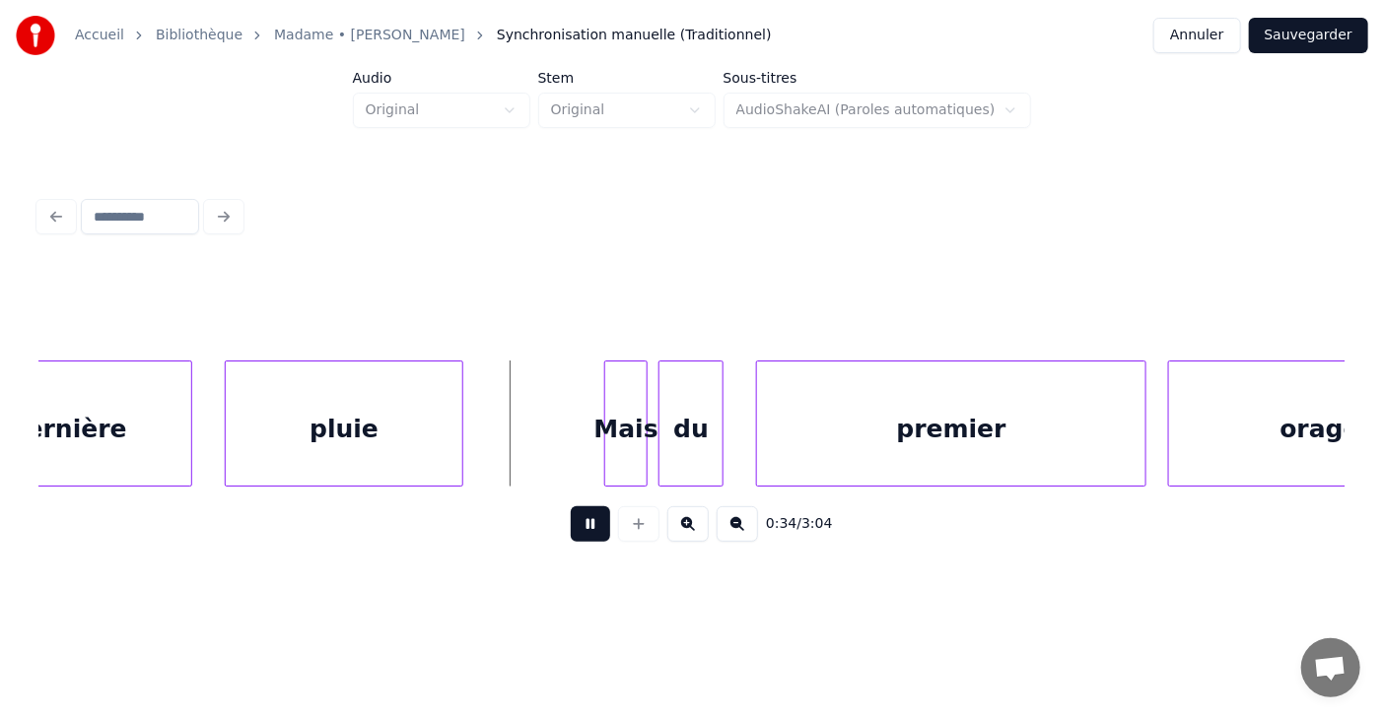
click at [576, 542] on button at bounding box center [590, 524] width 39 height 35
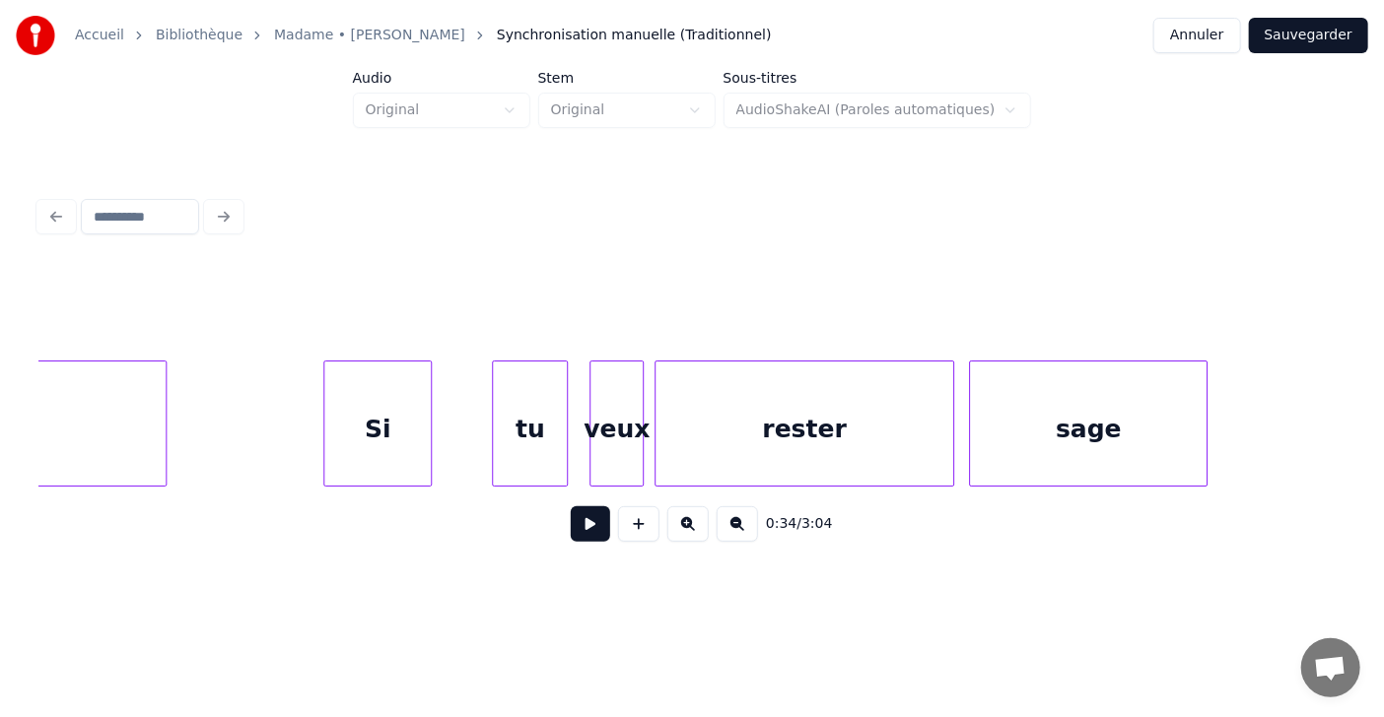
scroll to position [0, 16524]
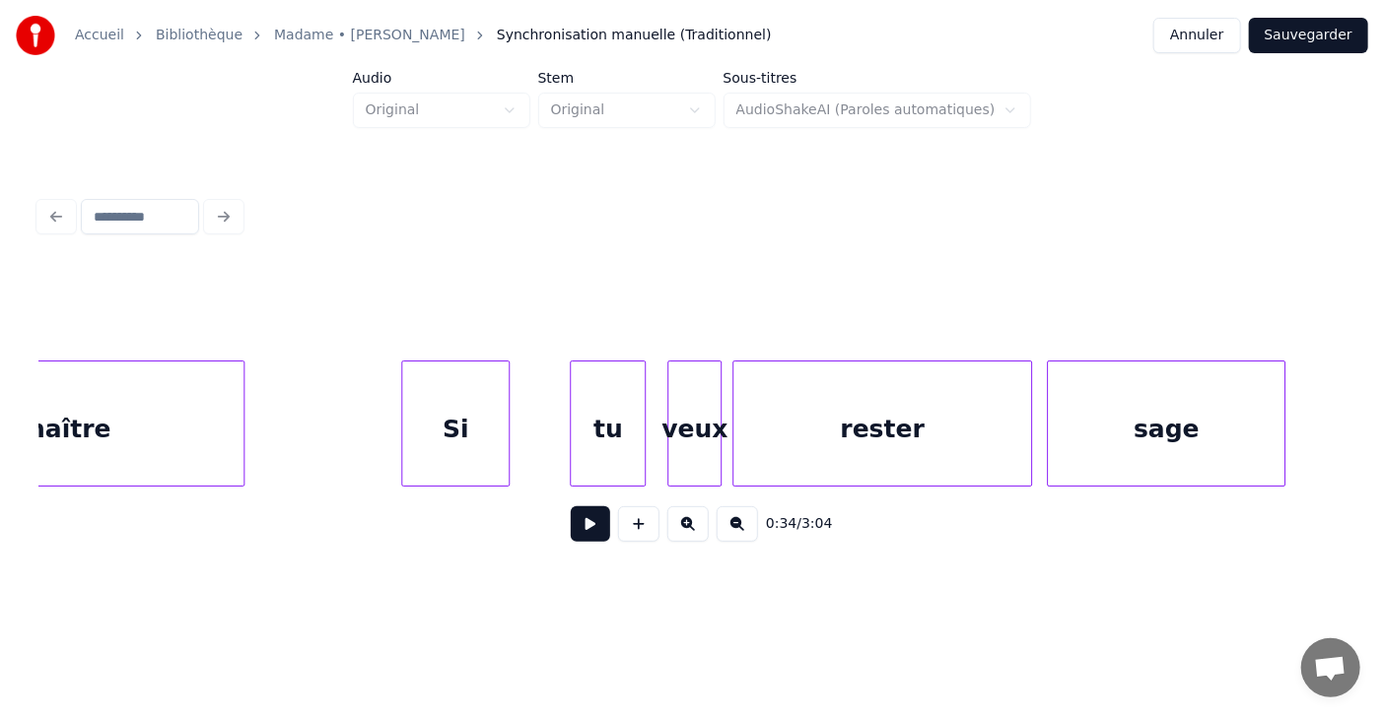
click at [574, 524] on button at bounding box center [590, 524] width 39 height 35
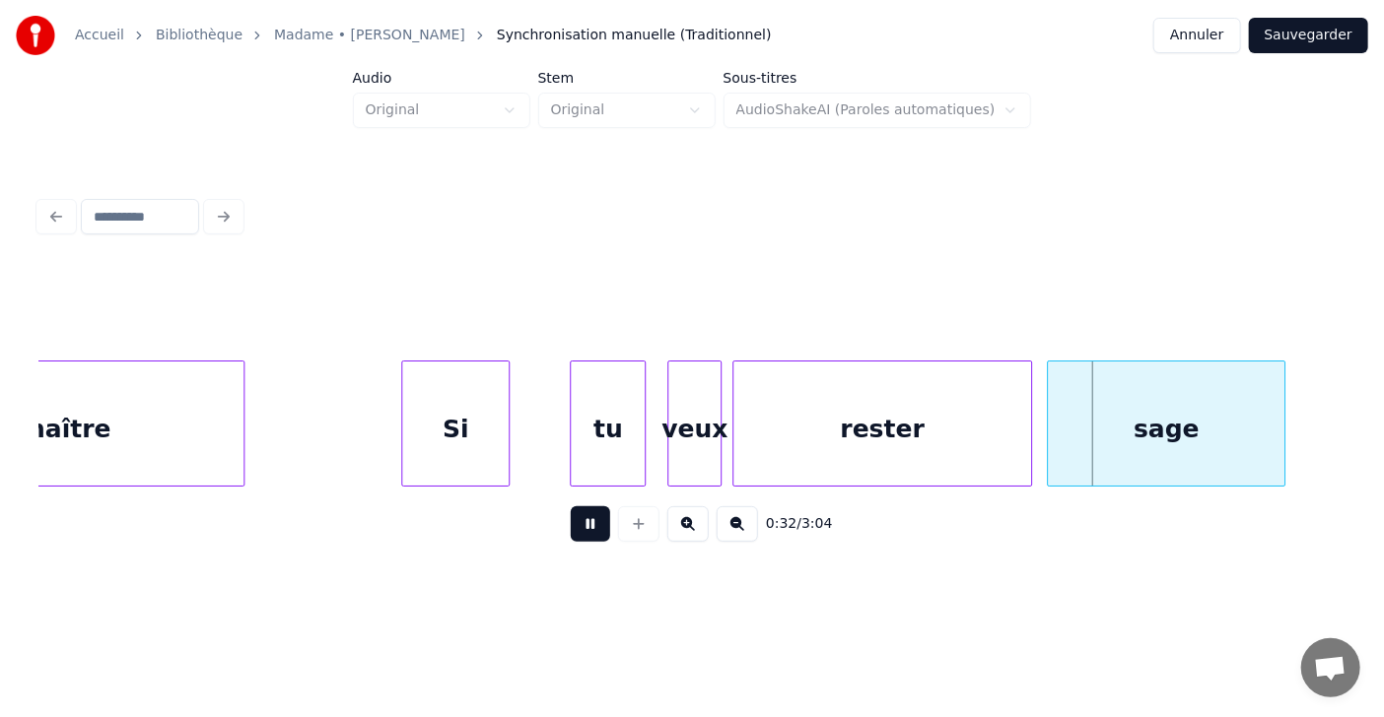
click at [574, 524] on button at bounding box center [590, 524] width 39 height 35
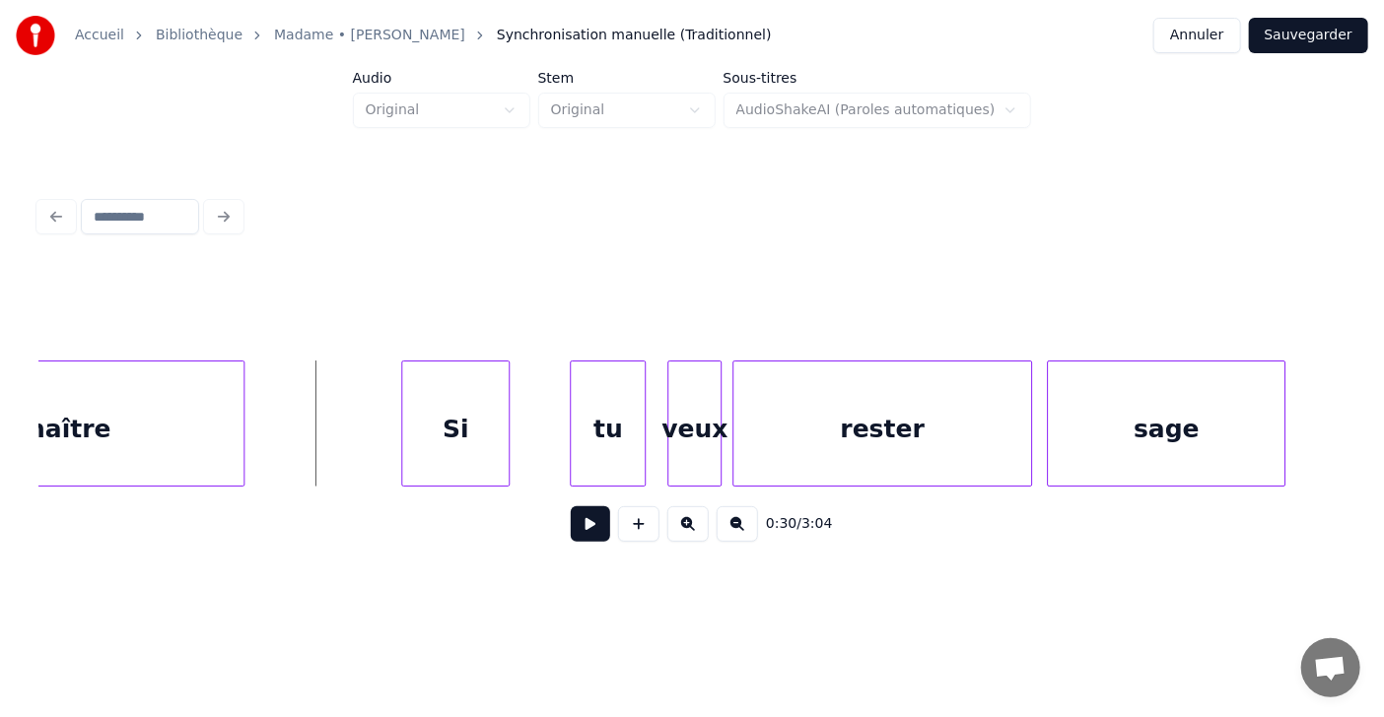
click at [571, 536] on button at bounding box center [590, 524] width 39 height 35
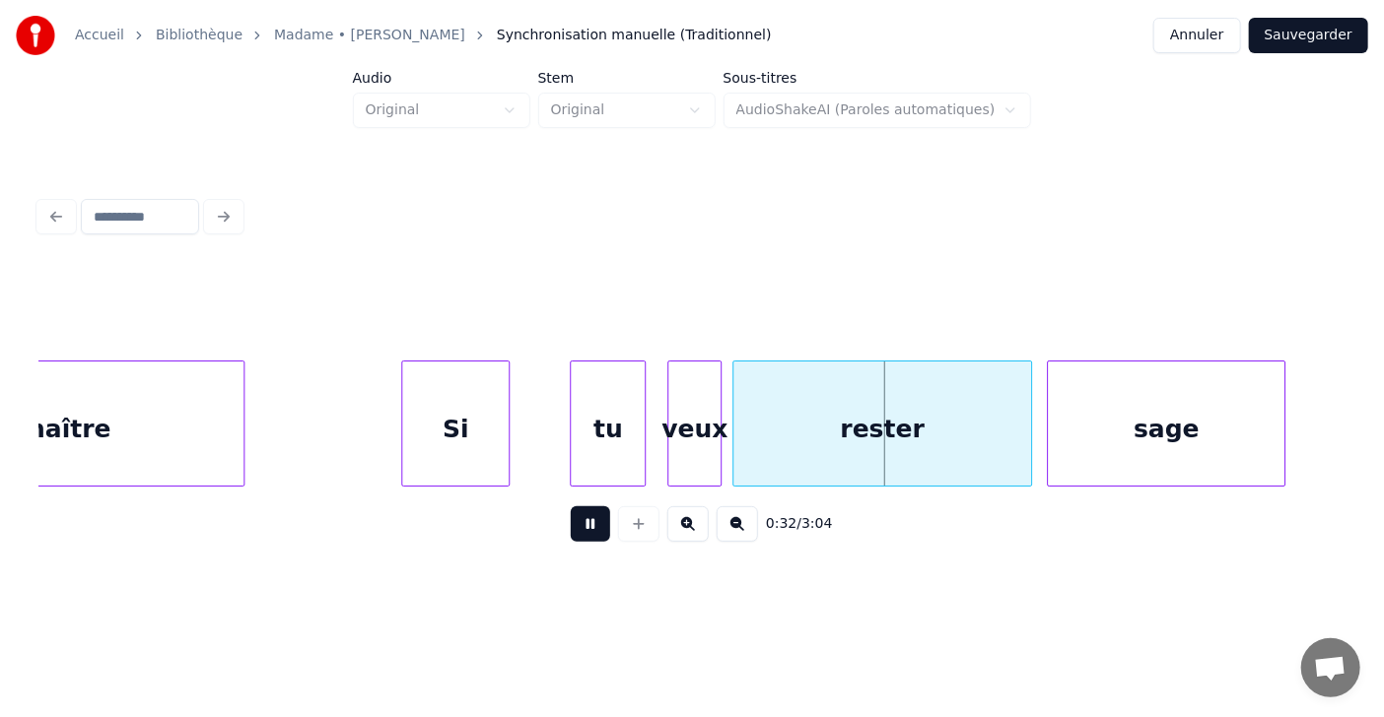
click at [571, 536] on button at bounding box center [590, 524] width 39 height 35
click at [651, 436] on div at bounding box center [654, 424] width 6 height 124
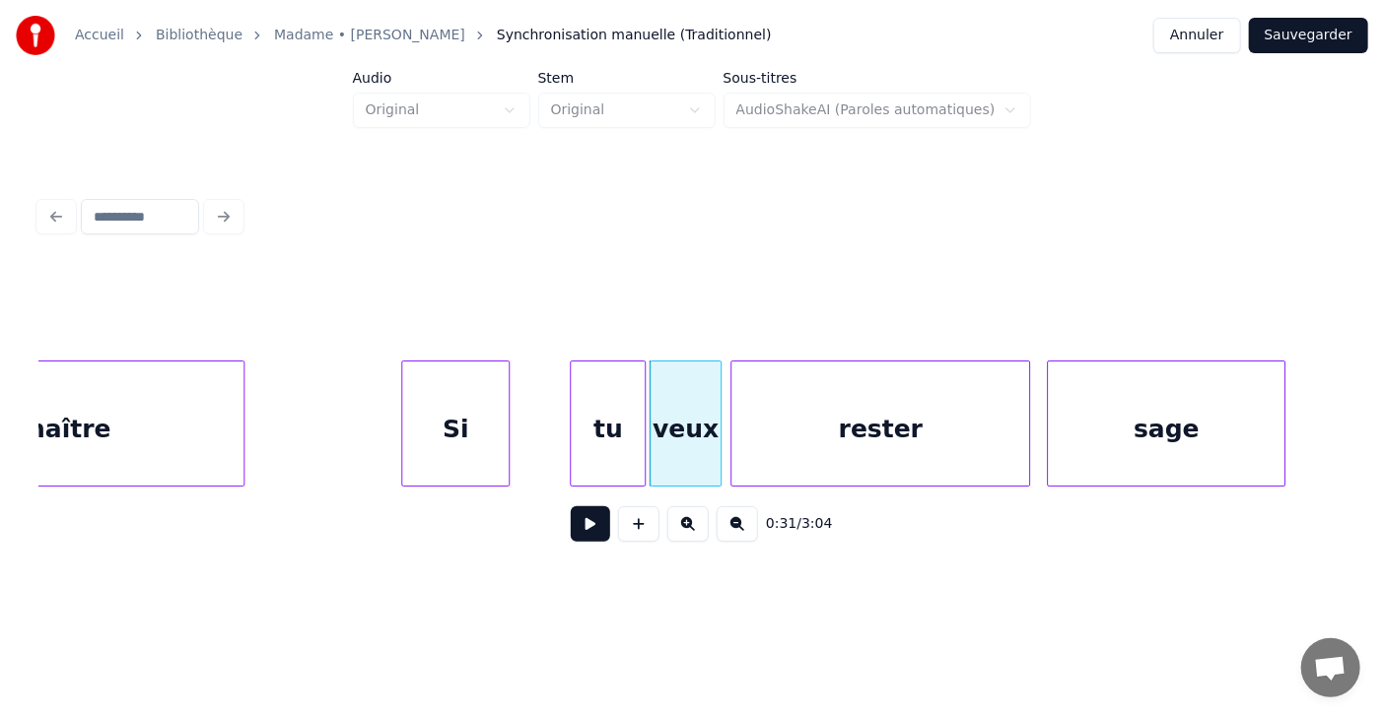
click at [730, 434] on div "rester" at bounding box center [879, 424] width 299 height 126
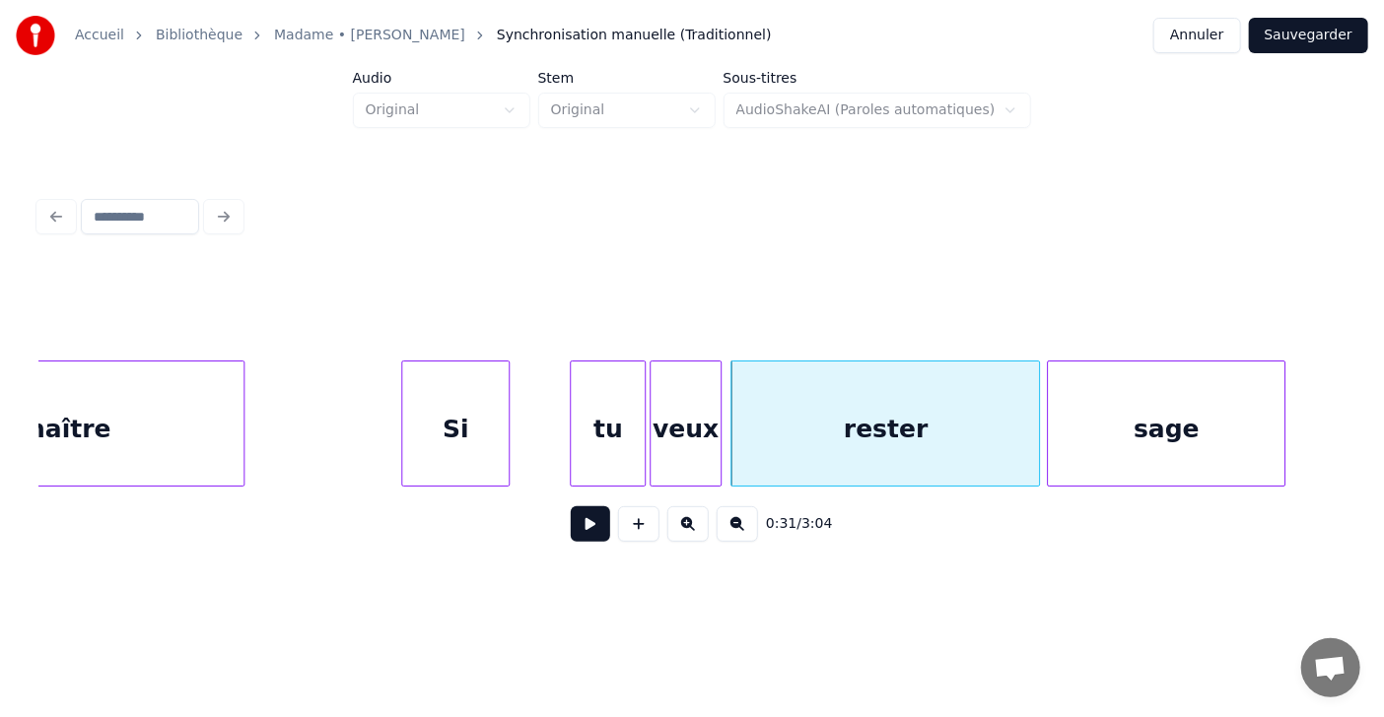
click at [1037, 438] on div at bounding box center [1036, 424] width 6 height 124
click at [580, 435] on div "tu" at bounding box center [598, 429] width 74 height 134
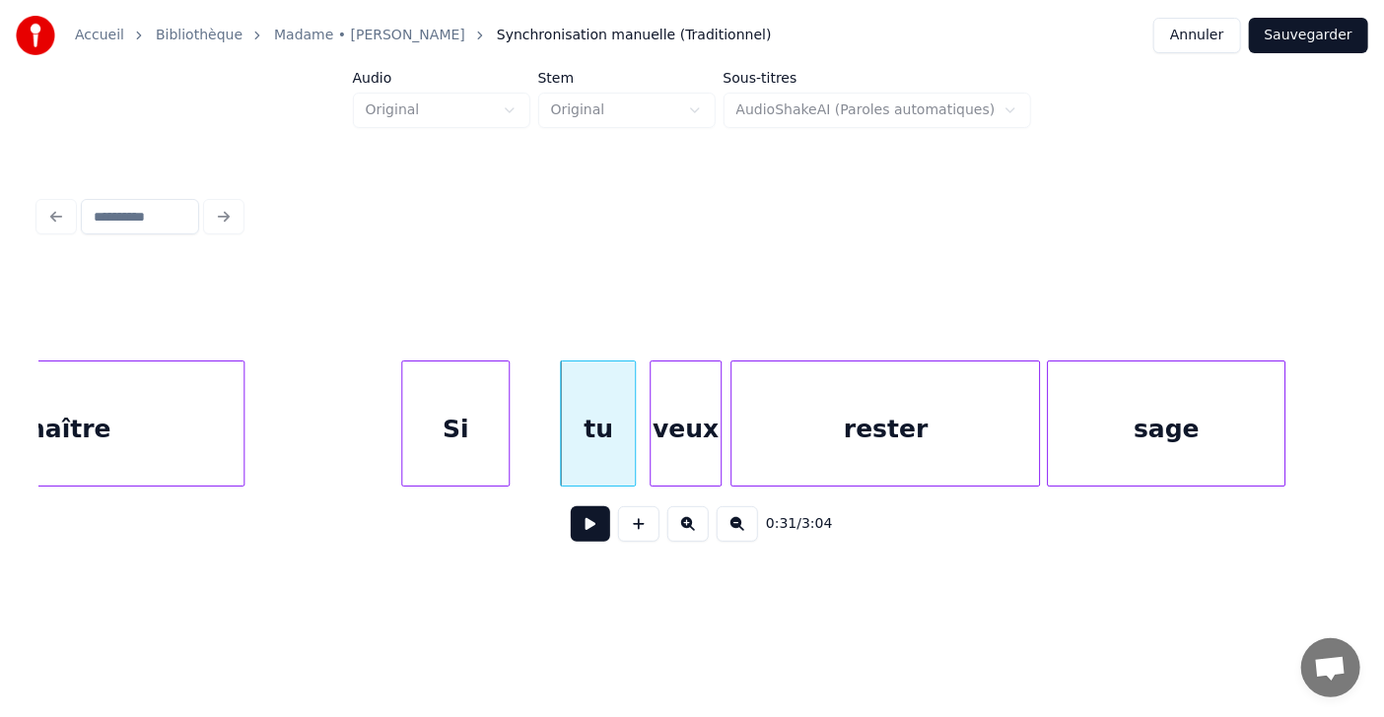
click at [654, 428] on div at bounding box center [653, 424] width 6 height 124
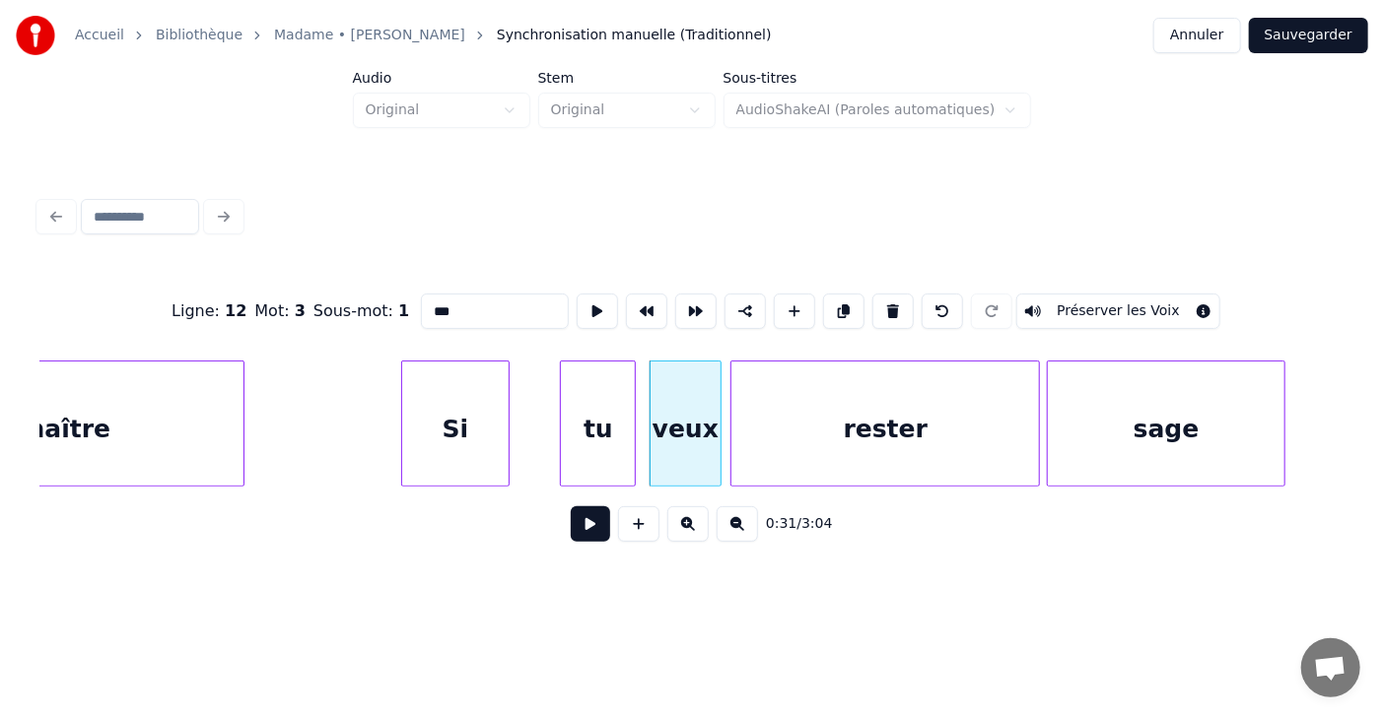
type input "****"
click at [669, 428] on div "veux" at bounding box center [676, 429] width 70 height 134
click at [751, 427] on div "rester" at bounding box center [876, 429] width 307 height 134
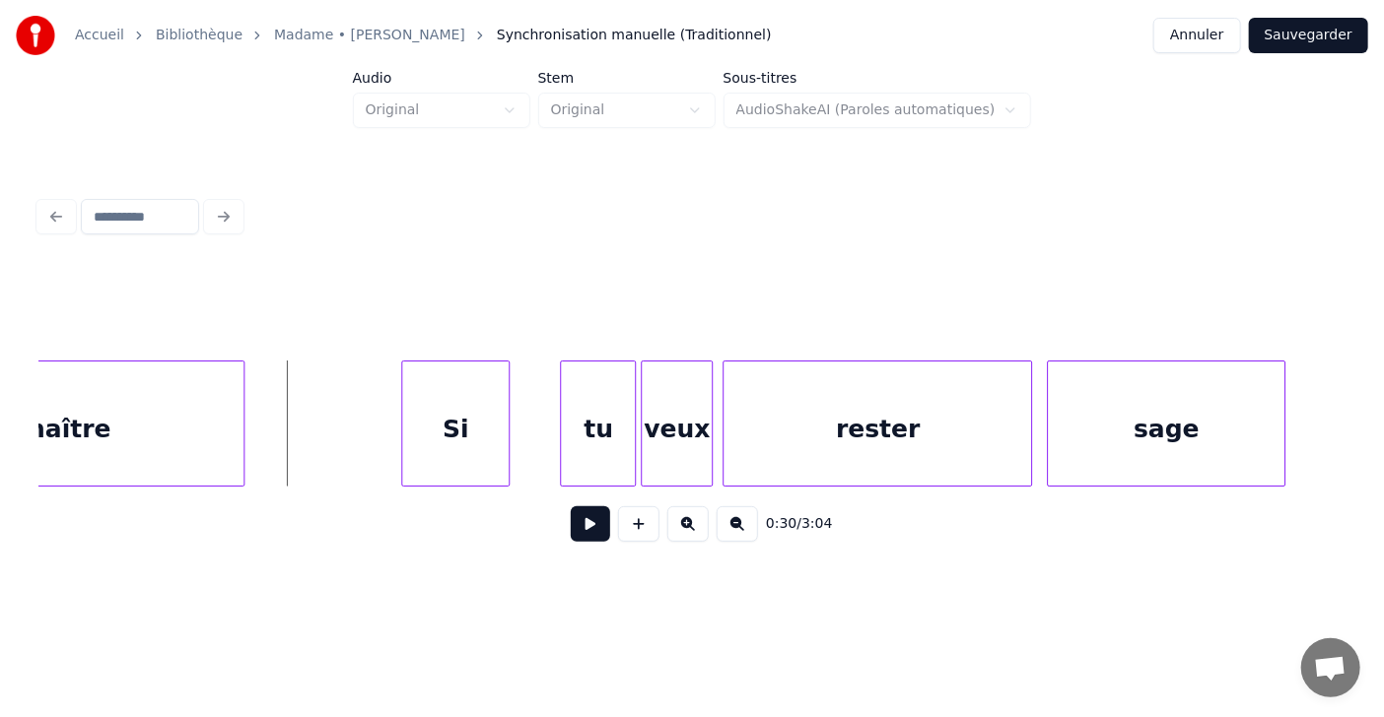
click at [572, 520] on button at bounding box center [590, 524] width 39 height 35
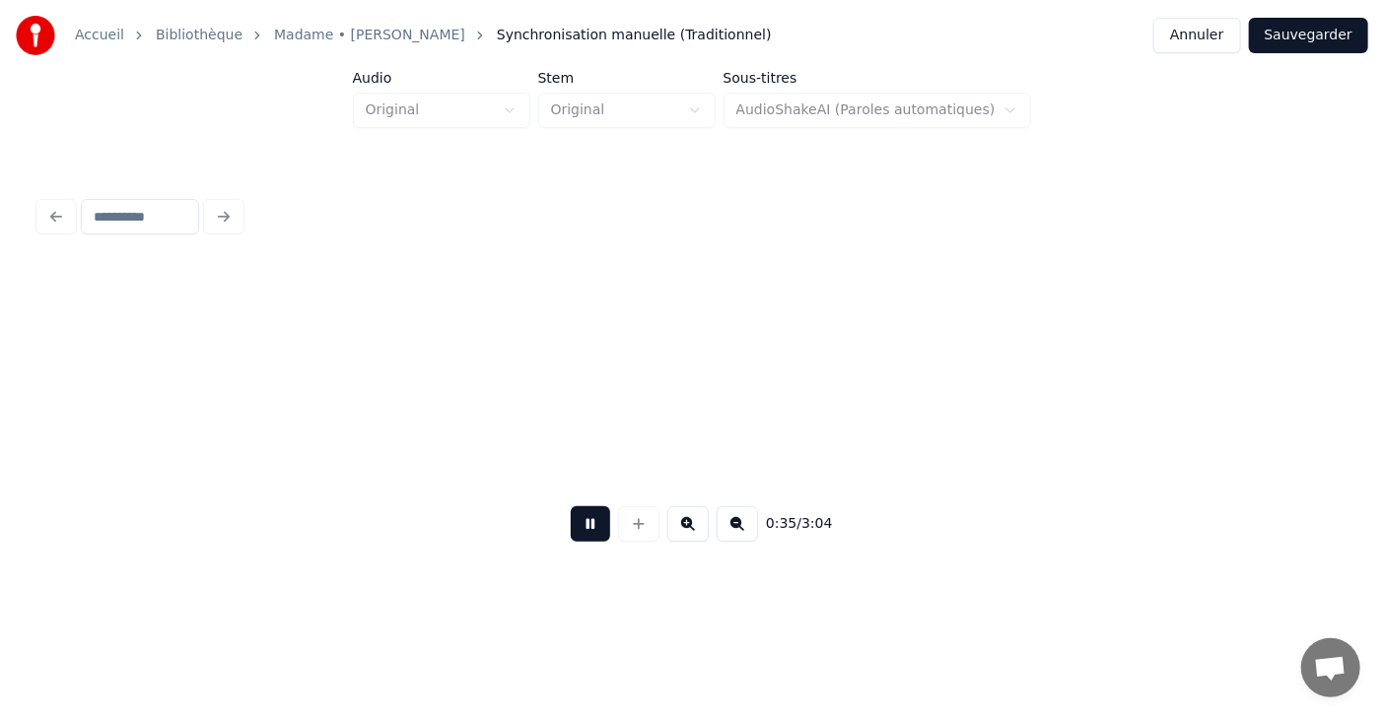
scroll to position [0, 19147]
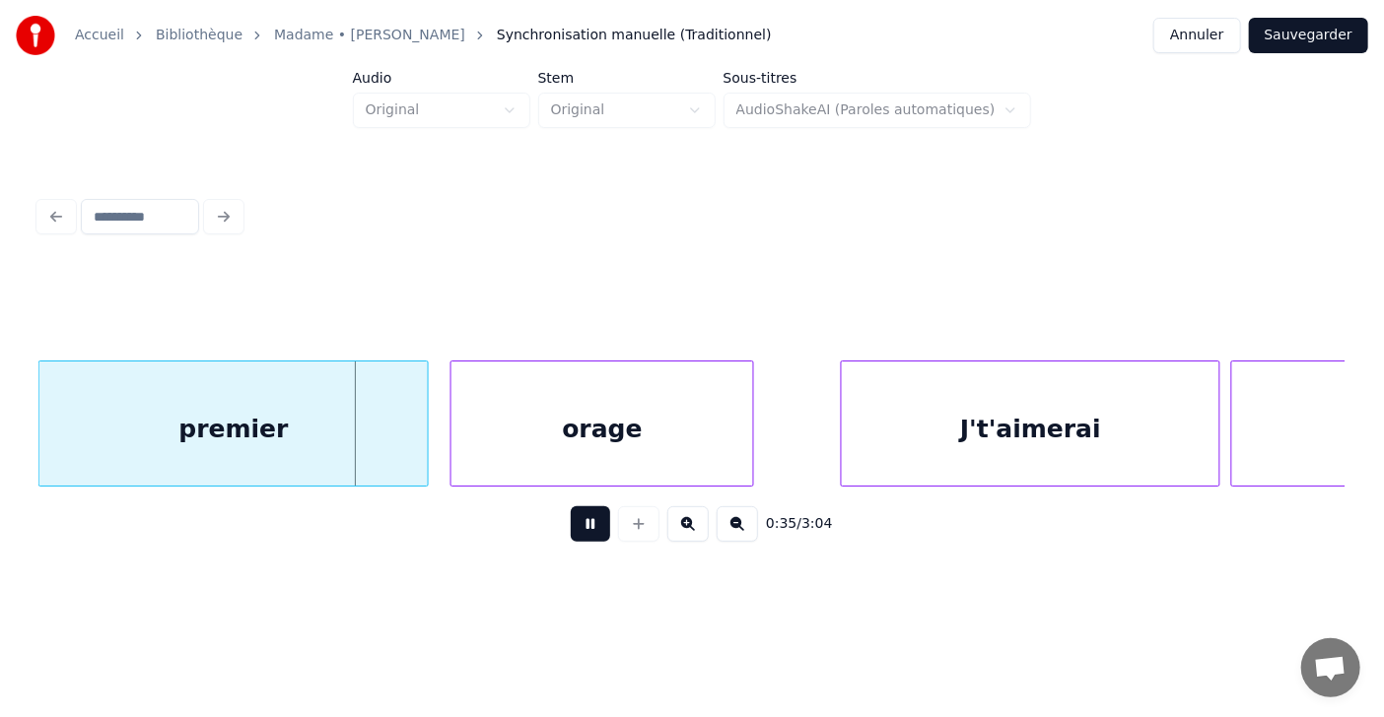
click at [572, 520] on button at bounding box center [590, 524] width 39 height 35
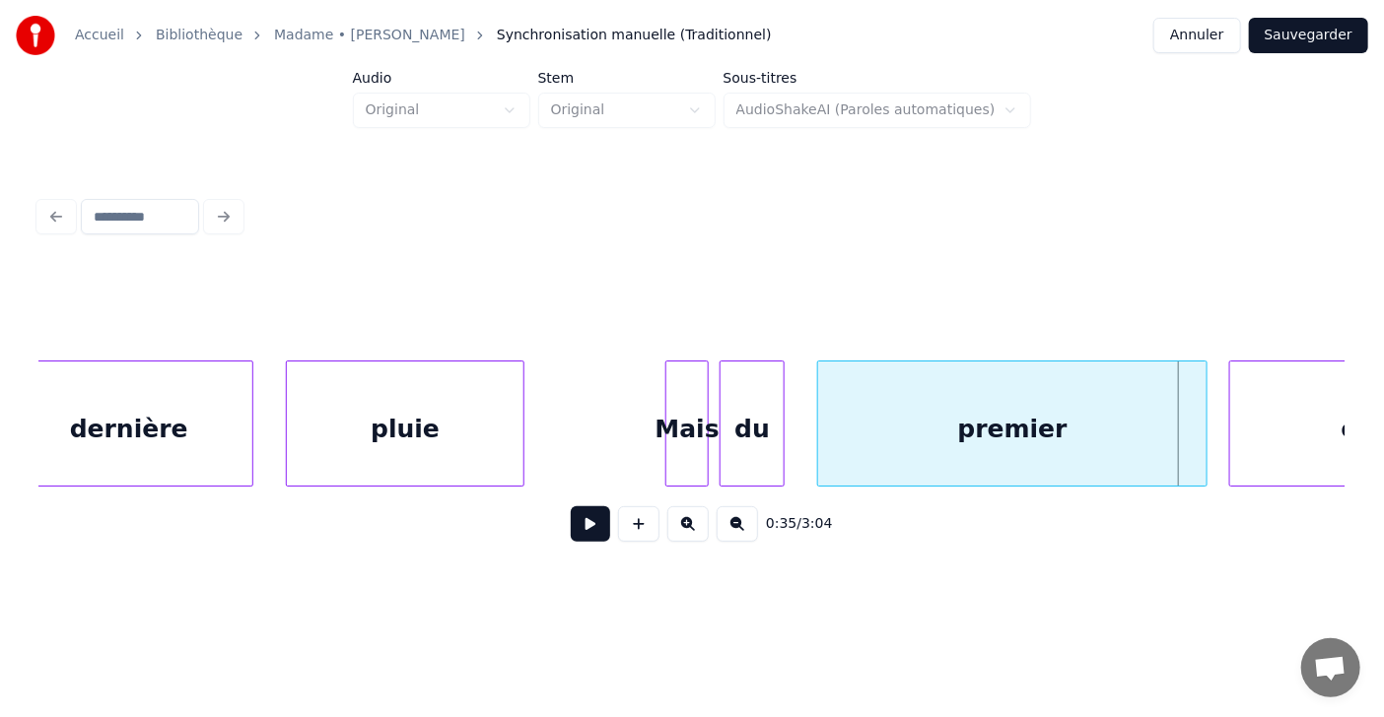
scroll to position [0, 18291]
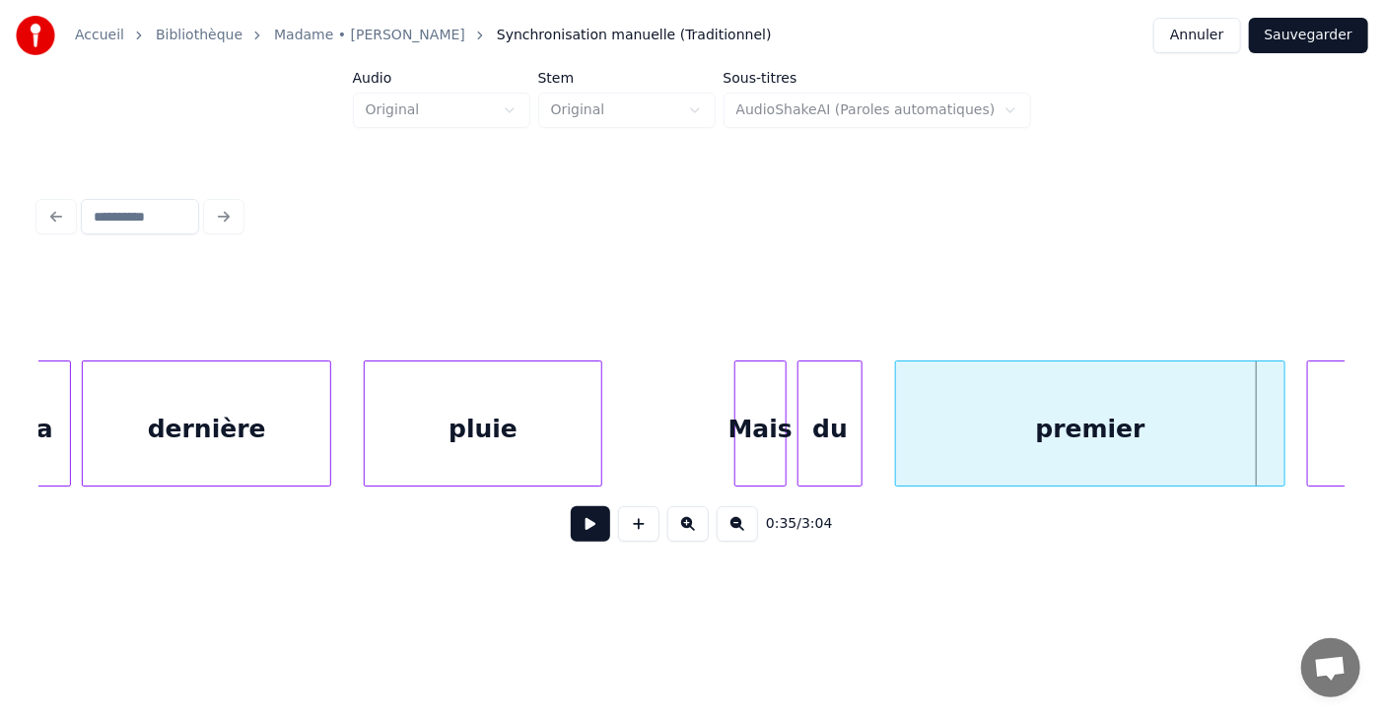
click at [736, 444] on div at bounding box center [738, 424] width 6 height 124
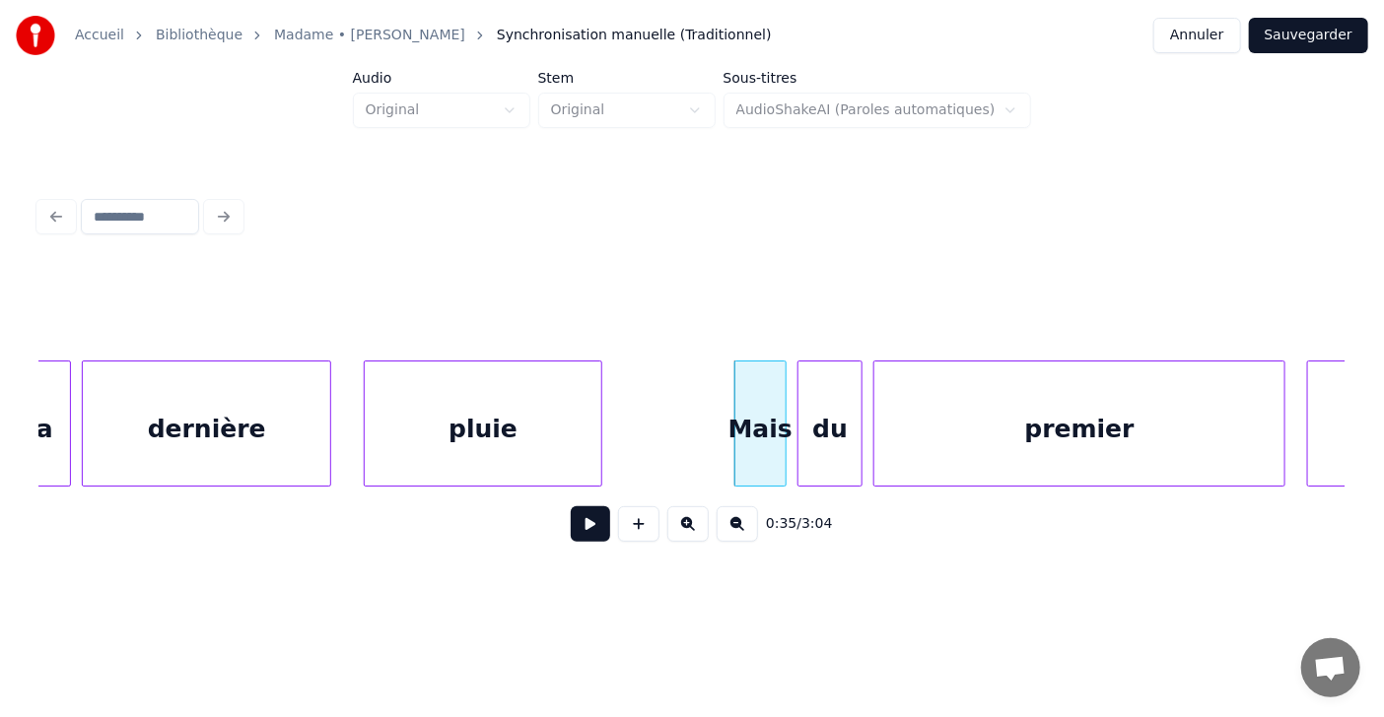
click at [876, 438] on div at bounding box center [877, 424] width 6 height 124
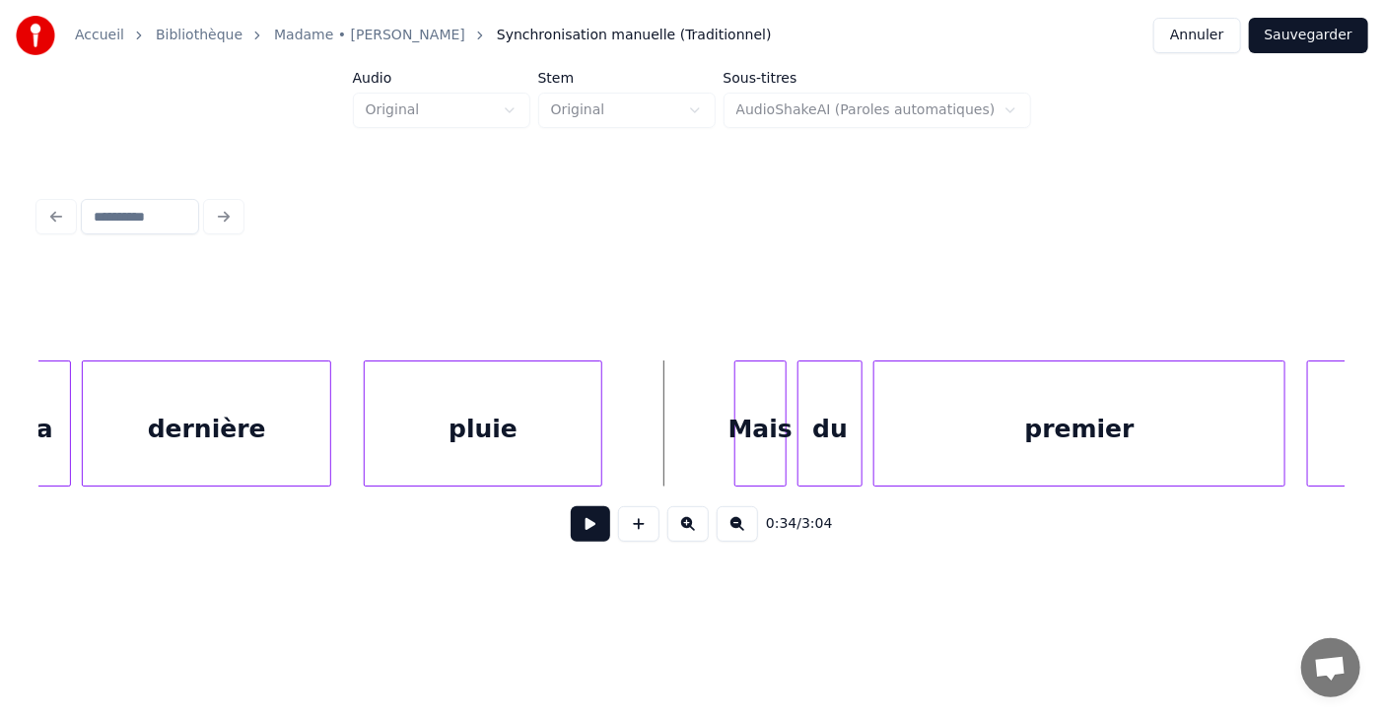
click at [583, 528] on button at bounding box center [590, 524] width 39 height 35
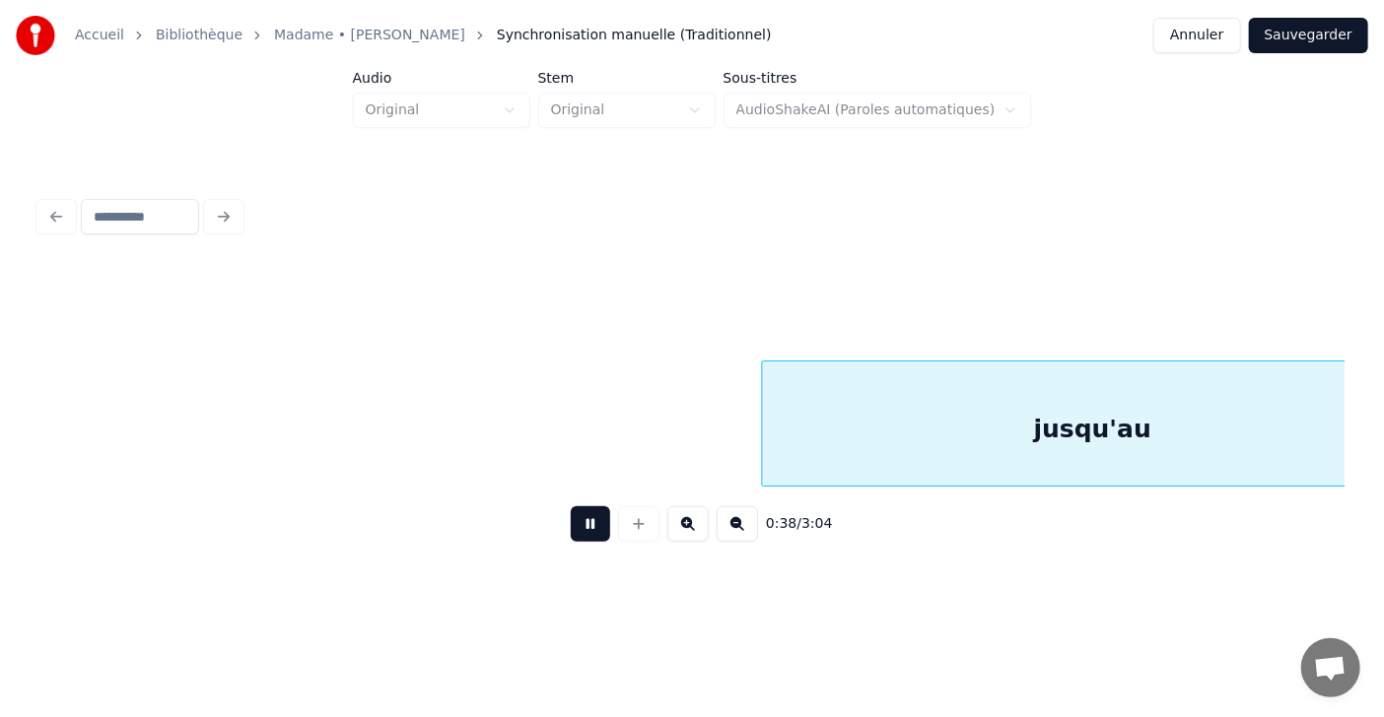
scroll to position [0, 20924]
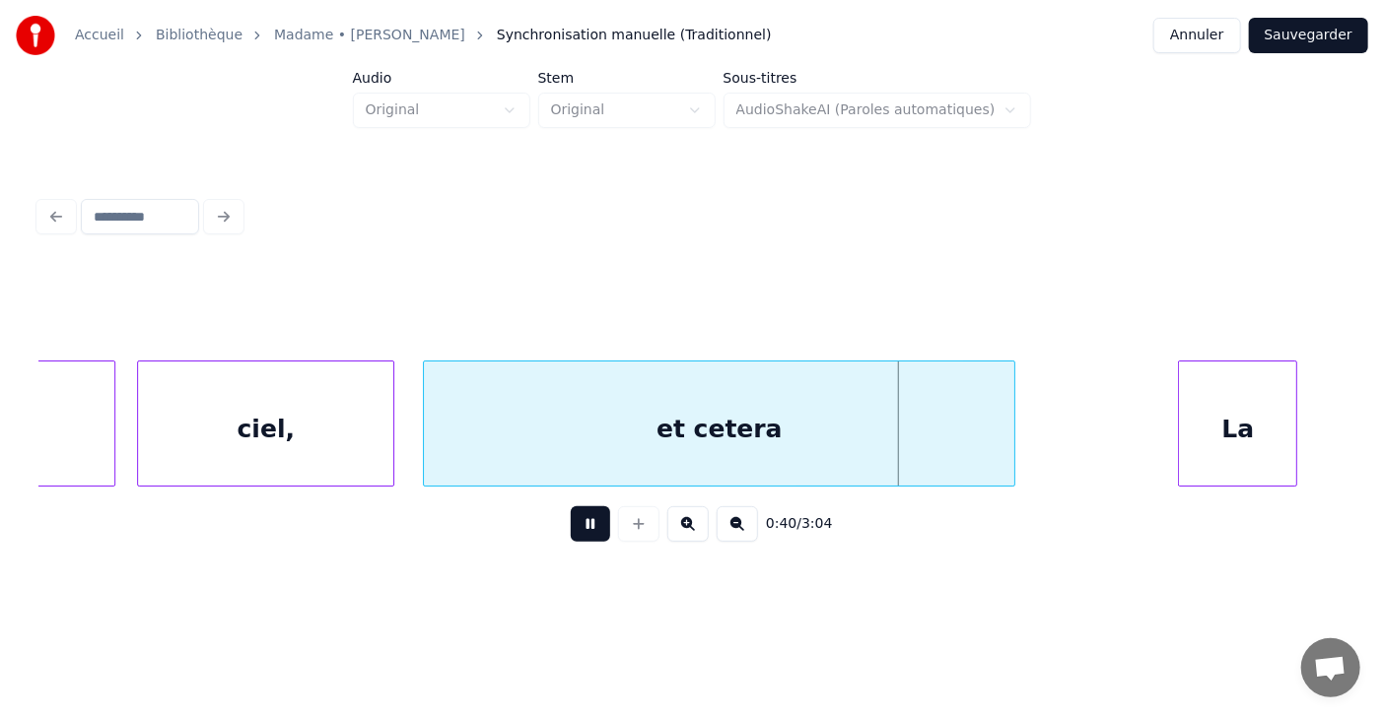
click at [583, 528] on button at bounding box center [590, 524] width 39 height 35
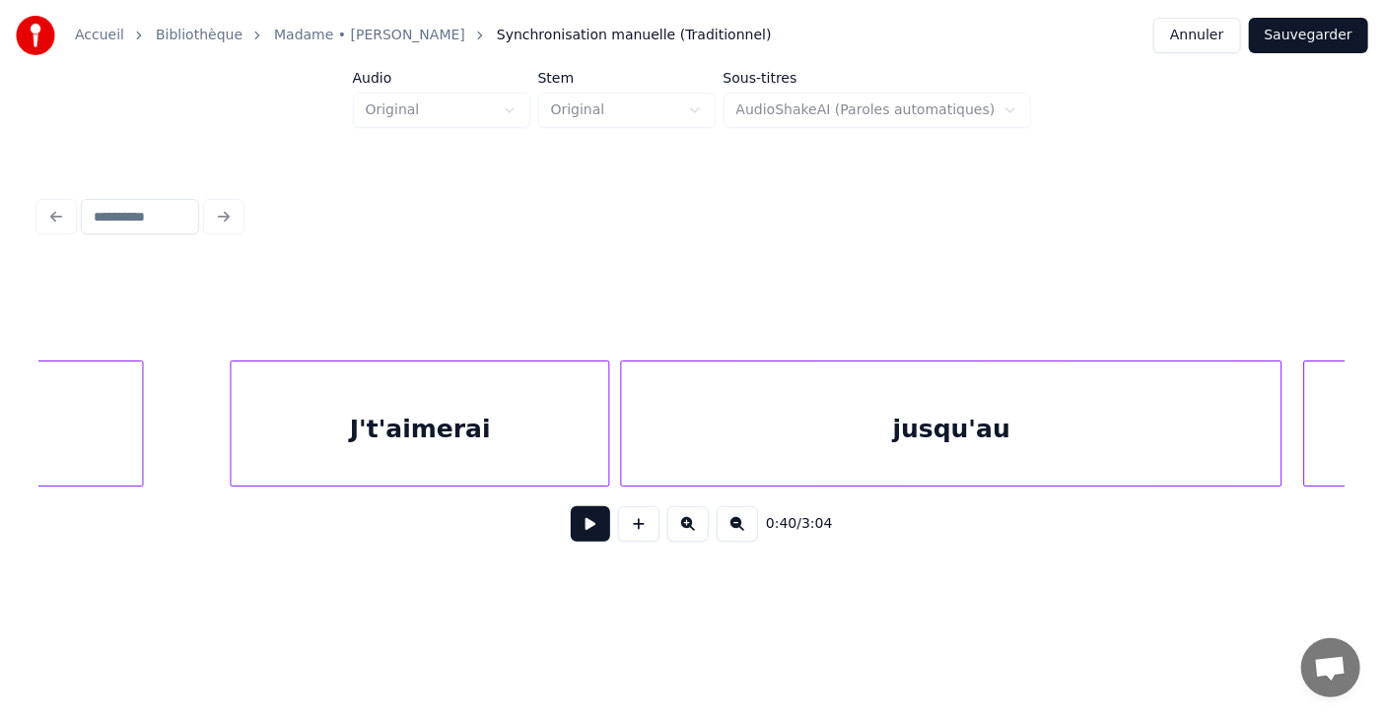
scroll to position [0, 19640]
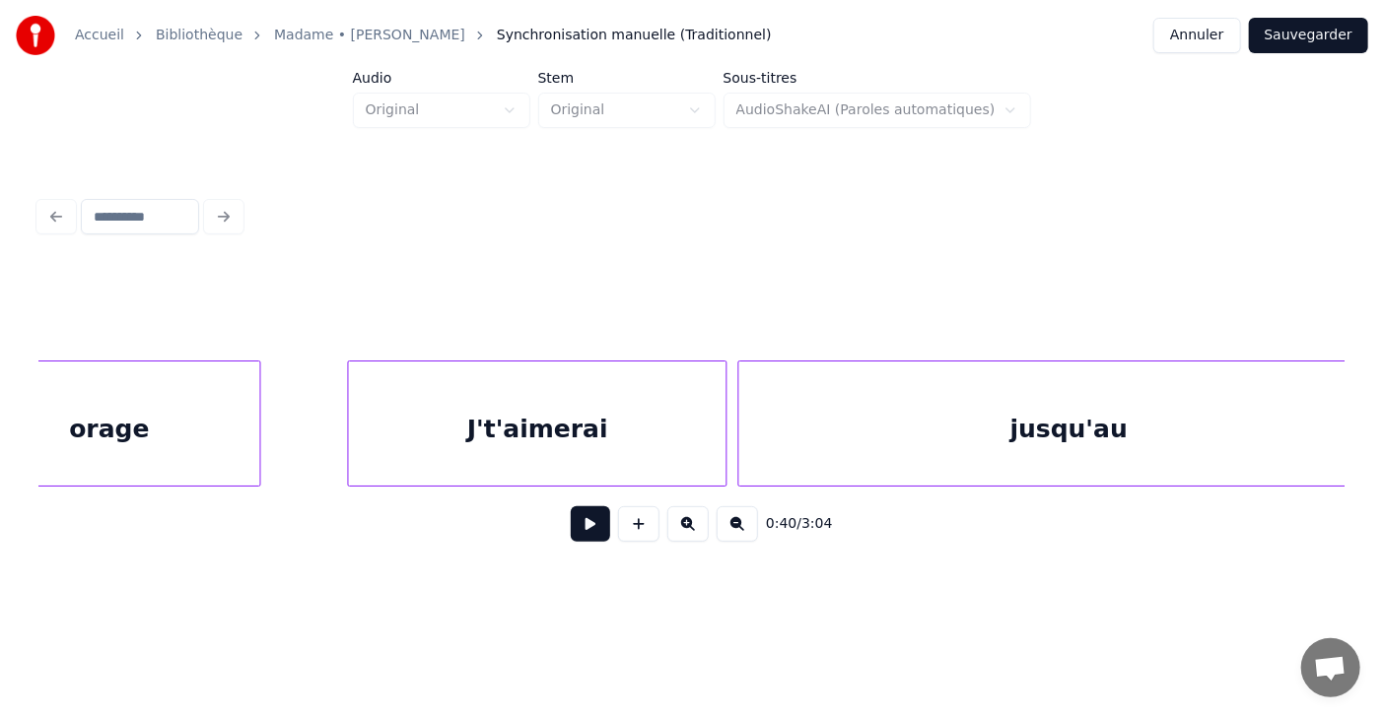
click at [580, 523] on button at bounding box center [590, 524] width 39 height 35
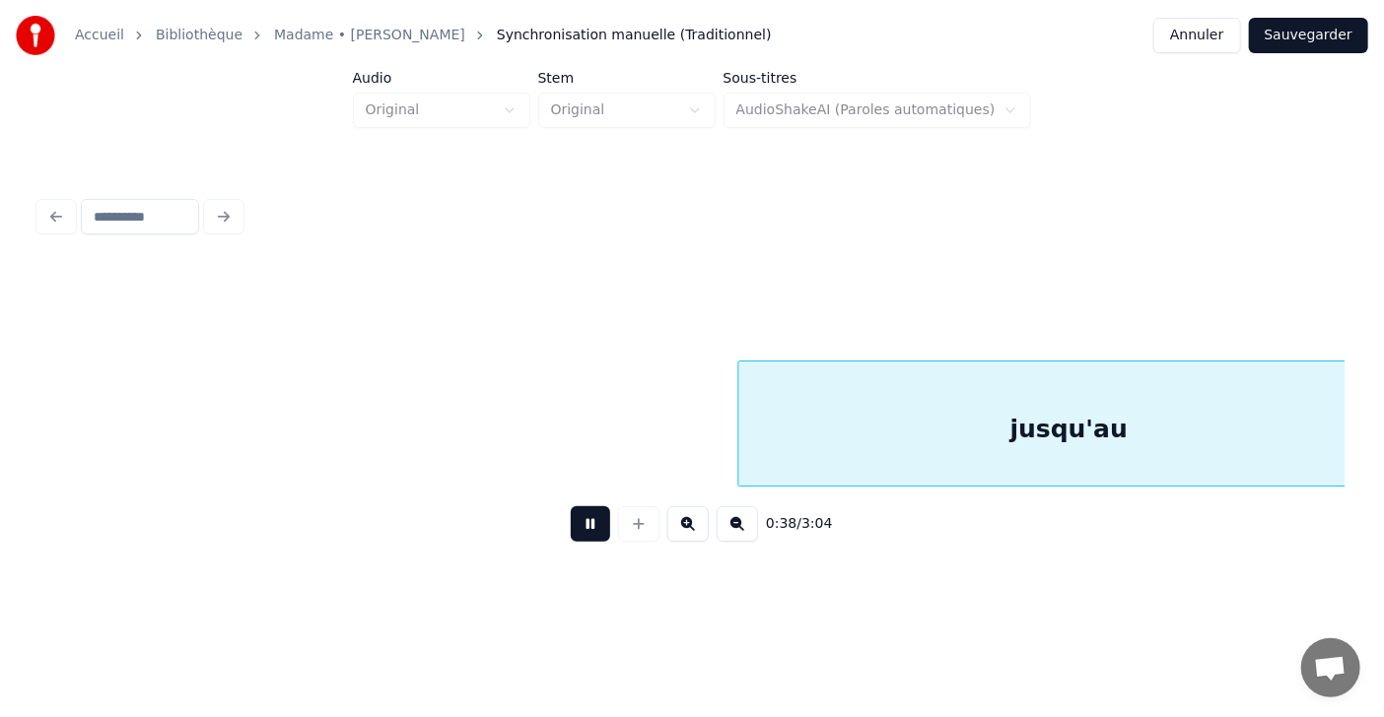
click at [580, 523] on button at bounding box center [590, 524] width 39 height 35
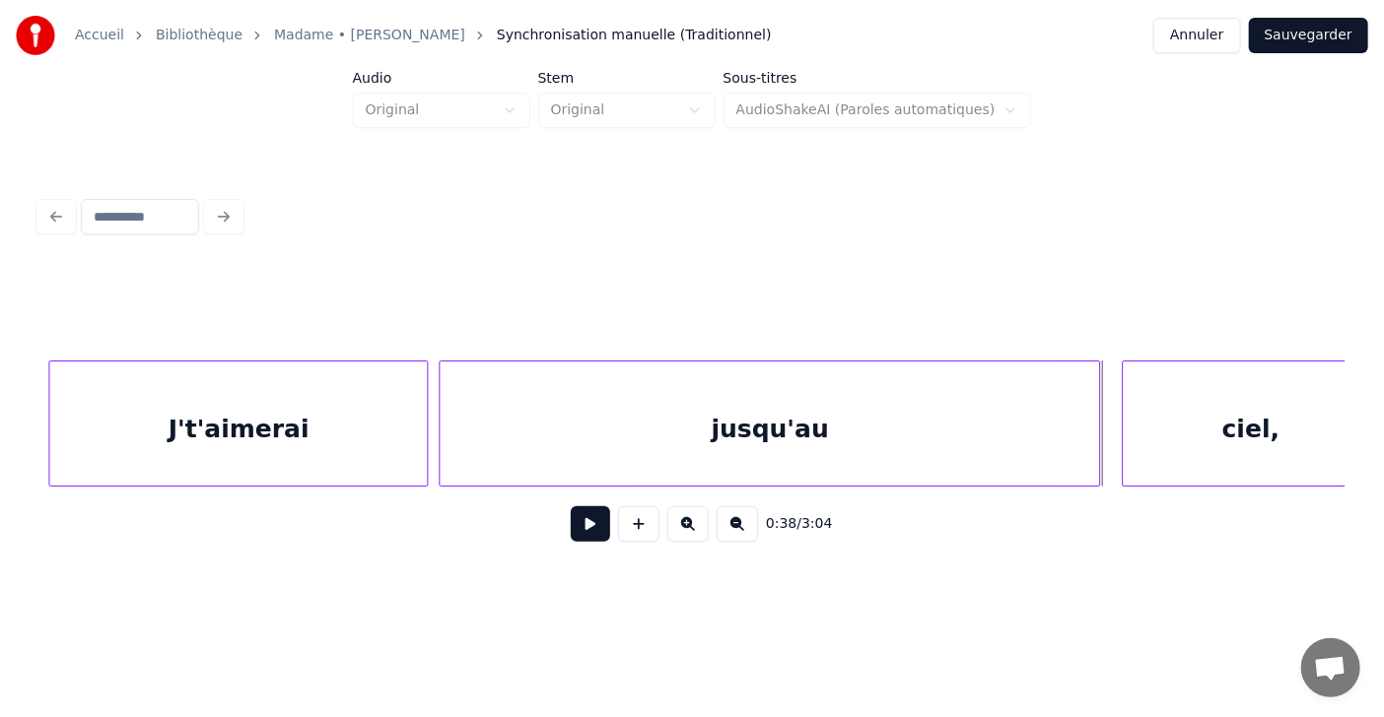
scroll to position [0, 19862]
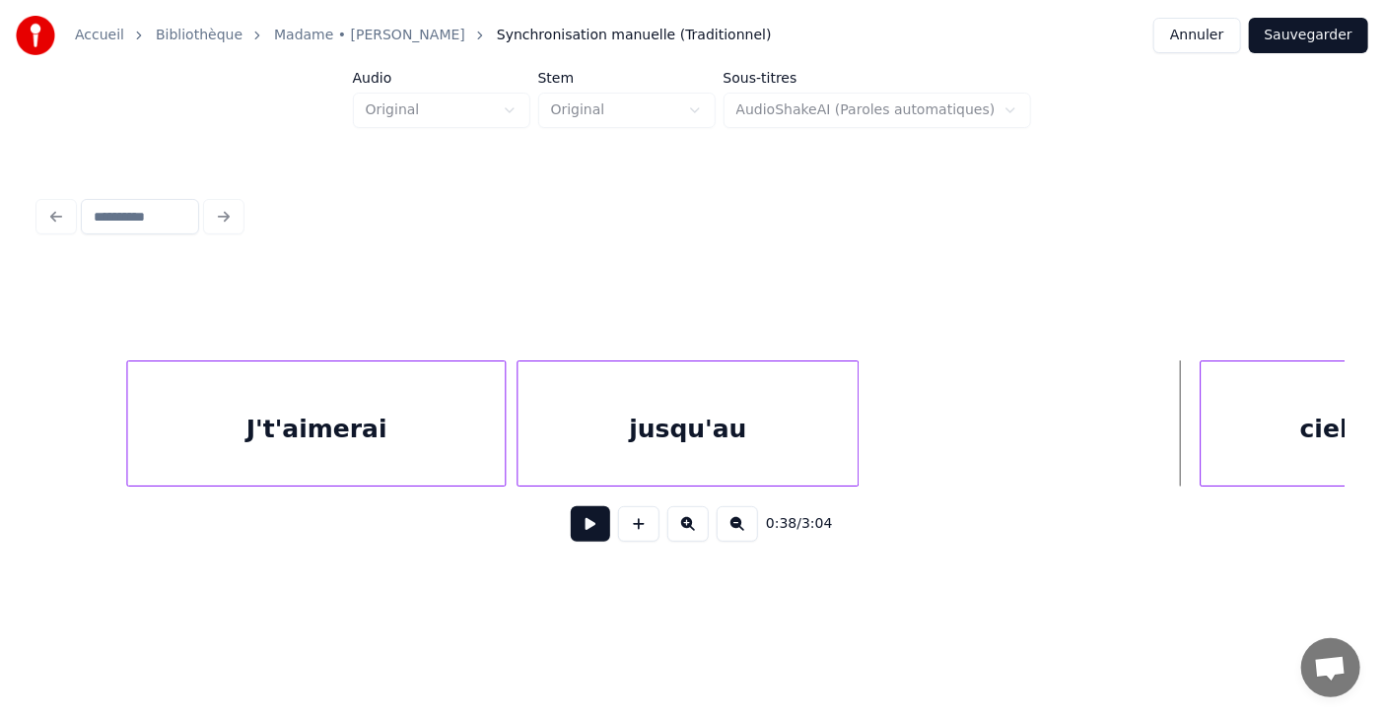
click at [852, 456] on div at bounding box center [855, 424] width 6 height 124
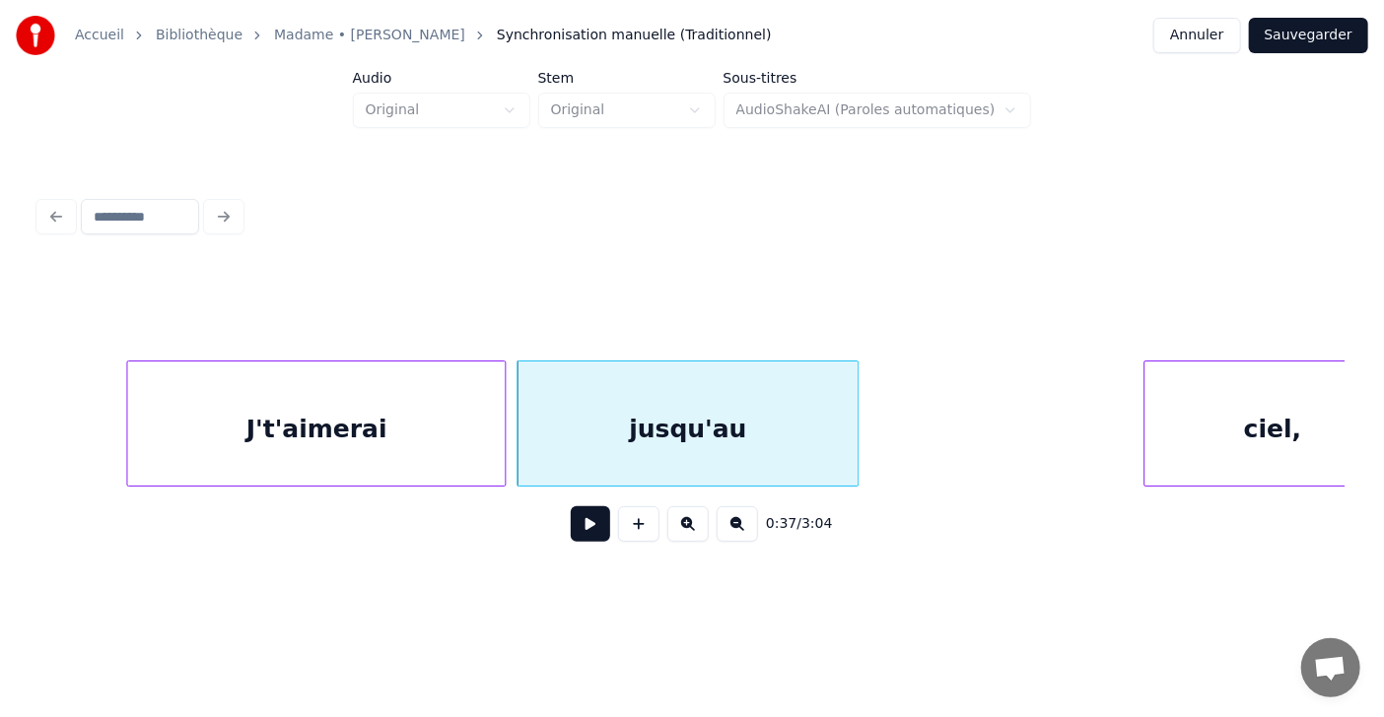
scroll to position [0, 19965]
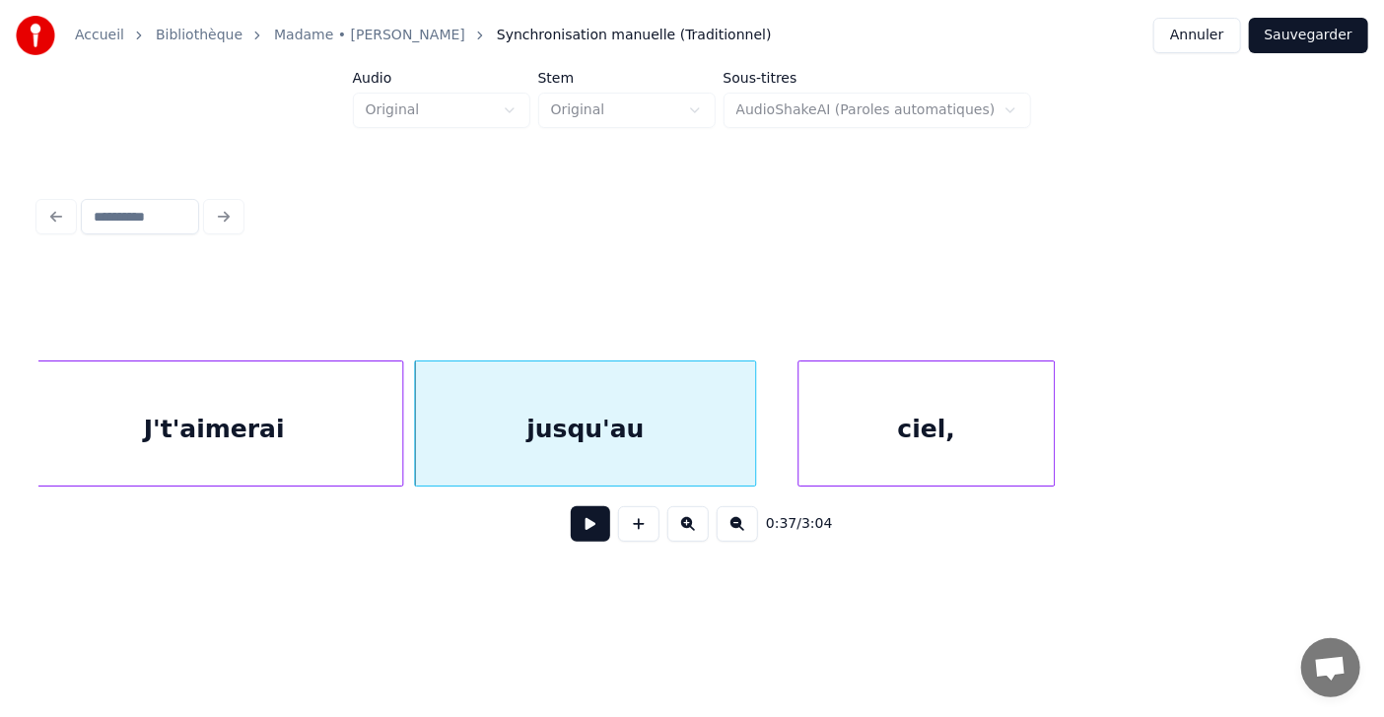
click at [991, 471] on div "ciel," at bounding box center [925, 429] width 255 height 134
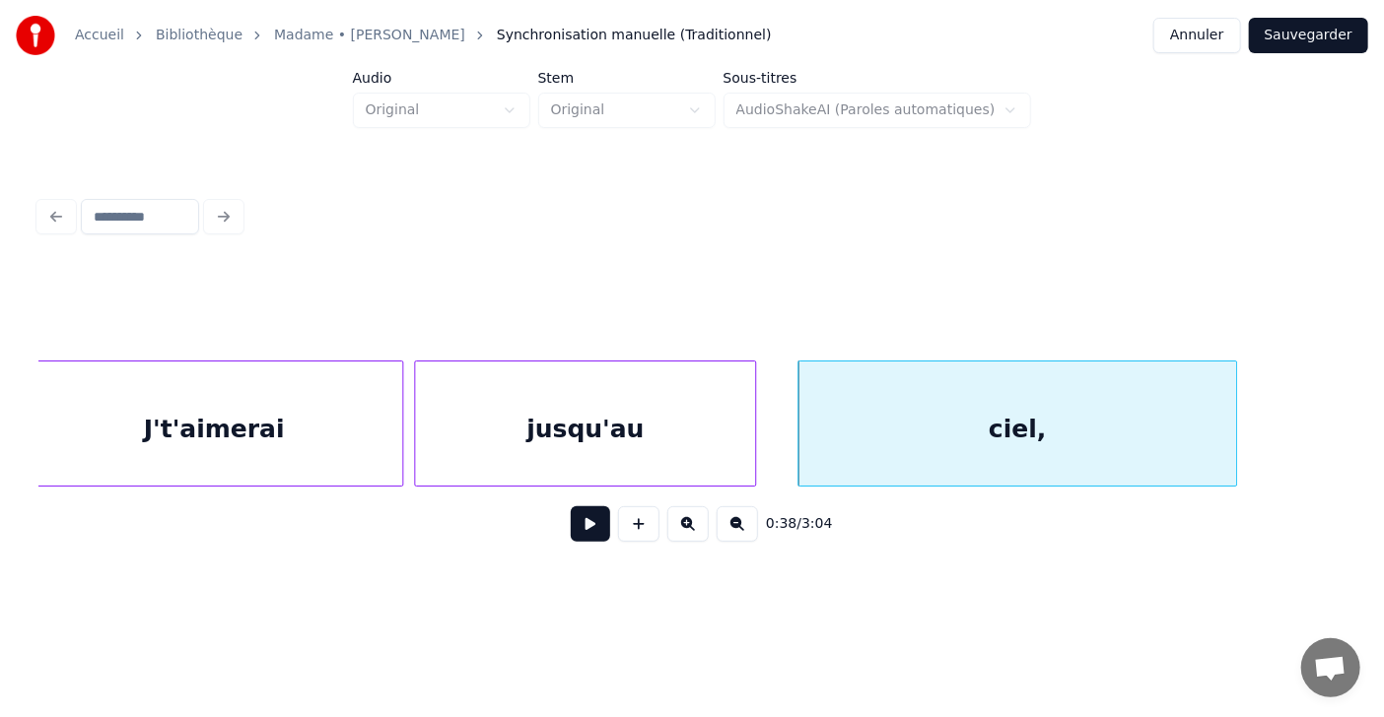
click at [1232, 422] on div at bounding box center [1233, 424] width 6 height 124
click at [773, 431] on div at bounding box center [773, 424] width 6 height 124
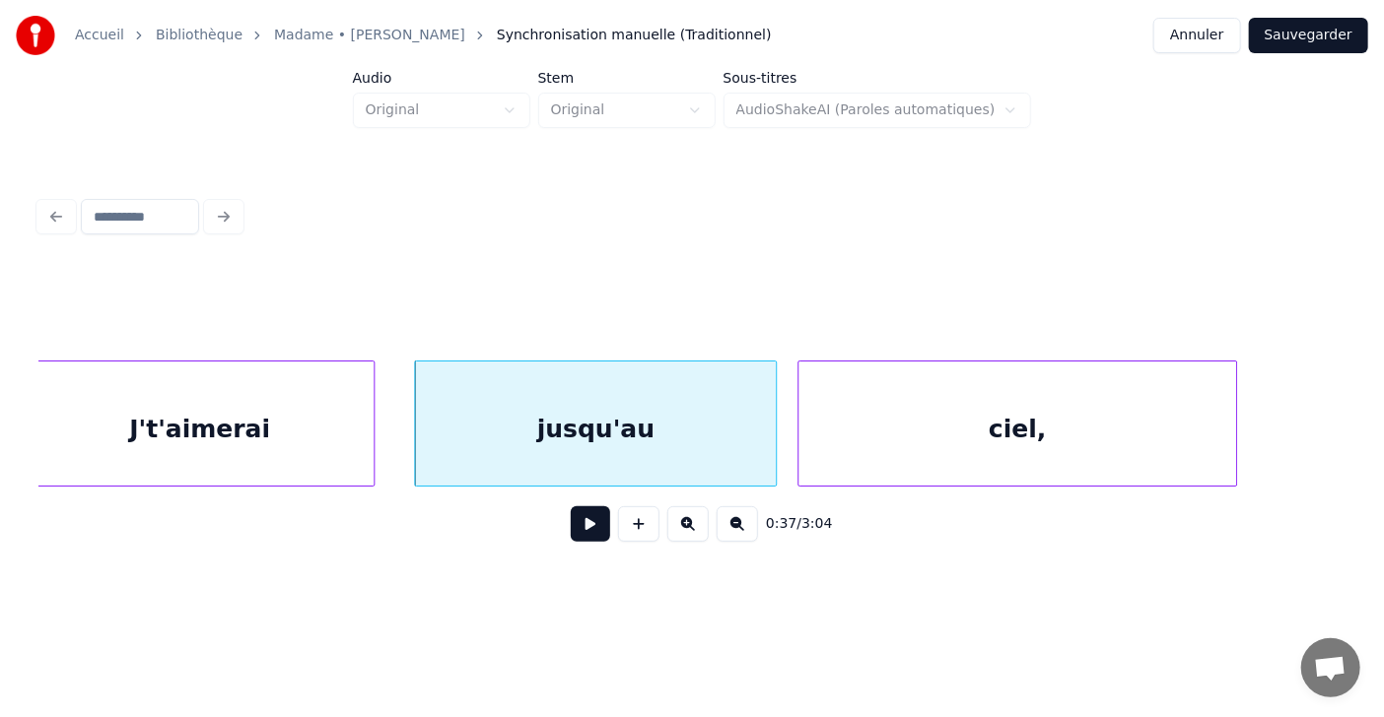
click at [369, 426] on div at bounding box center [371, 424] width 6 height 124
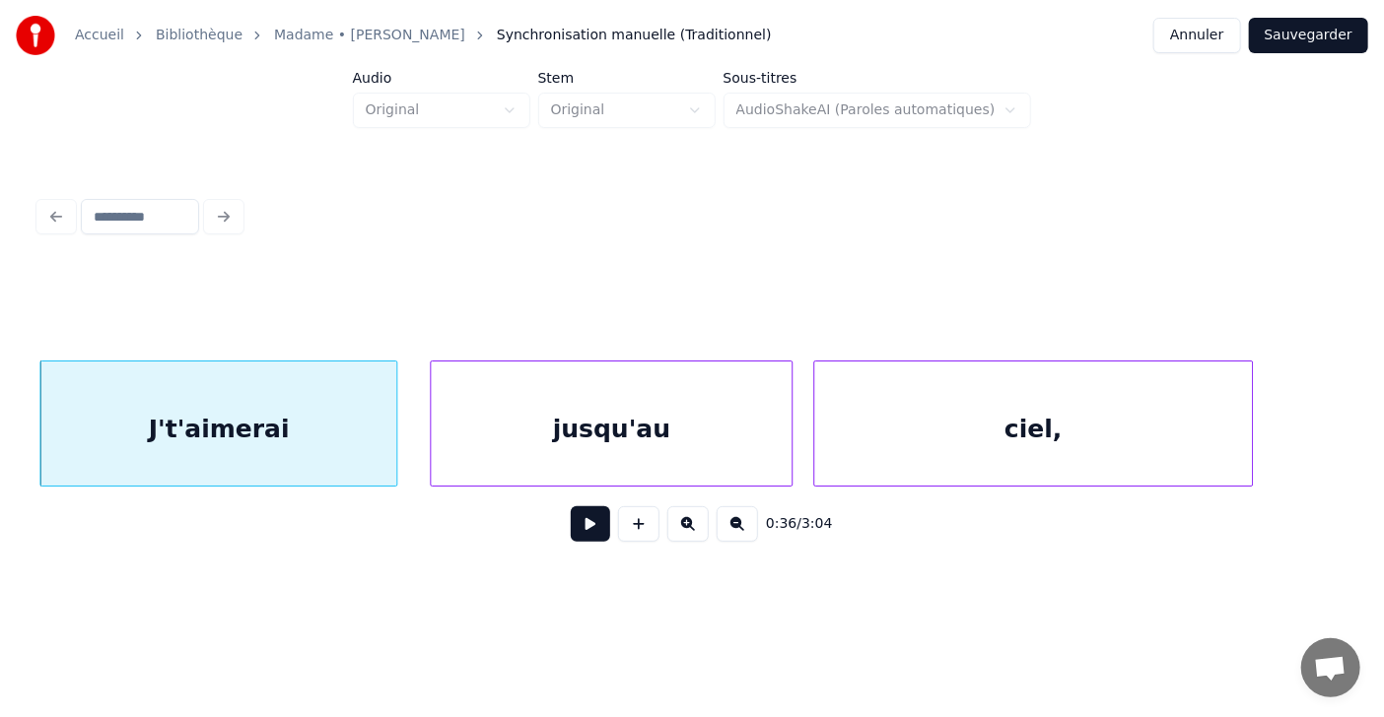
click at [396, 427] on div at bounding box center [393, 424] width 6 height 124
click at [485, 431] on div "jusqu'au" at bounding box center [602, 429] width 361 height 134
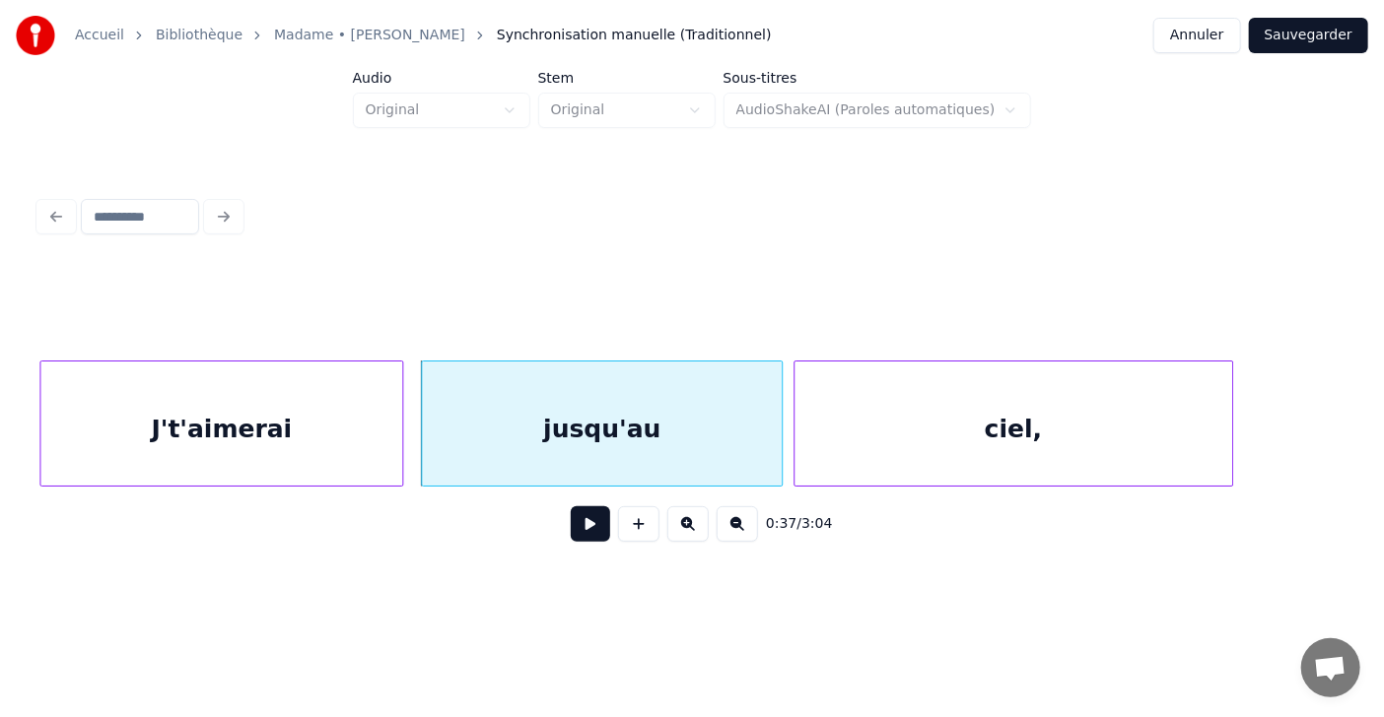
click at [858, 429] on div "ciel," at bounding box center [1013, 429] width 438 height 134
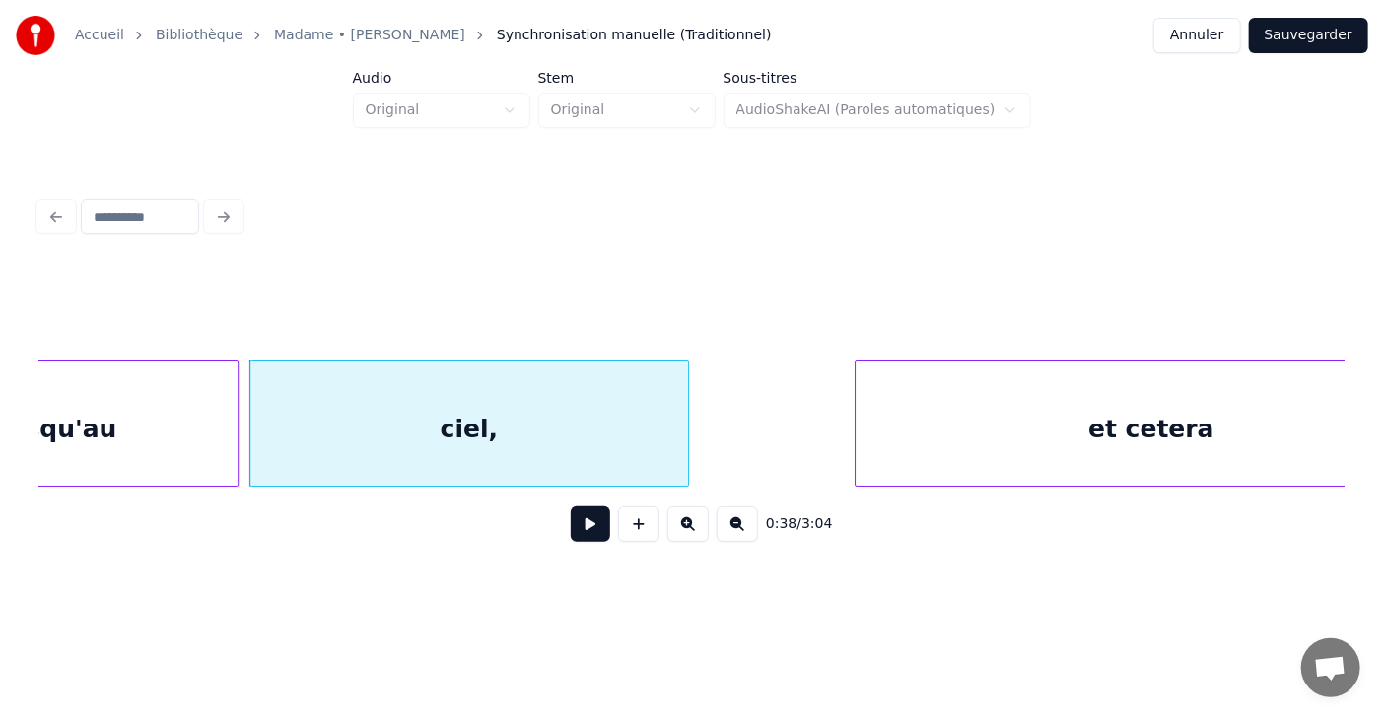
scroll to position [0, 20571]
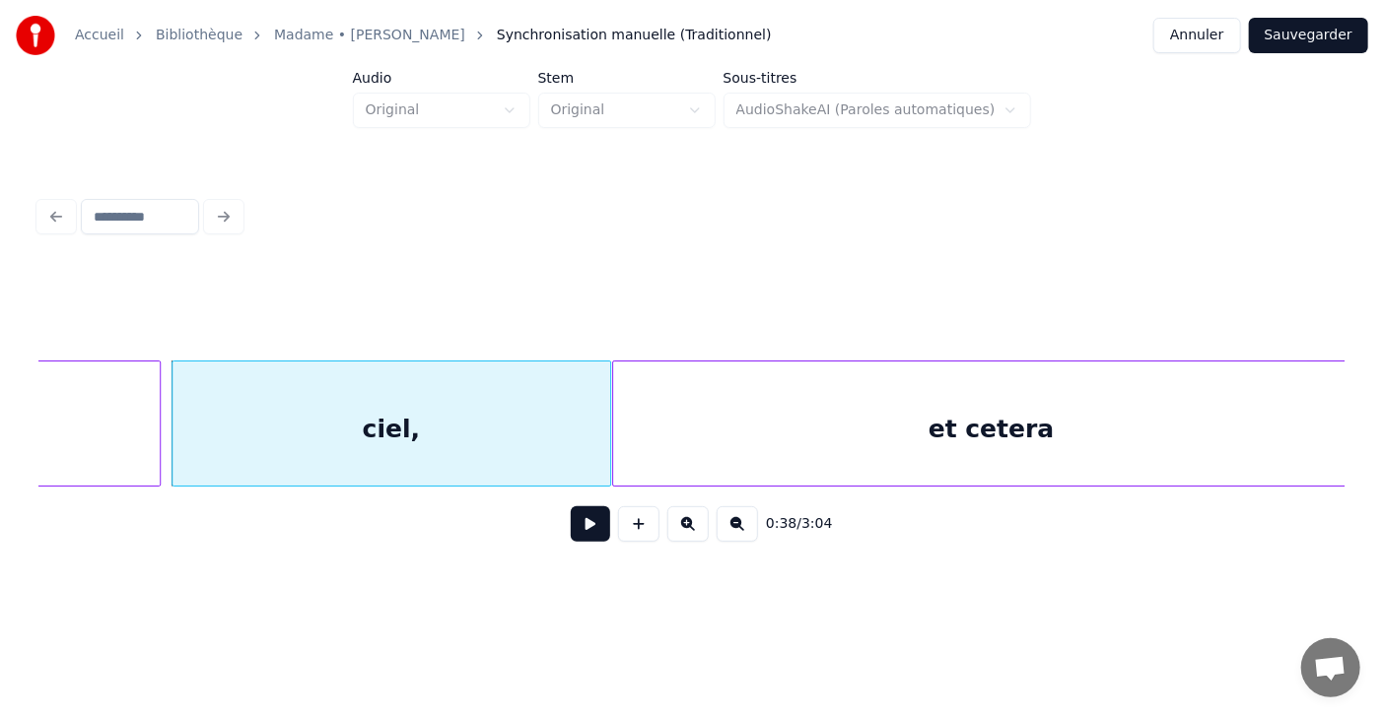
click at [613, 436] on div at bounding box center [616, 424] width 6 height 124
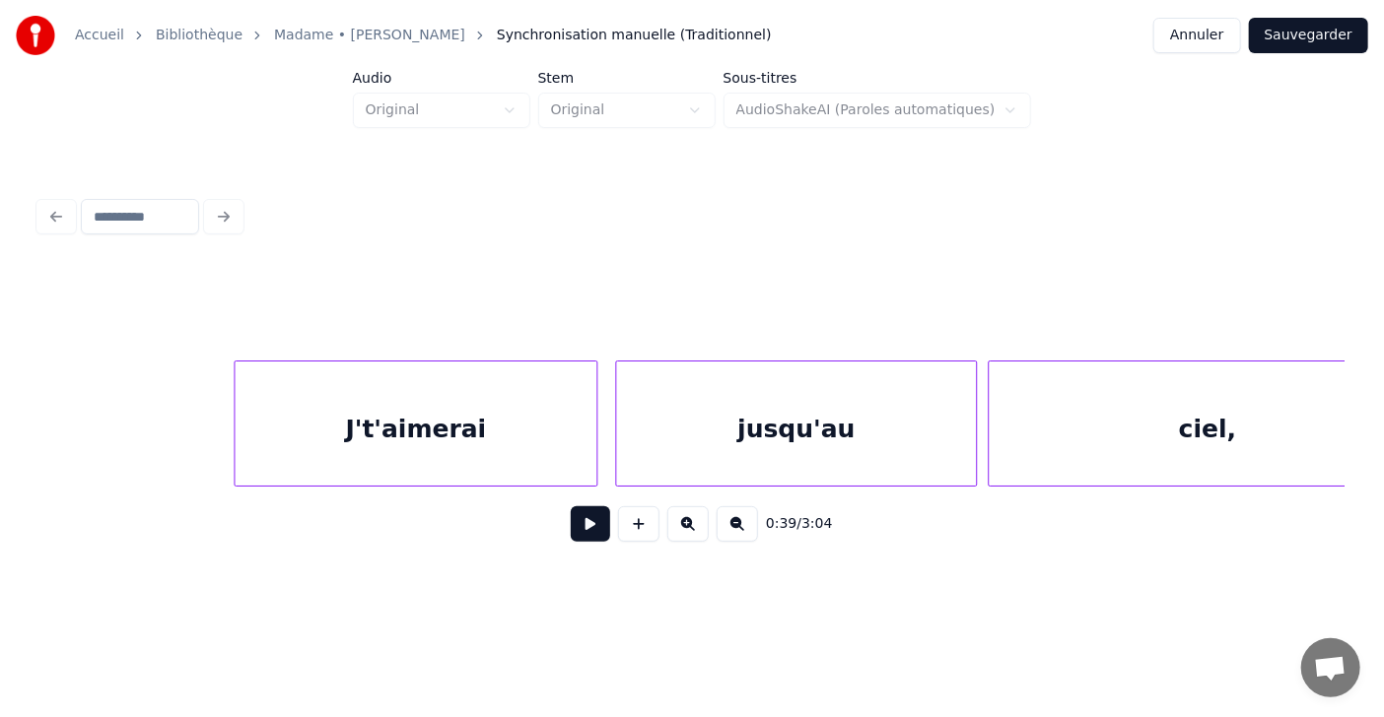
scroll to position [0, 19676]
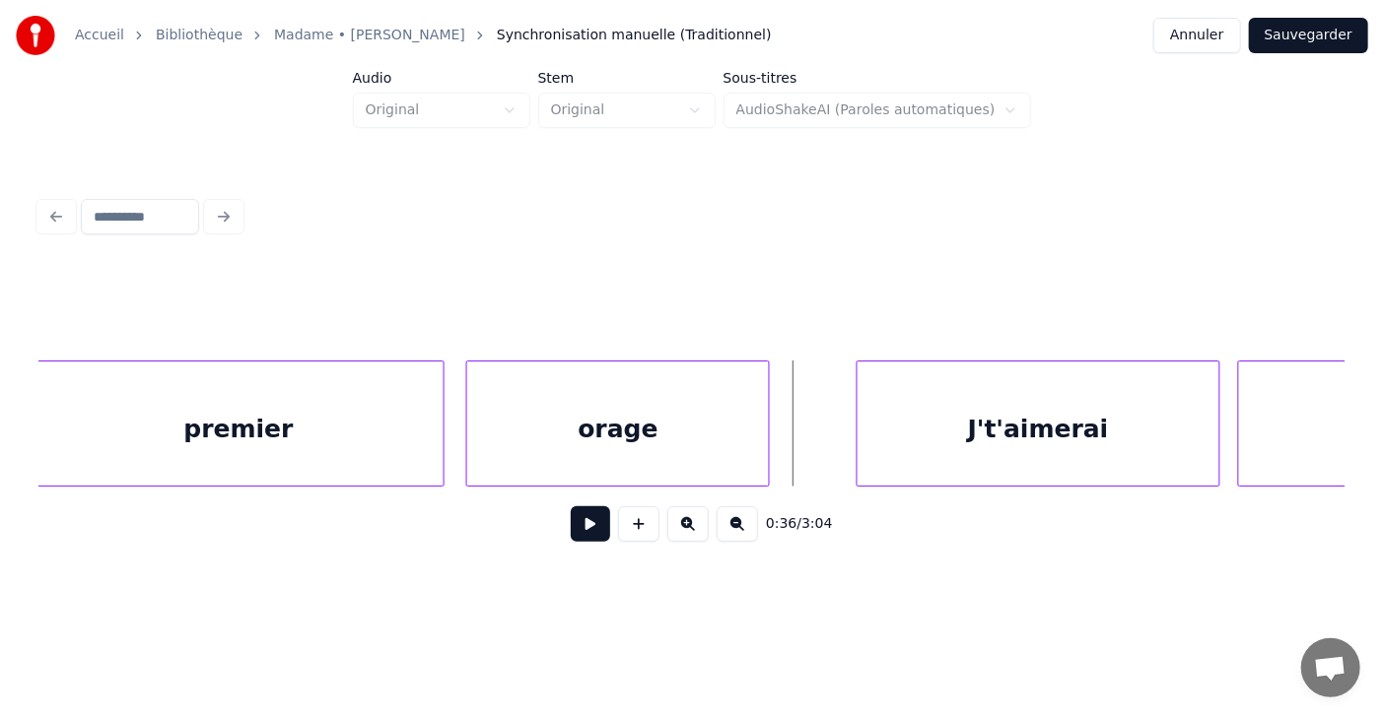
scroll to position [0, 19054]
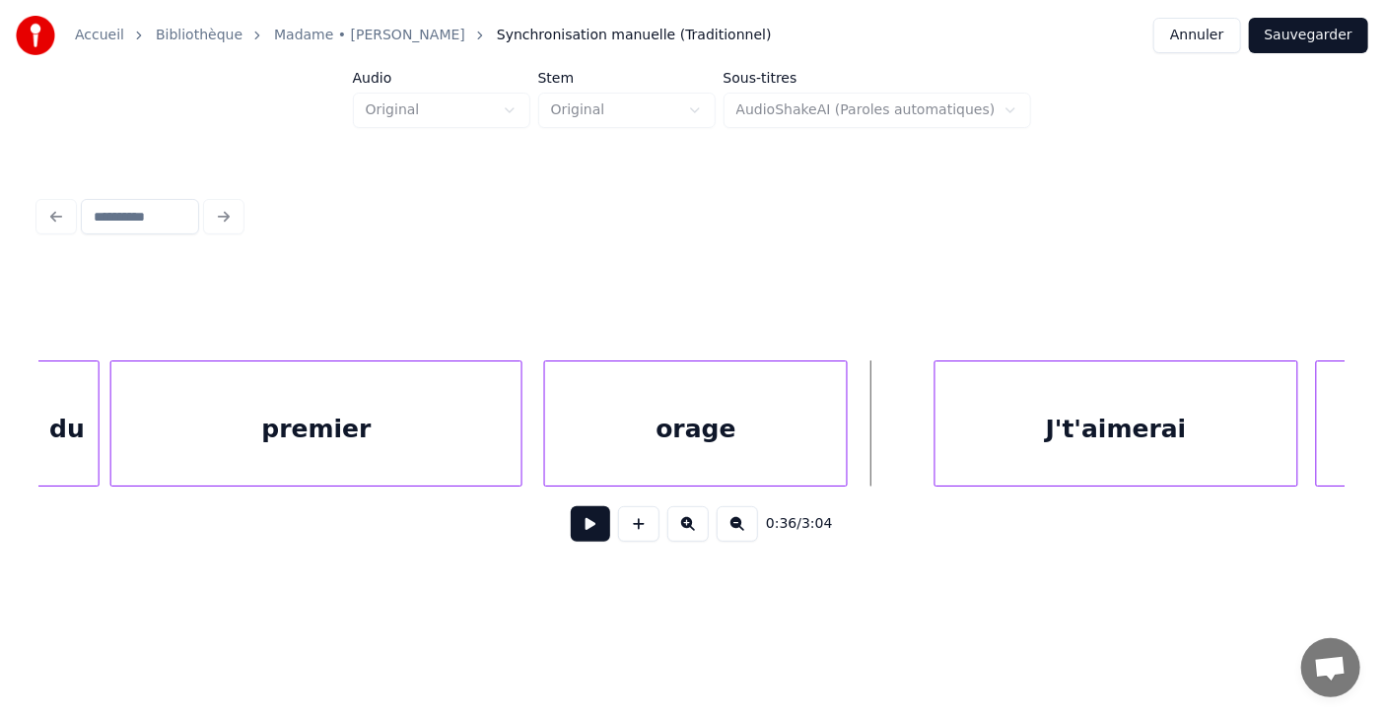
click at [582, 523] on button at bounding box center [590, 524] width 39 height 35
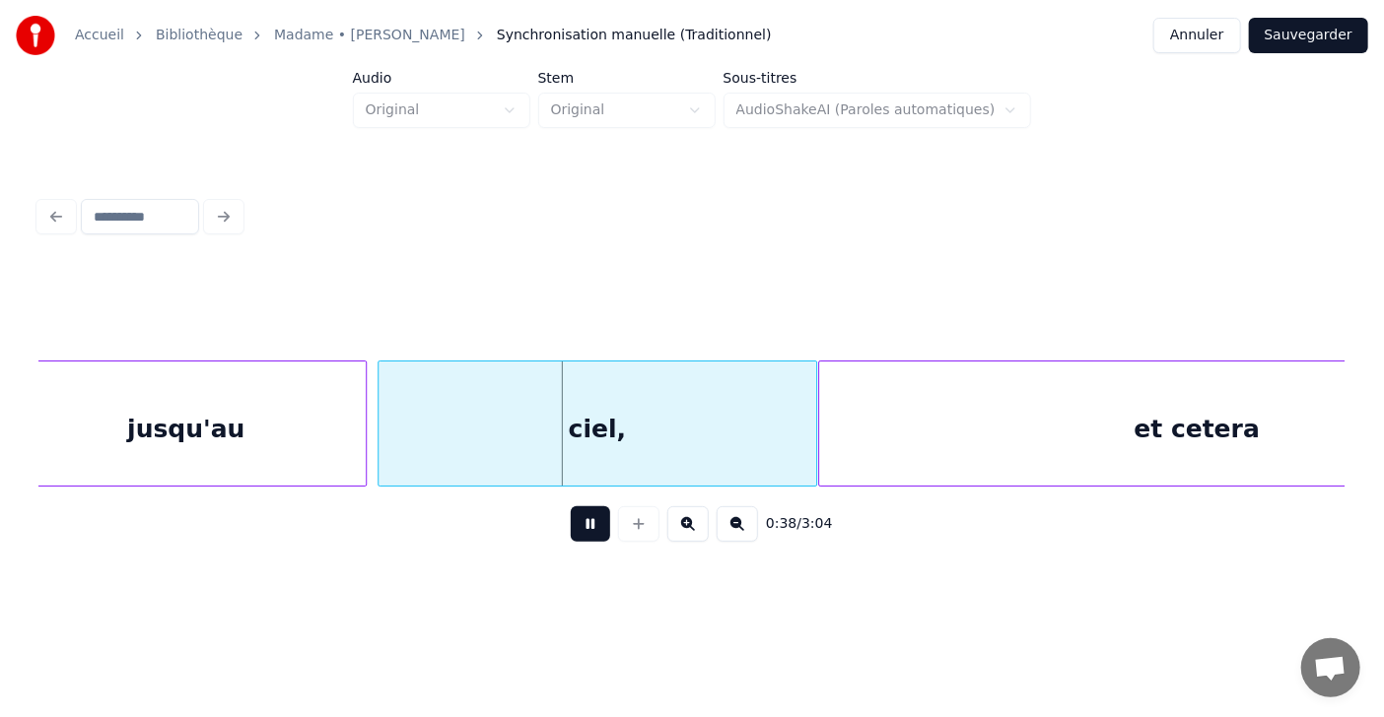
click at [582, 523] on button at bounding box center [590, 524] width 39 height 35
click at [276, 430] on div at bounding box center [277, 424] width 6 height 124
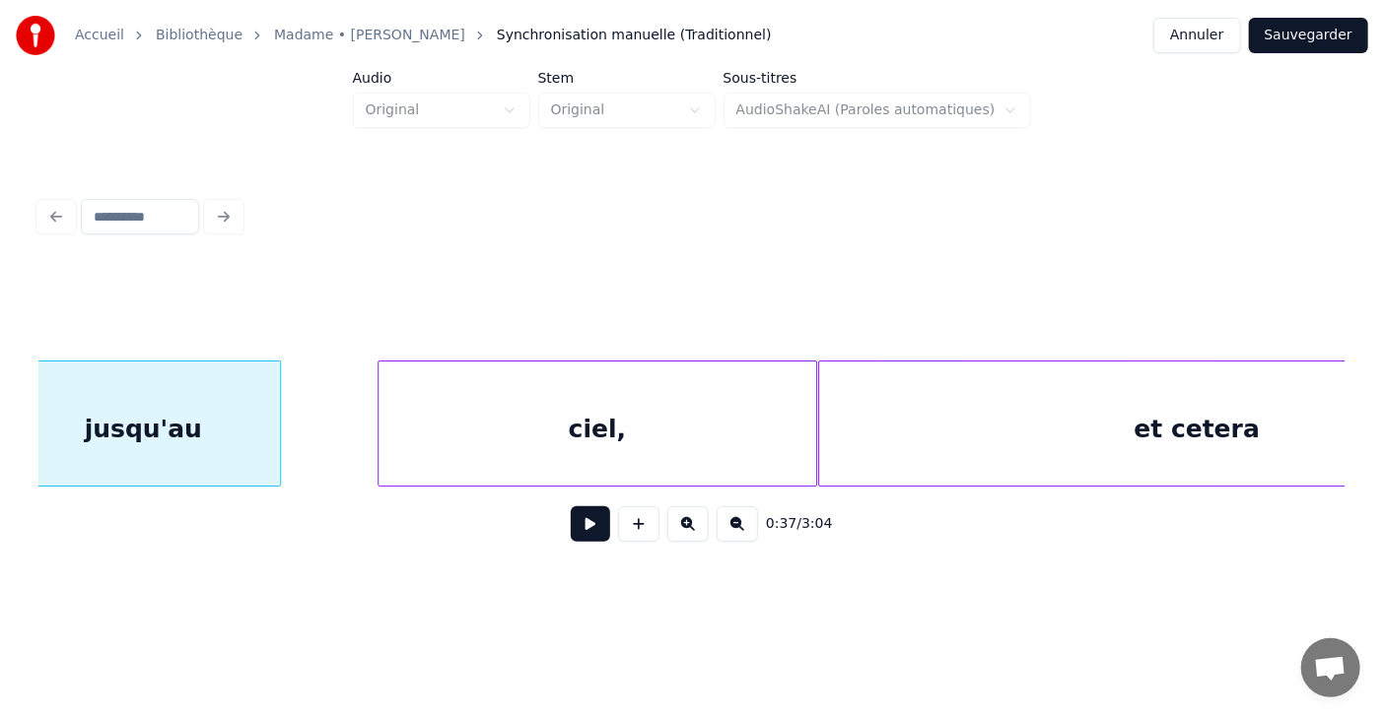
scroll to position [0, 20330]
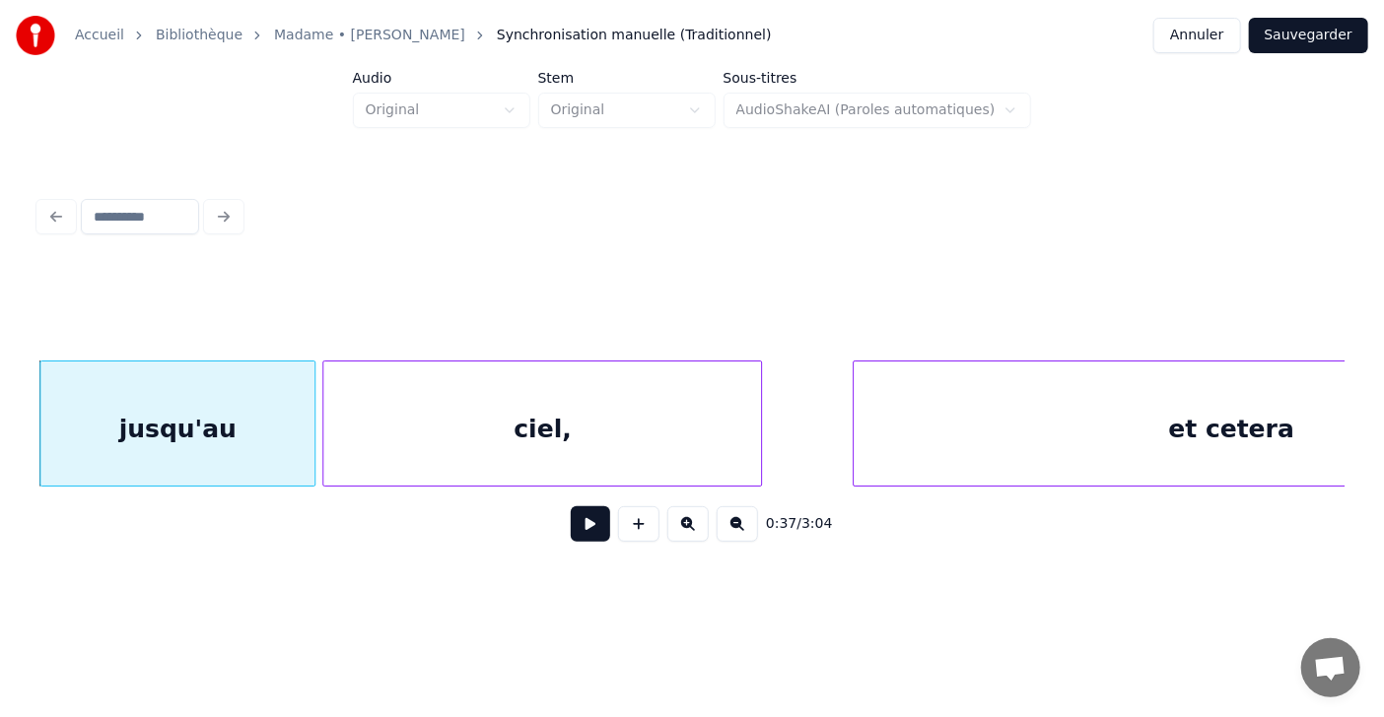
click at [397, 430] on div "ciel," at bounding box center [542, 429] width 438 height 134
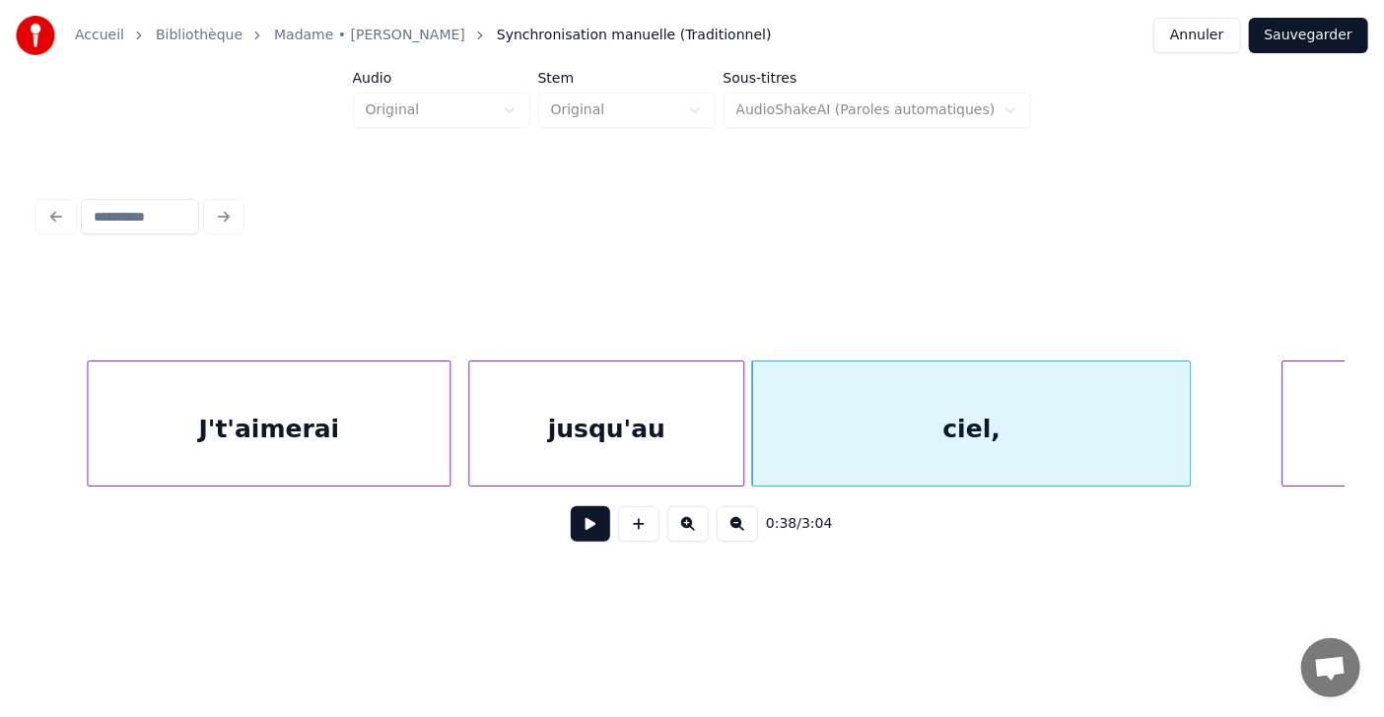
scroll to position [0, 19824]
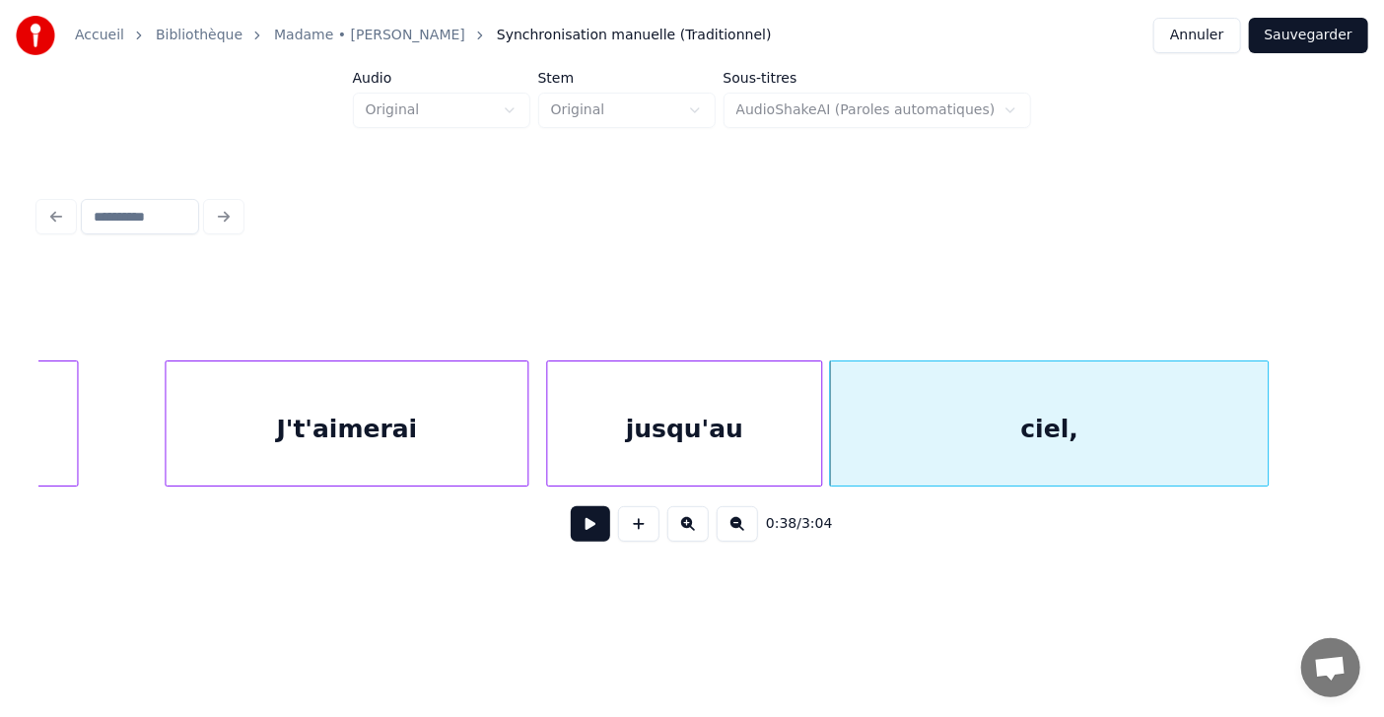
click at [627, 431] on div "jusqu'au" at bounding box center [684, 429] width 275 height 134
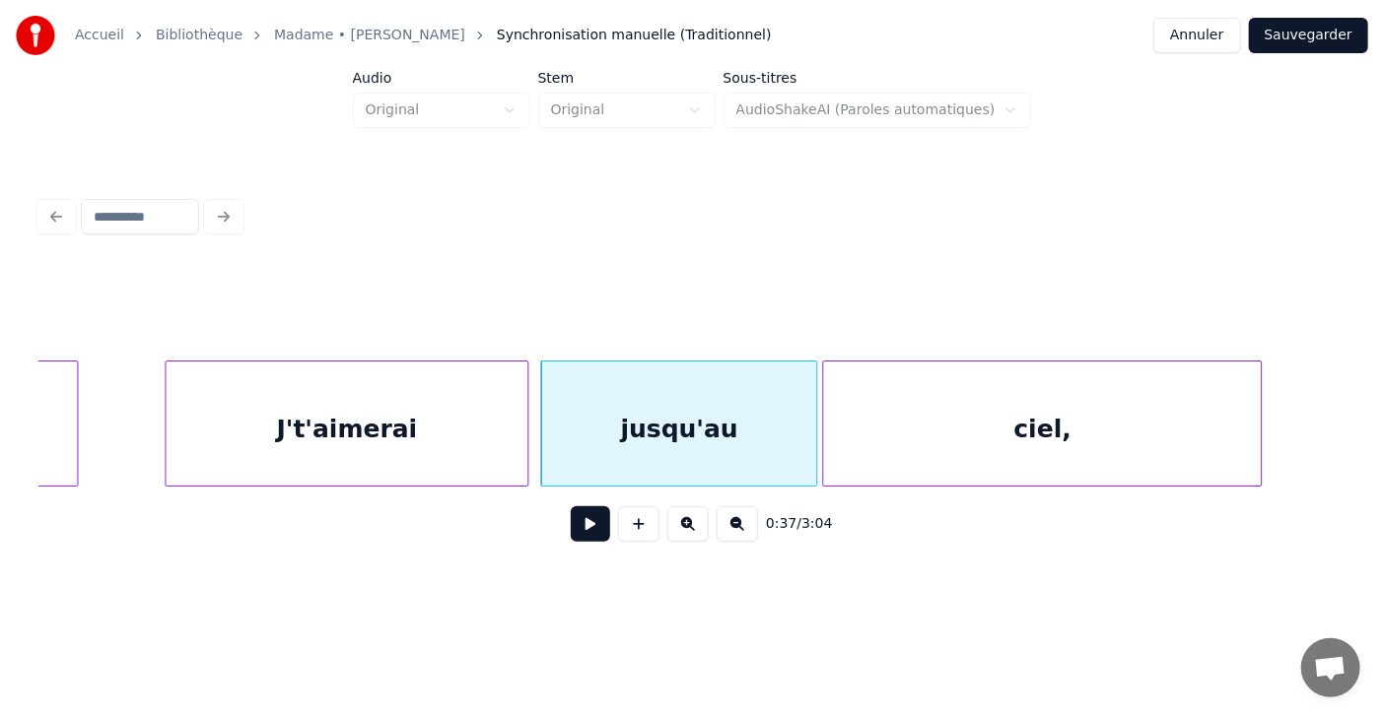
click at [864, 435] on div "ciel," at bounding box center [1042, 429] width 438 height 134
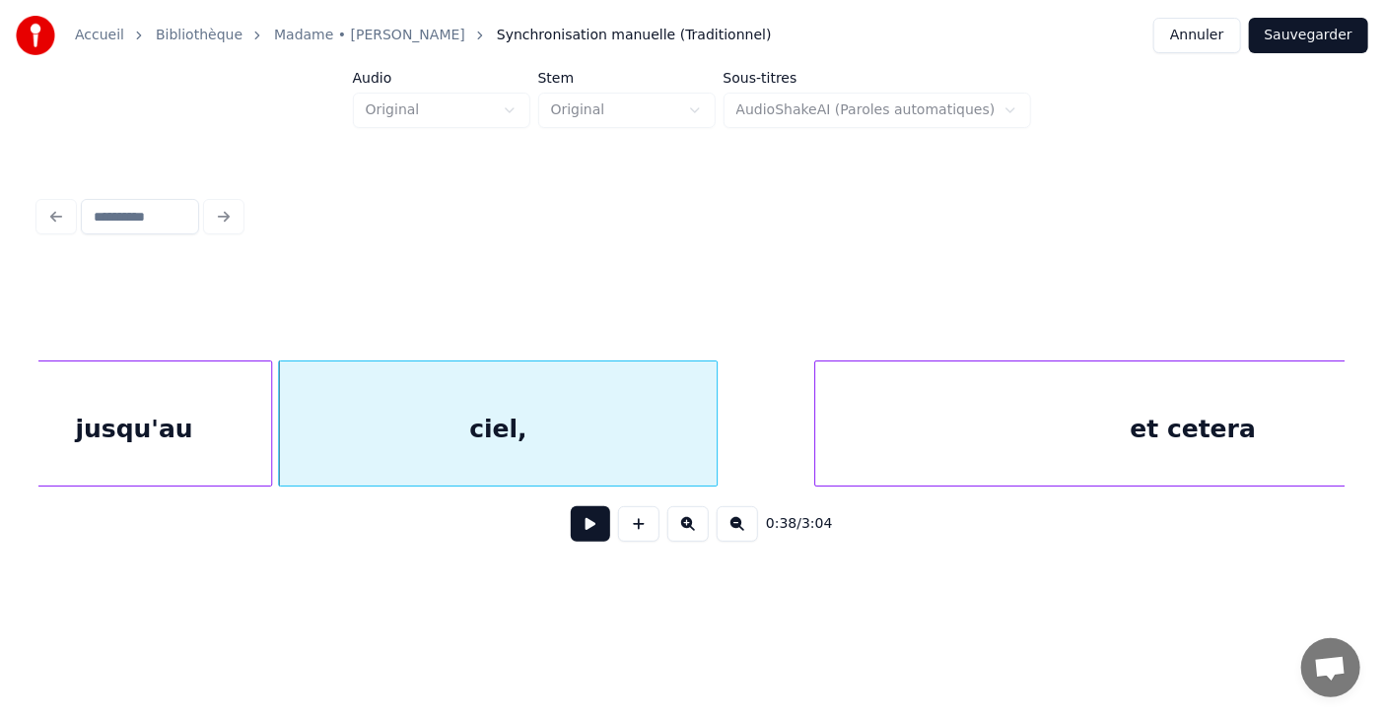
scroll to position [0, 20589]
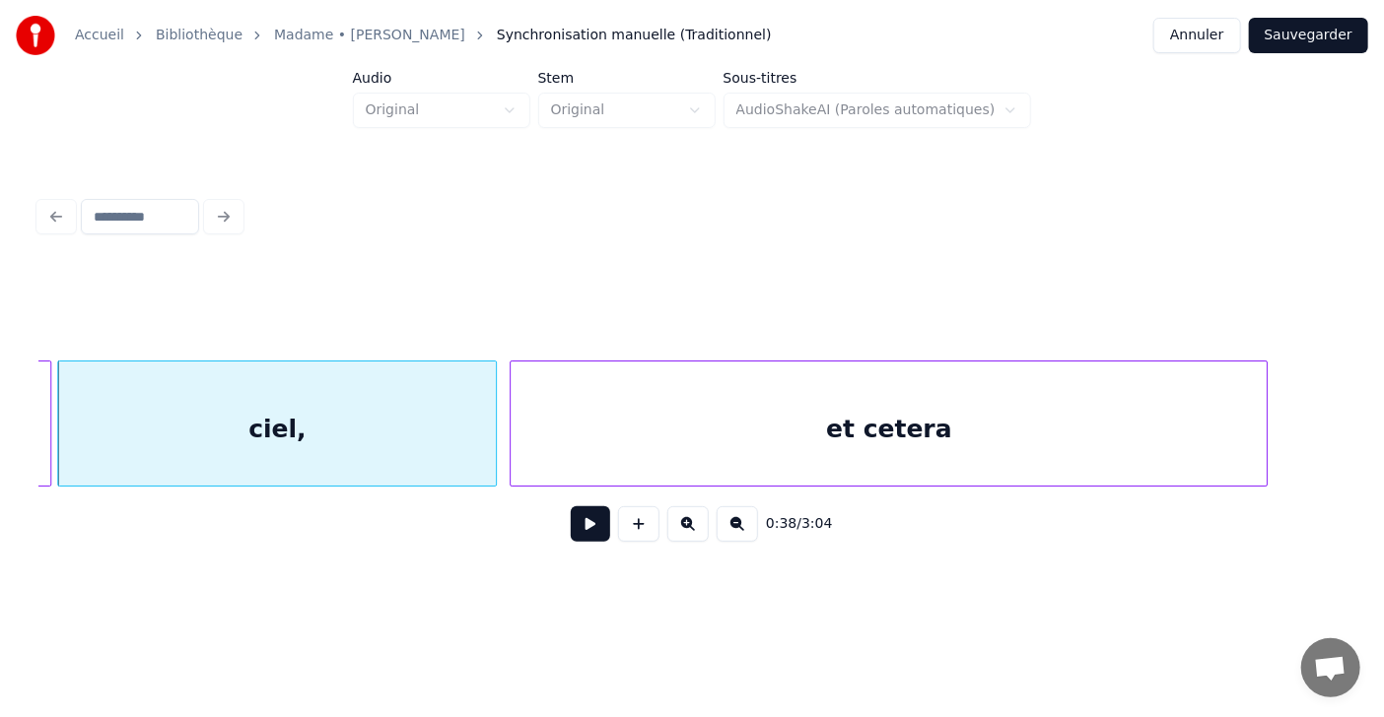
click at [1043, 423] on div "et cetera" at bounding box center [889, 429] width 756 height 134
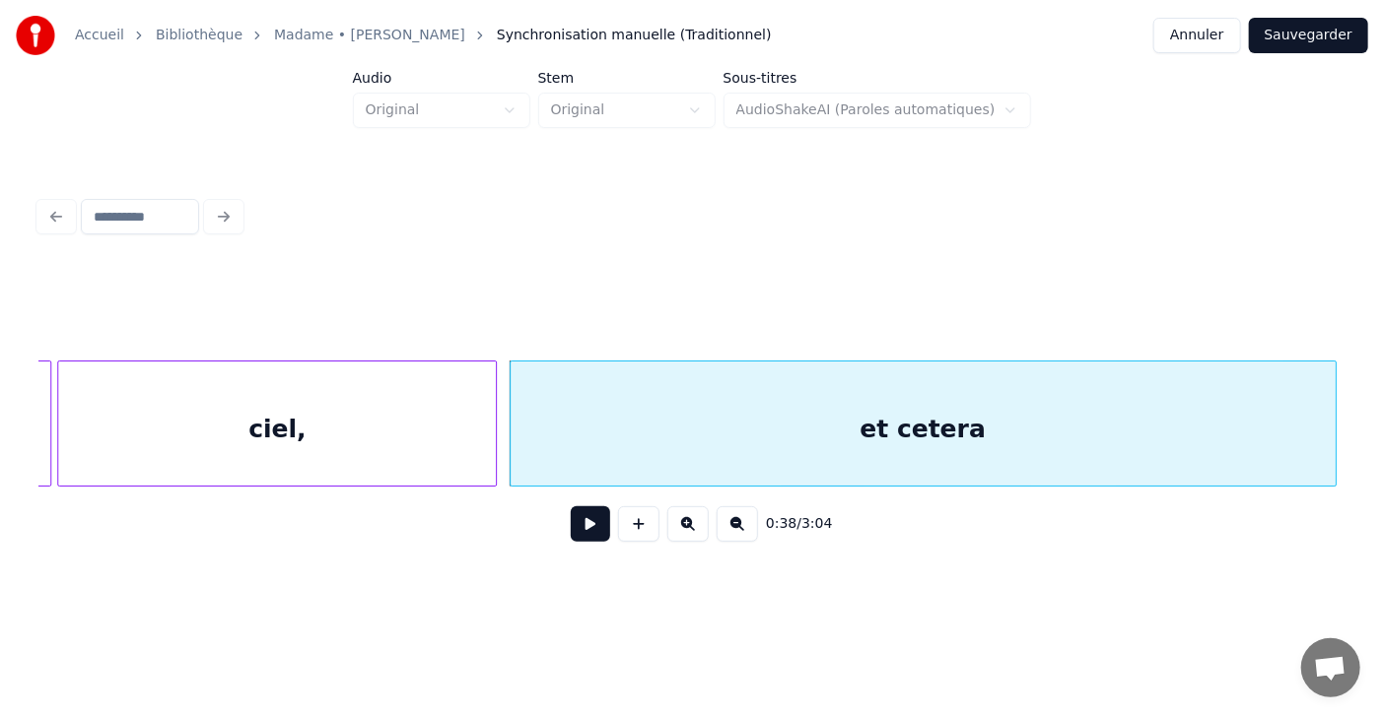
click at [1330, 425] on div at bounding box center [1333, 424] width 6 height 124
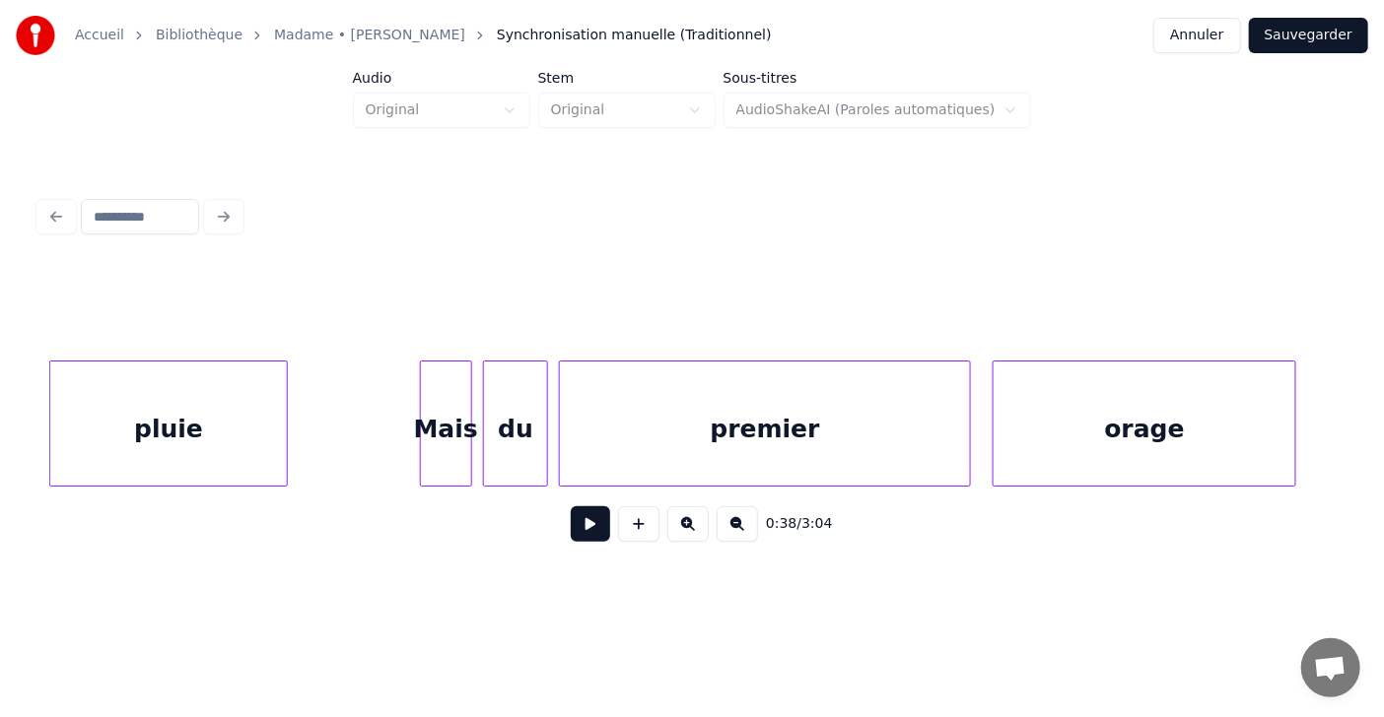
scroll to position [0, 18528]
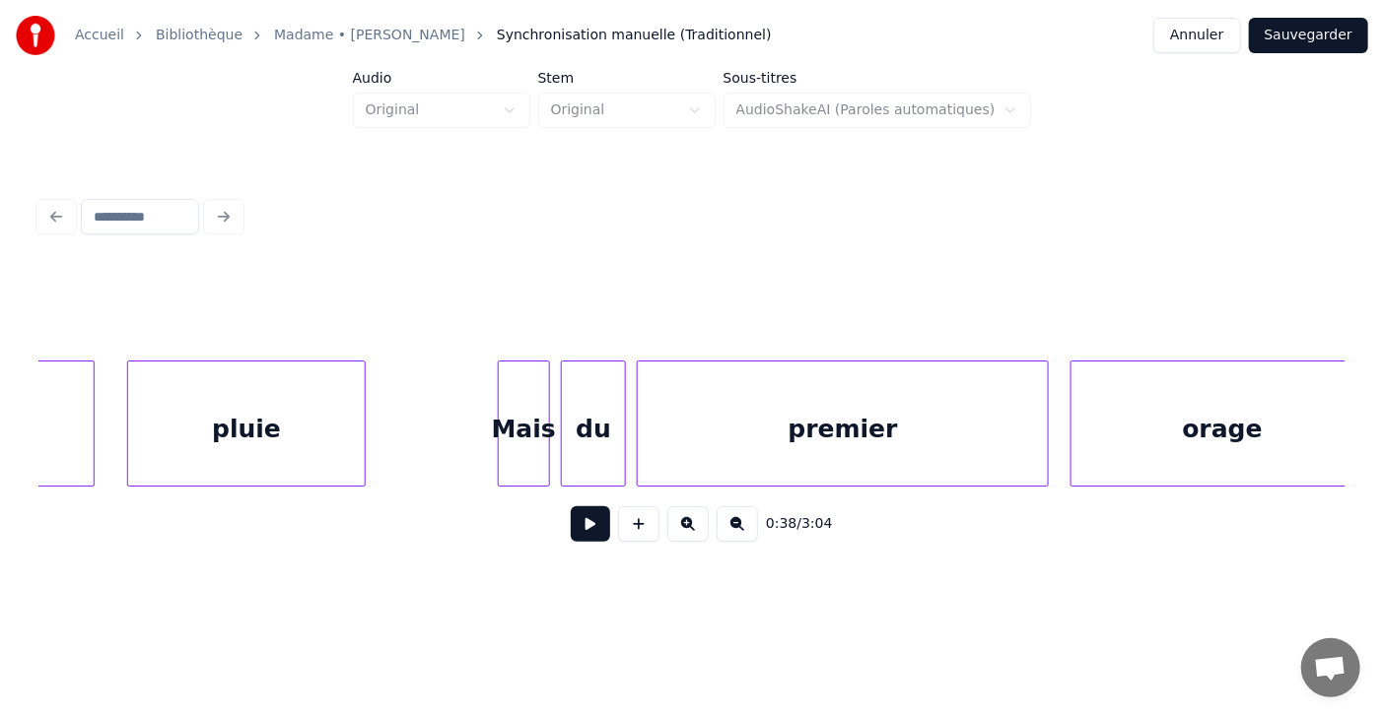
click at [580, 537] on button at bounding box center [590, 524] width 39 height 35
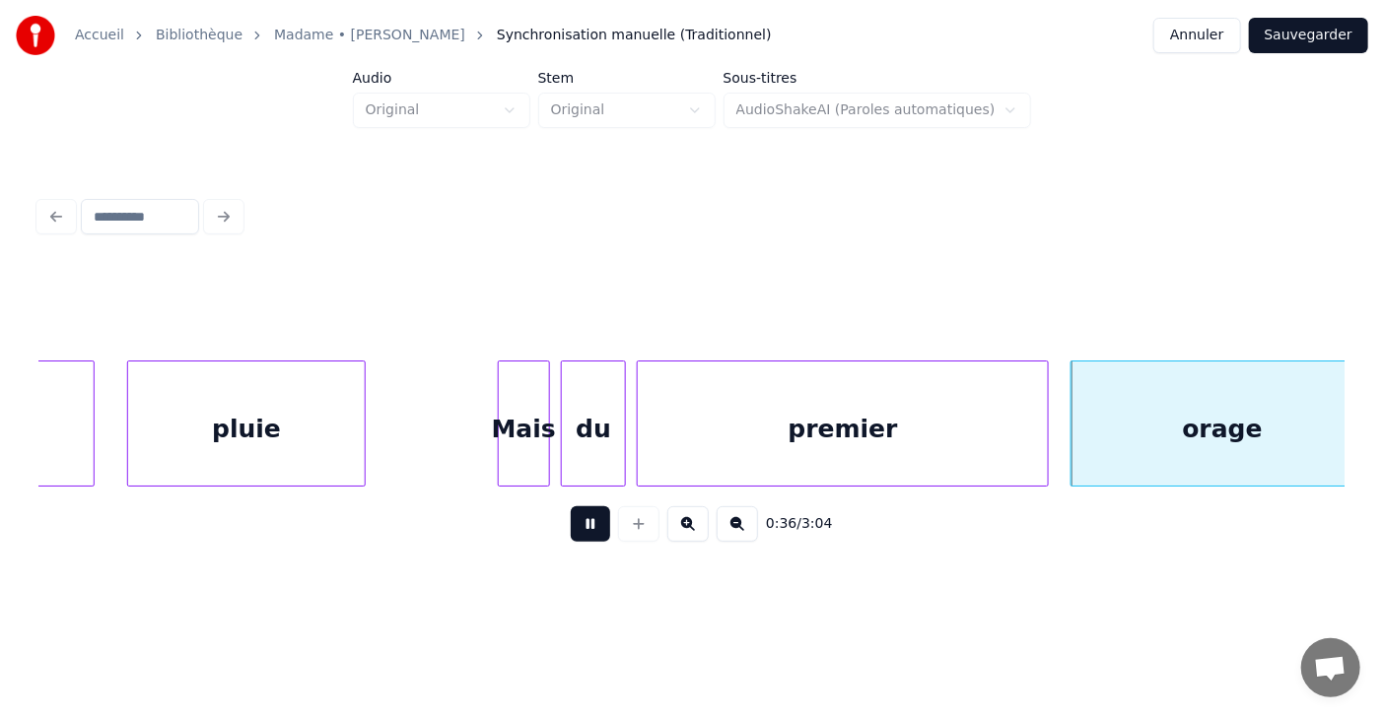
click at [580, 537] on button at bounding box center [590, 524] width 39 height 35
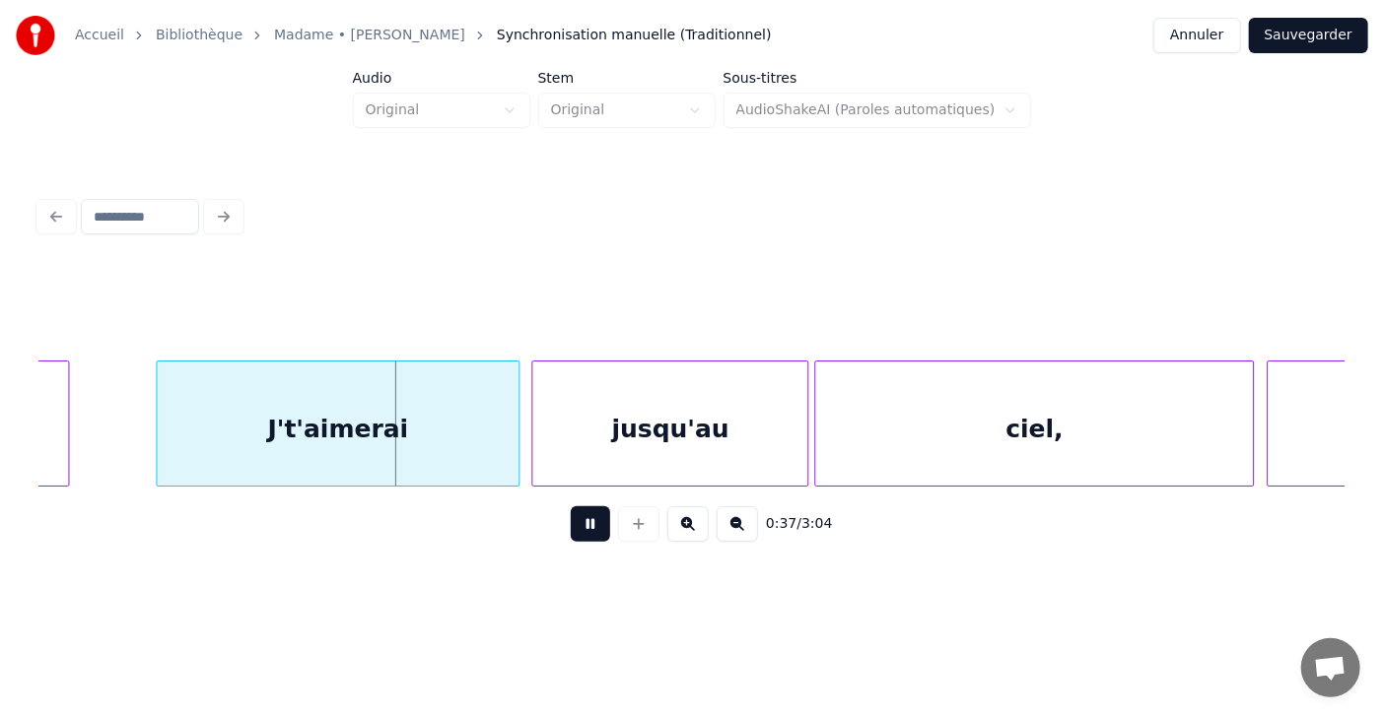
click at [580, 537] on button at bounding box center [590, 524] width 39 height 35
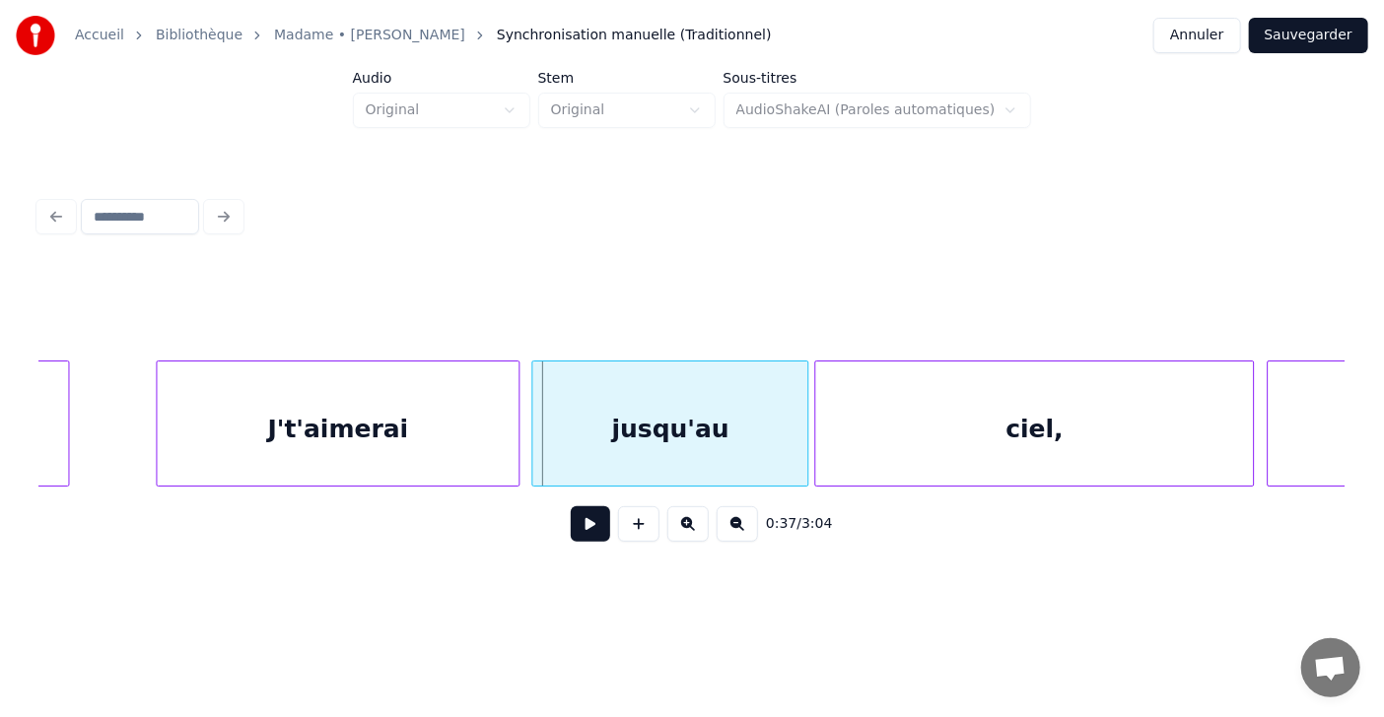
click at [580, 537] on button at bounding box center [590, 524] width 39 height 35
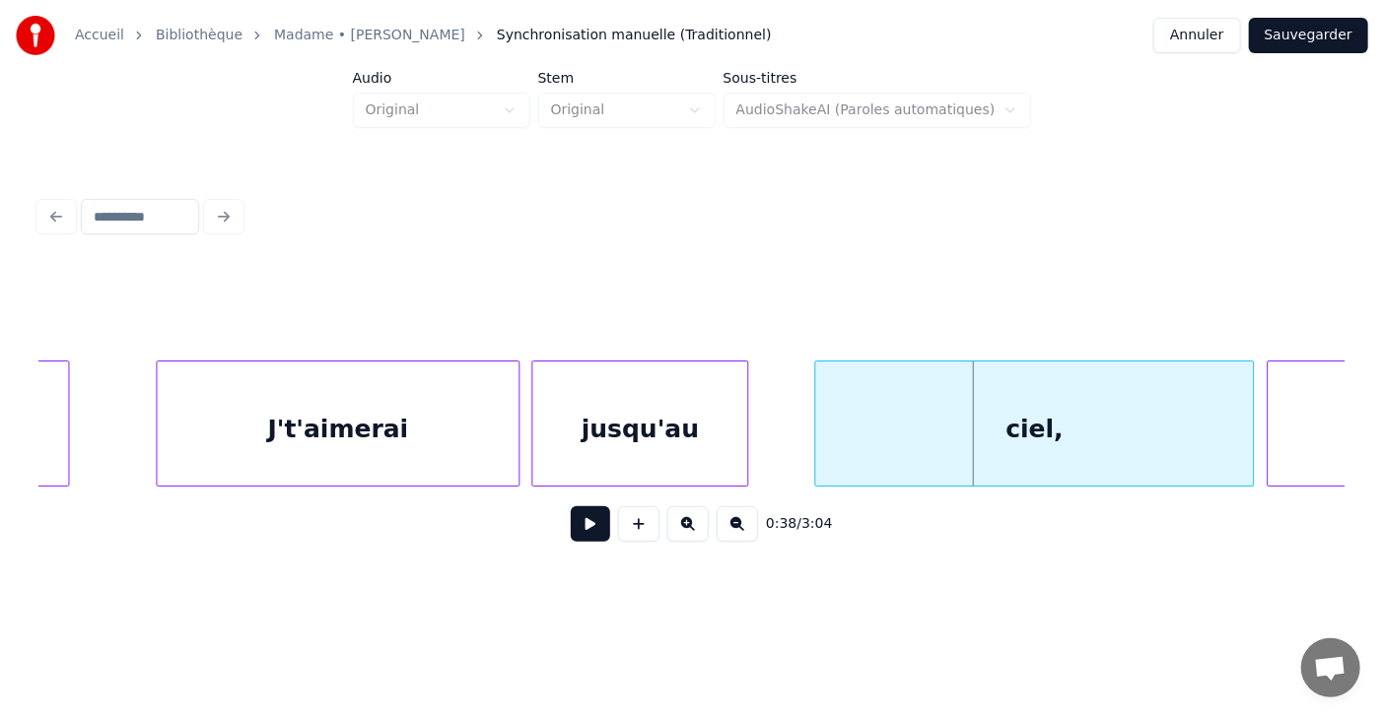
click at [745, 455] on div at bounding box center [744, 424] width 6 height 124
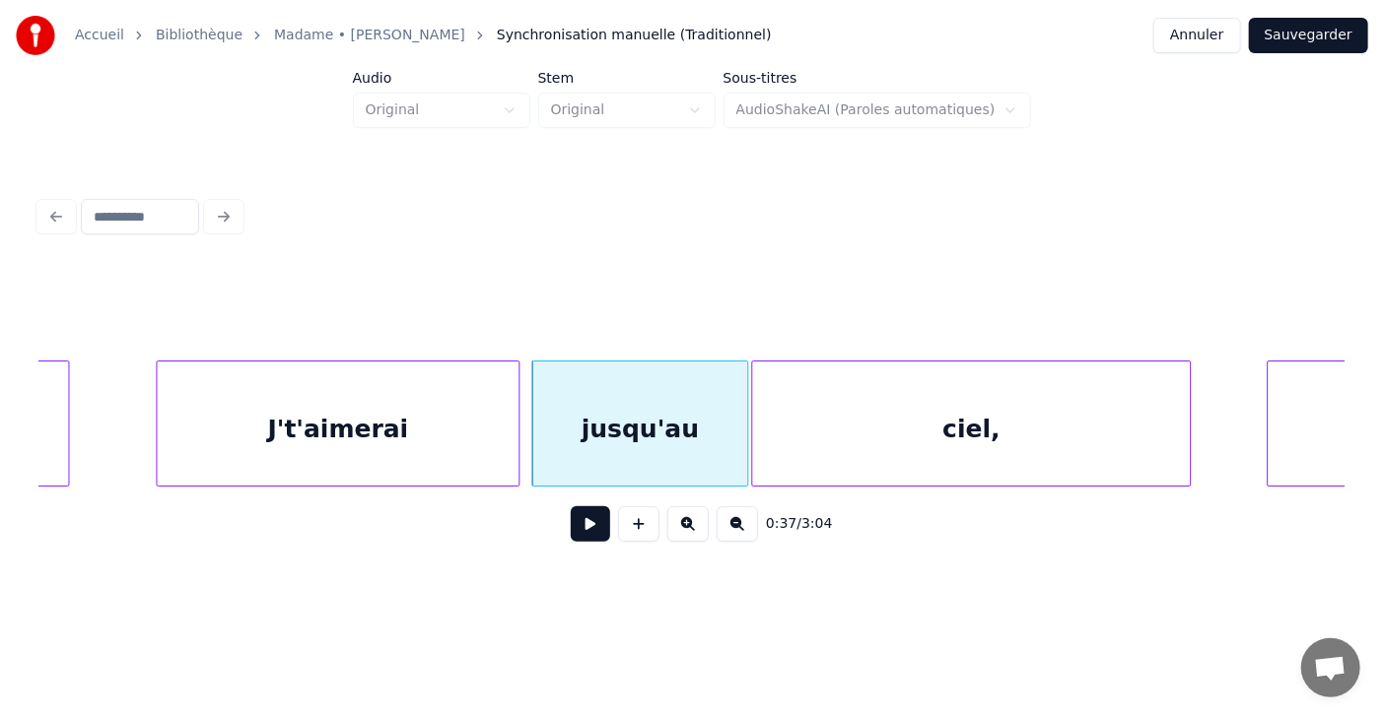
click at [813, 439] on div "ciel," at bounding box center [971, 429] width 438 height 134
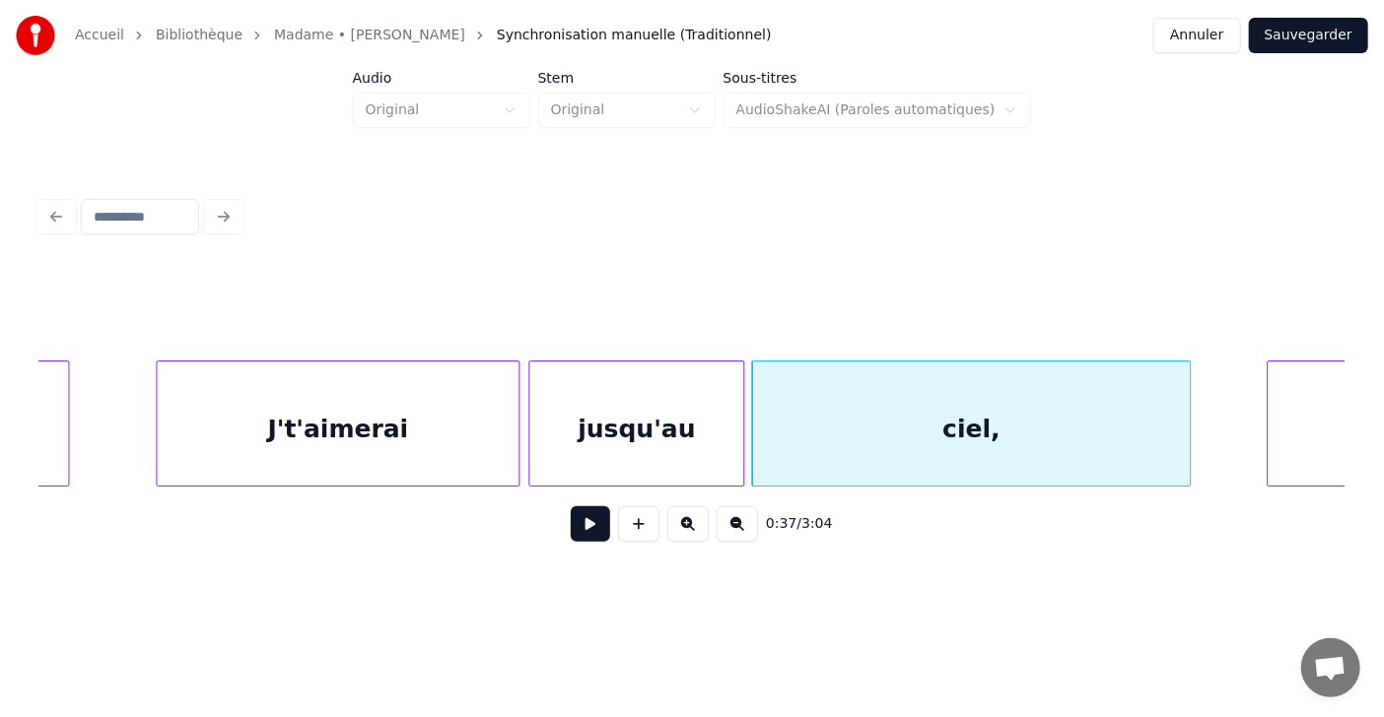
click at [641, 430] on div "jusqu'au" at bounding box center [636, 429] width 214 height 134
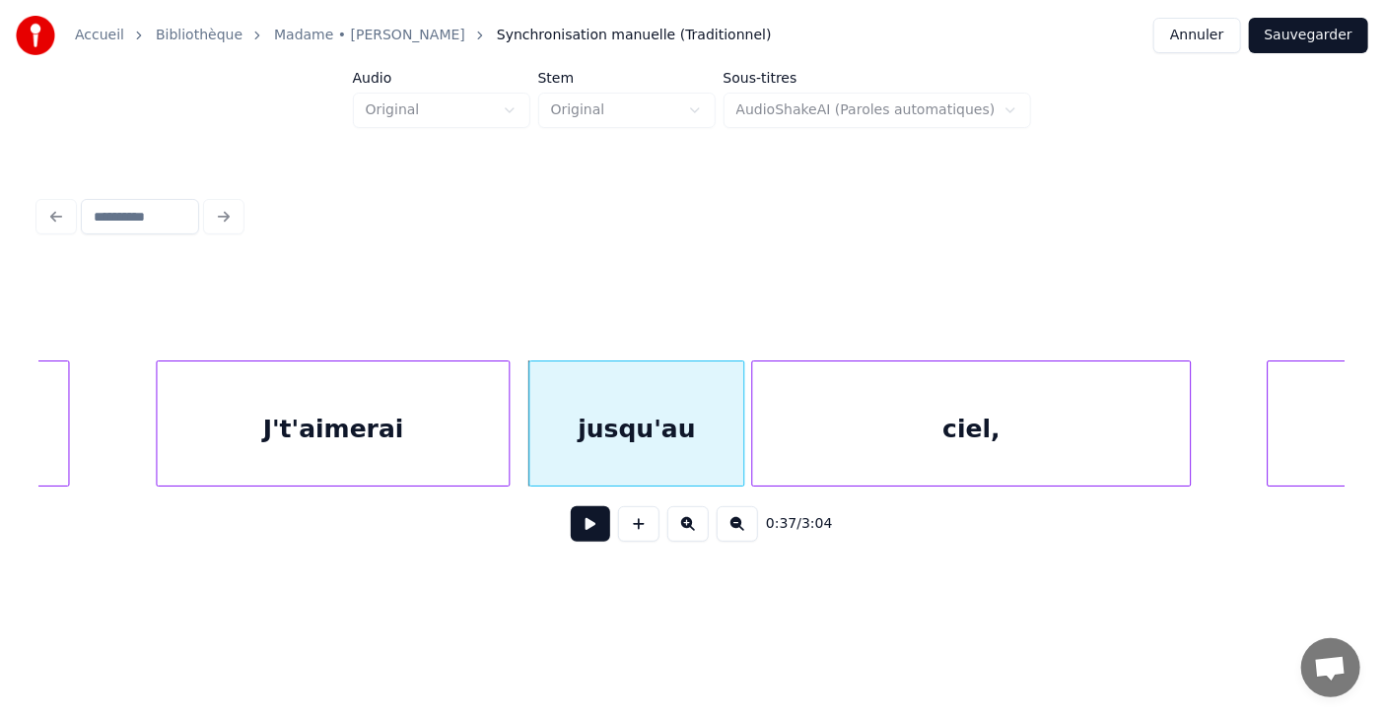
click at [506, 429] on div at bounding box center [506, 424] width 6 height 124
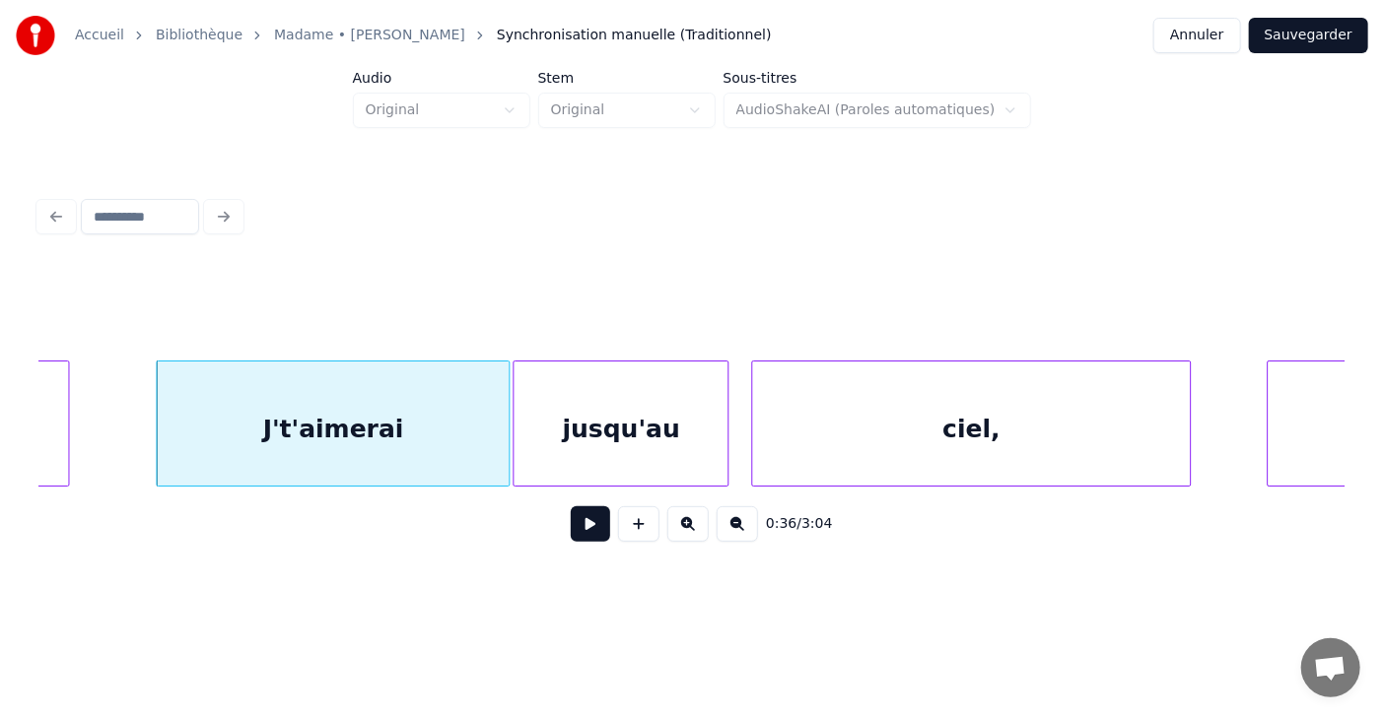
click at [580, 428] on div "jusqu'au" at bounding box center [620, 429] width 214 height 134
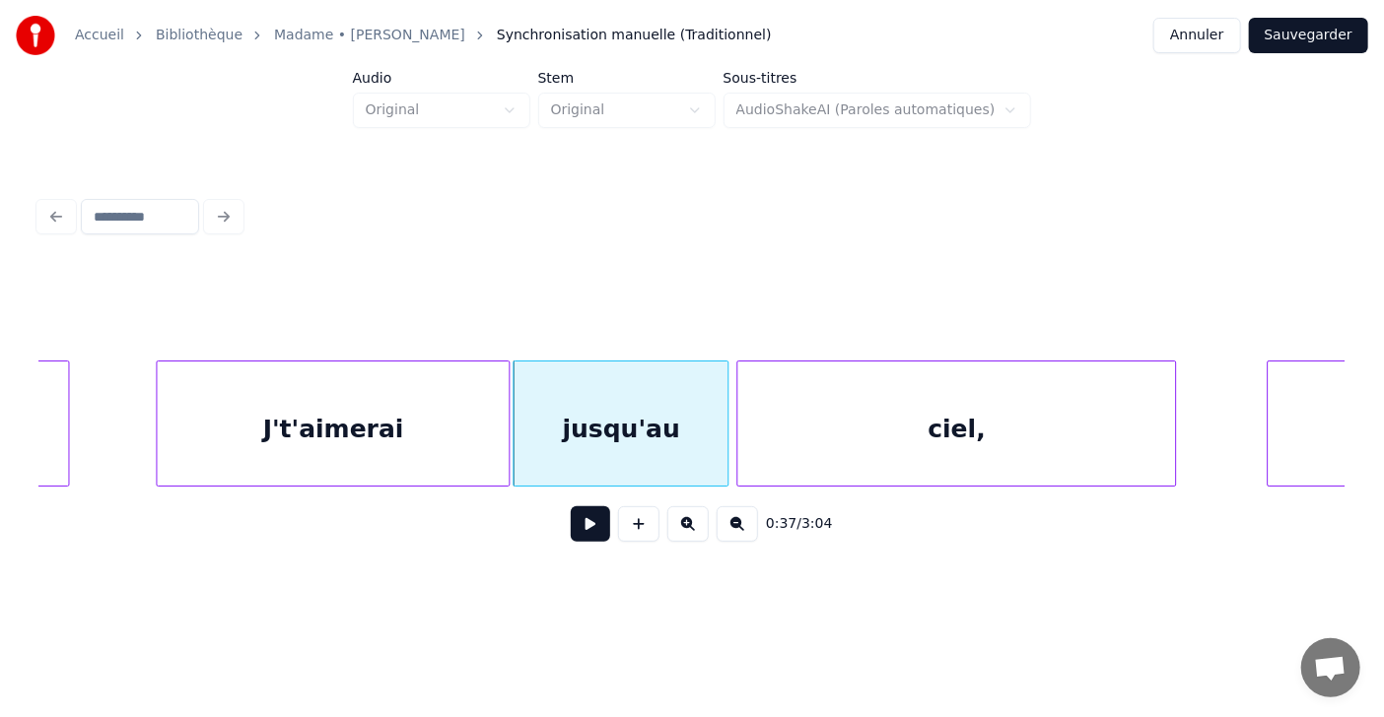
click at [764, 429] on div "ciel," at bounding box center [956, 429] width 438 height 134
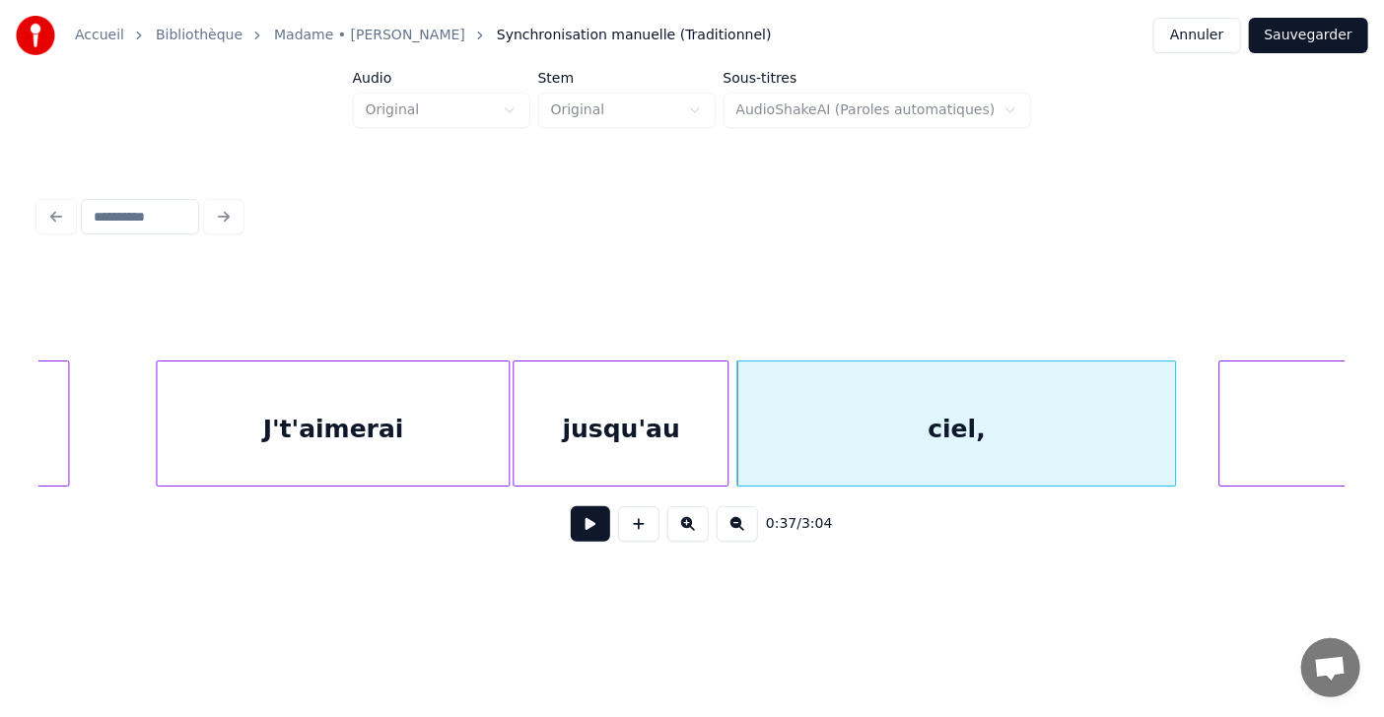
click at [1220, 433] on div at bounding box center [1222, 424] width 6 height 124
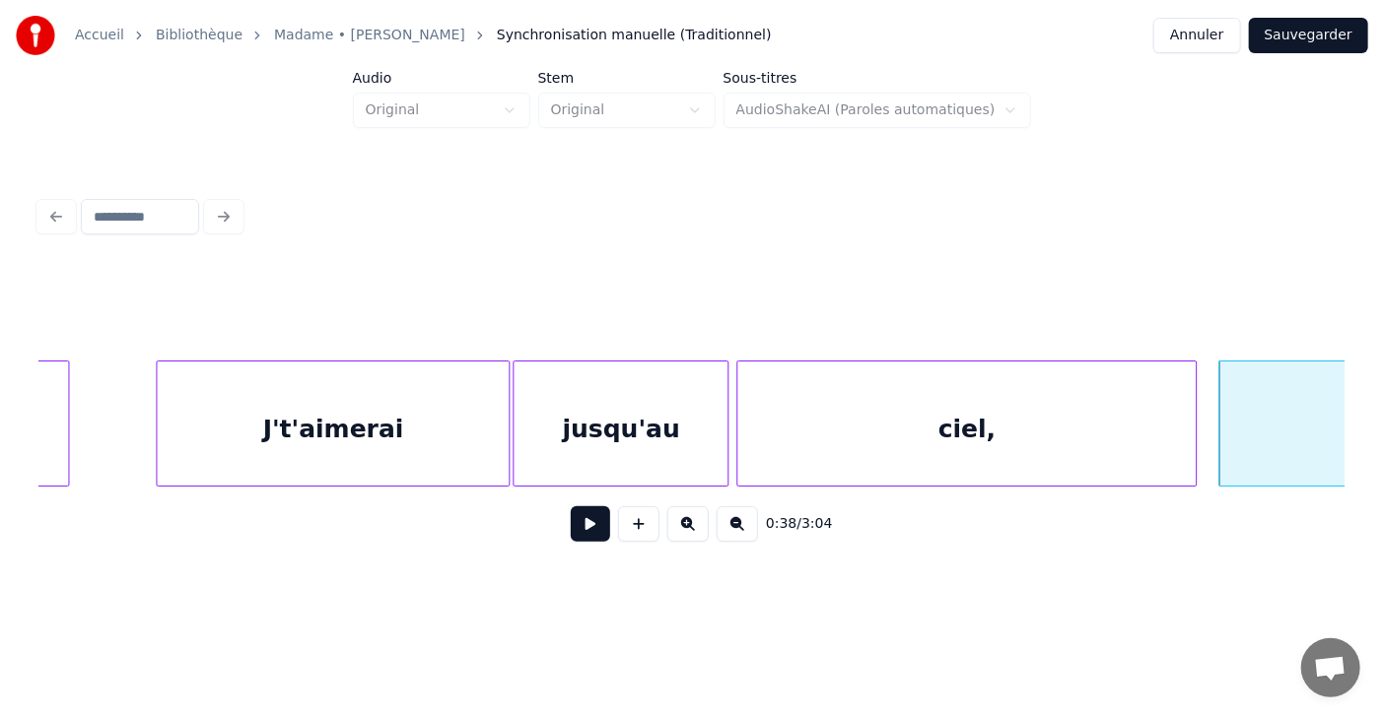
click at [1194, 433] on div at bounding box center [1193, 424] width 6 height 124
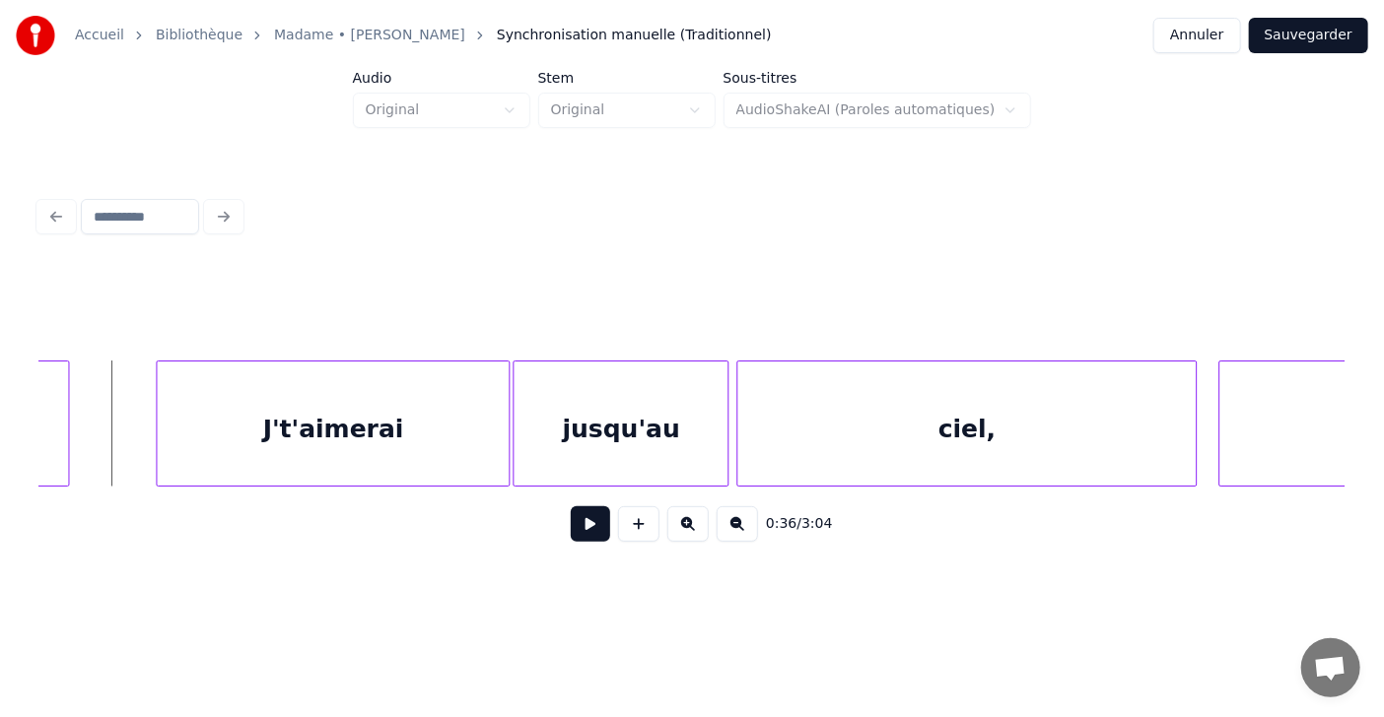
click at [571, 528] on button at bounding box center [590, 524] width 39 height 35
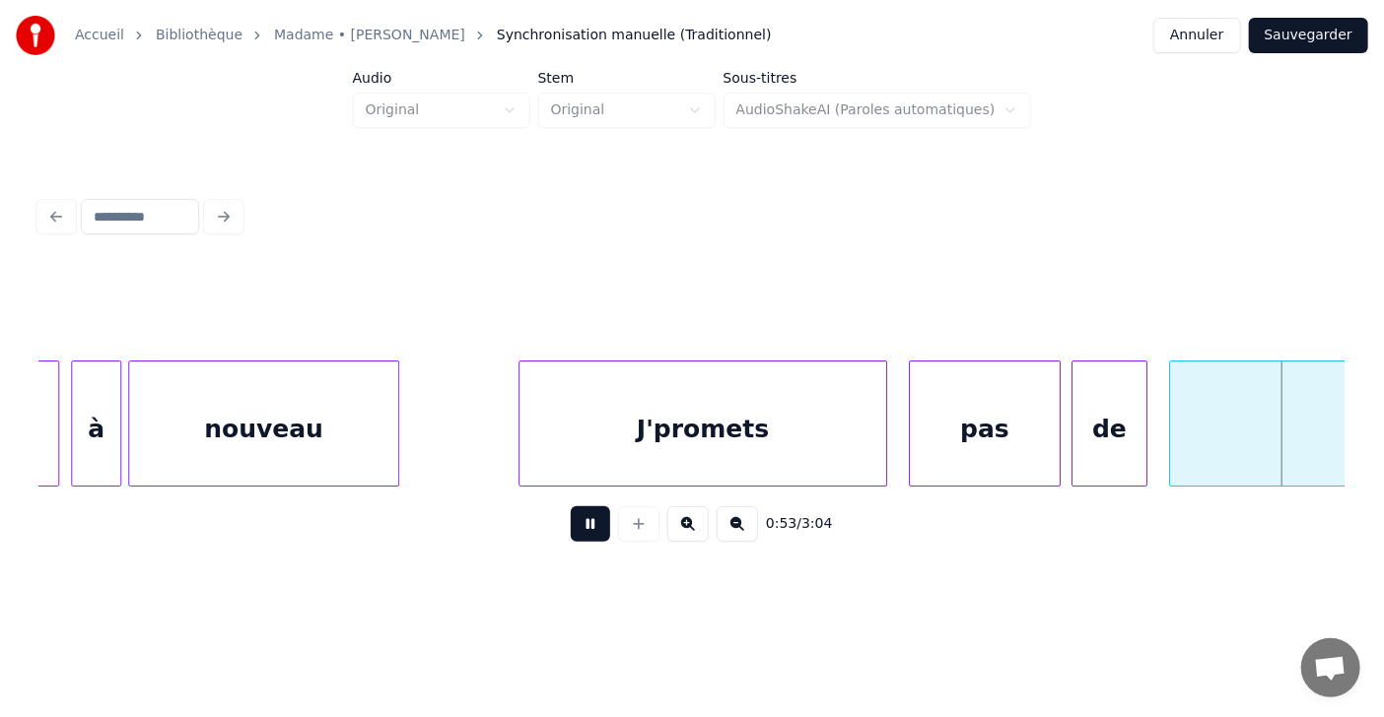
scroll to position [0, 28994]
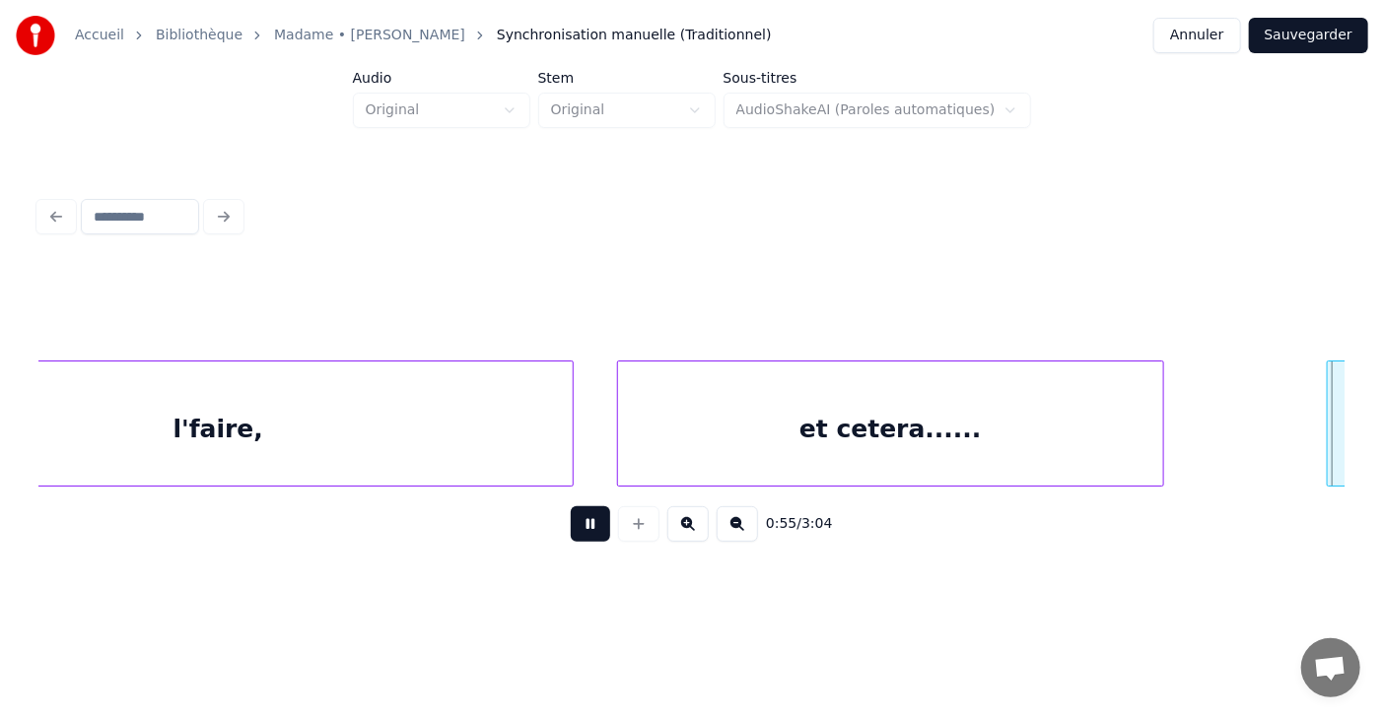
click at [571, 528] on button at bounding box center [590, 524] width 39 height 35
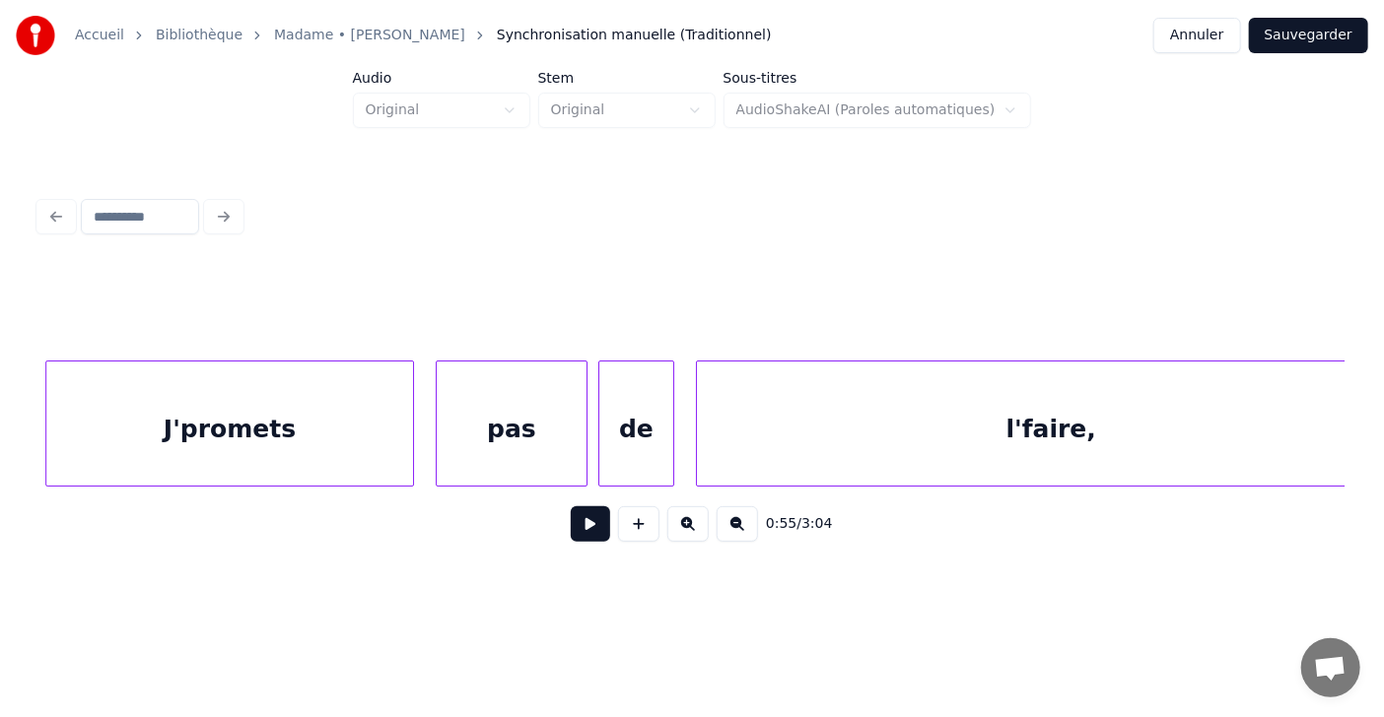
scroll to position [0, 28123]
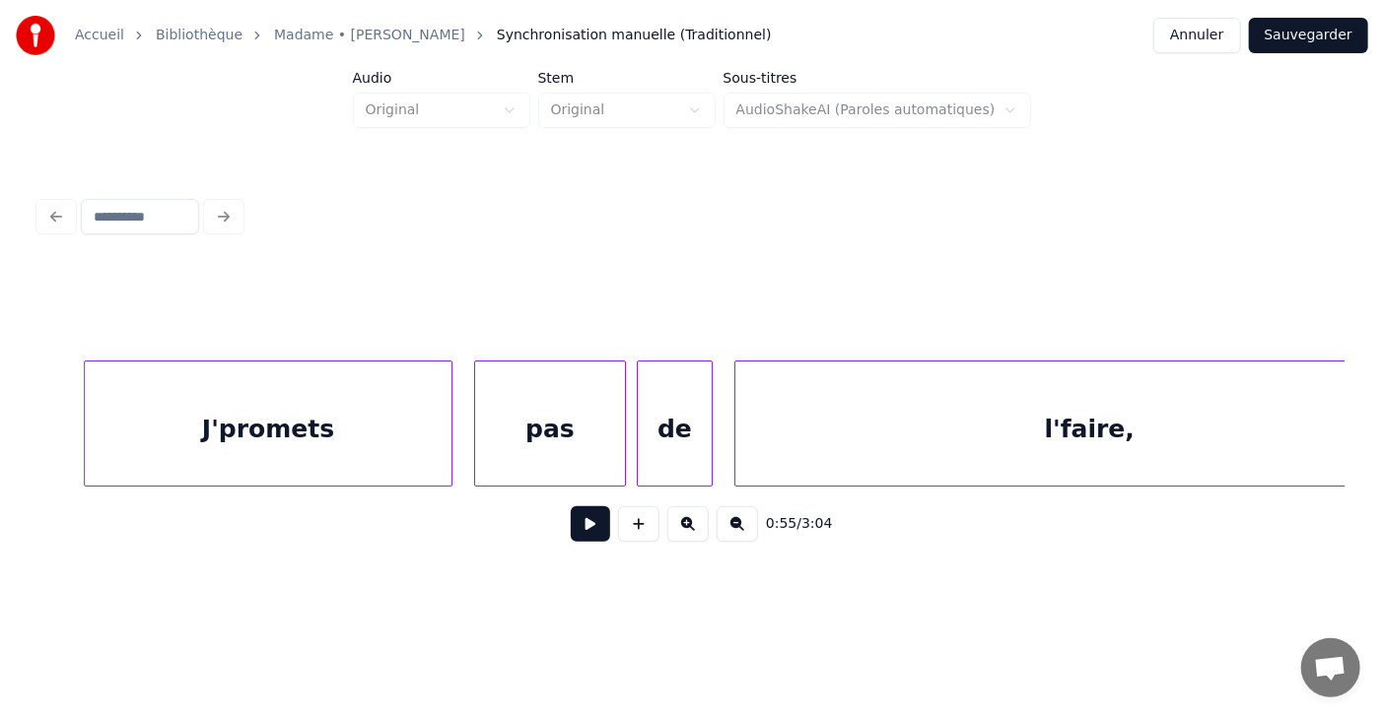
click at [575, 536] on button at bounding box center [590, 524] width 39 height 35
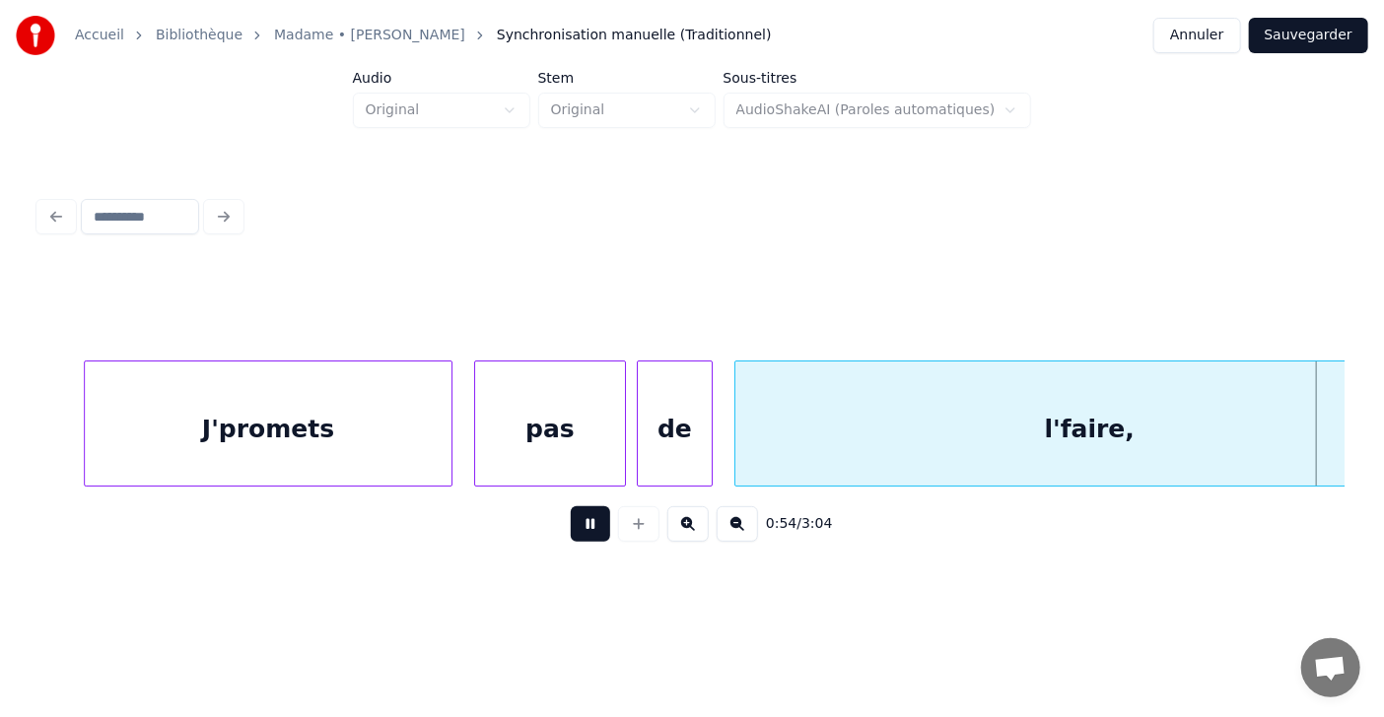
scroll to position [0, 29429]
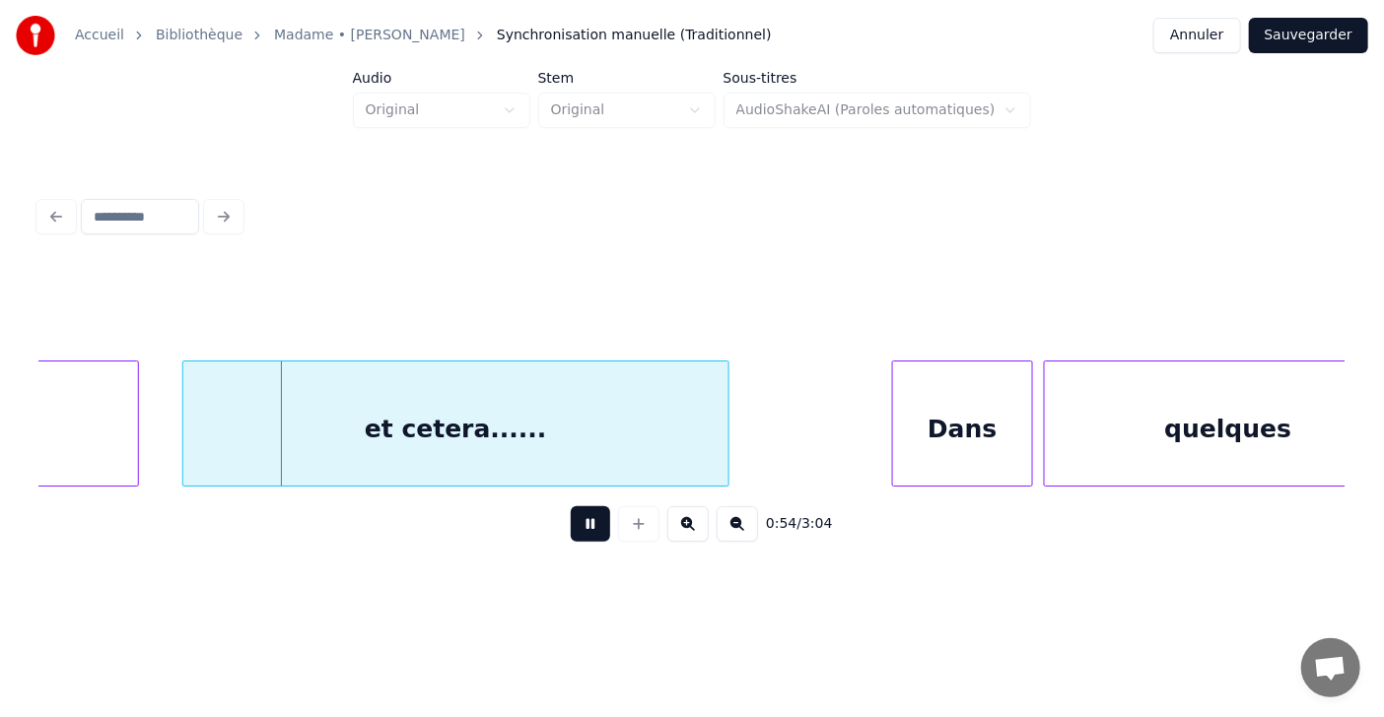
click at [575, 536] on button at bounding box center [590, 524] width 39 height 35
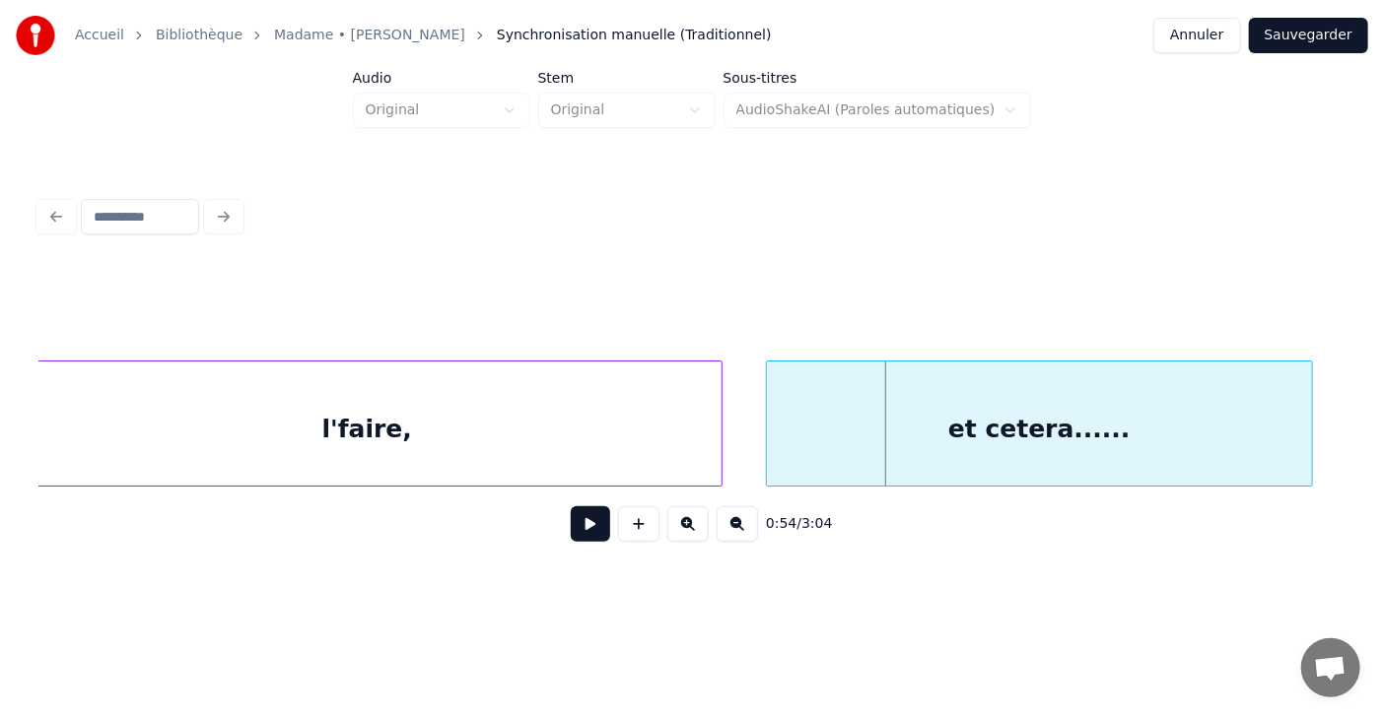
scroll to position [0, 28845]
click at [386, 420] on div at bounding box center [386, 424] width 6 height 124
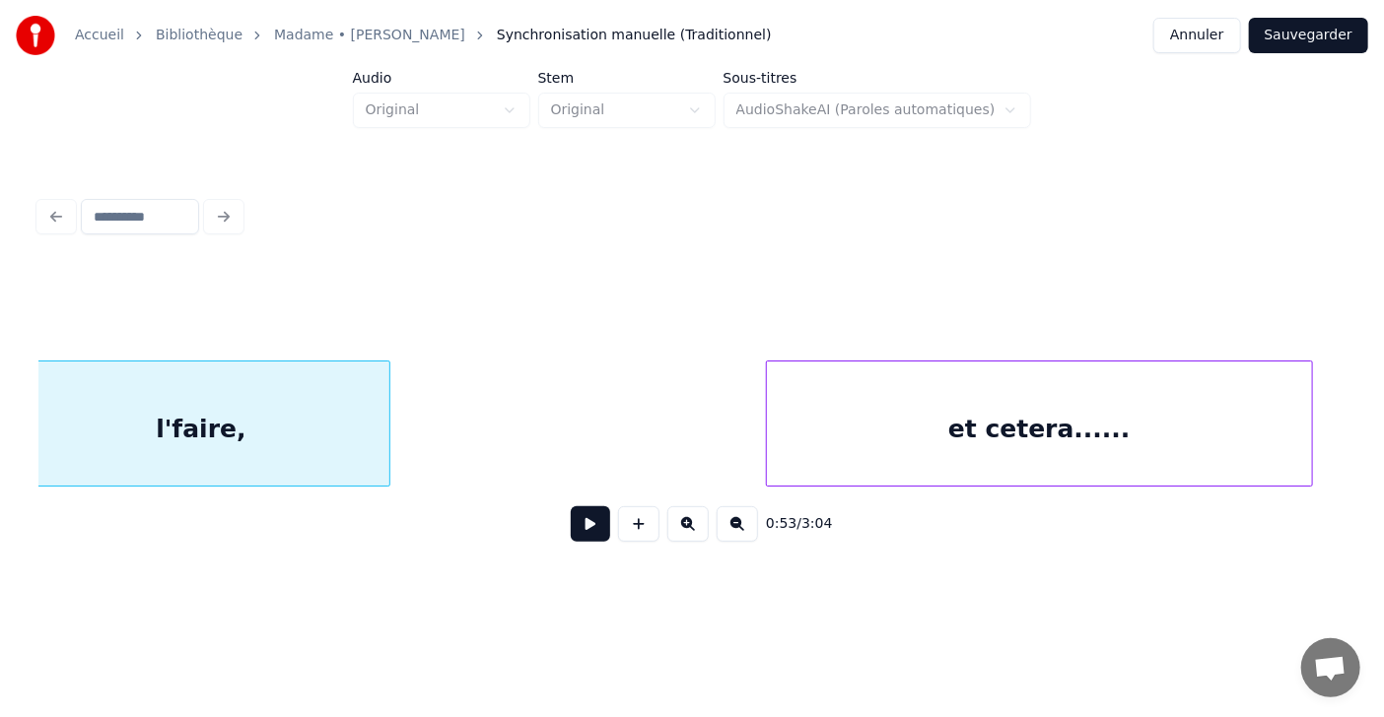
scroll to position [0, 28818]
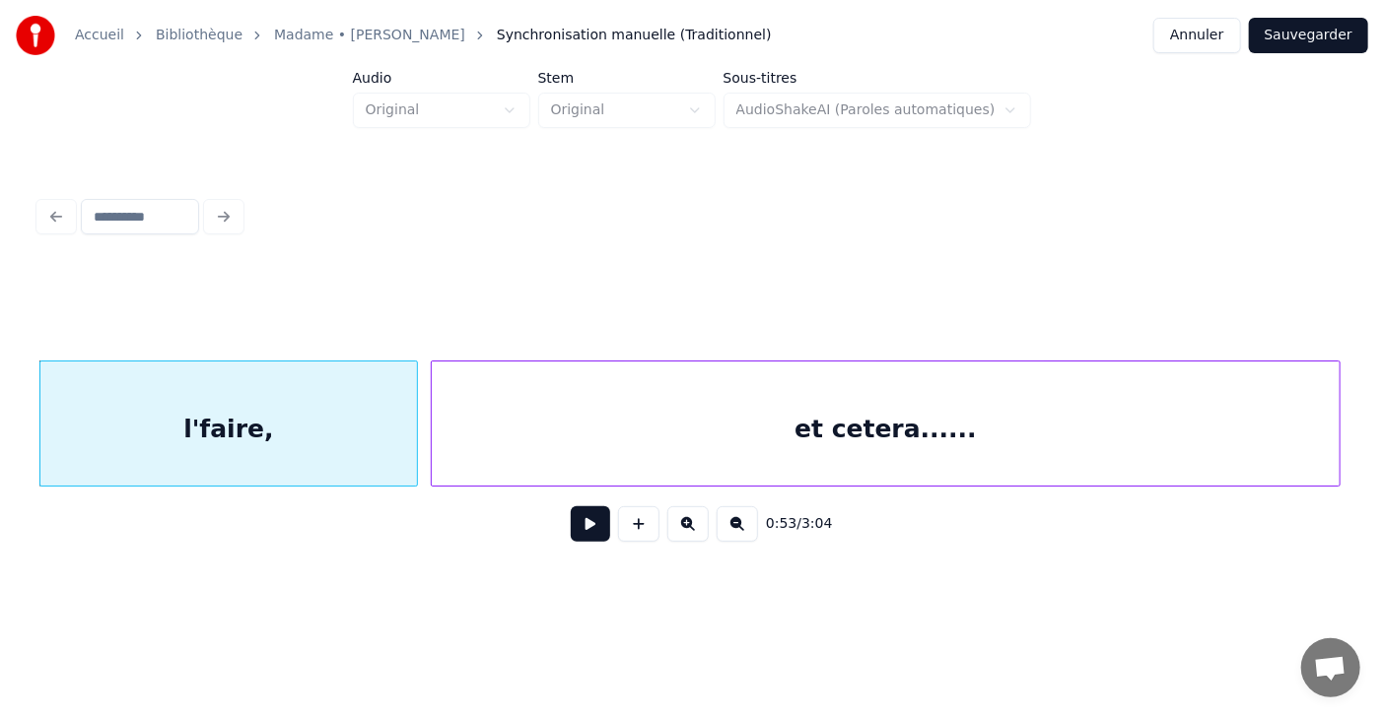
click at [434, 436] on div at bounding box center [435, 424] width 6 height 124
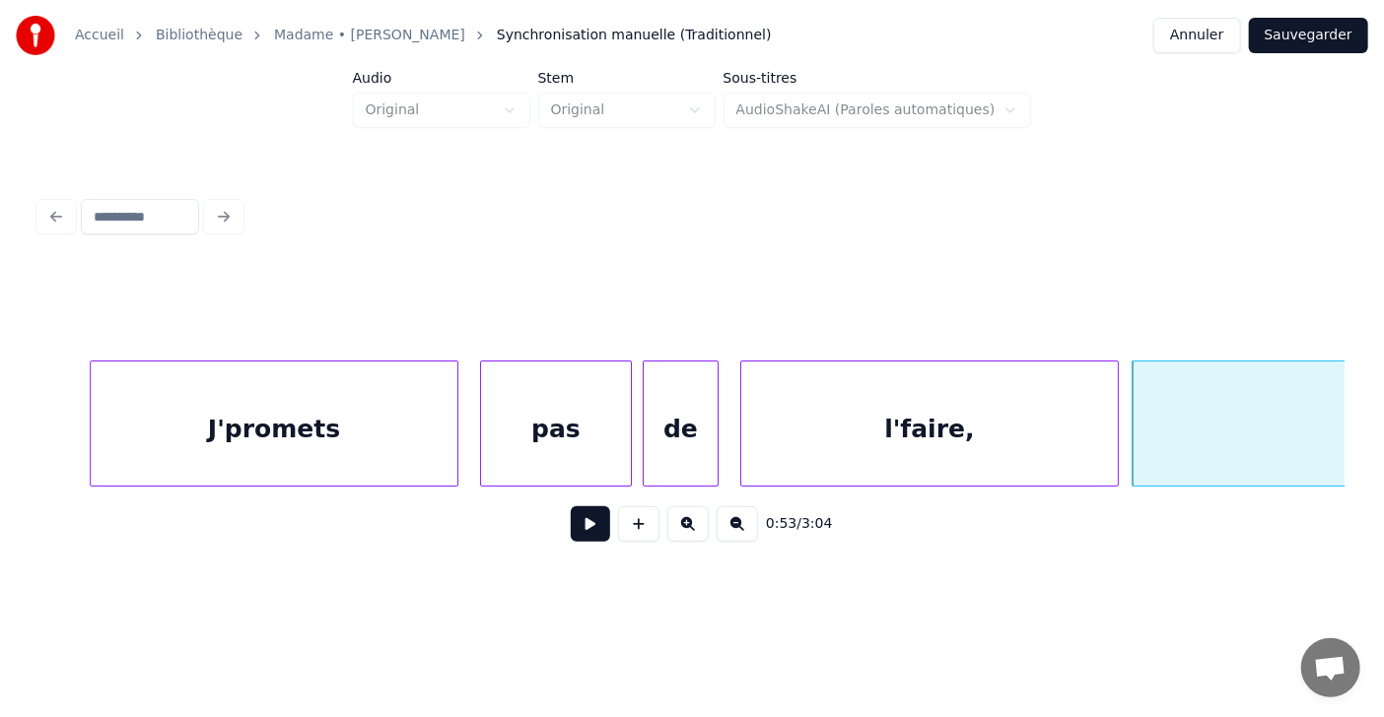
scroll to position [0, 28079]
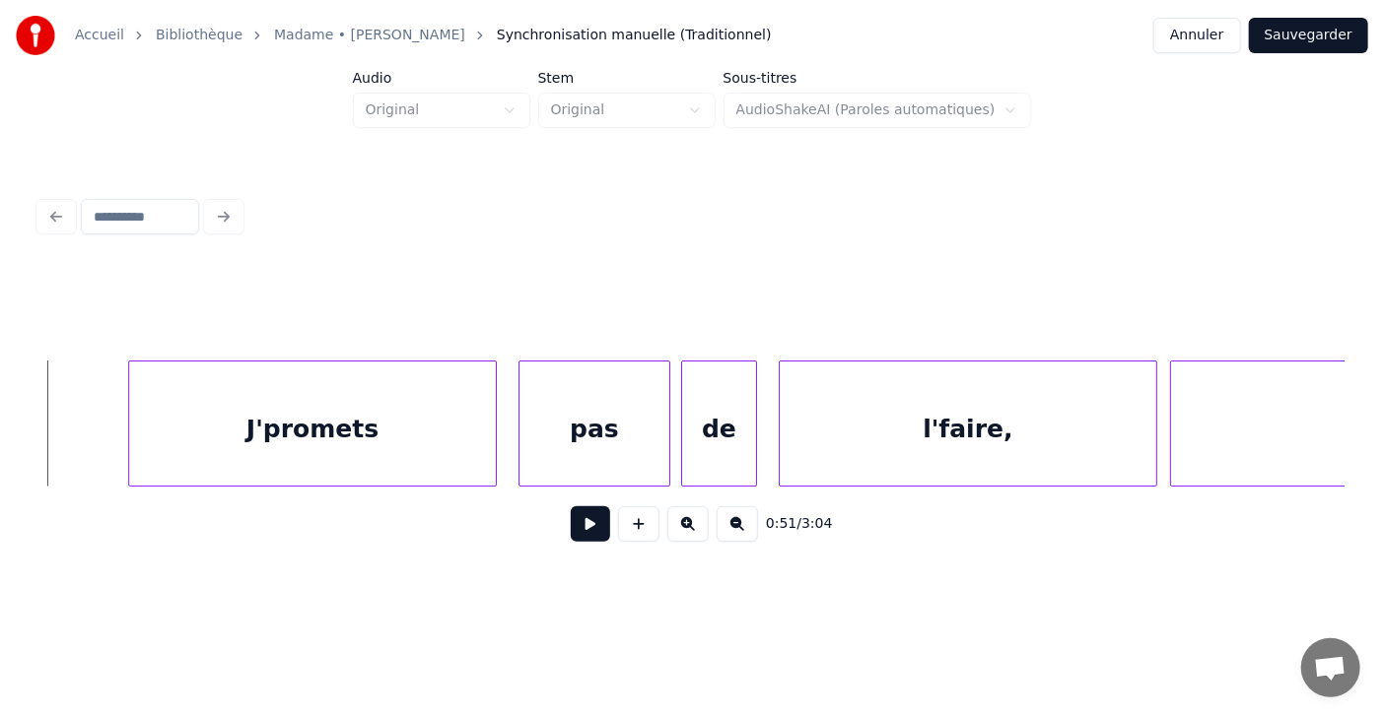
click at [571, 541] on button at bounding box center [590, 524] width 39 height 35
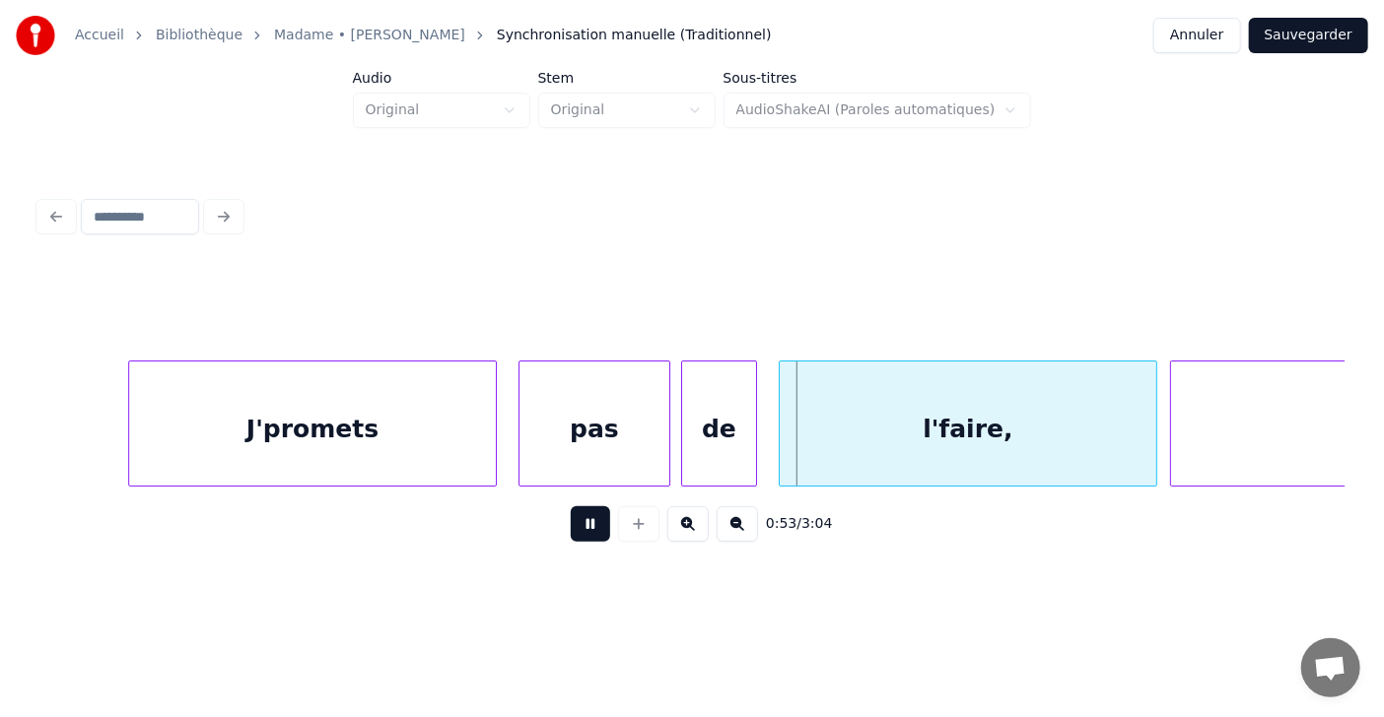
click at [571, 541] on button at bounding box center [590, 524] width 39 height 35
click at [452, 440] on div at bounding box center [451, 424] width 6 height 124
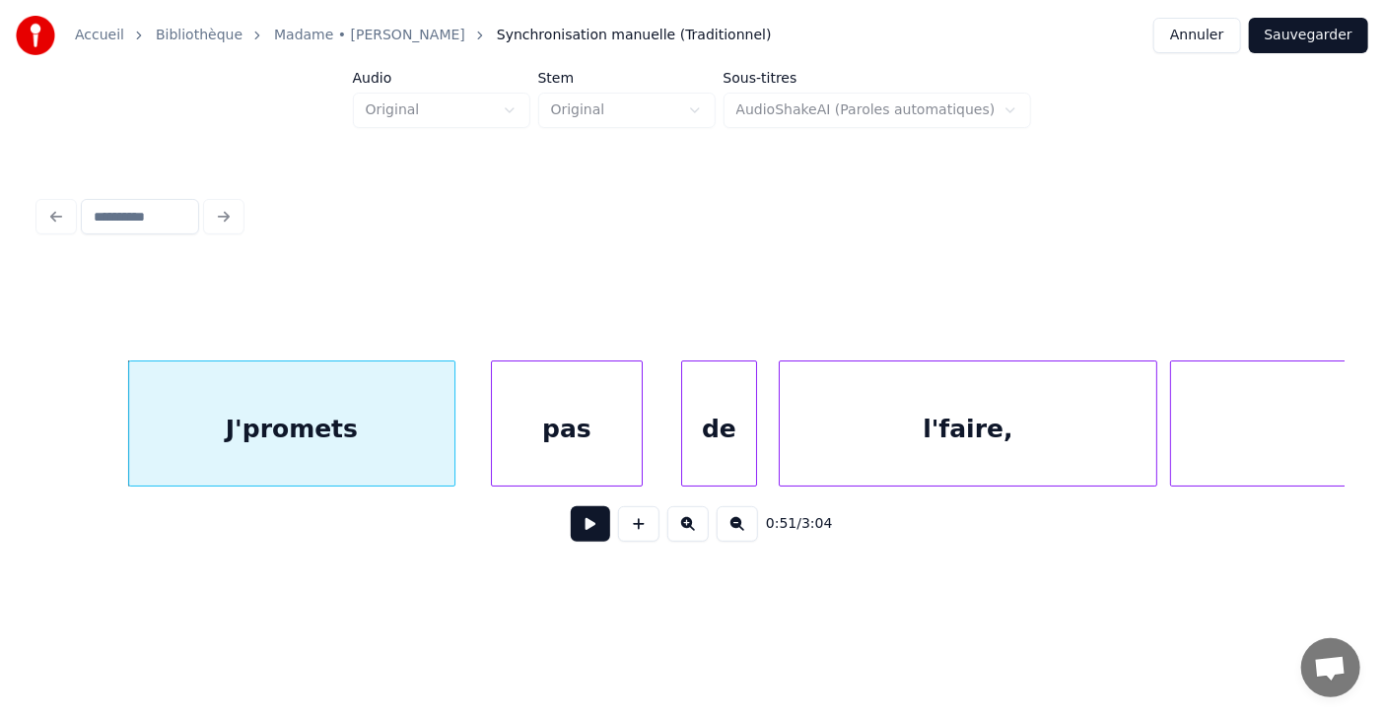
click at [508, 431] on div "pas" at bounding box center [567, 429] width 150 height 134
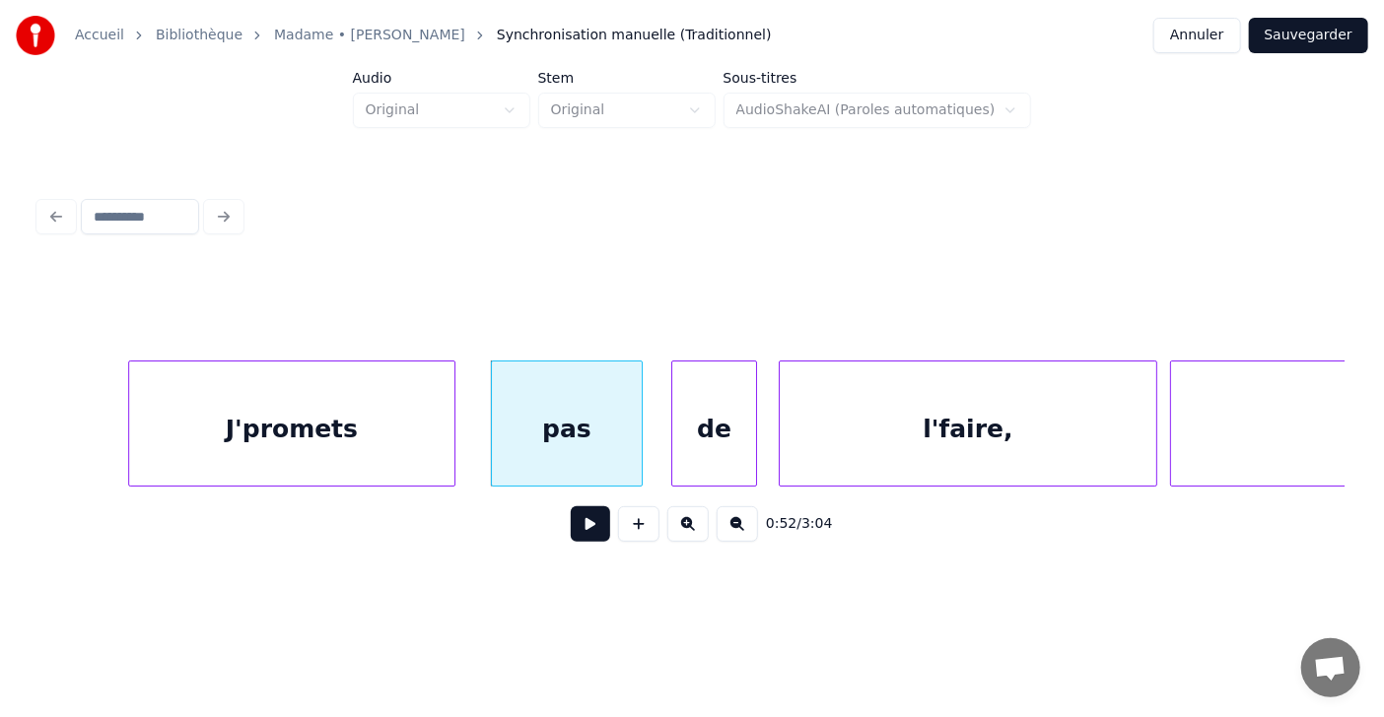
click at [676, 429] on div at bounding box center [675, 424] width 6 height 124
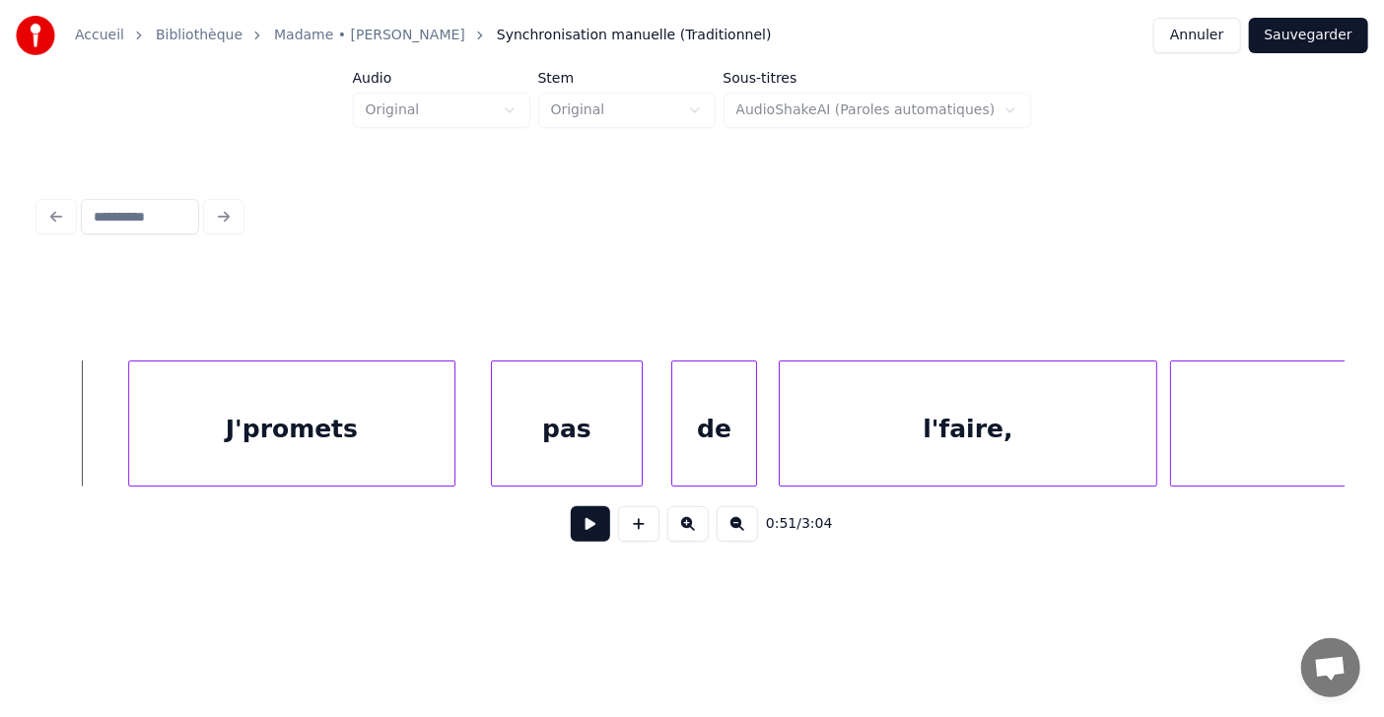
click at [587, 539] on button at bounding box center [590, 524] width 39 height 35
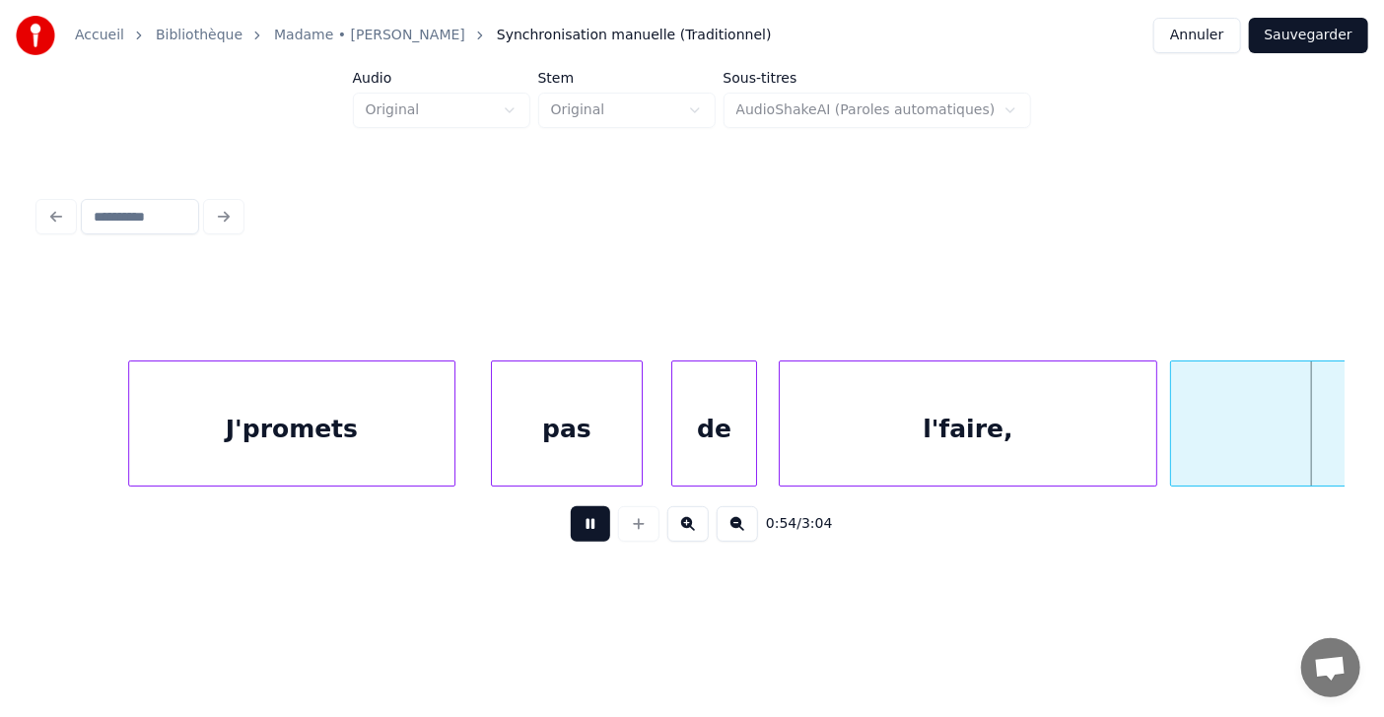
scroll to position [0, 29390]
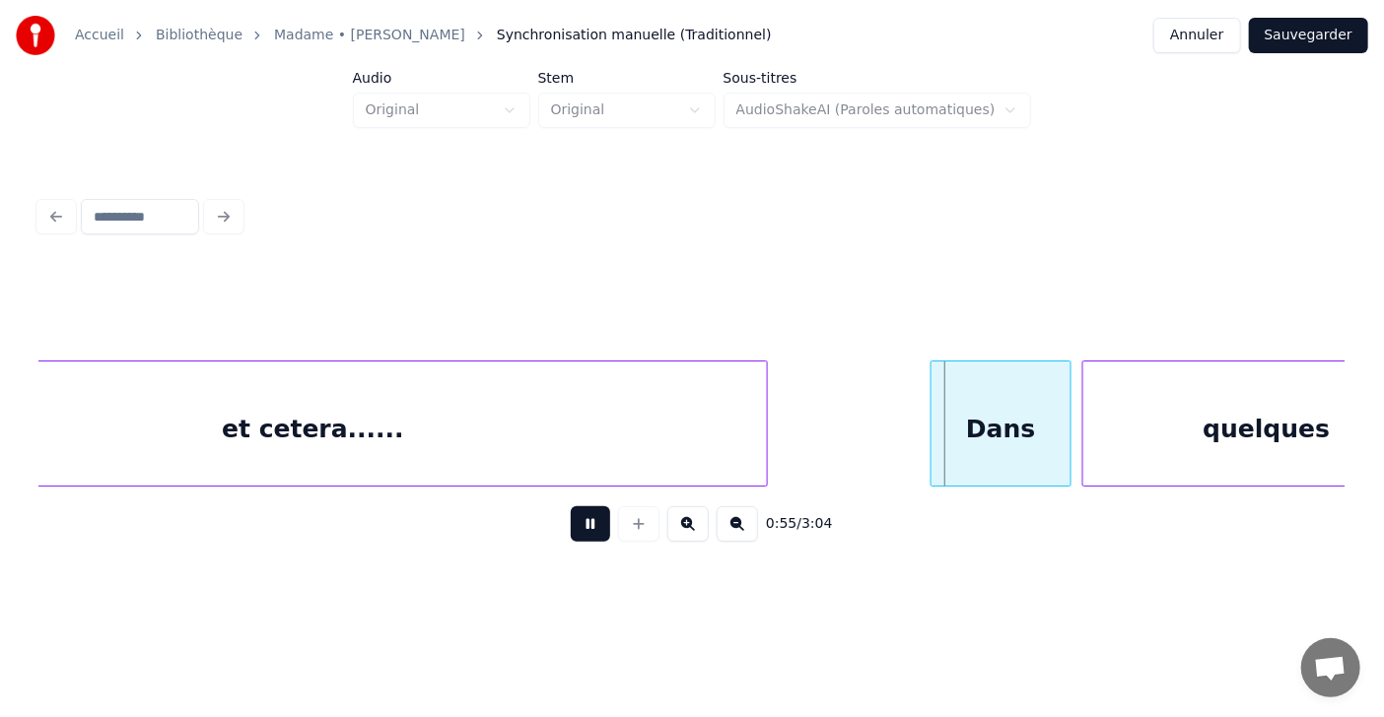
click at [587, 539] on button at bounding box center [590, 524] width 39 height 35
click at [934, 426] on div "Dans" at bounding box center [988, 429] width 139 height 134
click at [577, 538] on button at bounding box center [590, 524] width 39 height 35
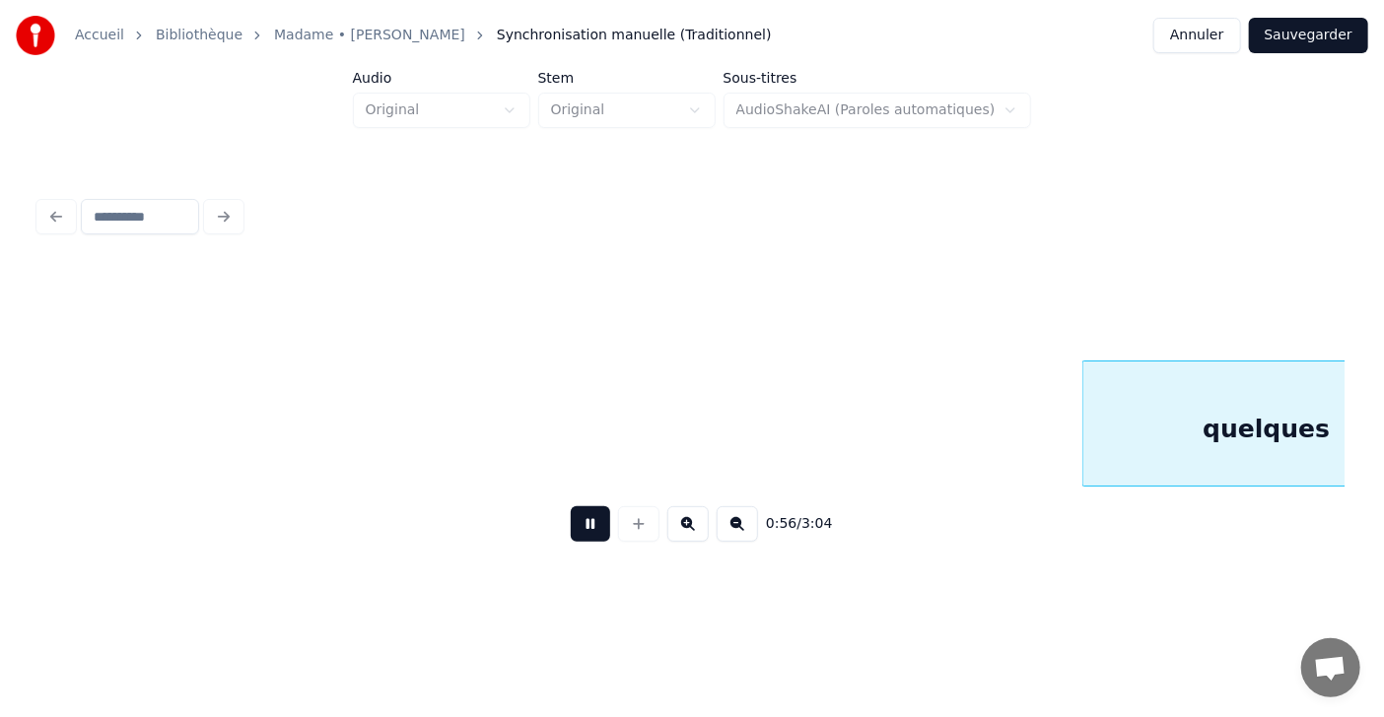
scroll to position [0, 30706]
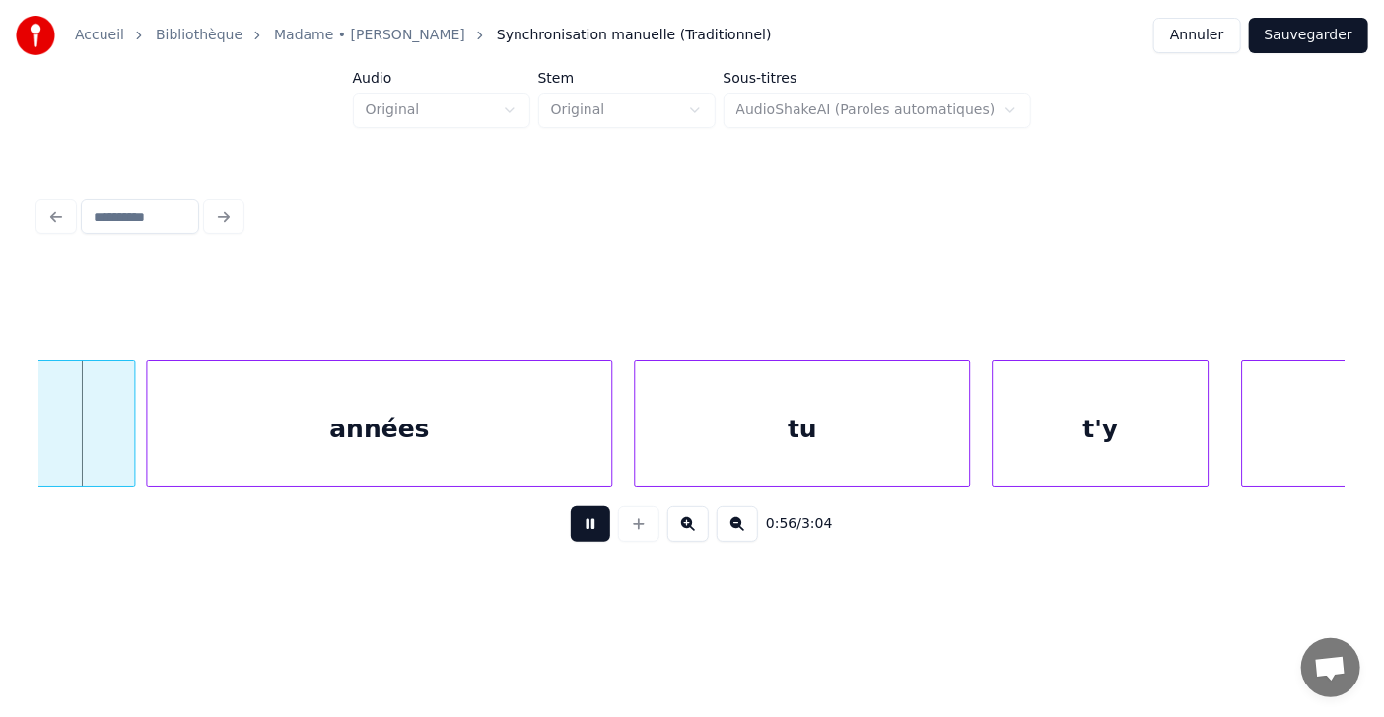
click at [577, 538] on button at bounding box center [590, 524] width 39 height 35
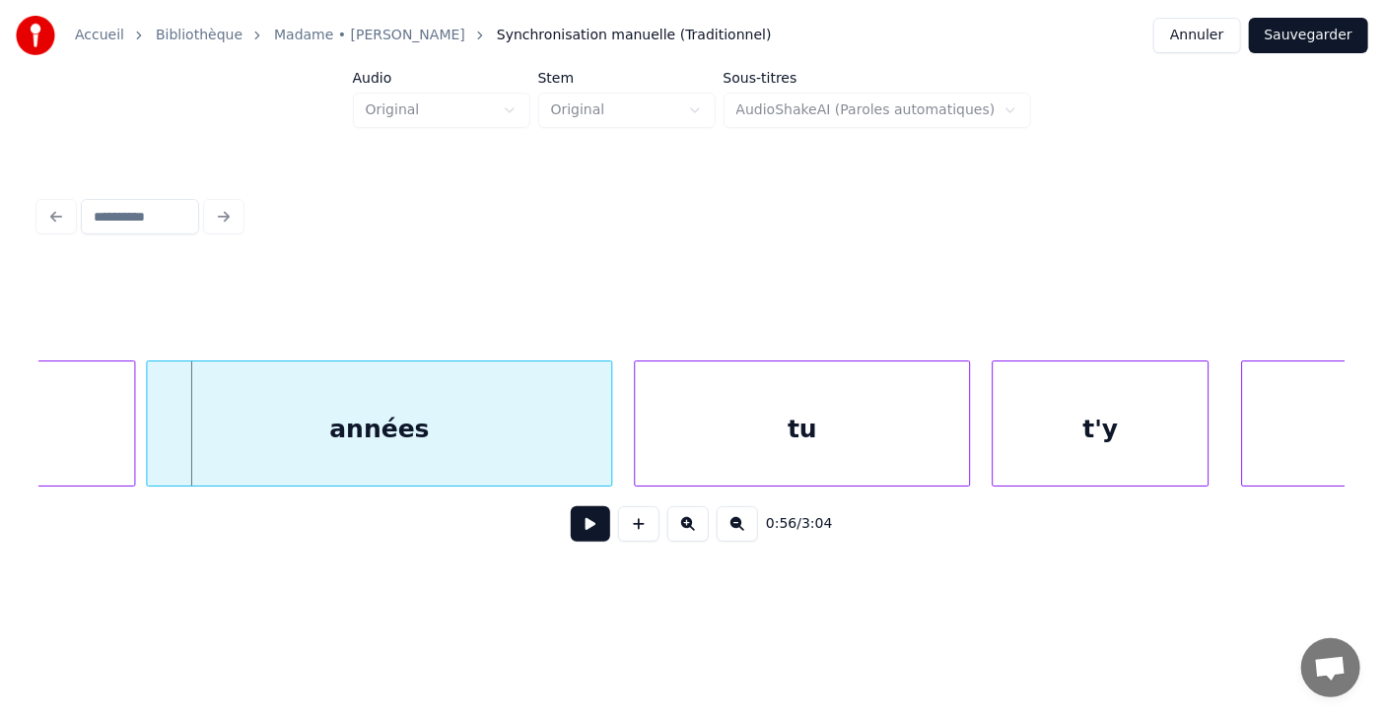
click at [577, 538] on button at bounding box center [590, 524] width 39 height 35
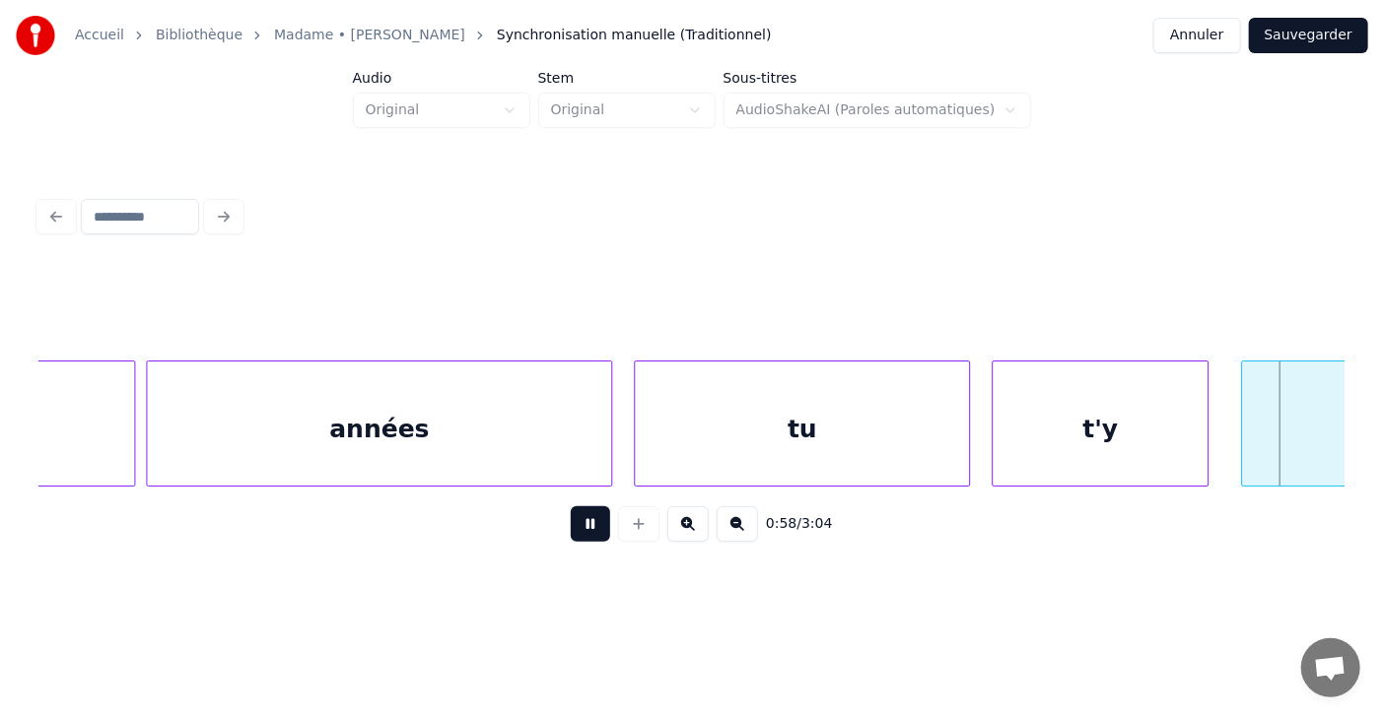
scroll to position [0, 32035]
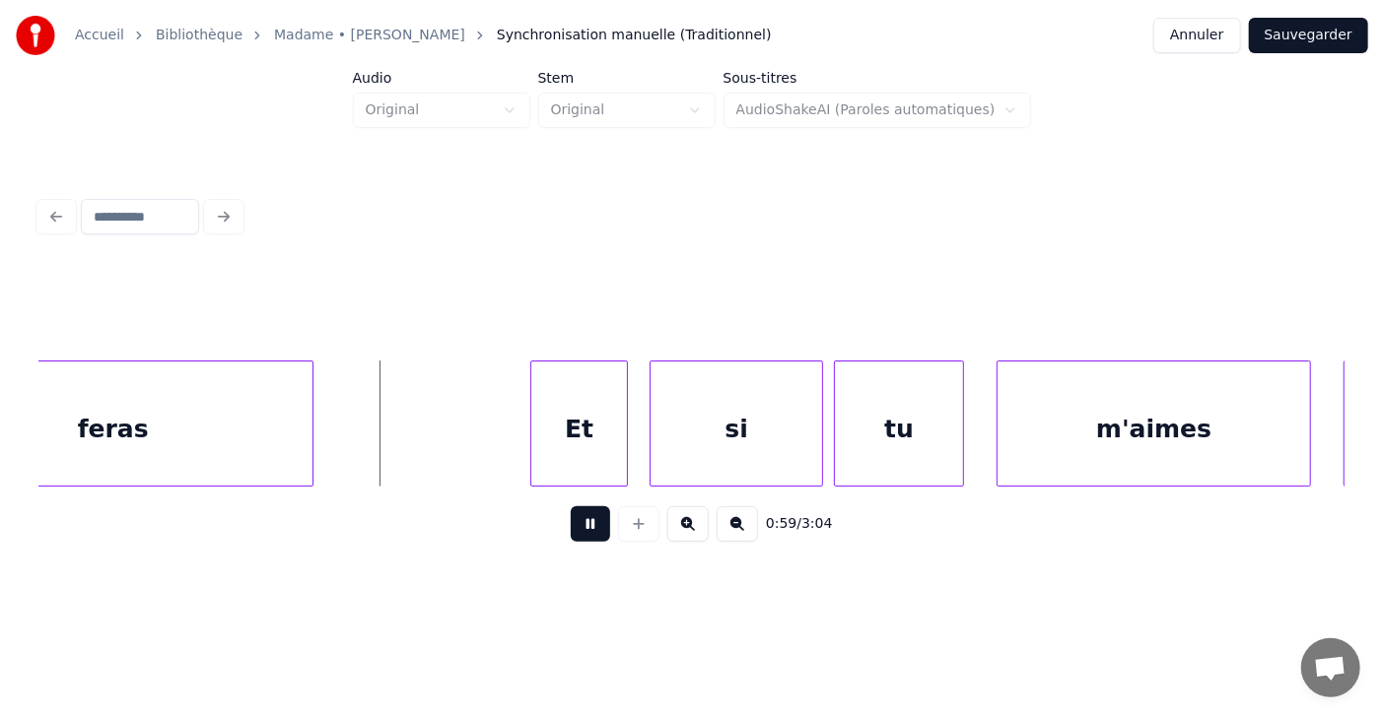
click at [577, 538] on button at bounding box center [590, 524] width 39 height 35
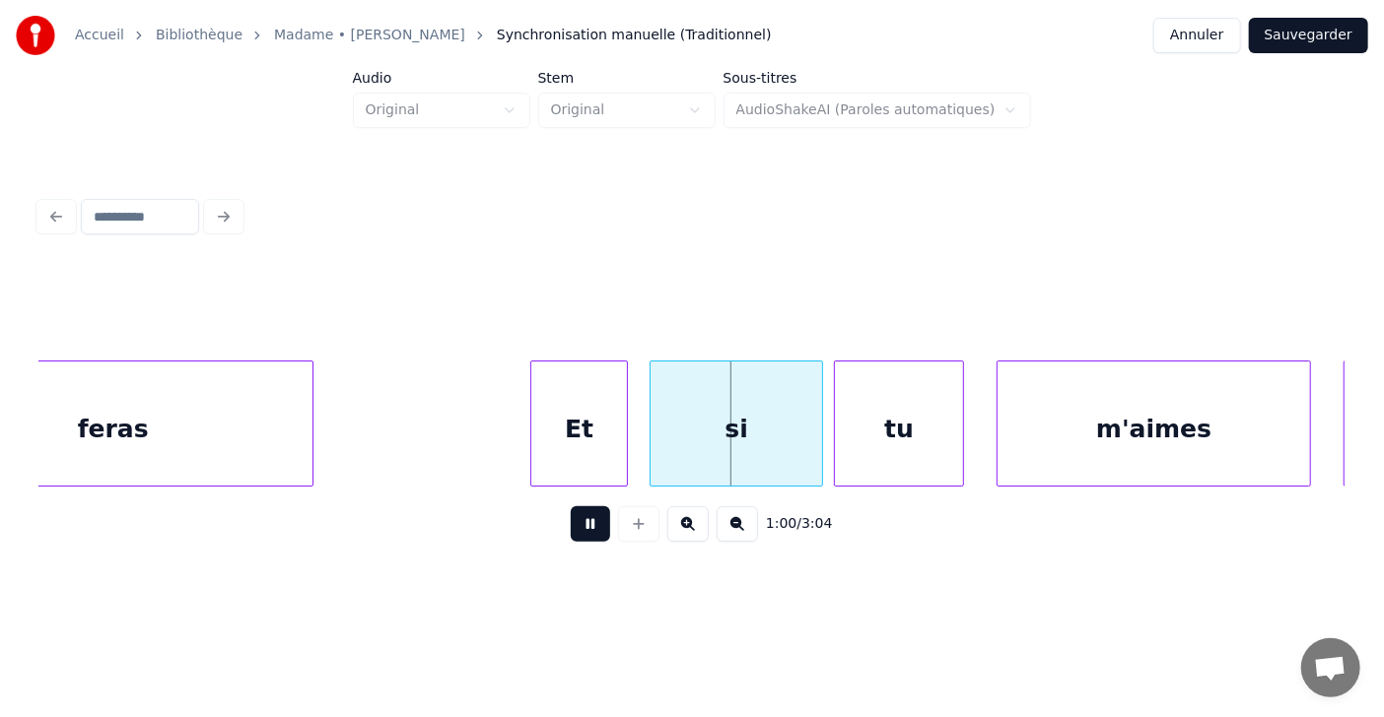
click at [577, 538] on button at bounding box center [590, 524] width 39 height 35
click at [533, 441] on div "Et" at bounding box center [556, 429] width 96 height 134
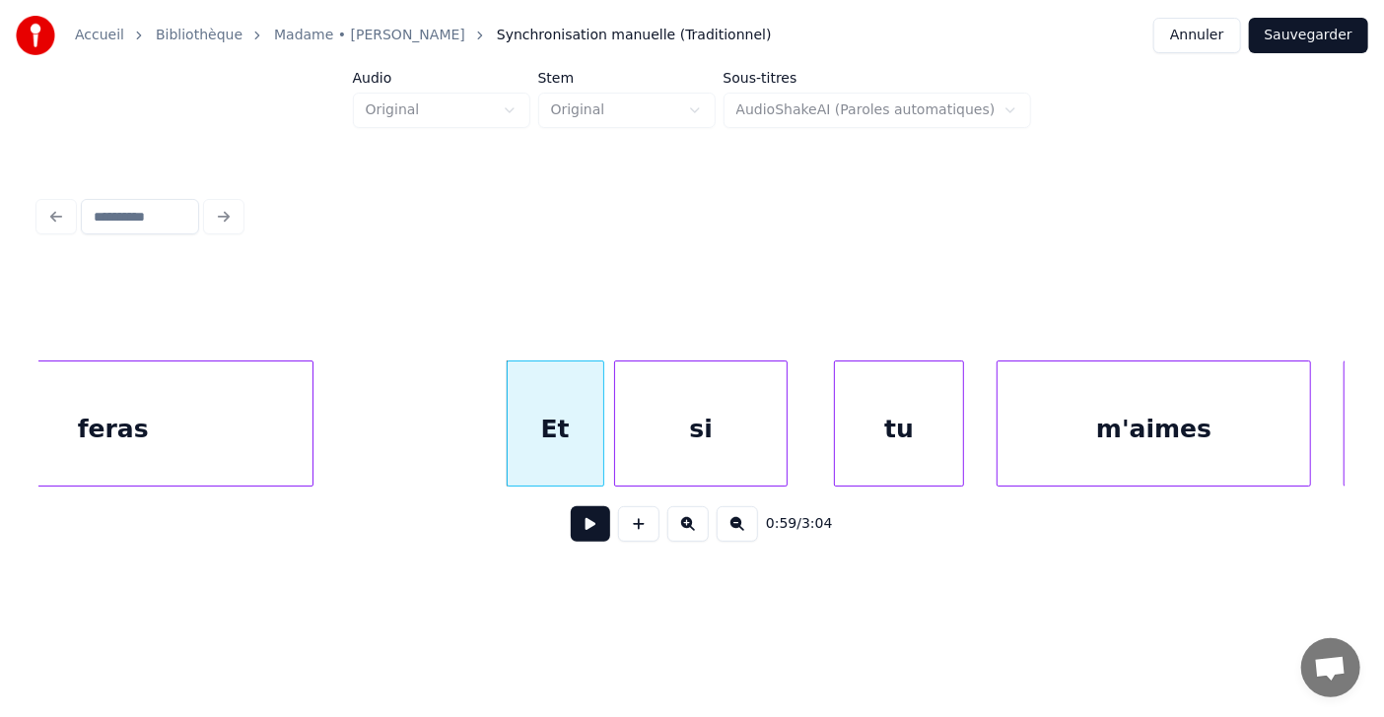
click at [631, 429] on div "si" at bounding box center [700, 429] width 171 height 134
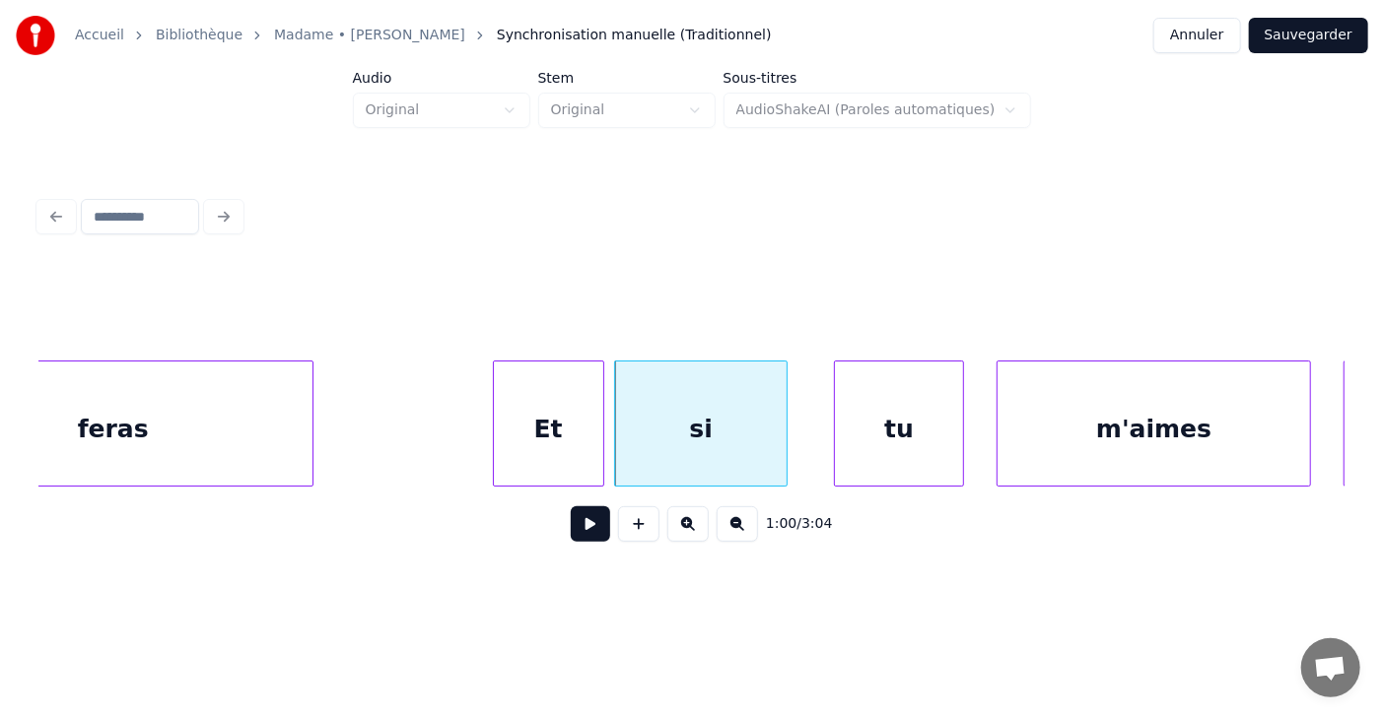
click at [494, 422] on div at bounding box center [497, 424] width 6 height 124
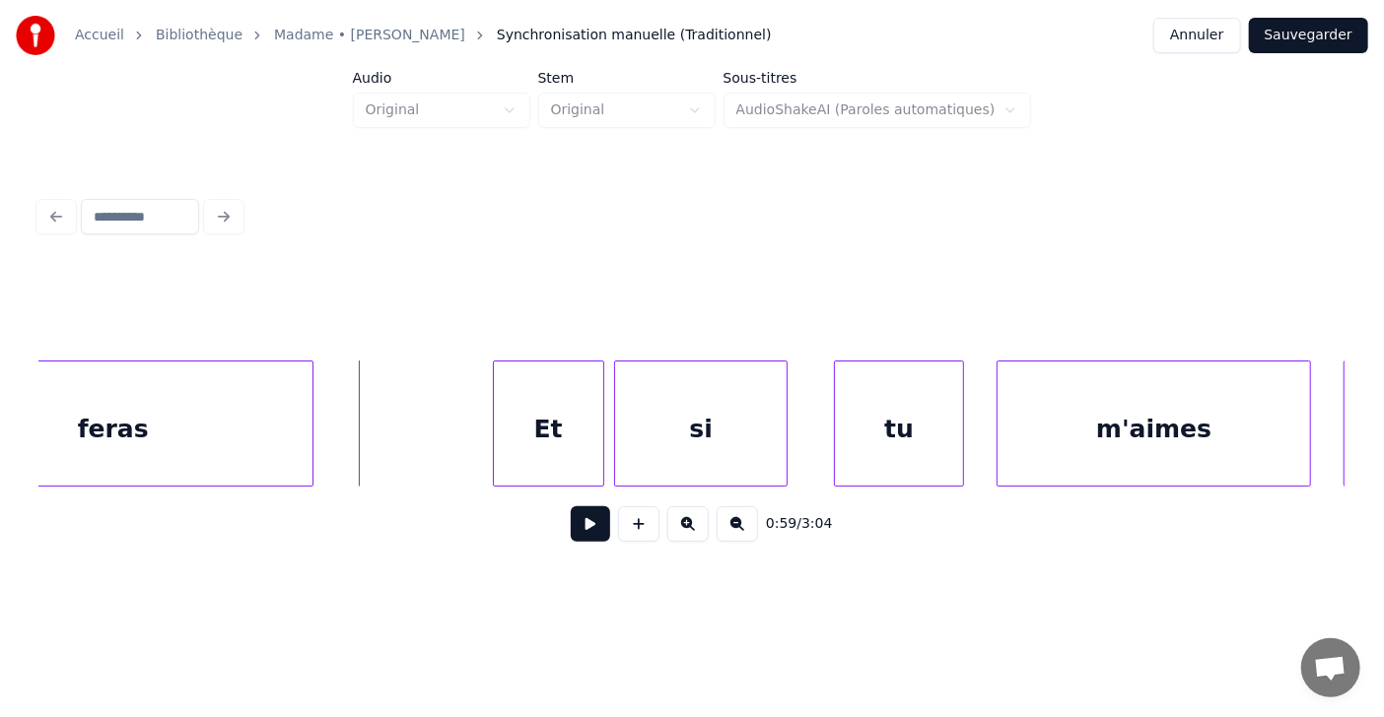
click at [571, 530] on button at bounding box center [590, 524] width 39 height 35
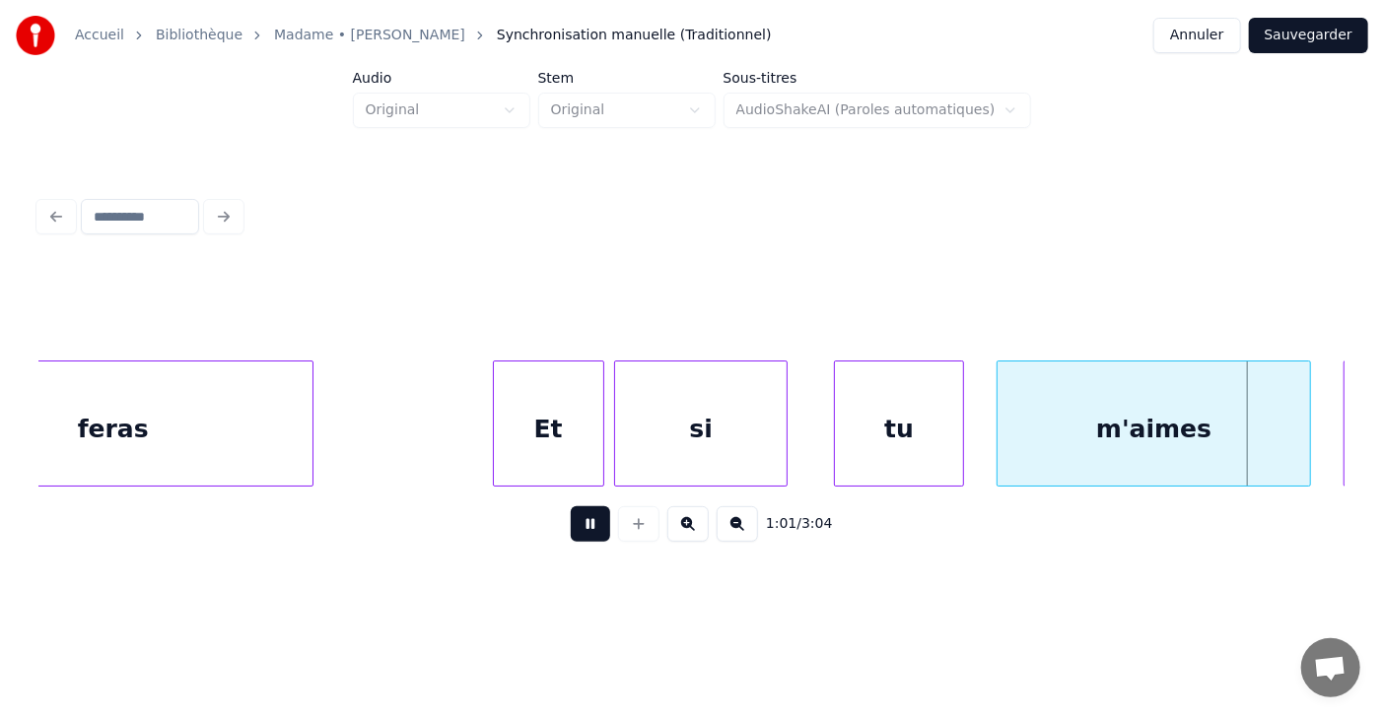
click at [571, 530] on button at bounding box center [590, 524] width 39 height 35
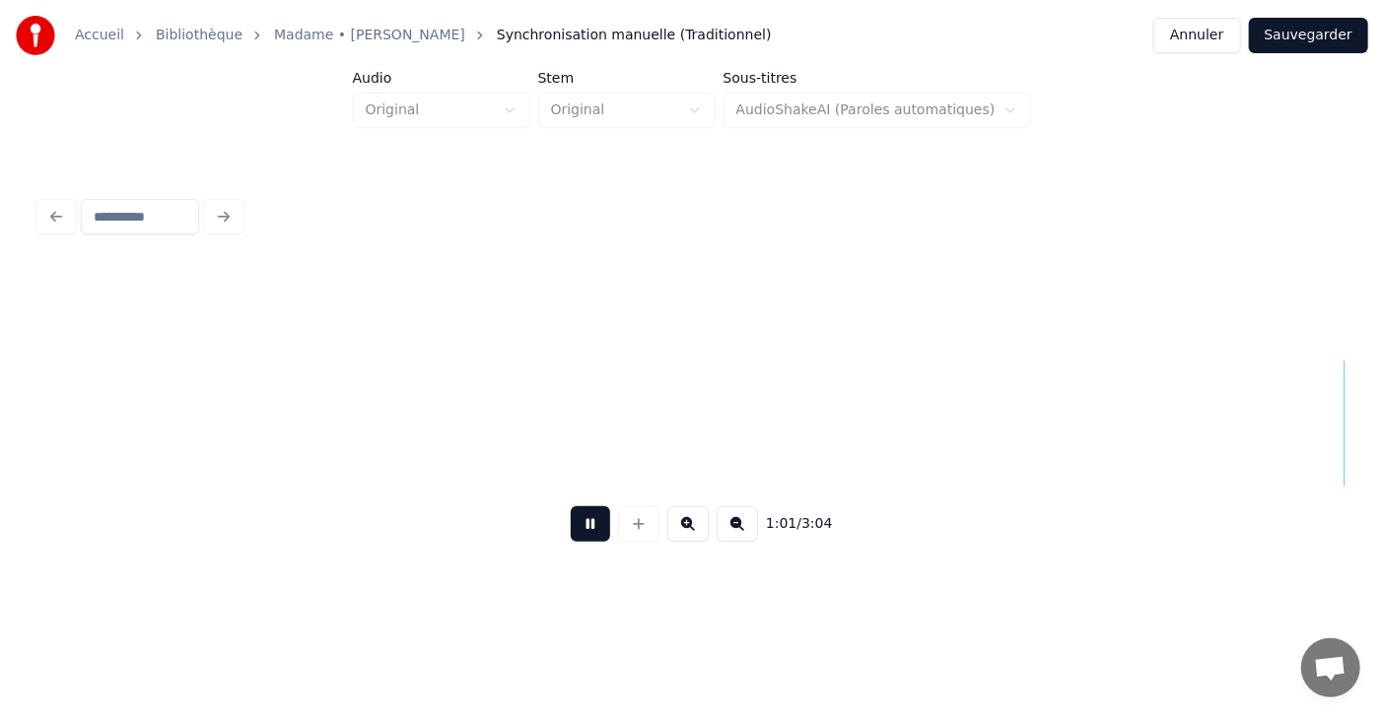
scroll to position [0, 33343]
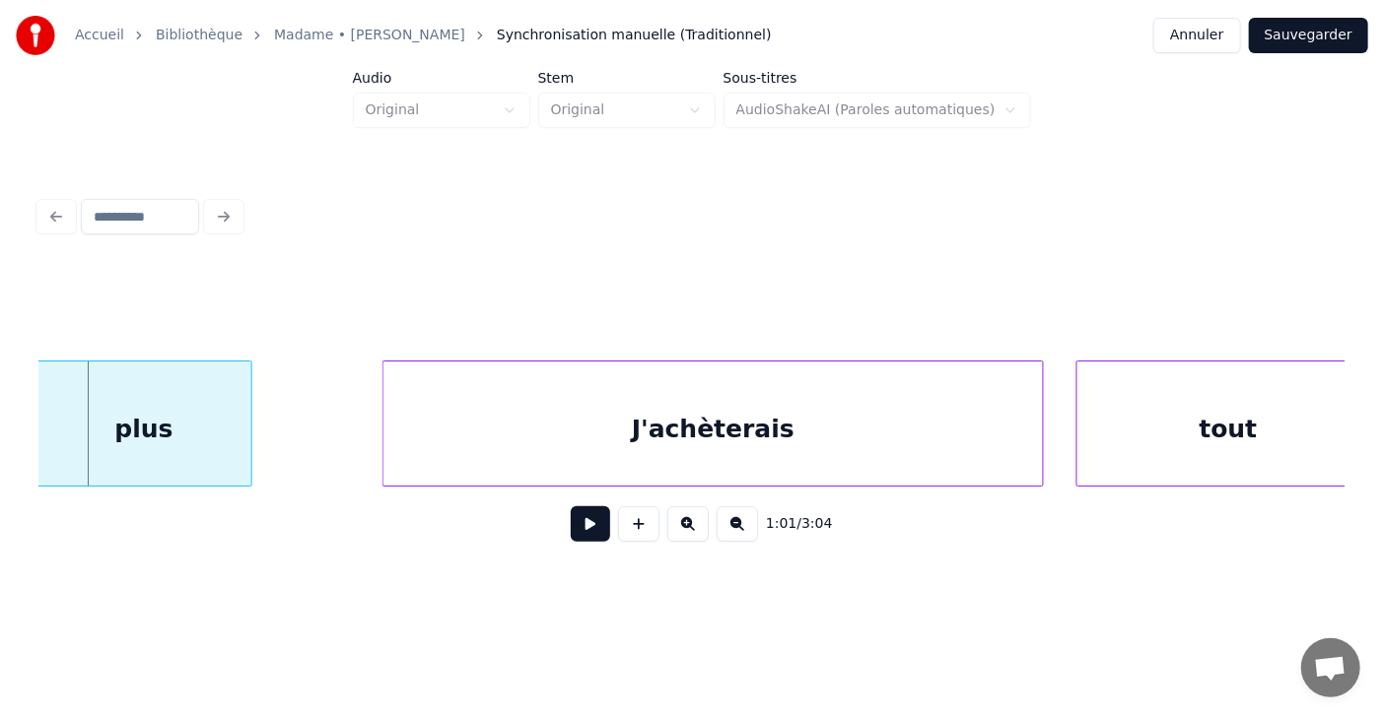
click at [571, 530] on button at bounding box center [590, 524] width 39 height 35
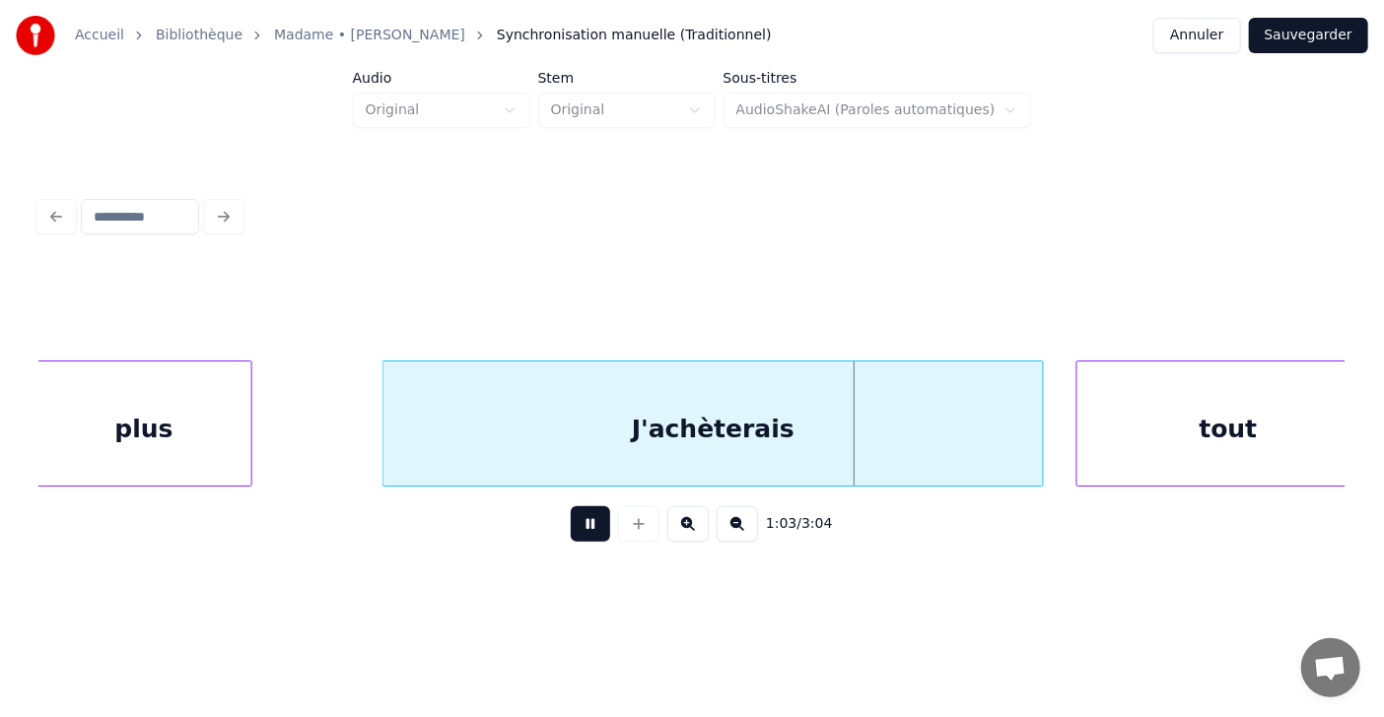
click at [571, 530] on button at bounding box center [590, 524] width 39 height 35
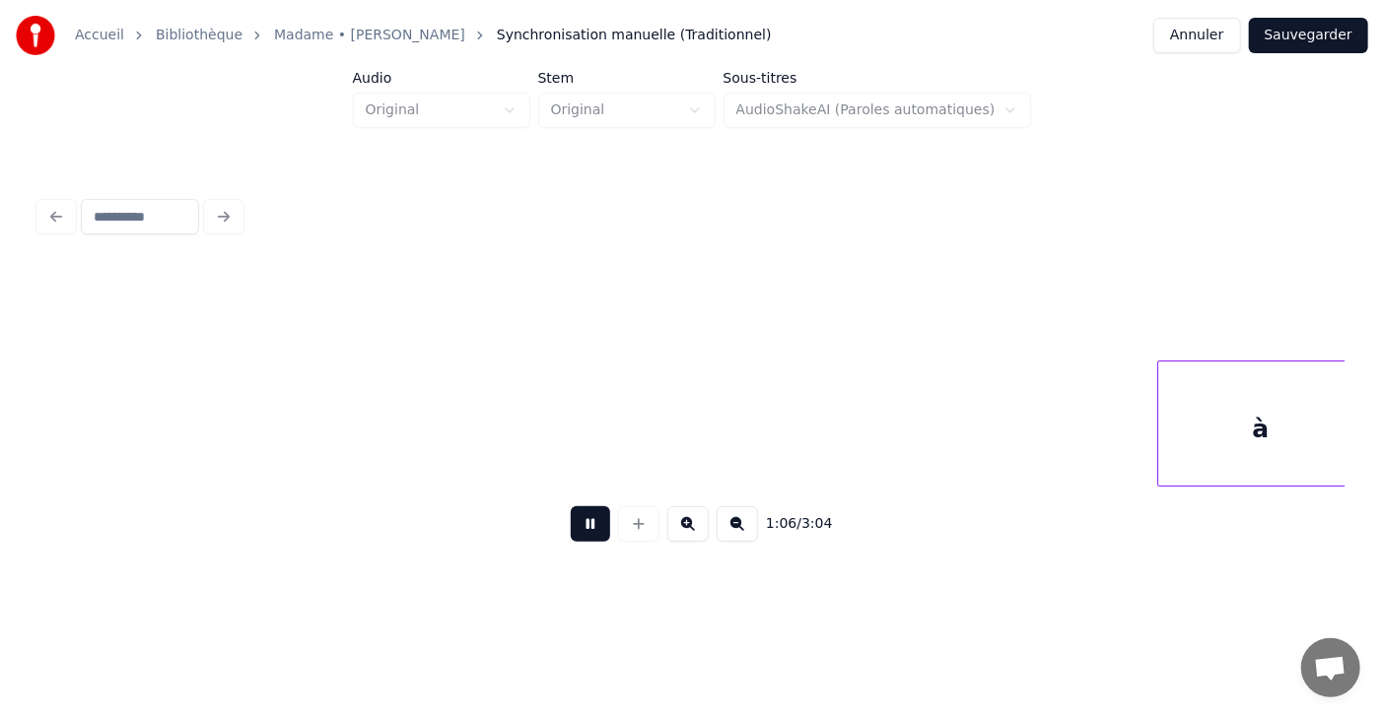
scroll to position [0, 35975]
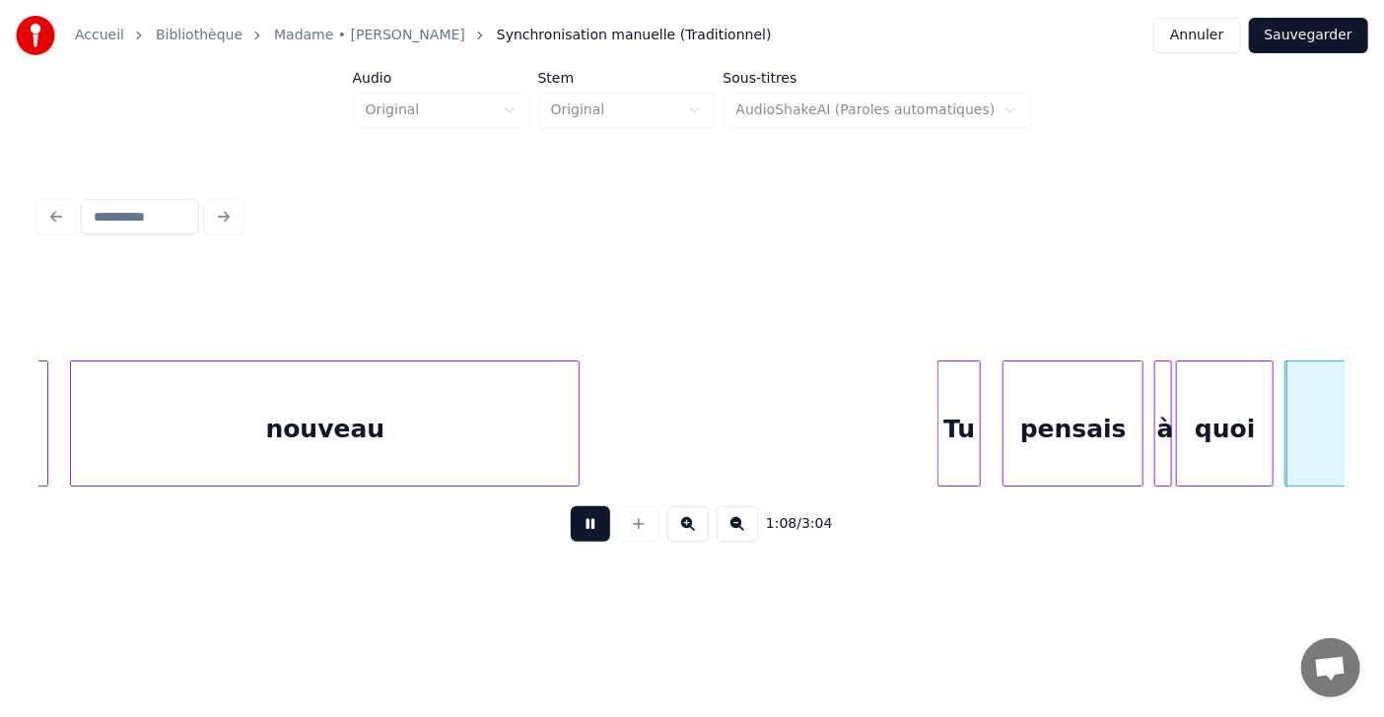
click at [571, 530] on button at bounding box center [590, 524] width 39 height 35
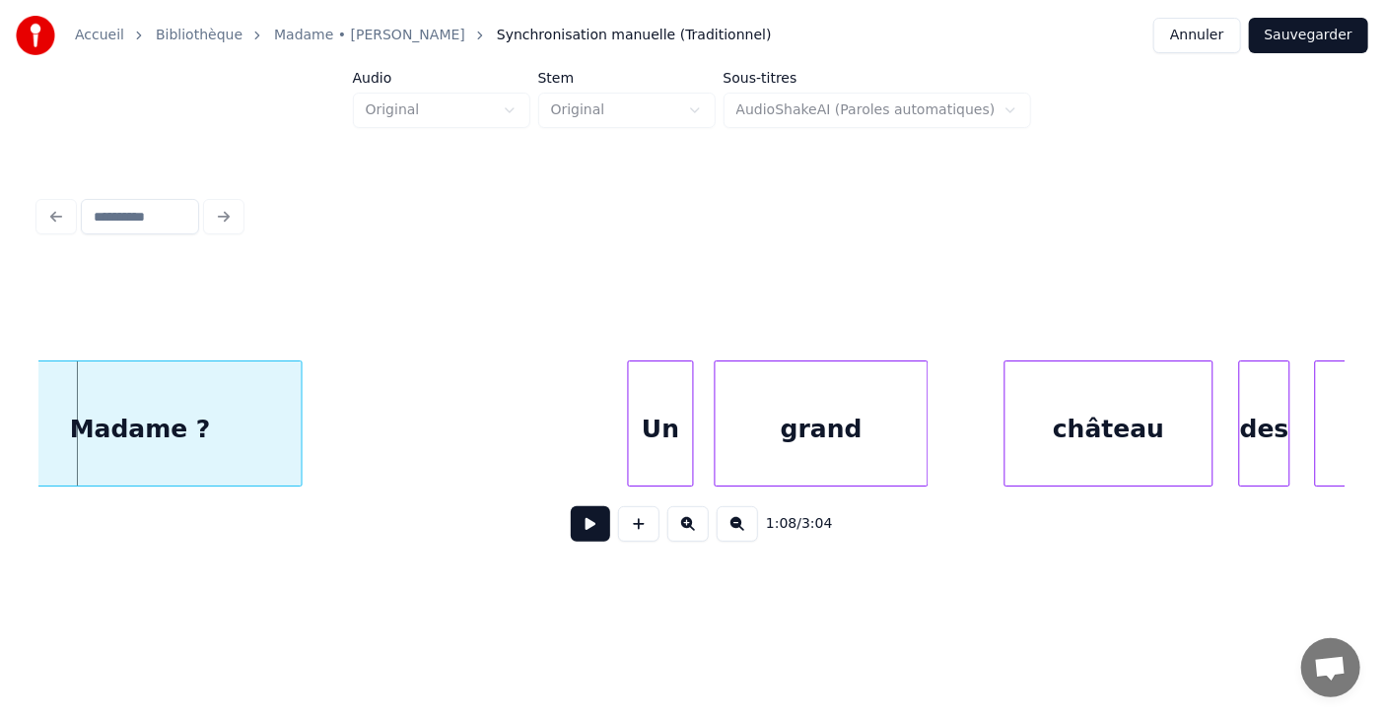
scroll to position [0, 37242]
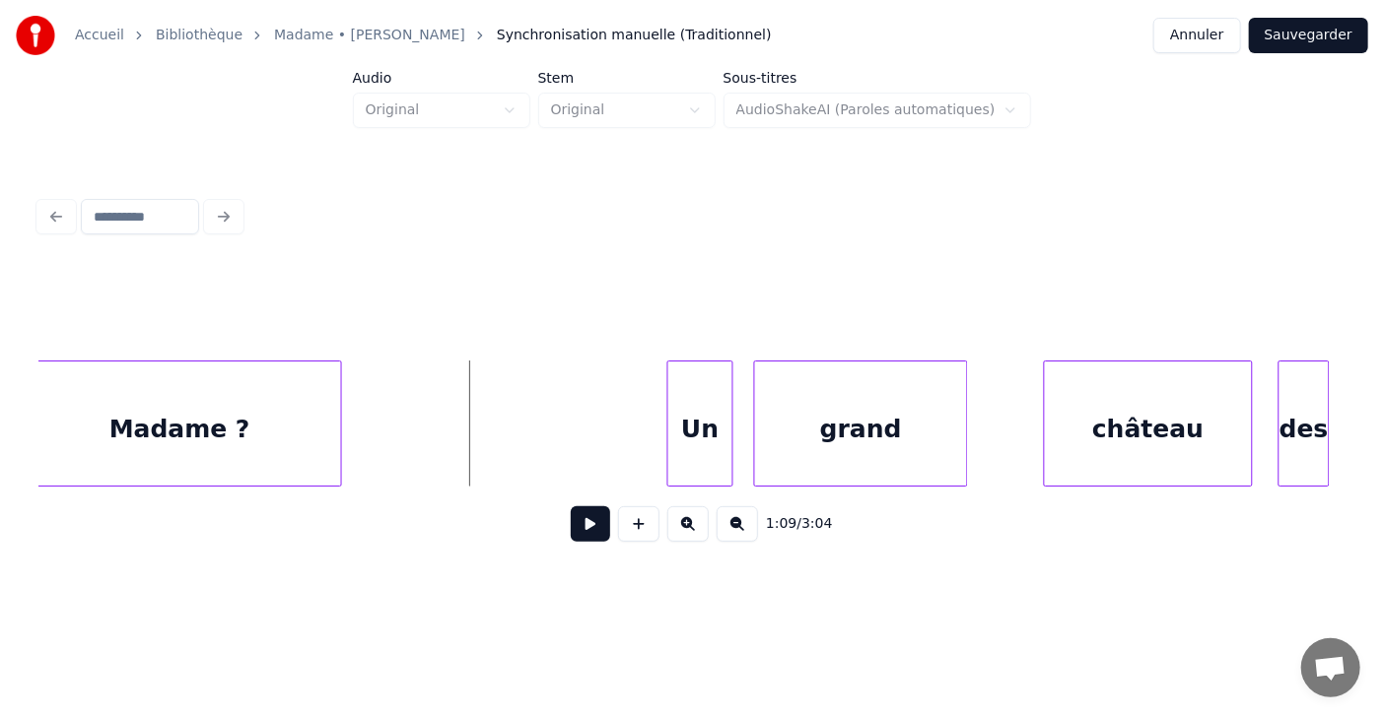
click at [571, 539] on button at bounding box center [590, 524] width 39 height 35
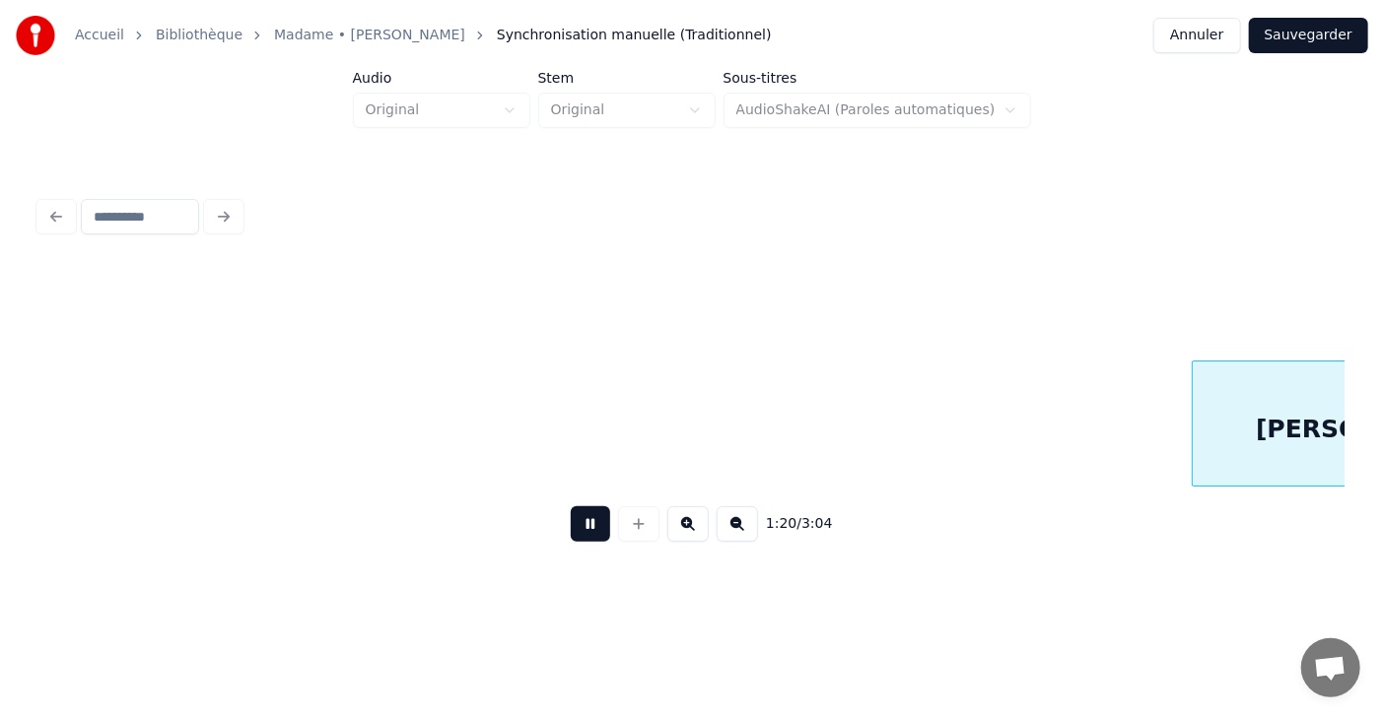
scroll to position [0, 43790]
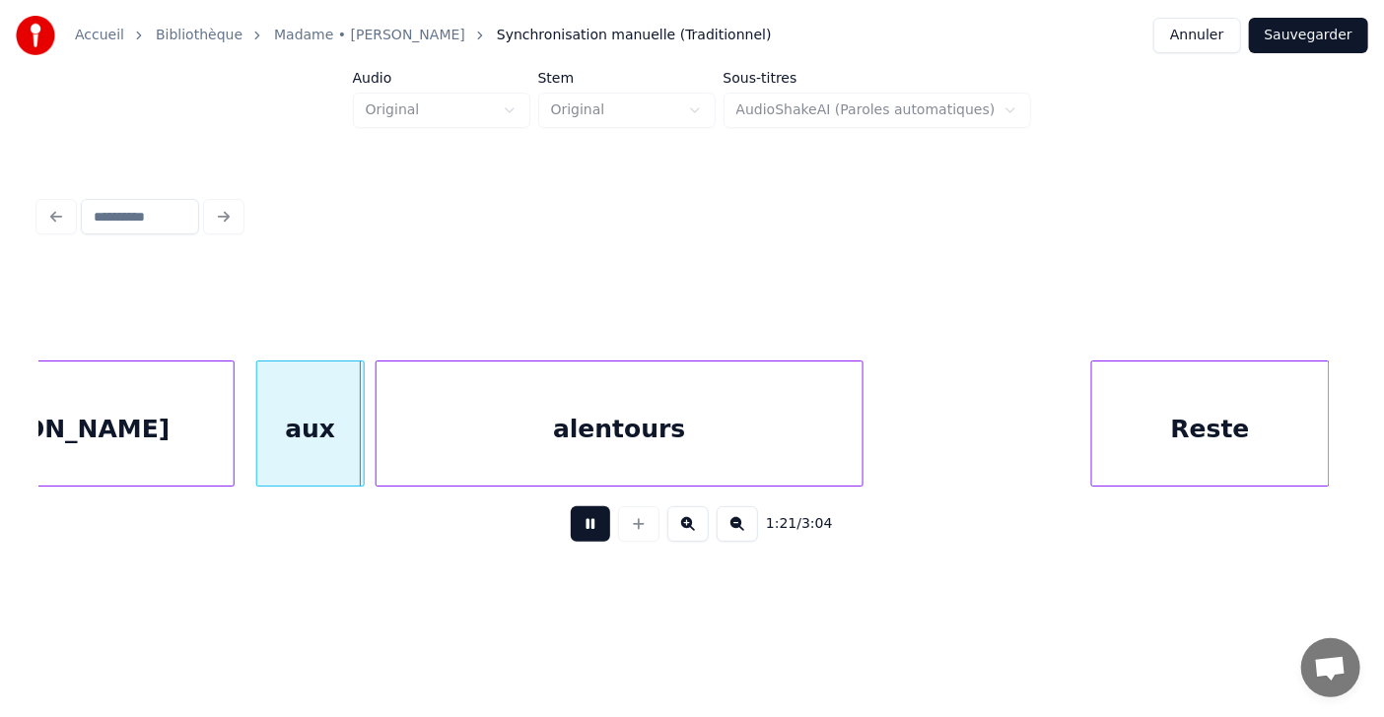
click at [571, 539] on button at bounding box center [590, 524] width 39 height 35
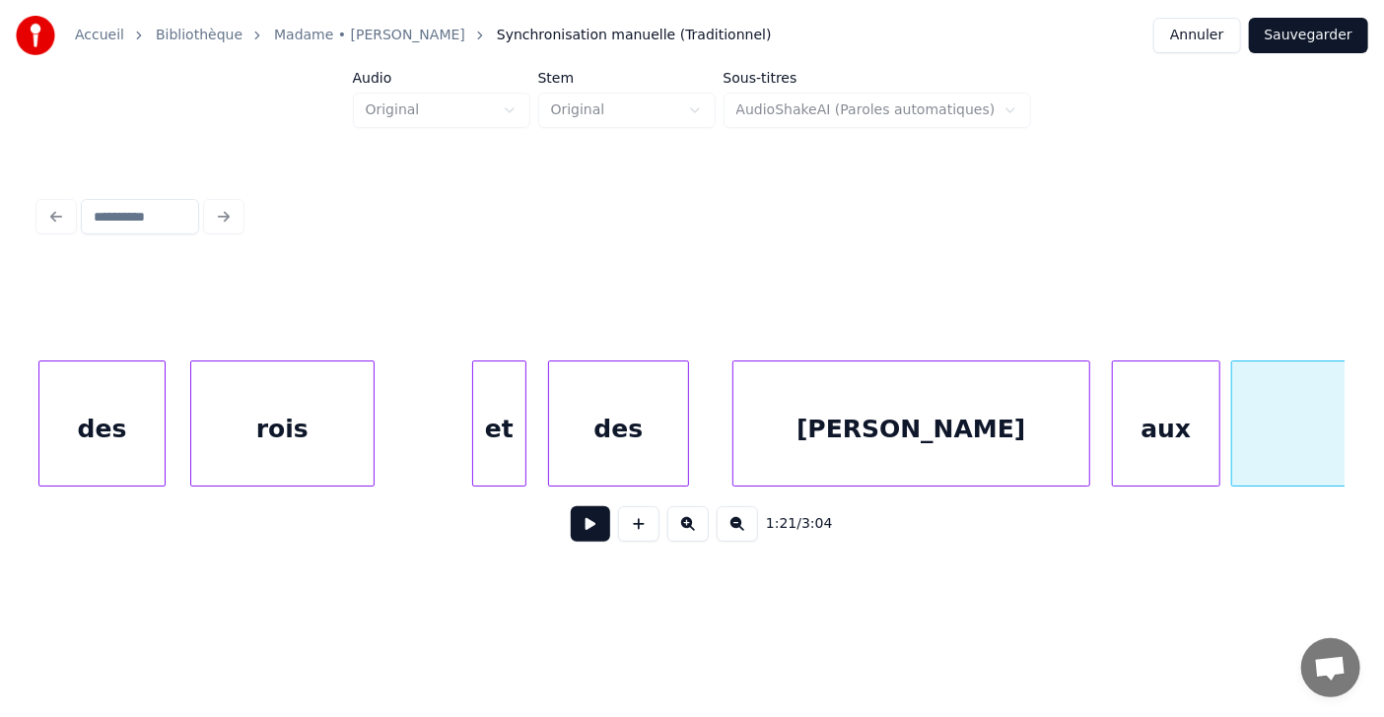
scroll to position [0, 42896]
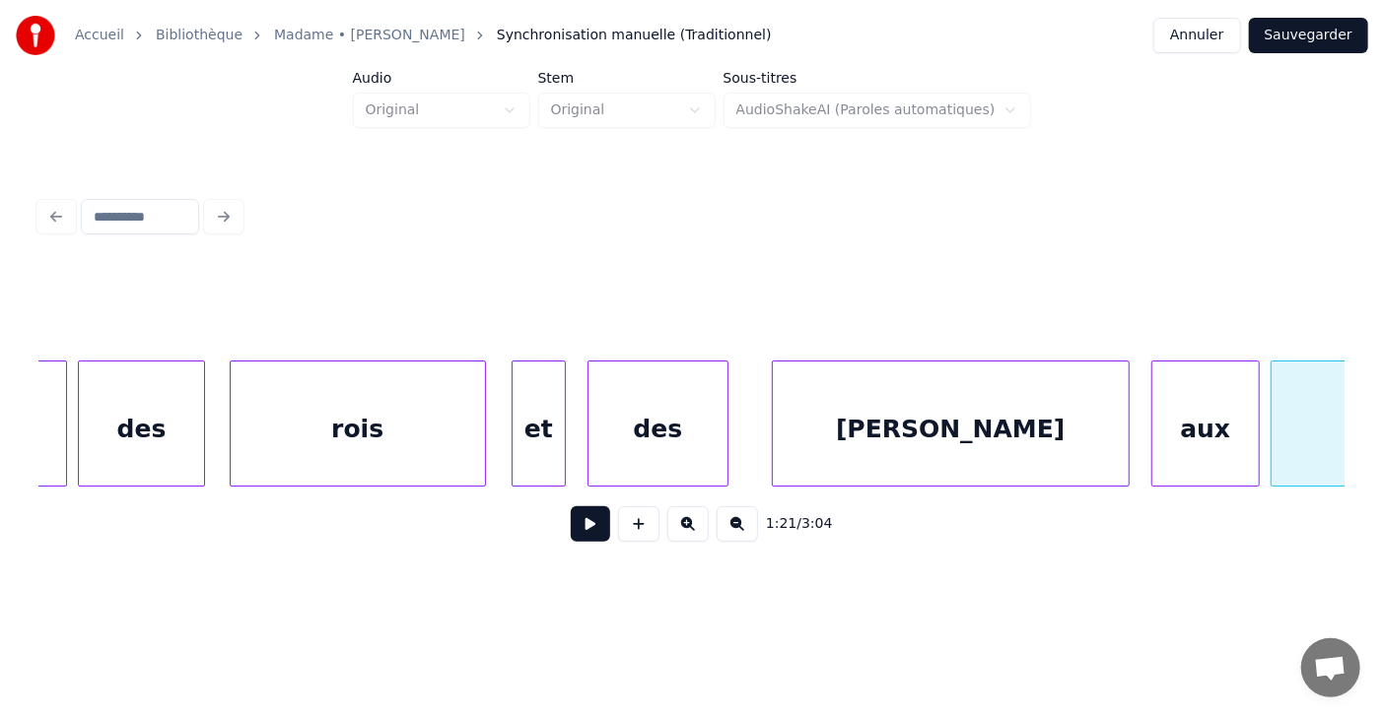
click at [481, 436] on div at bounding box center [482, 424] width 6 height 124
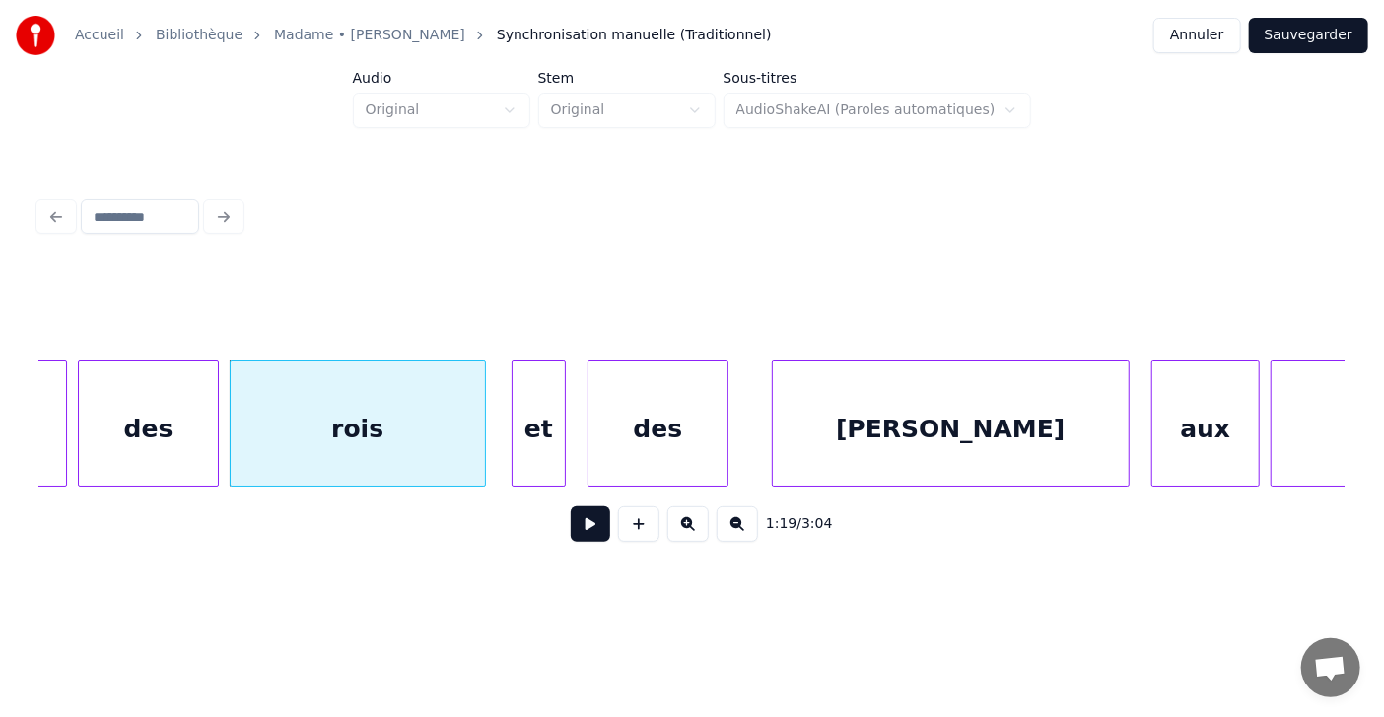
click at [218, 436] on div at bounding box center [215, 424] width 6 height 124
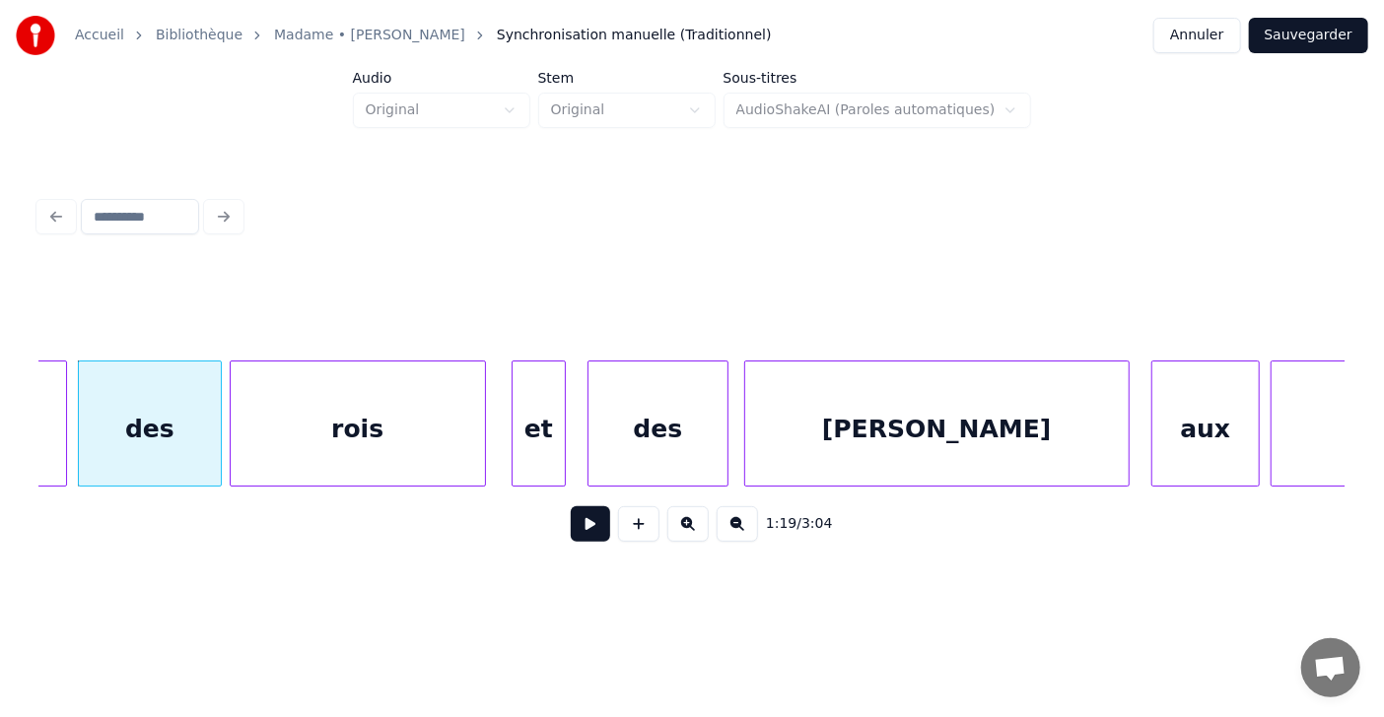
click at [745, 425] on div at bounding box center [748, 424] width 6 height 124
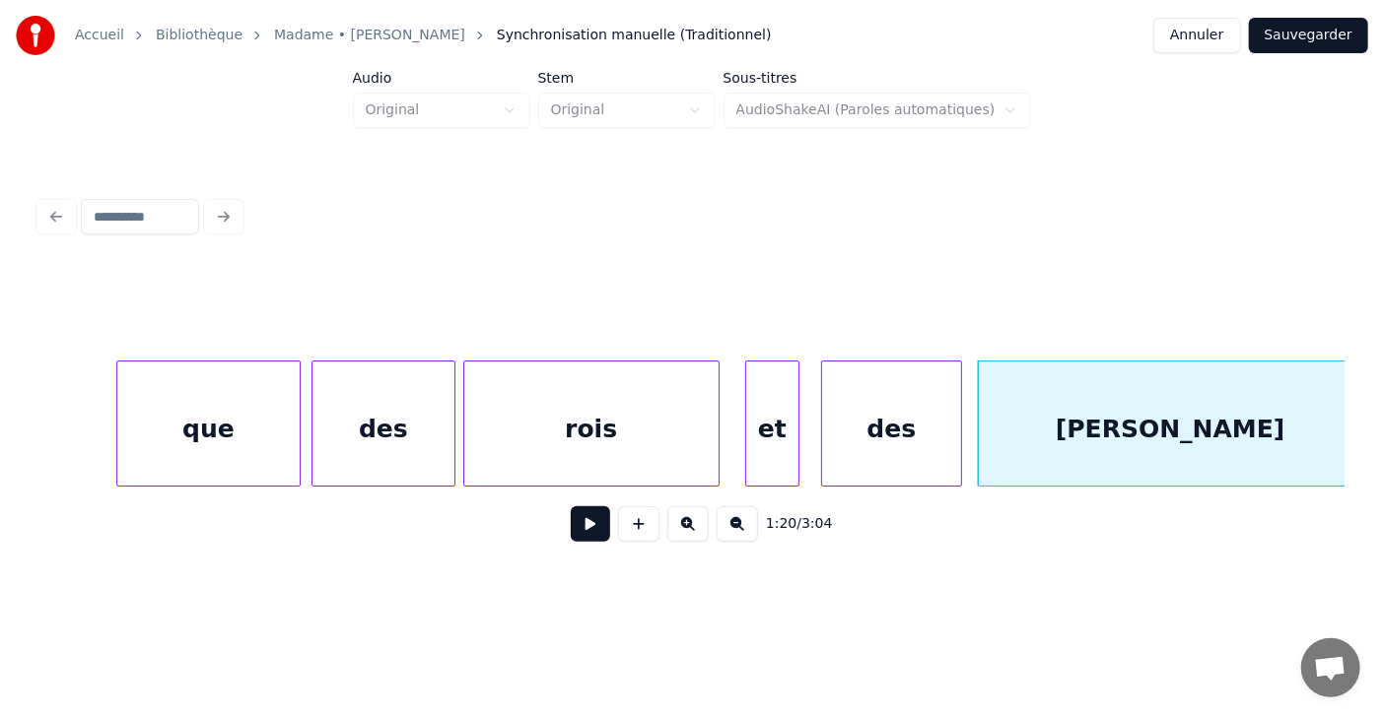
scroll to position [0, 42624]
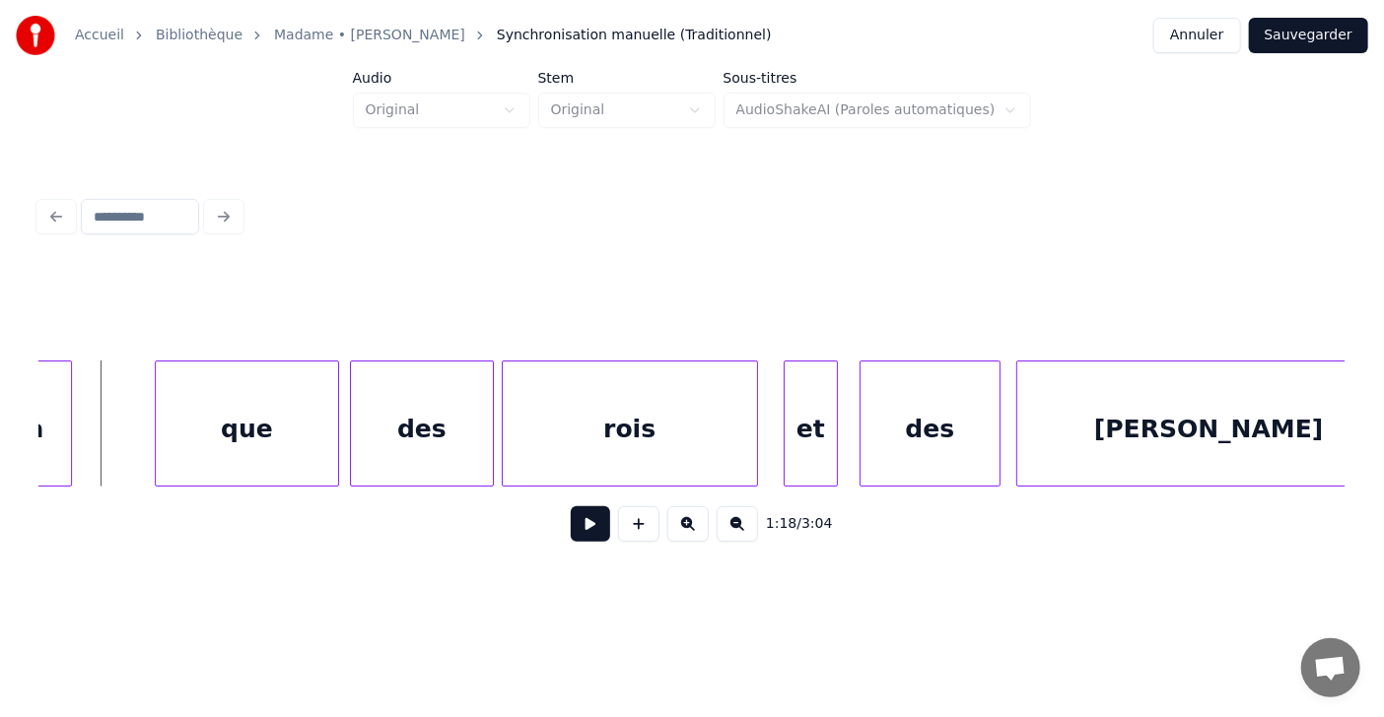
click at [571, 527] on button at bounding box center [590, 524] width 39 height 35
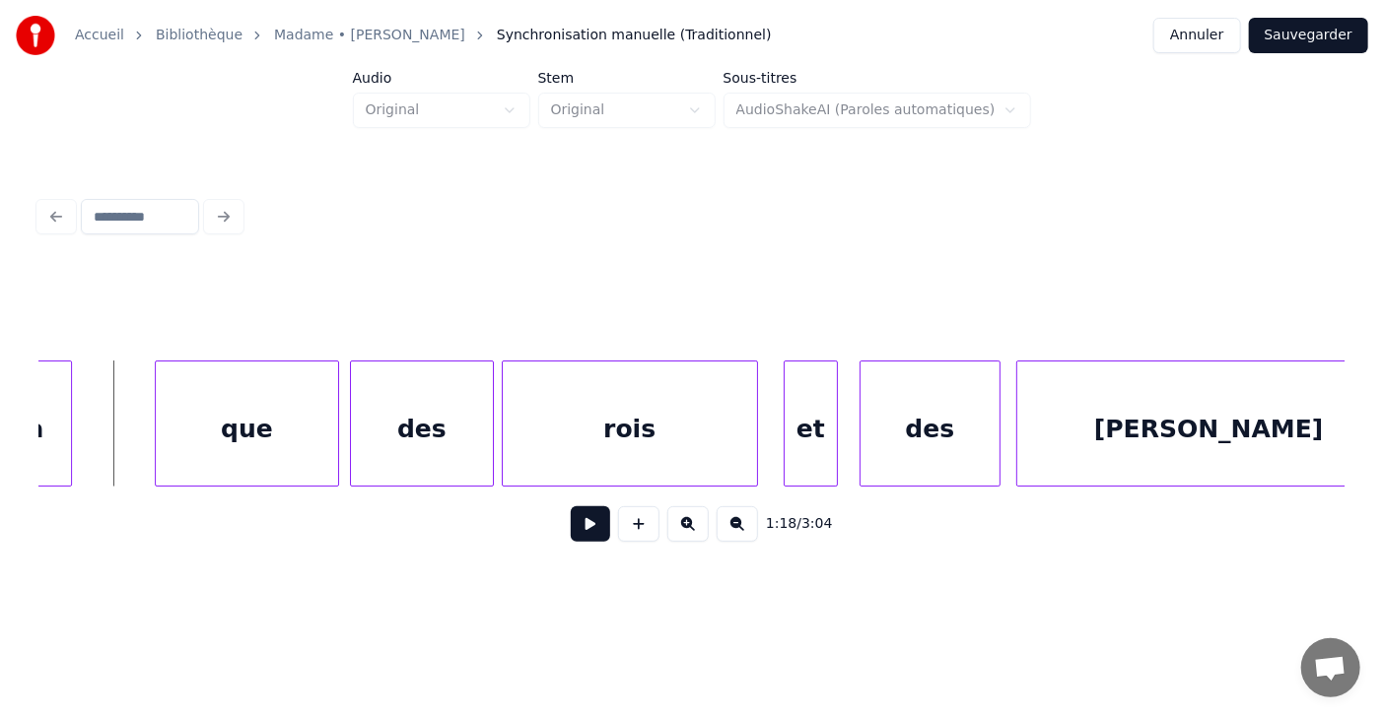
click at [579, 530] on button at bounding box center [590, 524] width 39 height 35
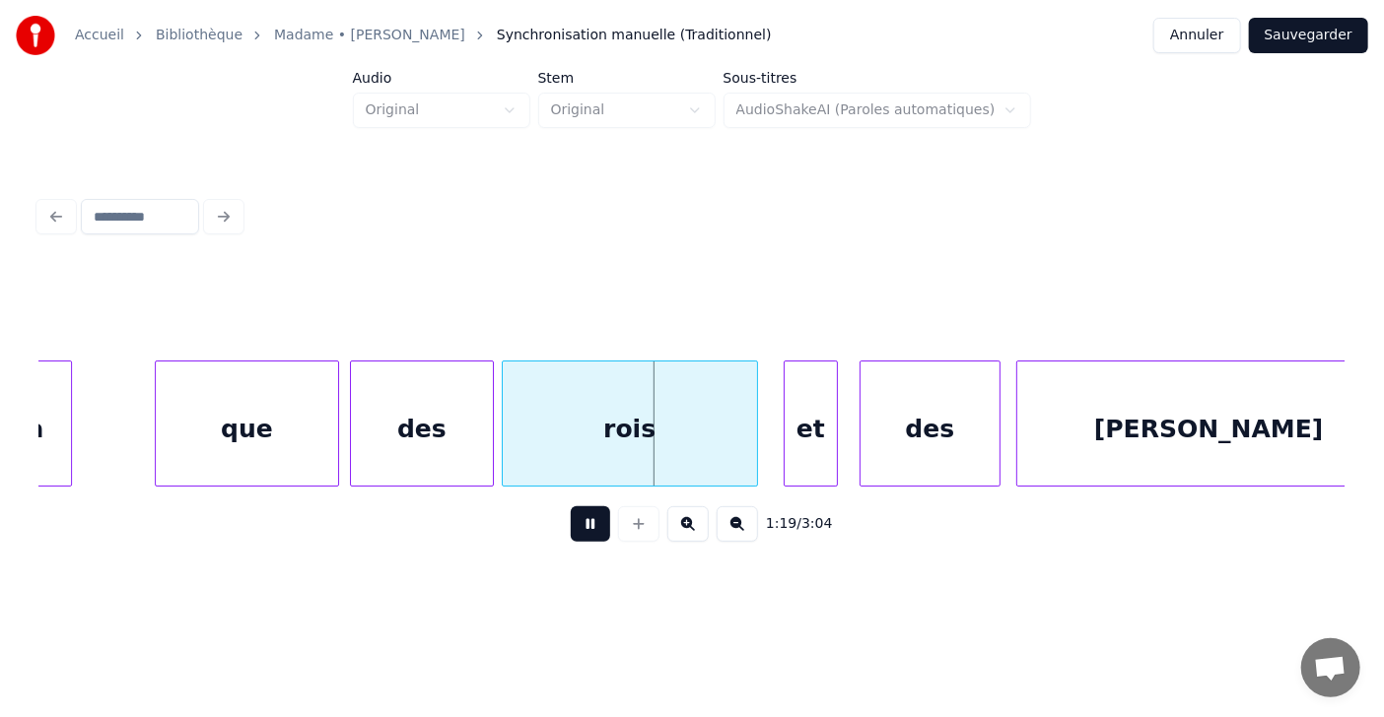
click at [579, 530] on button at bounding box center [590, 524] width 39 height 35
click at [282, 420] on div at bounding box center [284, 424] width 6 height 124
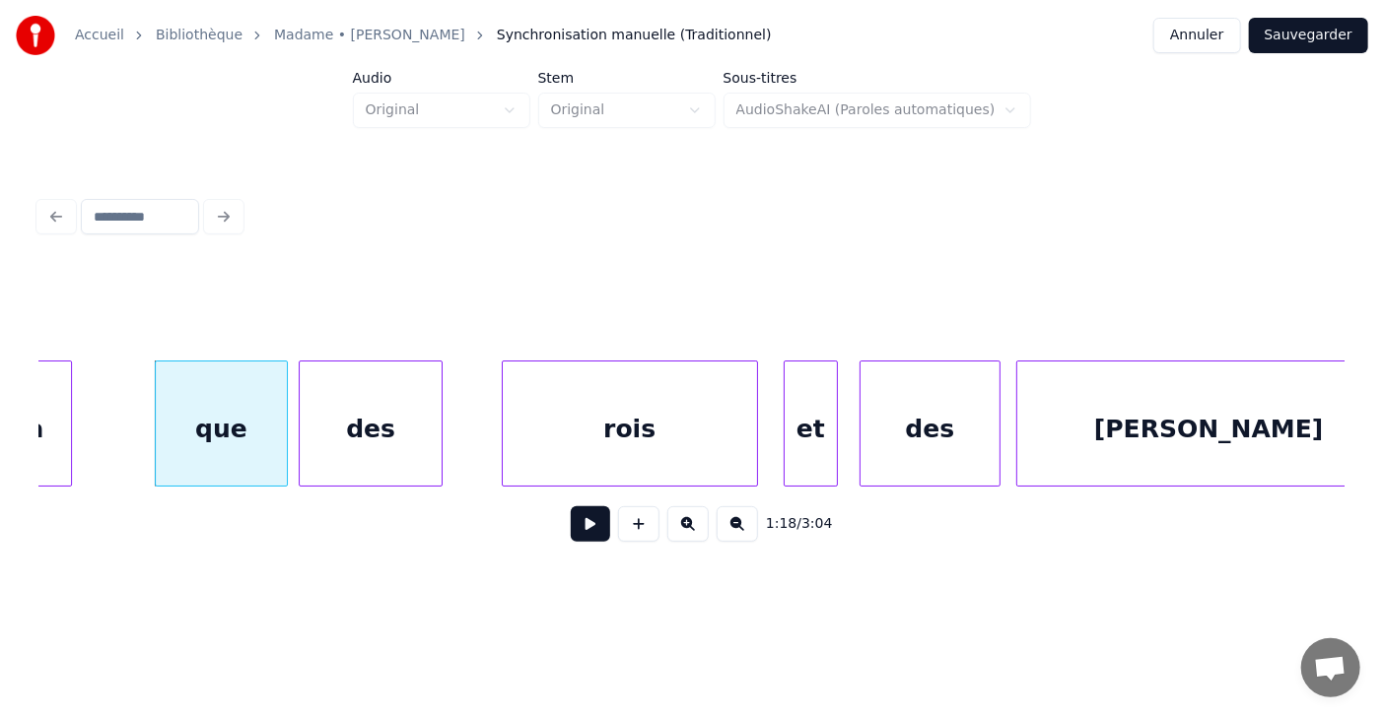
click at [356, 426] on div "des" at bounding box center [371, 429] width 142 height 134
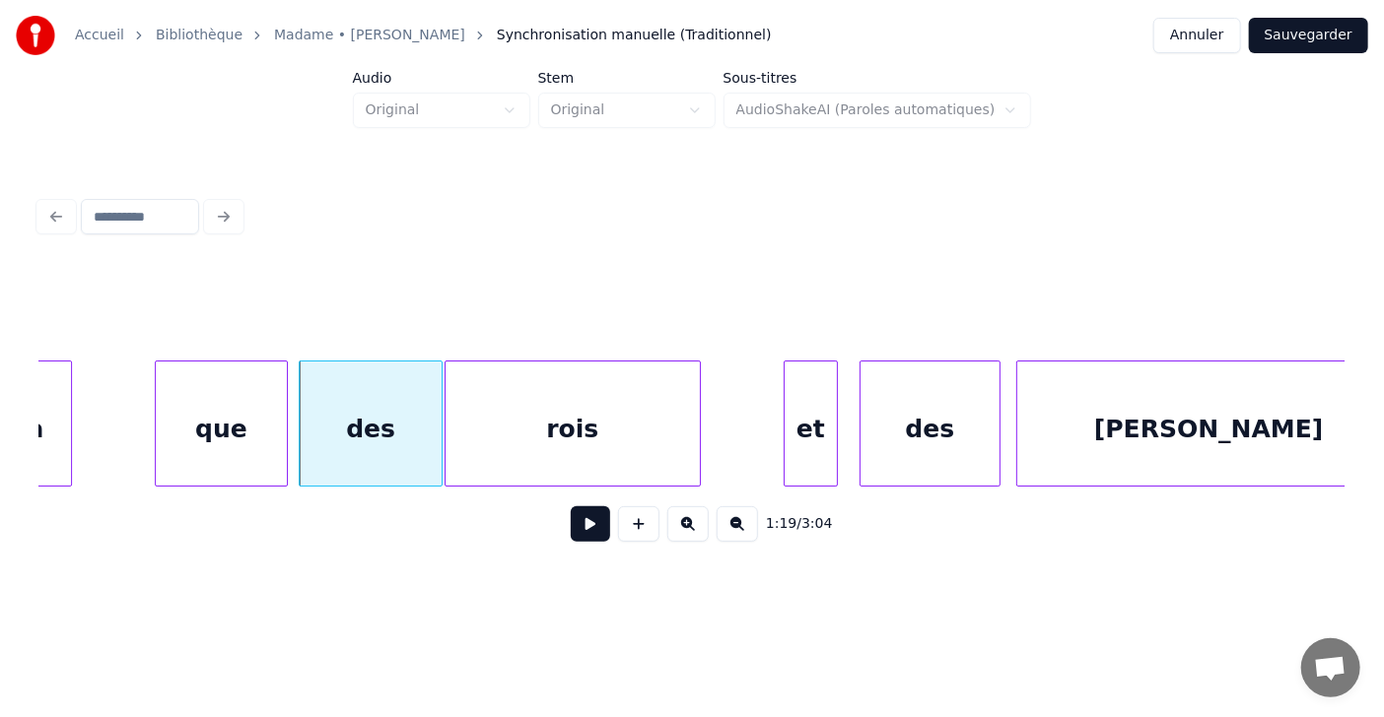
click at [480, 421] on div "rois" at bounding box center [572, 429] width 254 height 134
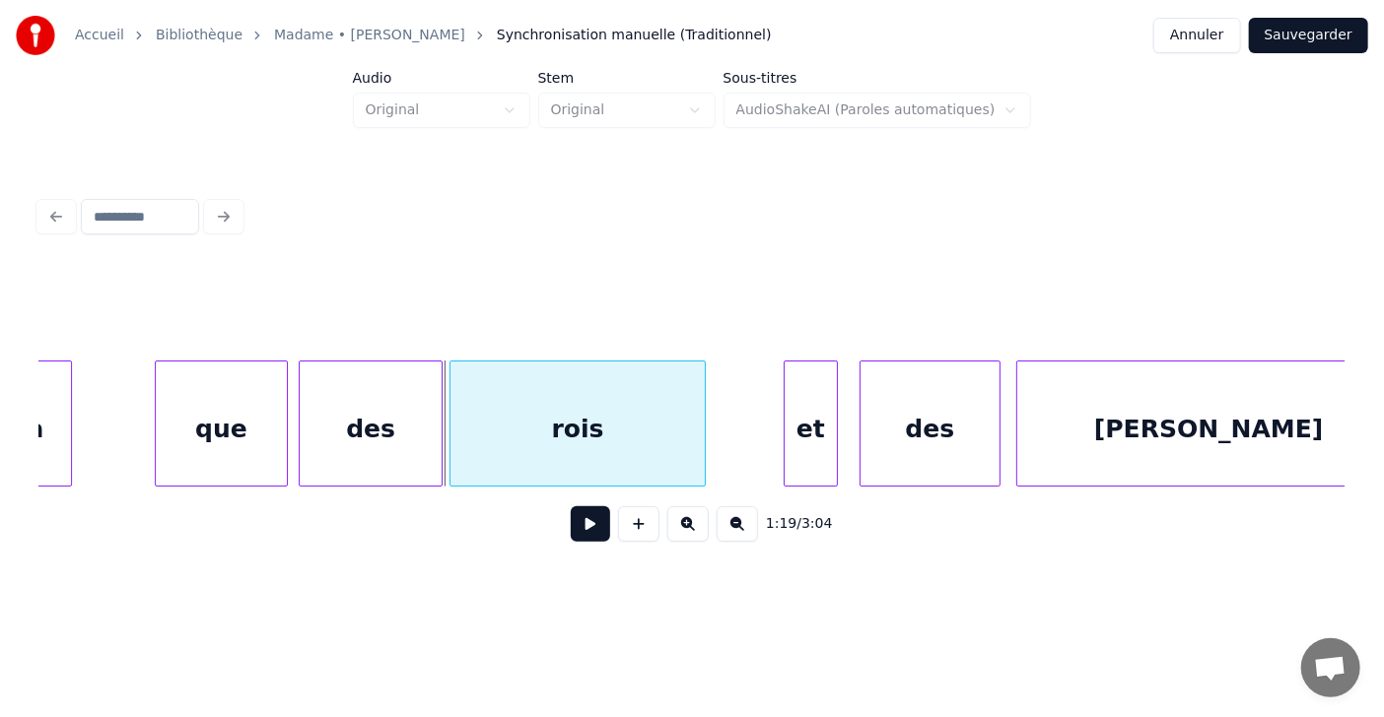
click at [496, 425] on div "rois" at bounding box center [577, 429] width 254 height 134
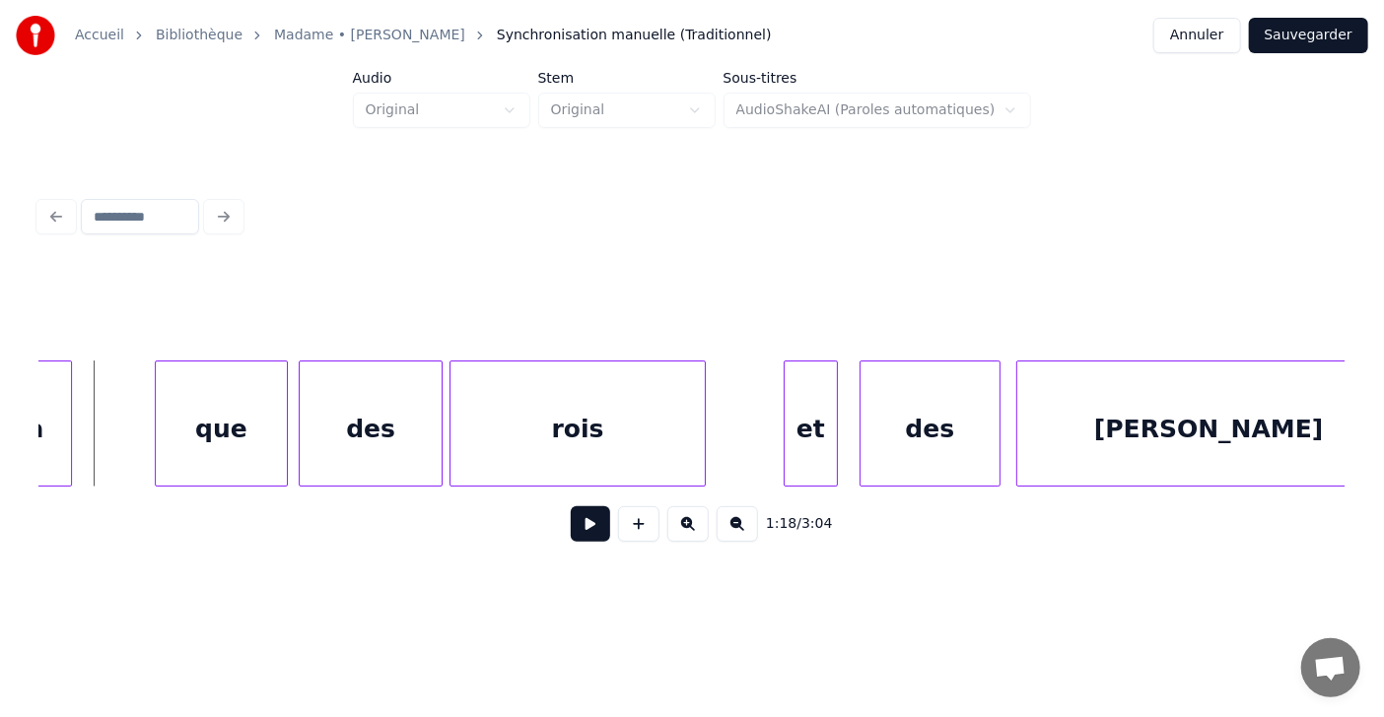
click at [573, 527] on button at bounding box center [590, 524] width 39 height 35
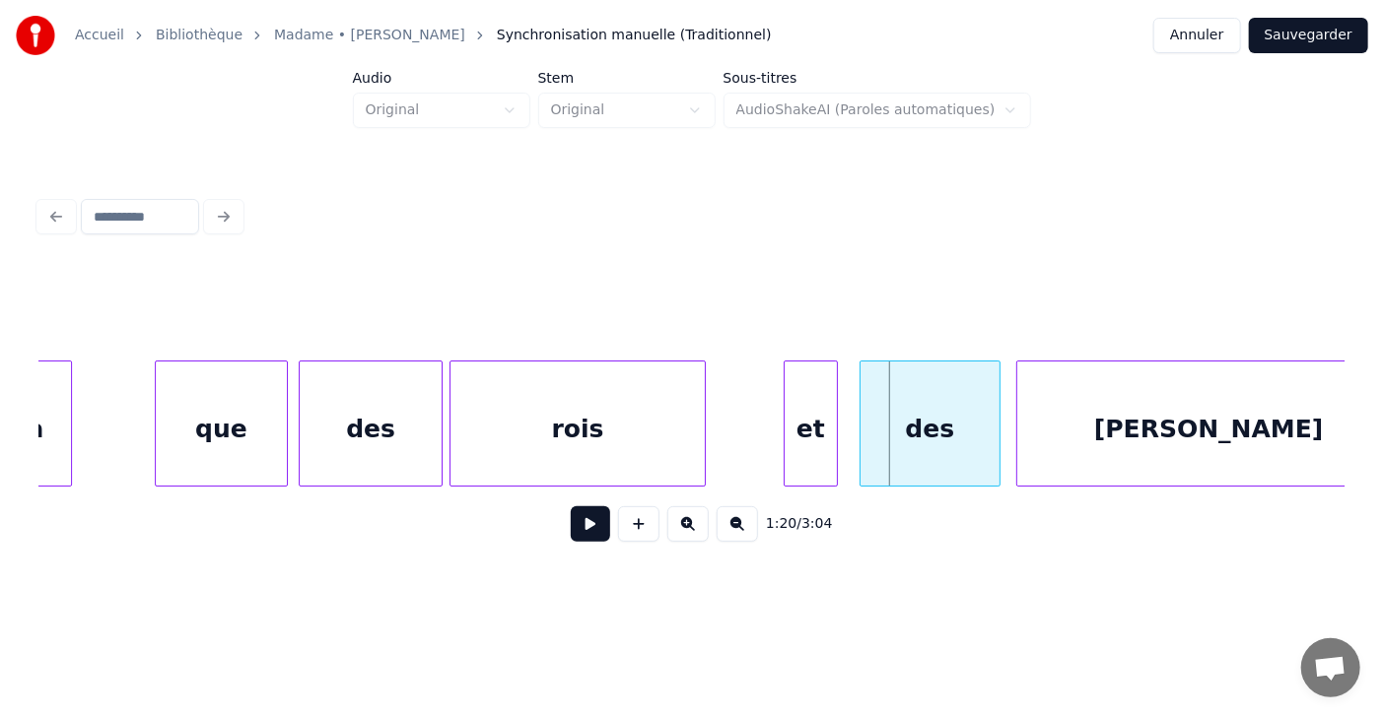
click at [273, 425] on div "que" at bounding box center [221, 429] width 131 height 134
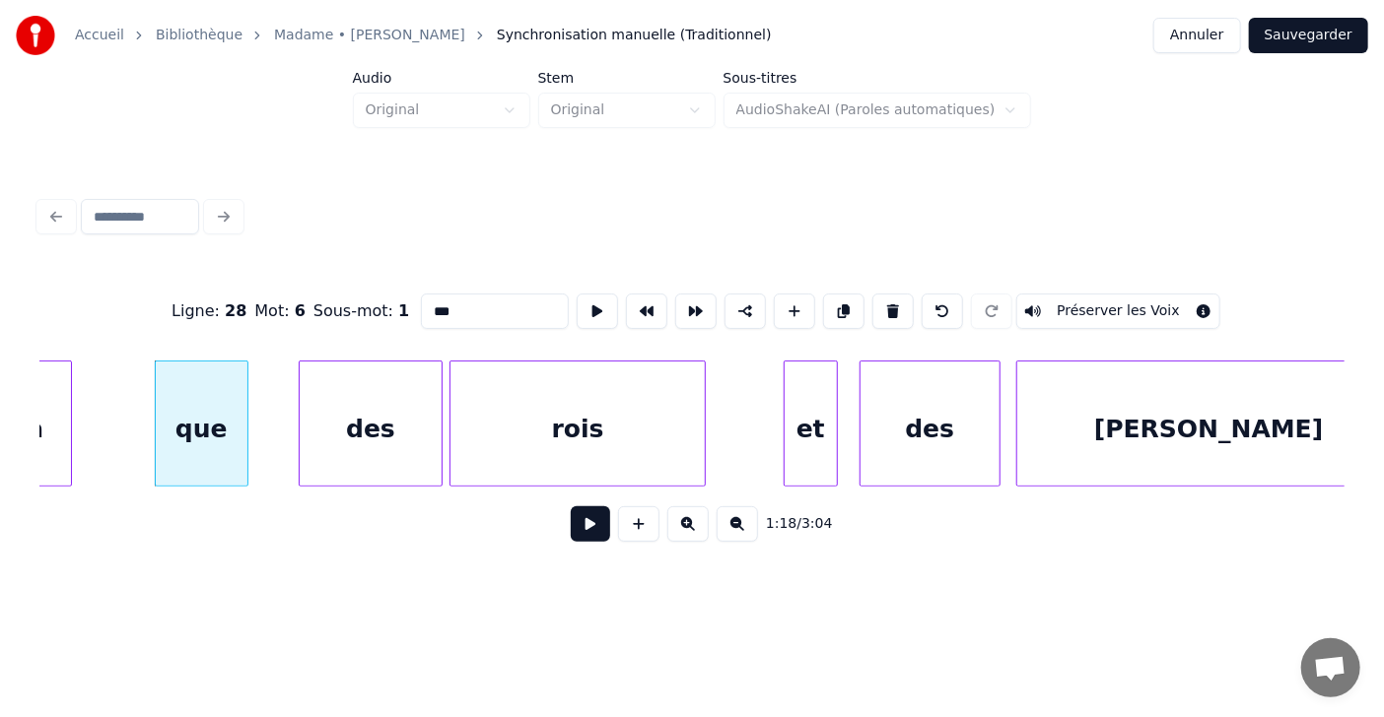
click at [243, 431] on div at bounding box center [244, 424] width 6 height 124
click at [178, 427] on div "que" at bounding box center [187, 429] width 92 height 134
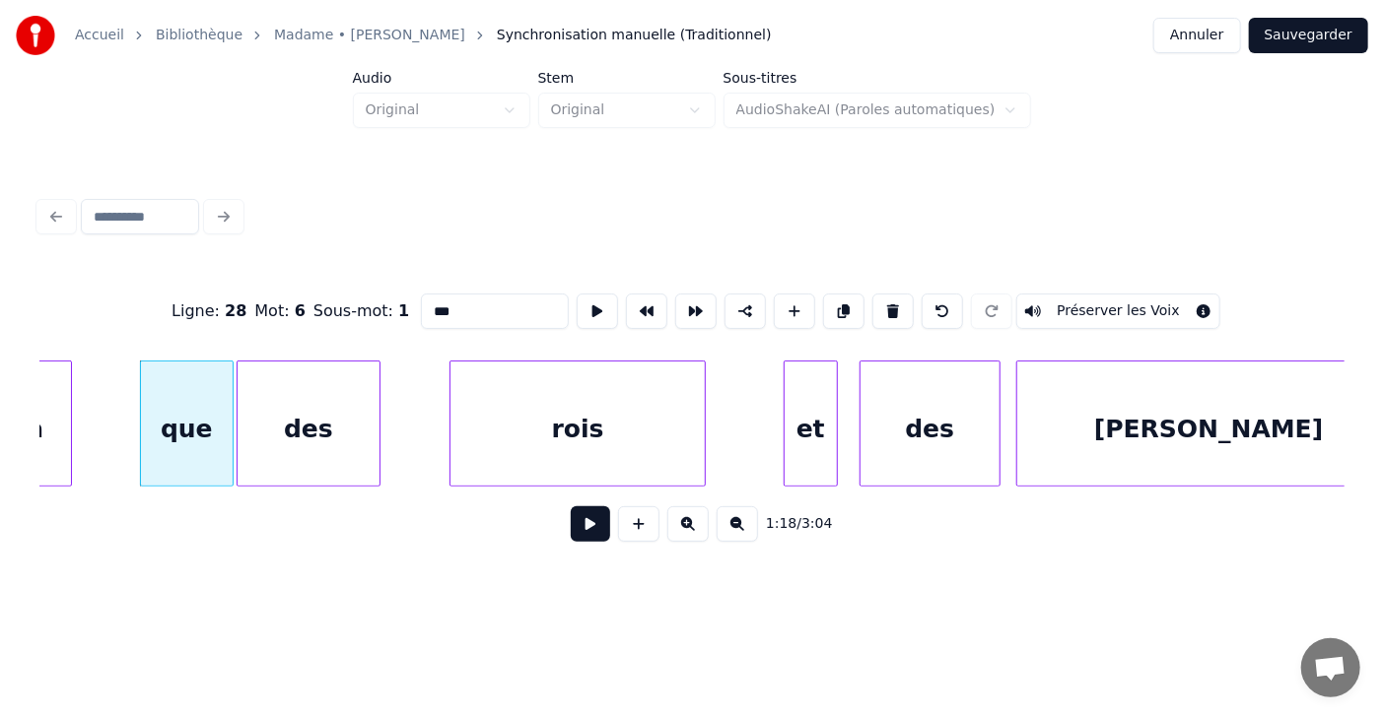
click at [268, 418] on div "des" at bounding box center [309, 429] width 142 height 134
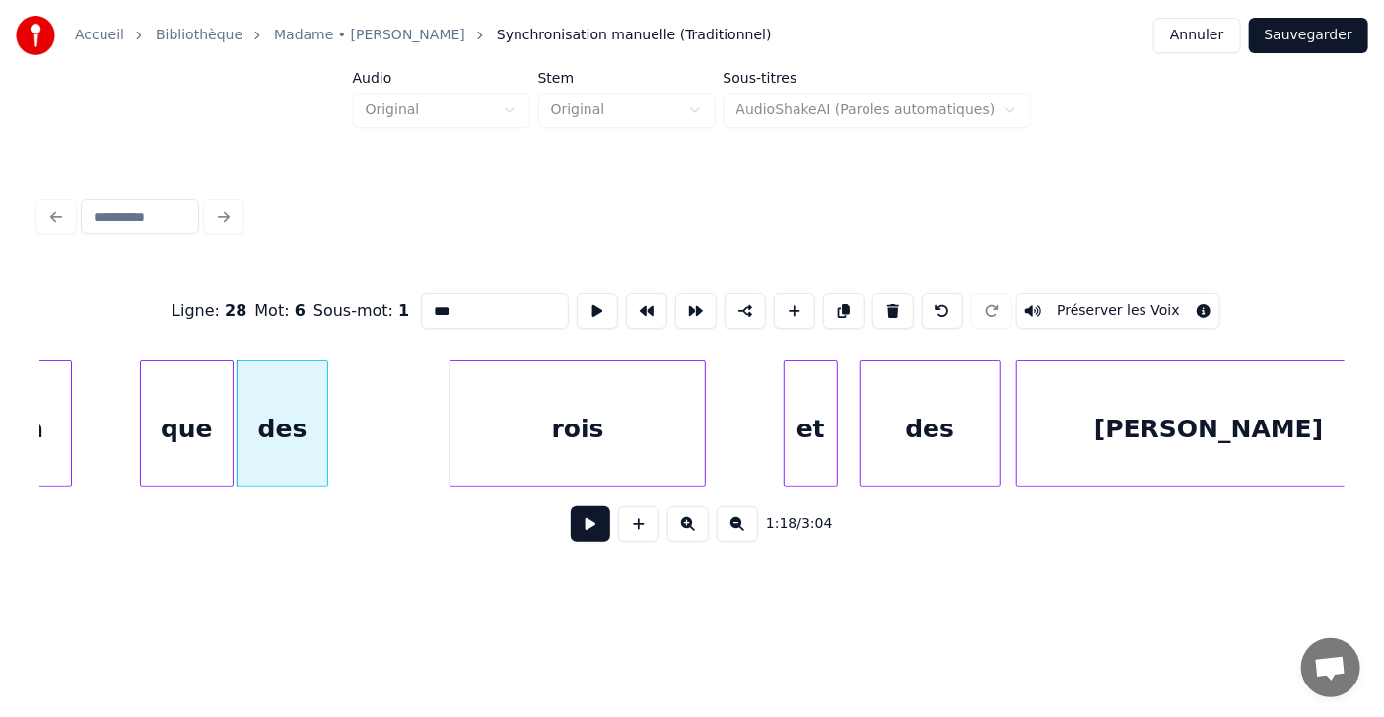
click at [324, 416] on div at bounding box center [324, 424] width 6 height 124
click at [375, 413] on div "rois" at bounding box center [483, 429] width 254 height 134
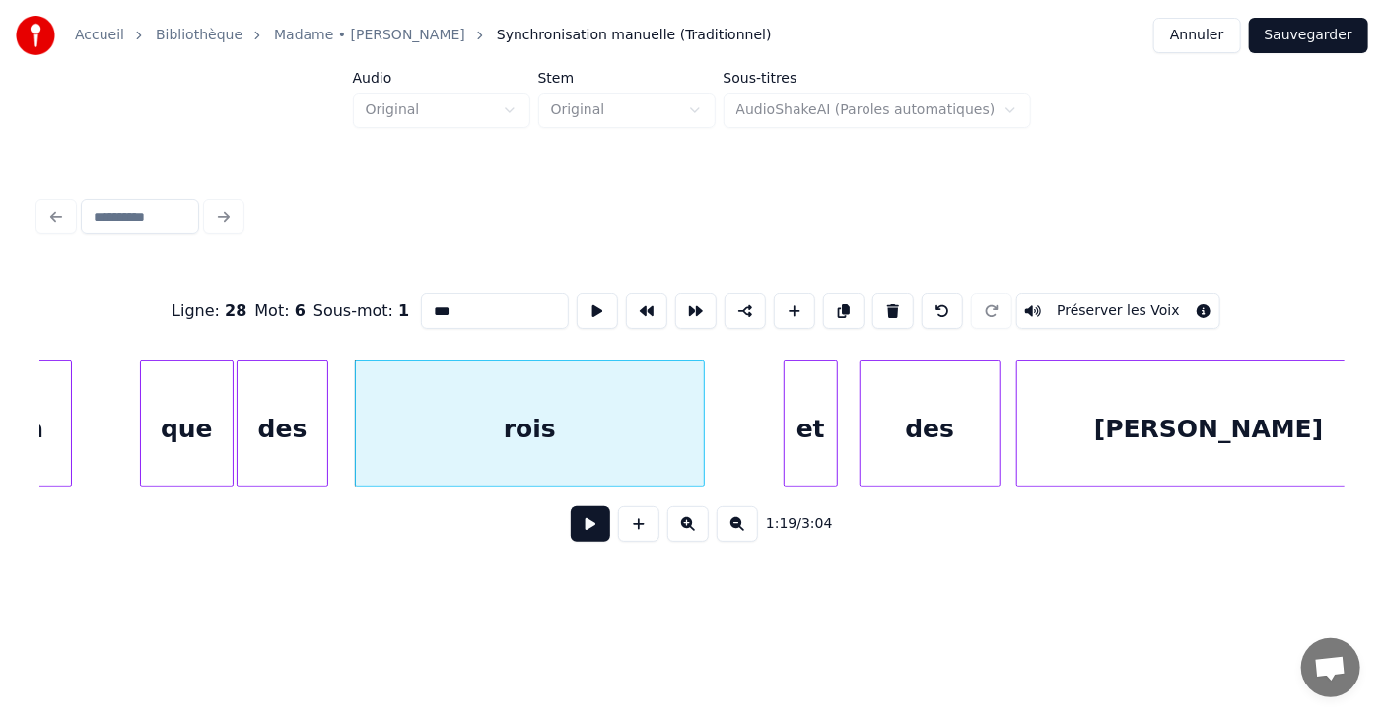
click at [701, 417] on div at bounding box center [701, 424] width 6 height 124
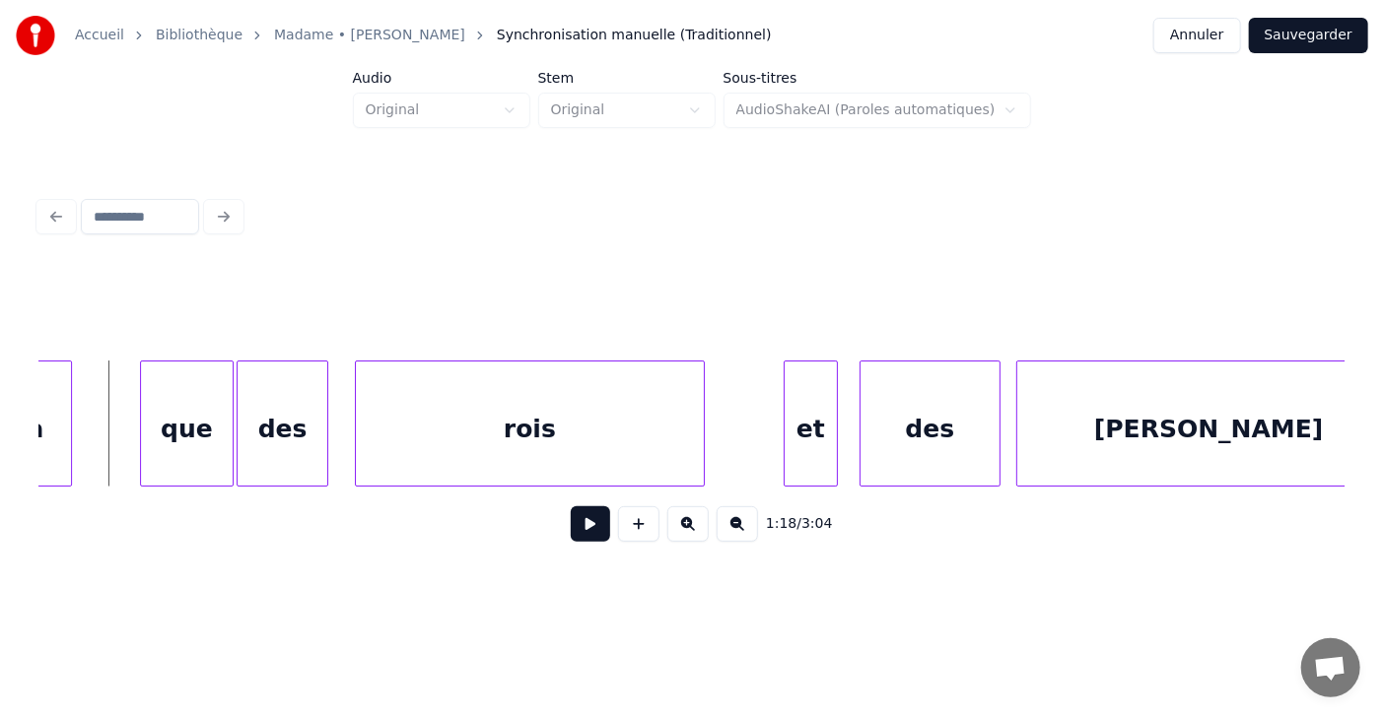
click at [571, 533] on button at bounding box center [590, 524] width 39 height 35
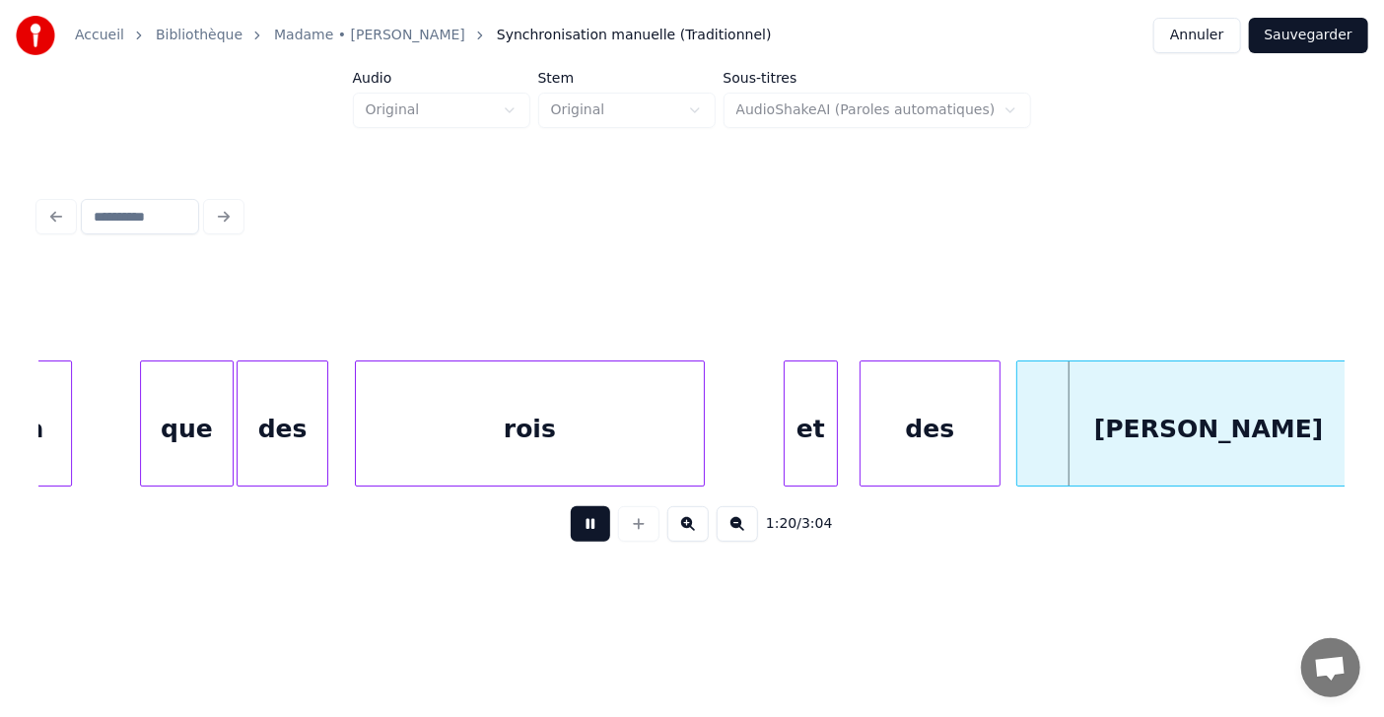
click at [571, 533] on button at bounding box center [590, 524] width 39 height 35
click at [668, 423] on div at bounding box center [667, 424] width 6 height 124
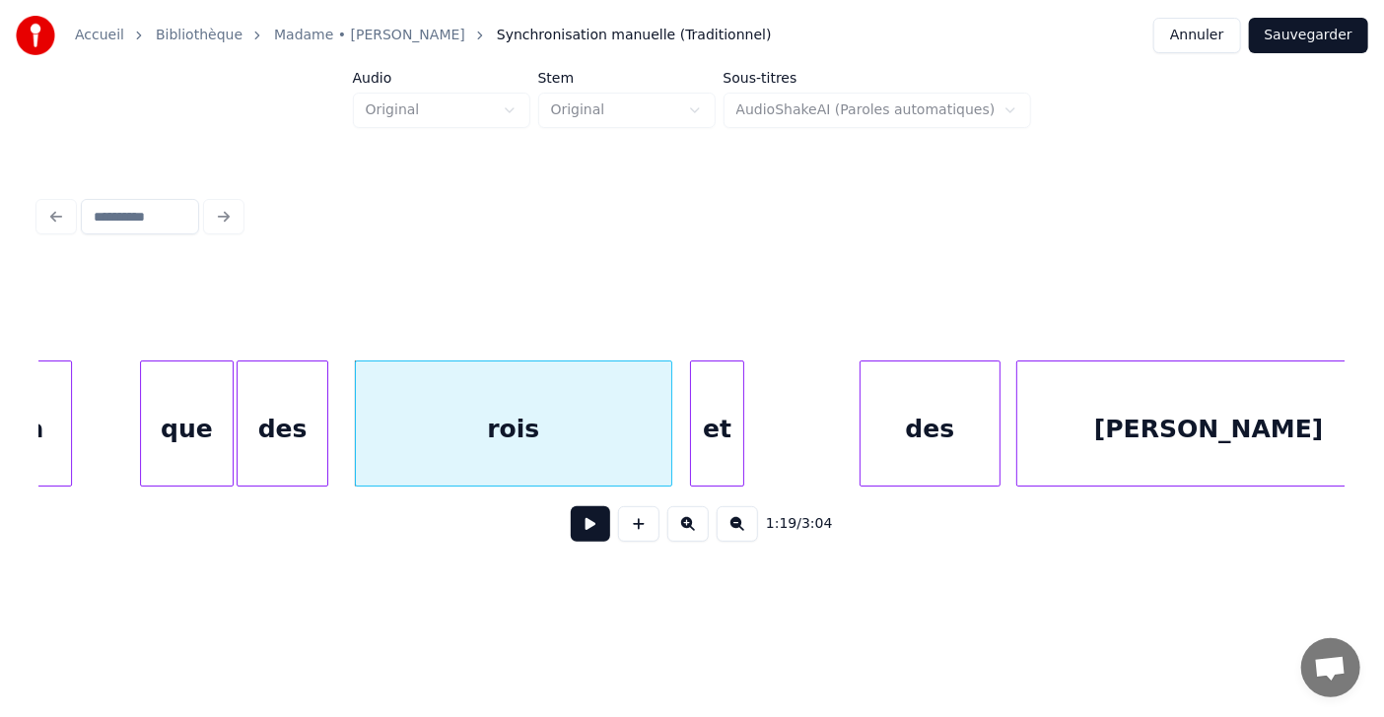
click at [725, 422] on div "et" at bounding box center [717, 429] width 52 height 134
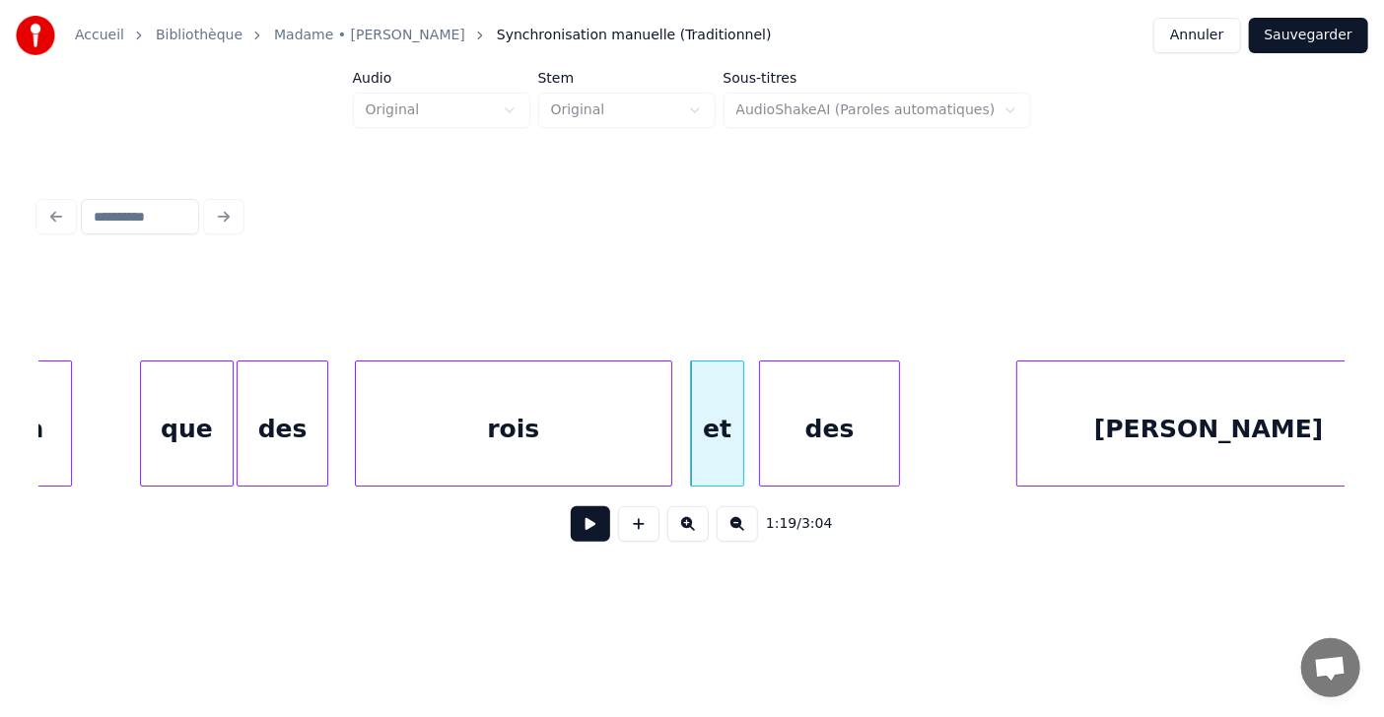
click at [816, 416] on div "des" at bounding box center [829, 429] width 139 height 134
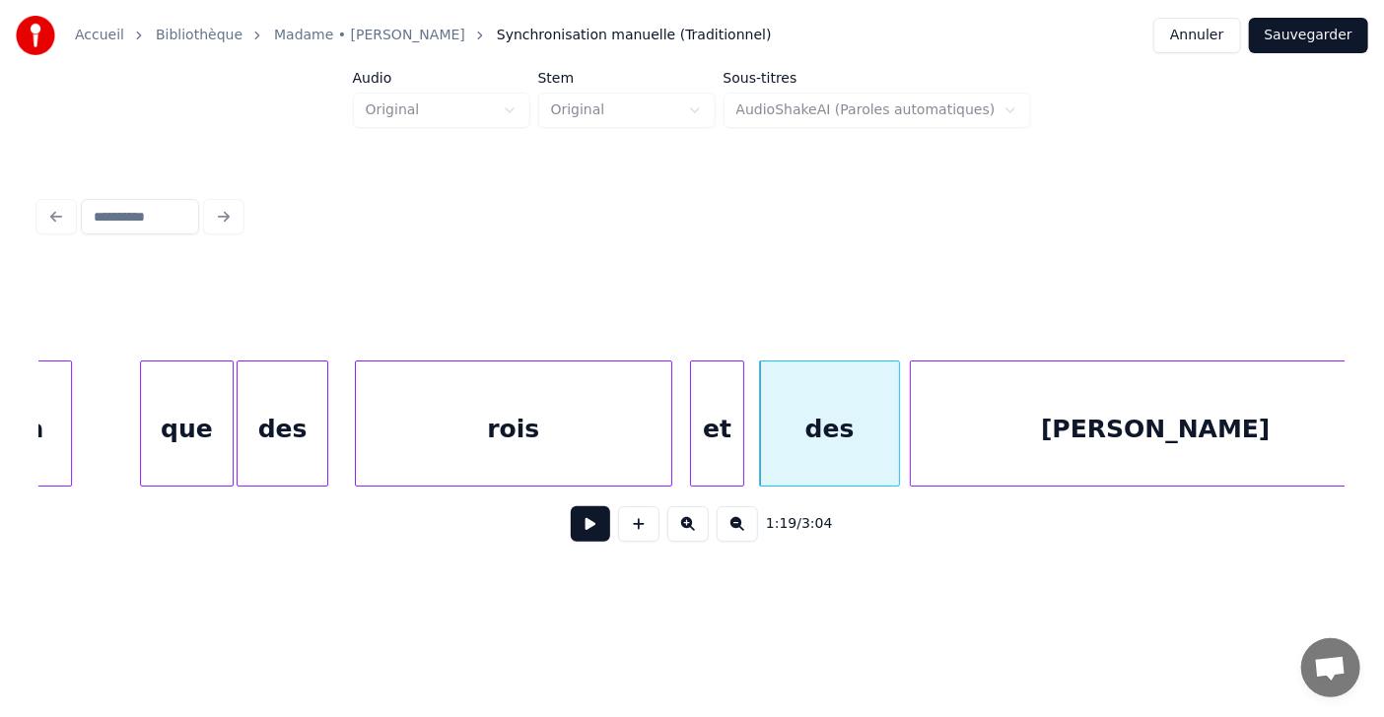
click at [915, 410] on div at bounding box center [914, 424] width 6 height 124
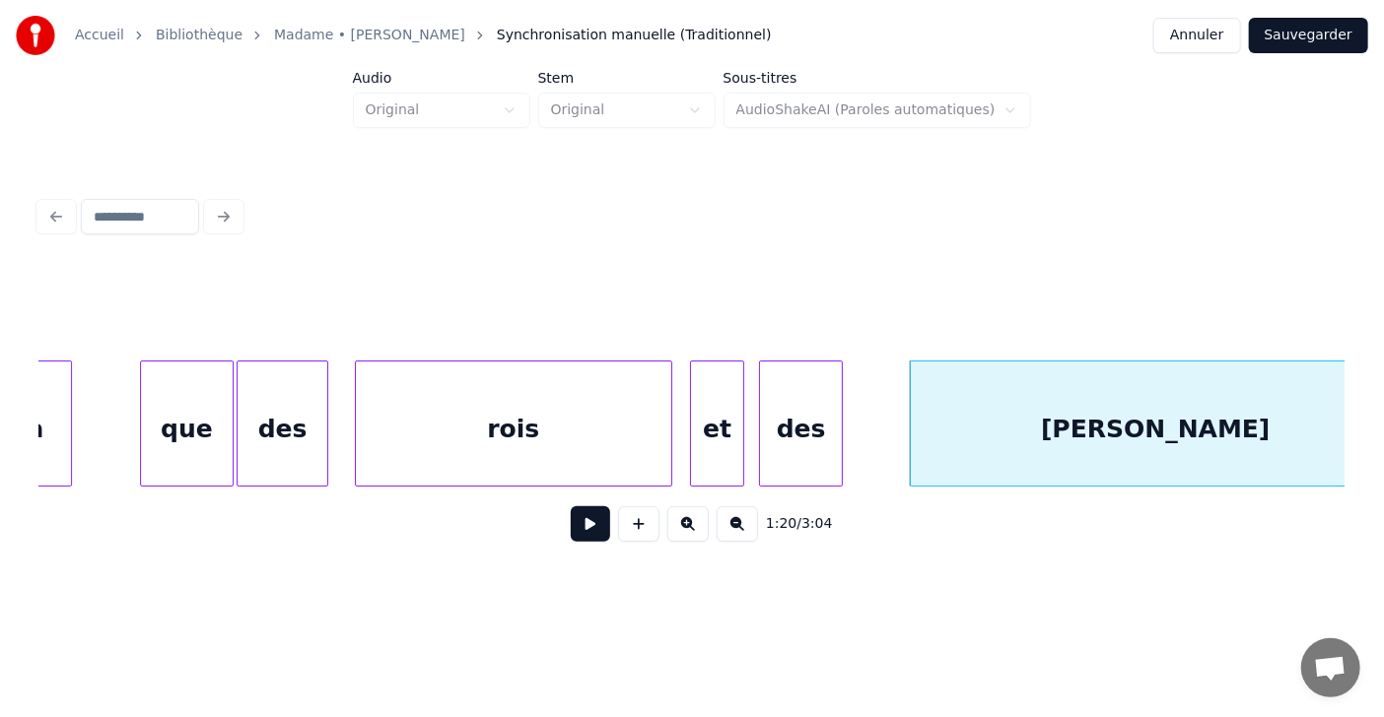
click at [839, 418] on div at bounding box center [839, 424] width 6 height 124
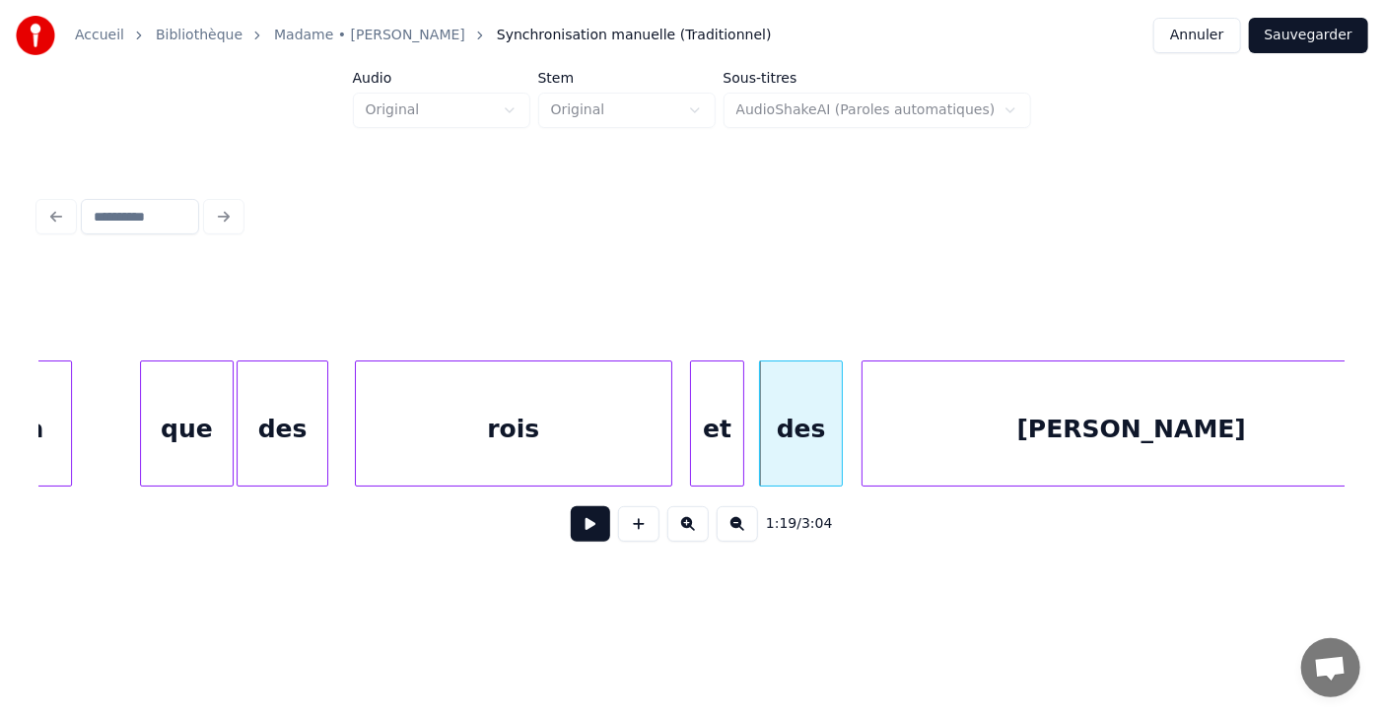
click at [862, 420] on div at bounding box center [865, 424] width 6 height 124
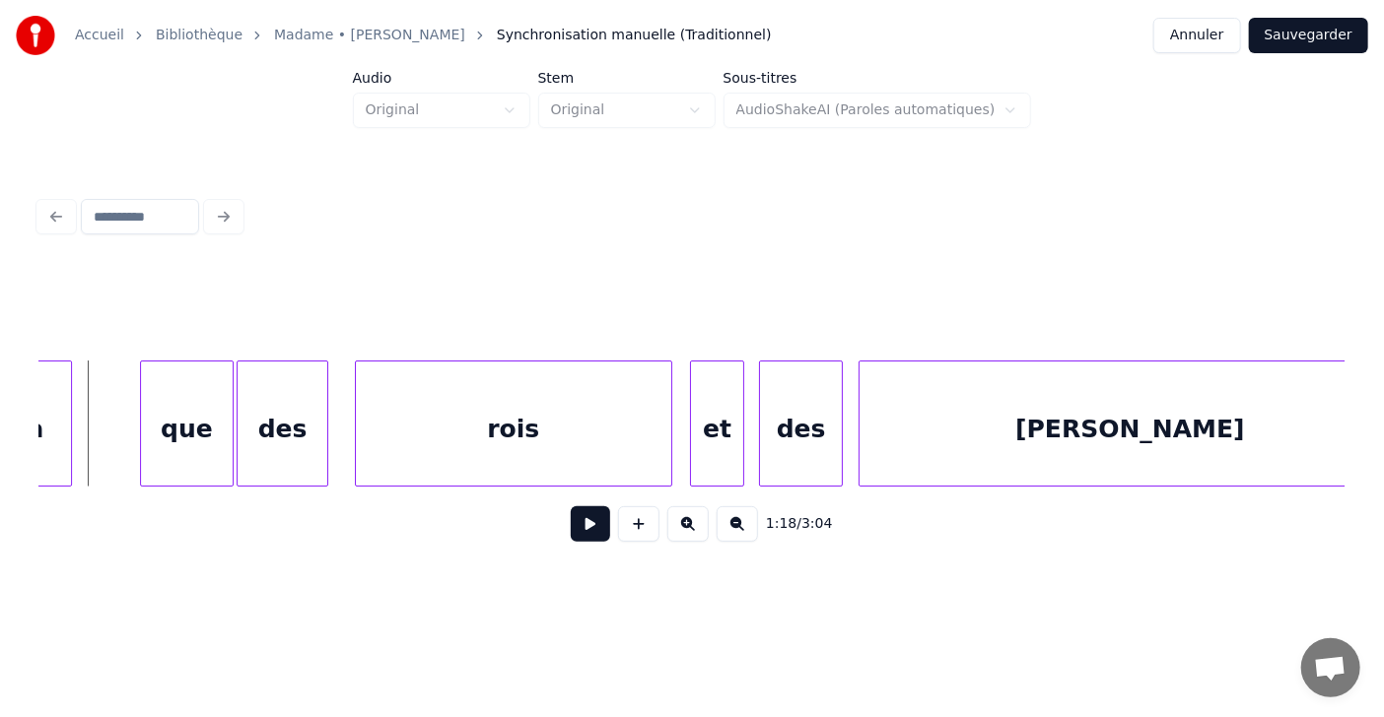
click at [580, 535] on button at bounding box center [590, 524] width 39 height 35
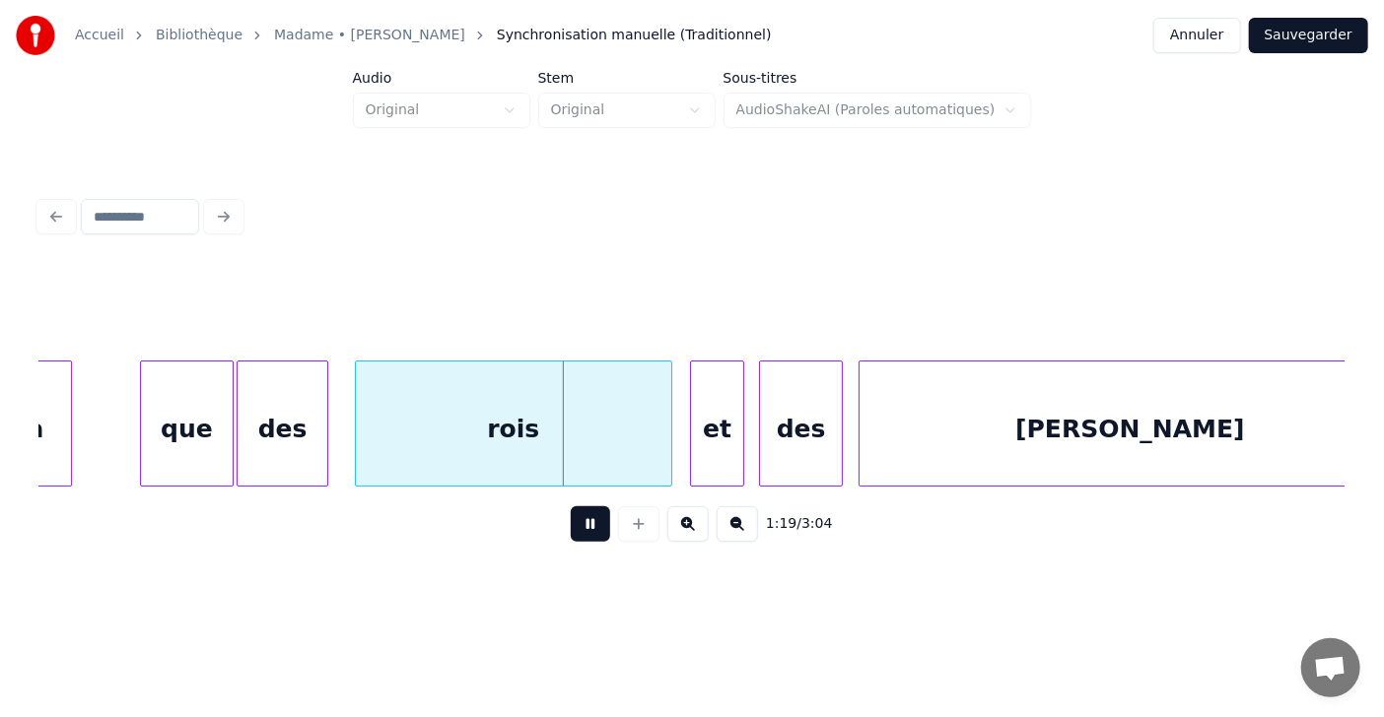
click at [580, 535] on button at bounding box center [590, 524] width 39 height 35
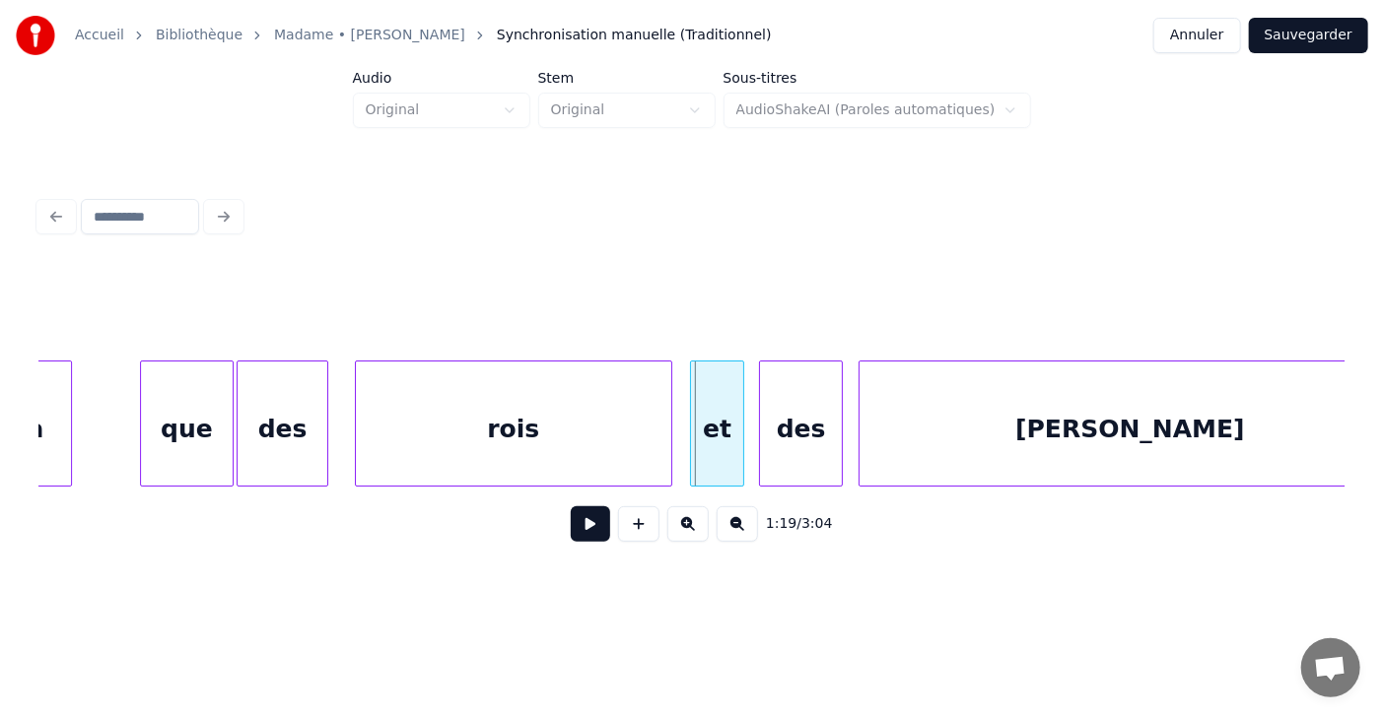
click at [577, 540] on button at bounding box center [590, 524] width 39 height 35
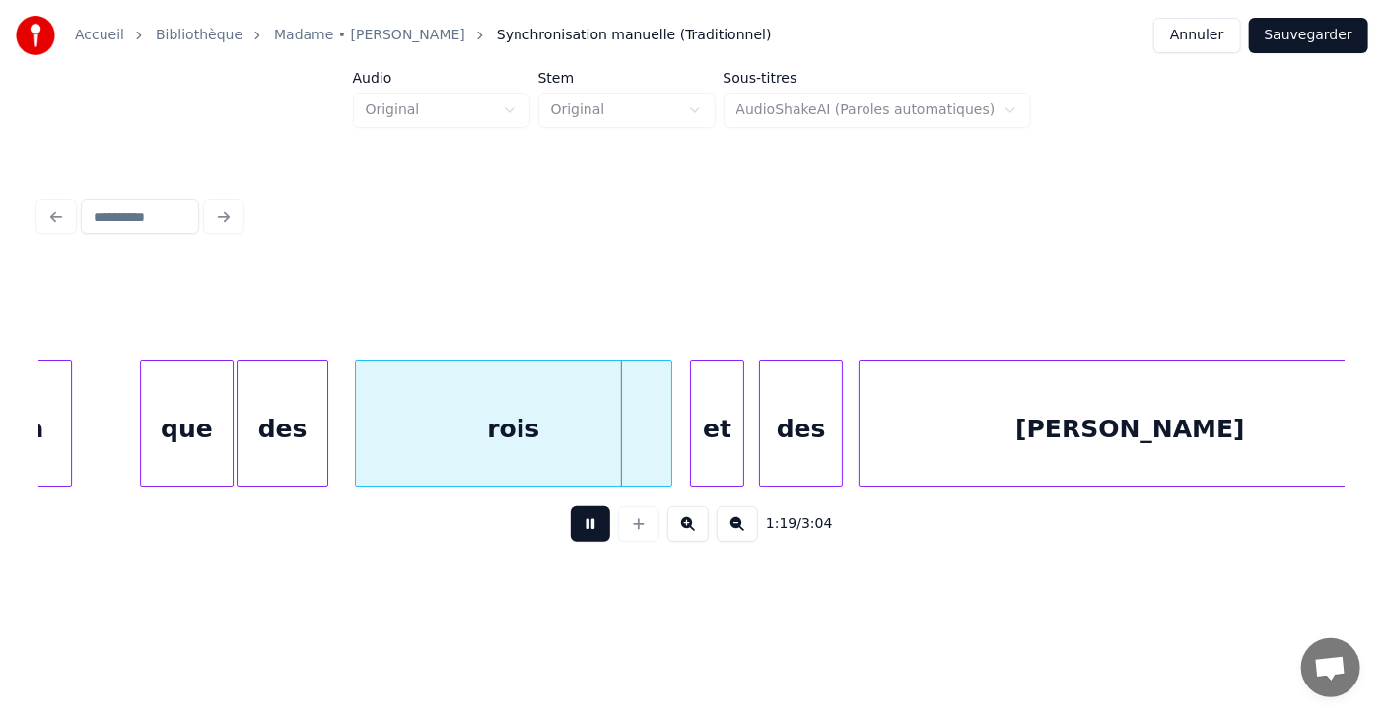
click at [577, 540] on button at bounding box center [590, 524] width 39 height 35
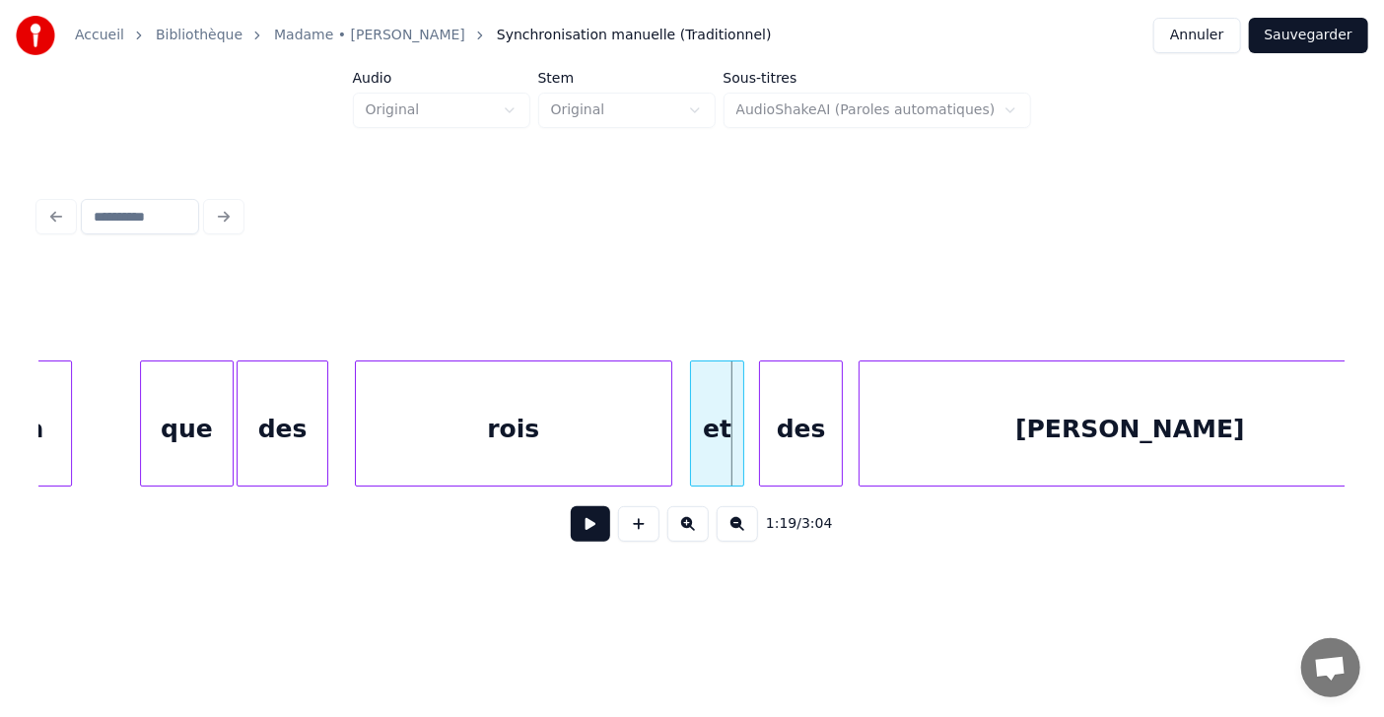
click at [577, 540] on button at bounding box center [590, 524] width 39 height 35
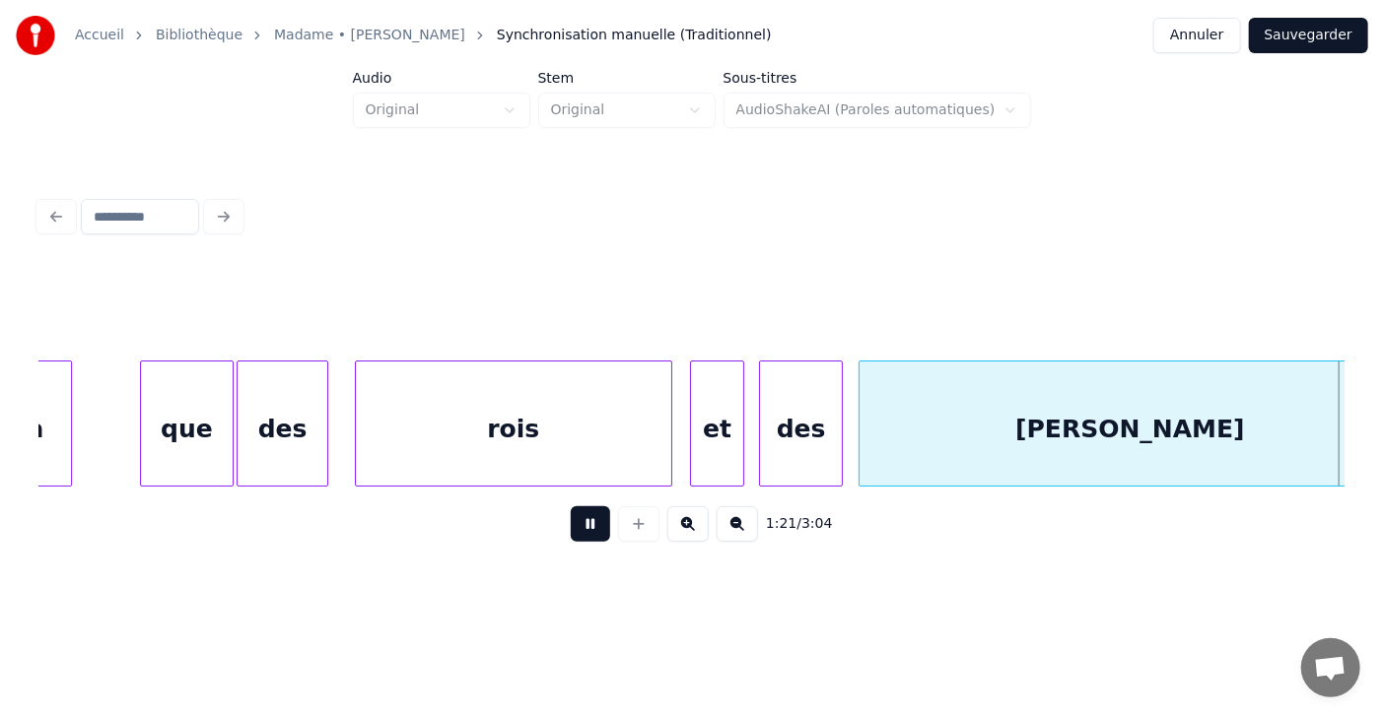
scroll to position [0, 43930]
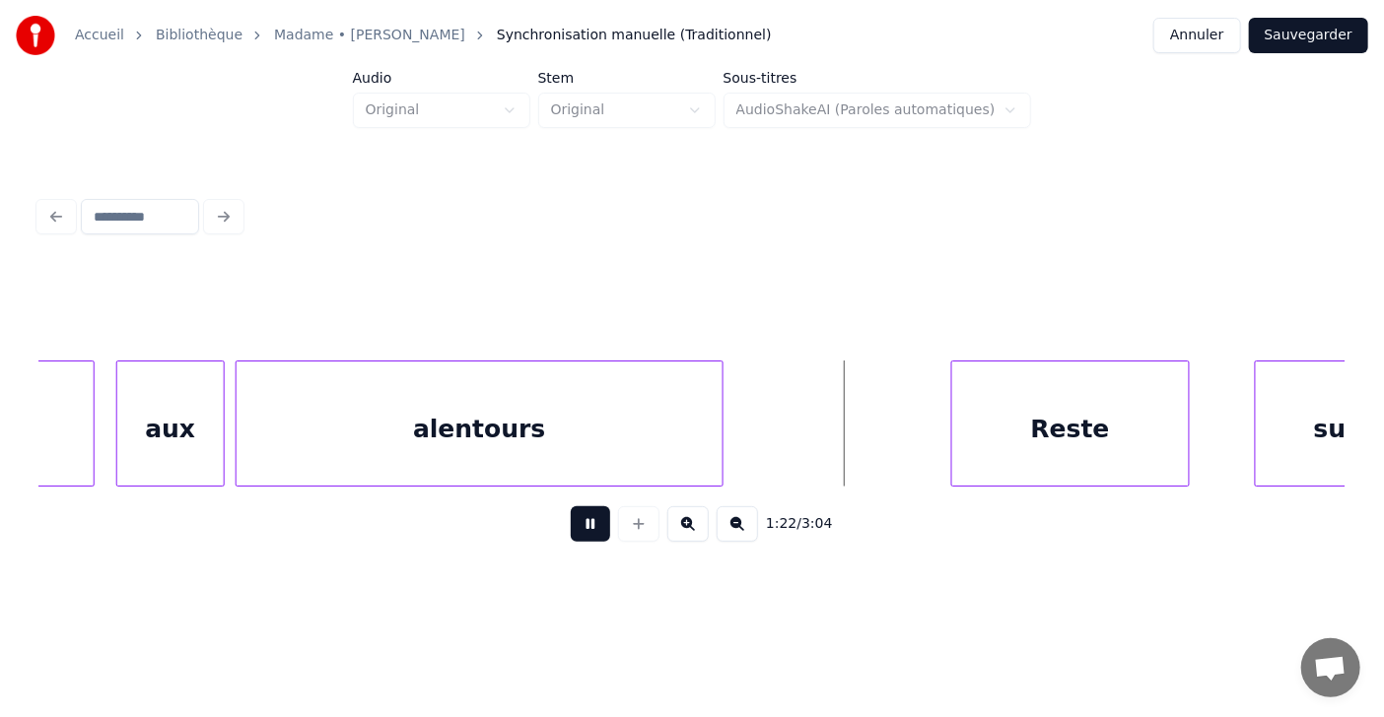
click at [577, 540] on button at bounding box center [590, 524] width 39 height 35
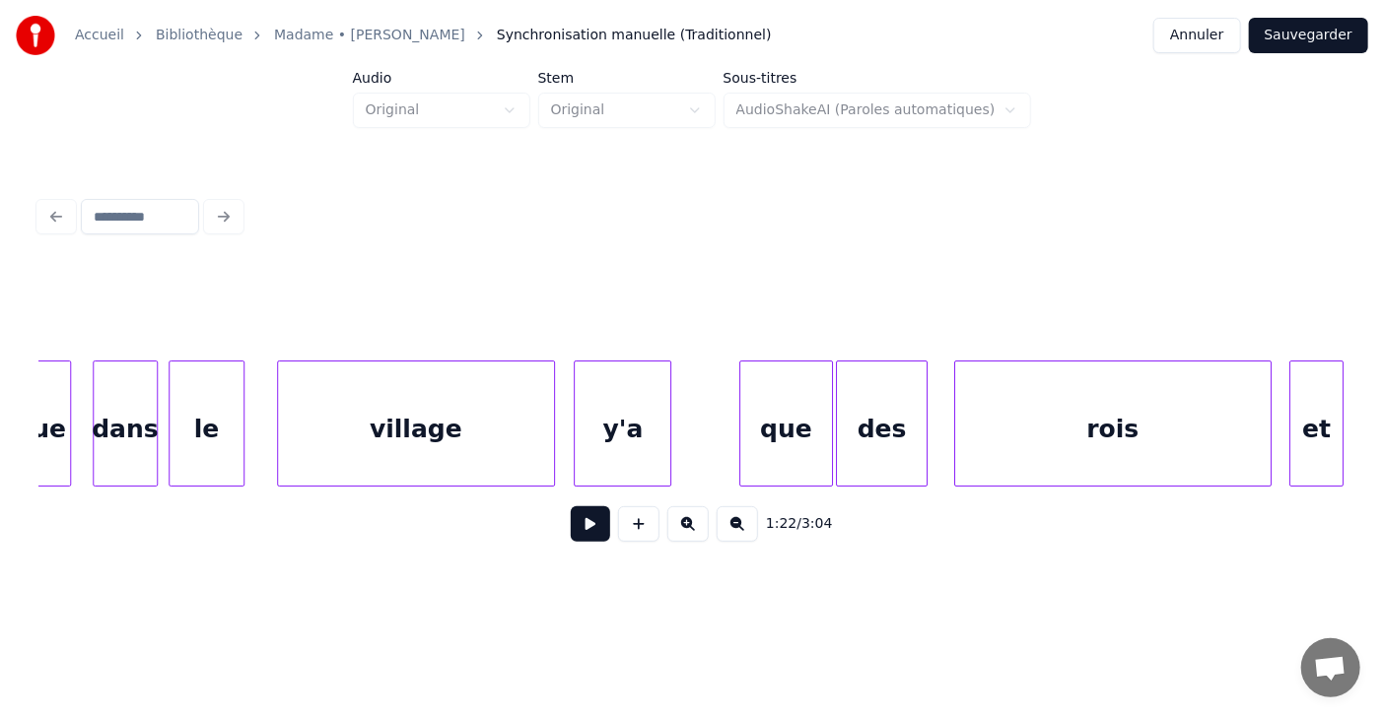
scroll to position [0, 41985]
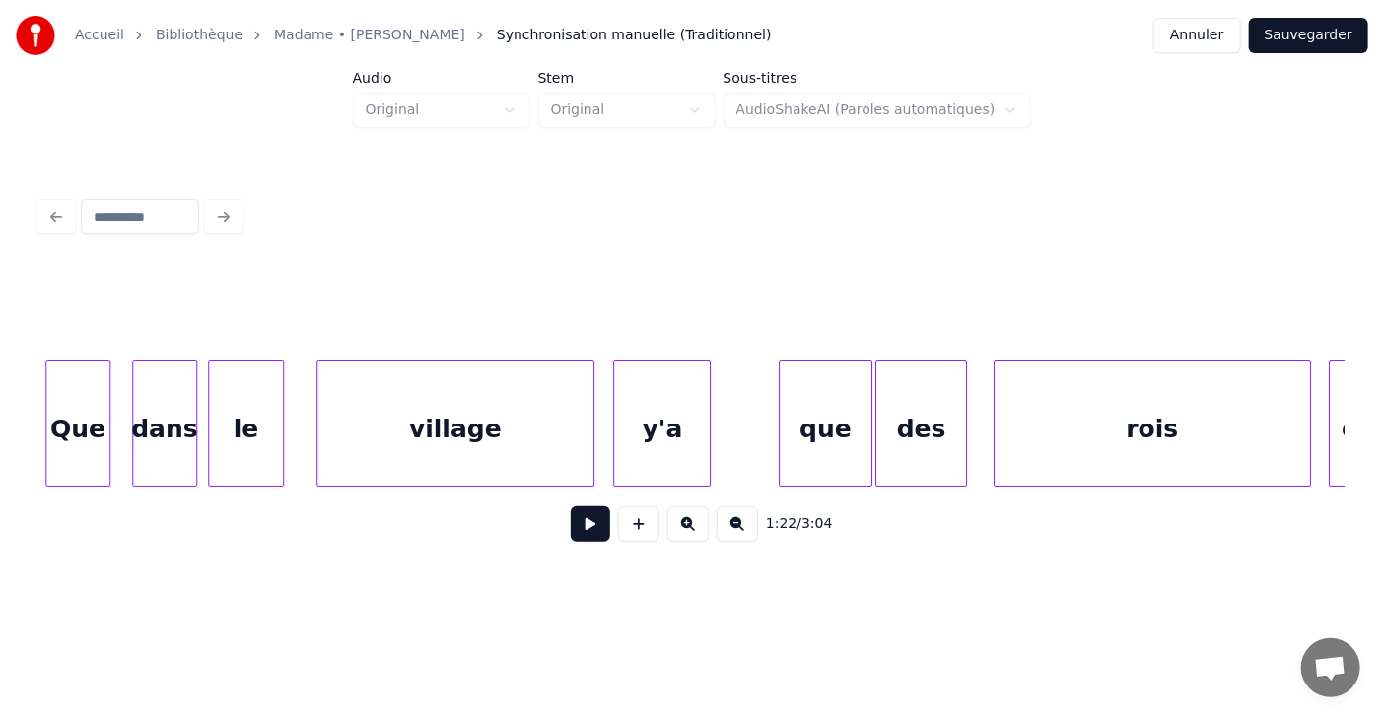
click at [588, 534] on button at bounding box center [590, 524] width 39 height 35
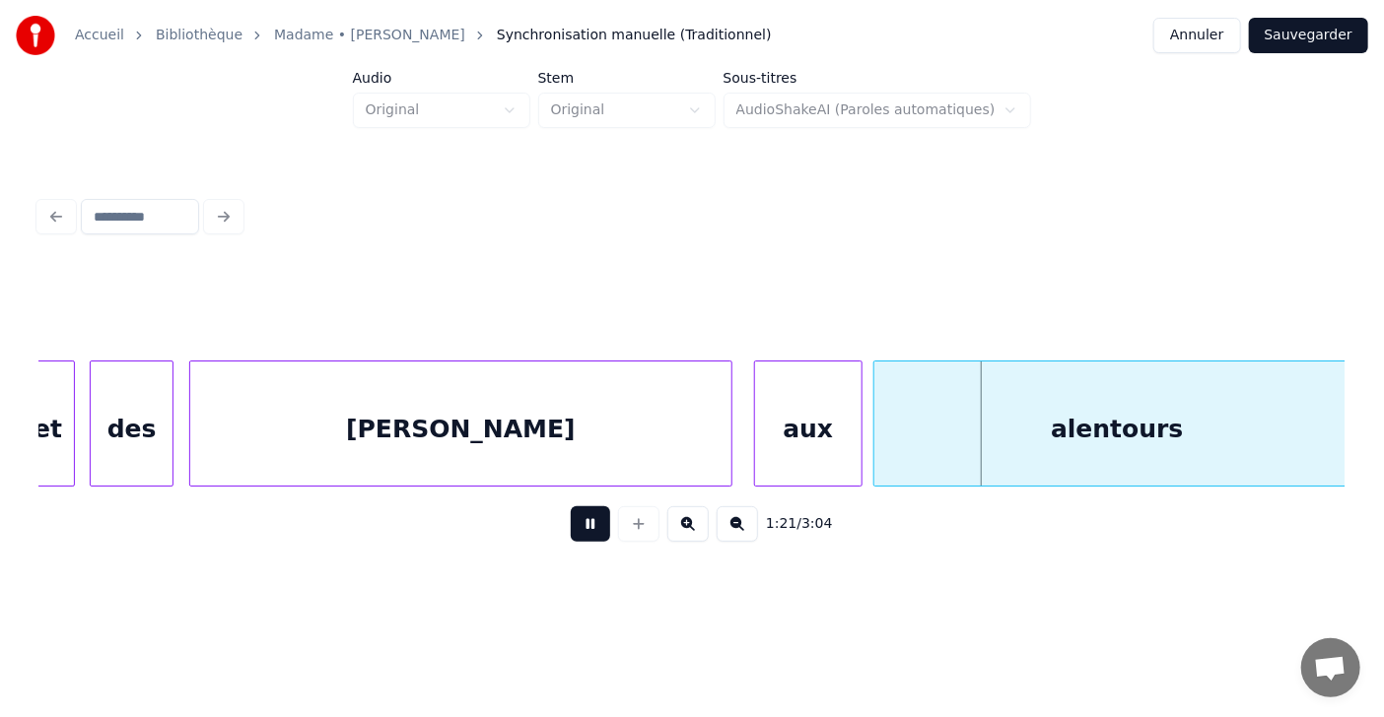
click at [588, 534] on button at bounding box center [590, 524] width 39 height 35
click at [648, 423] on div at bounding box center [649, 424] width 6 height 124
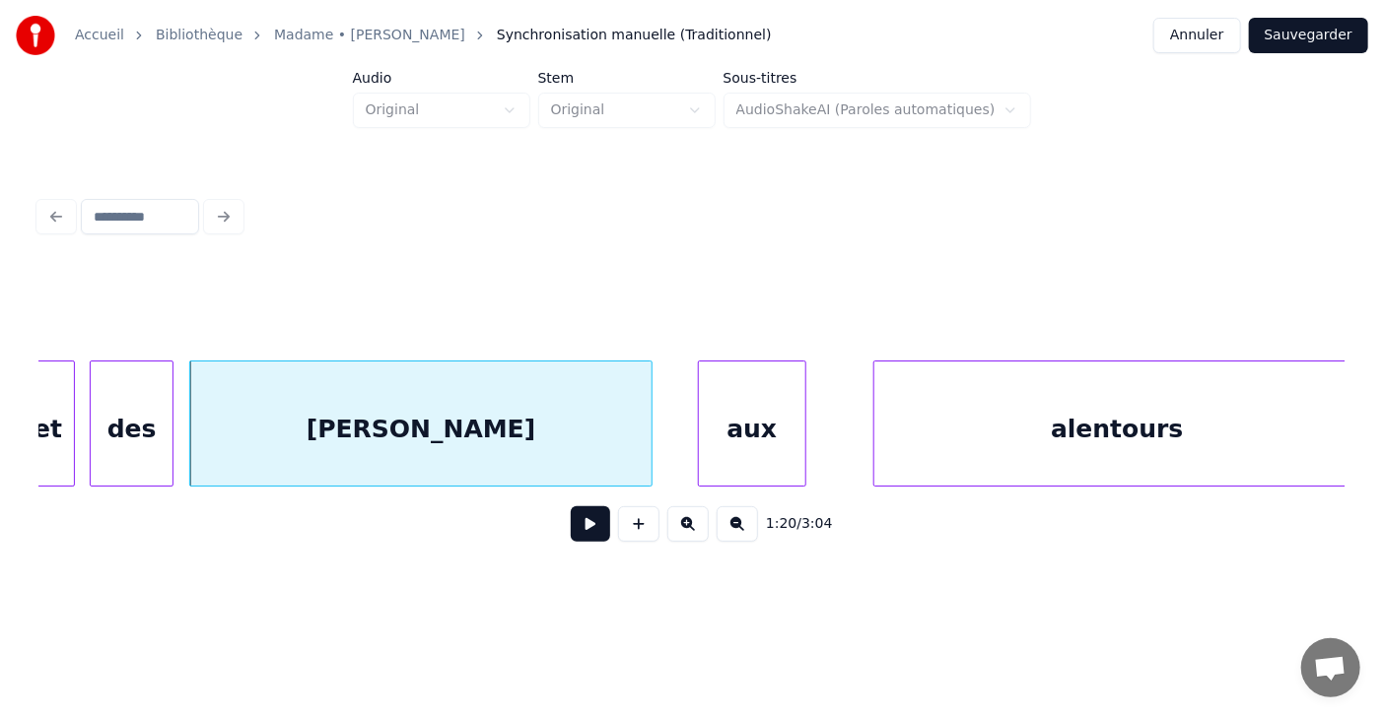
click at [732, 428] on div "aux" at bounding box center [752, 429] width 106 height 134
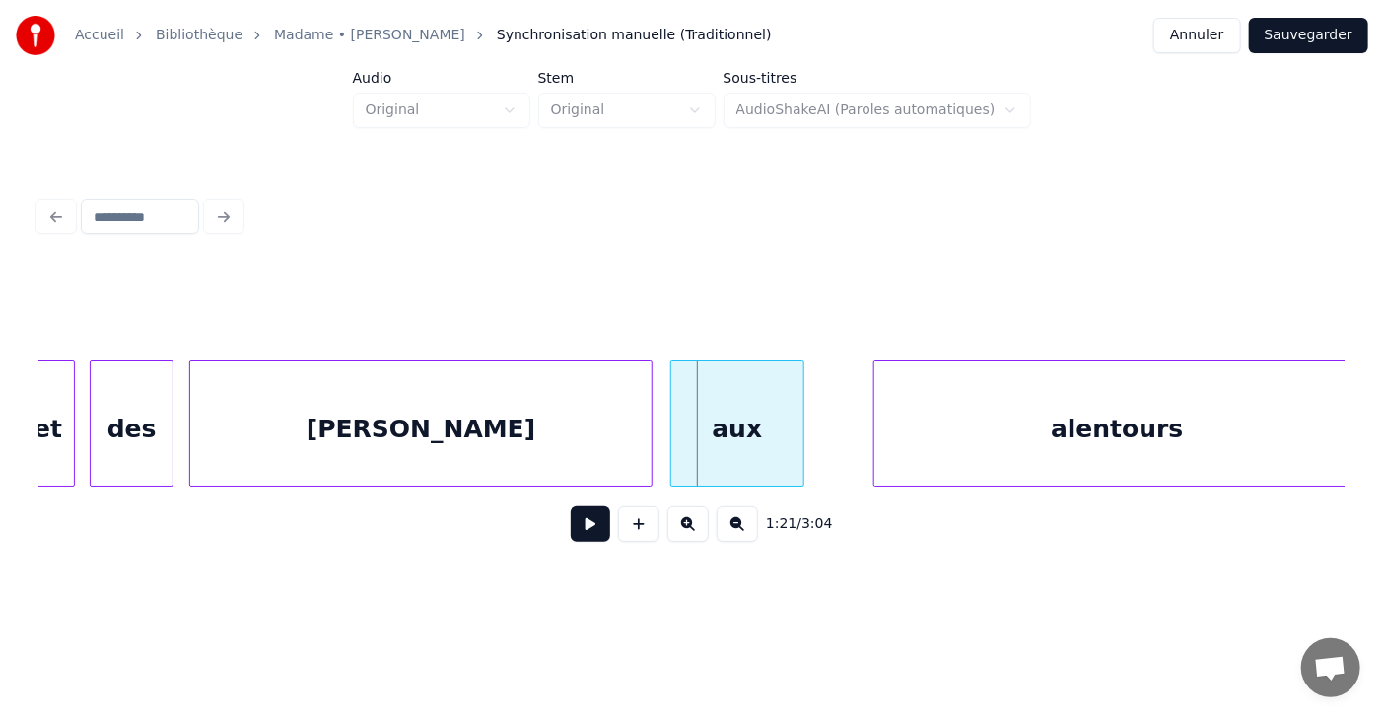
click at [673, 422] on div at bounding box center [674, 424] width 6 height 124
click at [813, 428] on div at bounding box center [816, 424] width 6 height 124
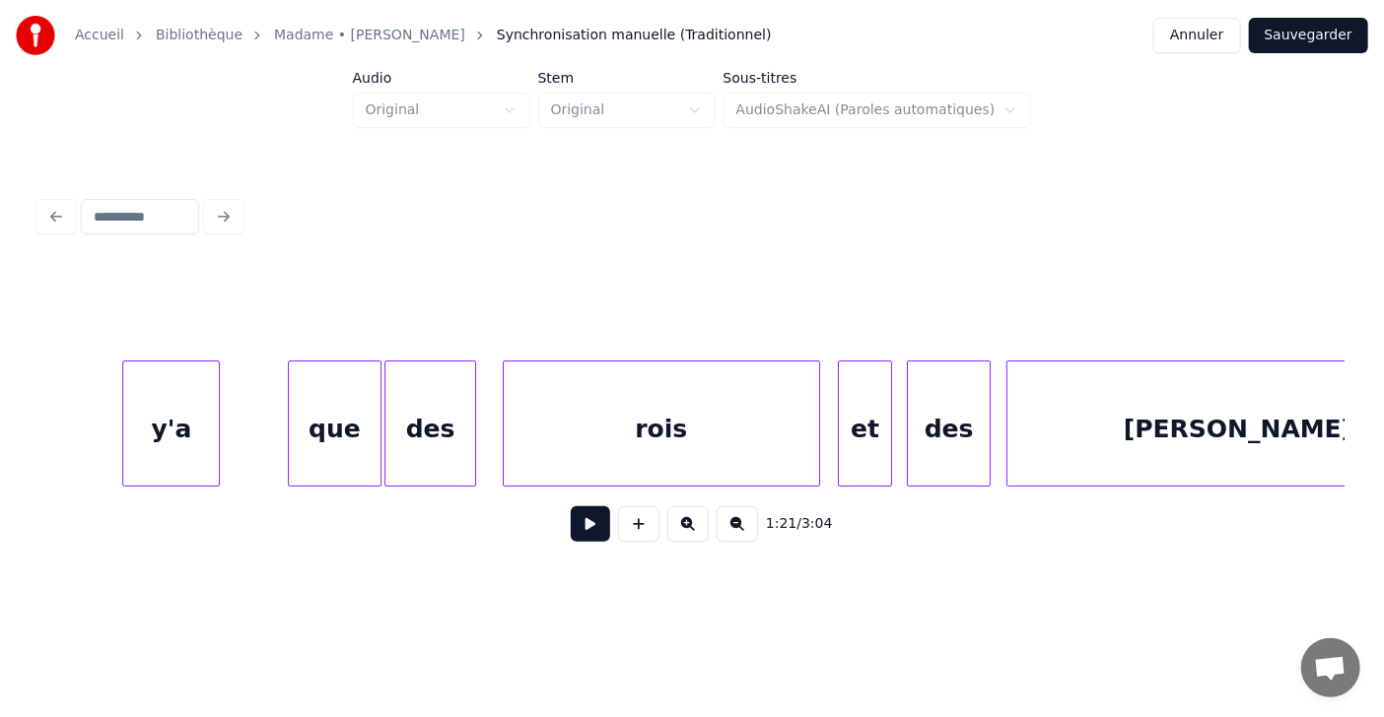
scroll to position [0, 42398]
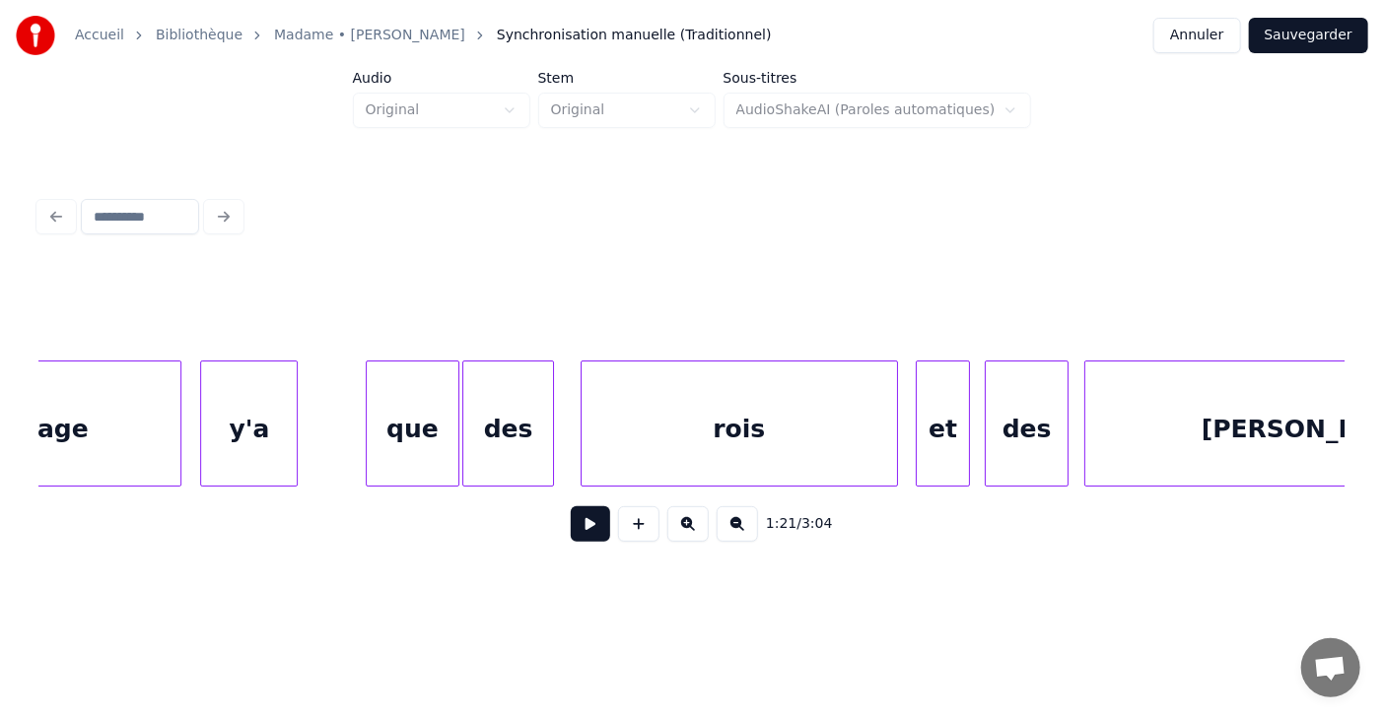
click at [571, 531] on button at bounding box center [590, 524] width 39 height 35
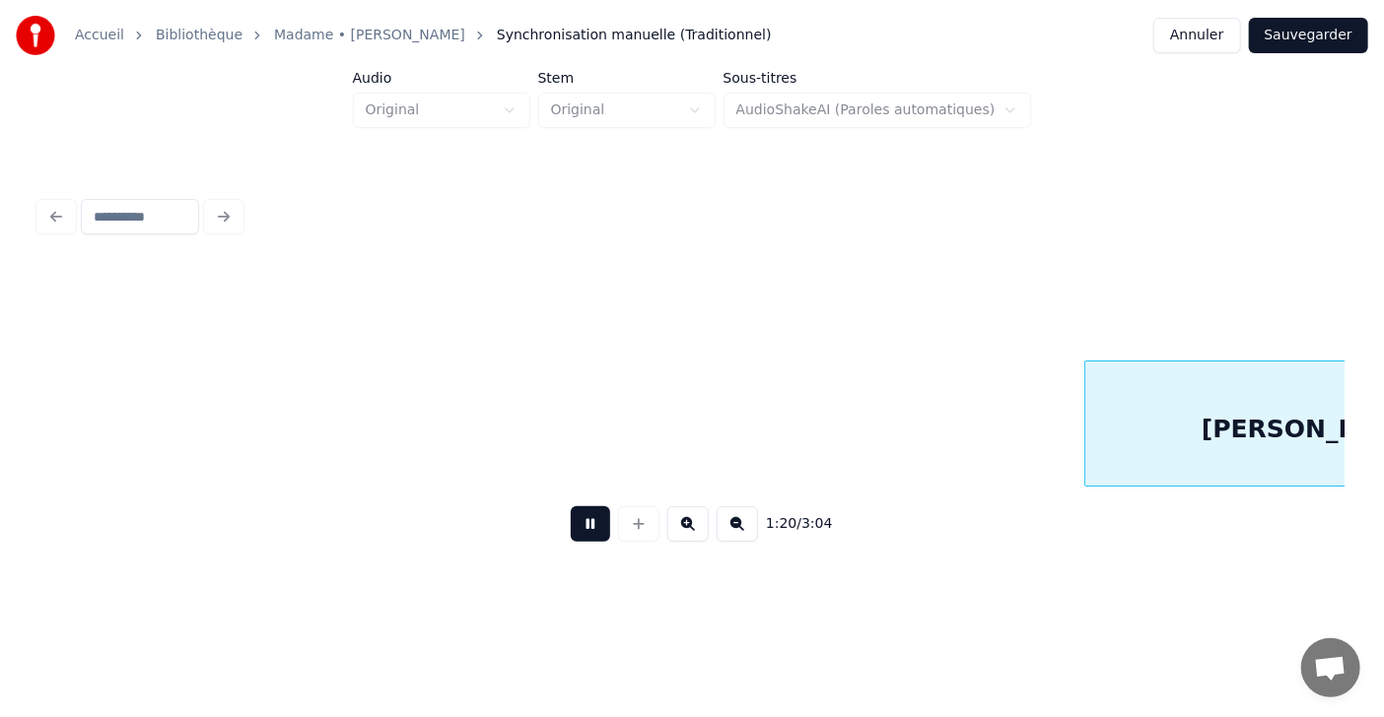
scroll to position [0, 43717]
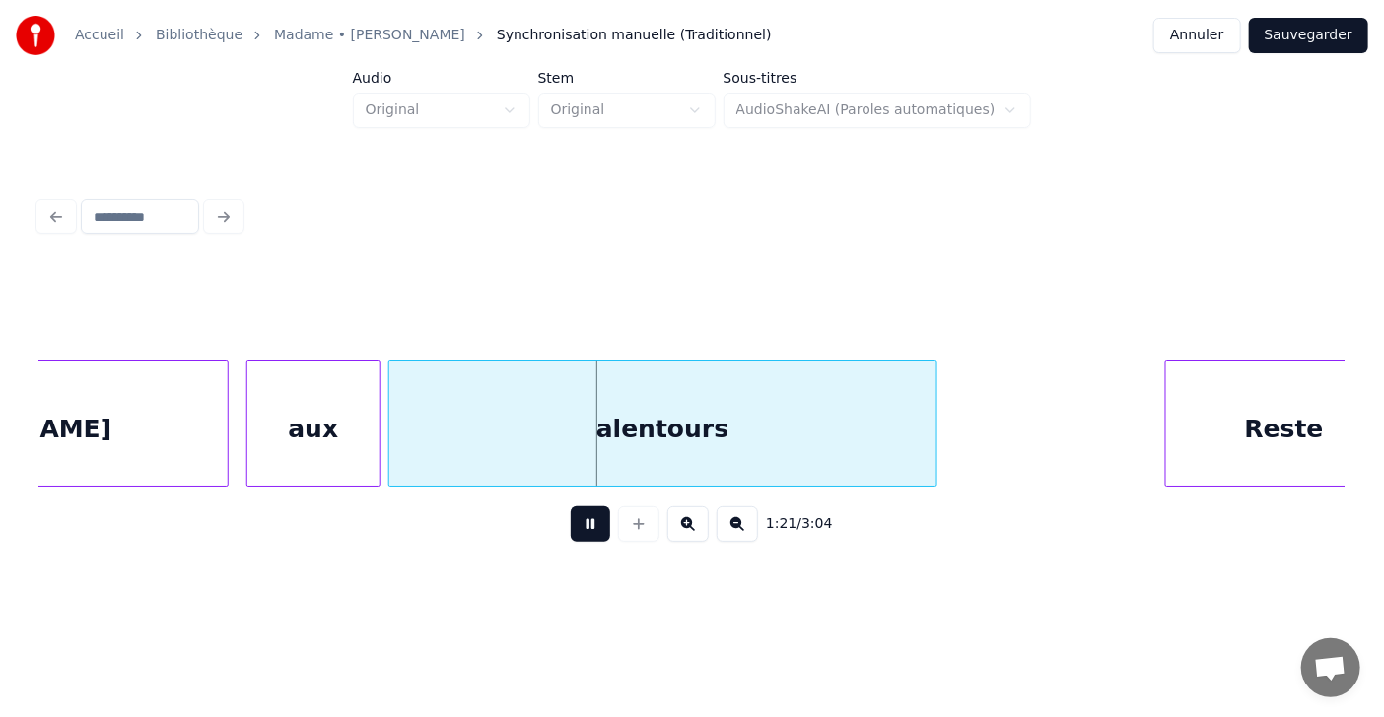
click at [571, 531] on button at bounding box center [590, 524] width 39 height 35
click at [106, 423] on div at bounding box center [109, 424] width 6 height 124
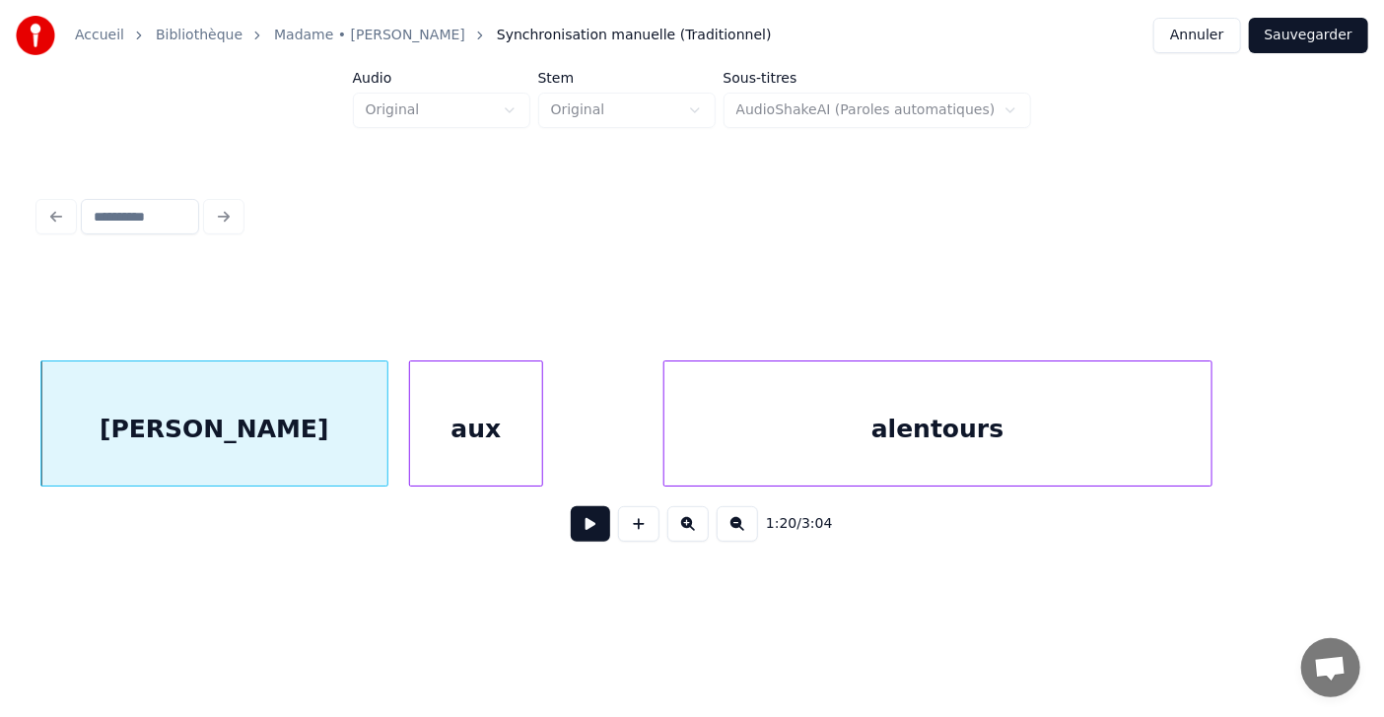
click at [475, 423] on div "aux" at bounding box center [476, 429] width 132 height 134
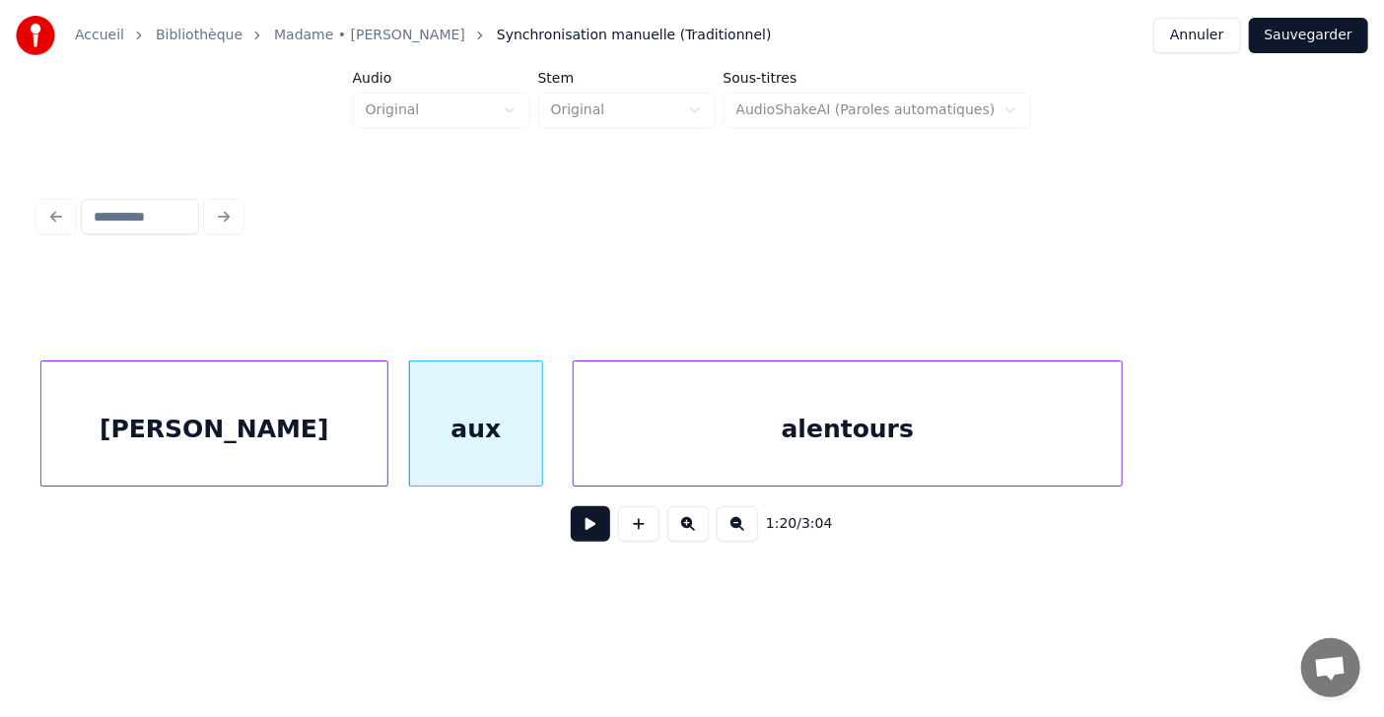
click at [582, 422] on div "alentours" at bounding box center [847, 429] width 547 height 134
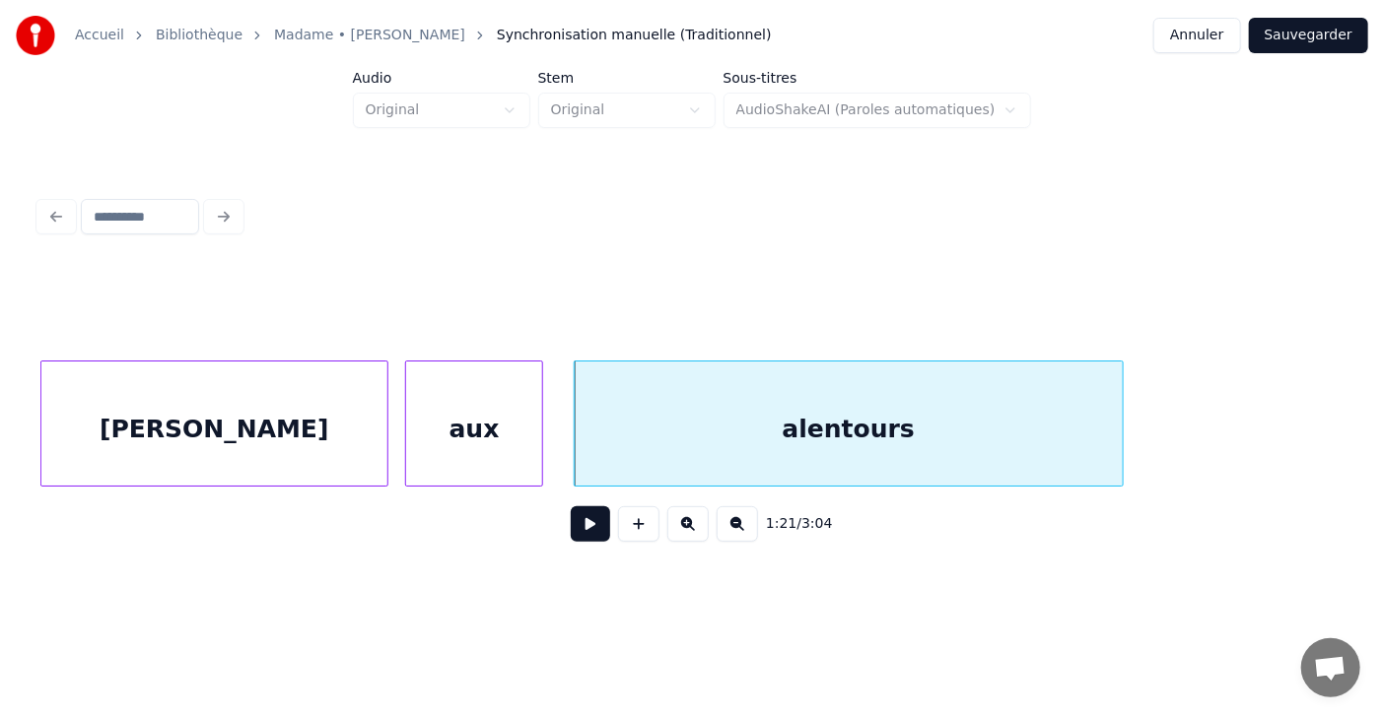
click at [406, 425] on div at bounding box center [409, 424] width 6 height 124
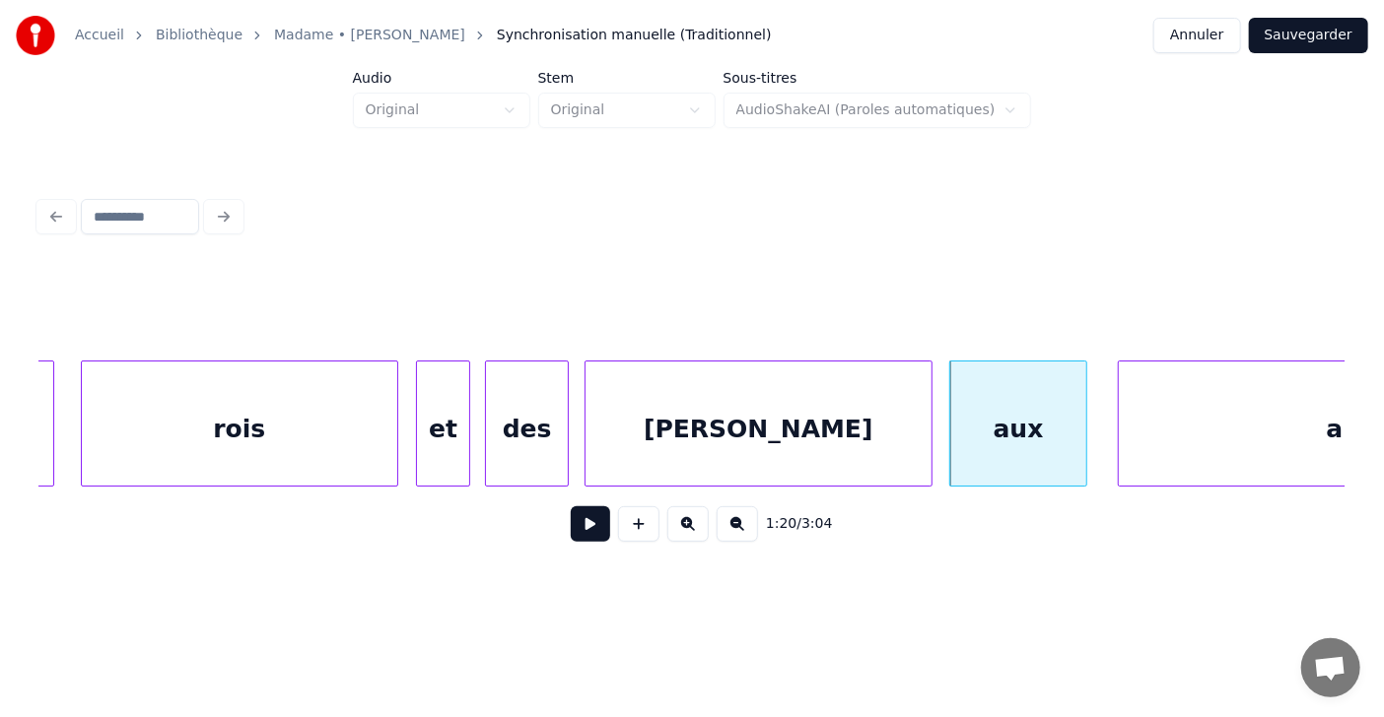
scroll to position [0, 42702]
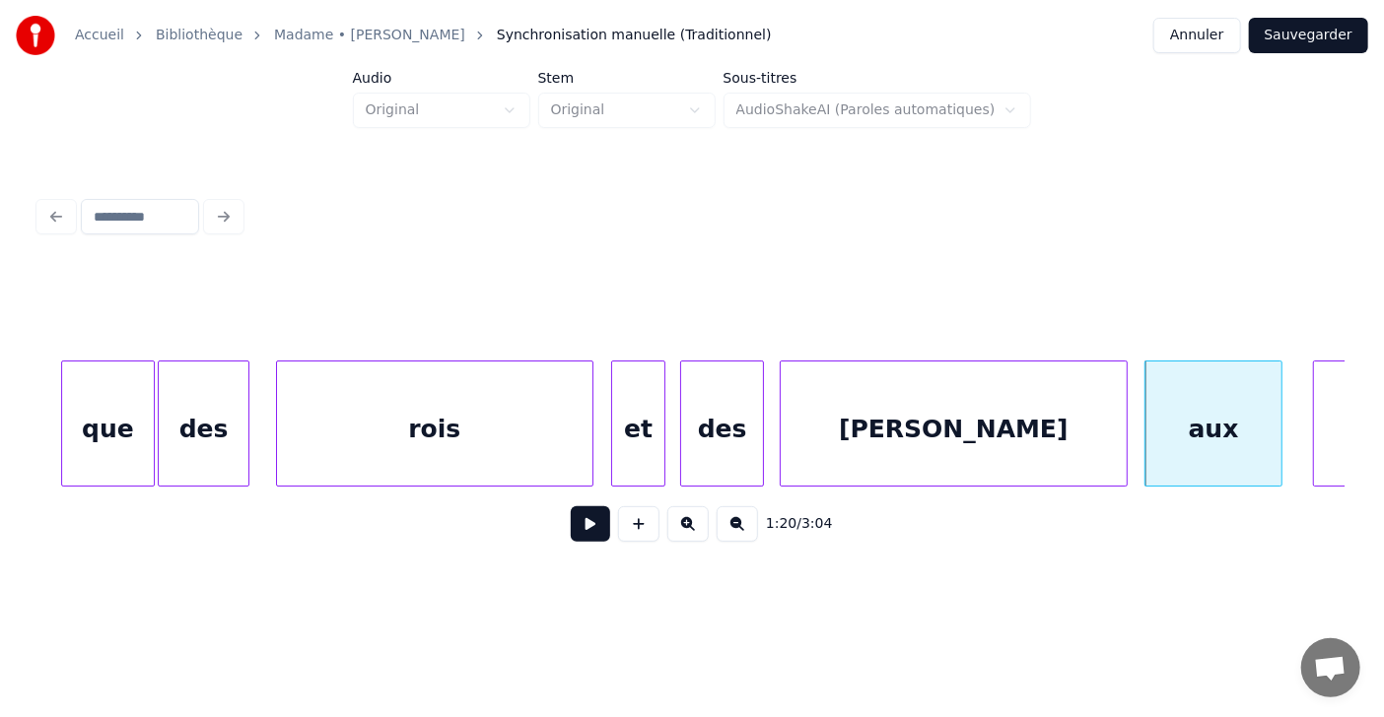
click at [36, 423] on div "1:20 / 3:04" at bounding box center [692, 374] width 1321 height 390
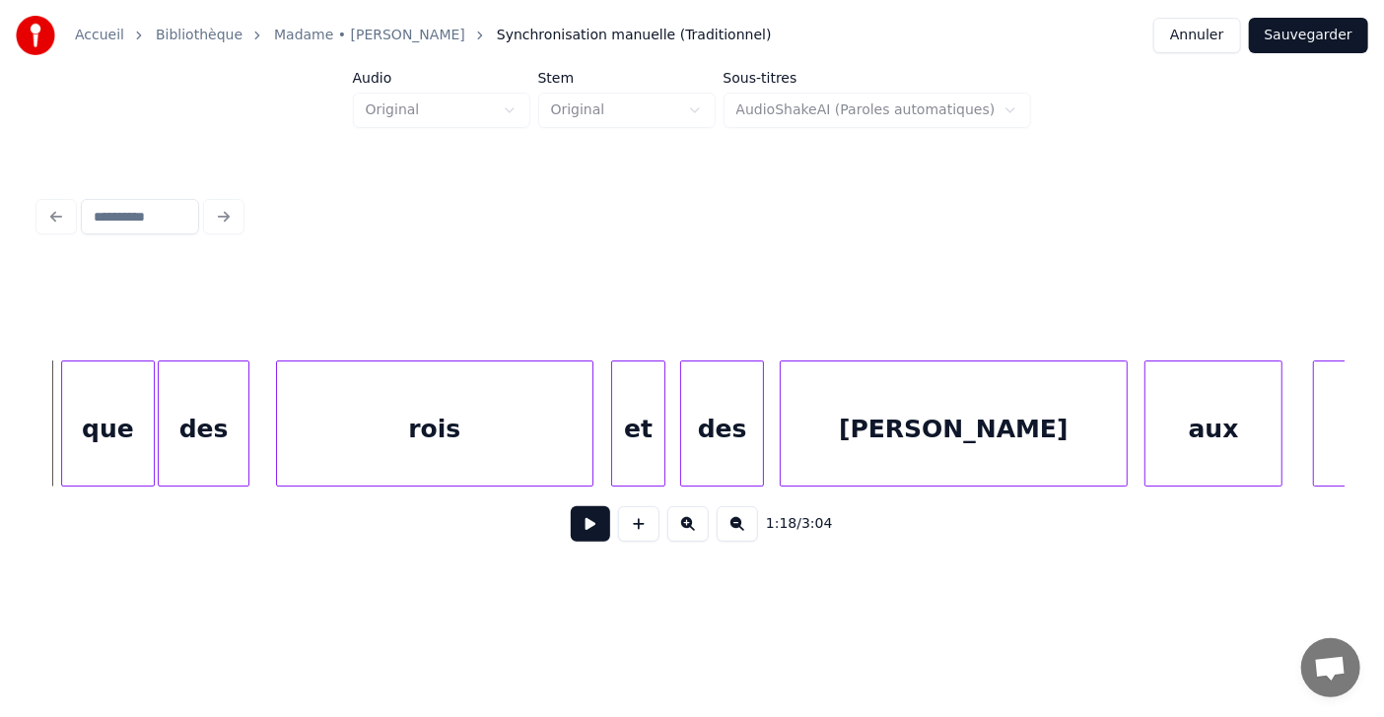
click at [580, 534] on button at bounding box center [590, 524] width 39 height 35
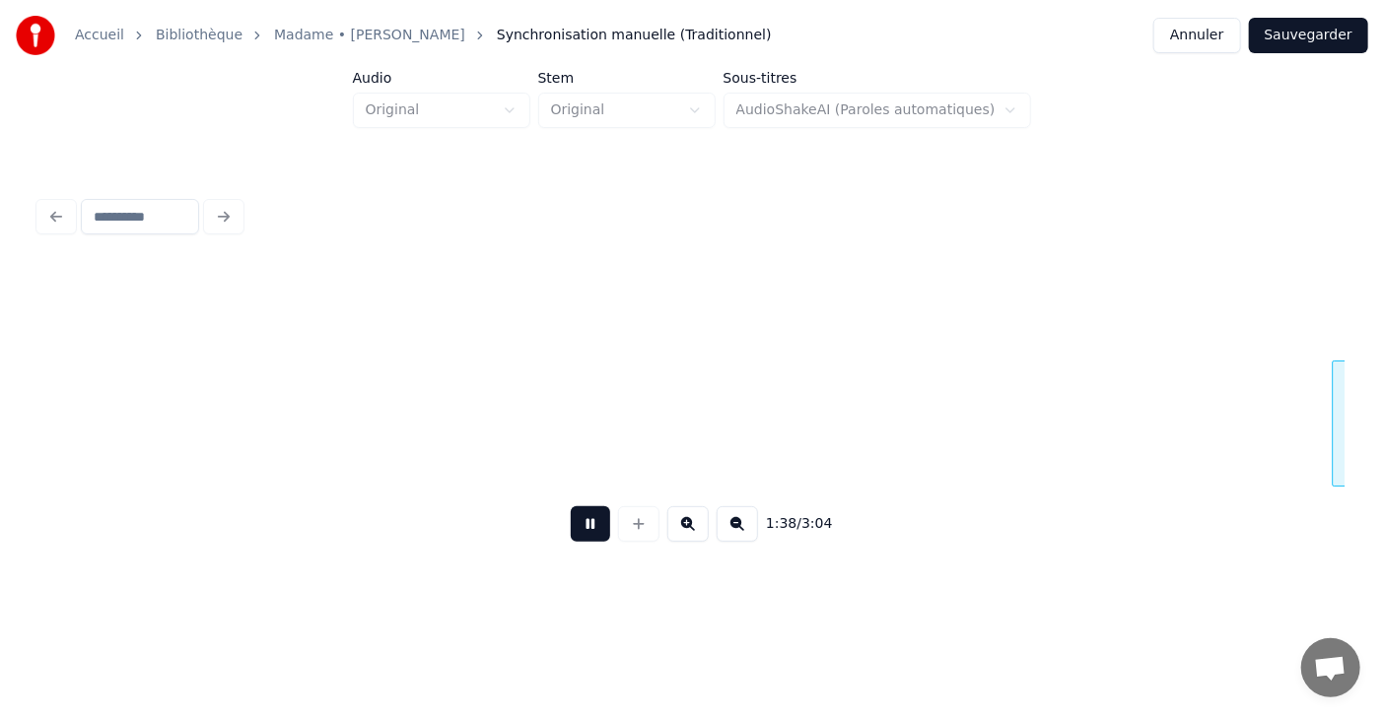
scroll to position [0, 53226]
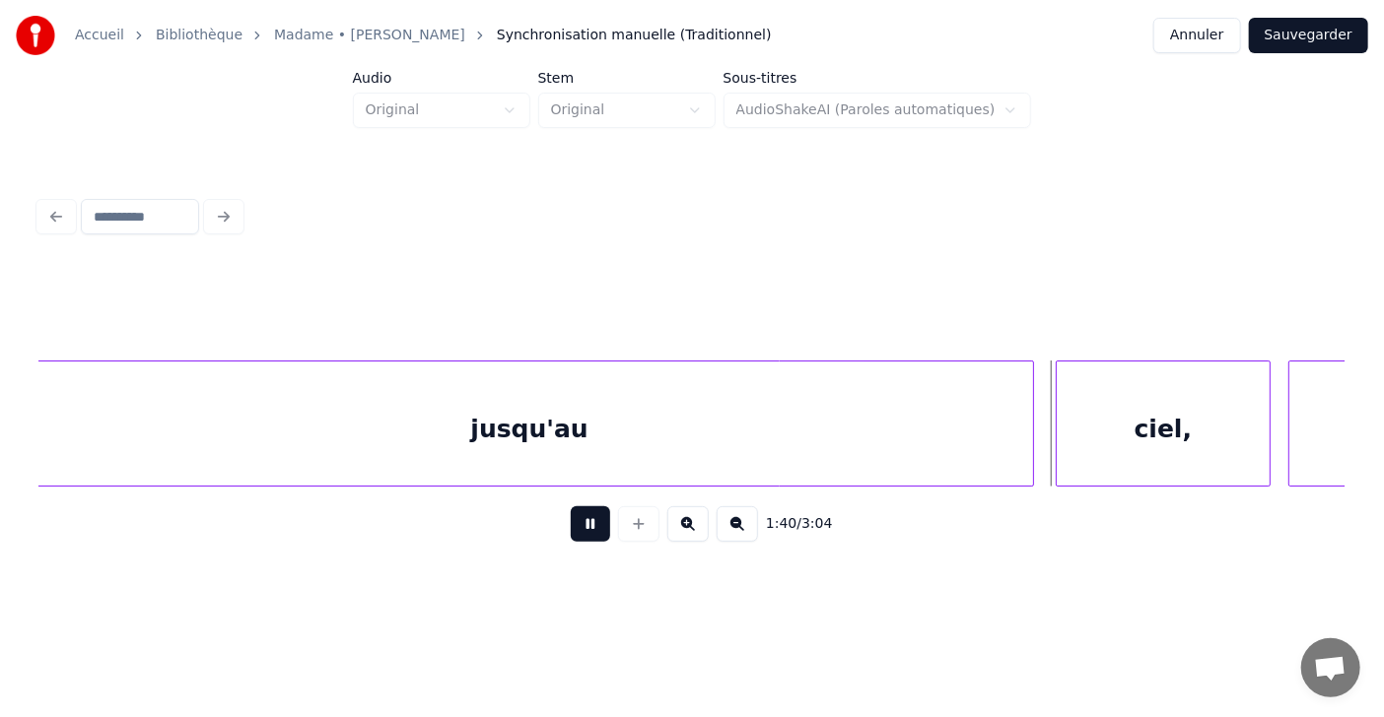
click at [580, 534] on button at bounding box center [590, 524] width 39 height 35
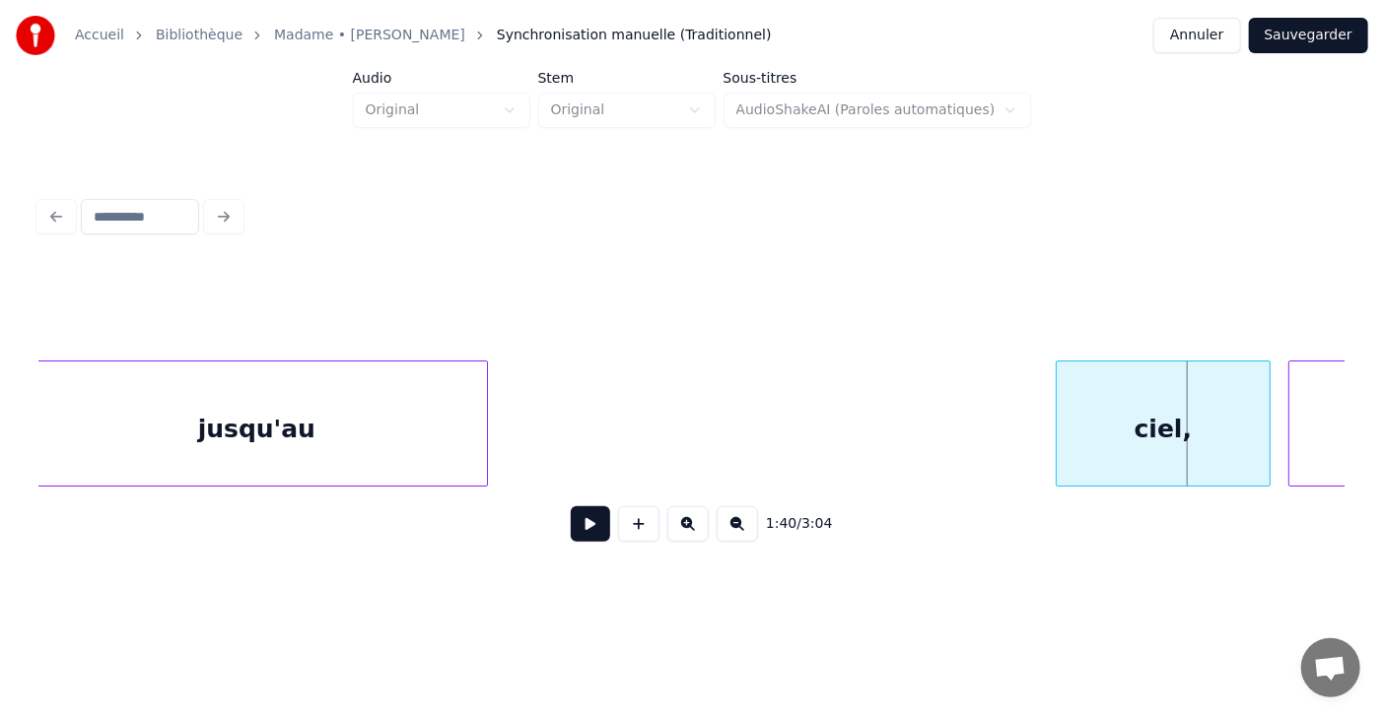
click at [483, 473] on div at bounding box center [484, 424] width 6 height 124
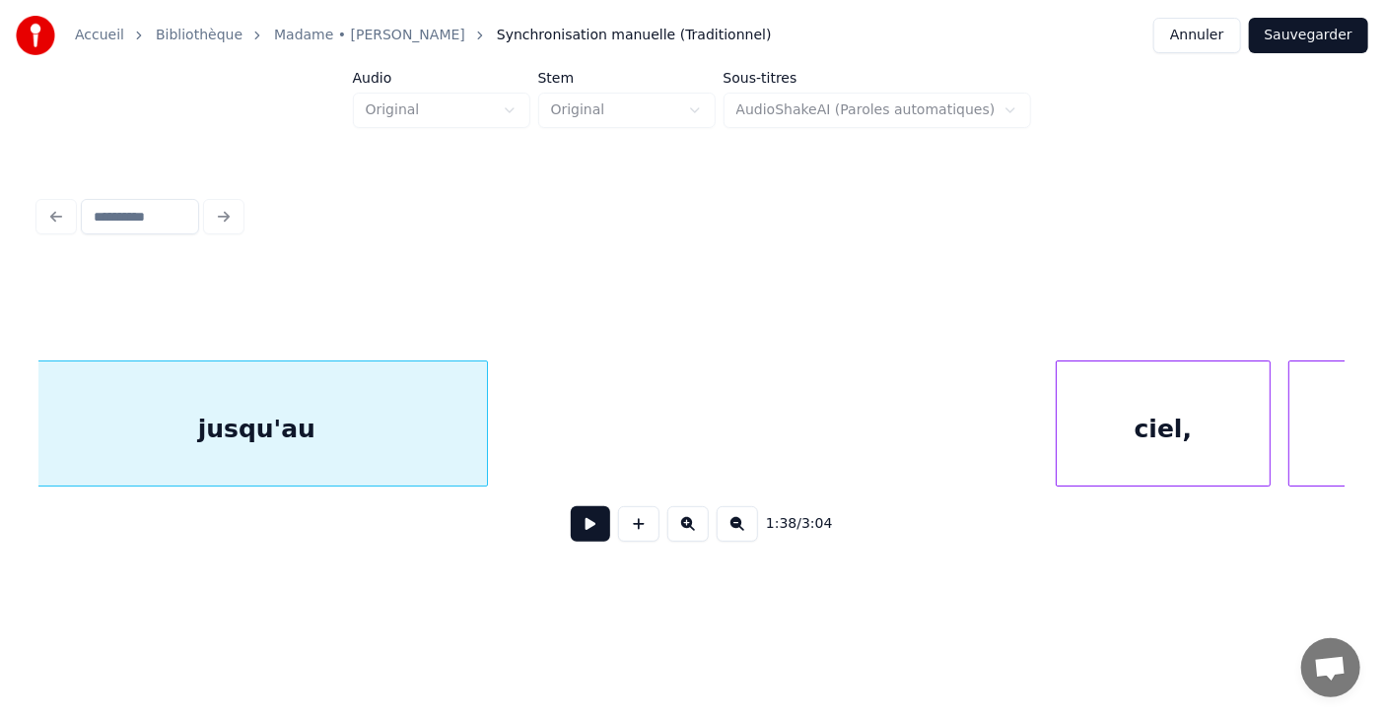
scroll to position [0, 53211]
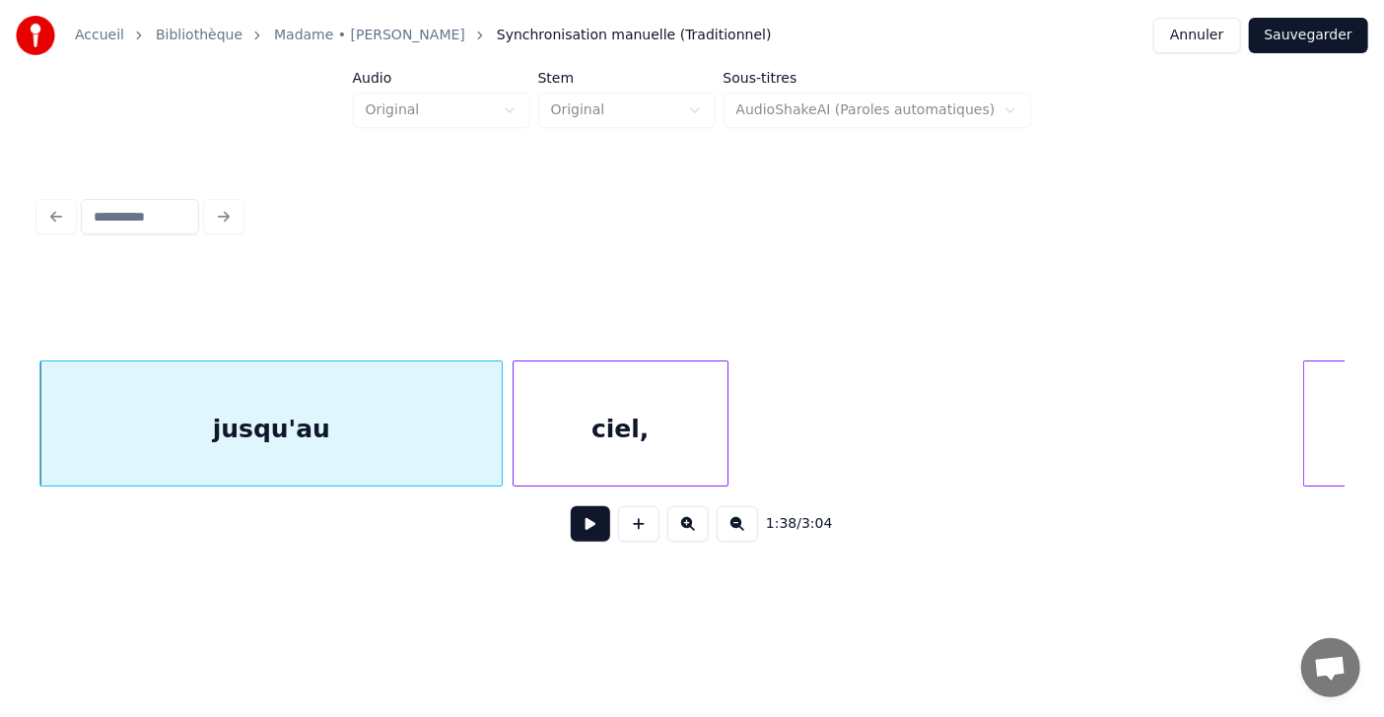
click at [648, 438] on div "ciel," at bounding box center [620, 429] width 214 height 134
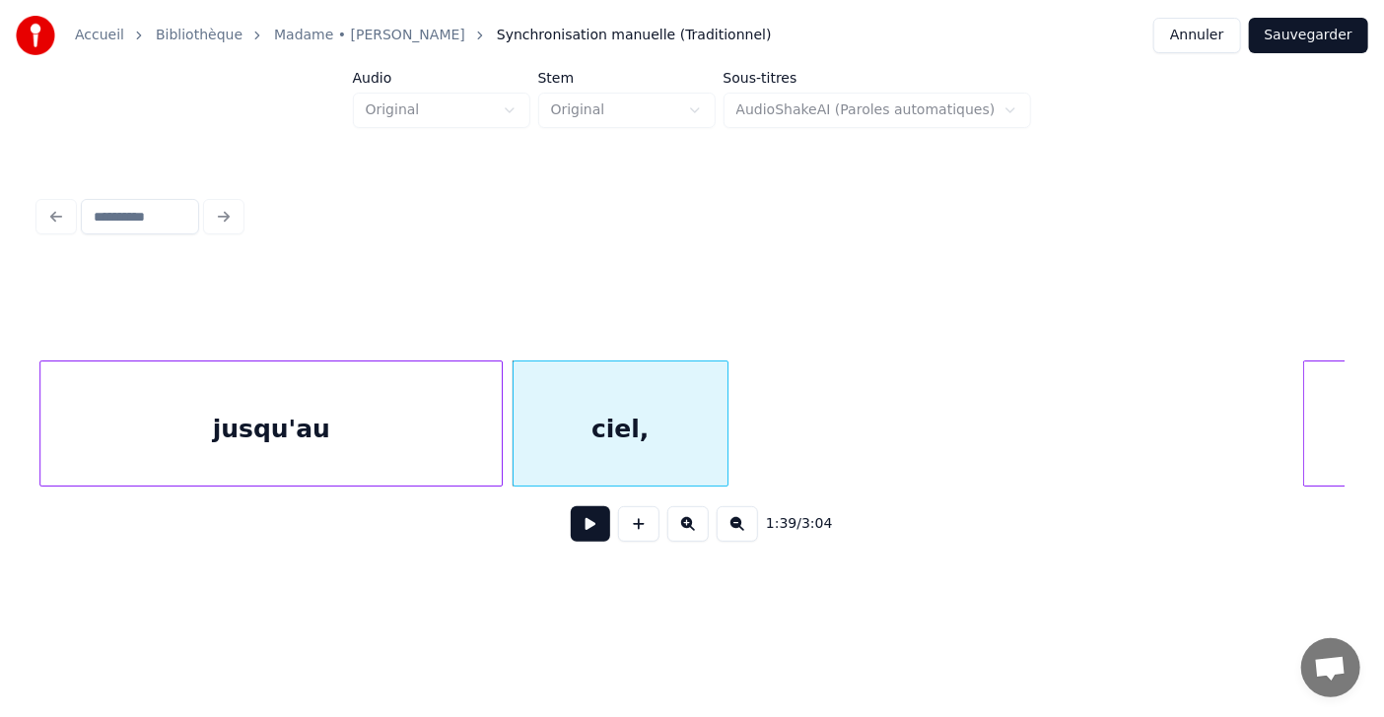
scroll to position [0, 53455]
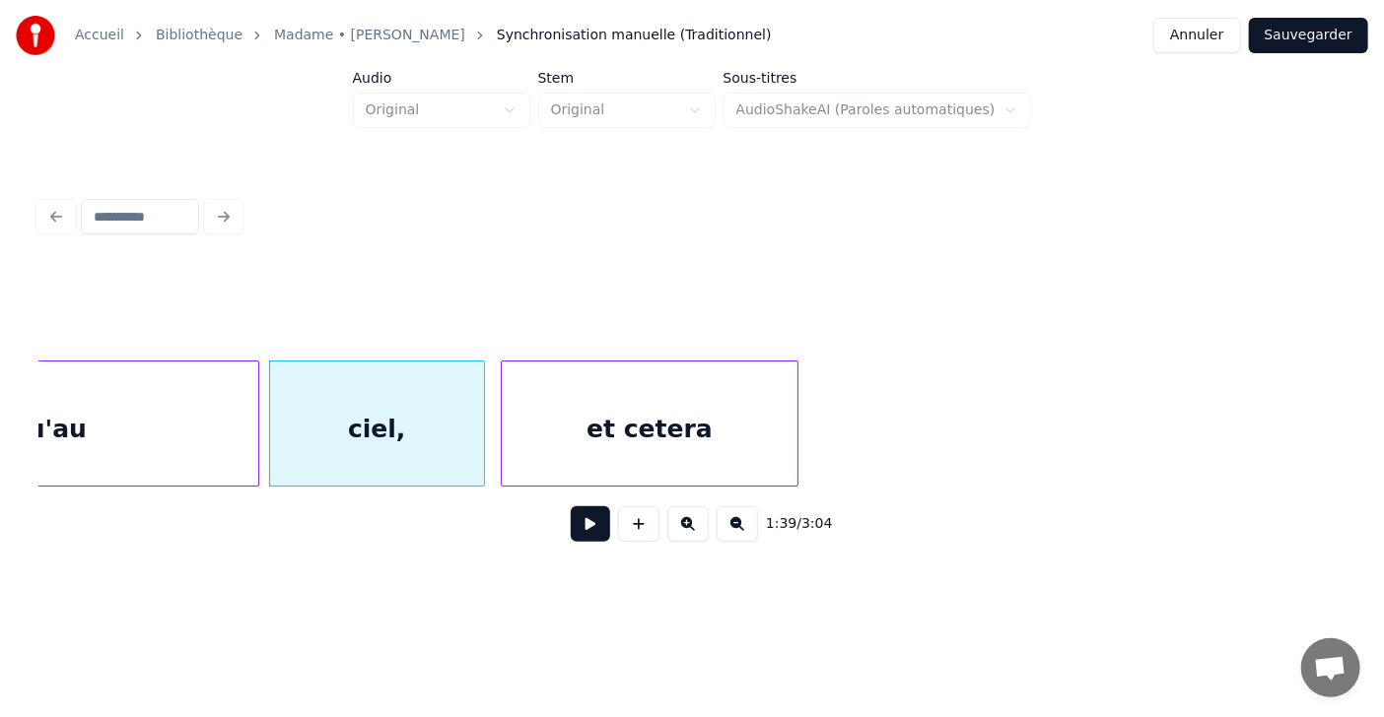
click at [759, 469] on div "et cetera" at bounding box center [650, 429] width 296 height 134
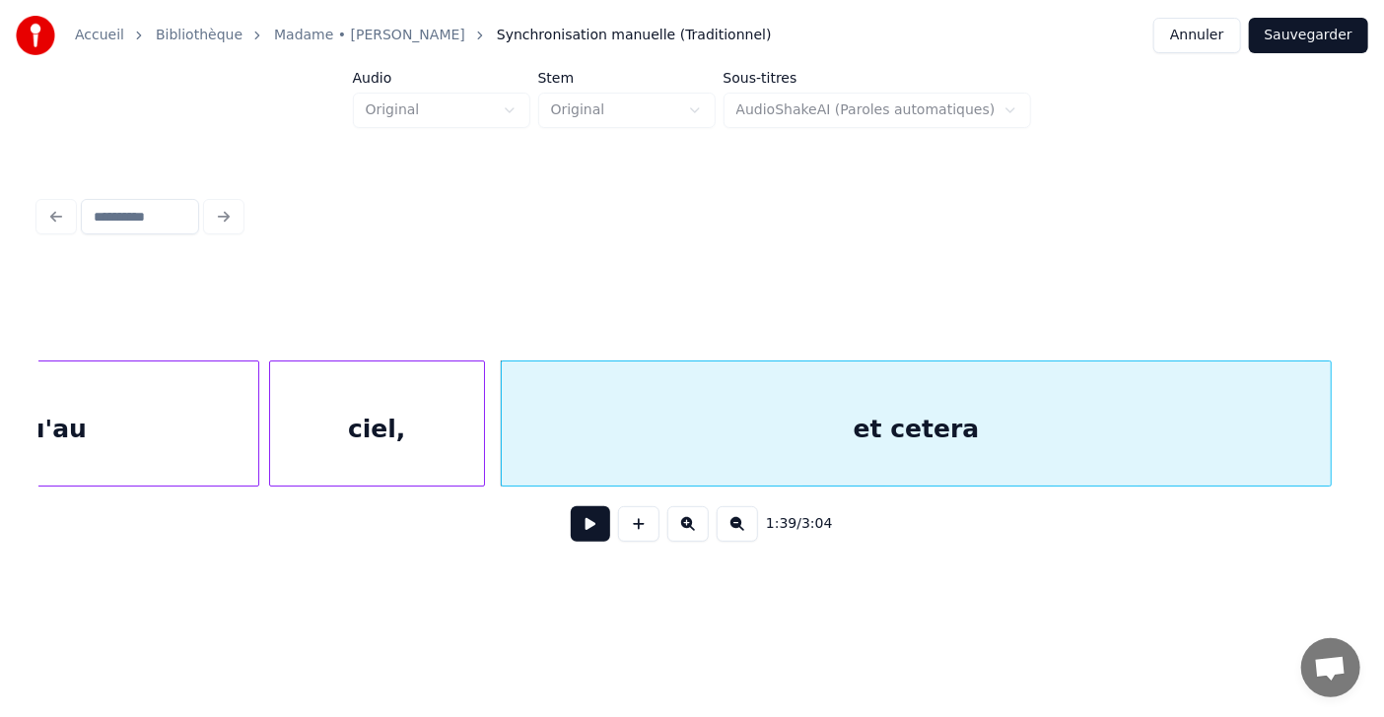
click at [1330, 442] on div at bounding box center [1328, 424] width 6 height 124
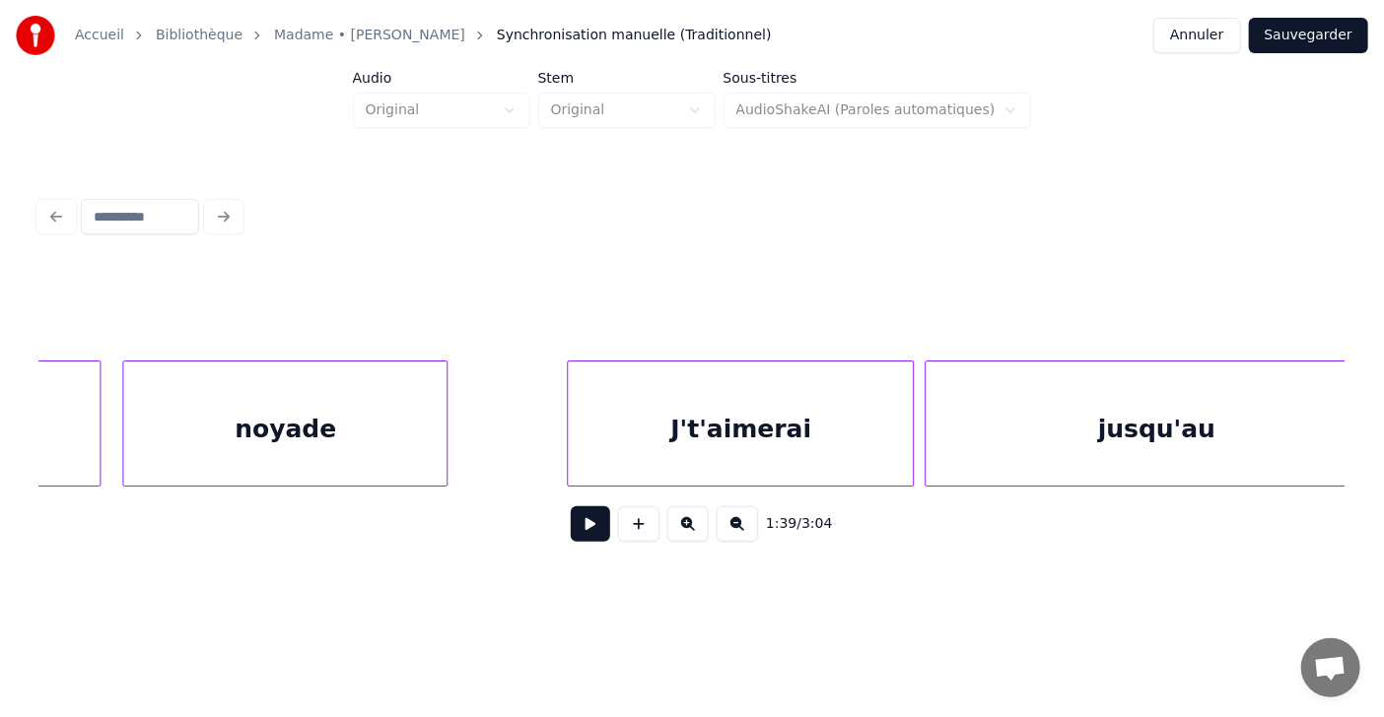
scroll to position [0, 52288]
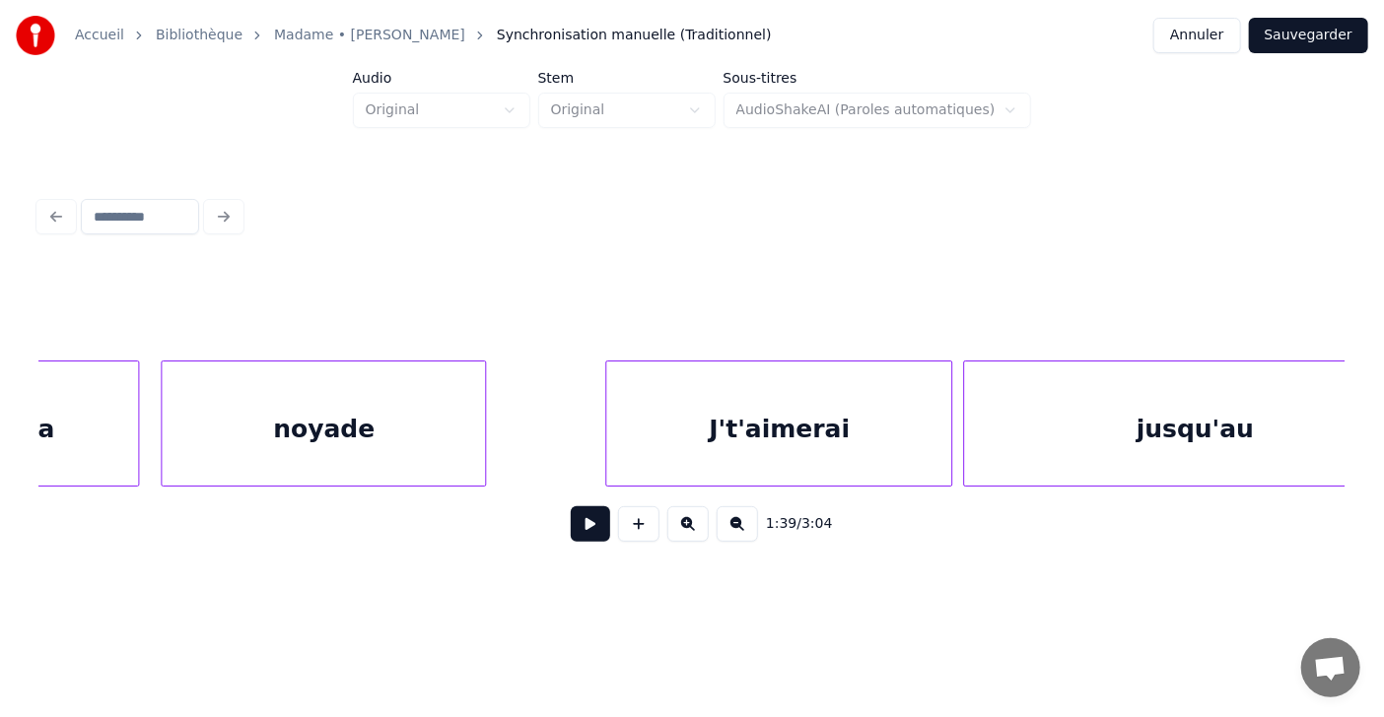
click at [583, 534] on button at bounding box center [590, 524] width 39 height 35
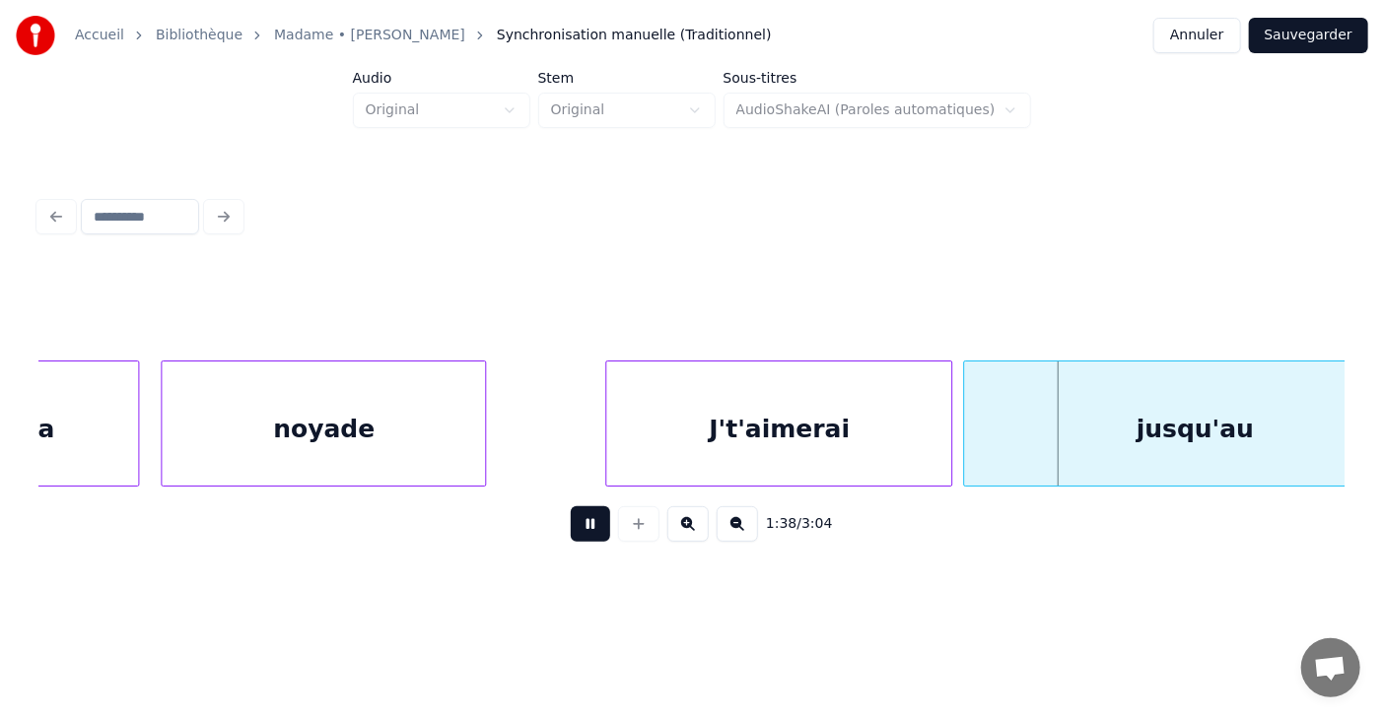
click at [583, 534] on button at bounding box center [590, 524] width 39 height 35
click at [578, 423] on div at bounding box center [581, 424] width 6 height 124
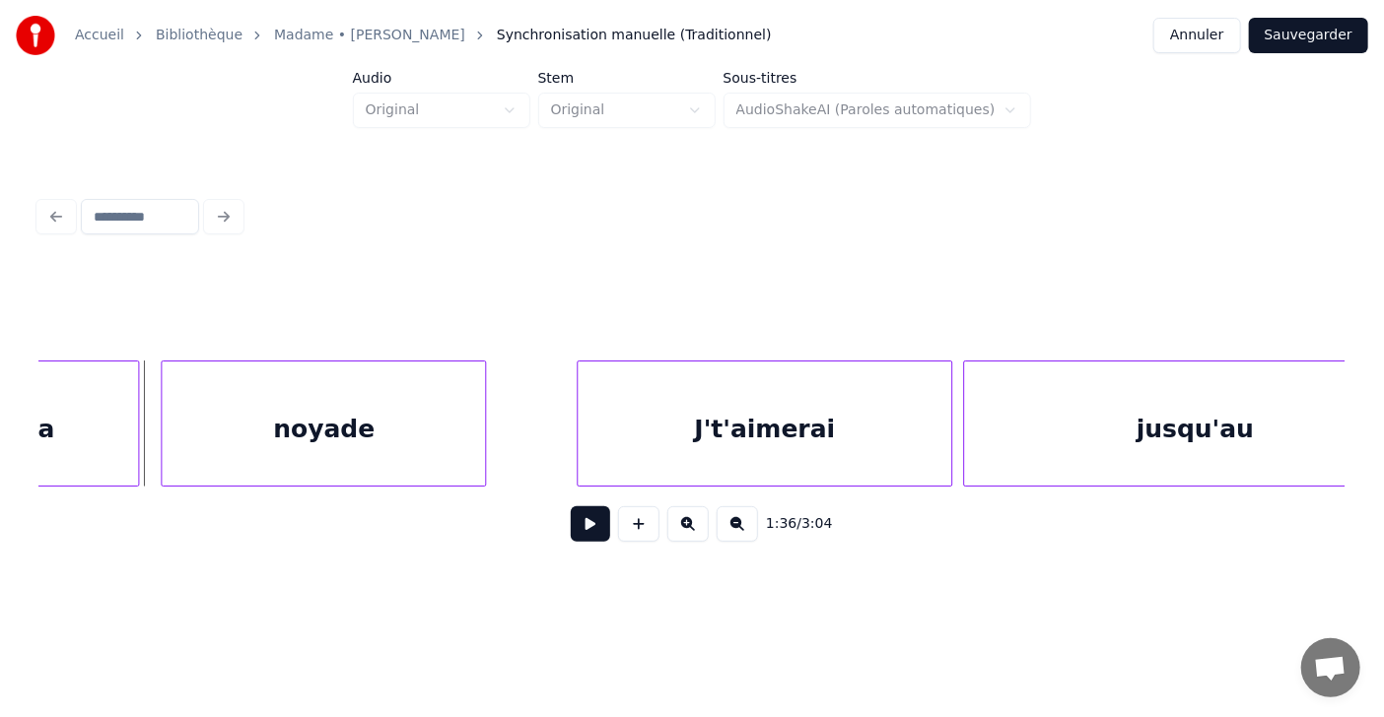
click at [575, 541] on button at bounding box center [590, 524] width 39 height 35
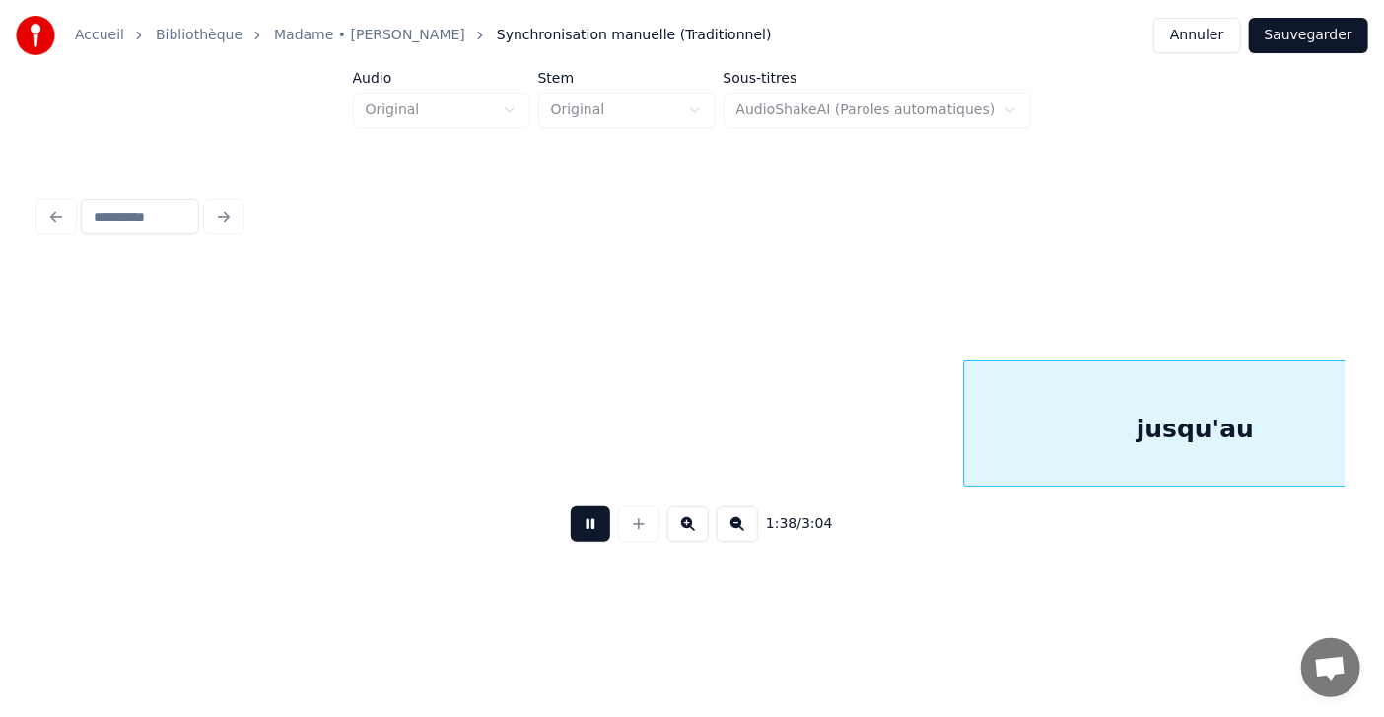
scroll to position [0, 53593]
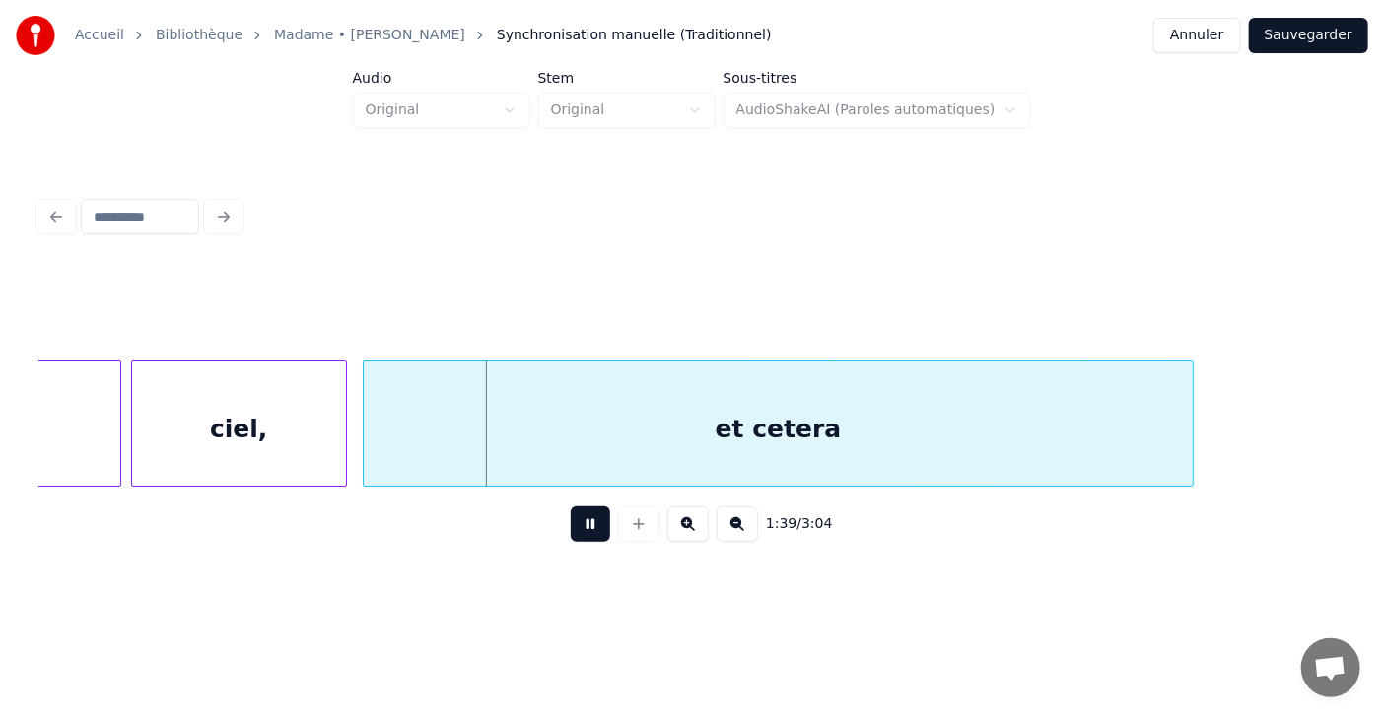
click at [575, 541] on button at bounding box center [590, 524] width 39 height 35
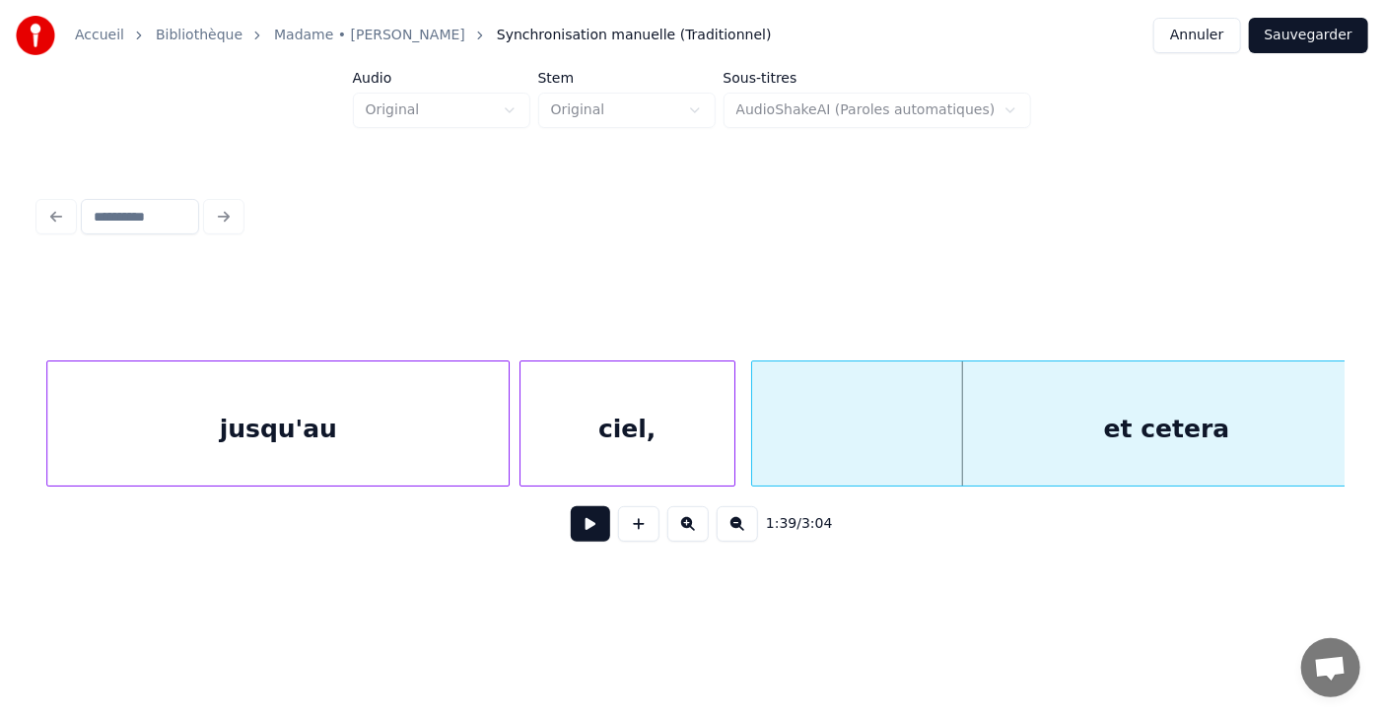
scroll to position [0, 53049]
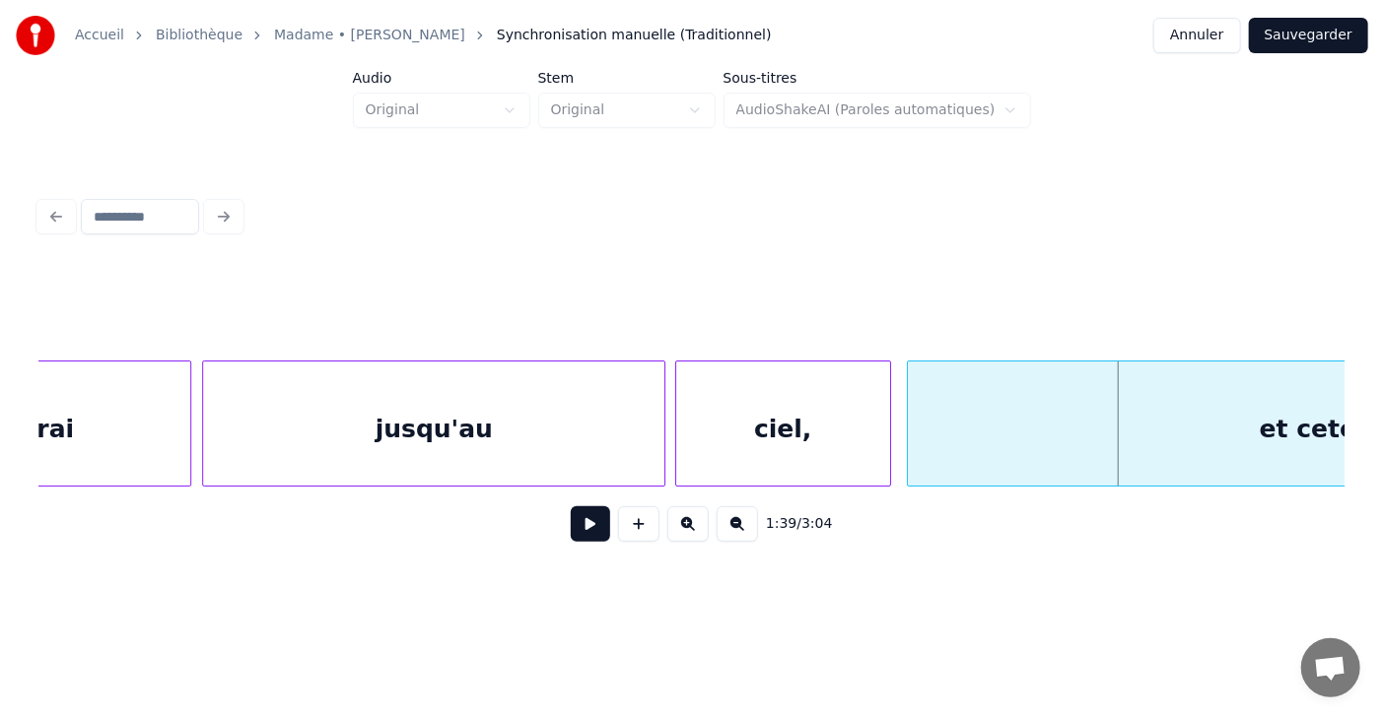
click at [157, 420] on div "J't'aimerai" at bounding box center [4, 429] width 375 height 134
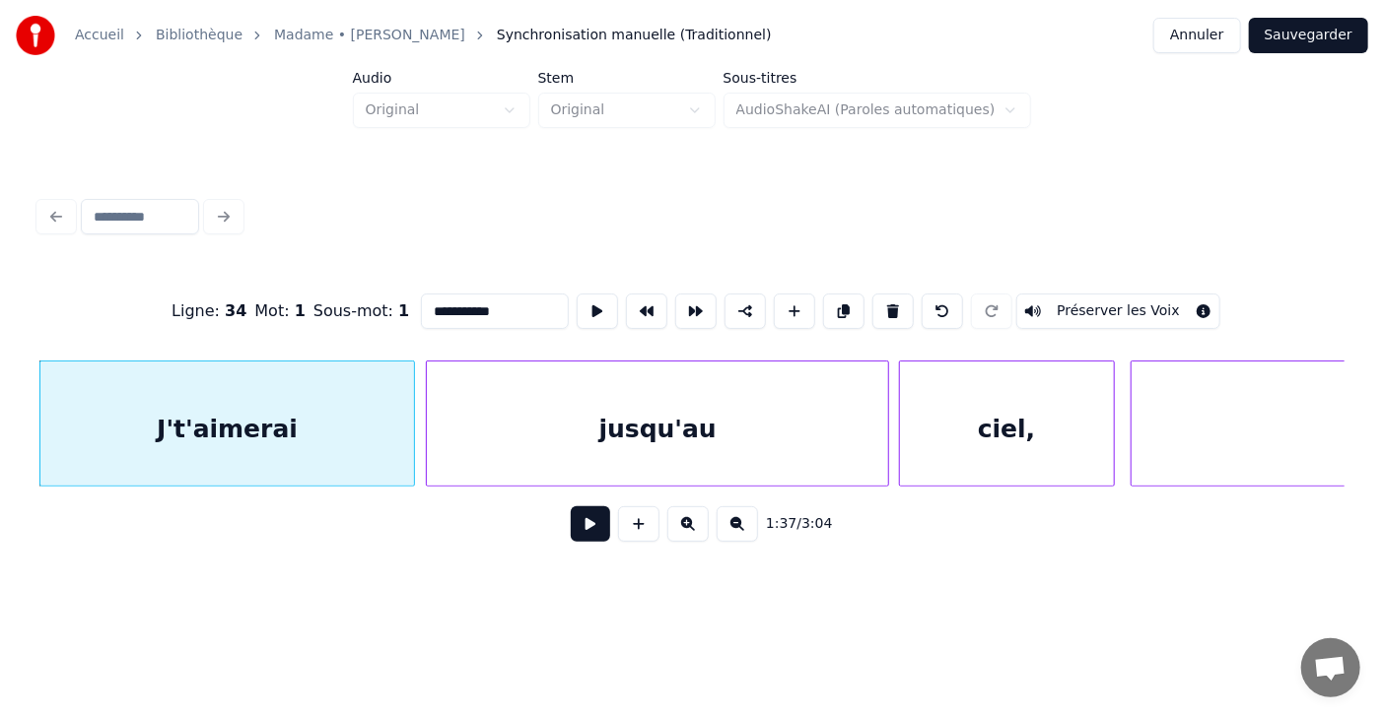
click at [571, 531] on button at bounding box center [590, 524] width 39 height 35
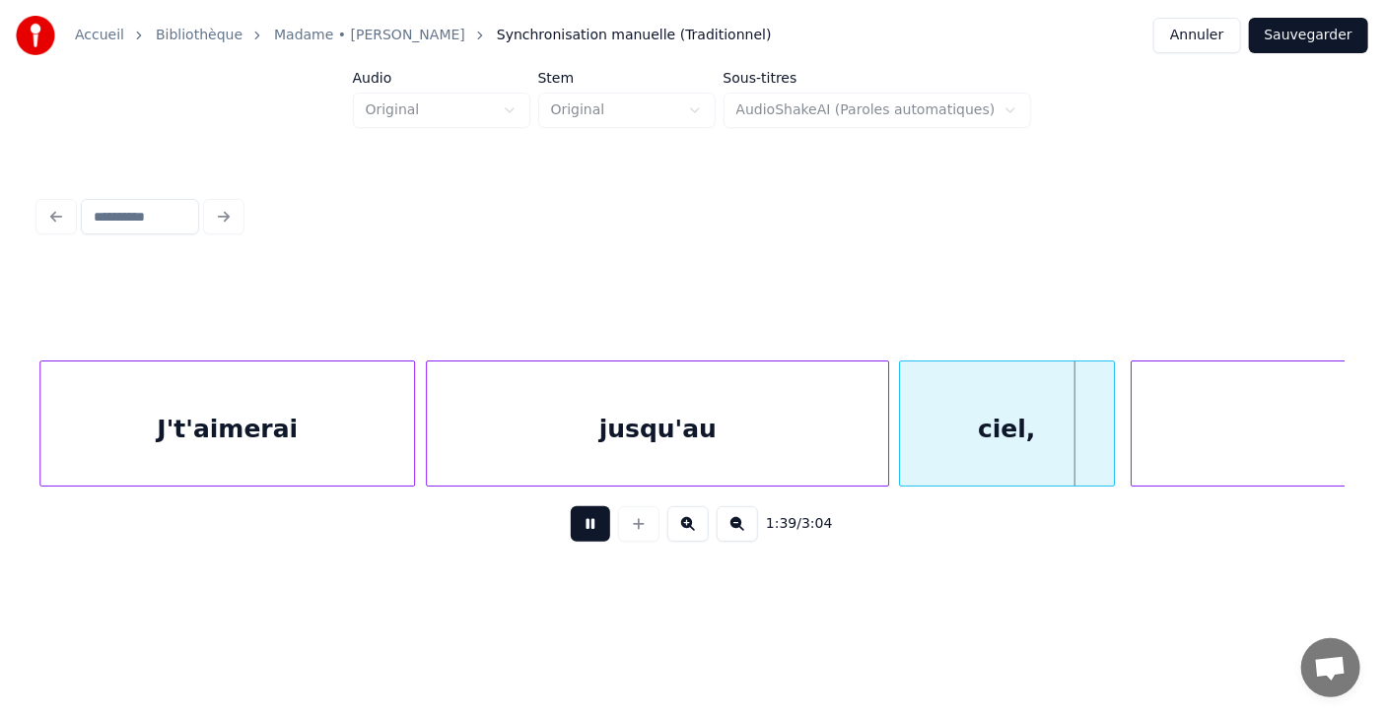
click at [571, 531] on button at bounding box center [590, 524] width 39 height 35
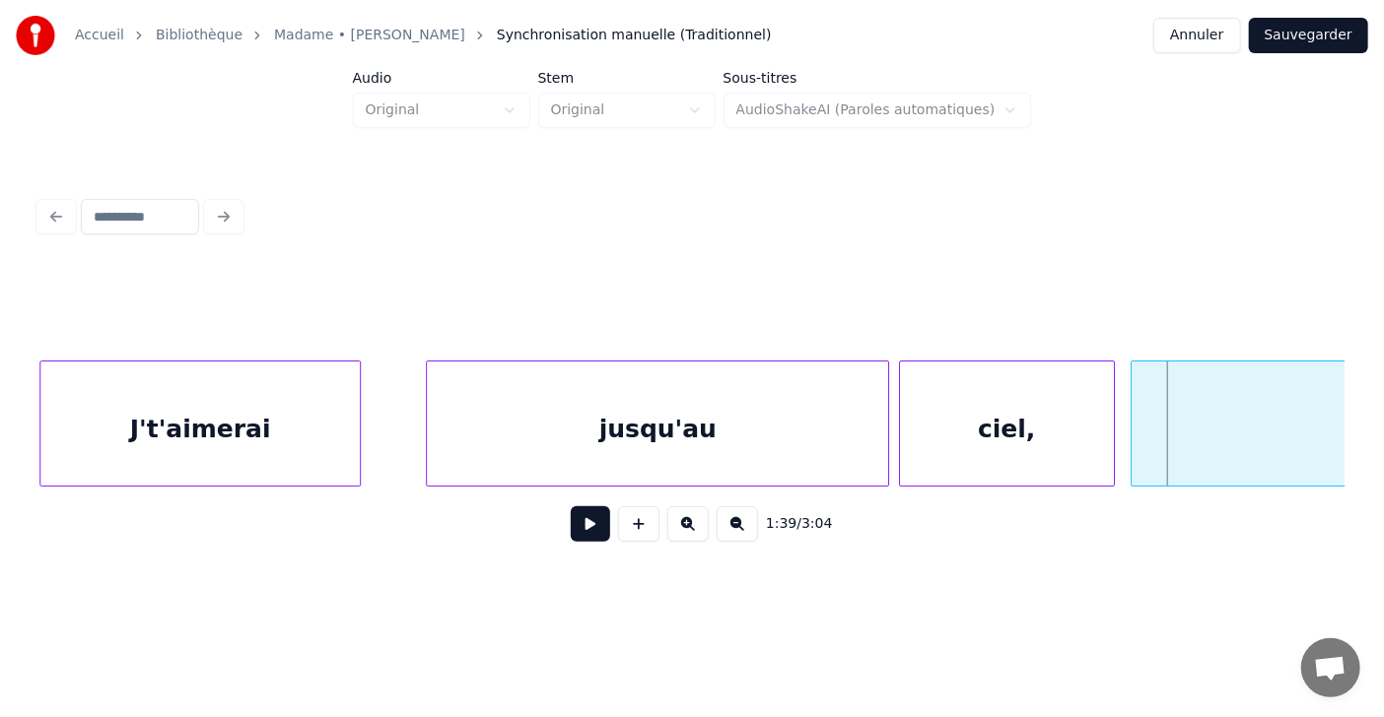
click at [357, 428] on div at bounding box center [357, 424] width 6 height 124
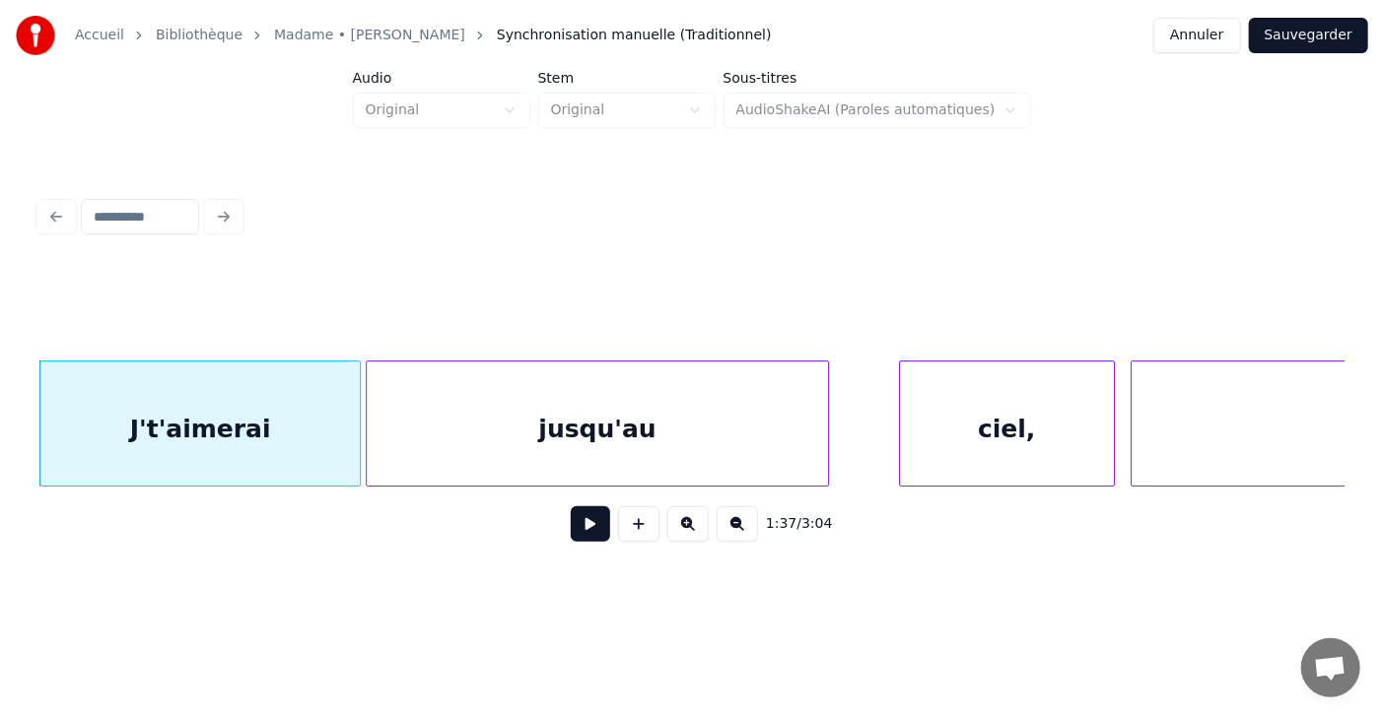
click at [507, 433] on div "jusqu'au" at bounding box center [597, 429] width 461 height 134
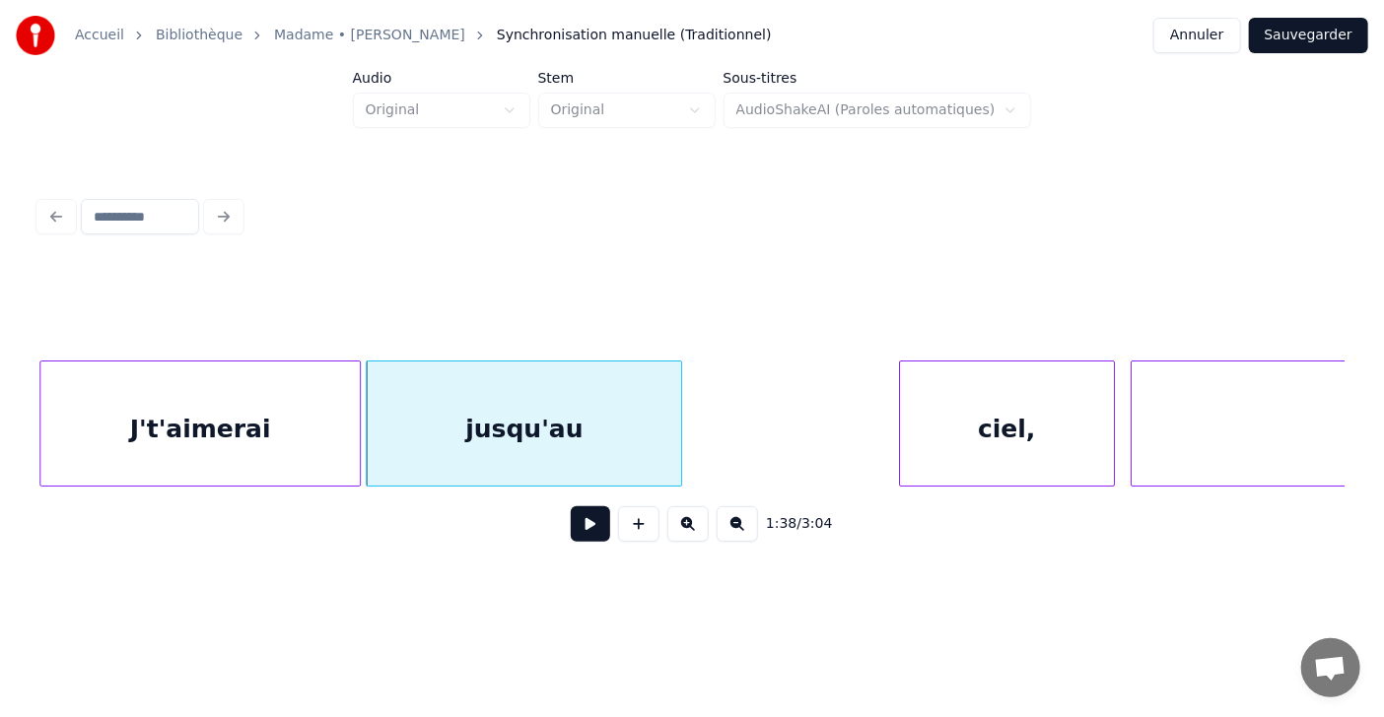
click at [678, 444] on div at bounding box center [678, 424] width 6 height 124
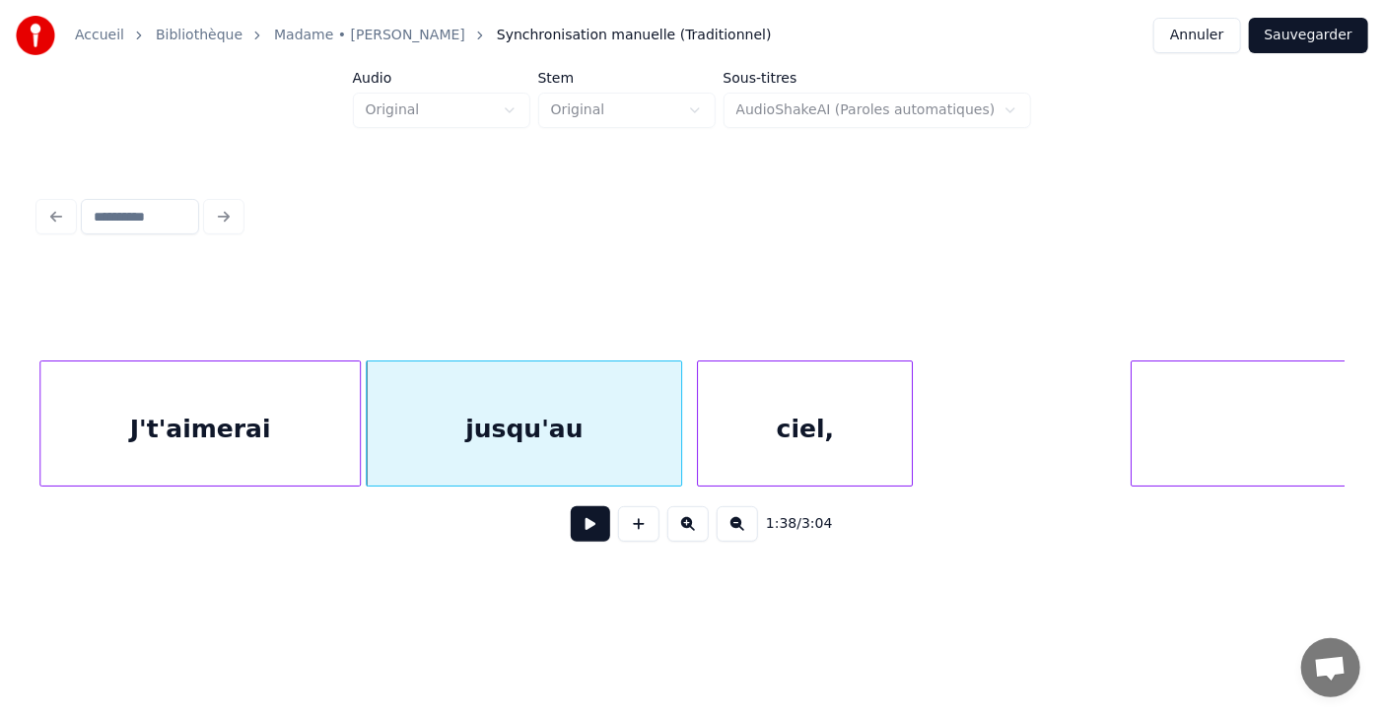
click at [780, 407] on div "ciel," at bounding box center [805, 429] width 214 height 134
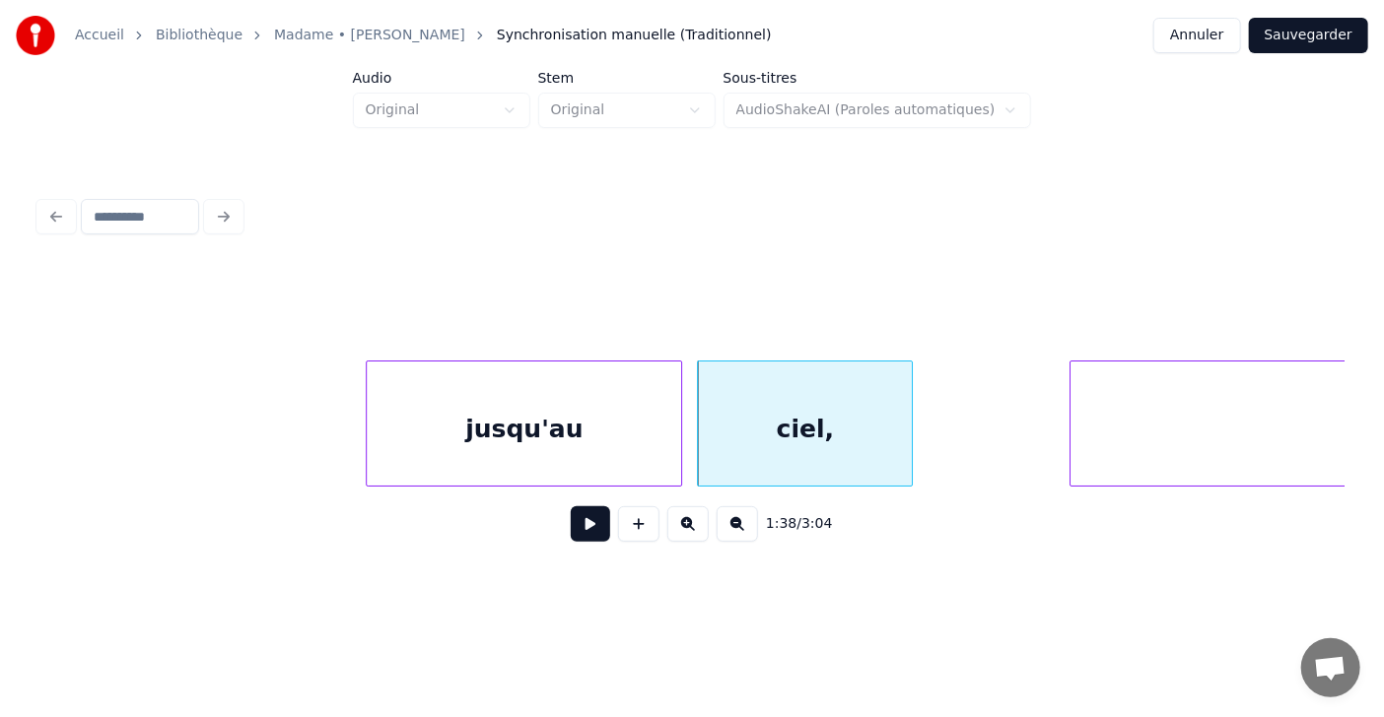
scroll to position [0, 53436]
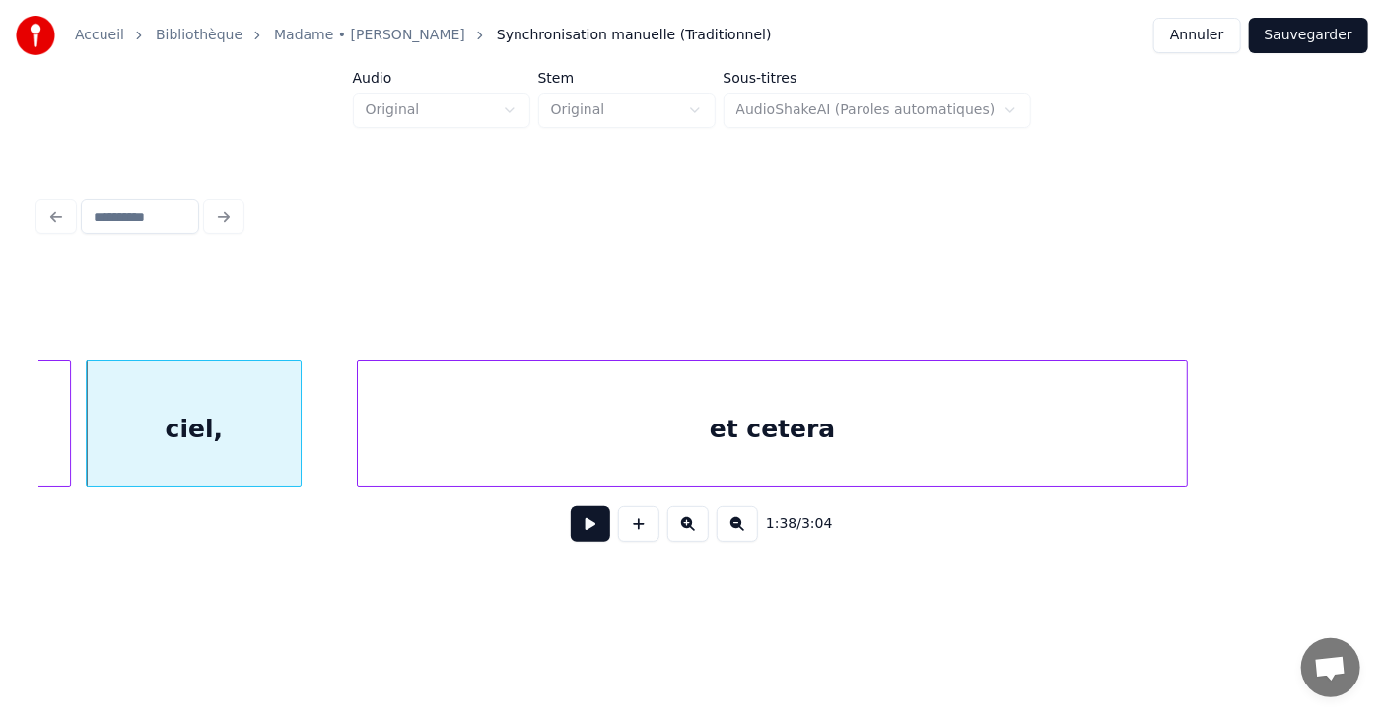
click at [987, 417] on div "et cetera" at bounding box center [772, 429] width 829 height 134
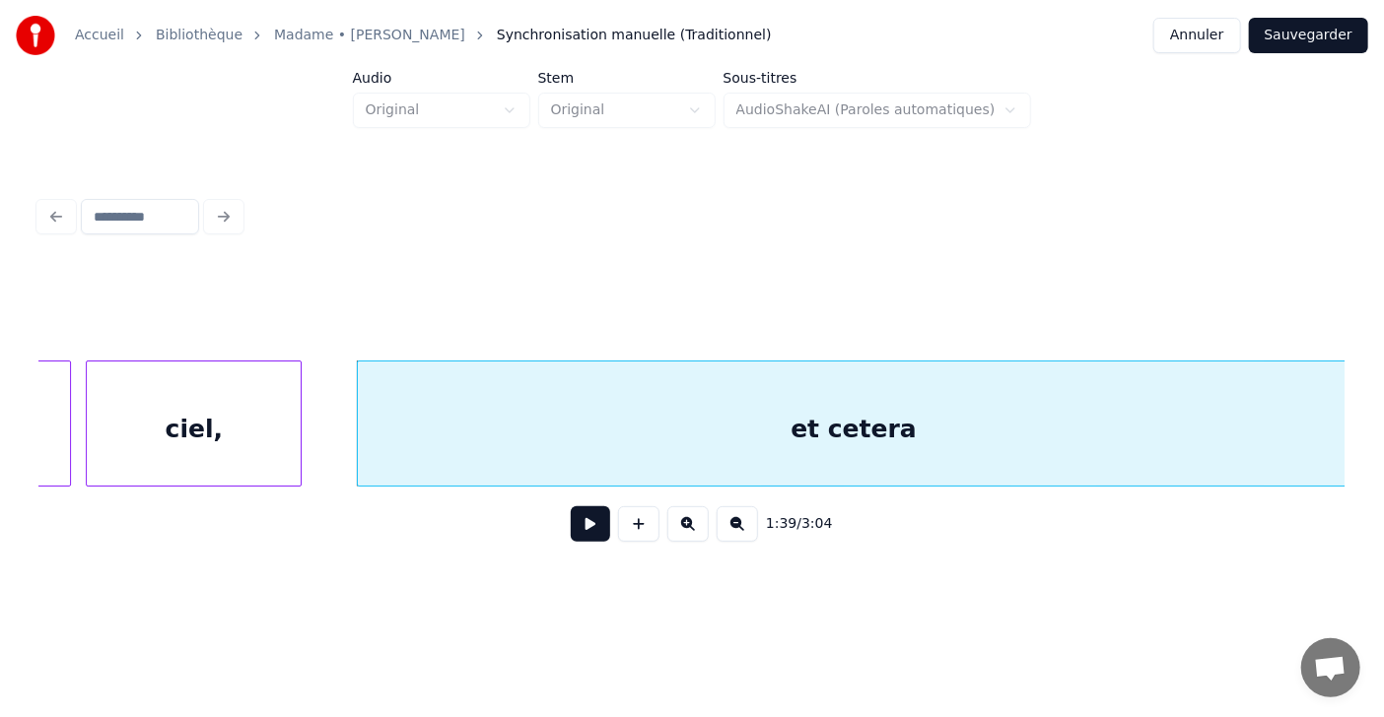
click at [1350, 427] on div "1:39 / 3:04" at bounding box center [692, 374] width 1321 height 390
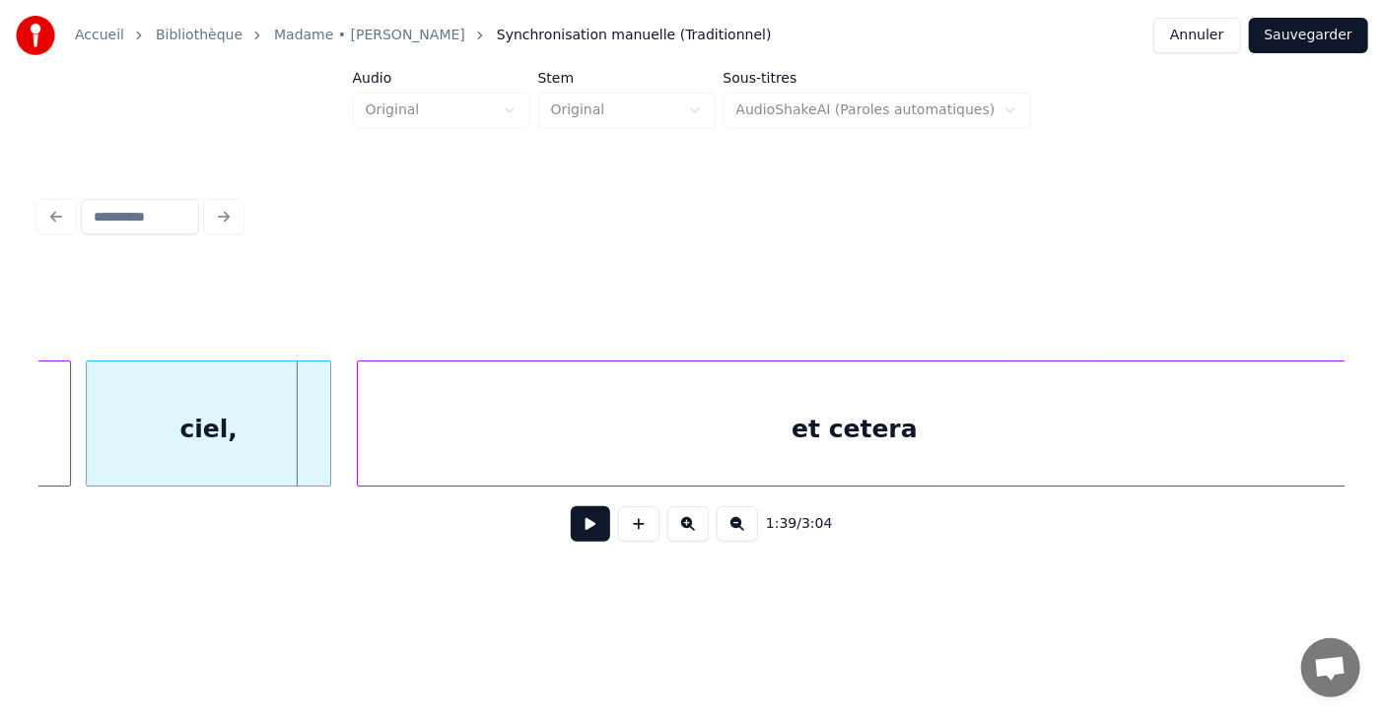
click at [326, 439] on div at bounding box center [327, 424] width 6 height 124
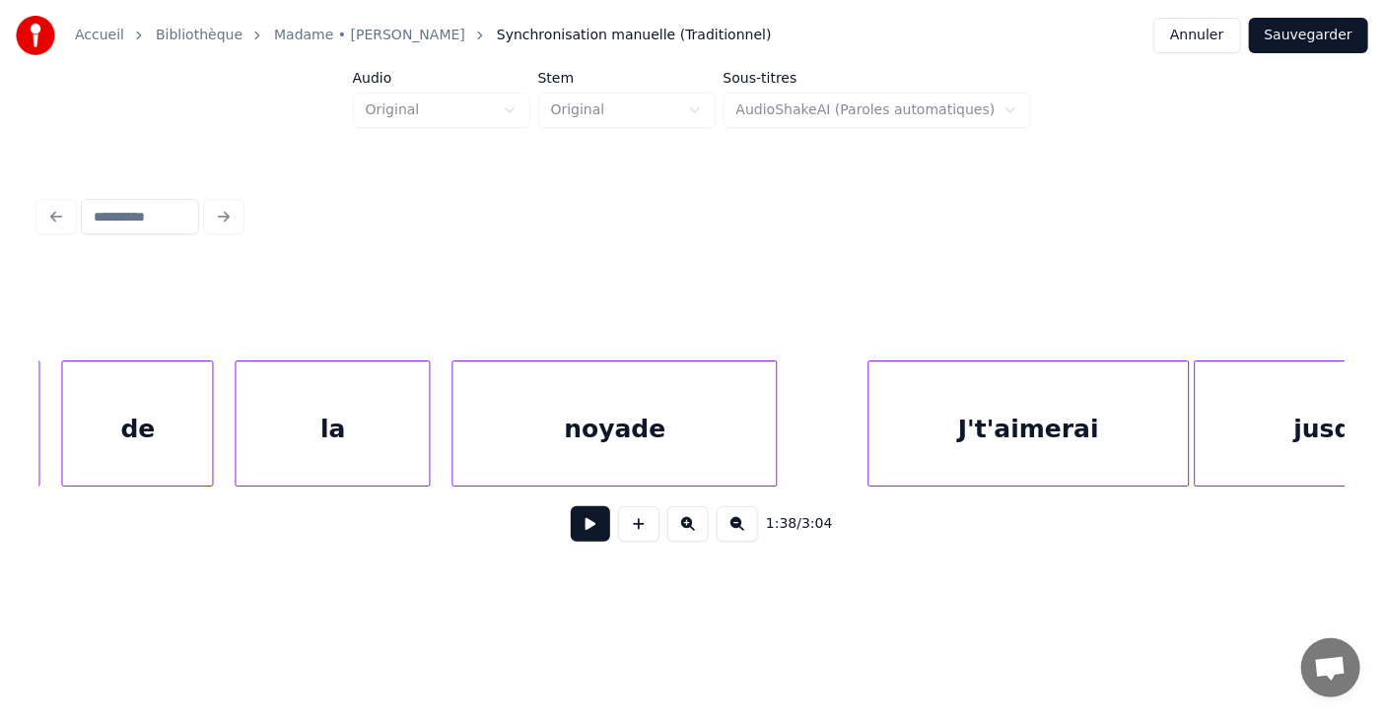
scroll to position [0, 51840]
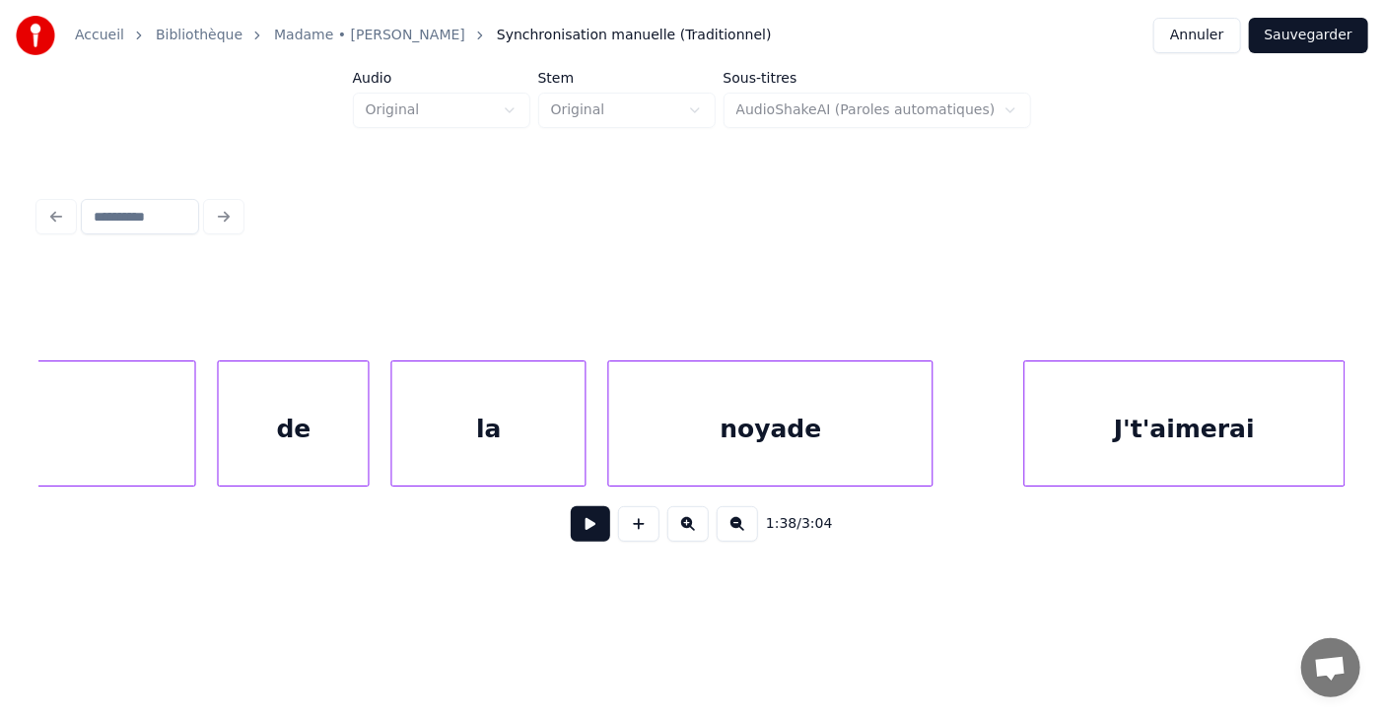
click at [586, 531] on button at bounding box center [590, 524] width 39 height 35
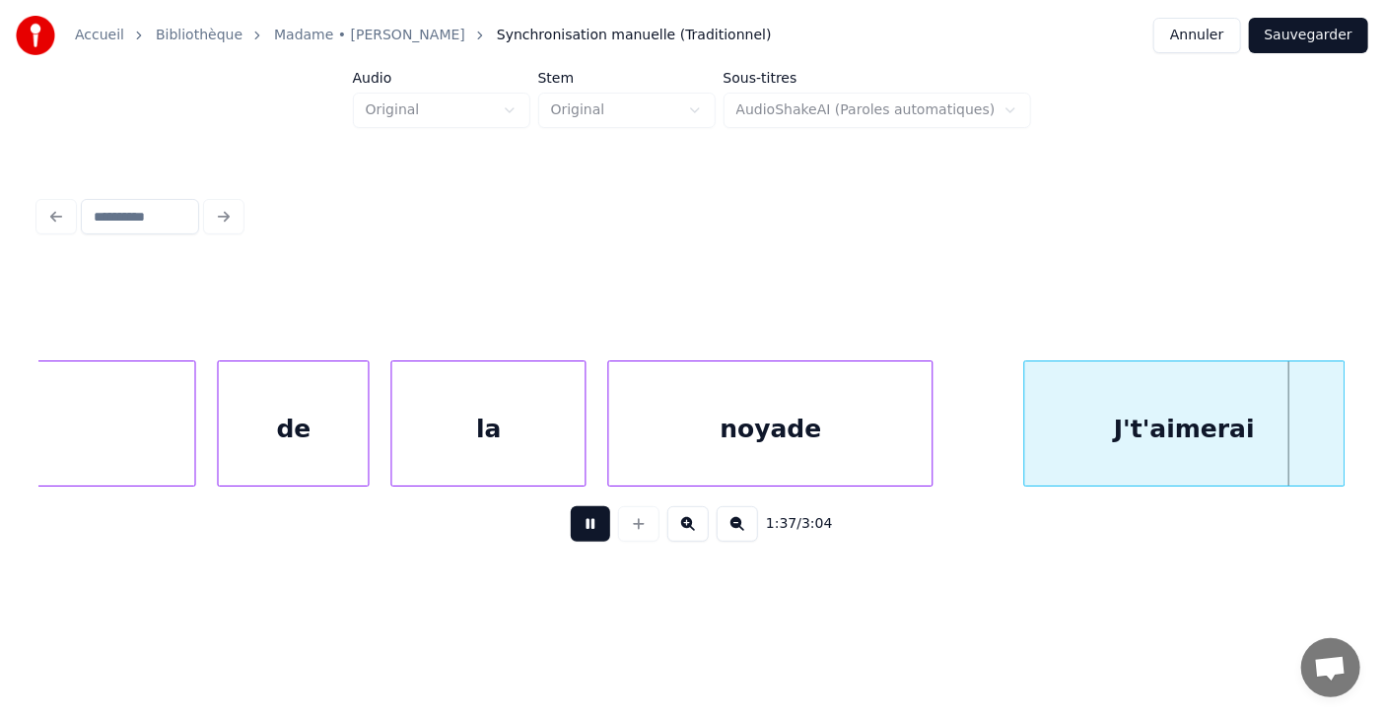
scroll to position [0, 53156]
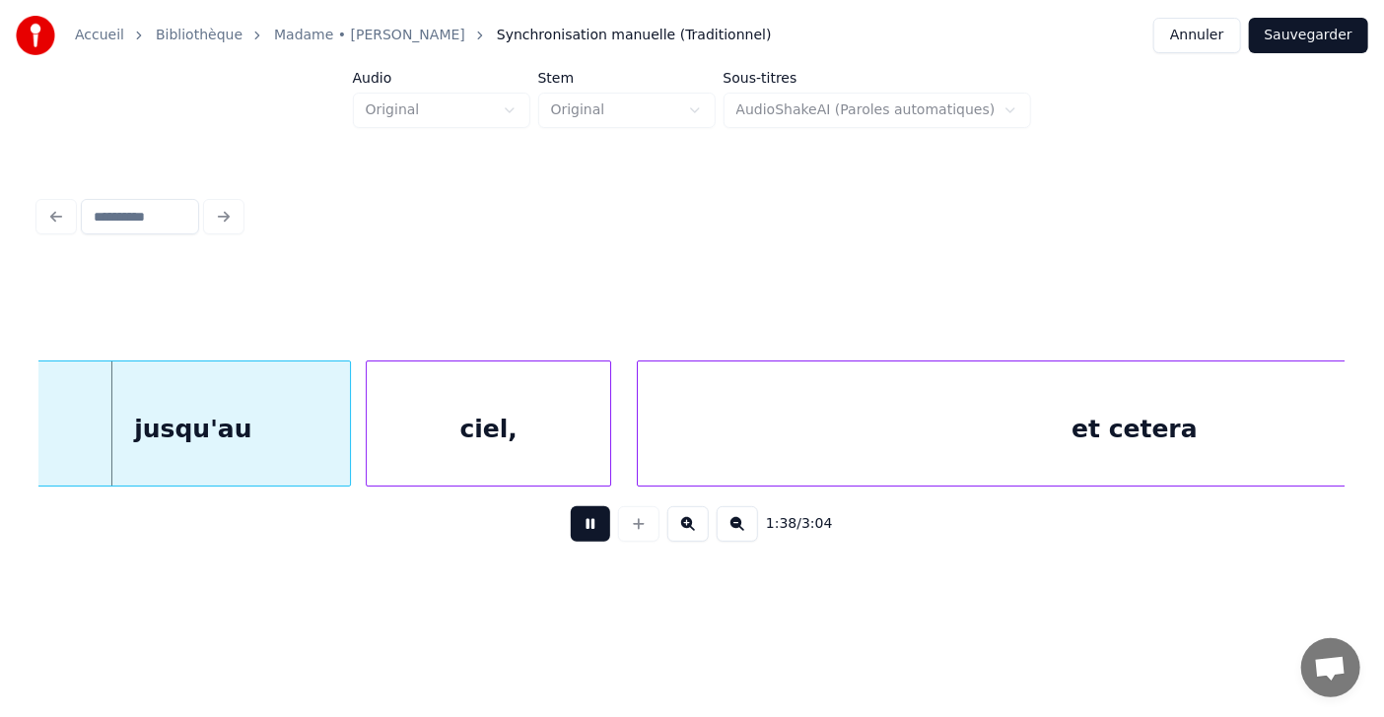
click at [586, 531] on button at bounding box center [590, 524] width 39 height 35
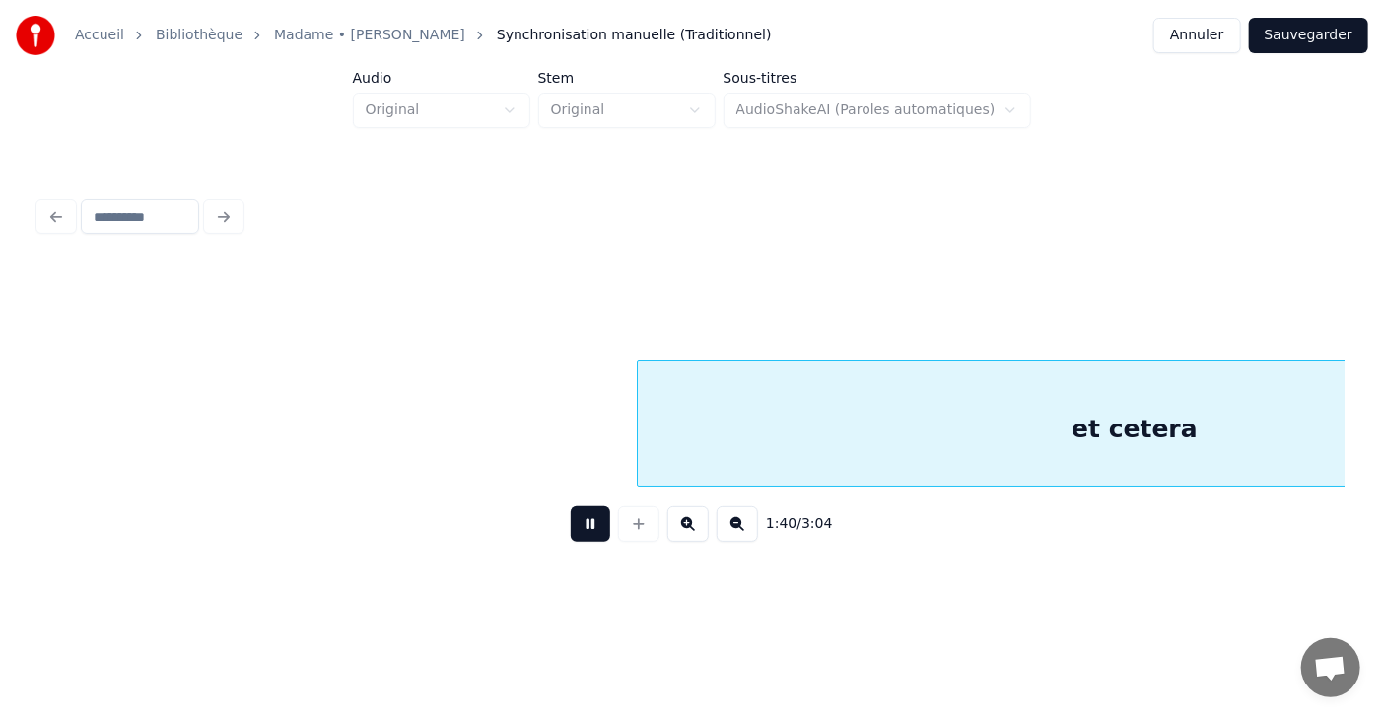
scroll to position [0, 54463]
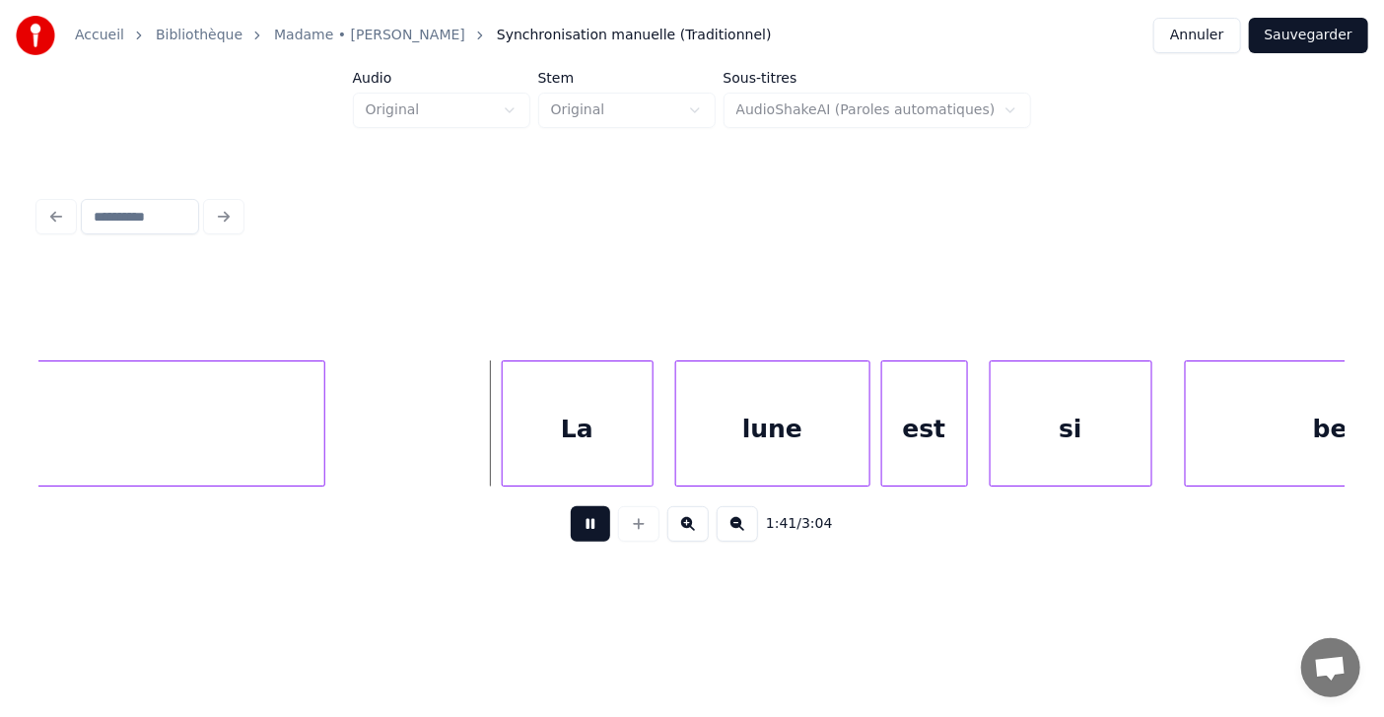
click at [586, 531] on button at bounding box center [590, 524] width 39 height 35
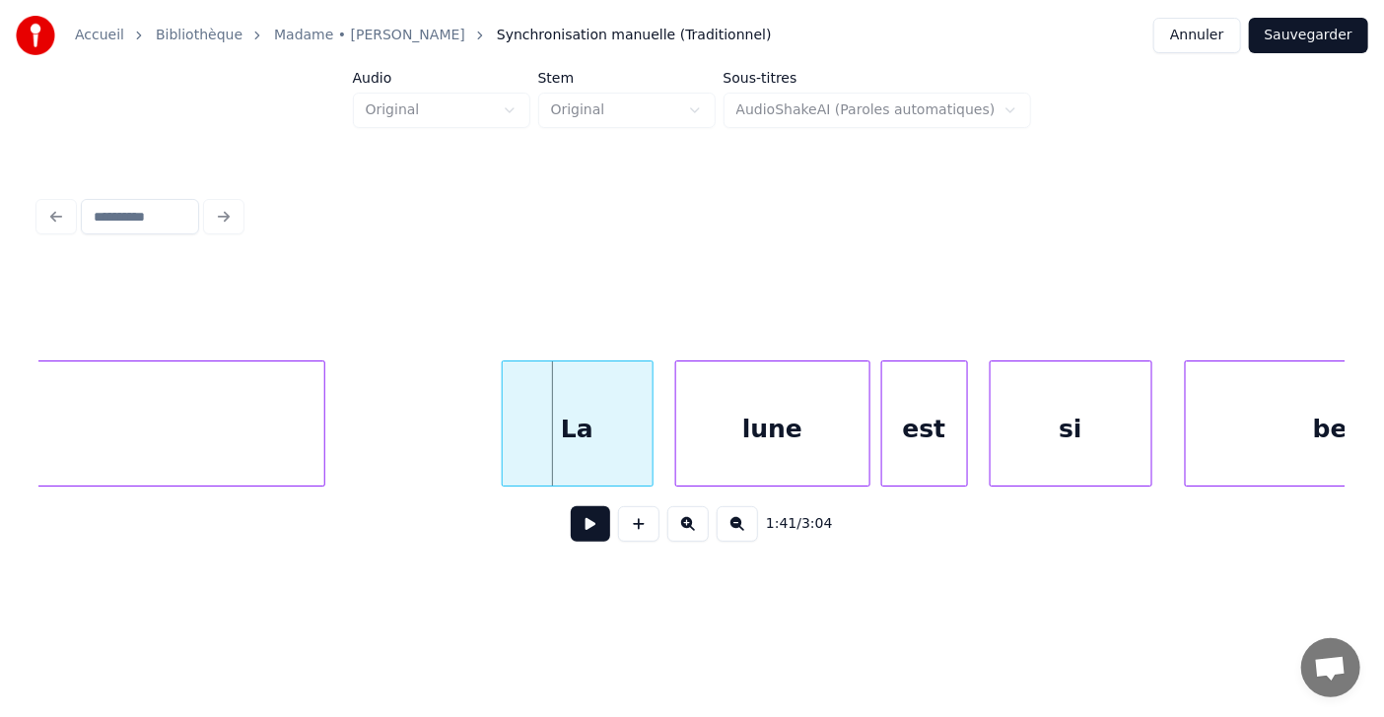
click at [586, 531] on button at bounding box center [590, 524] width 39 height 35
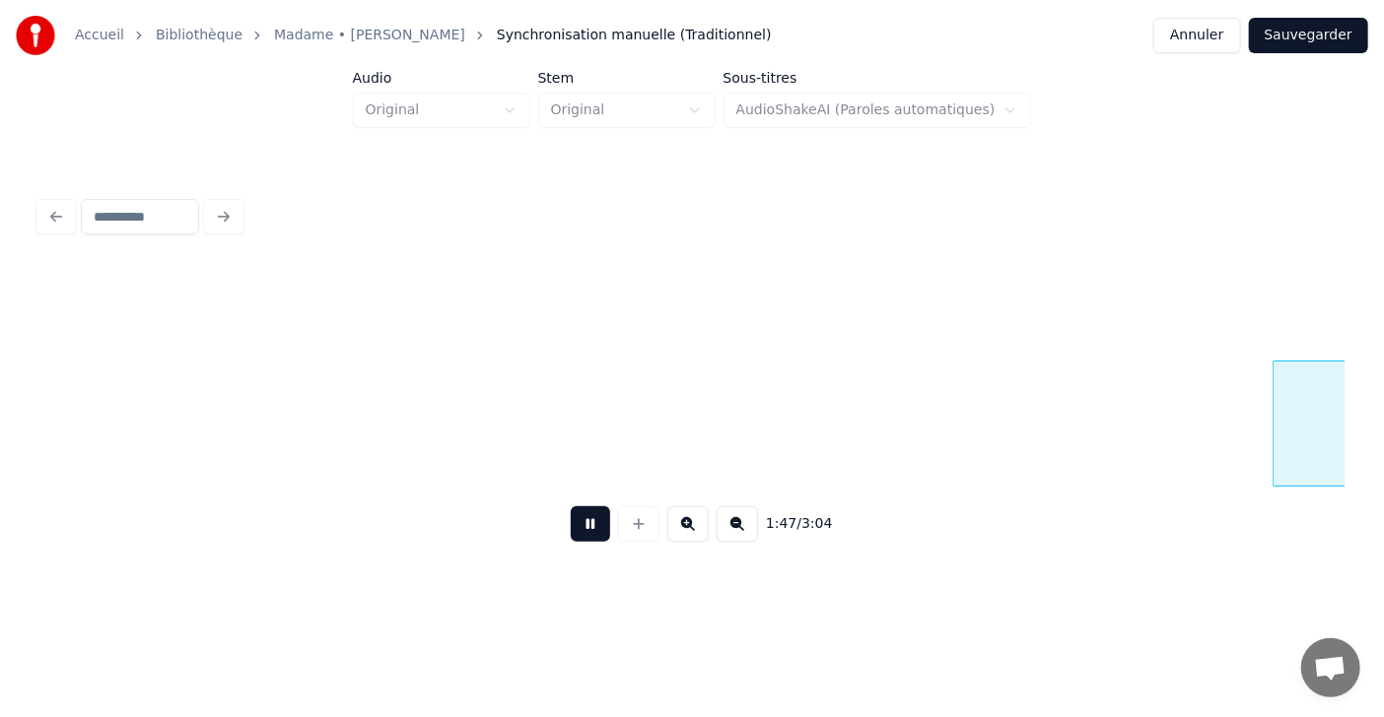
scroll to position [0, 58386]
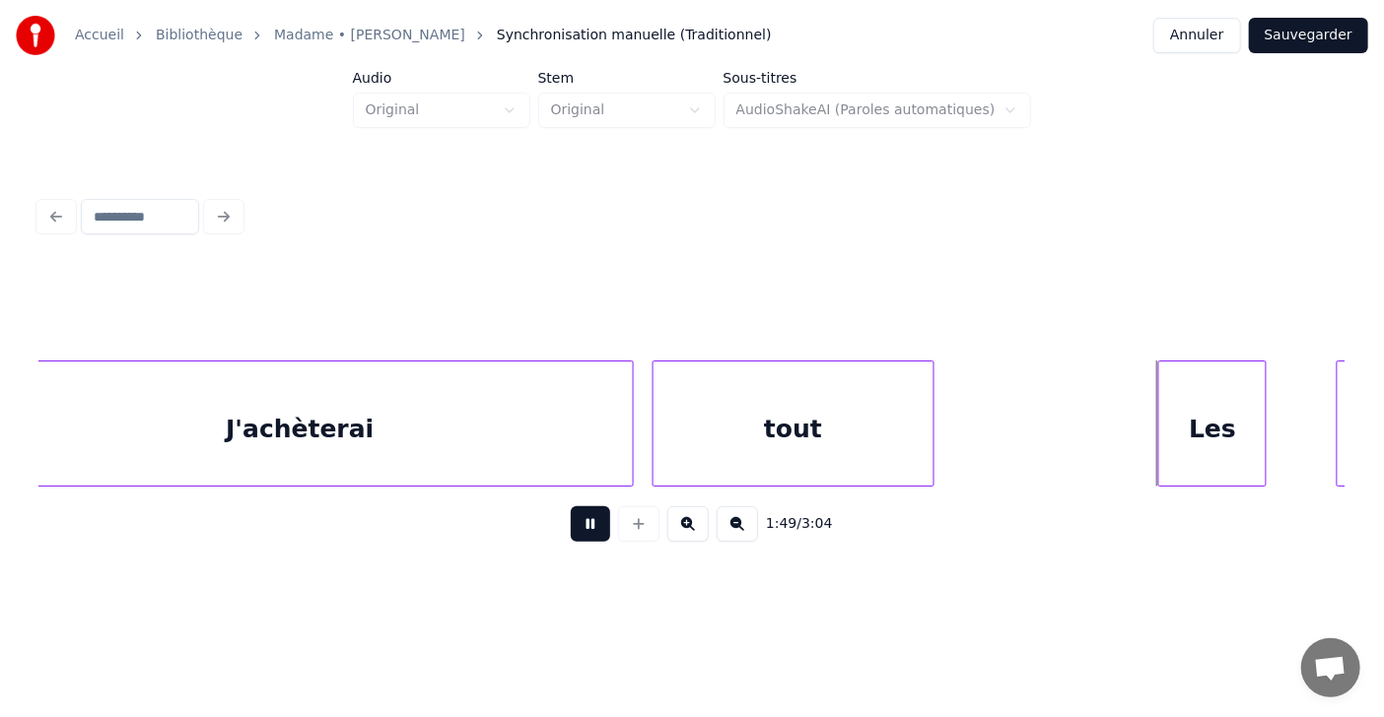
click at [586, 531] on button at bounding box center [590, 524] width 39 height 35
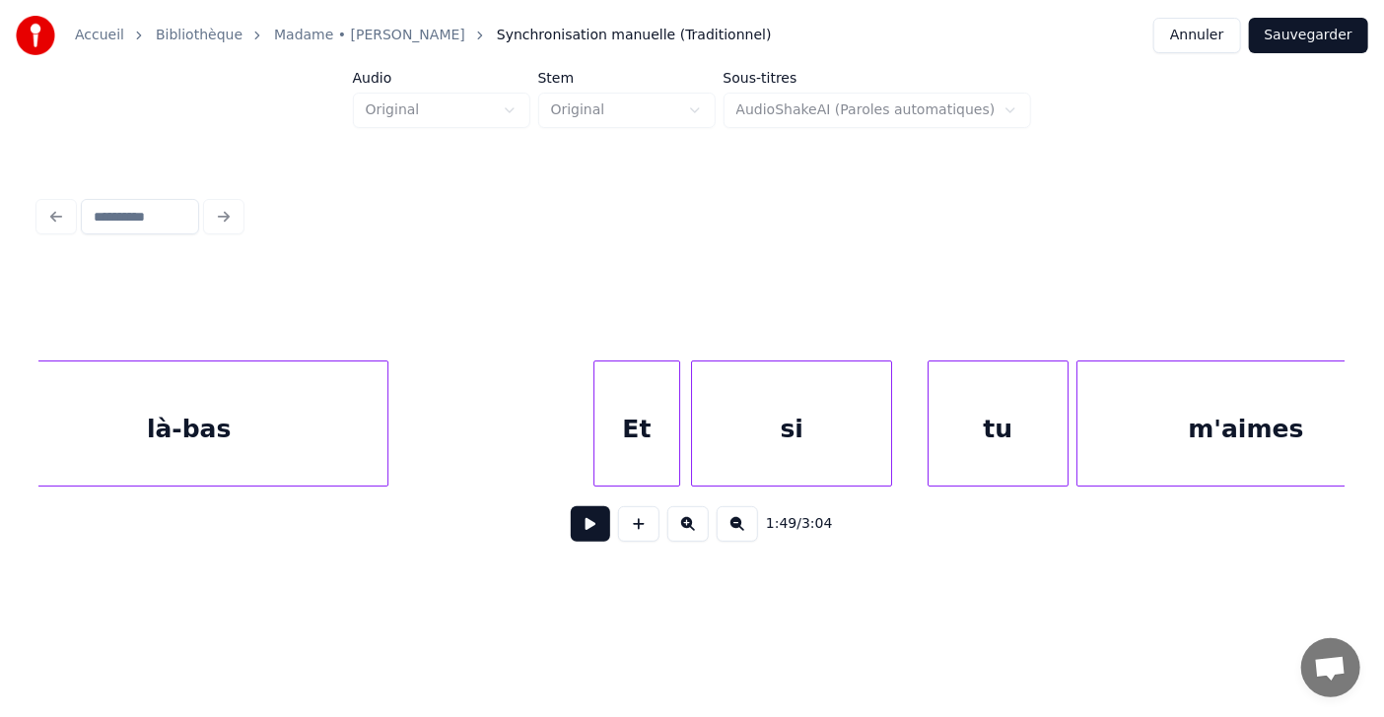
scroll to position [0, 56556]
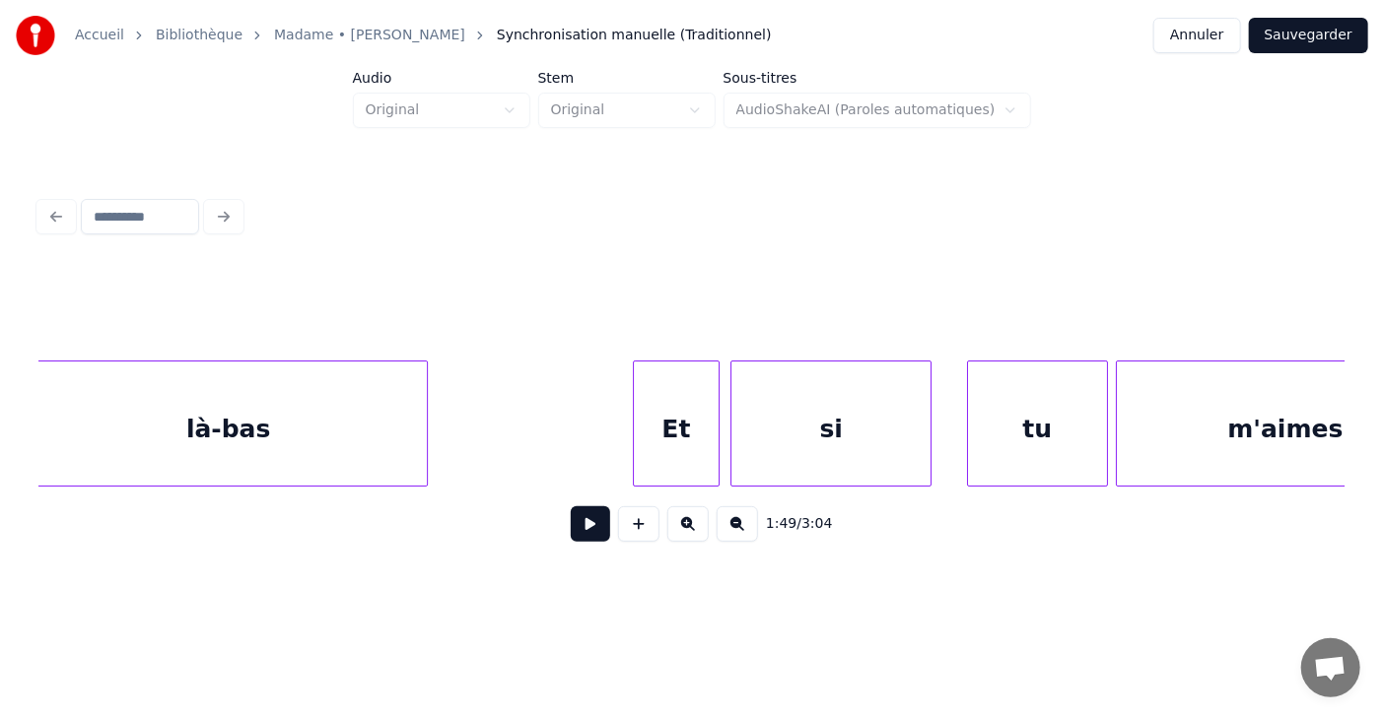
click at [575, 542] on button at bounding box center [590, 524] width 39 height 35
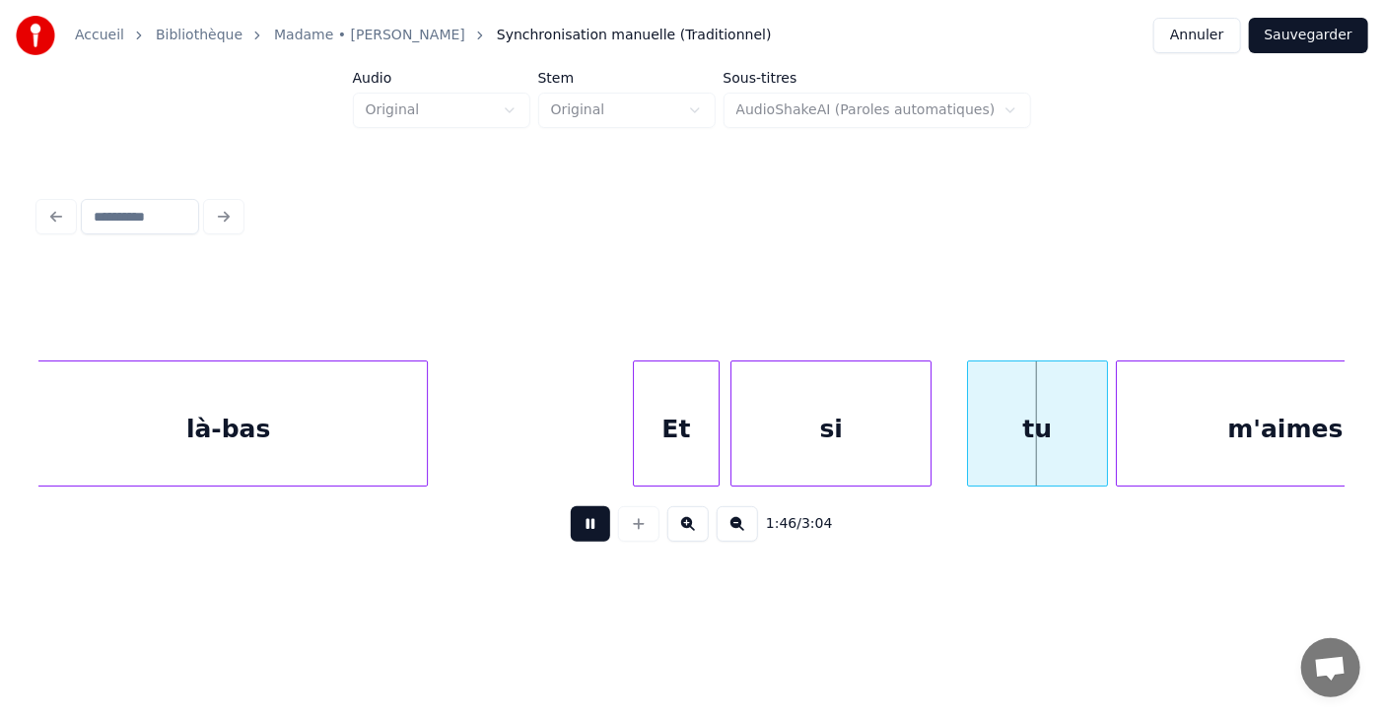
click at [575, 542] on button at bounding box center [590, 524] width 39 height 35
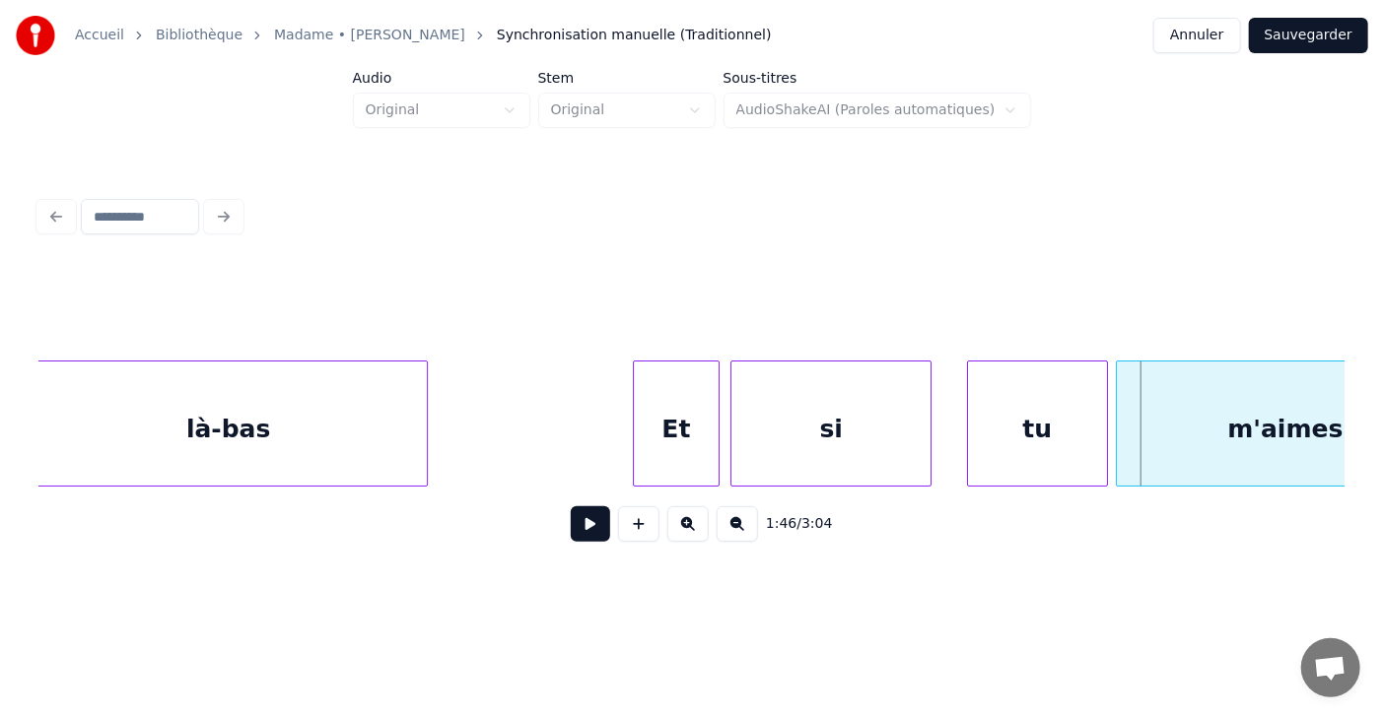
click at [575, 542] on button at bounding box center [590, 524] width 39 height 35
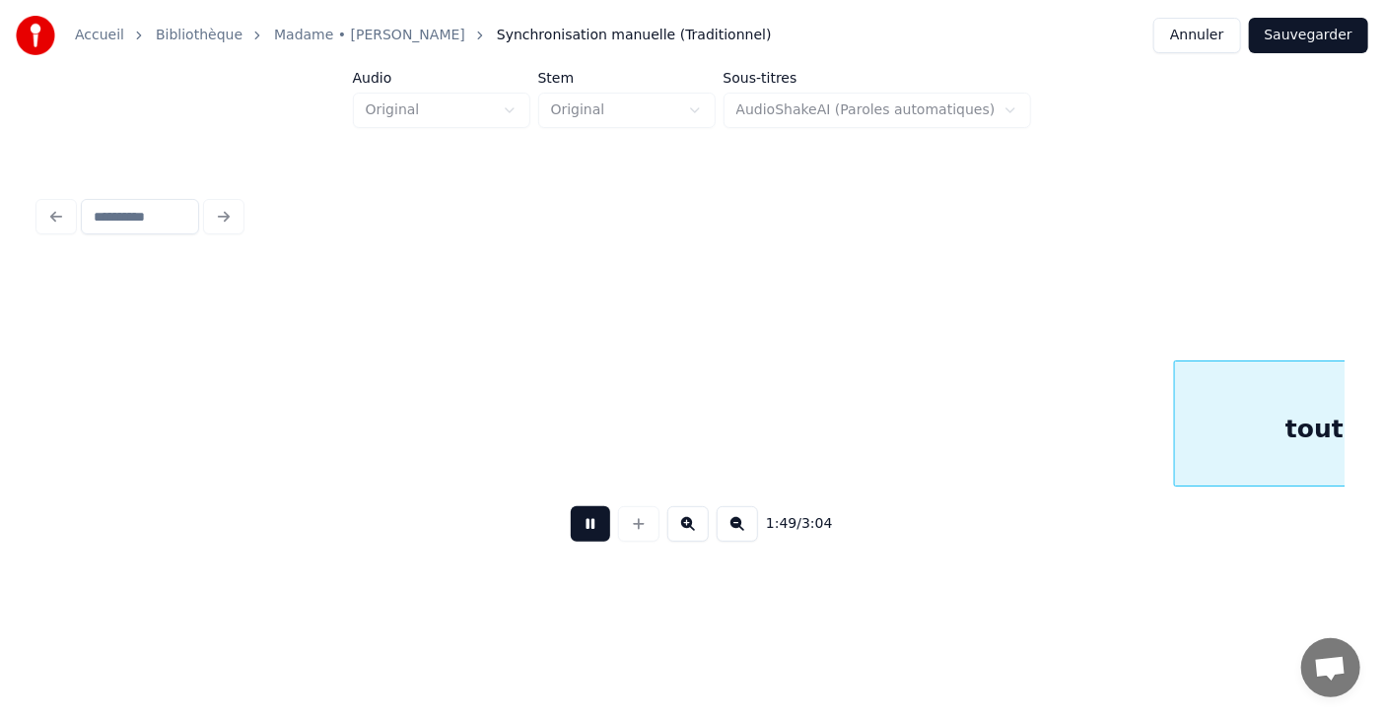
scroll to position [0, 59172]
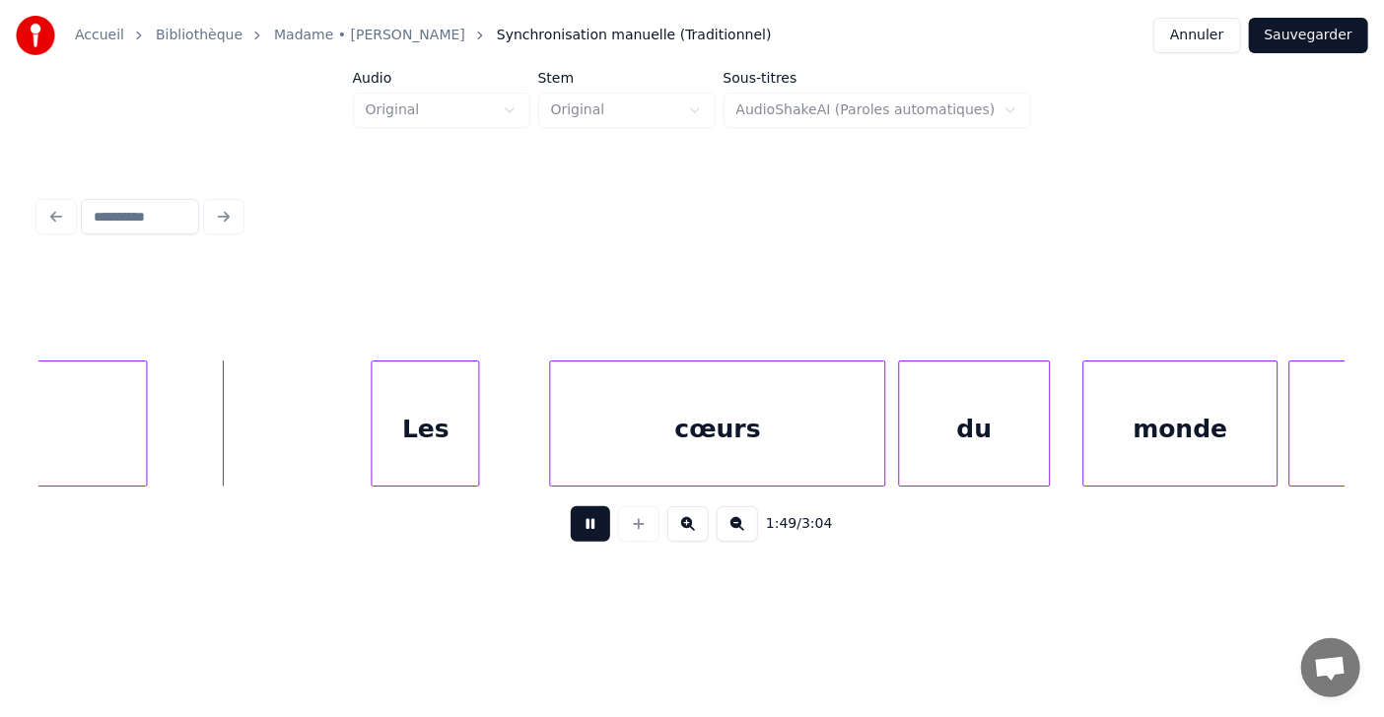
click at [575, 542] on button at bounding box center [590, 524] width 39 height 35
click at [580, 532] on button at bounding box center [590, 524] width 39 height 35
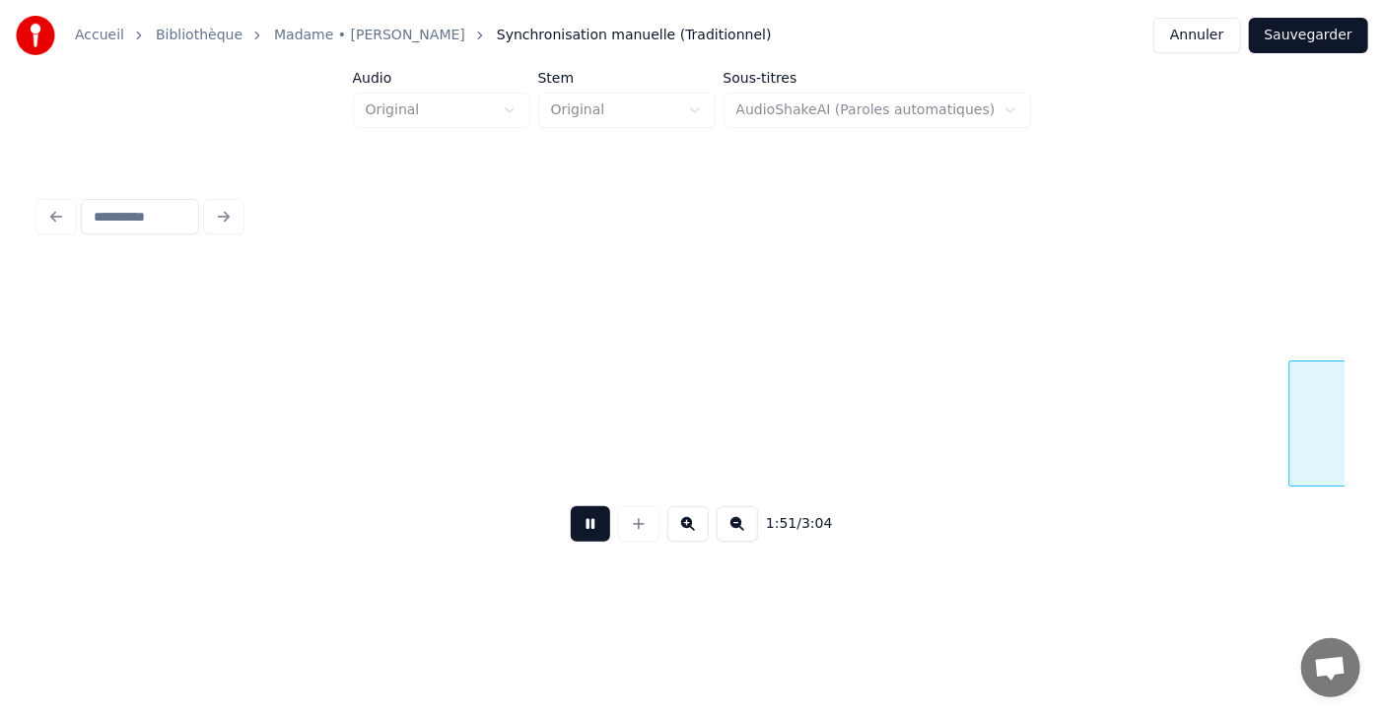
scroll to position [0, 60478]
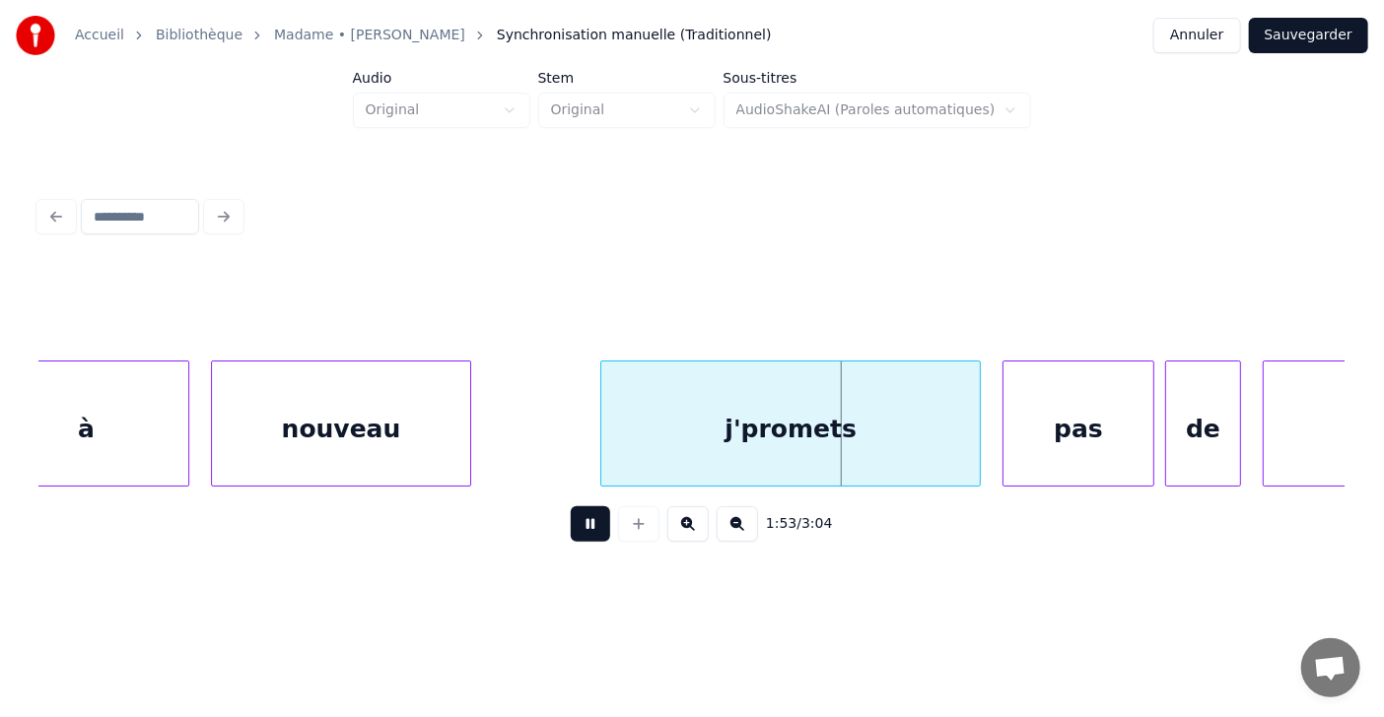
click at [580, 532] on button at bounding box center [590, 524] width 39 height 35
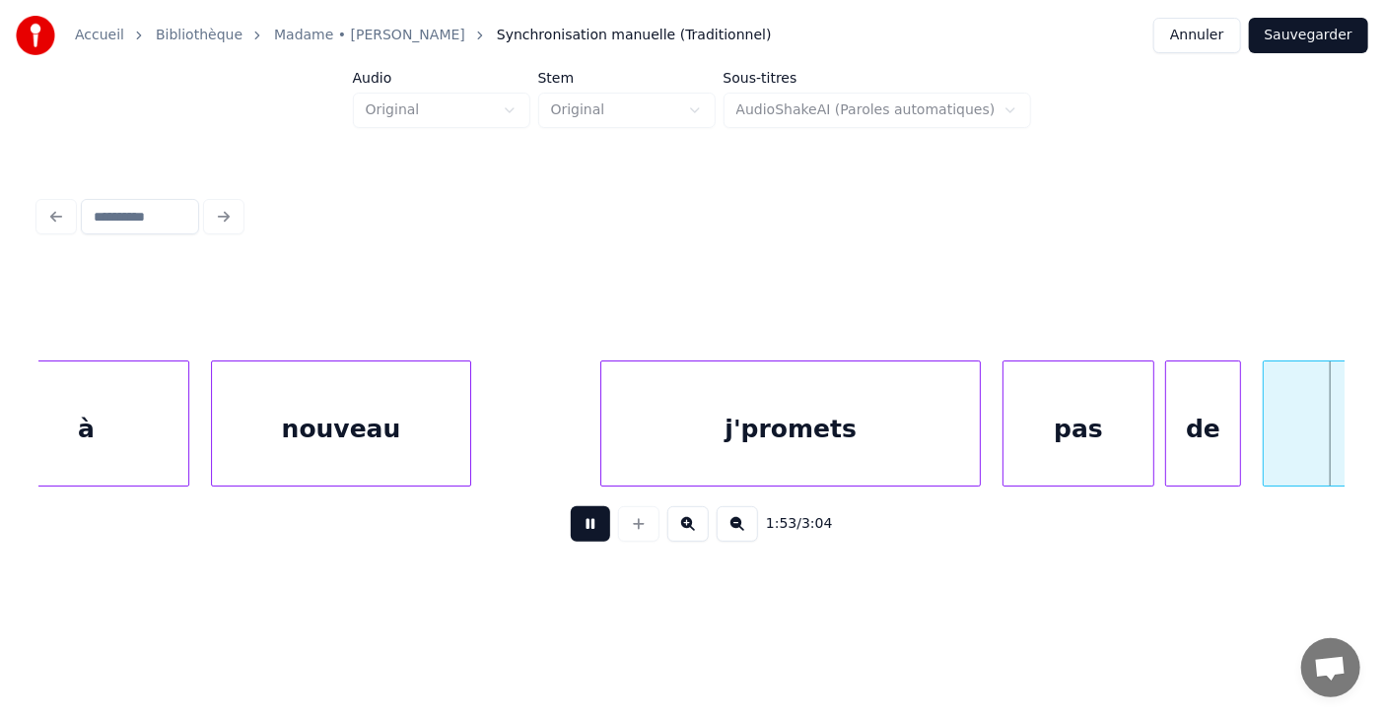
scroll to position [0, 61783]
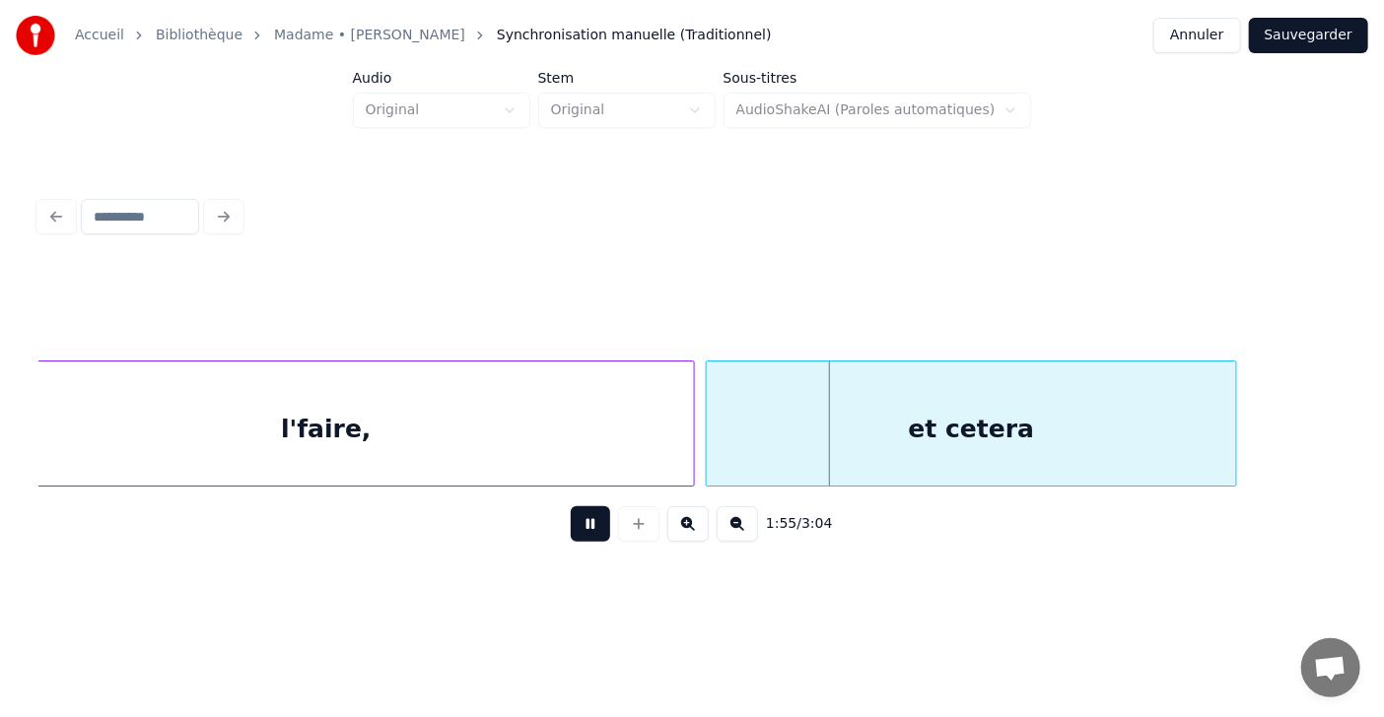
click at [580, 532] on button at bounding box center [590, 524] width 39 height 35
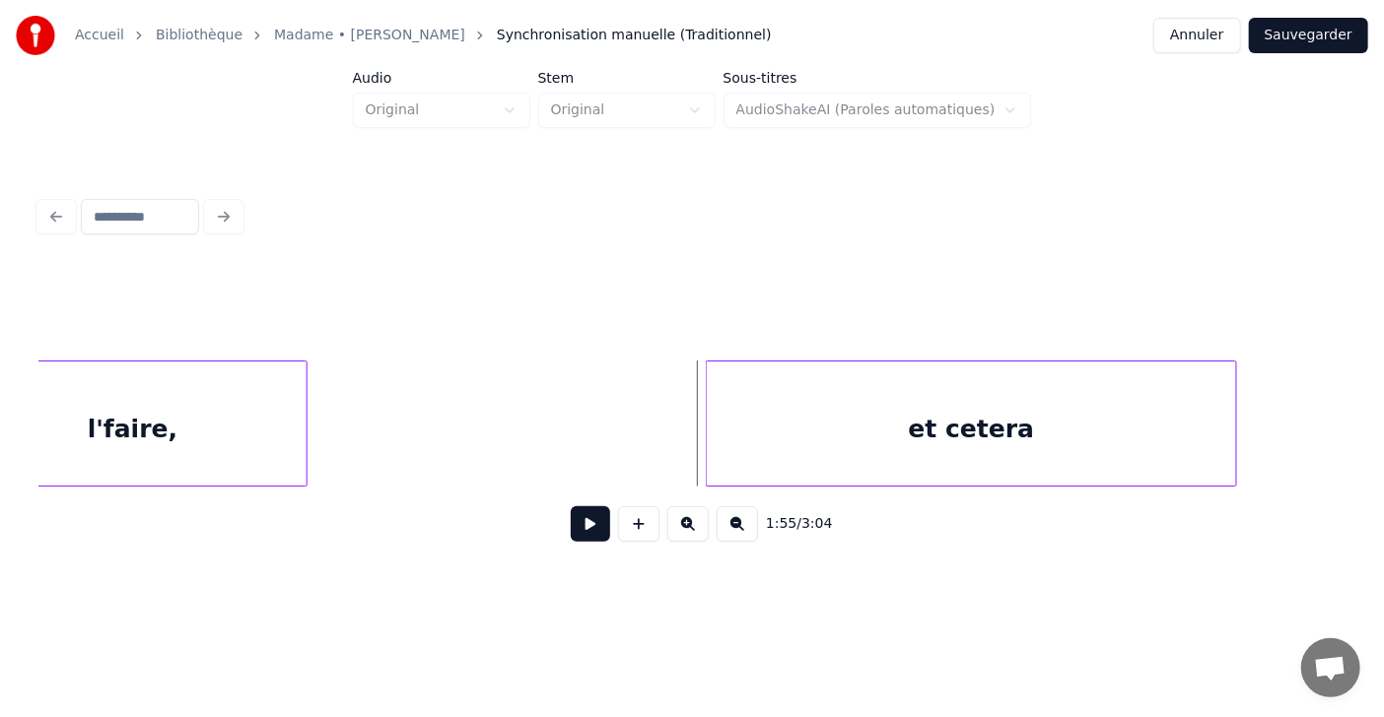
click at [304, 444] on div at bounding box center [304, 424] width 6 height 124
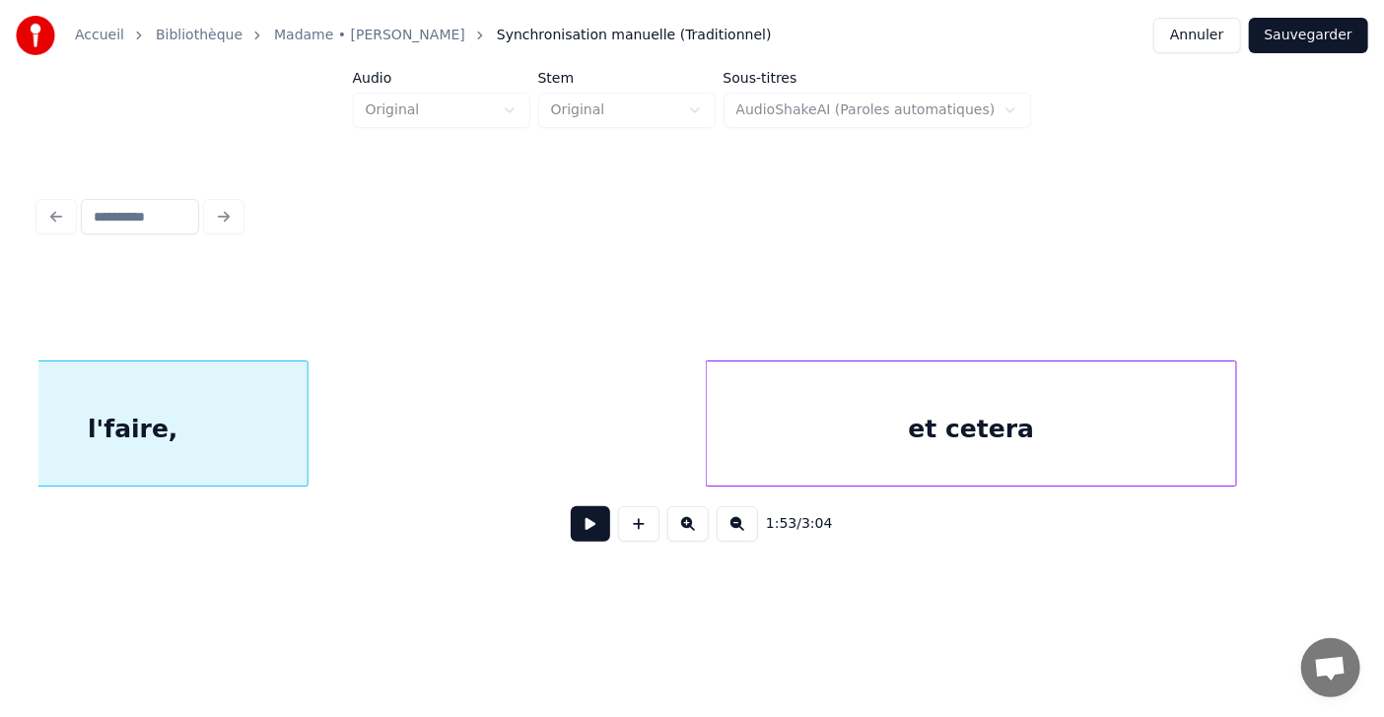
scroll to position [0, 61701]
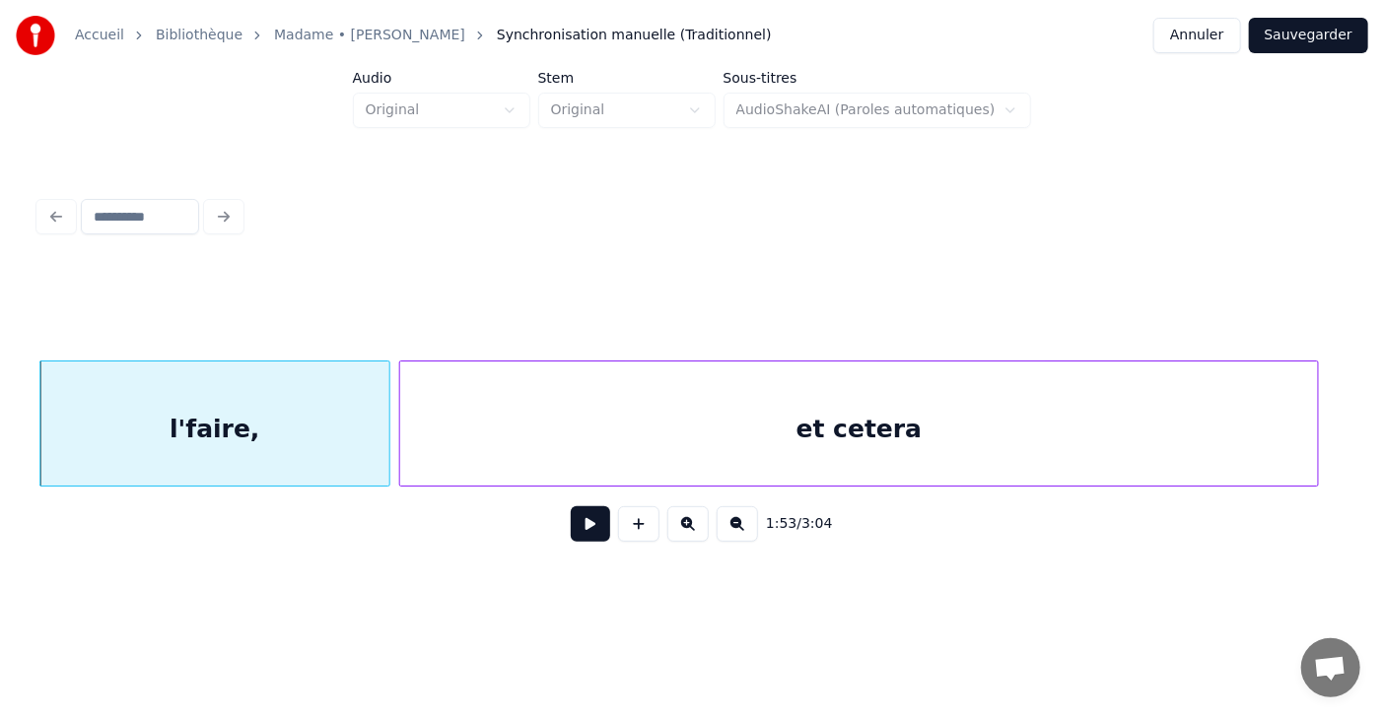
click at [401, 444] on div at bounding box center [403, 424] width 6 height 124
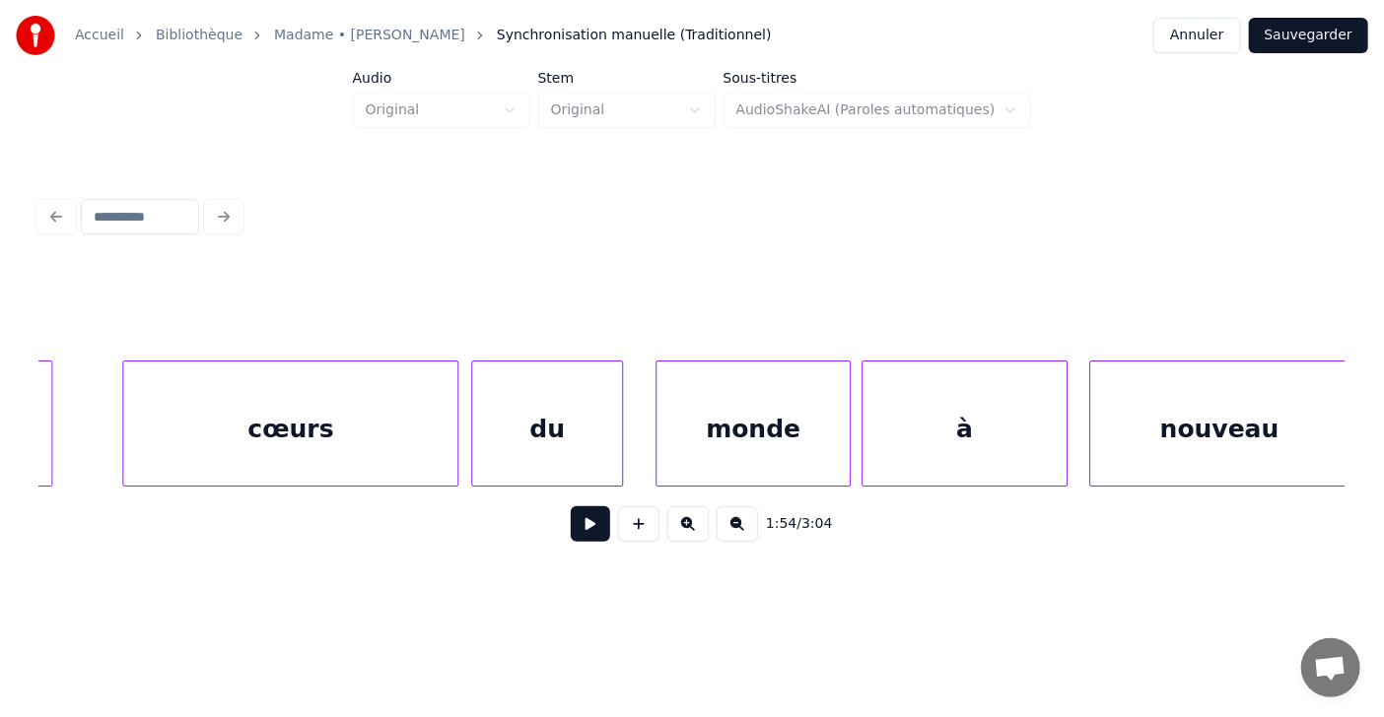
scroll to position [0, 59522]
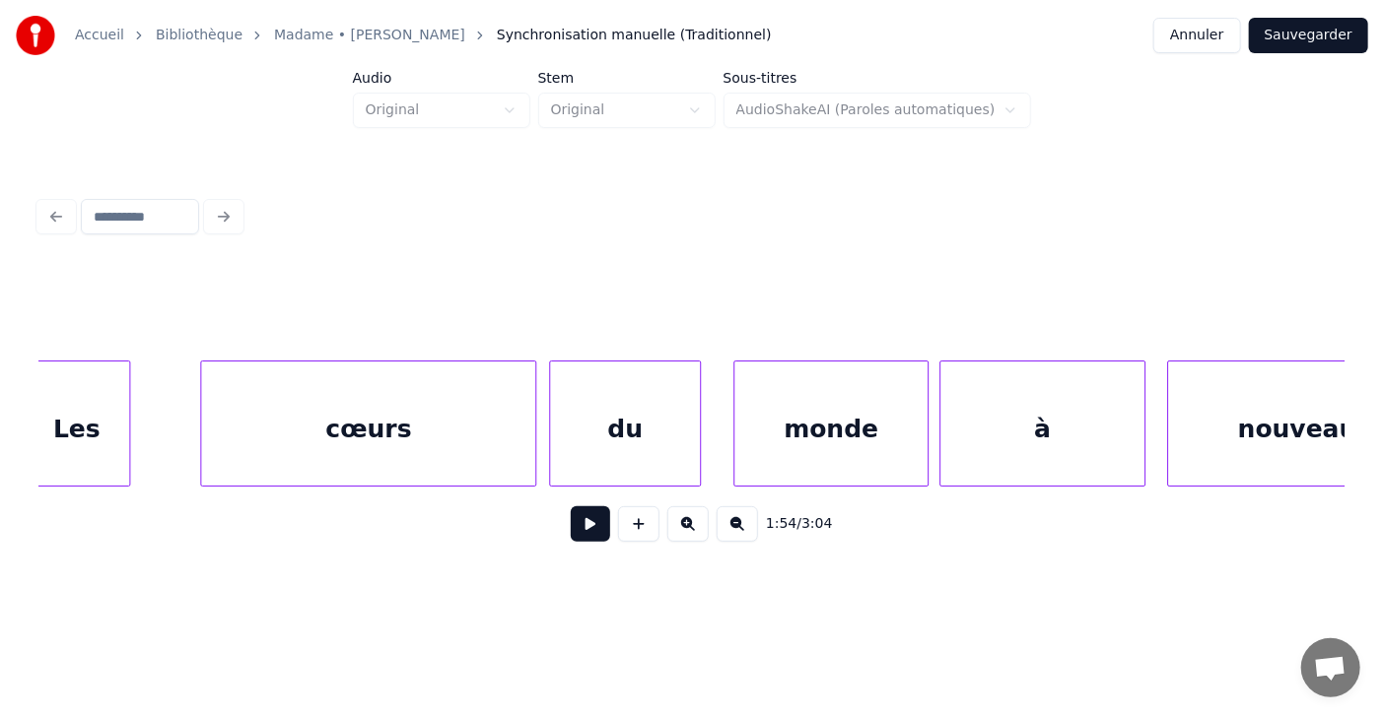
click at [281, 450] on div "cœurs" at bounding box center [358, 429] width 334 height 134
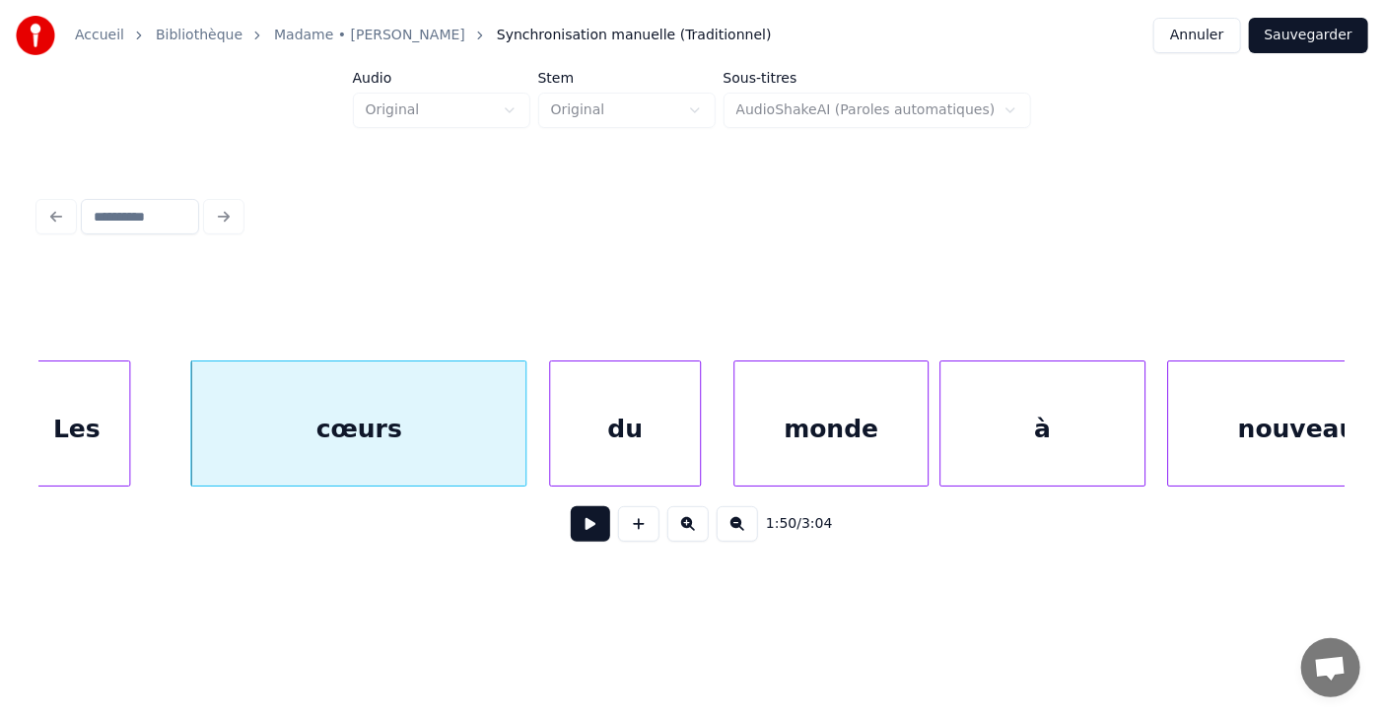
click at [581, 532] on button at bounding box center [590, 524] width 39 height 35
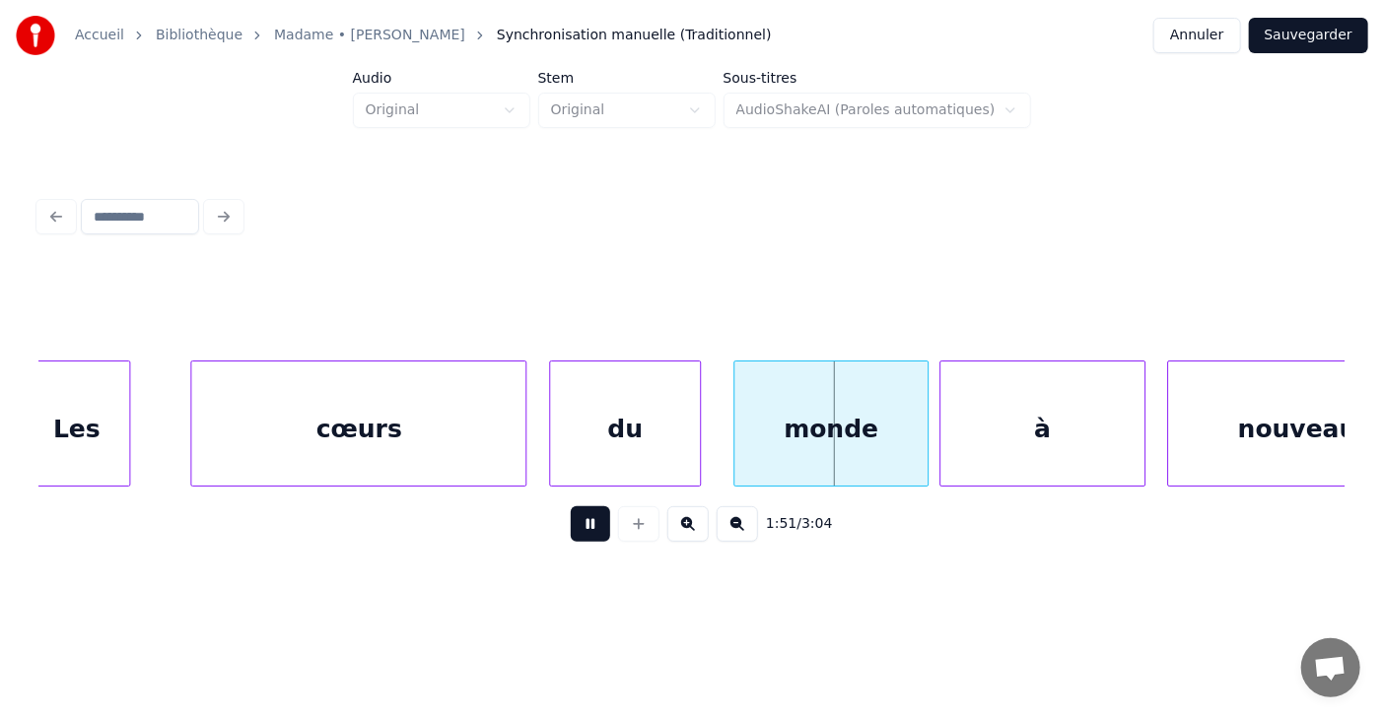
click at [581, 532] on button at bounding box center [590, 524] width 39 height 35
click at [459, 432] on div at bounding box center [459, 424] width 6 height 124
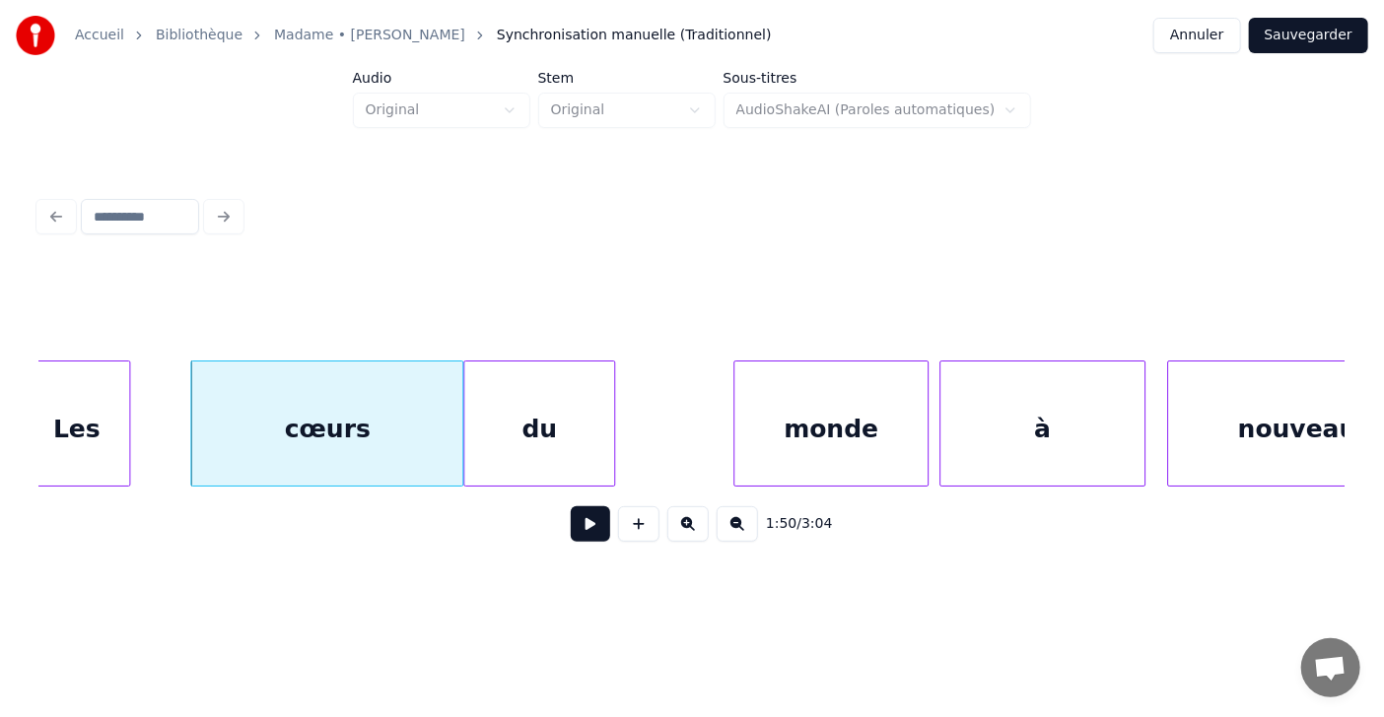
click at [528, 421] on div "du" at bounding box center [539, 429] width 150 height 134
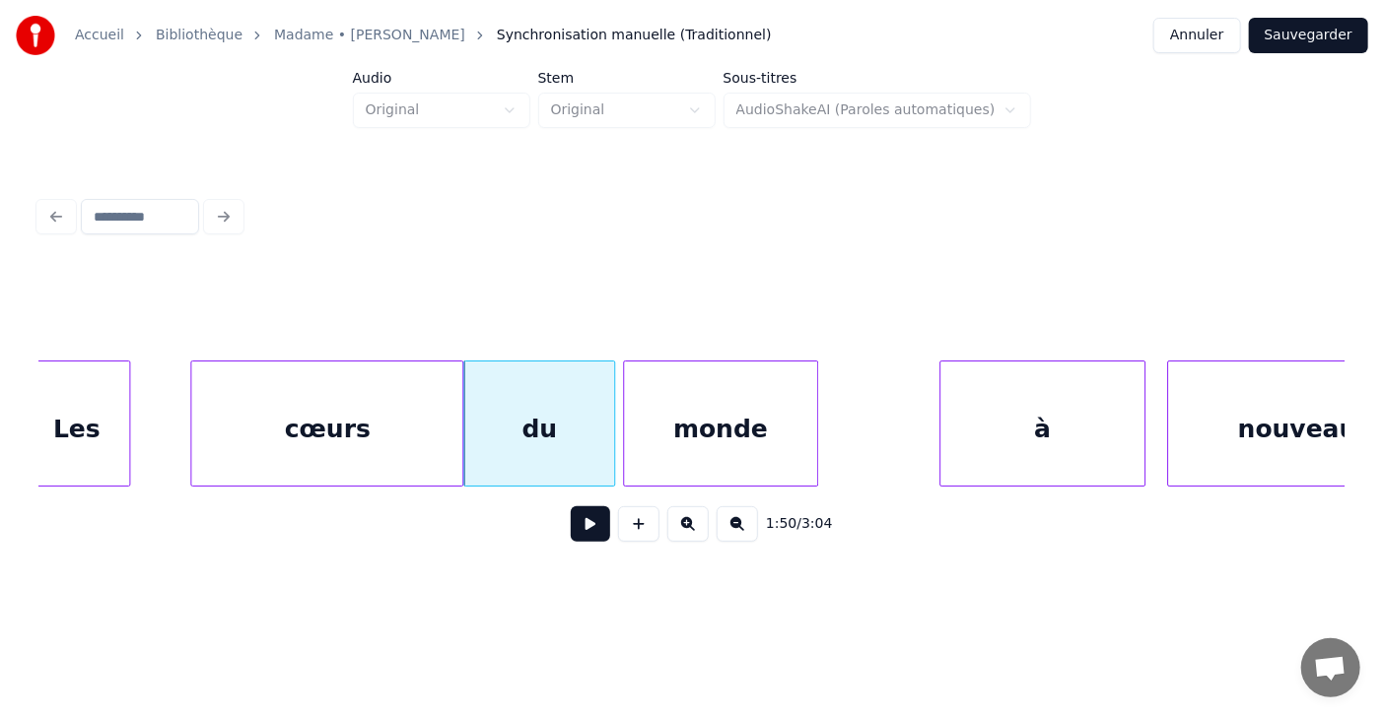
click at [673, 420] on div "monde" at bounding box center [720, 429] width 193 height 134
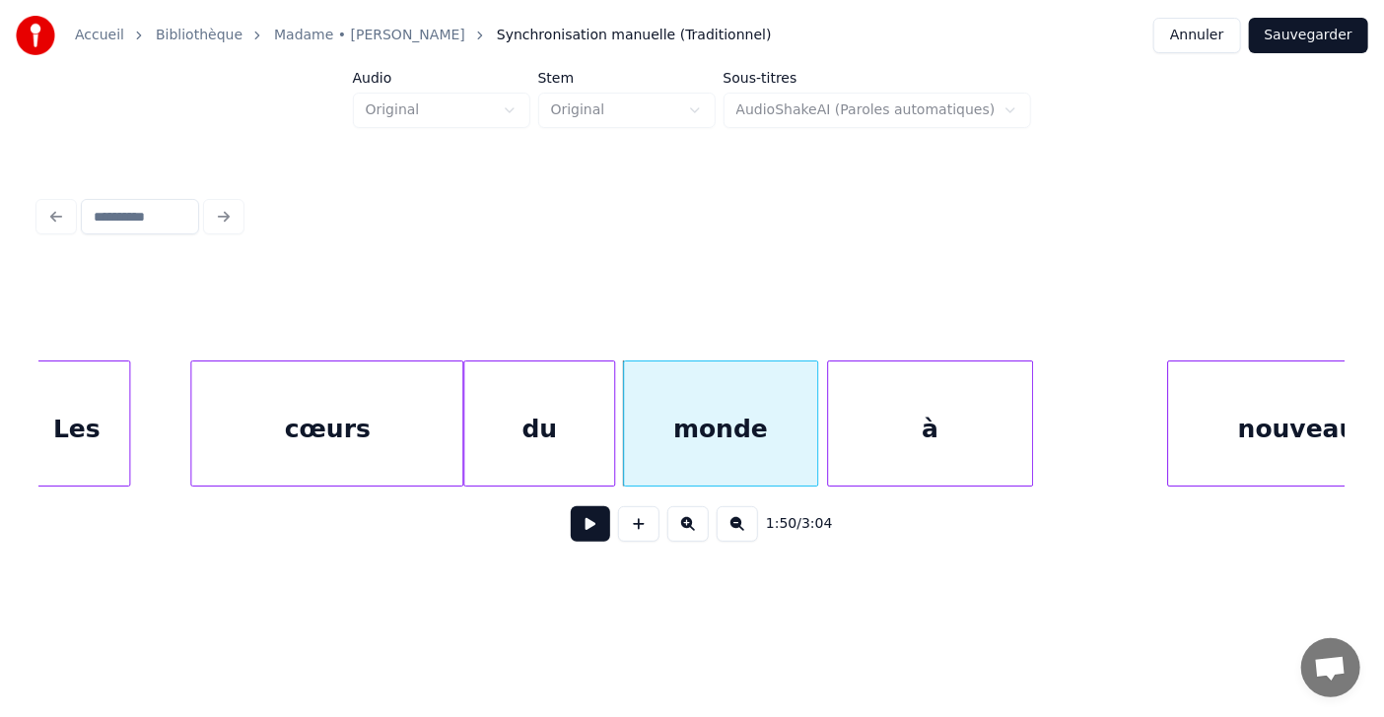
click at [863, 413] on div "à" at bounding box center [930, 429] width 204 height 134
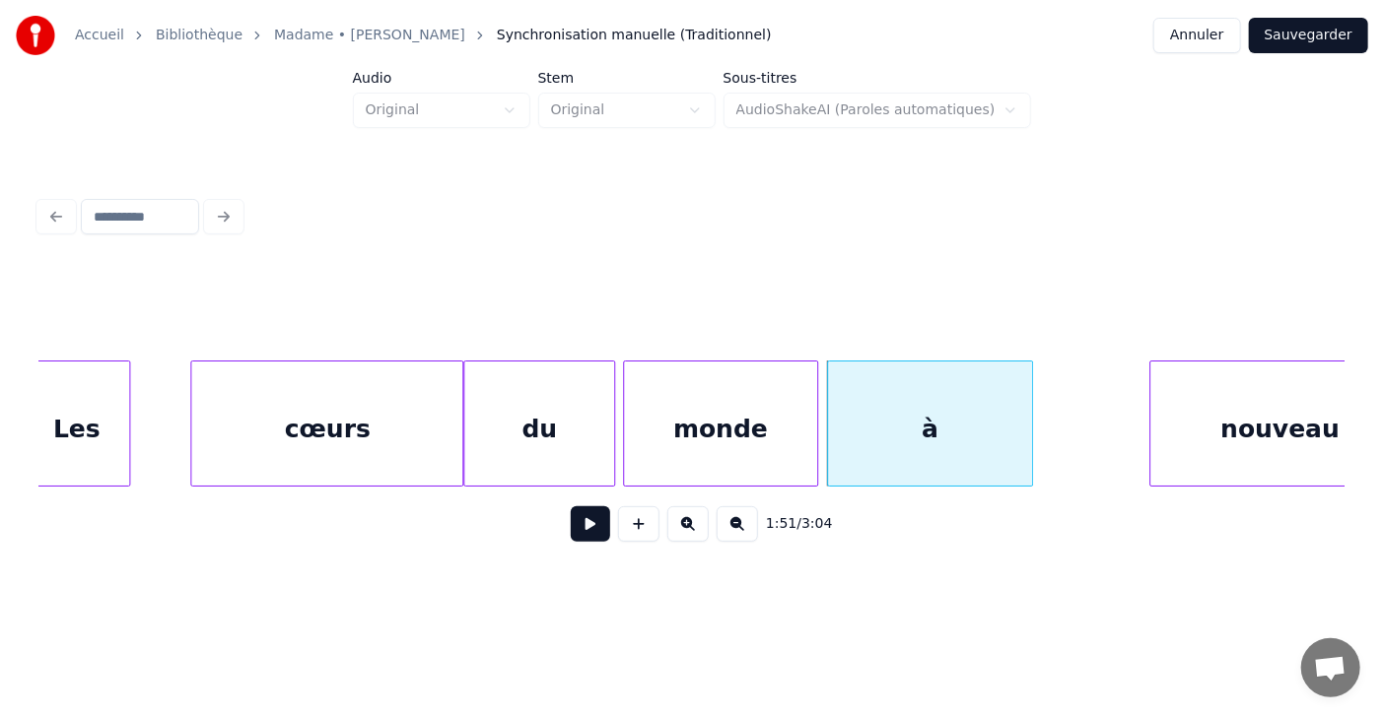
scroll to position [0, 59594]
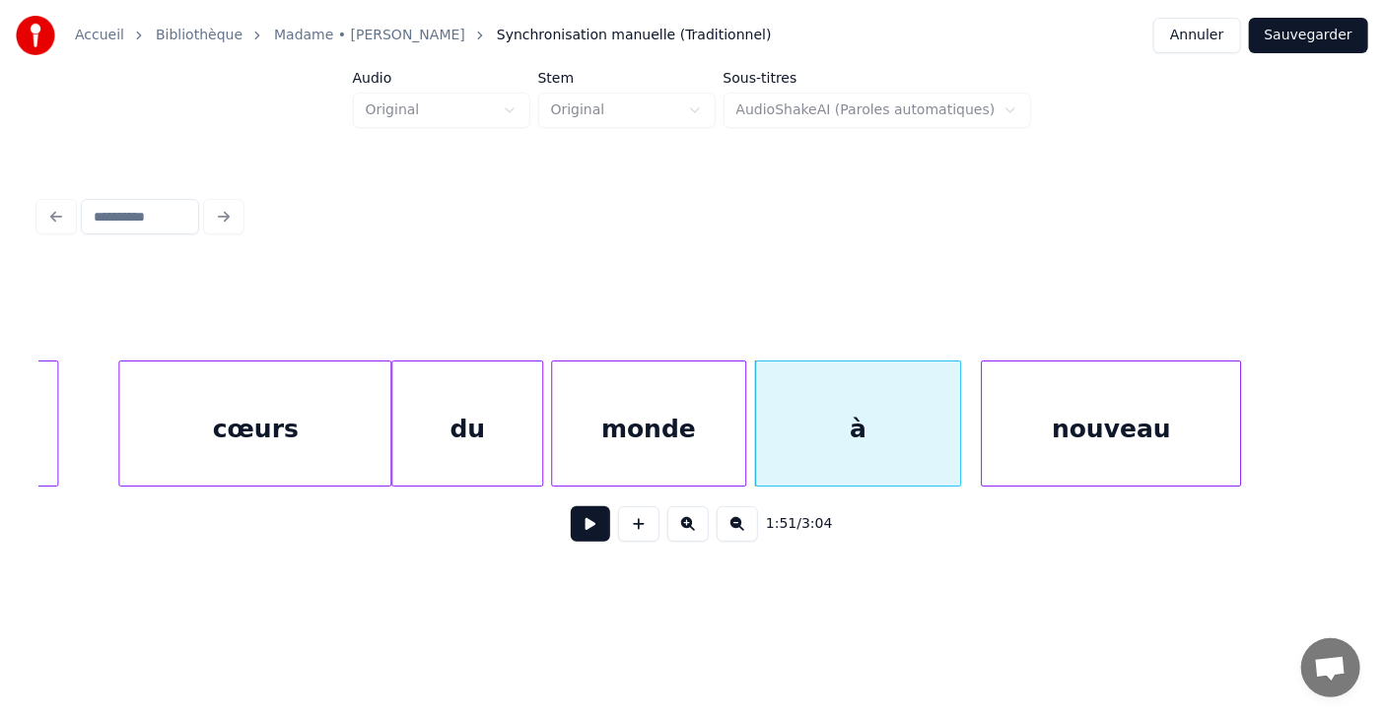
click at [1063, 415] on div "nouveau" at bounding box center [1111, 429] width 258 height 134
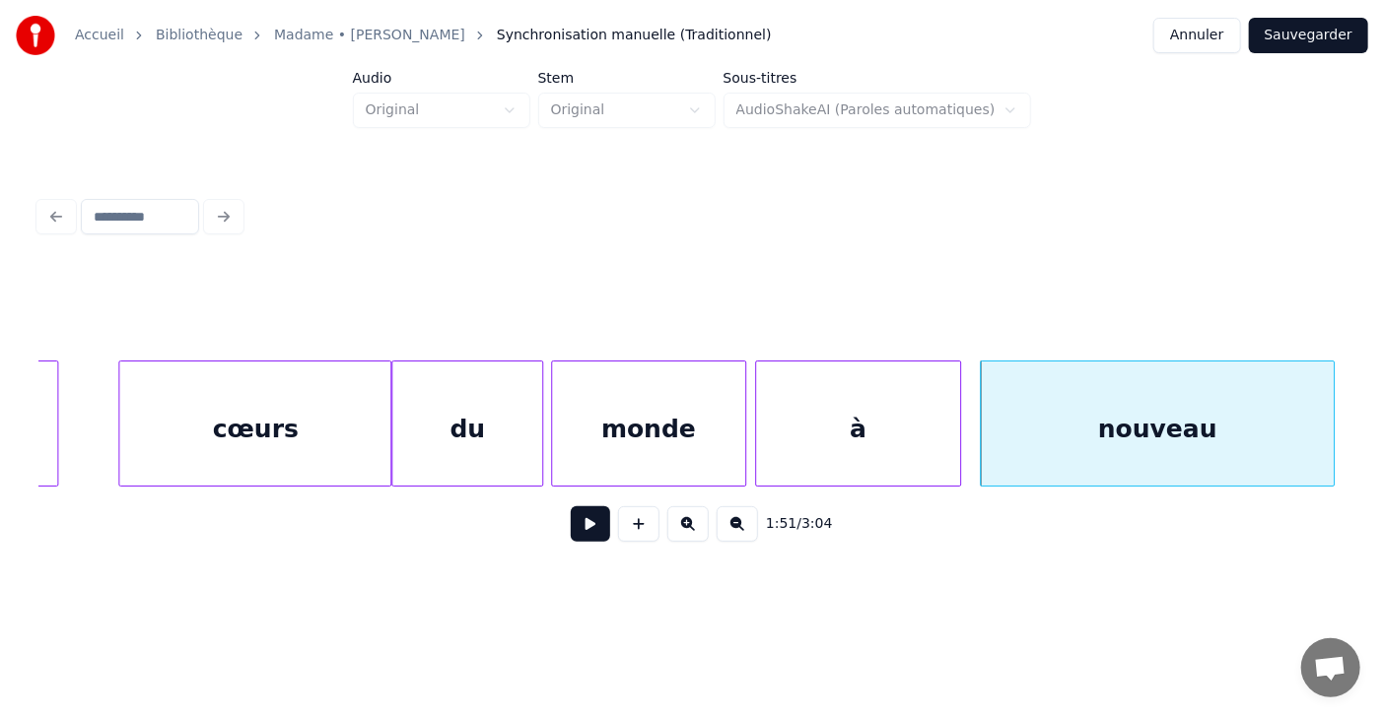
click at [1328, 411] on div at bounding box center [1331, 424] width 6 height 124
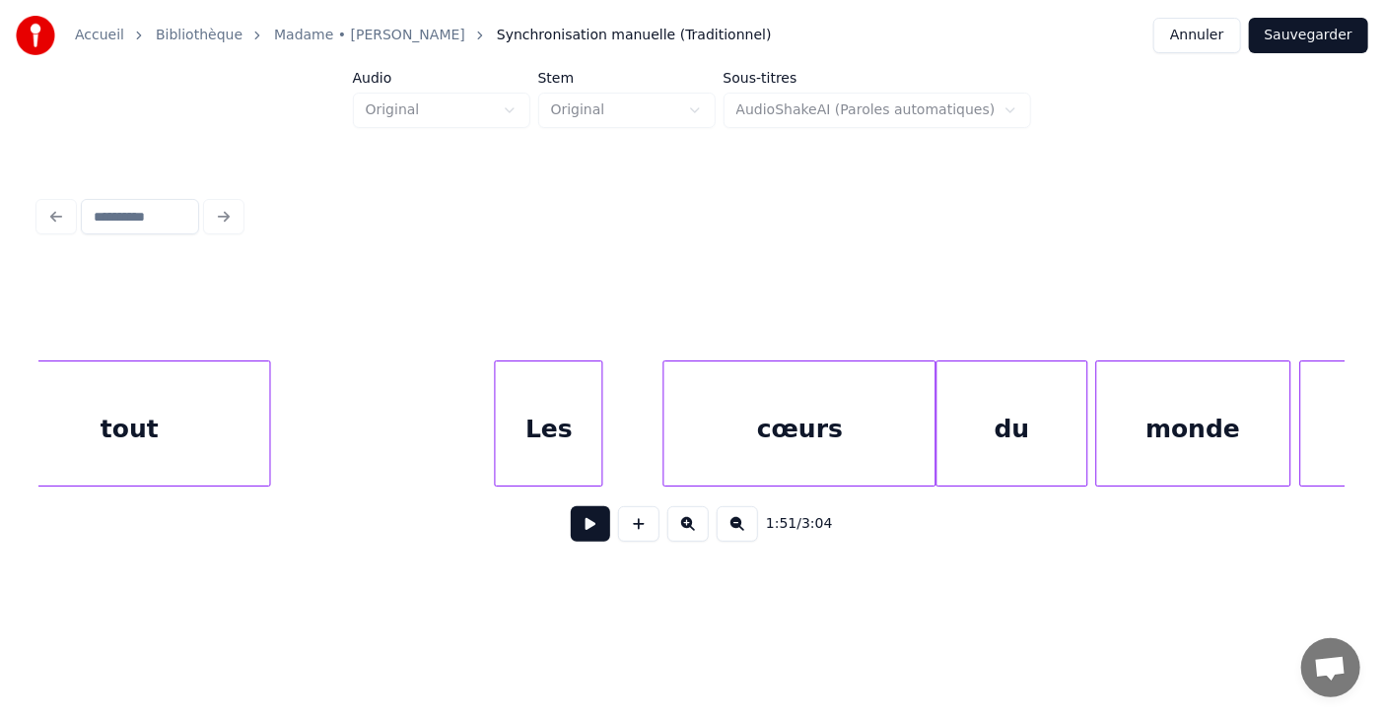
scroll to position [0, 59010]
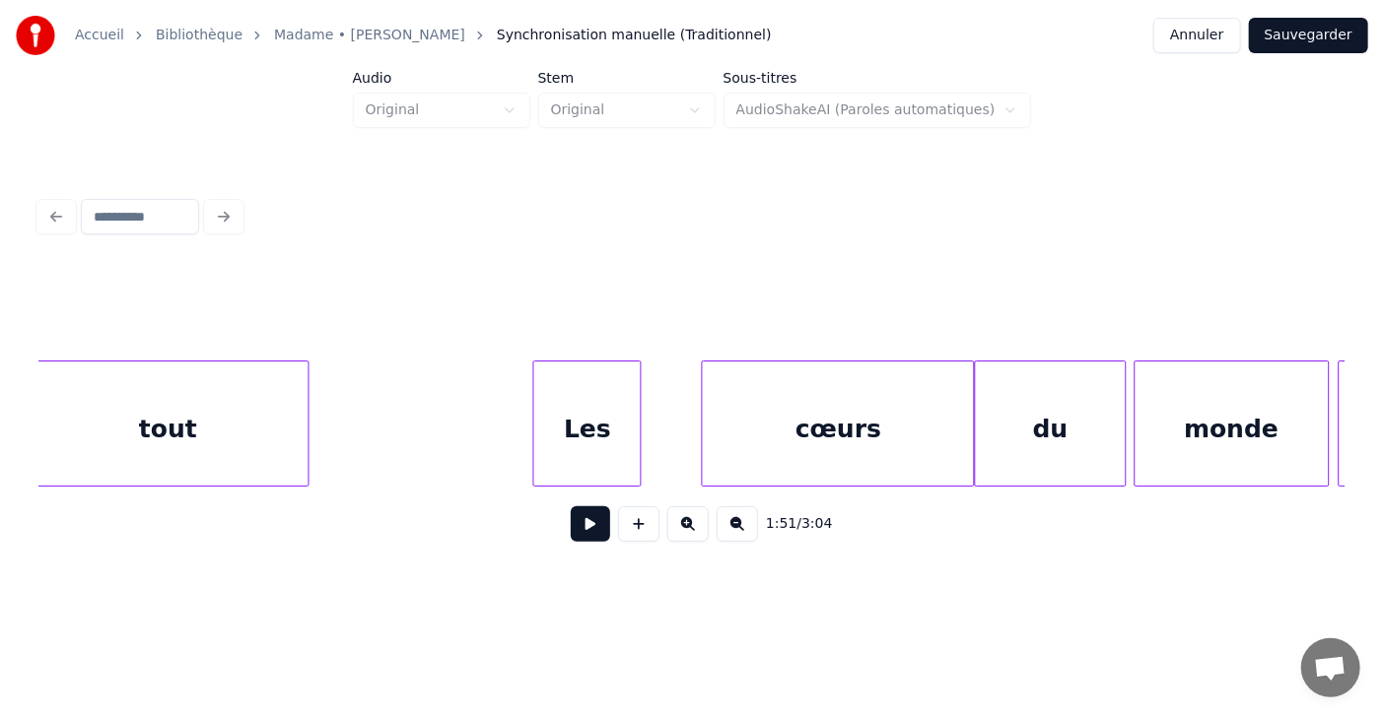
click at [571, 528] on button at bounding box center [590, 524] width 39 height 35
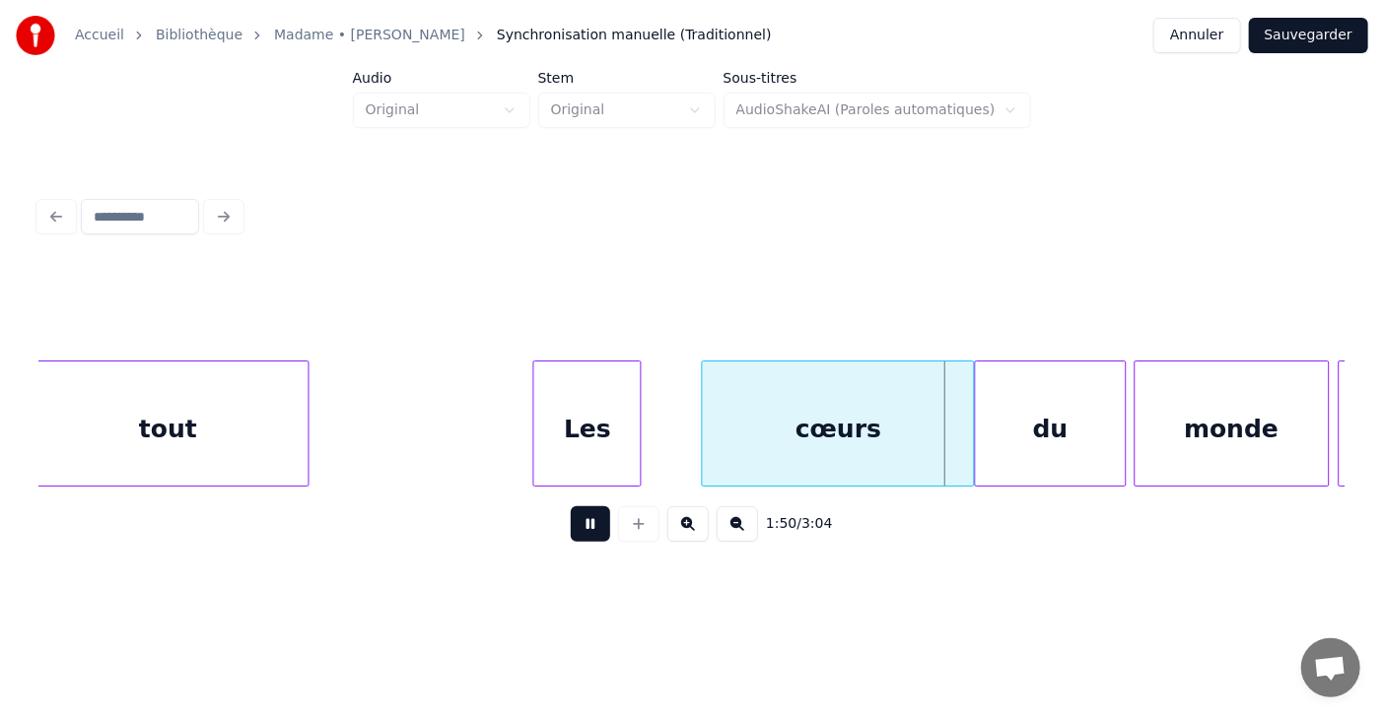
click at [571, 528] on button at bounding box center [590, 524] width 39 height 35
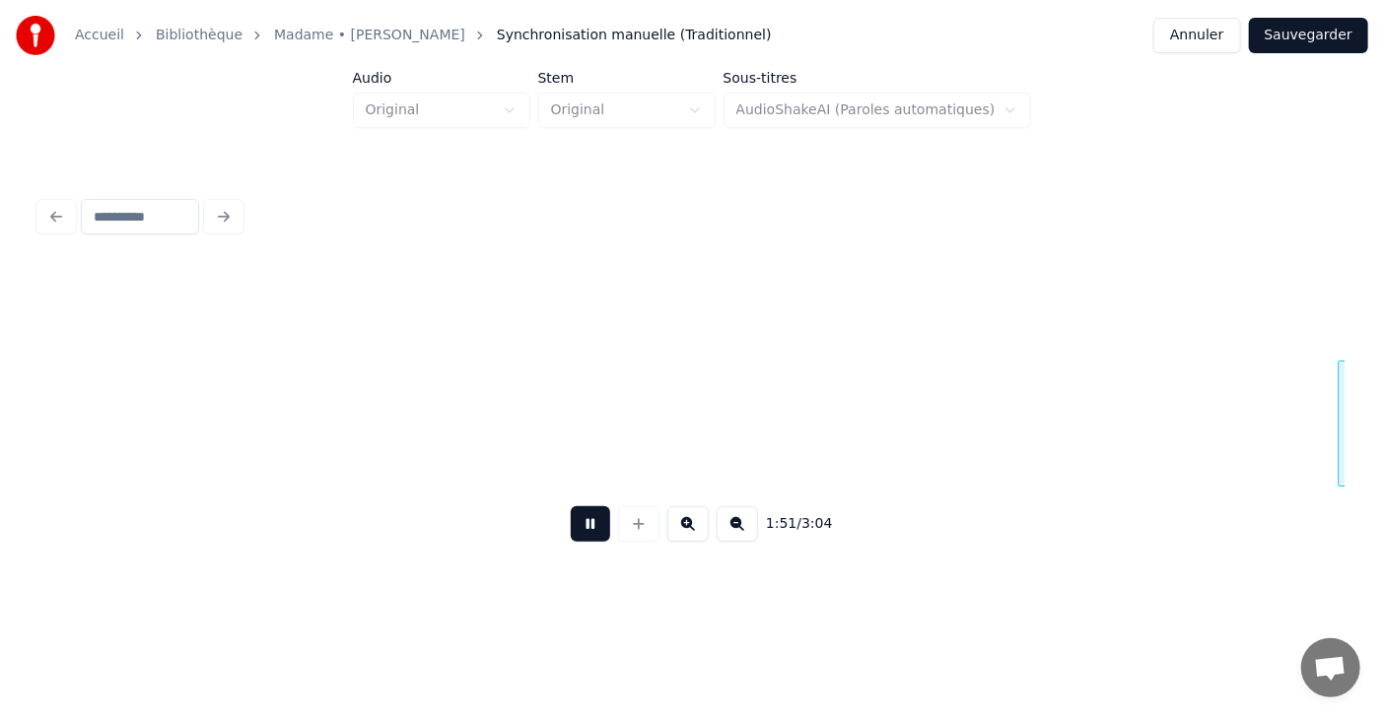
scroll to position [0, 60342]
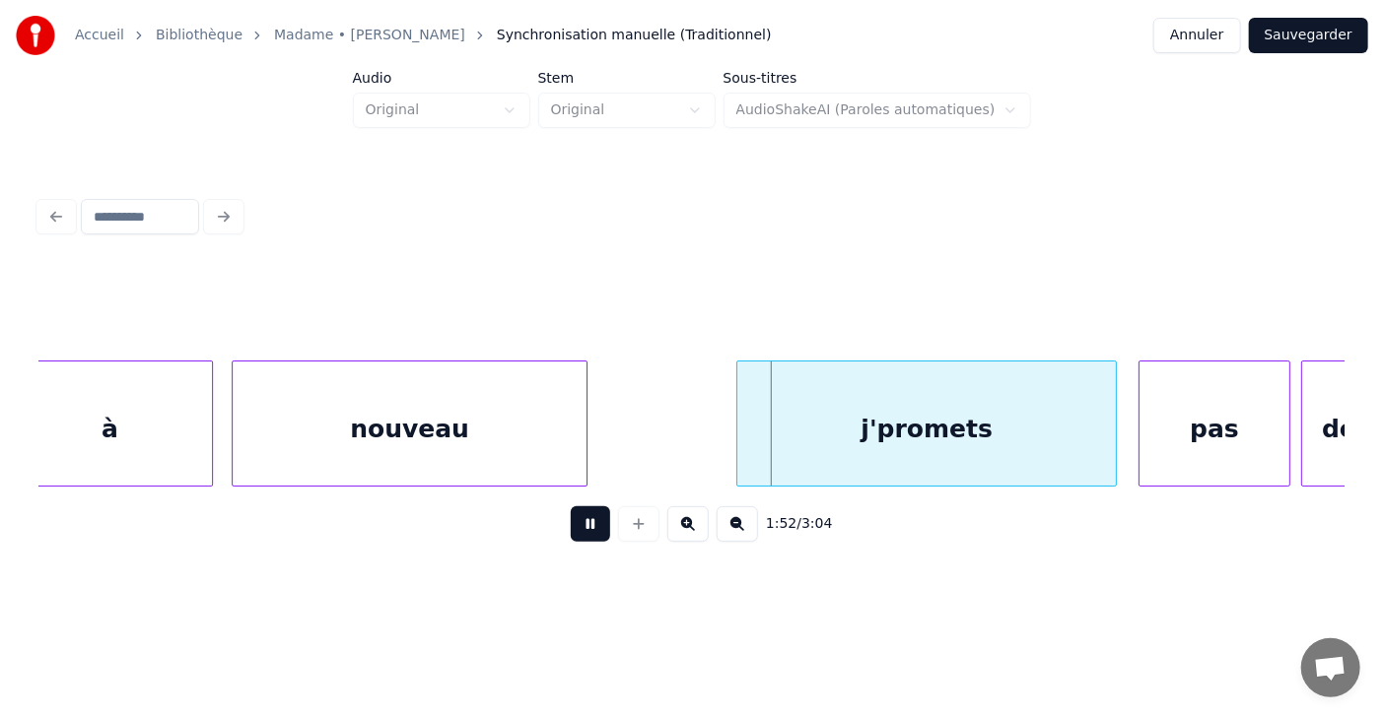
click at [571, 528] on button at bounding box center [590, 524] width 39 height 35
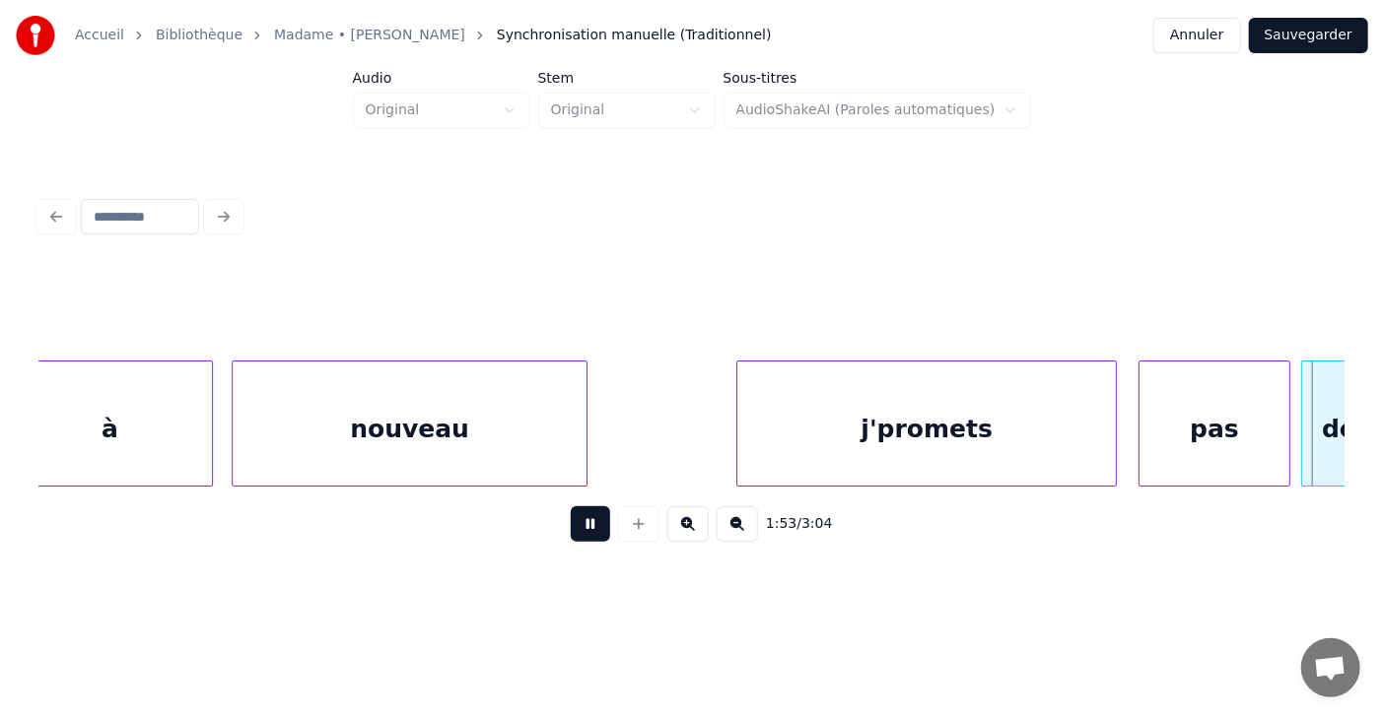
scroll to position [0, 61648]
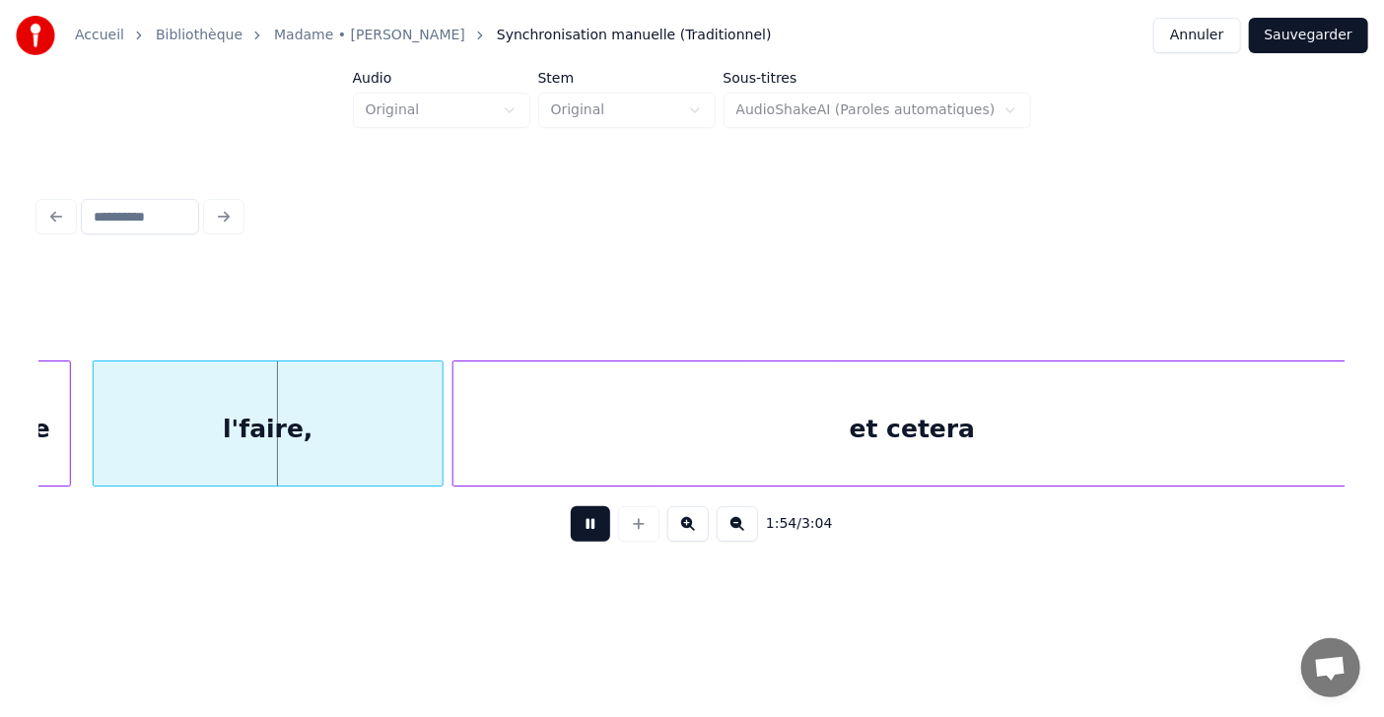
click at [571, 528] on button at bounding box center [590, 524] width 39 height 35
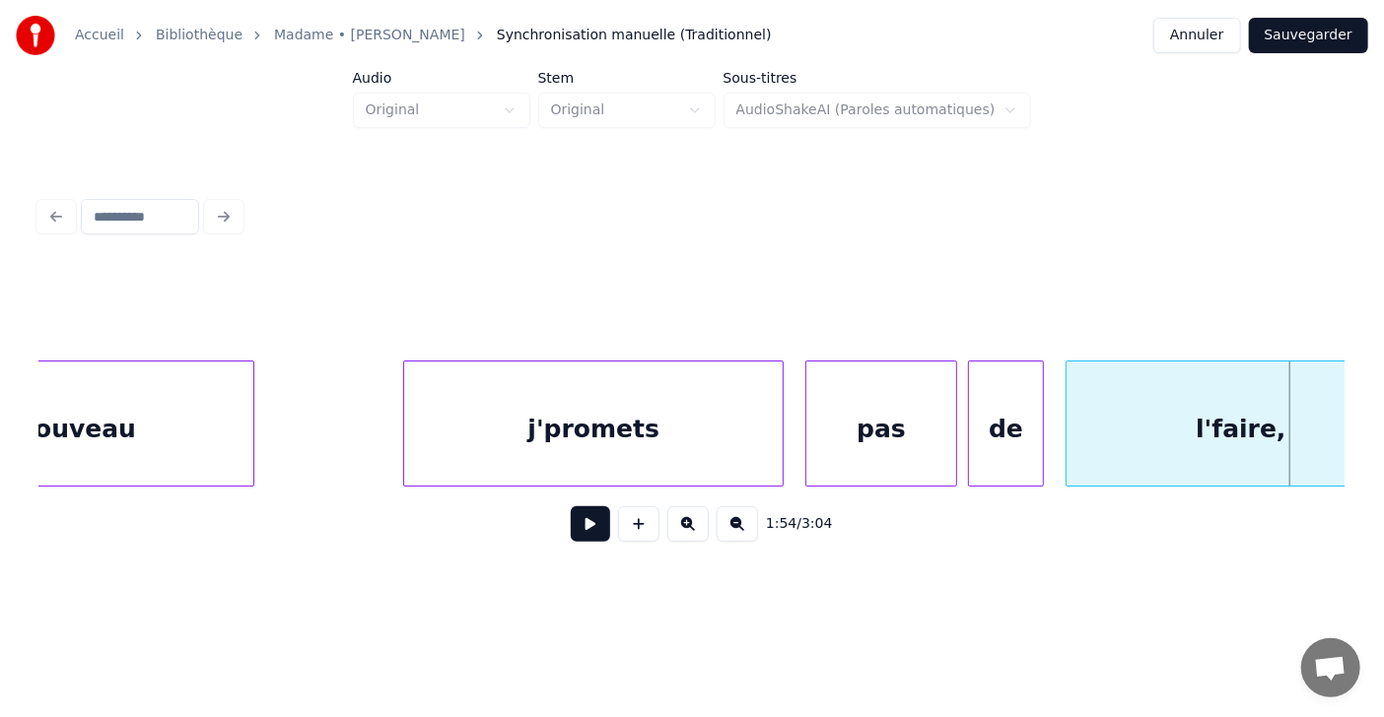
scroll to position [0, 60559]
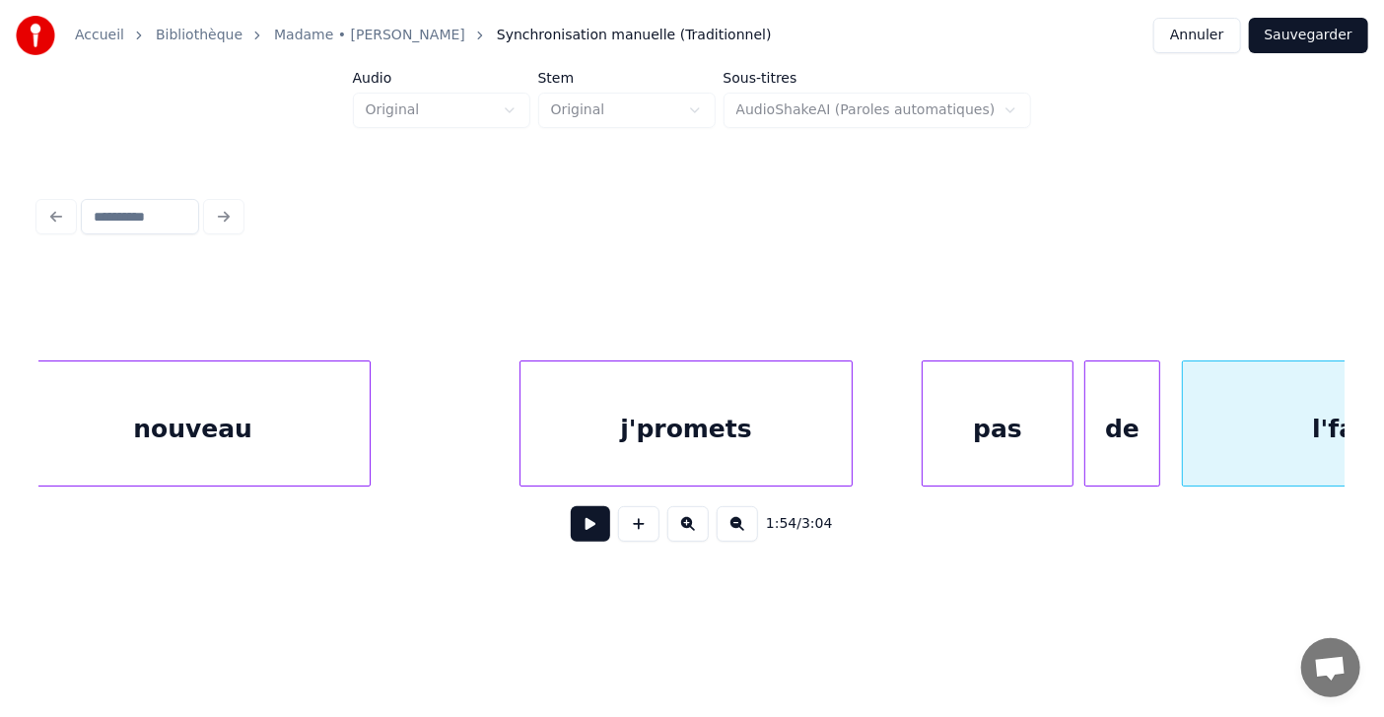
click at [846, 437] on div at bounding box center [849, 424] width 6 height 124
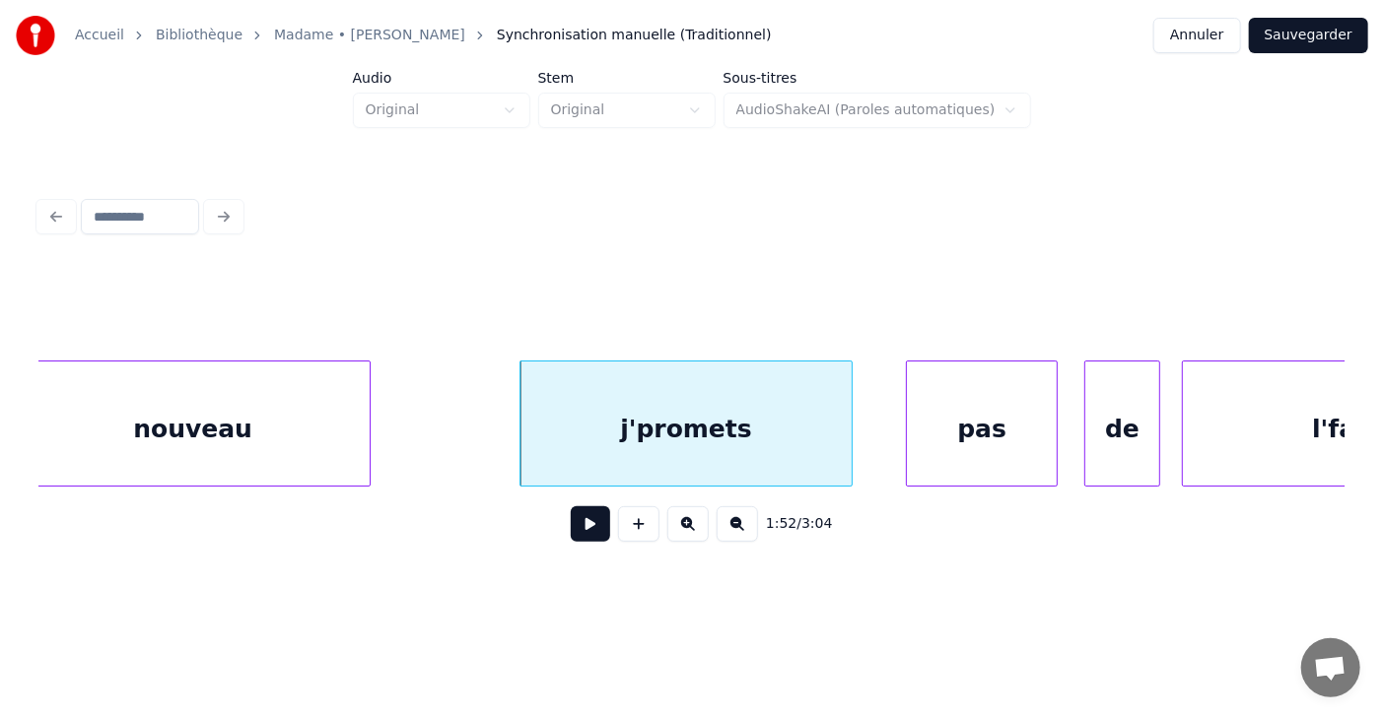
click at [980, 429] on div "pas" at bounding box center [982, 429] width 150 height 134
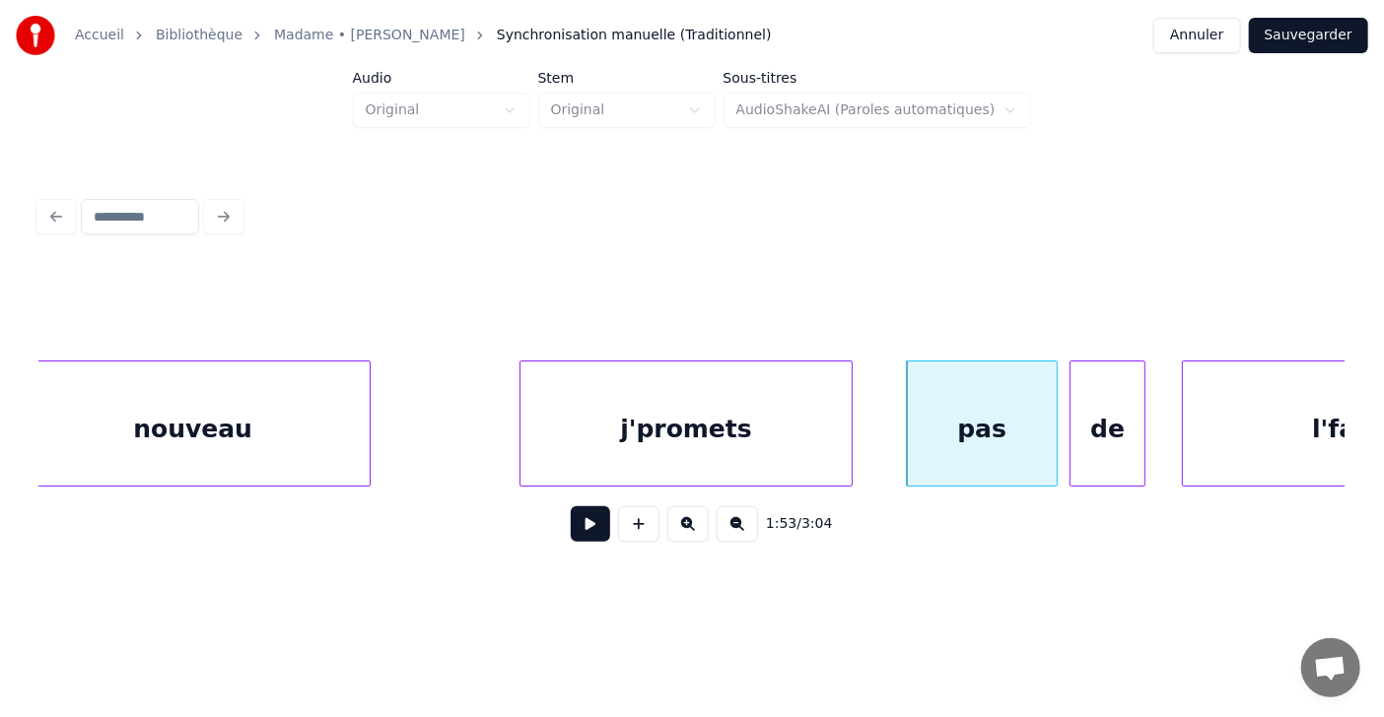
click at [1098, 431] on div "de" at bounding box center [1107, 429] width 74 height 134
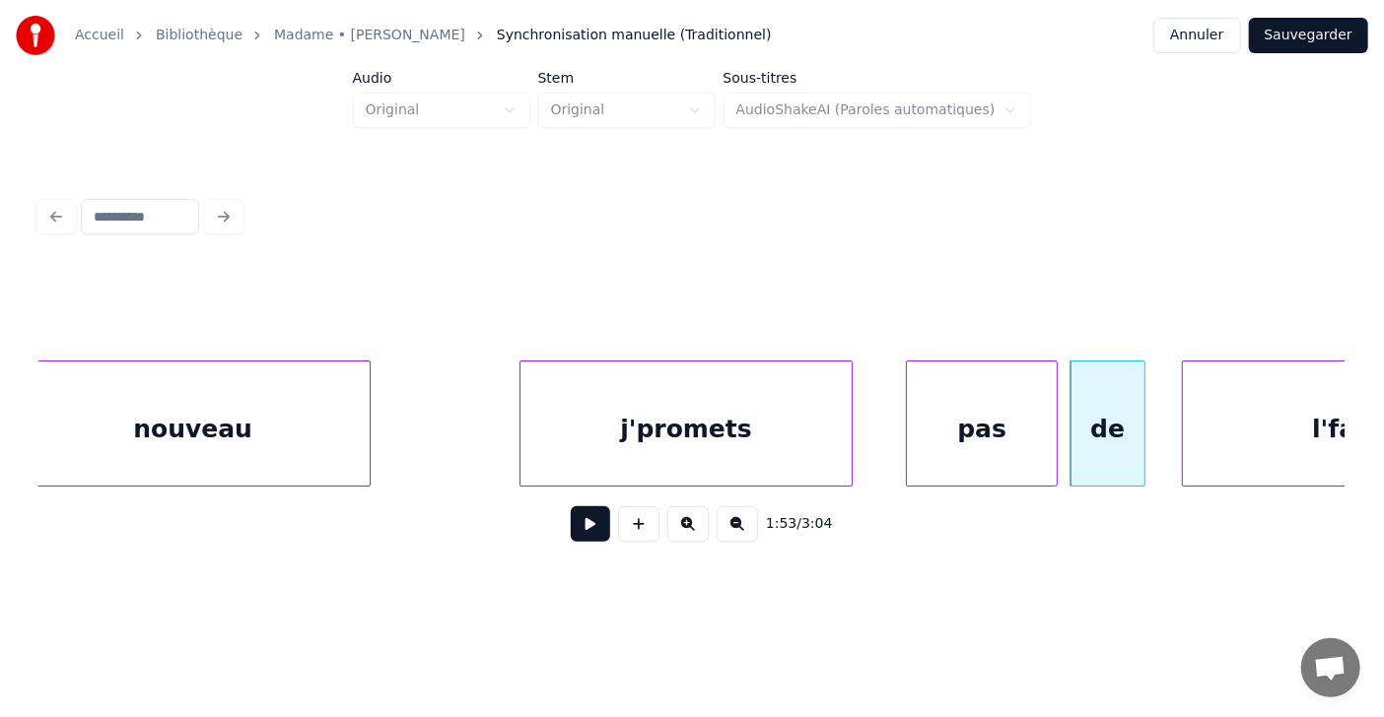
click at [242, 463] on div "nouveau" at bounding box center [192, 429] width 353 height 134
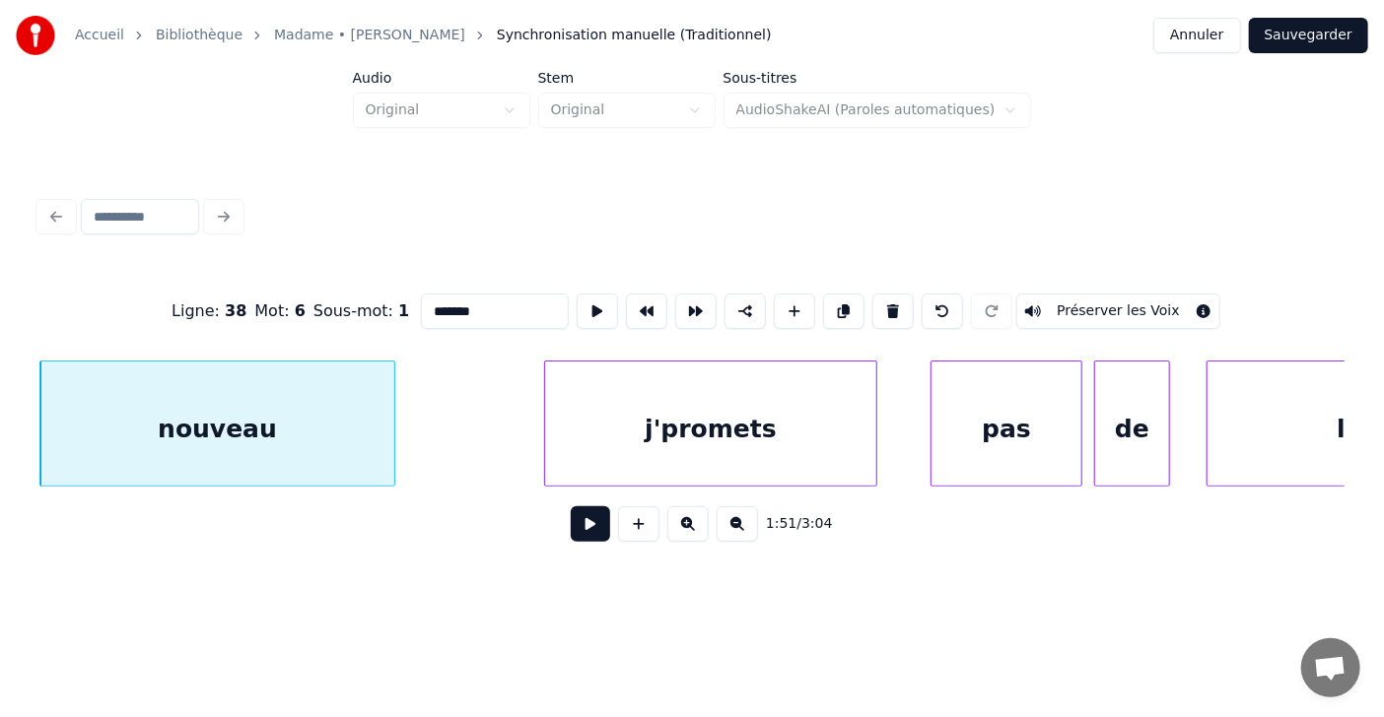
click at [580, 529] on button at bounding box center [590, 524] width 39 height 35
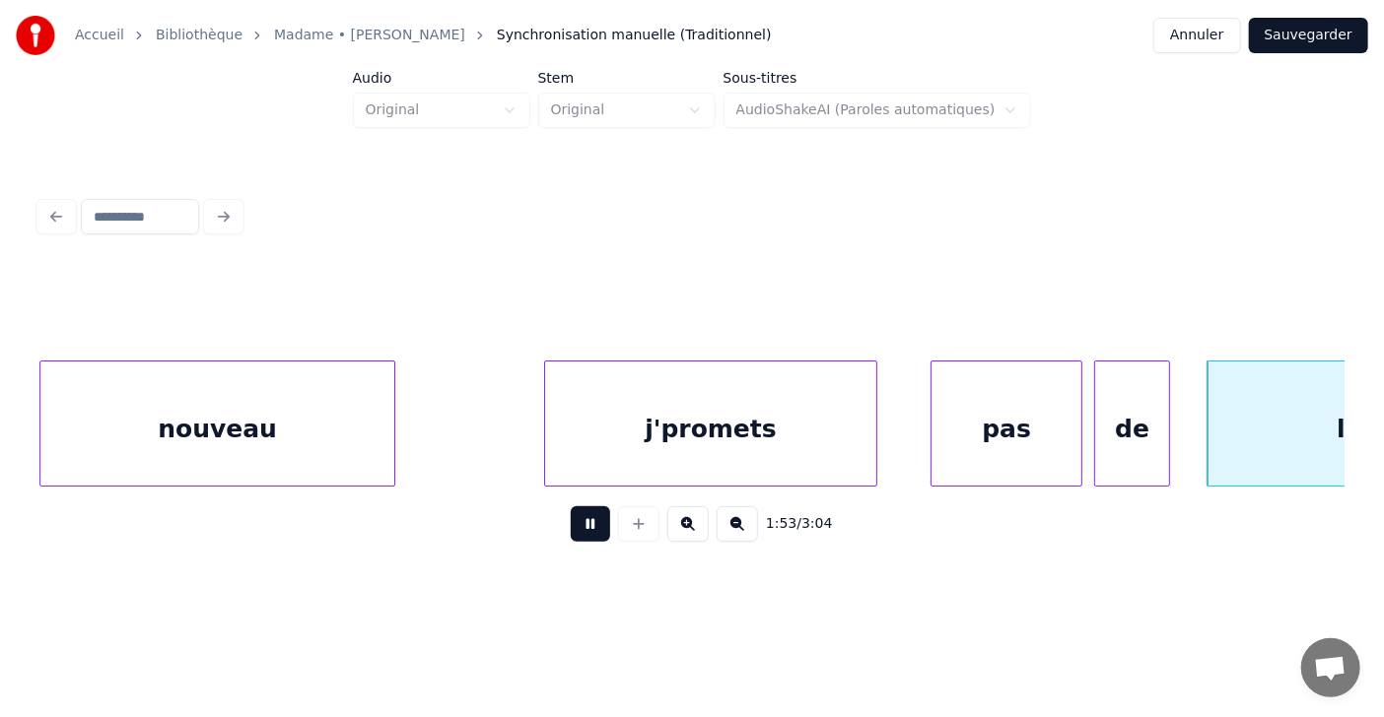
click at [580, 529] on button at bounding box center [590, 524] width 39 height 35
click at [809, 423] on div at bounding box center [807, 424] width 6 height 124
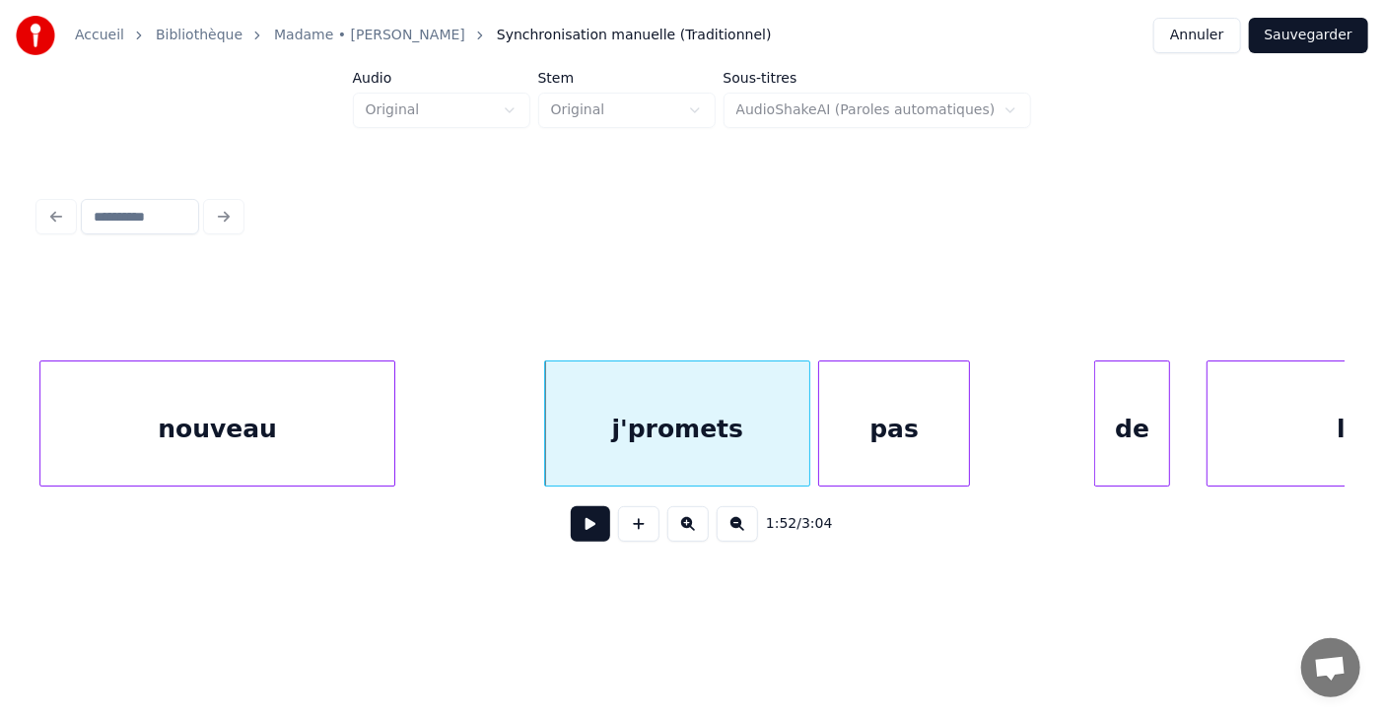
click at [911, 406] on div "pas" at bounding box center [894, 429] width 150 height 134
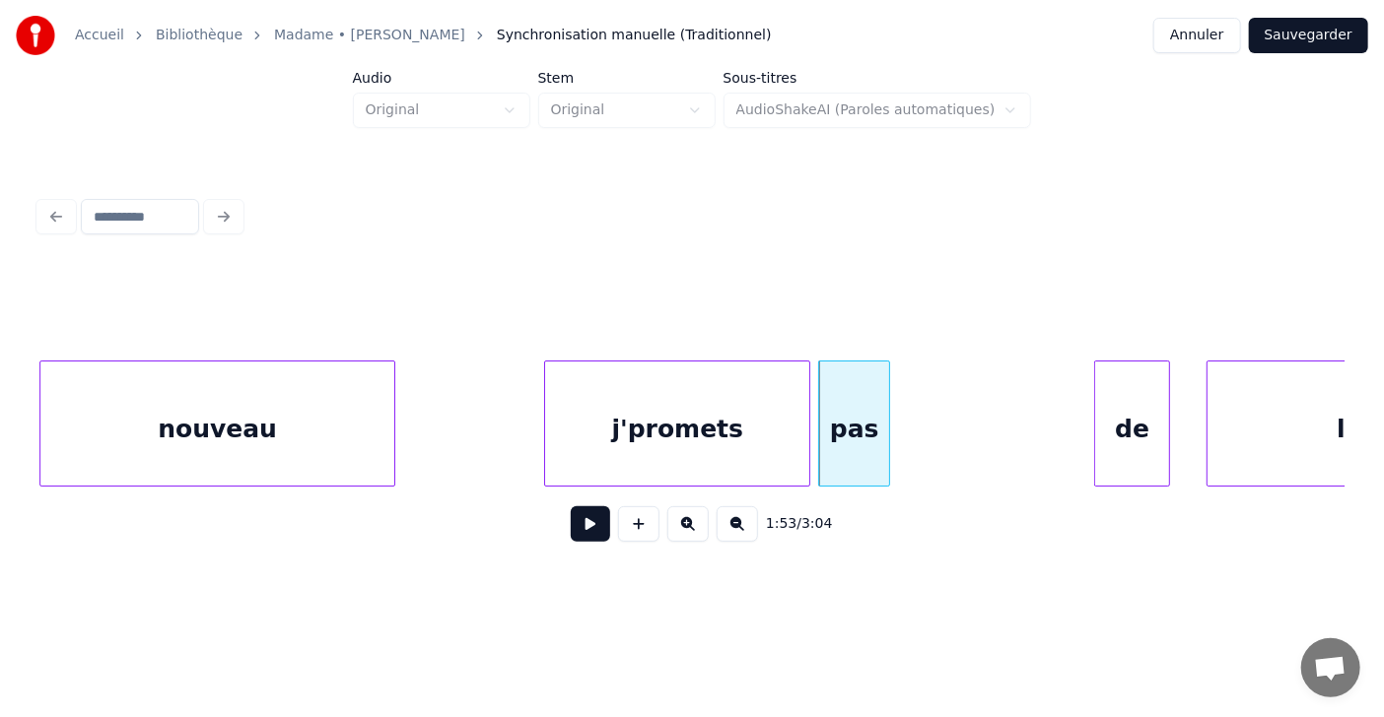
click at [884, 436] on div at bounding box center [886, 424] width 6 height 124
click at [981, 425] on div "de" at bounding box center [982, 429] width 74 height 134
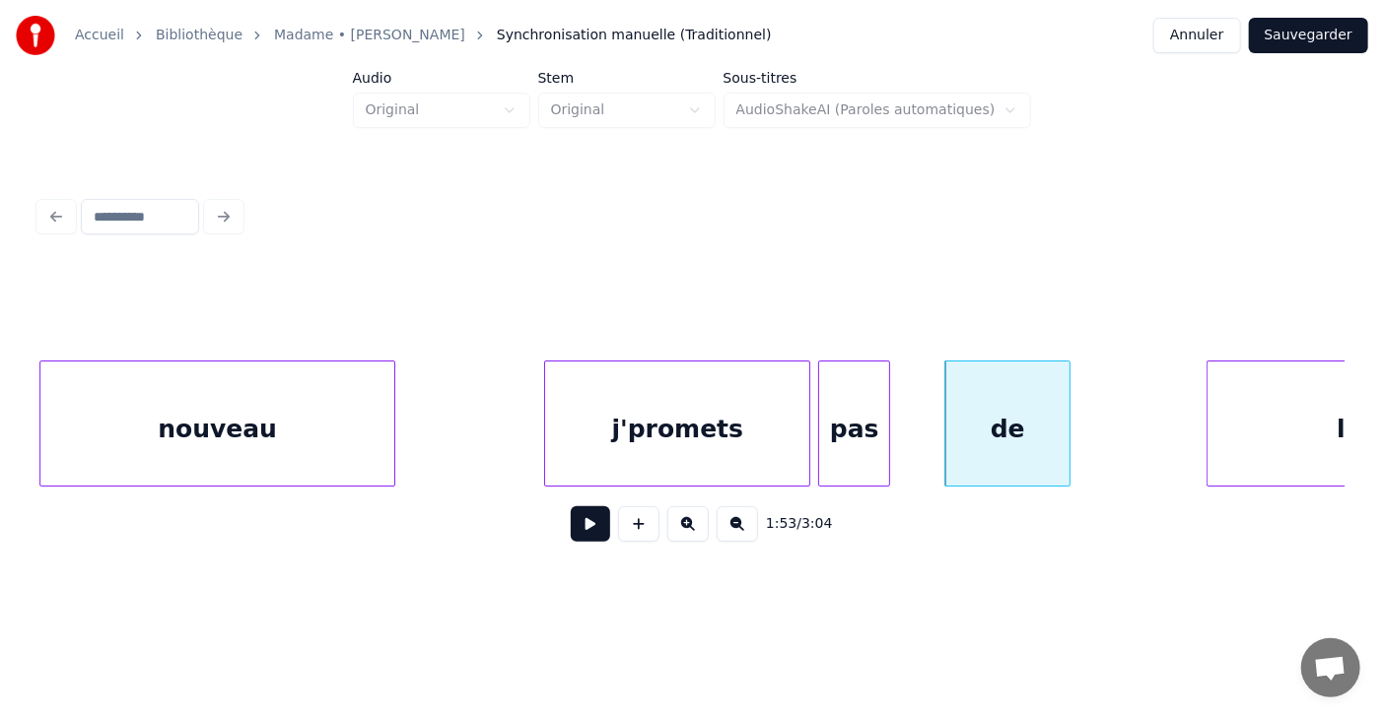
click at [1068, 425] on div at bounding box center [1066, 424] width 6 height 124
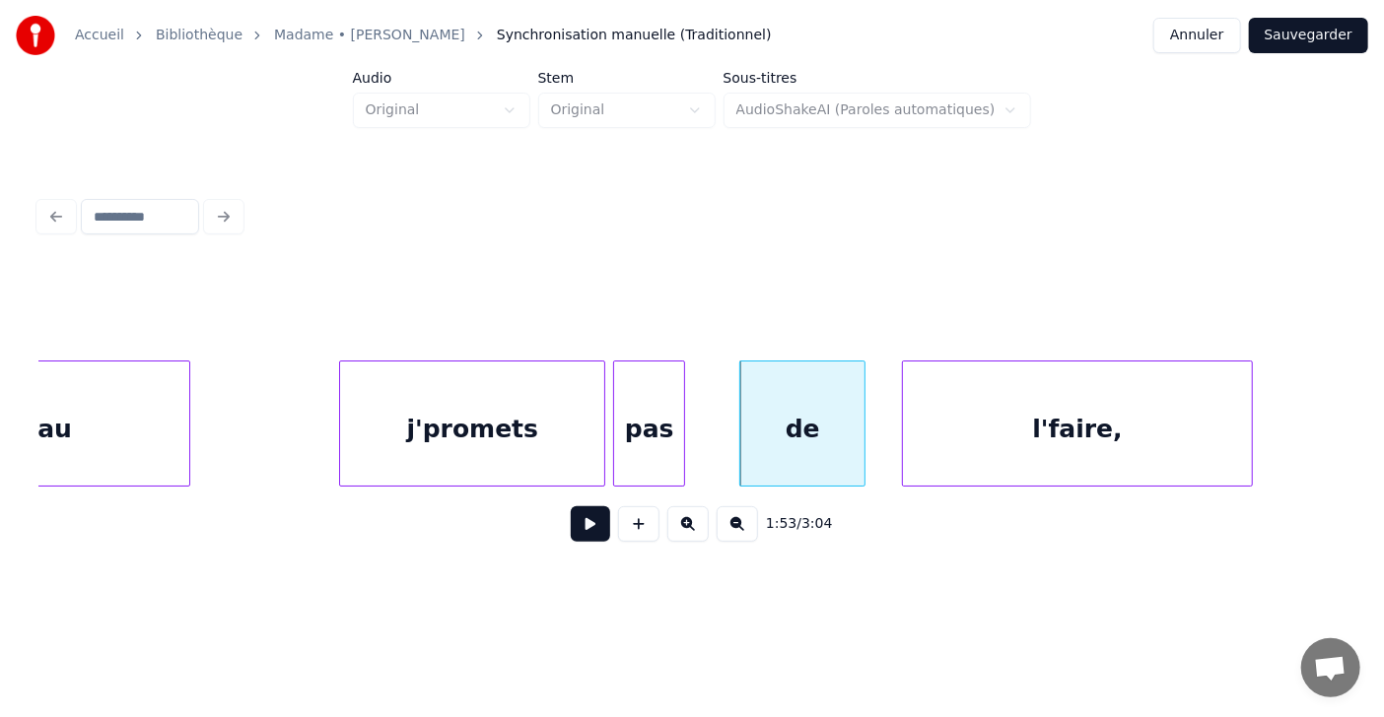
click at [1136, 417] on div "l'faire," at bounding box center [1077, 429] width 349 height 134
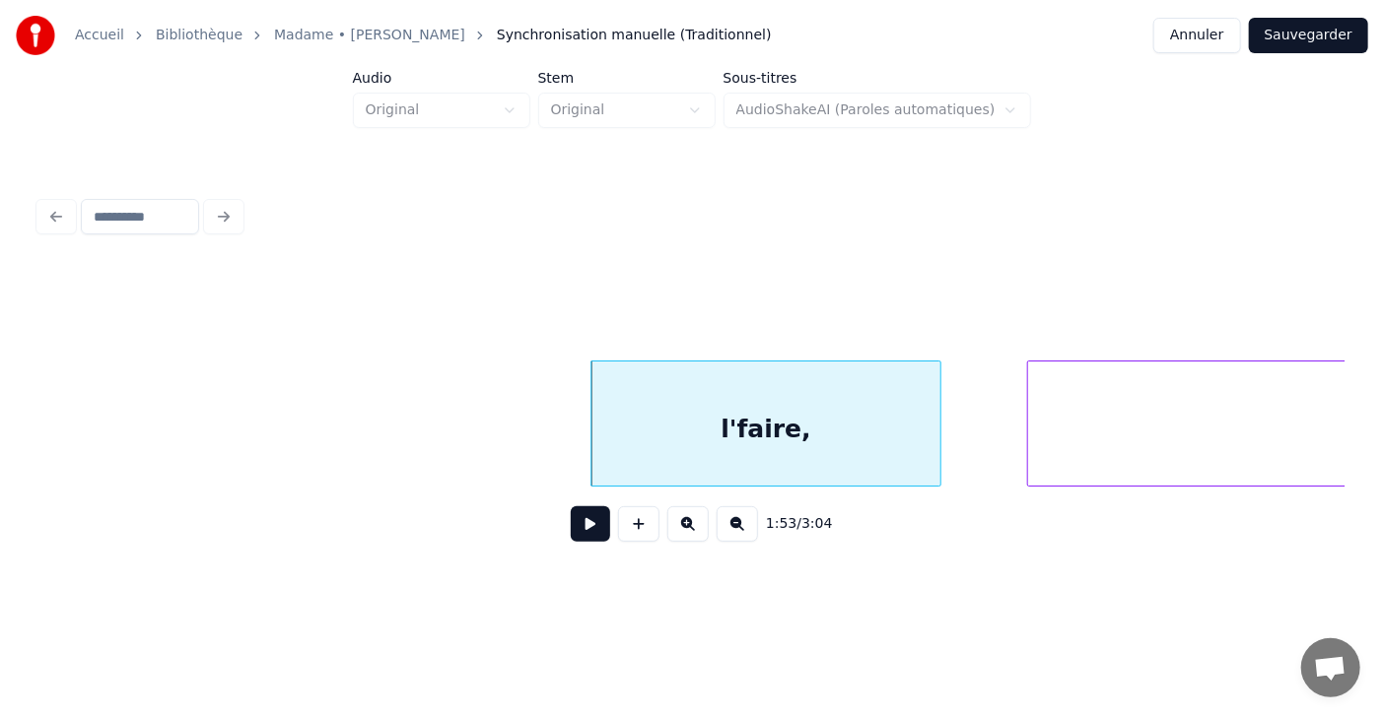
scroll to position [0, 61671]
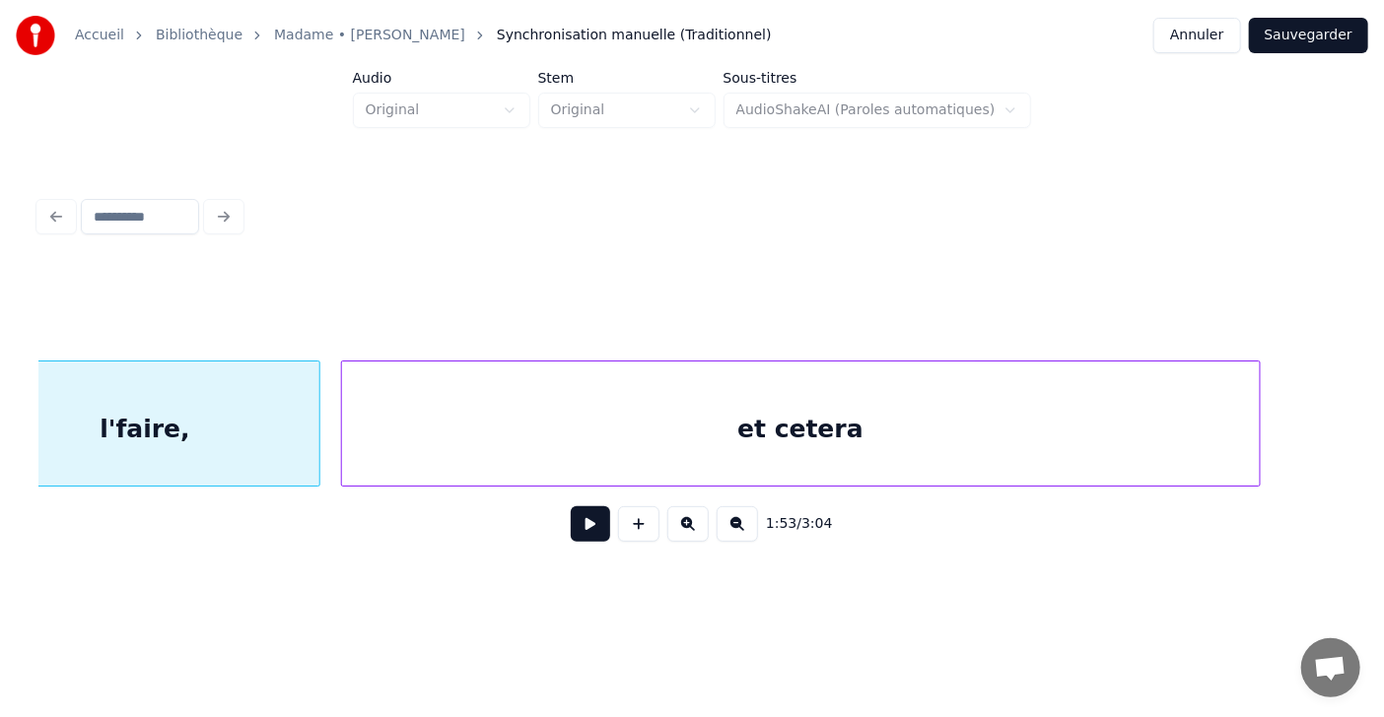
click at [1067, 449] on div "et cetera" at bounding box center [801, 429] width 918 height 134
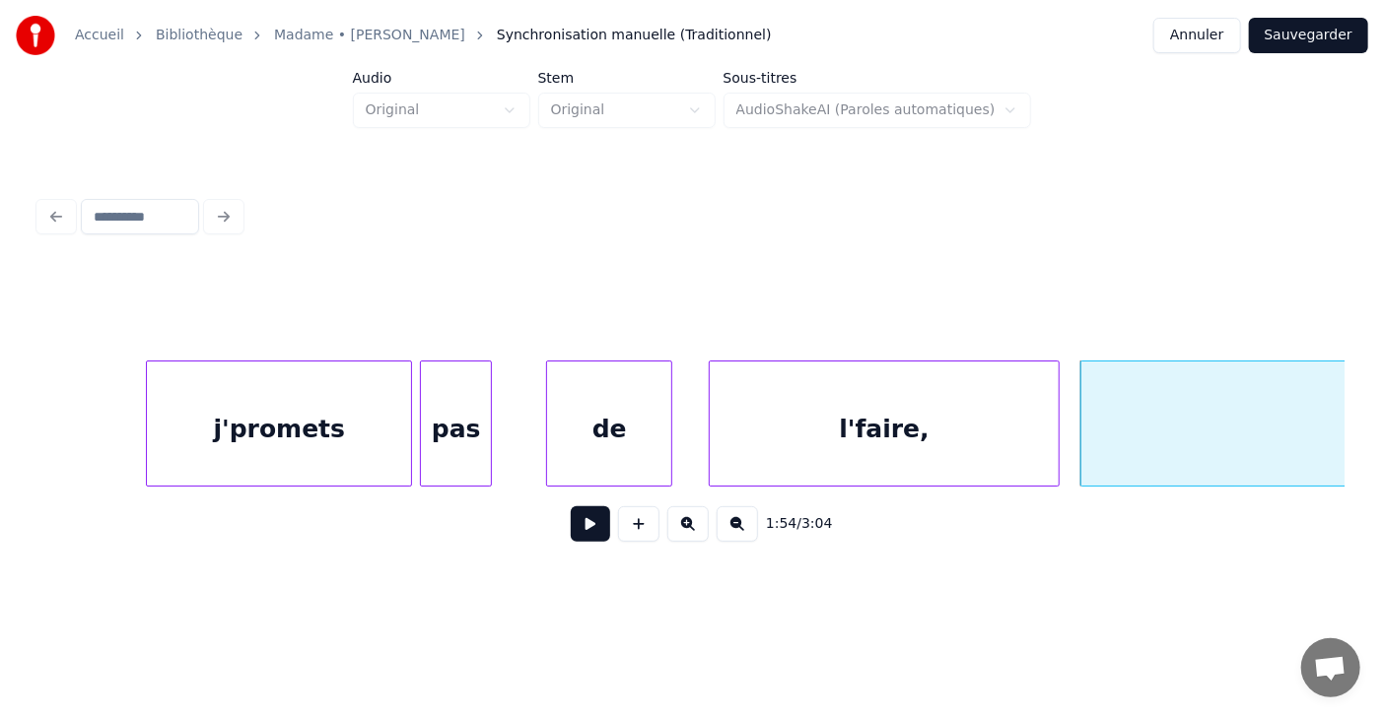
scroll to position [0, 60893]
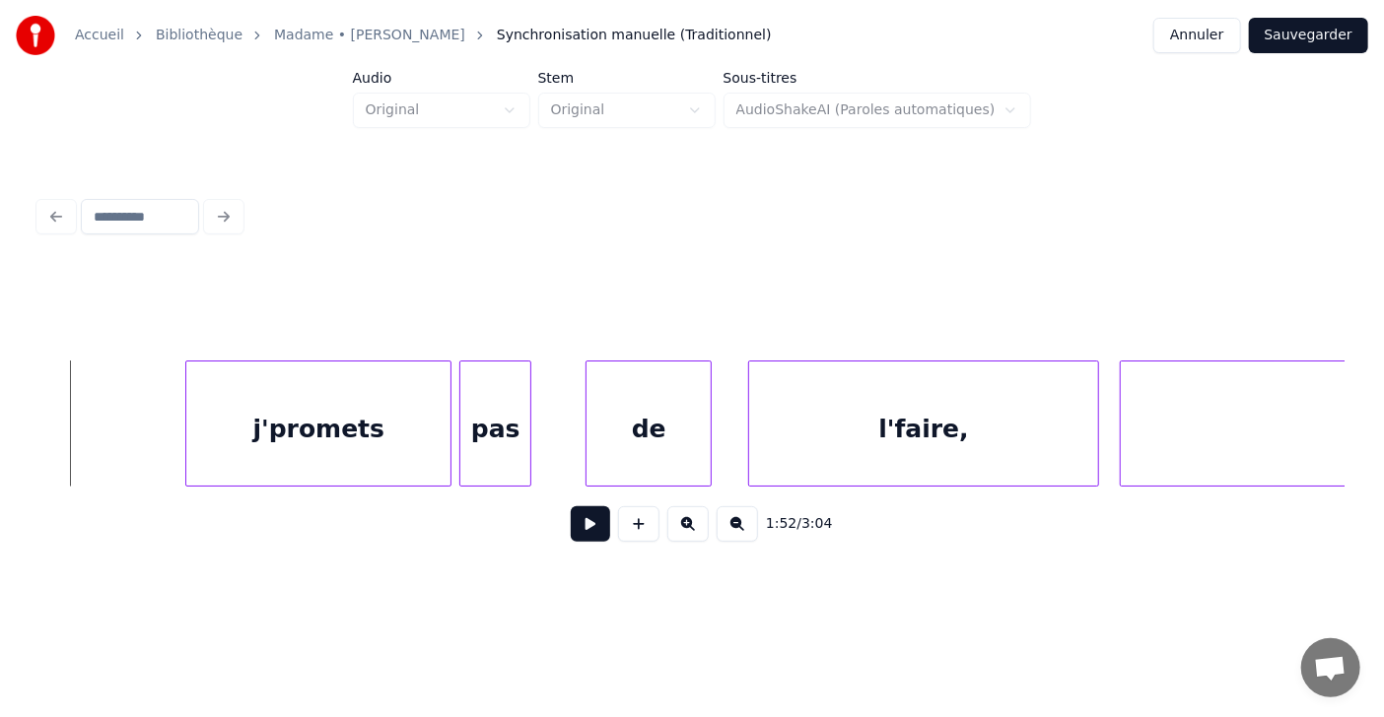
click at [580, 542] on button at bounding box center [590, 524] width 39 height 35
click at [580, 539] on button at bounding box center [590, 524] width 39 height 35
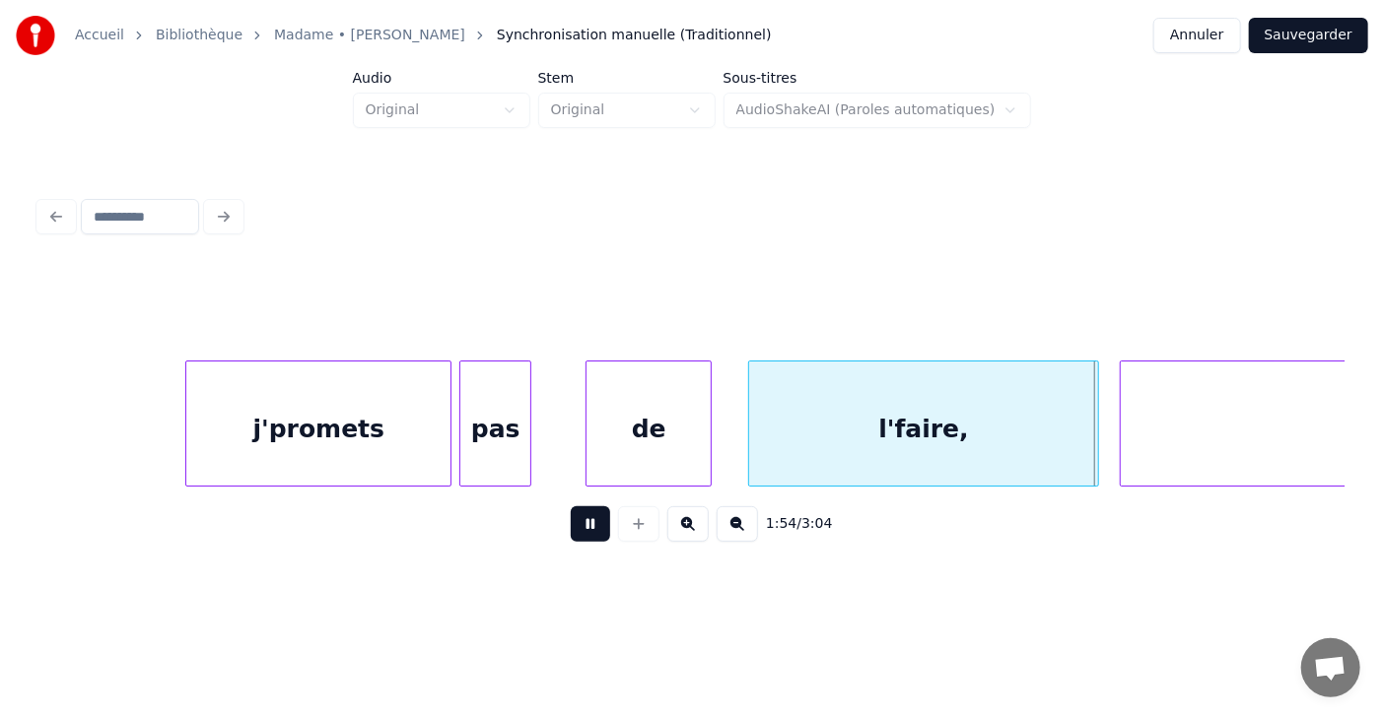
click at [580, 539] on button at bounding box center [590, 524] width 39 height 35
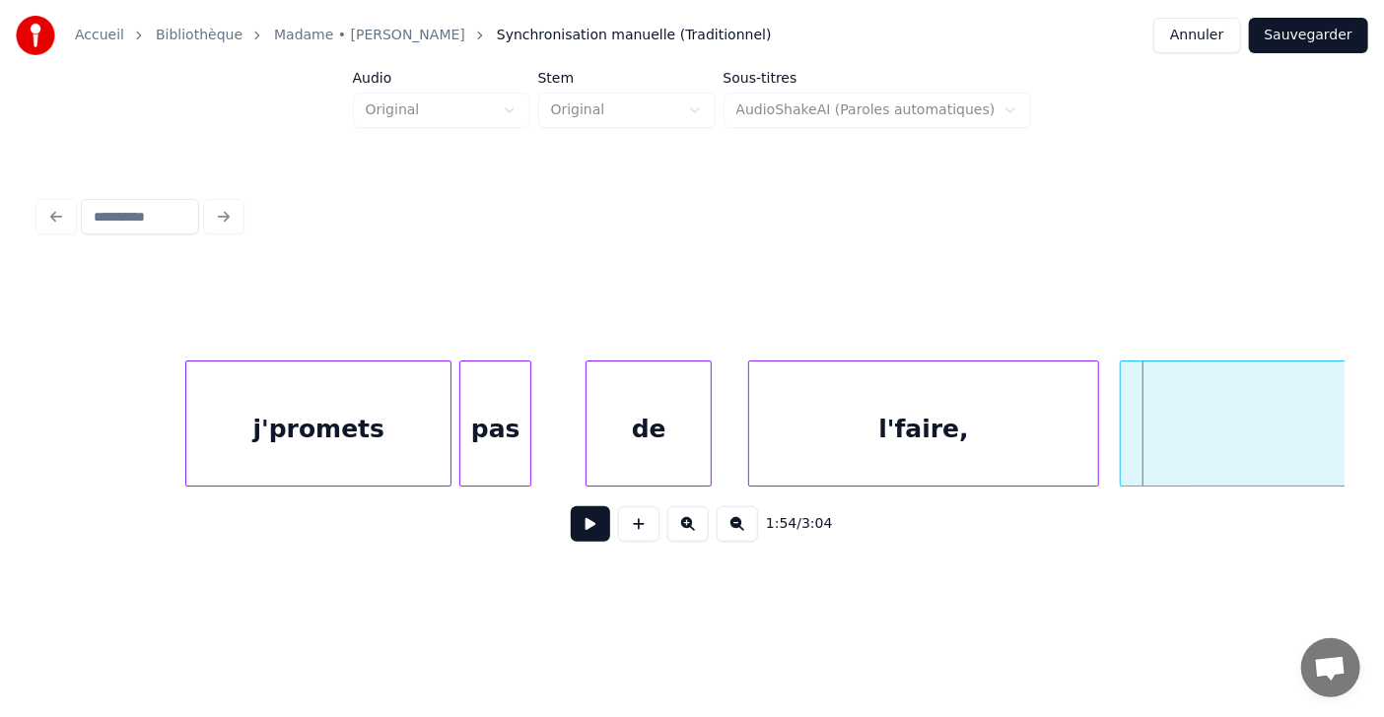
click at [580, 539] on button at bounding box center [590, 524] width 39 height 35
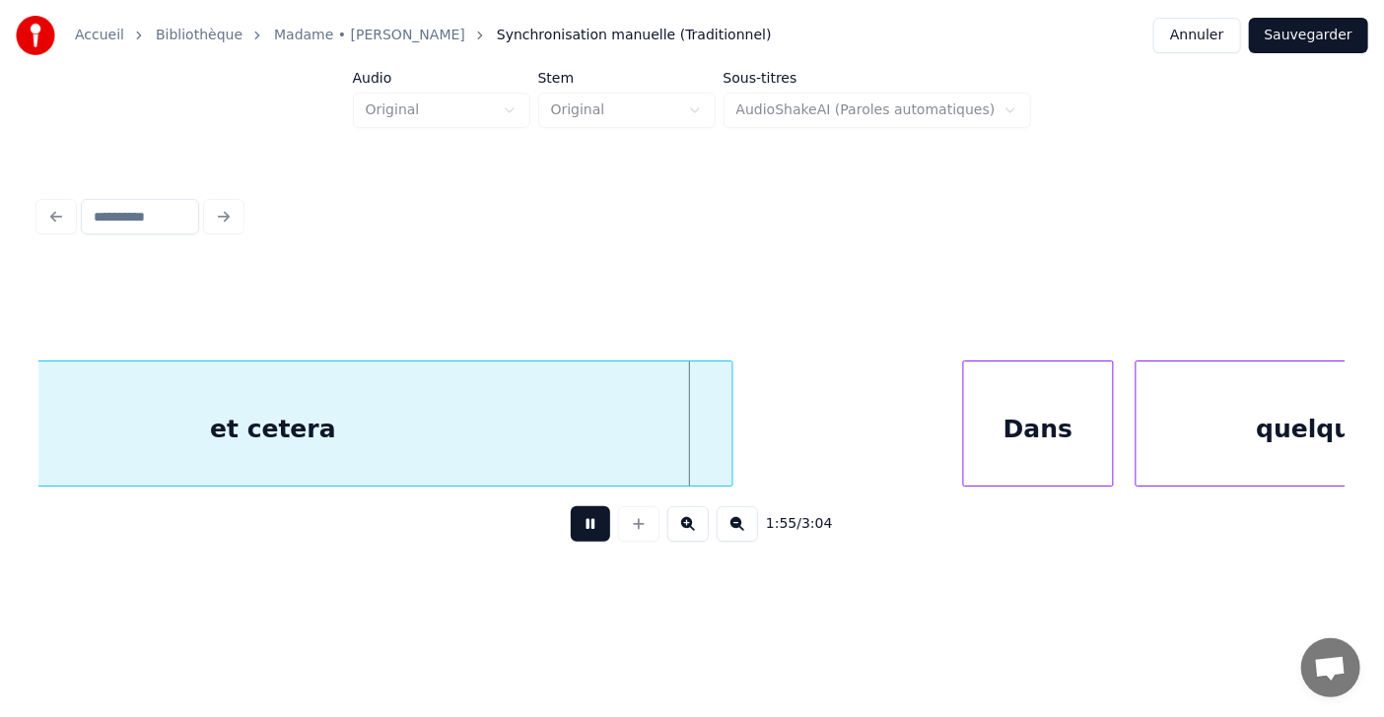
click at [580, 539] on button at bounding box center [590, 524] width 39 height 35
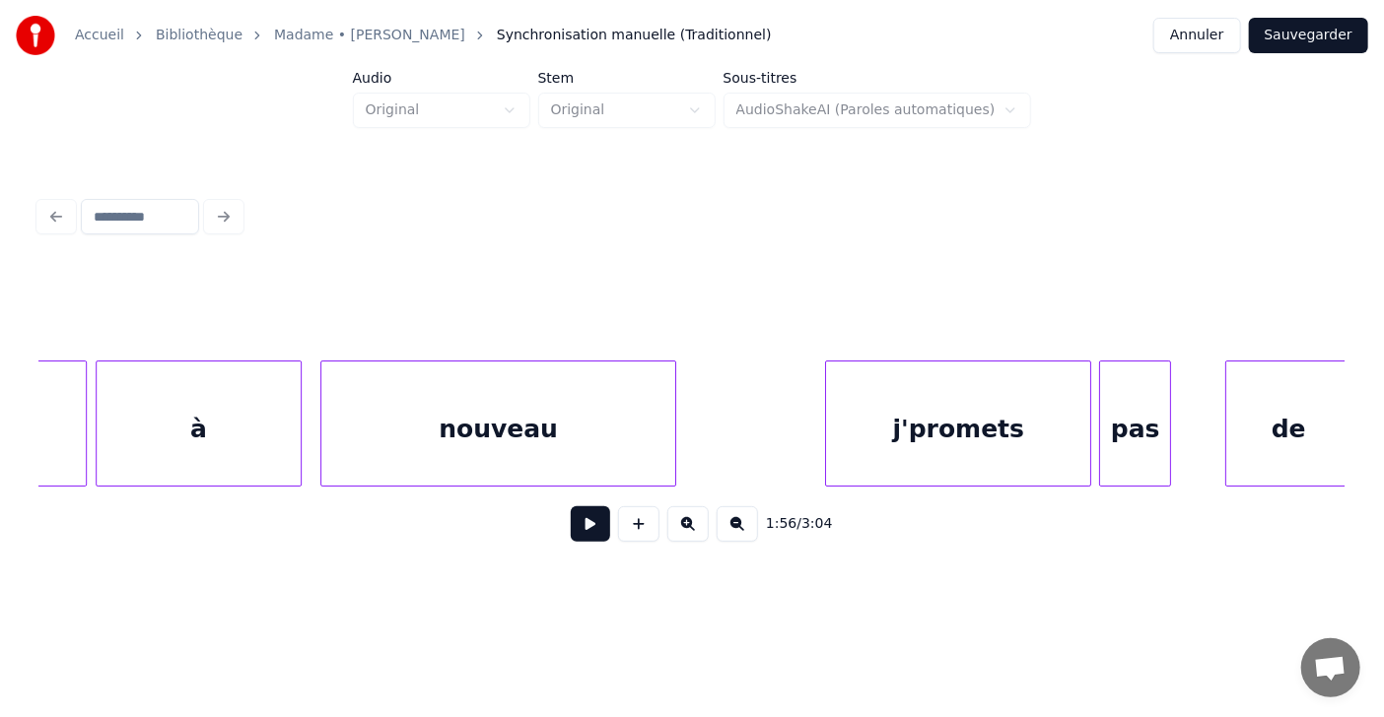
scroll to position [0, 60215]
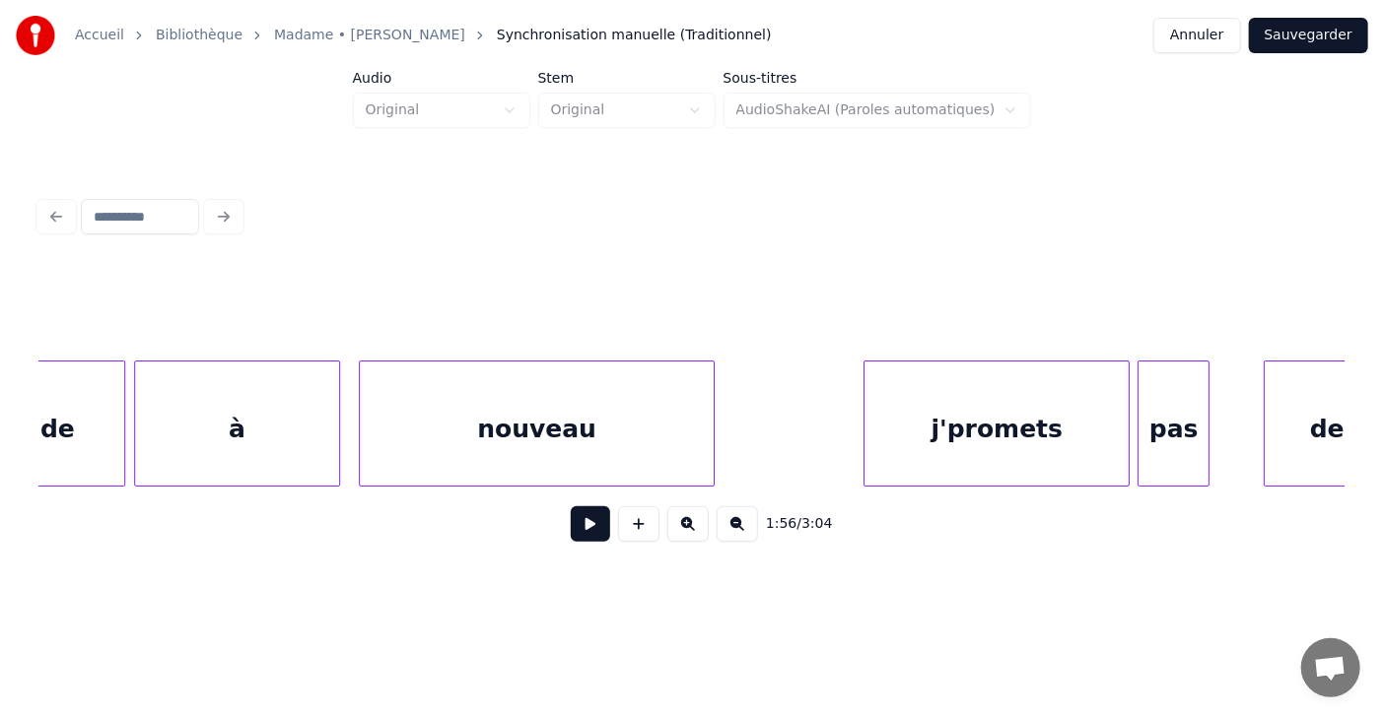
click at [577, 527] on button at bounding box center [590, 524] width 39 height 35
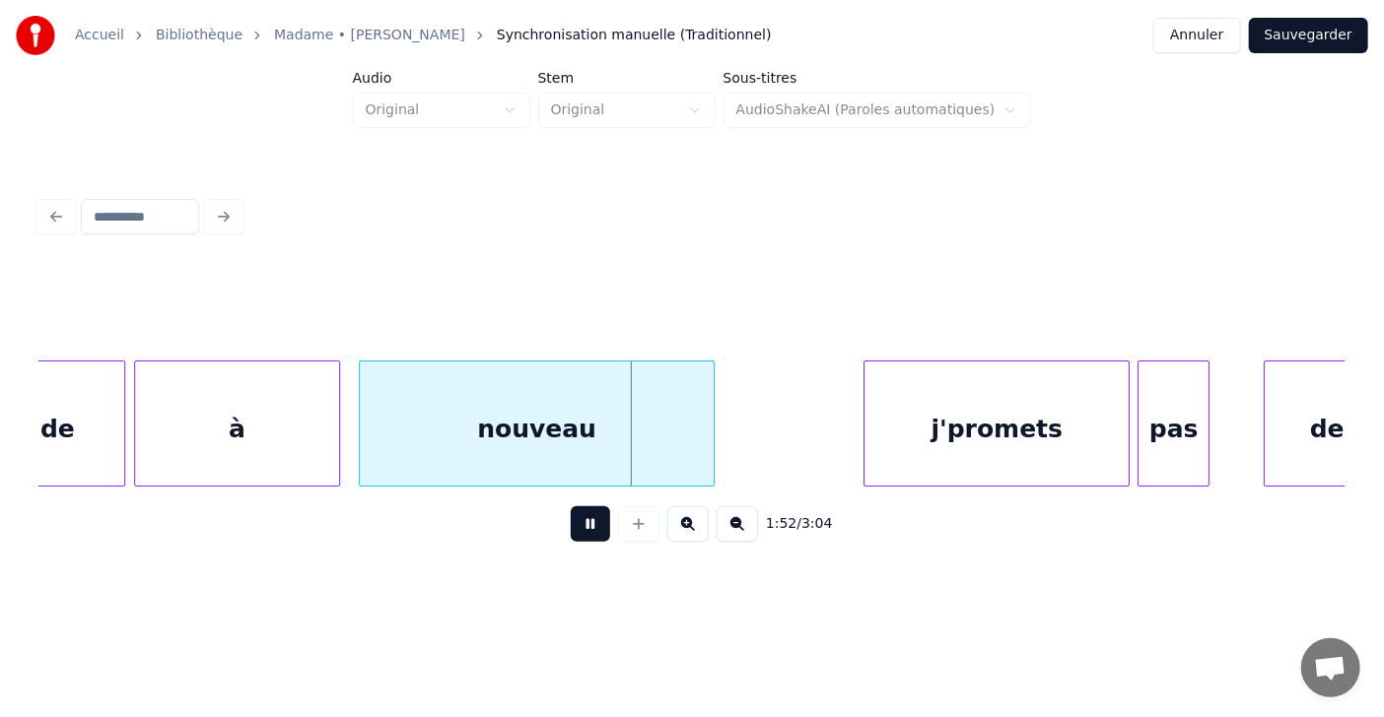
click at [577, 527] on button at bounding box center [590, 524] width 39 height 35
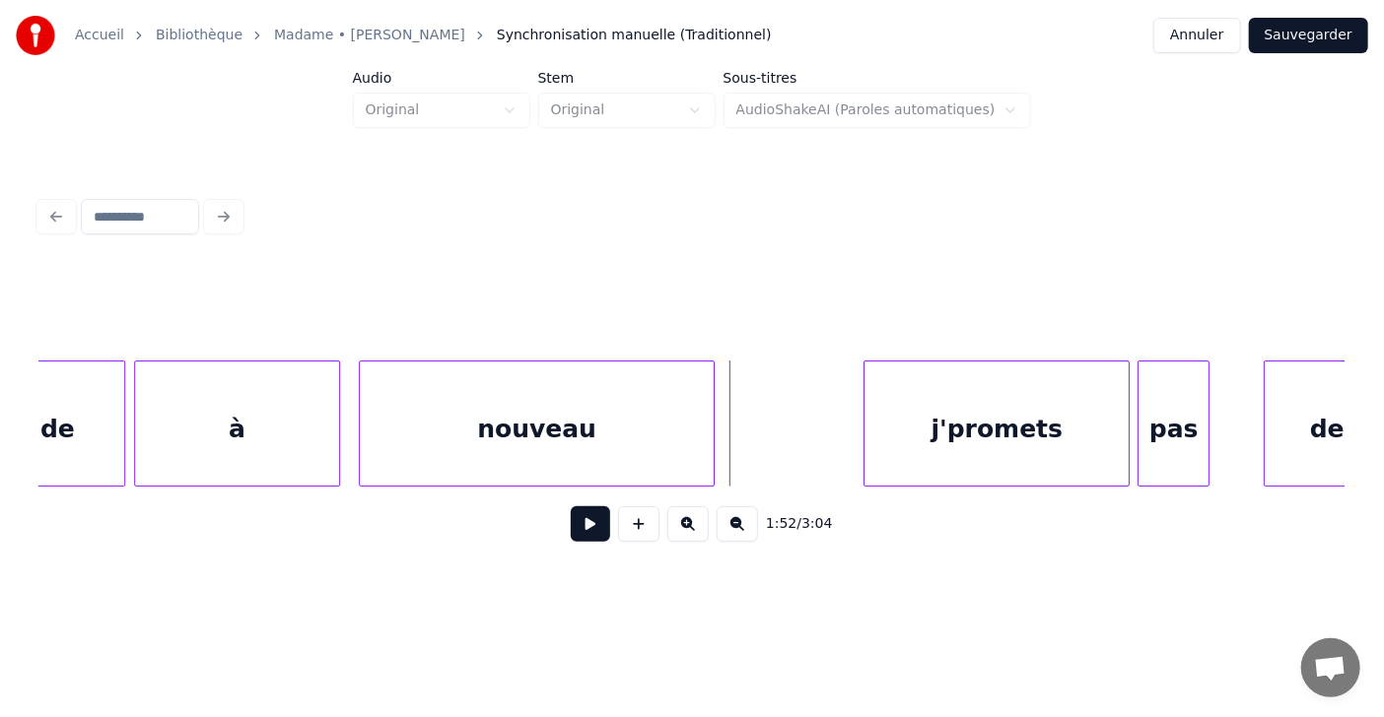
click at [577, 527] on button at bounding box center [590, 524] width 39 height 35
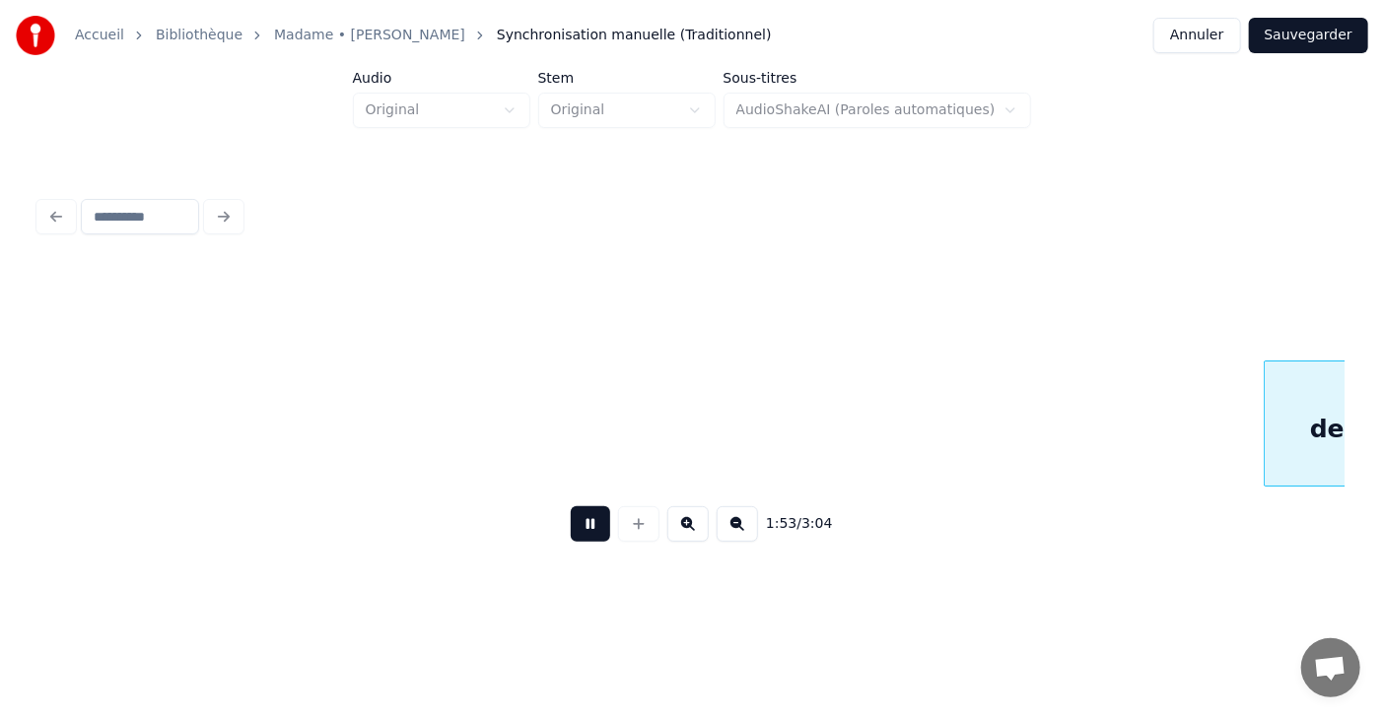
scroll to position [0, 61545]
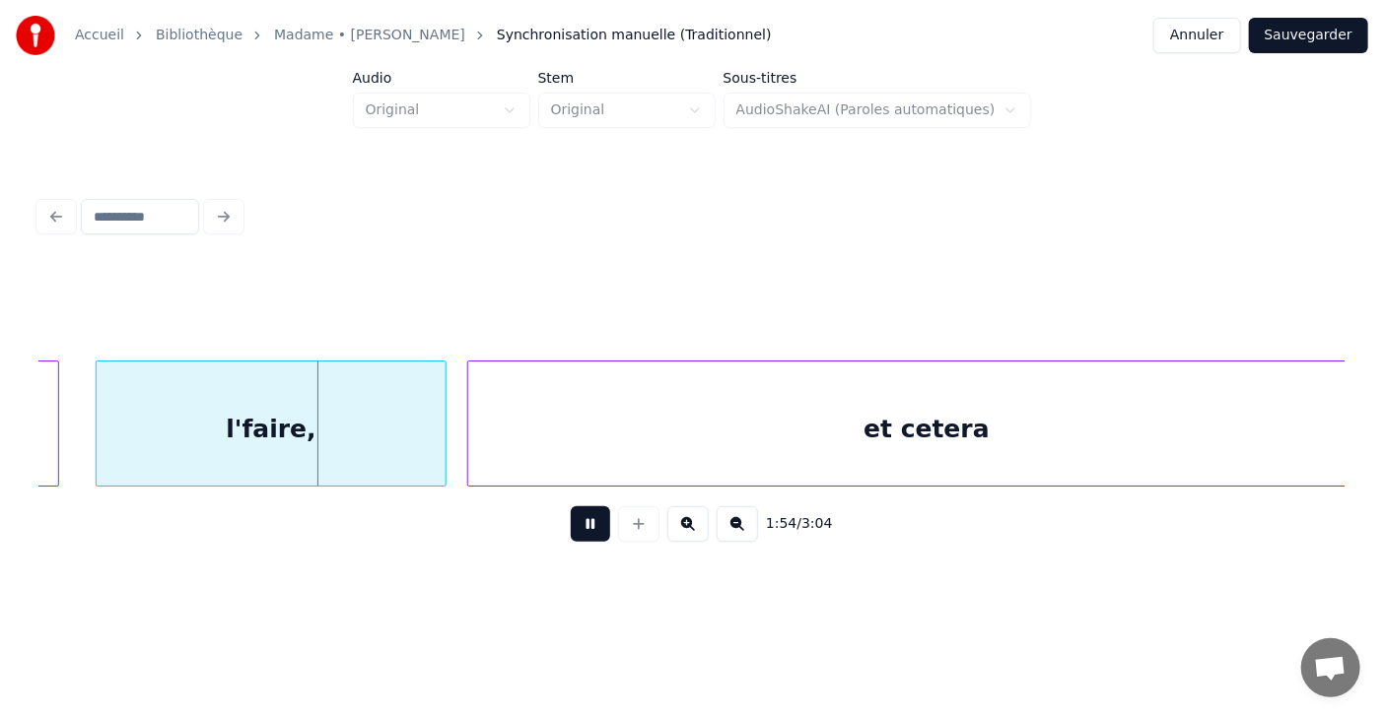
click at [577, 527] on button at bounding box center [590, 524] width 39 height 35
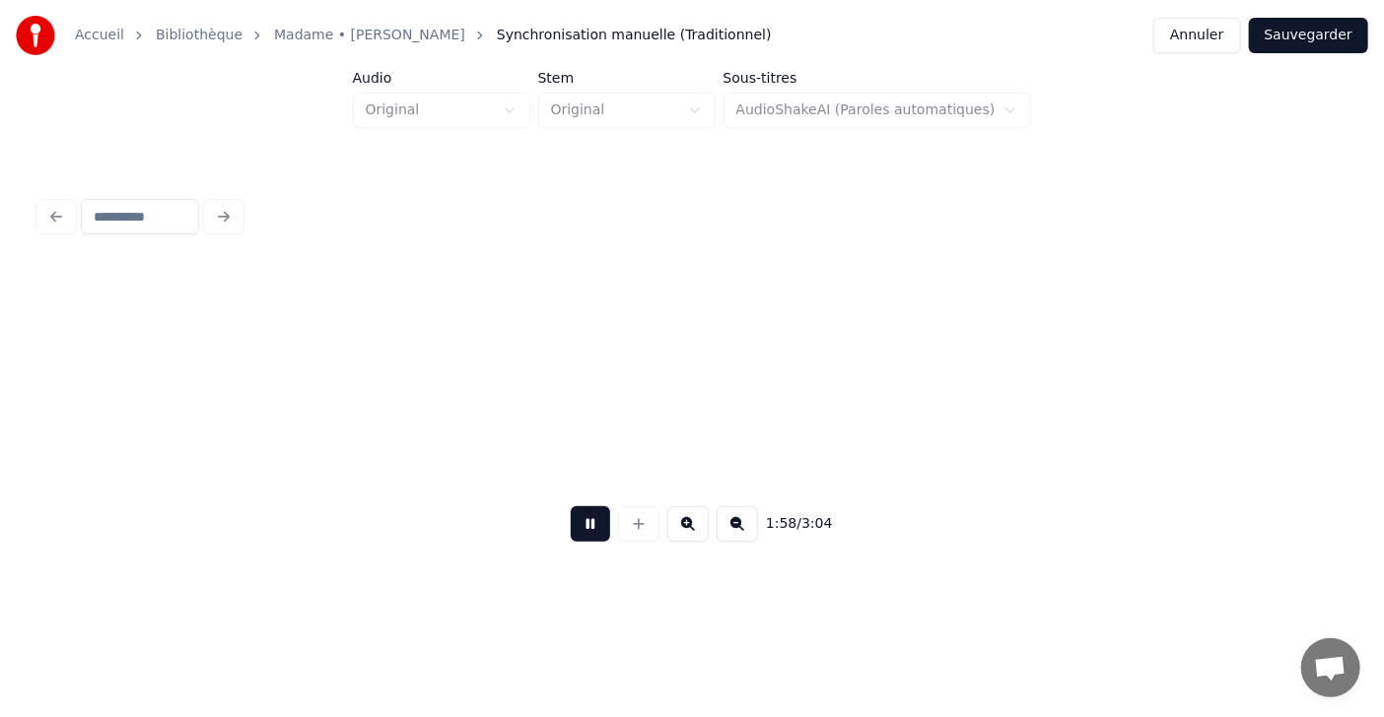
scroll to position [0, 64163]
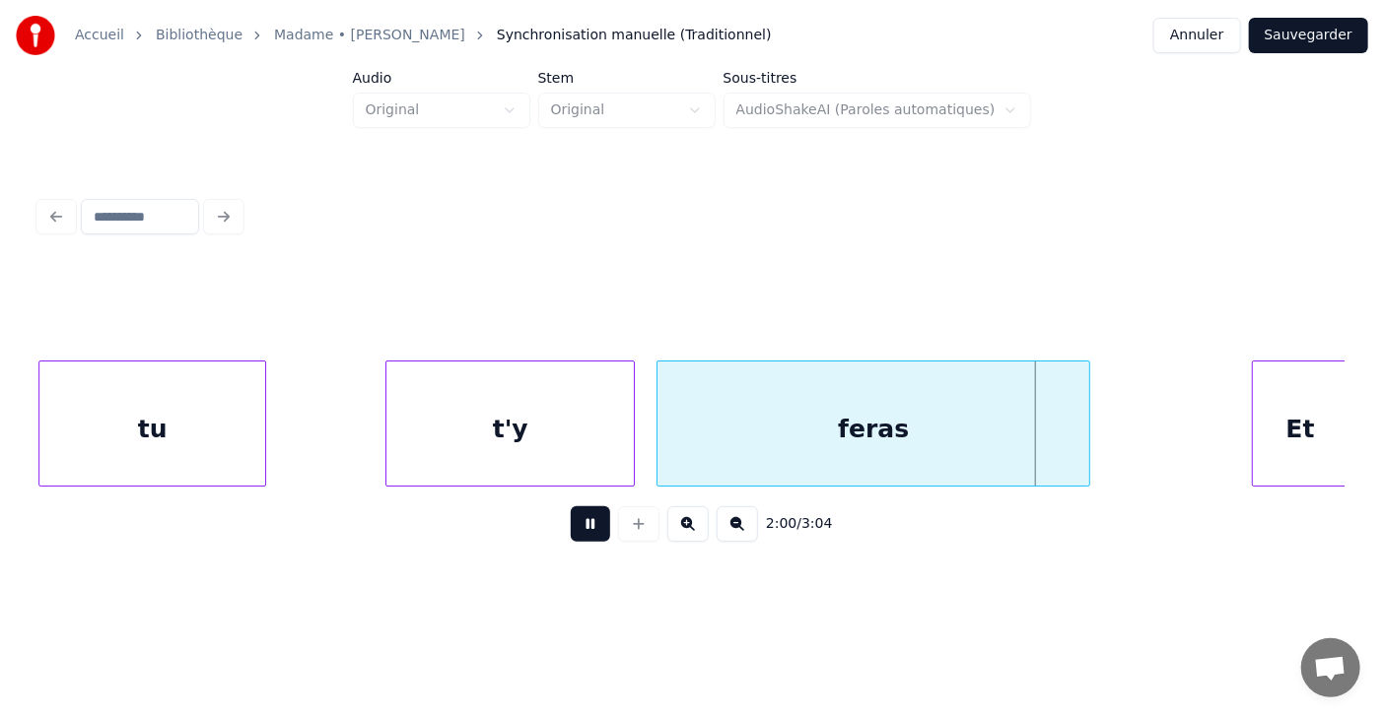
click at [577, 527] on button at bounding box center [590, 524] width 39 height 35
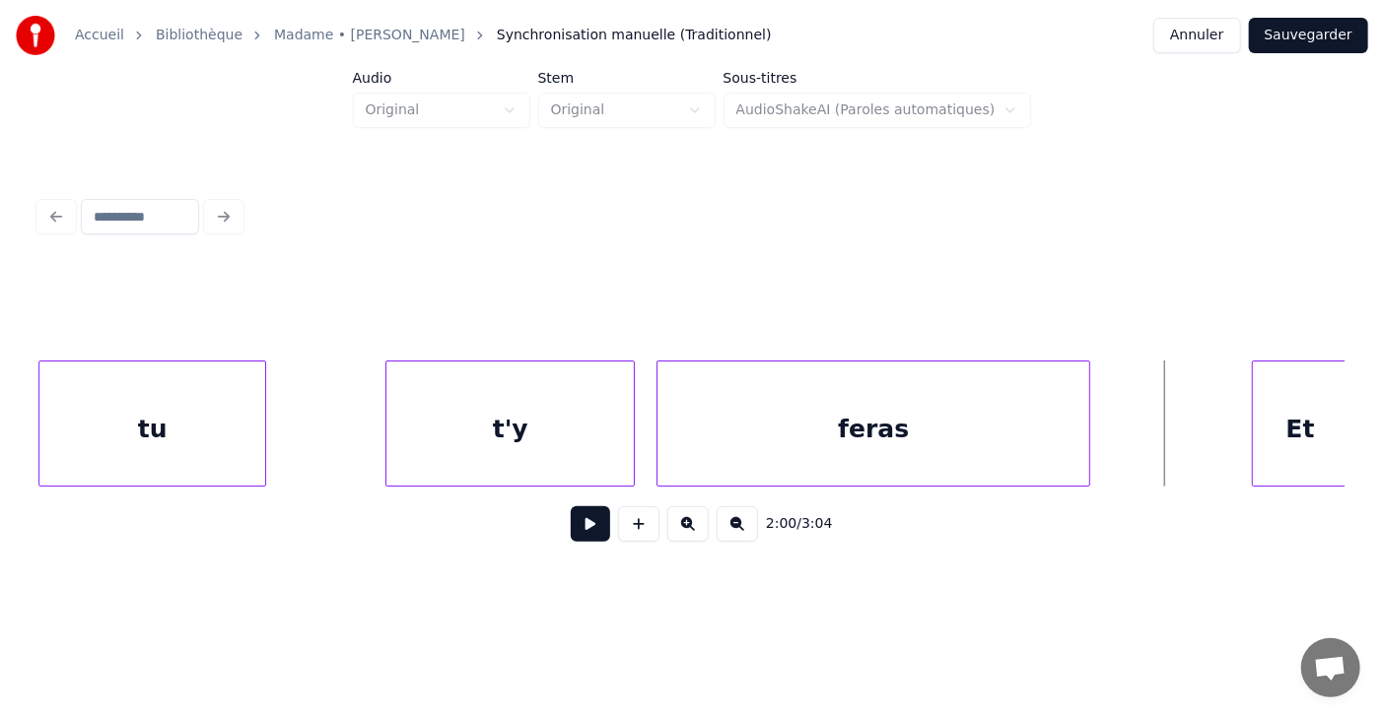
click at [577, 527] on button at bounding box center [590, 524] width 39 height 35
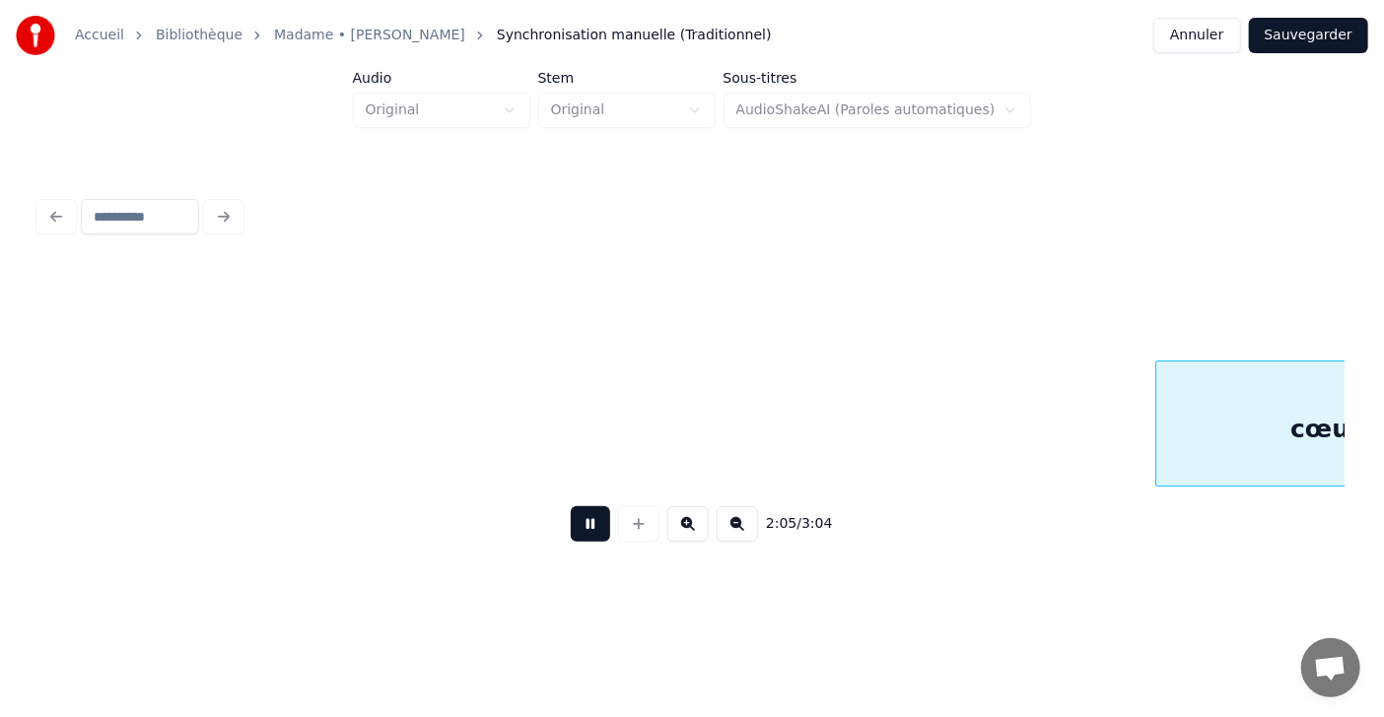
scroll to position [0, 68094]
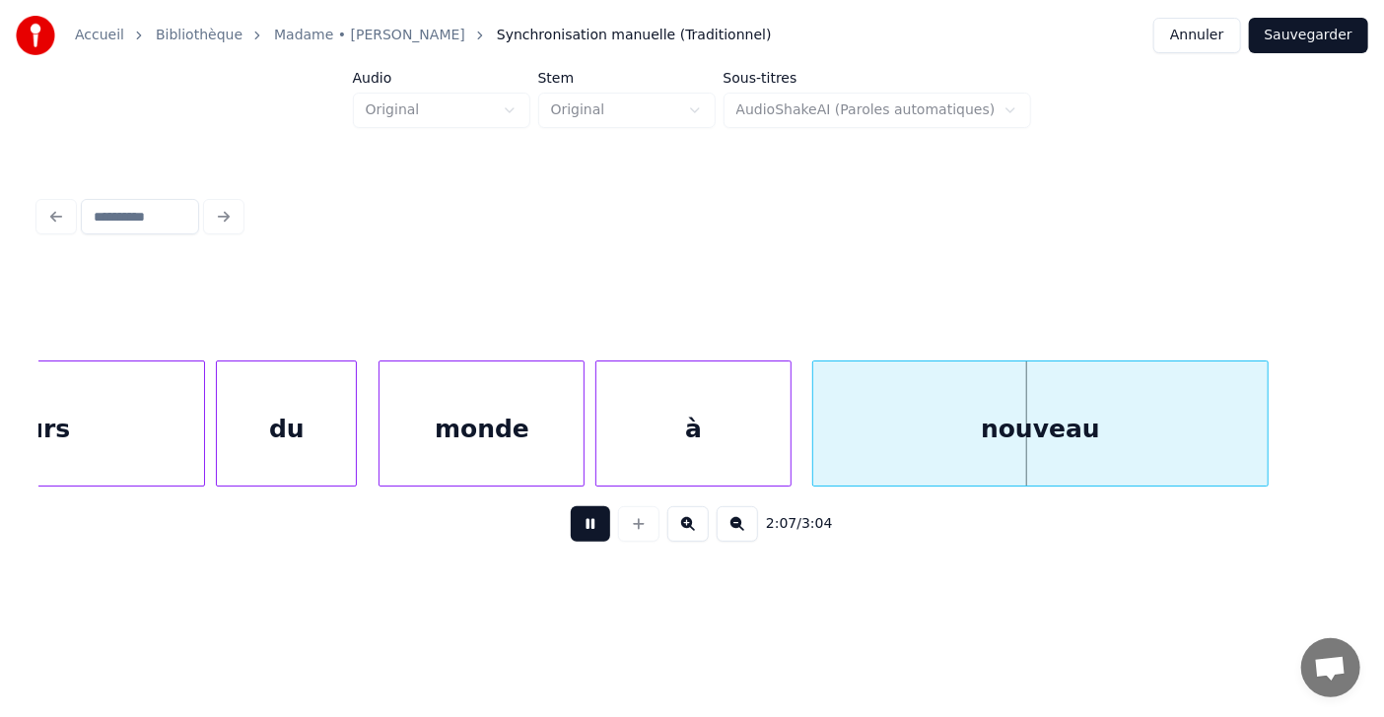
click at [577, 527] on button at bounding box center [590, 524] width 39 height 35
click at [108, 438] on div at bounding box center [108, 424] width 6 height 124
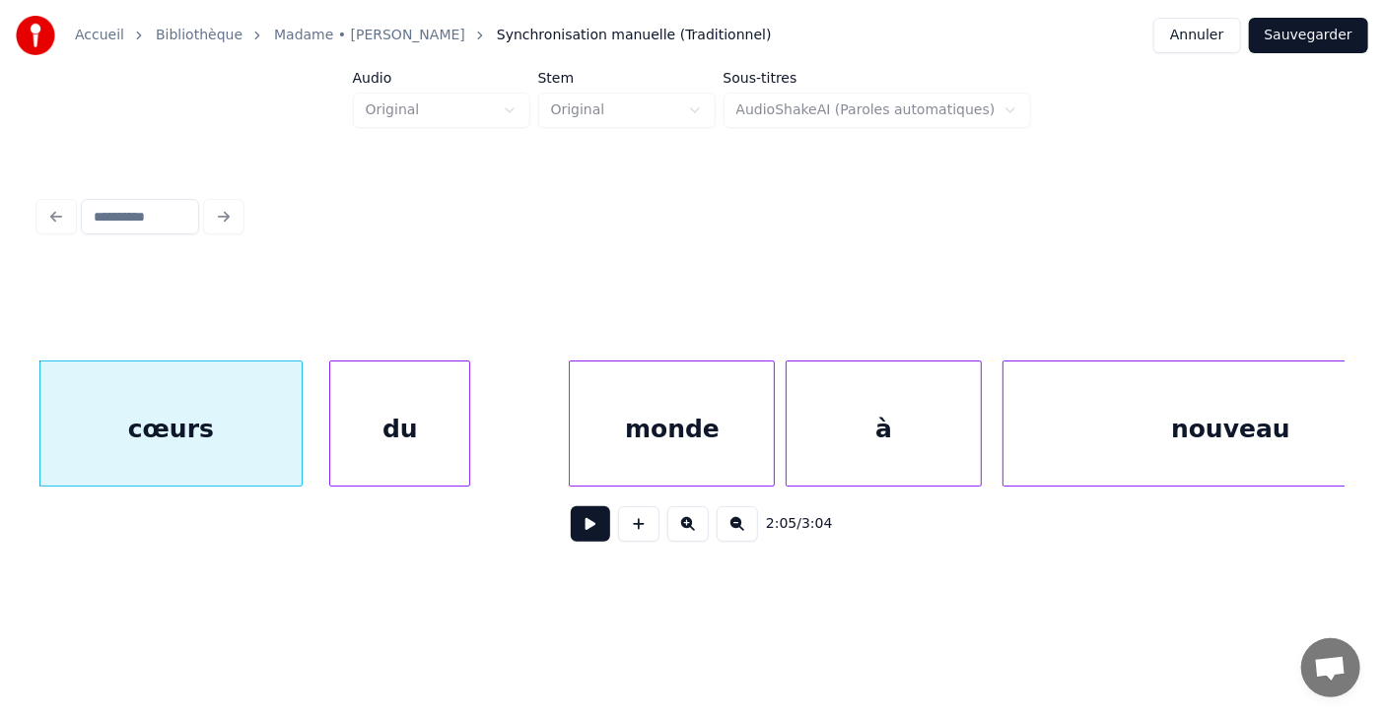
click at [396, 440] on div "du" at bounding box center [399, 429] width 139 height 134
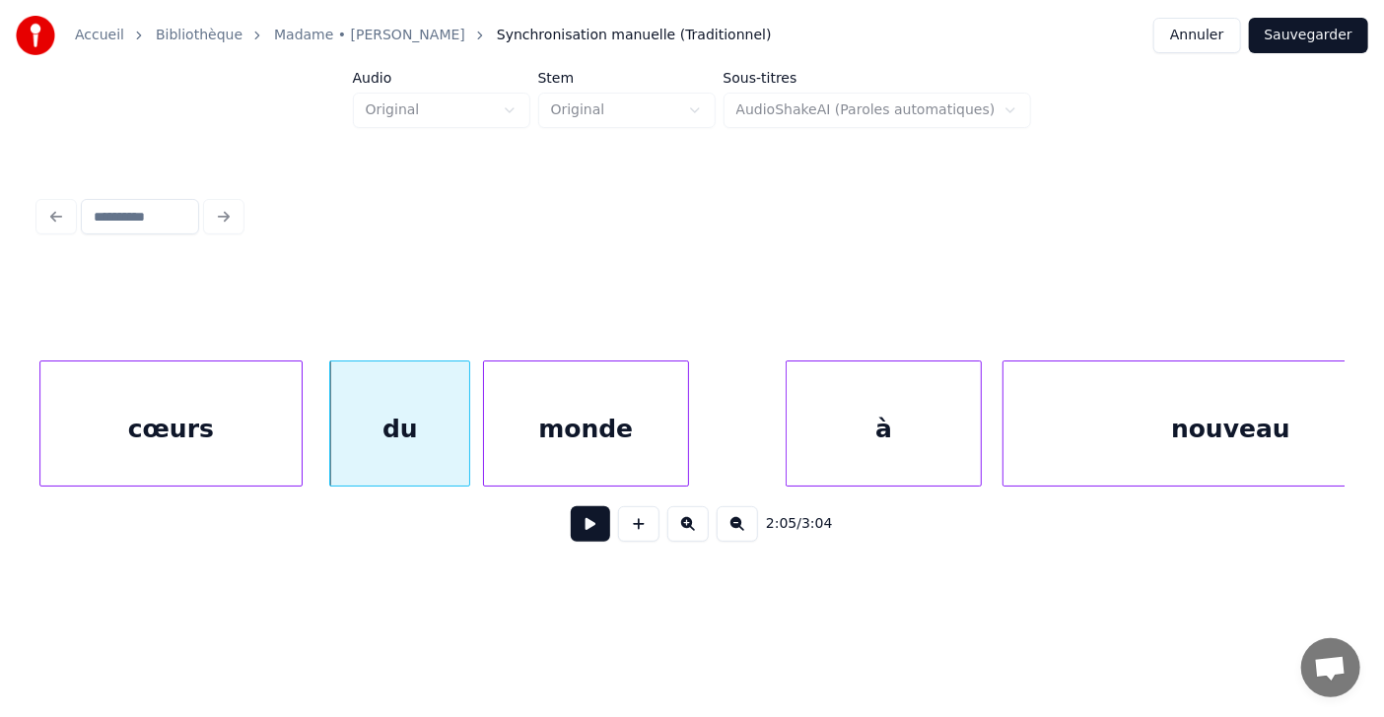
click at [523, 418] on div "monde" at bounding box center [586, 429] width 204 height 134
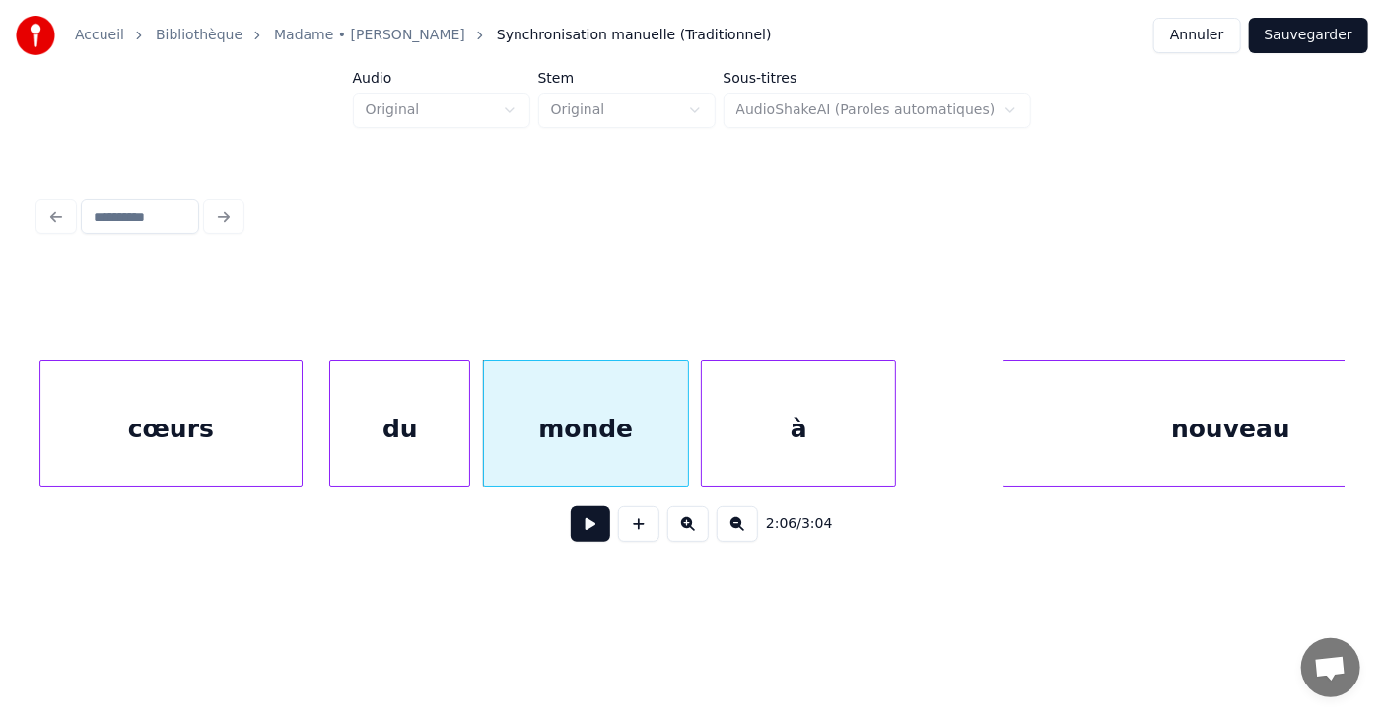
click at [743, 418] on div "à" at bounding box center [798, 429] width 193 height 134
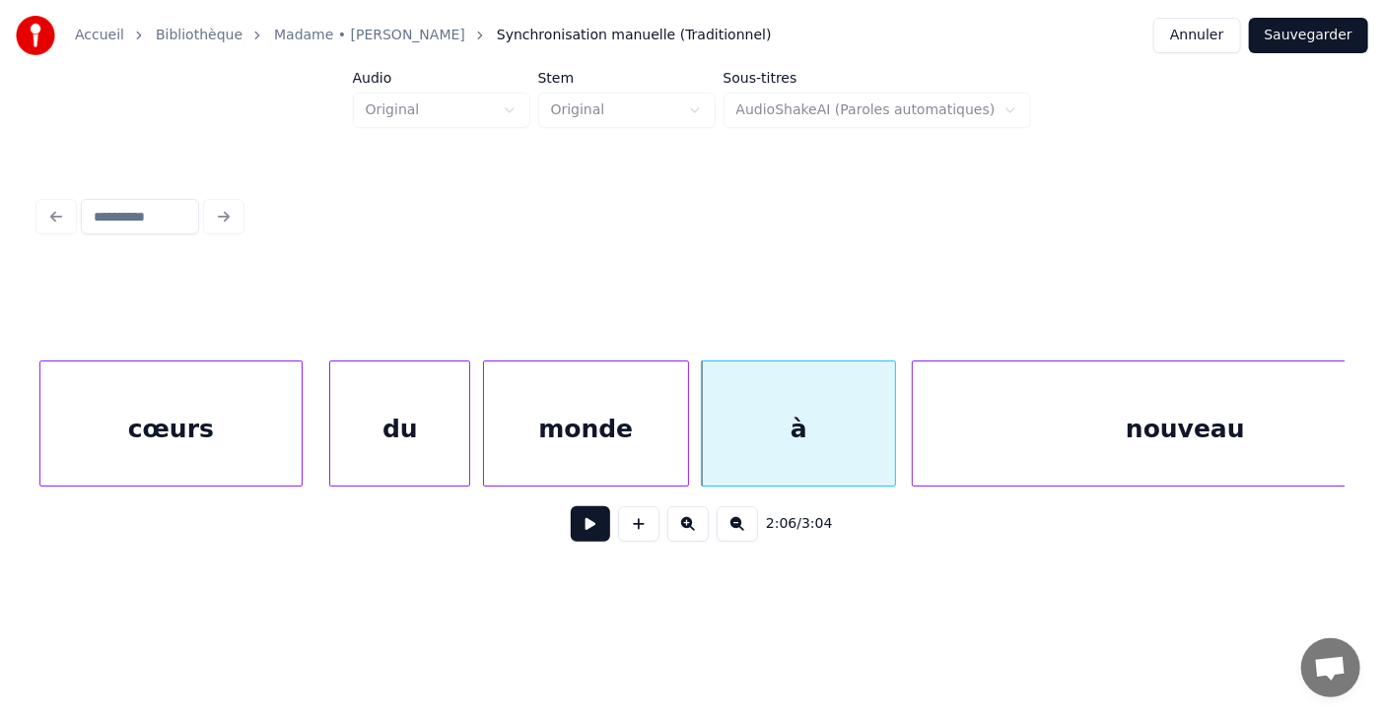
click at [913, 416] on div at bounding box center [916, 424] width 6 height 124
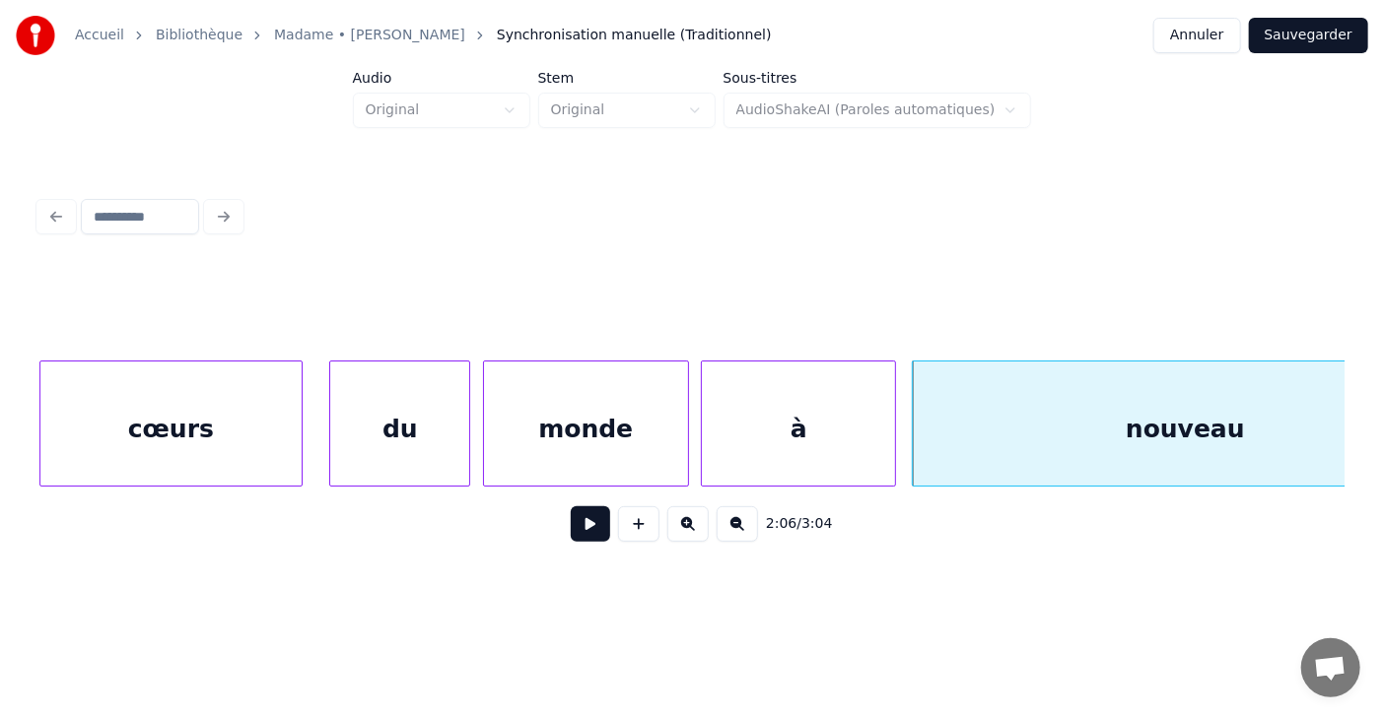
click at [196, 464] on div "cœurs" at bounding box center [170, 429] width 261 height 134
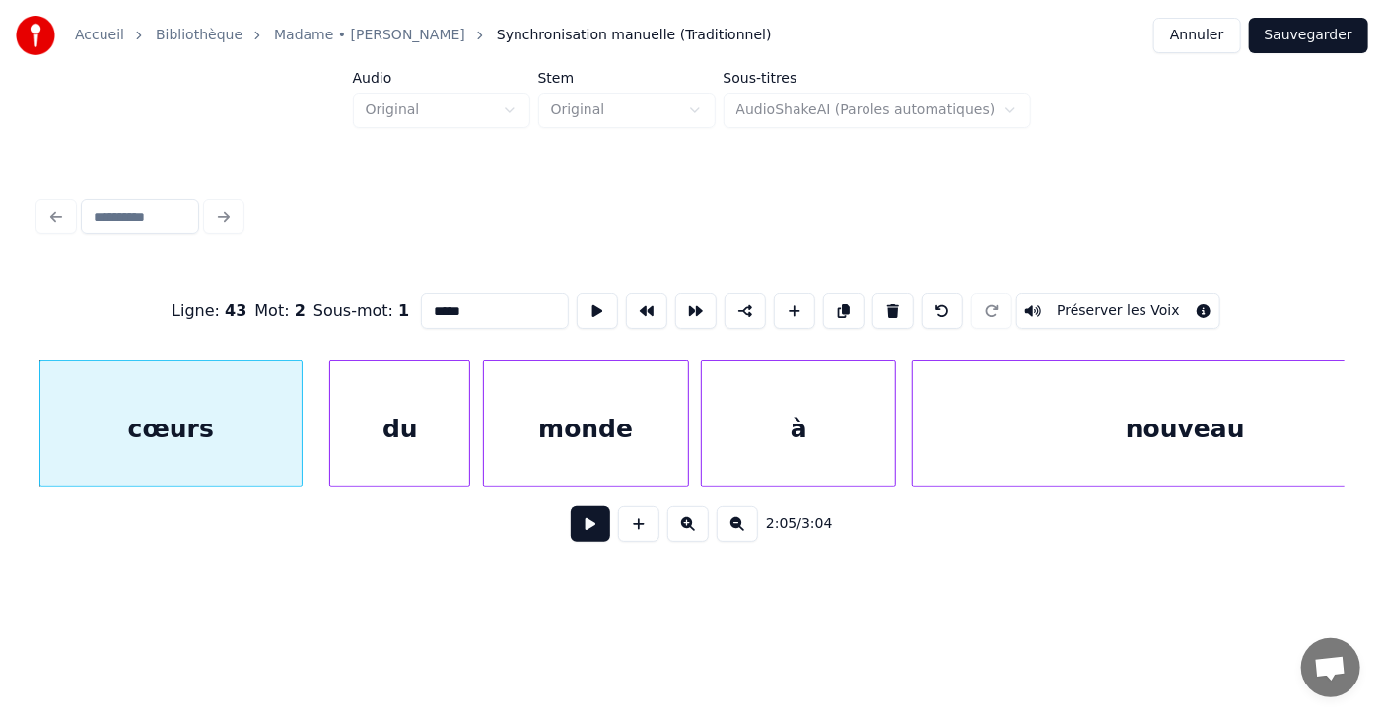
click at [575, 537] on button at bounding box center [590, 524] width 39 height 35
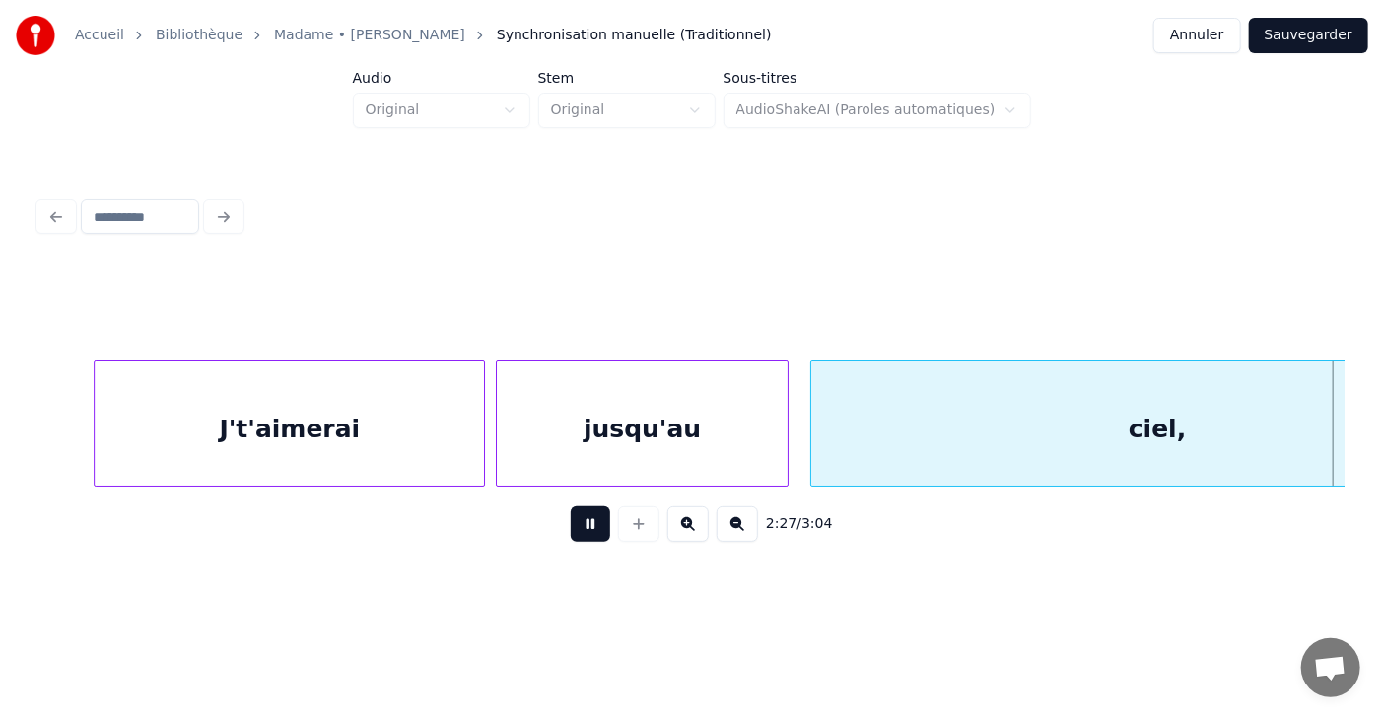
scroll to position [0, 79702]
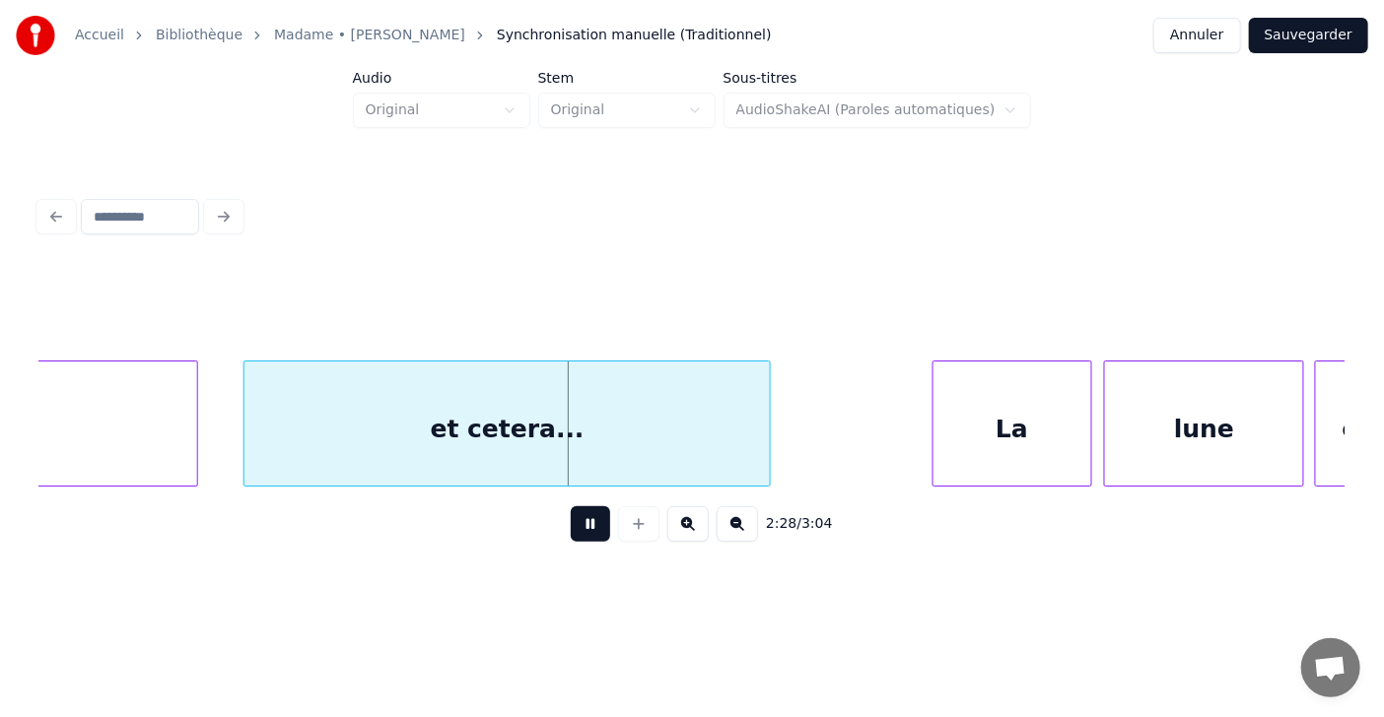
click at [575, 537] on button at bounding box center [590, 524] width 39 height 35
drag, startPoint x: 47, startPoint y: 496, endPoint x: 51, endPoint y: 478, distance: 18.2
click at [51, 478] on div "2:28 / 3:04" at bounding box center [691, 412] width 1305 height 300
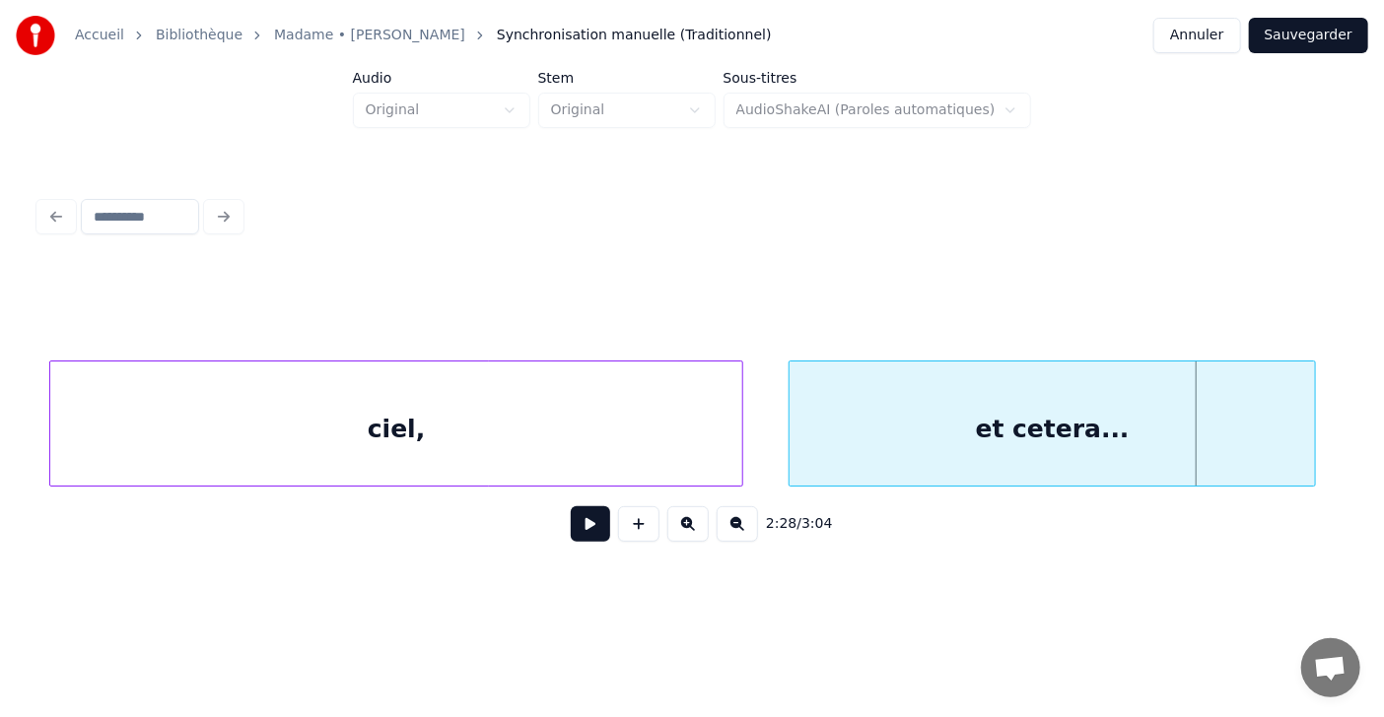
scroll to position [0, 79119]
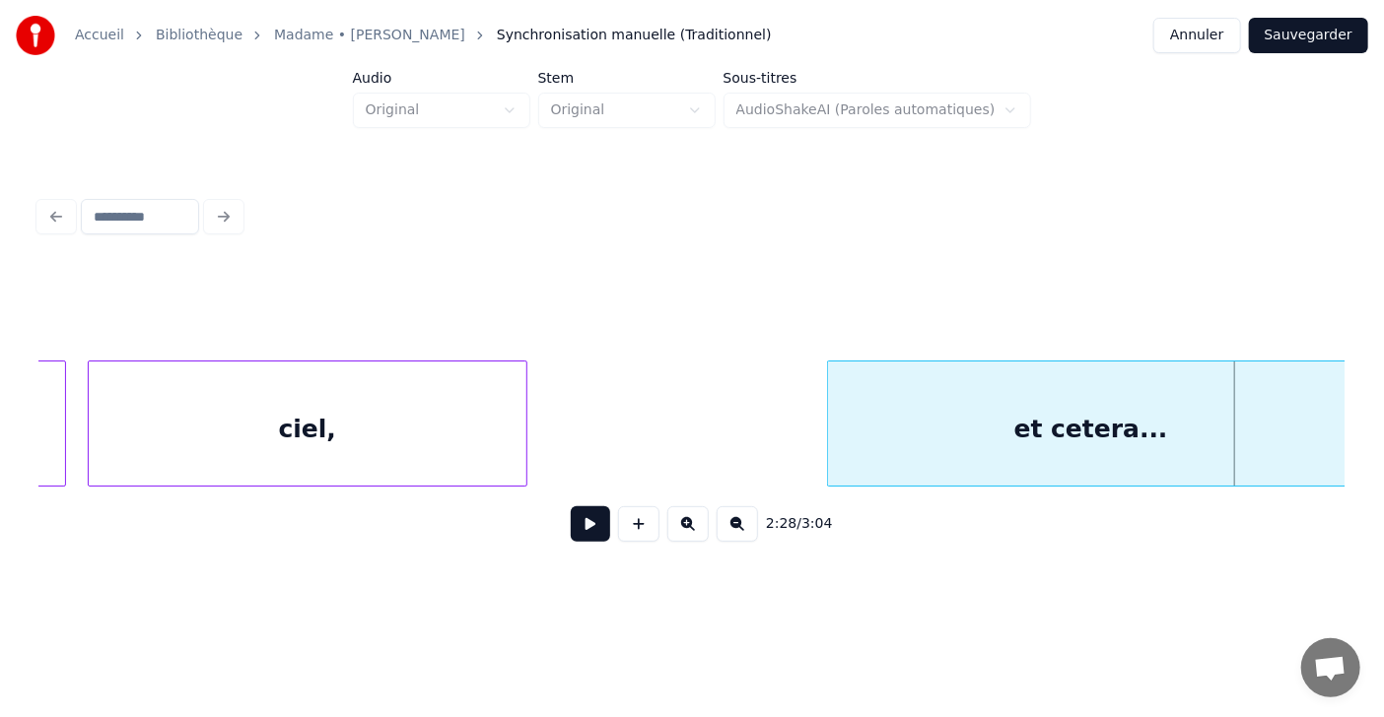
click at [526, 435] on div at bounding box center [523, 424] width 6 height 124
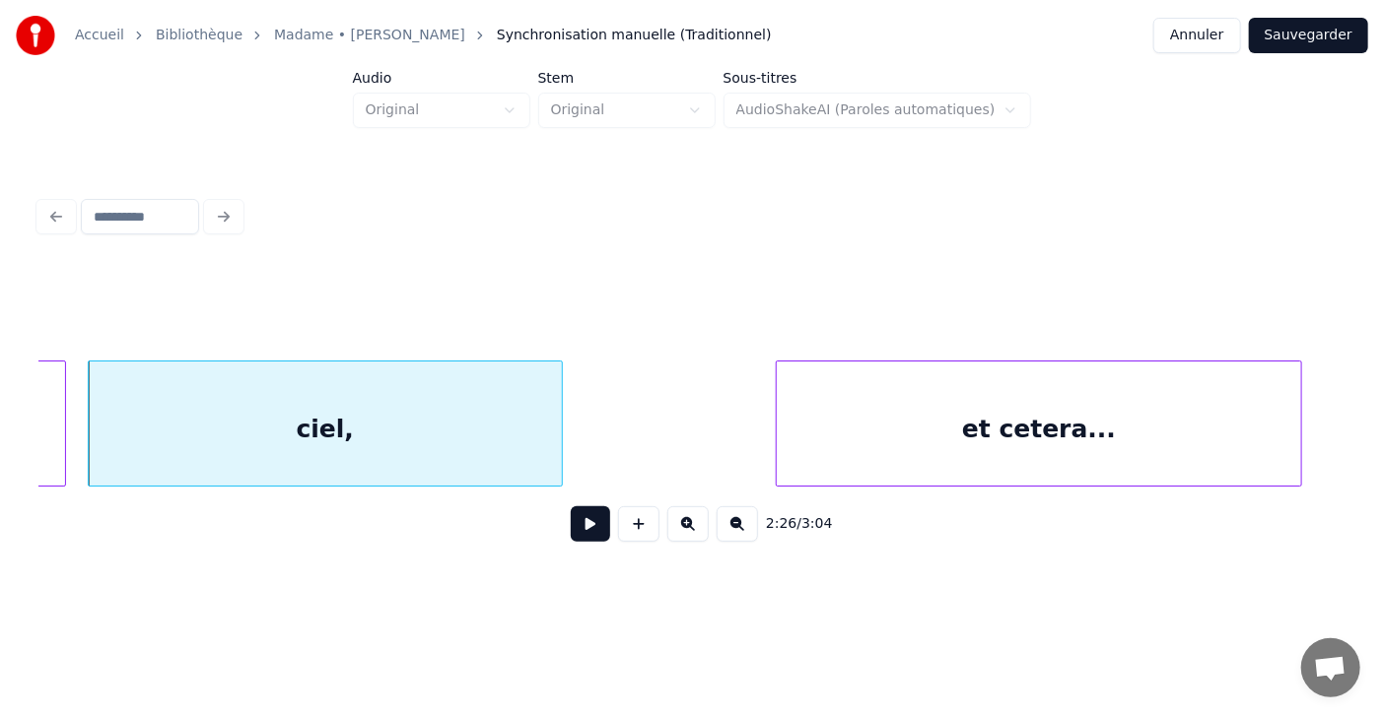
scroll to position [0, 79122]
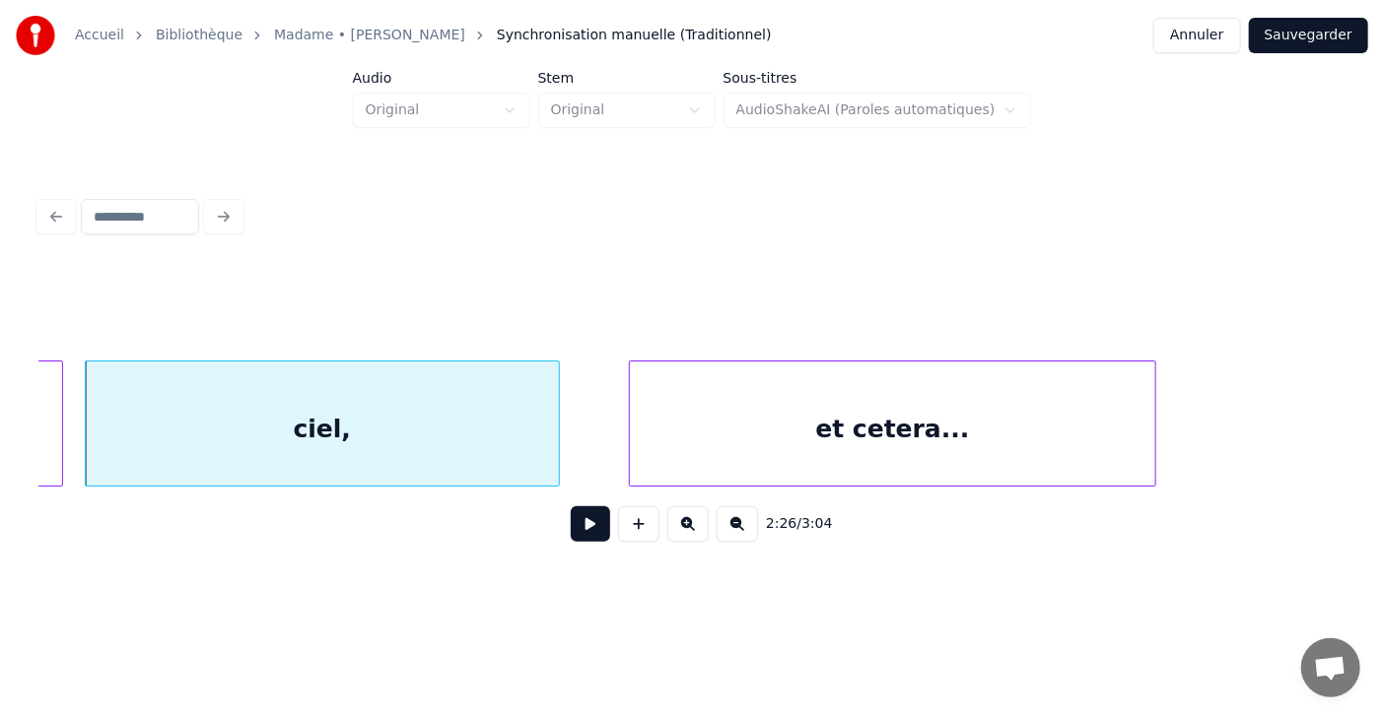
click at [724, 443] on div "et cetera..." at bounding box center [892, 429] width 525 height 134
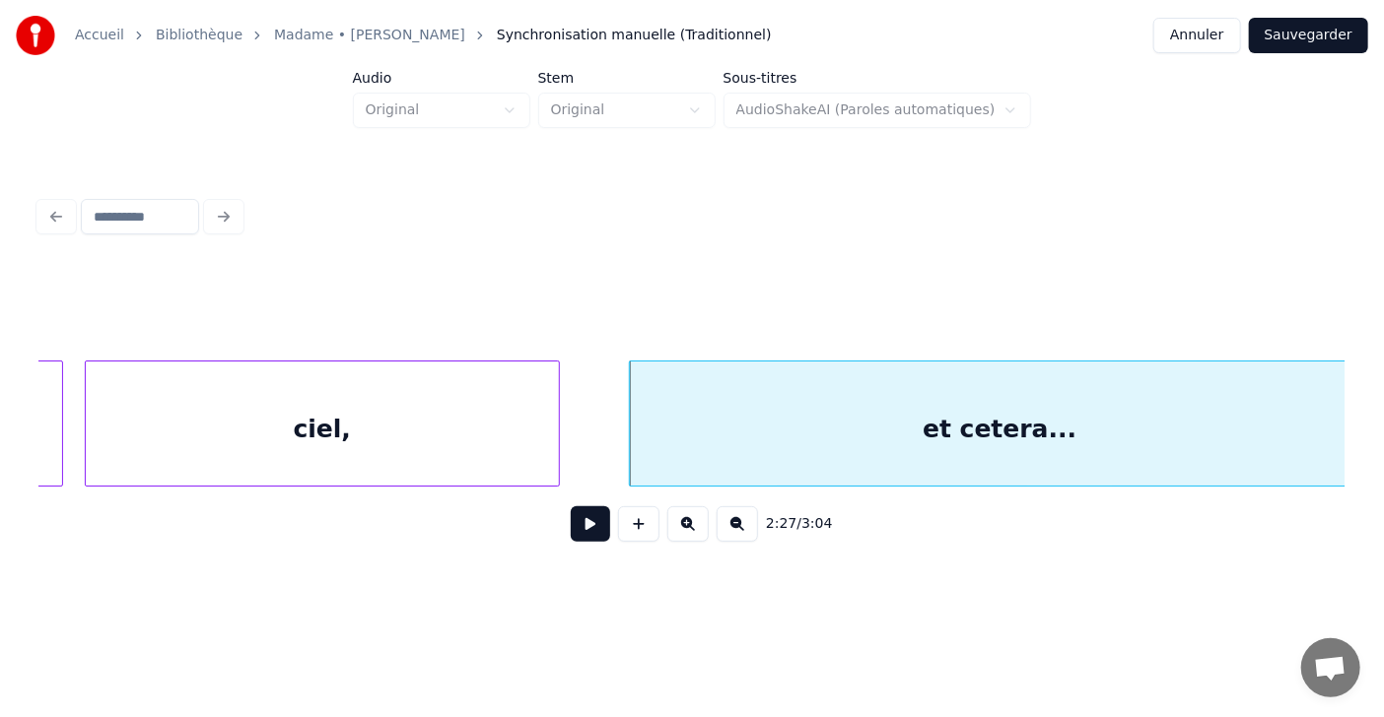
click at [1365, 424] on div "Accueil Bibliothèque Madame • [PERSON_NAME] Synchronisation manuelle (Tradition…" at bounding box center [692, 295] width 1384 height 590
click at [579, 435] on div at bounding box center [579, 424] width 6 height 124
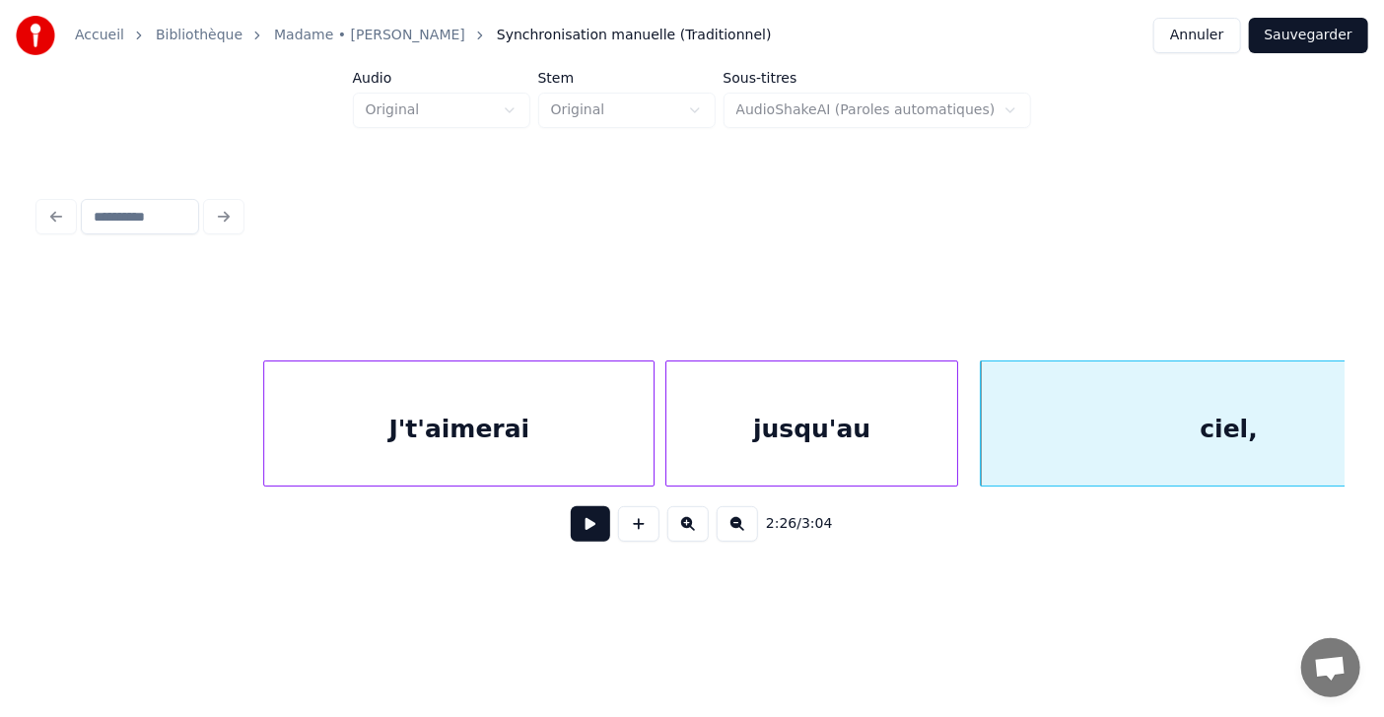
scroll to position [0, 78111]
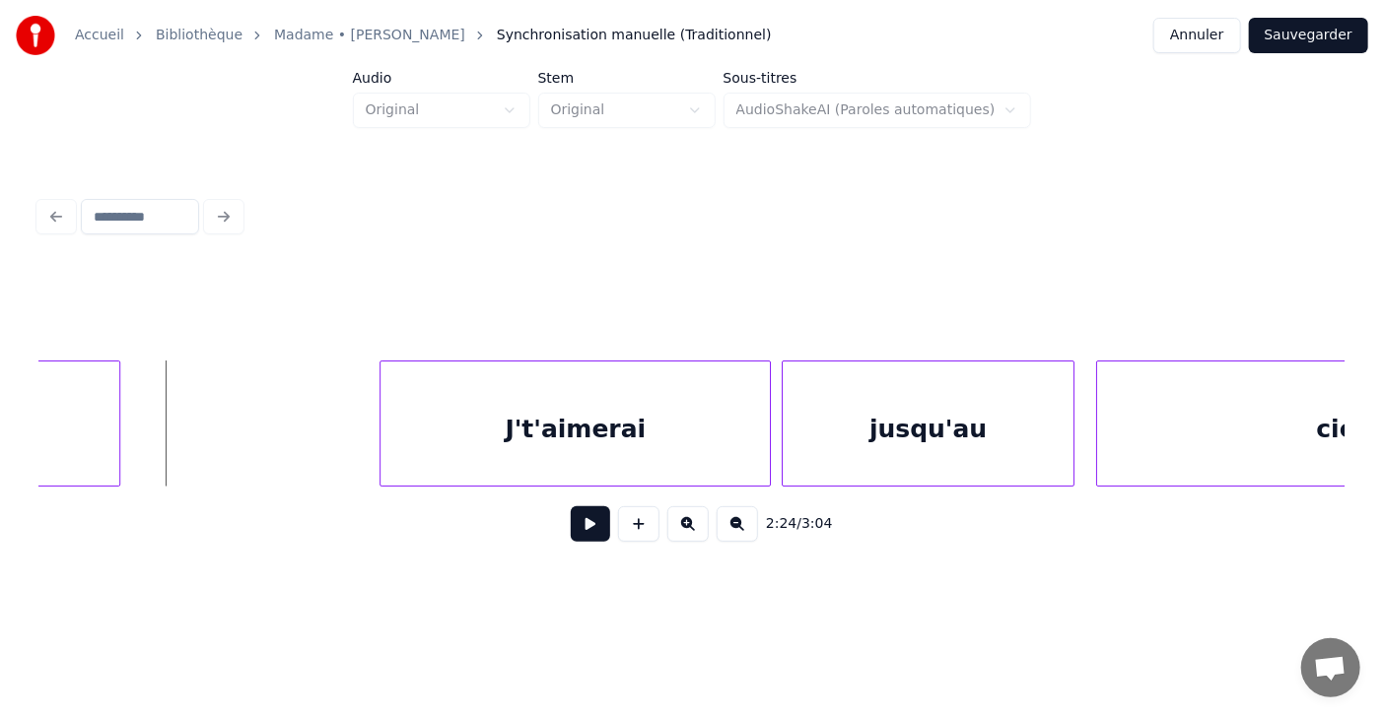
click at [571, 527] on button at bounding box center [590, 524] width 39 height 35
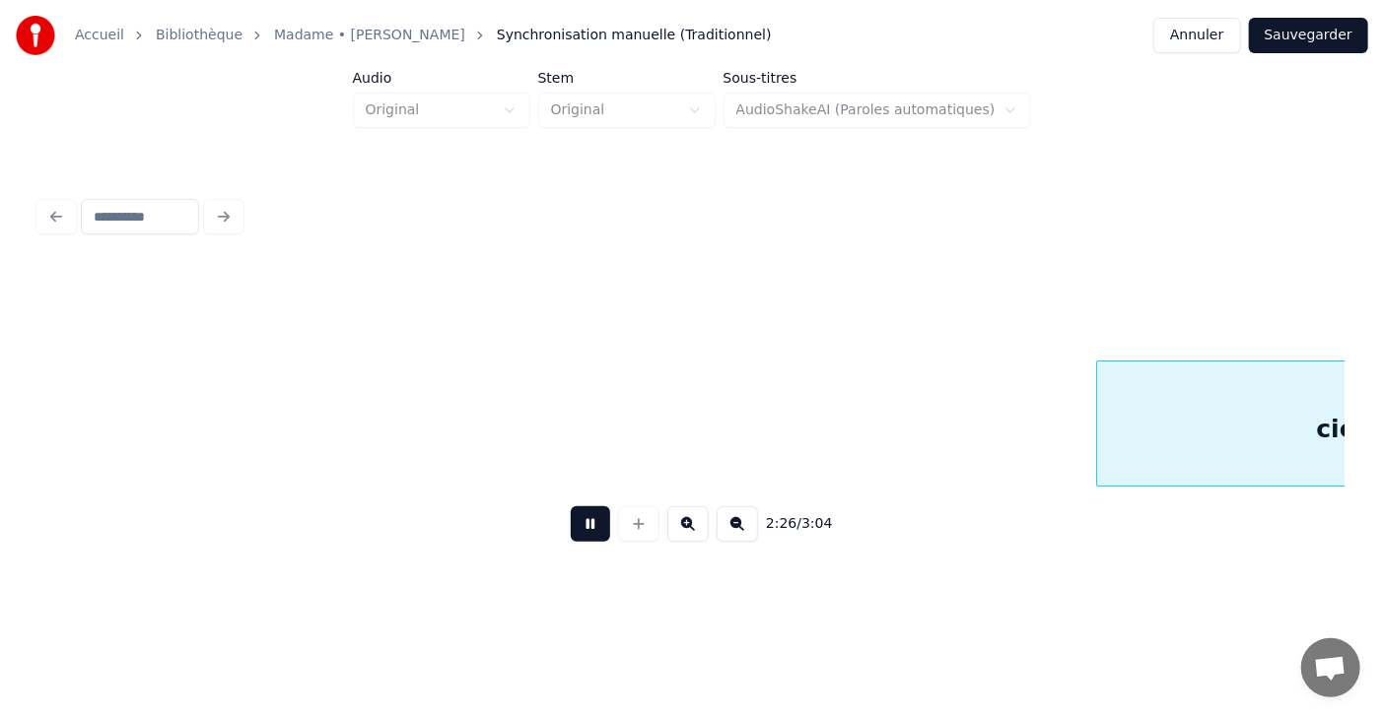
click at [571, 527] on button at bounding box center [590, 524] width 39 height 35
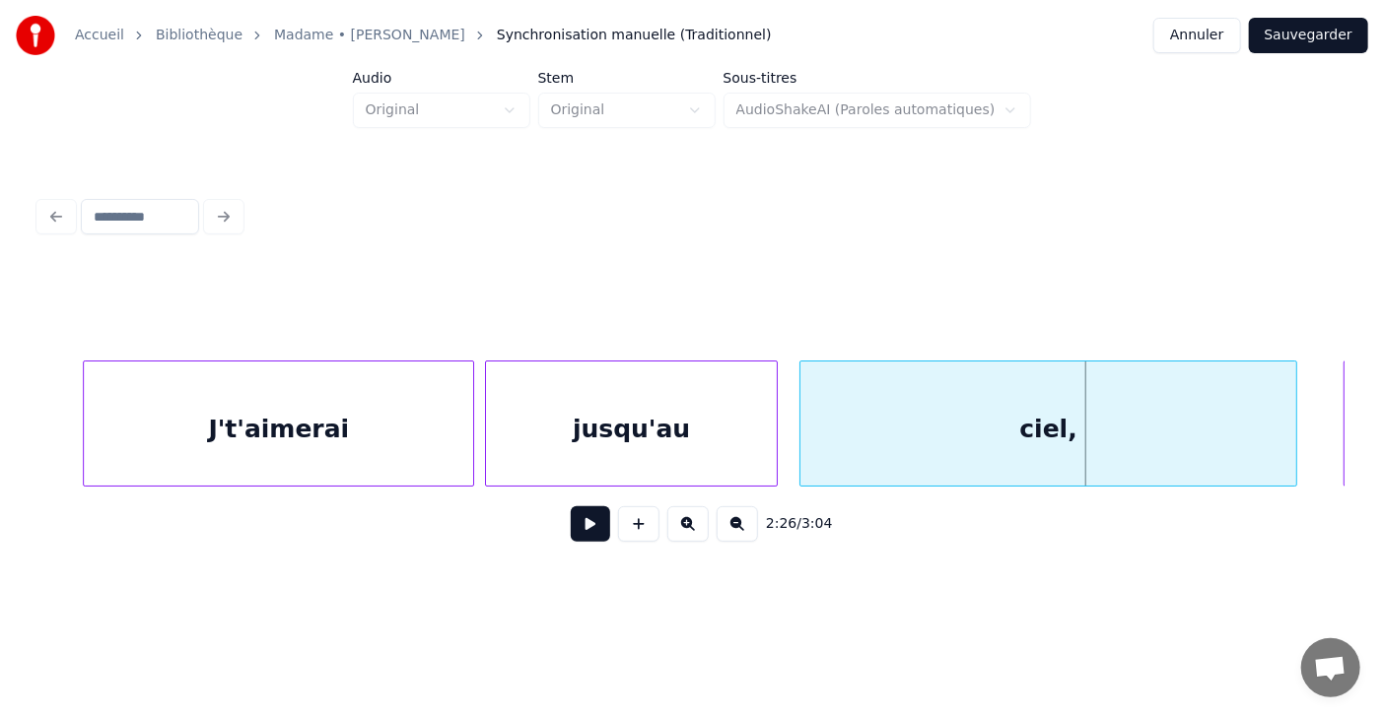
scroll to position [0, 78368]
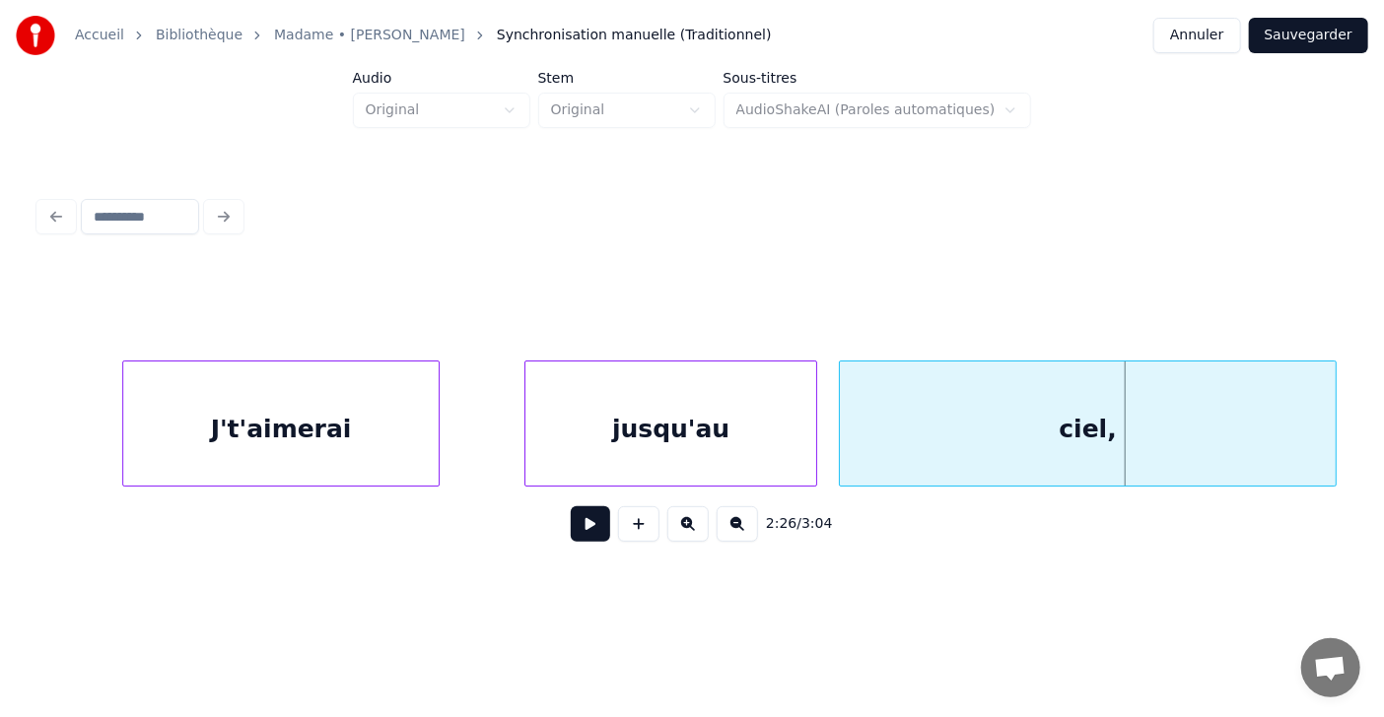
click at [436, 444] on div at bounding box center [436, 424] width 6 height 124
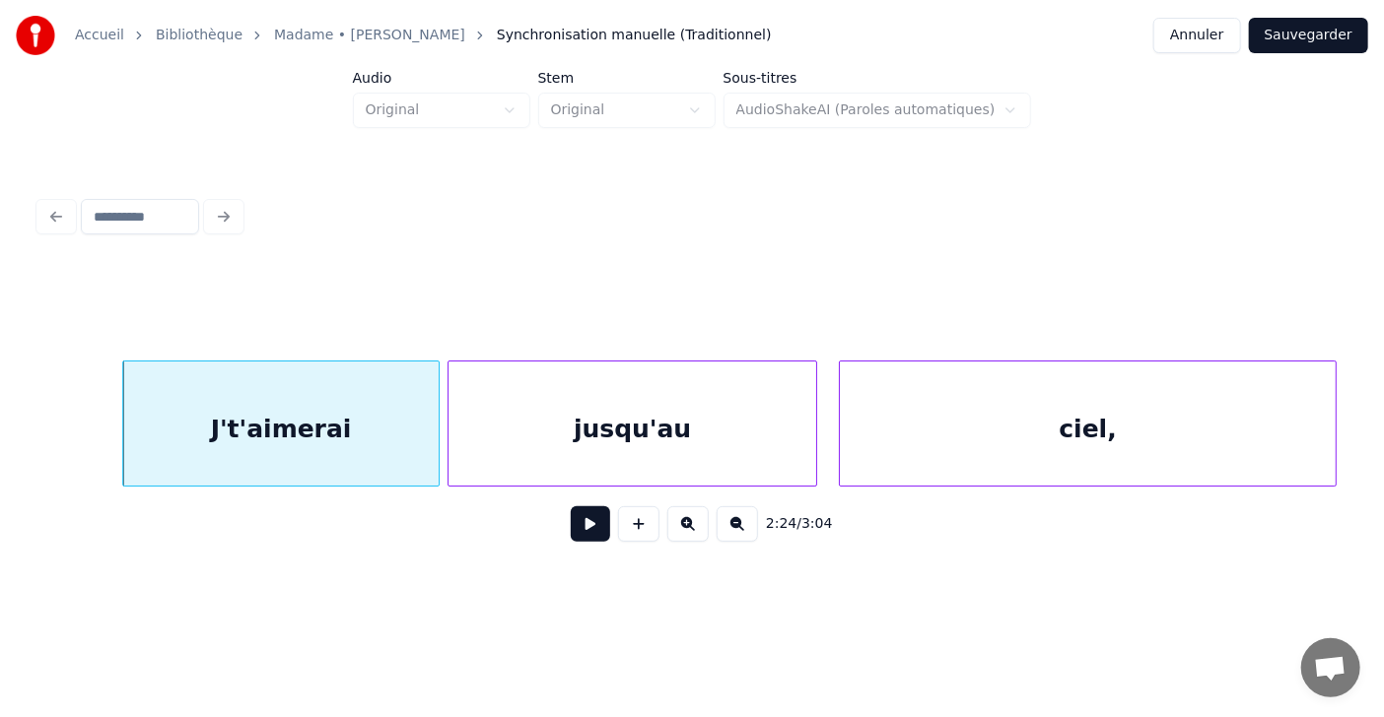
click at [450, 435] on div at bounding box center [451, 424] width 6 height 124
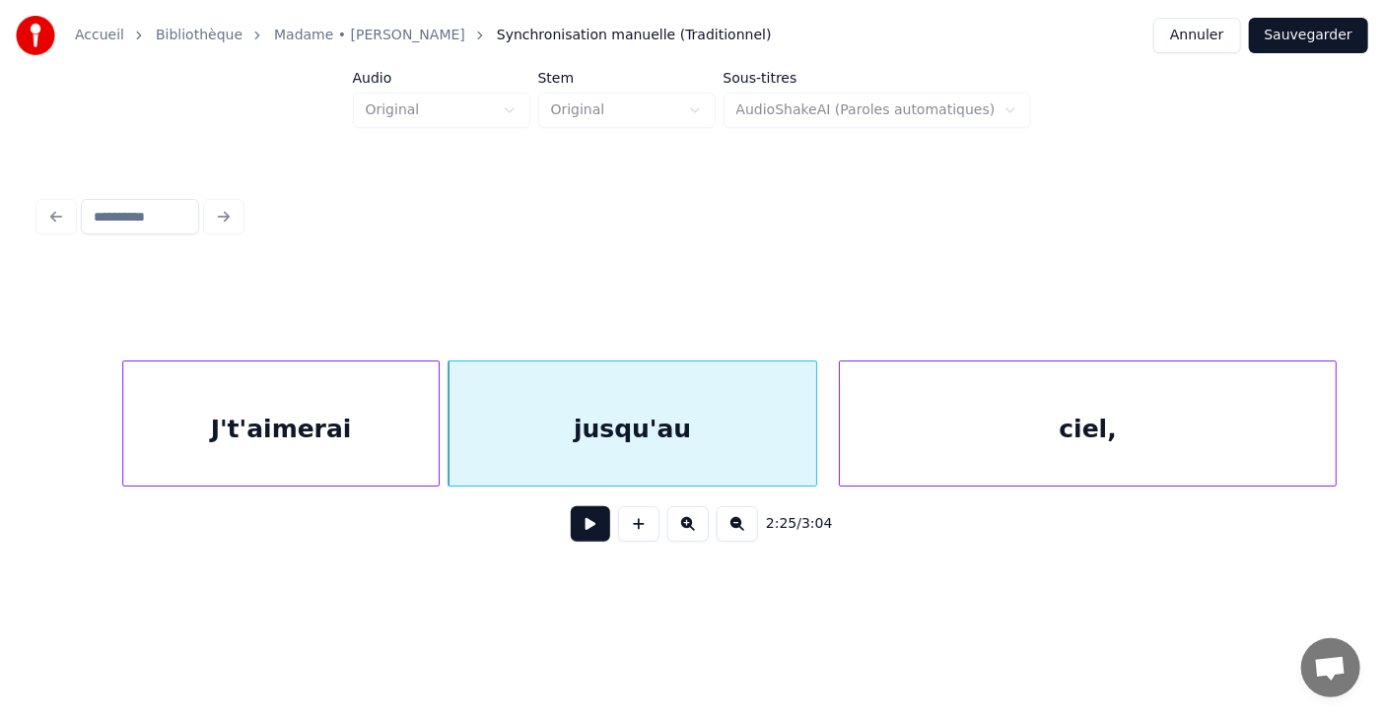
click at [450, 435] on div at bounding box center [451, 424] width 6 height 124
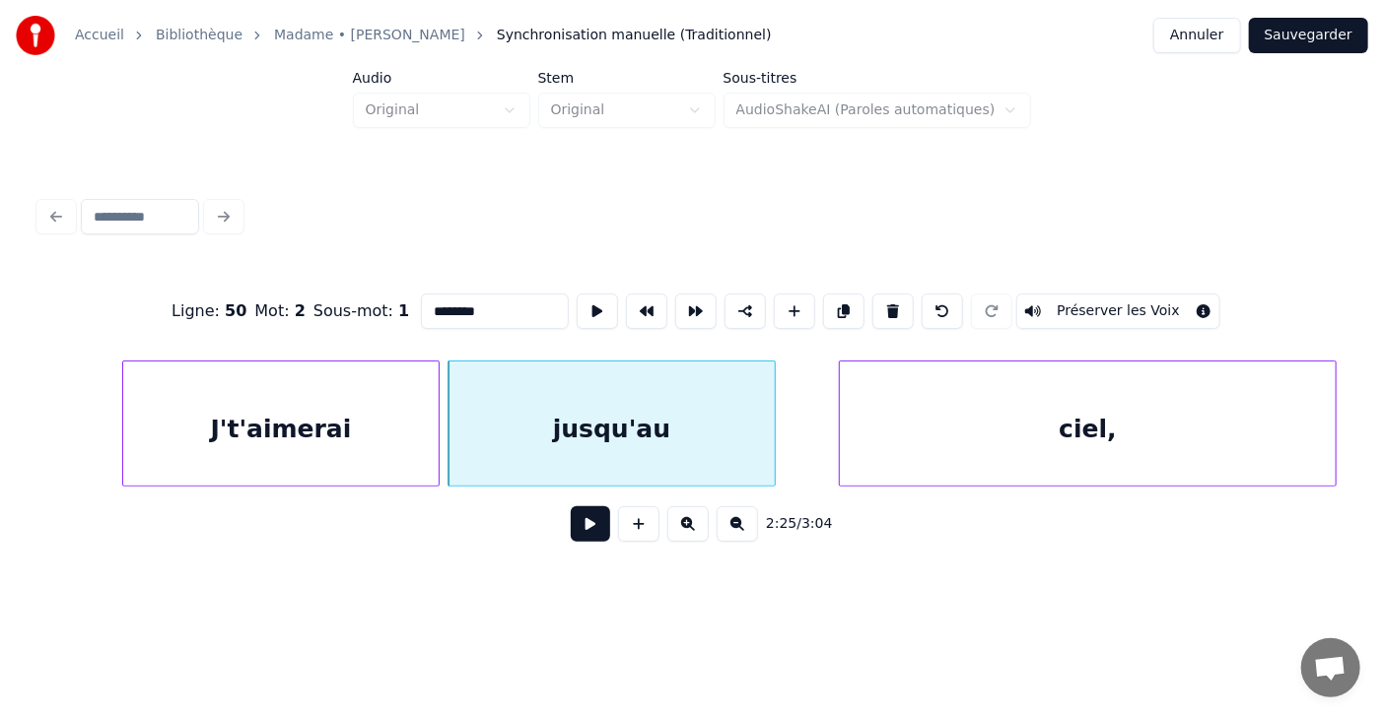
click at [774, 430] on div at bounding box center [772, 424] width 6 height 124
click at [799, 429] on div "ciel," at bounding box center [1037, 429] width 496 height 134
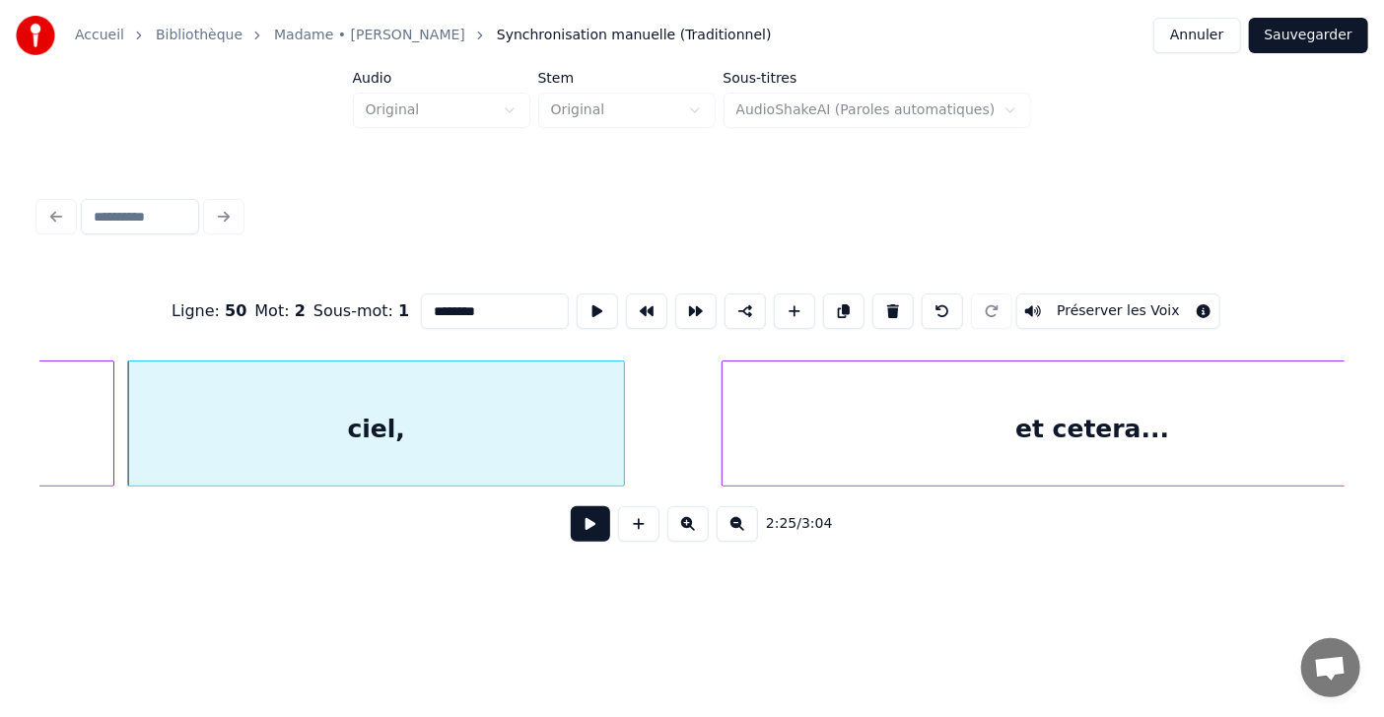
scroll to position [0, 79143]
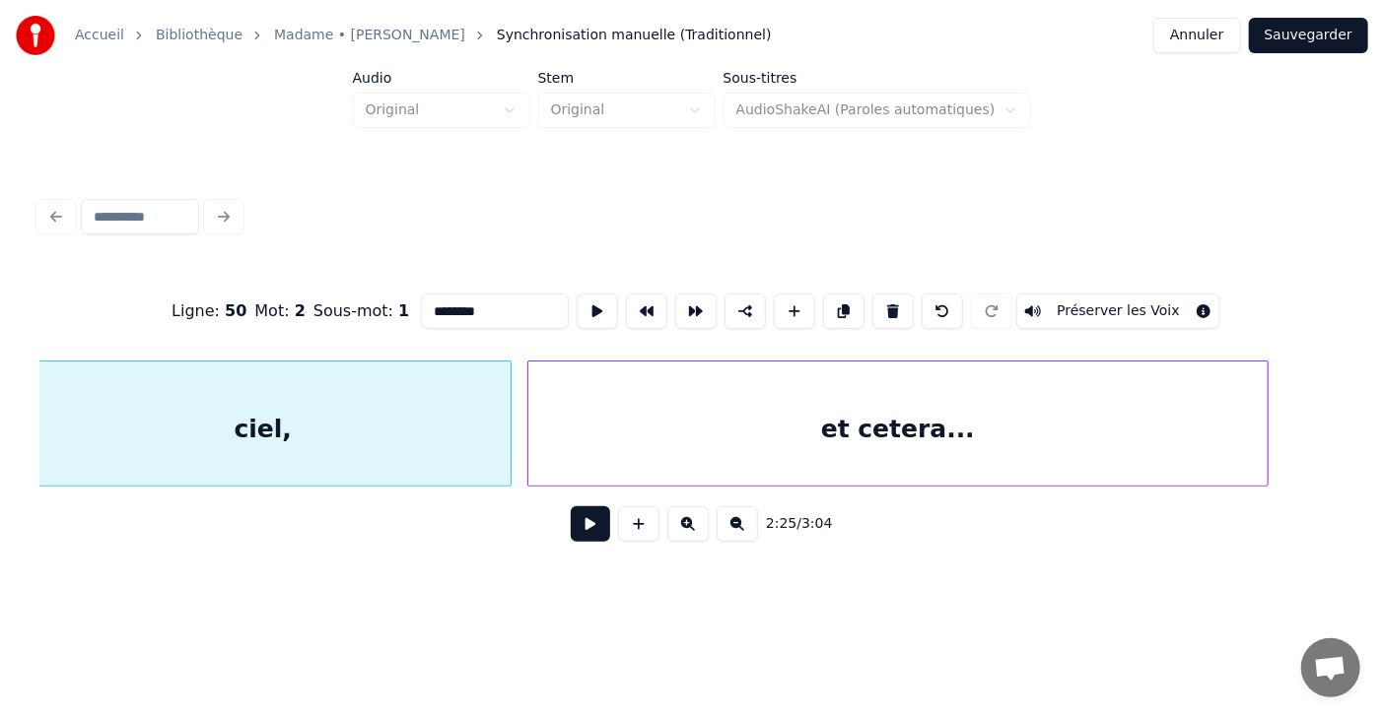
click at [698, 428] on div "et cetera..." at bounding box center [897, 429] width 739 height 134
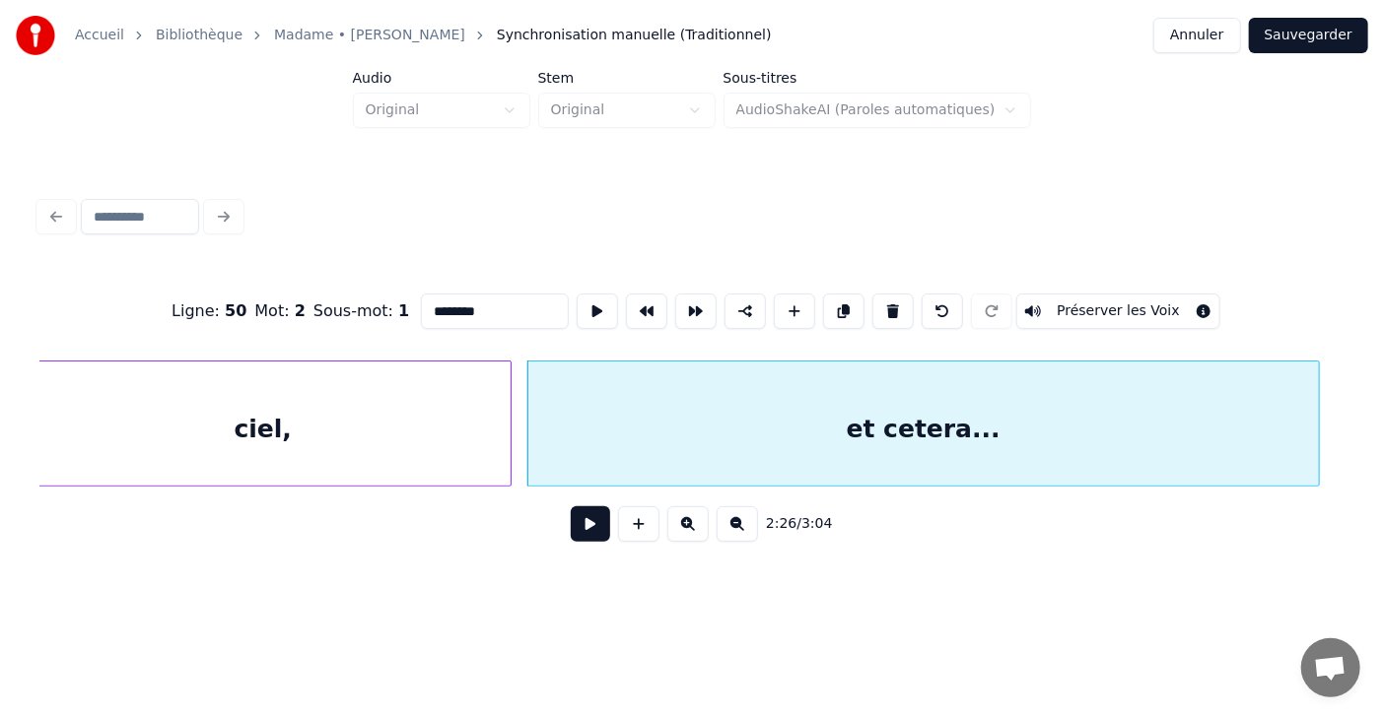
click at [1317, 418] on div at bounding box center [1316, 424] width 6 height 124
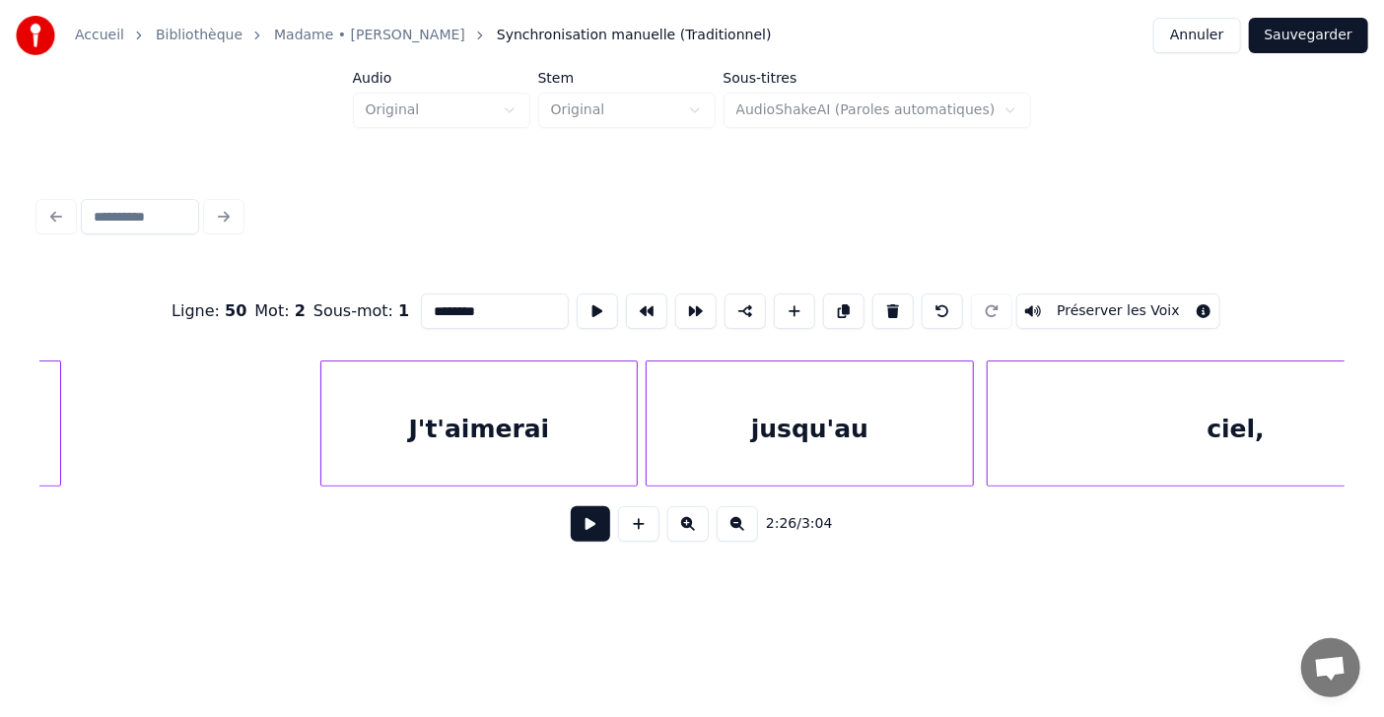
scroll to position [0, 78092]
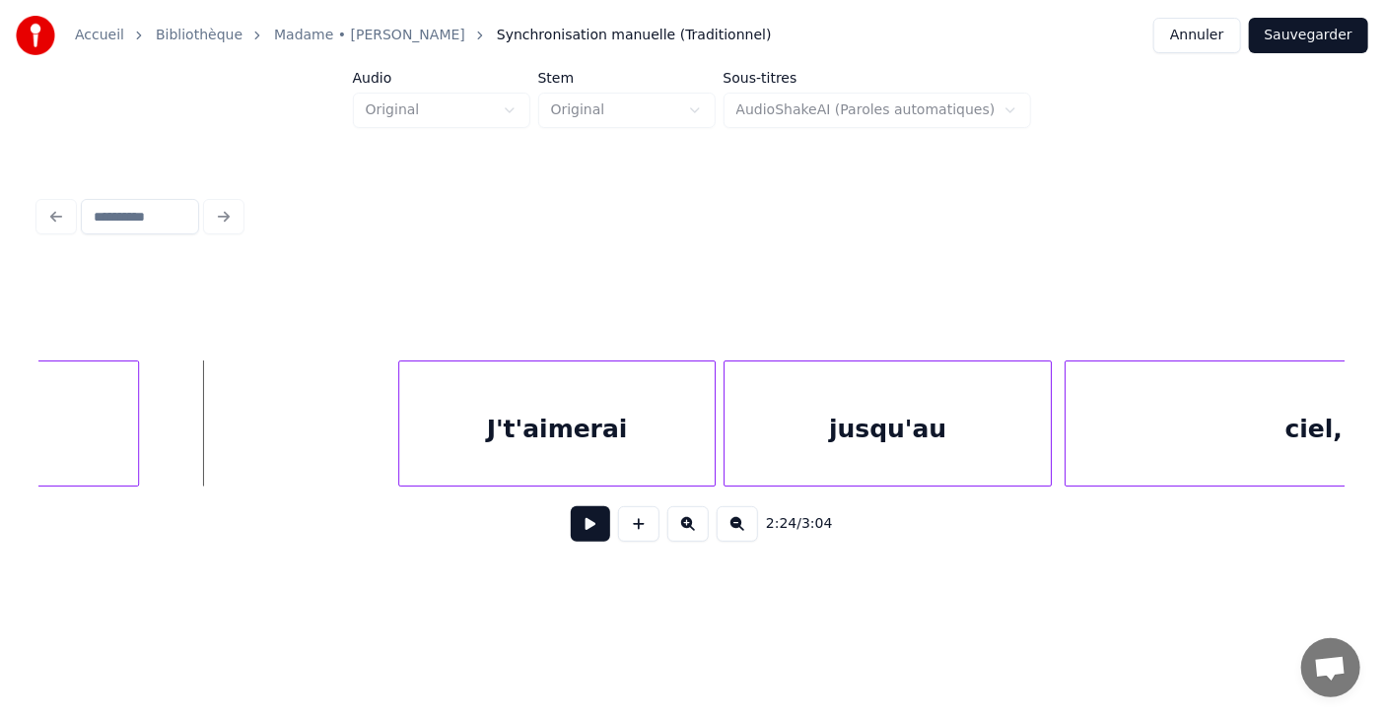
click at [571, 542] on button at bounding box center [590, 524] width 39 height 35
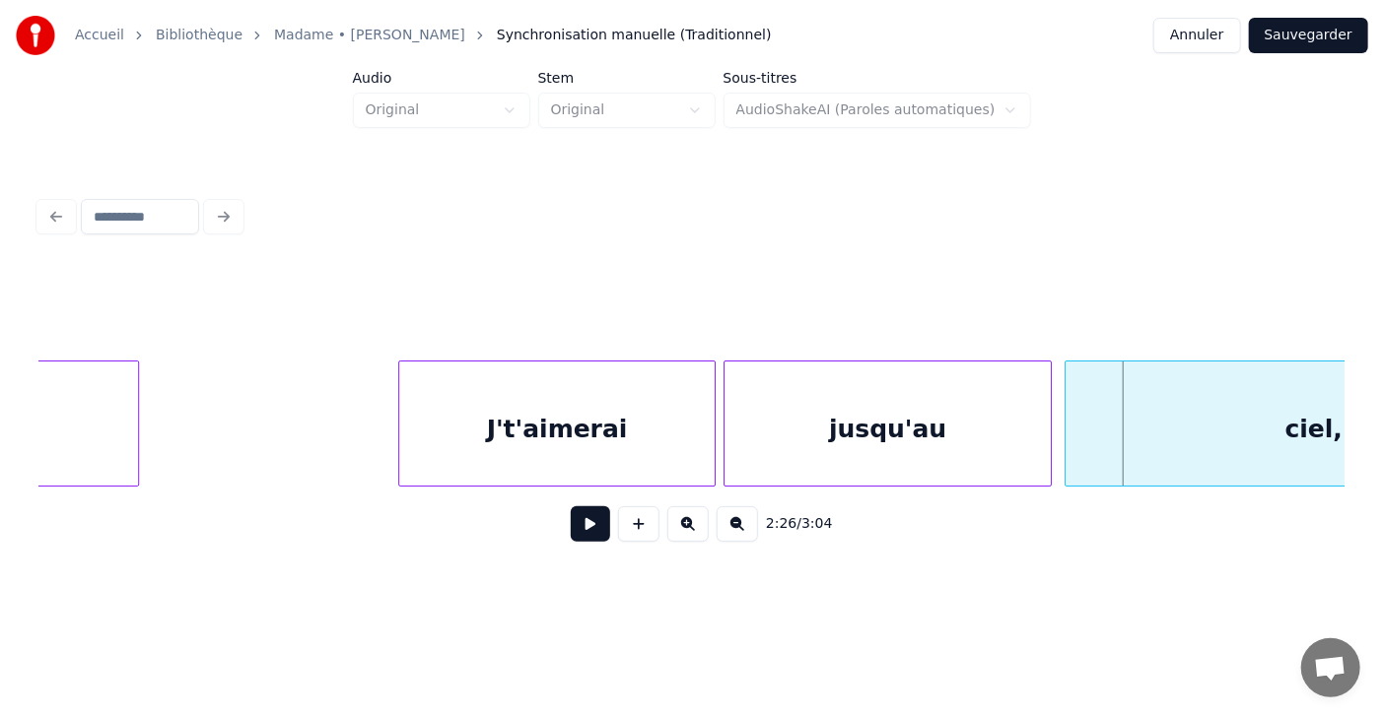
click at [571, 542] on button at bounding box center [590, 524] width 39 height 35
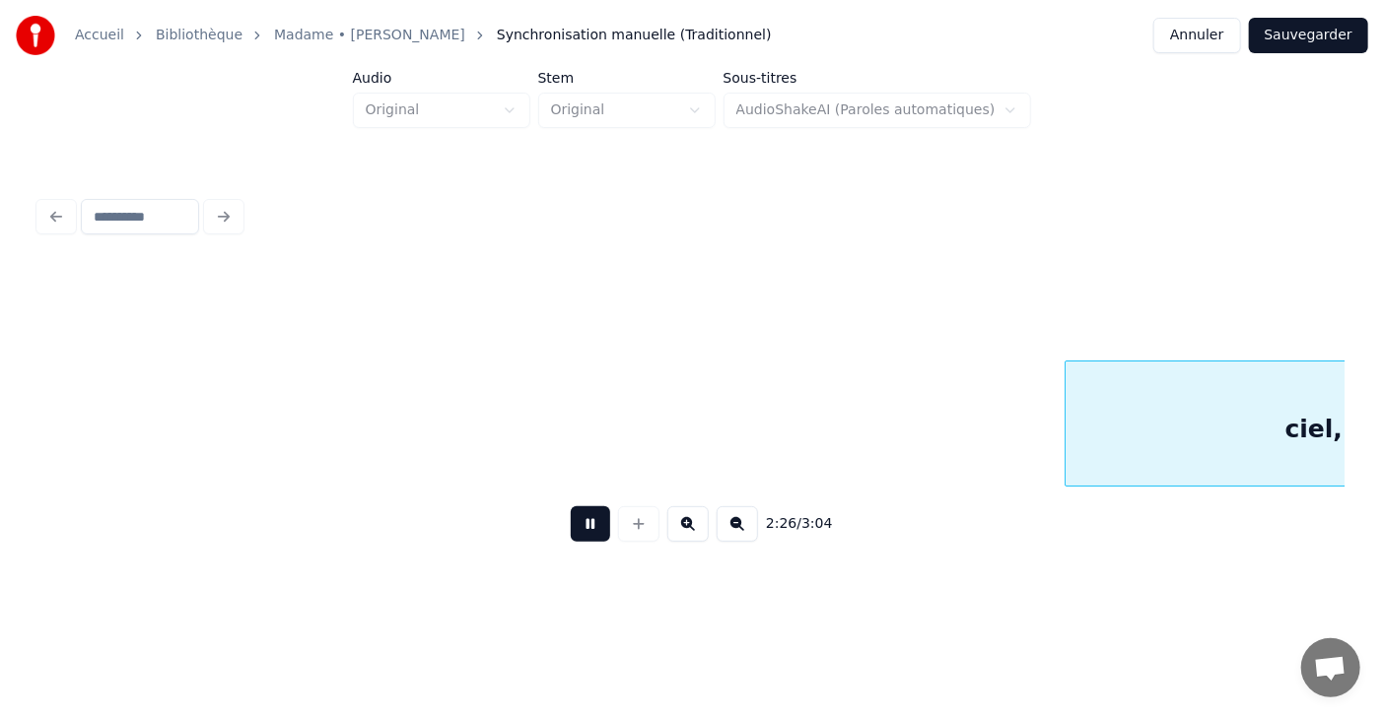
scroll to position [0, 79408]
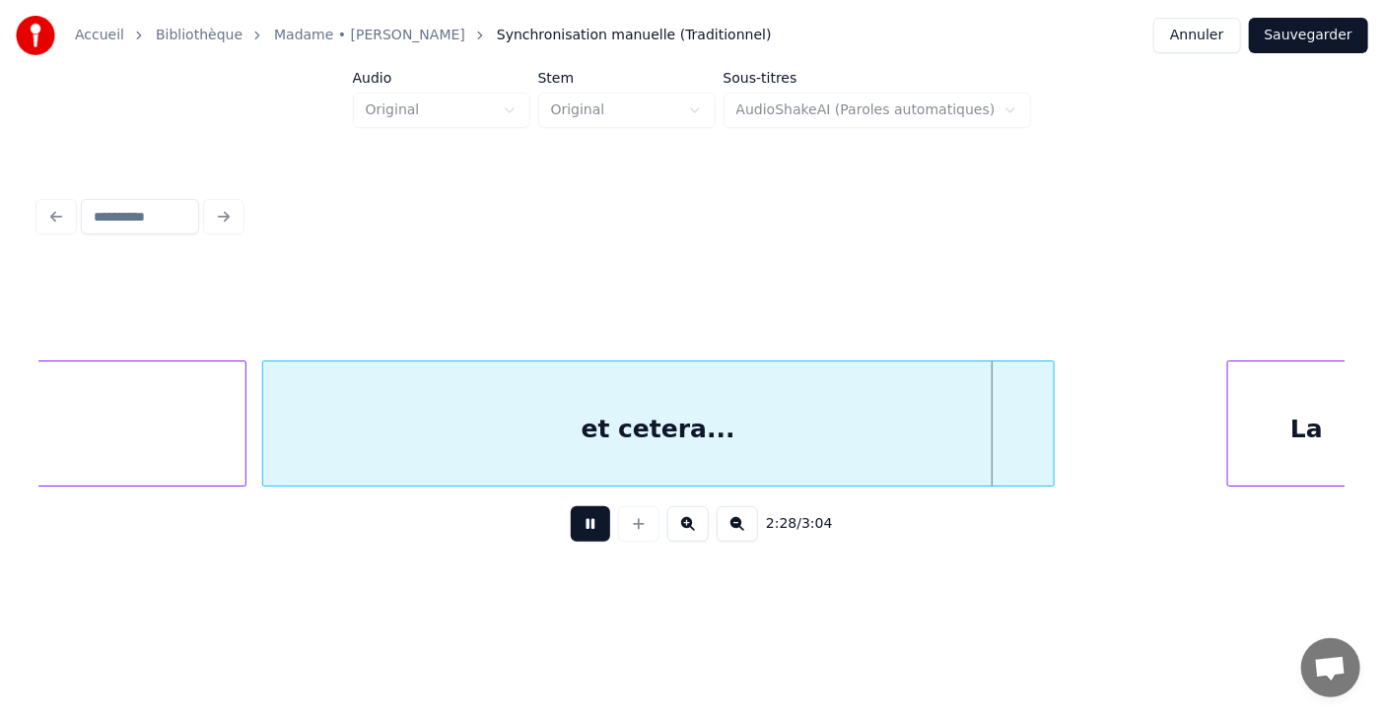
click at [571, 542] on button at bounding box center [590, 524] width 39 height 35
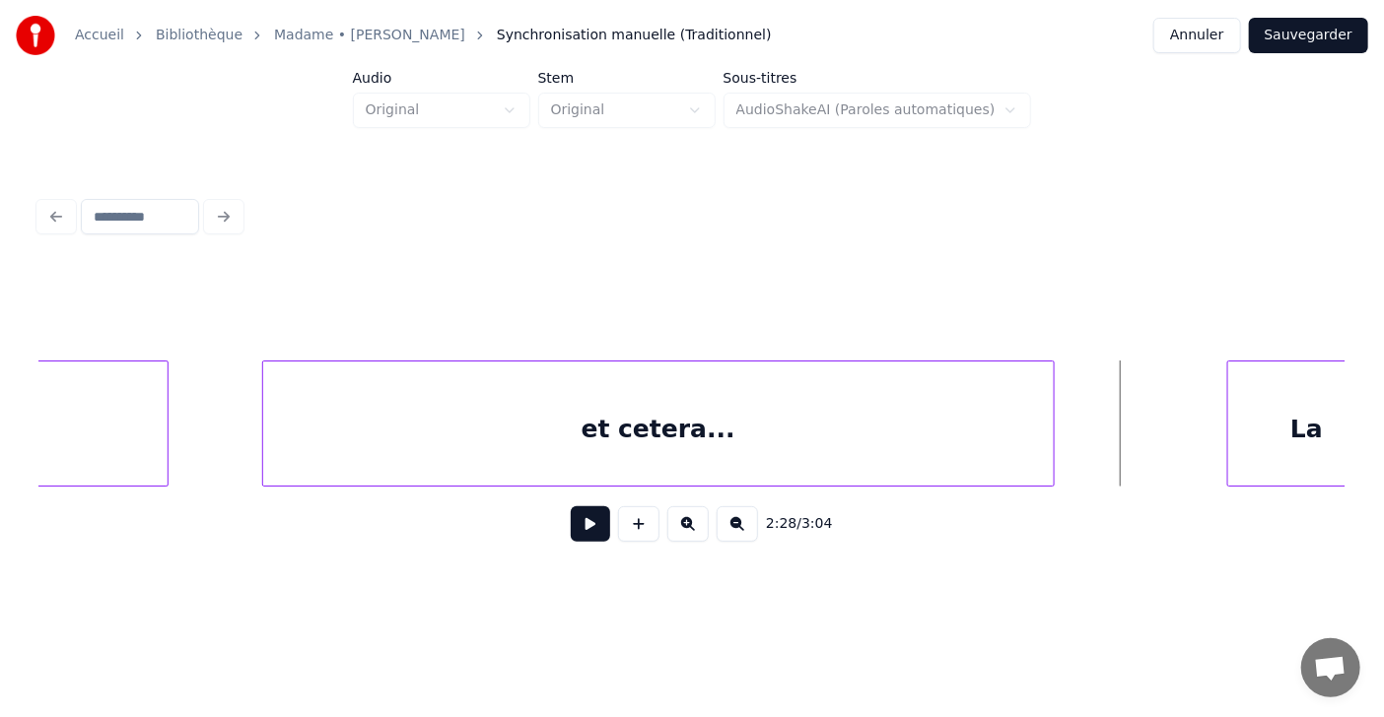
click at [167, 425] on div at bounding box center [165, 424] width 6 height 124
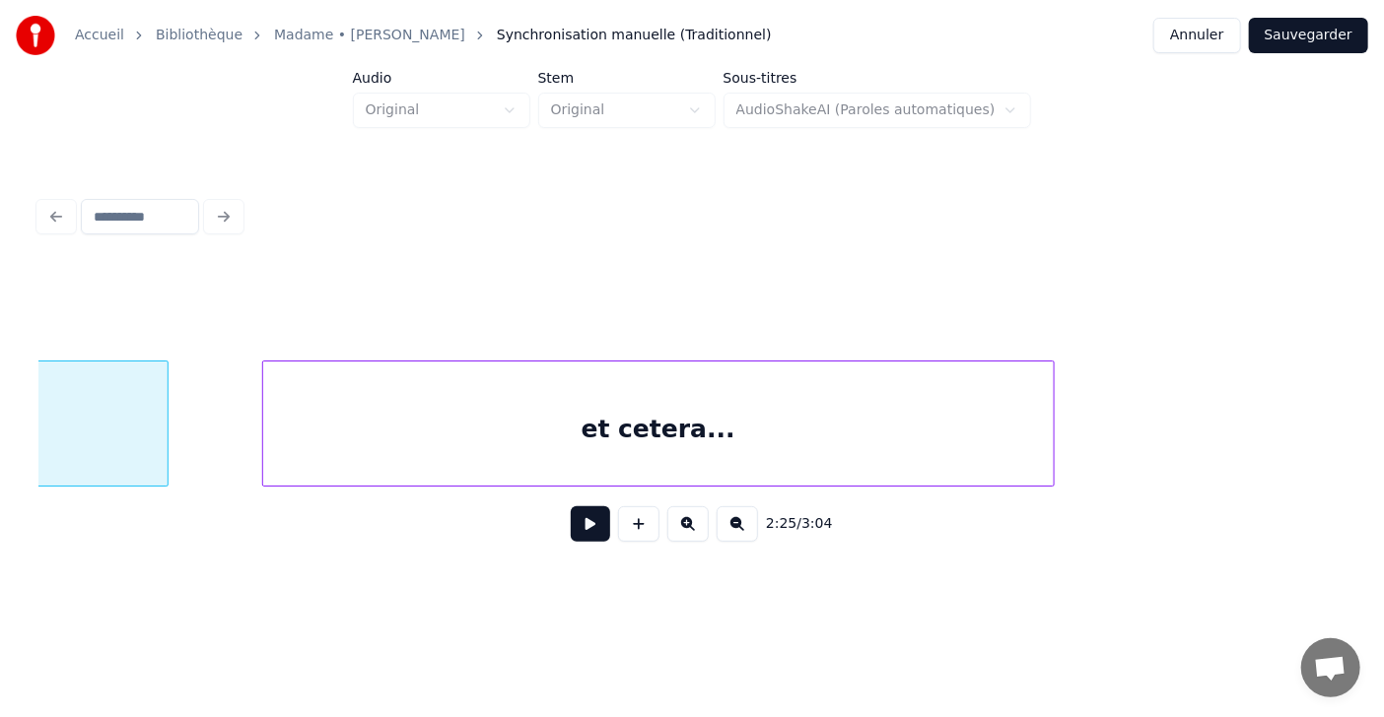
scroll to position [0, 79117]
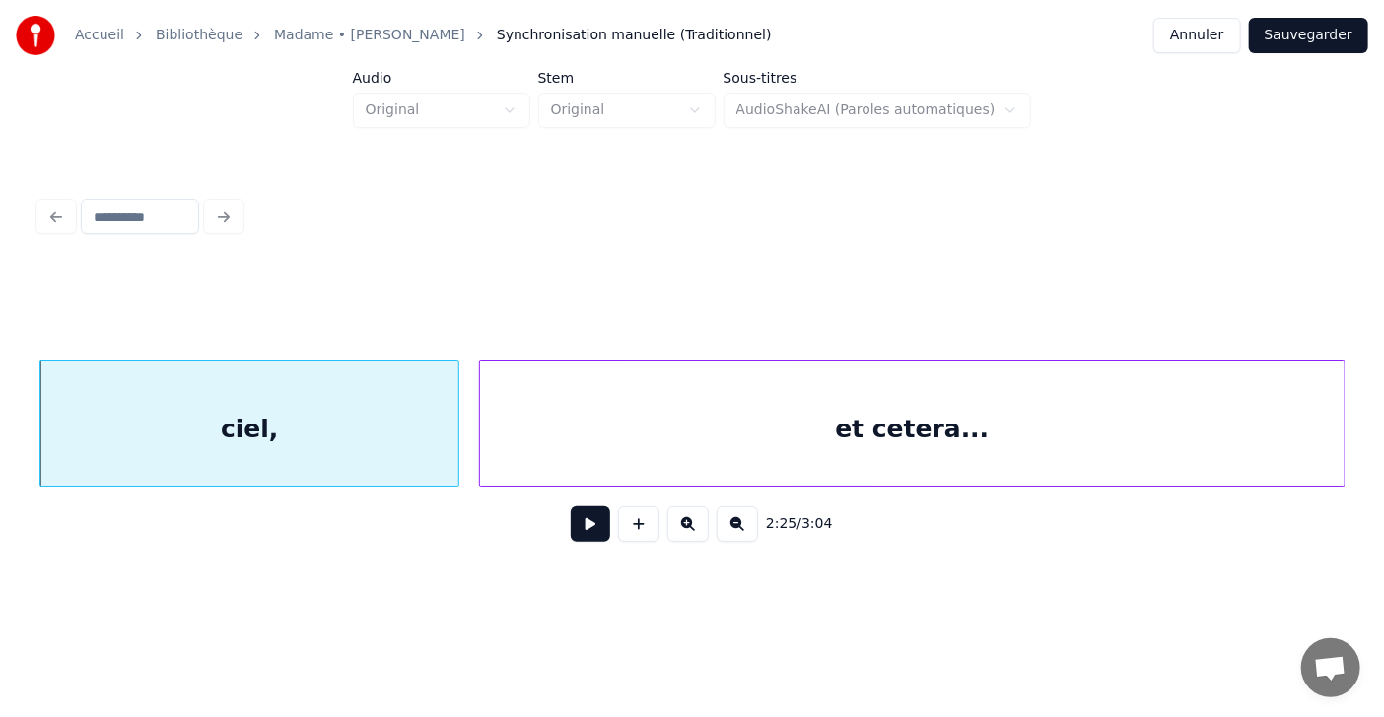
click at [481, 431] on div at bounding box center [483, 424] width 6 height 124
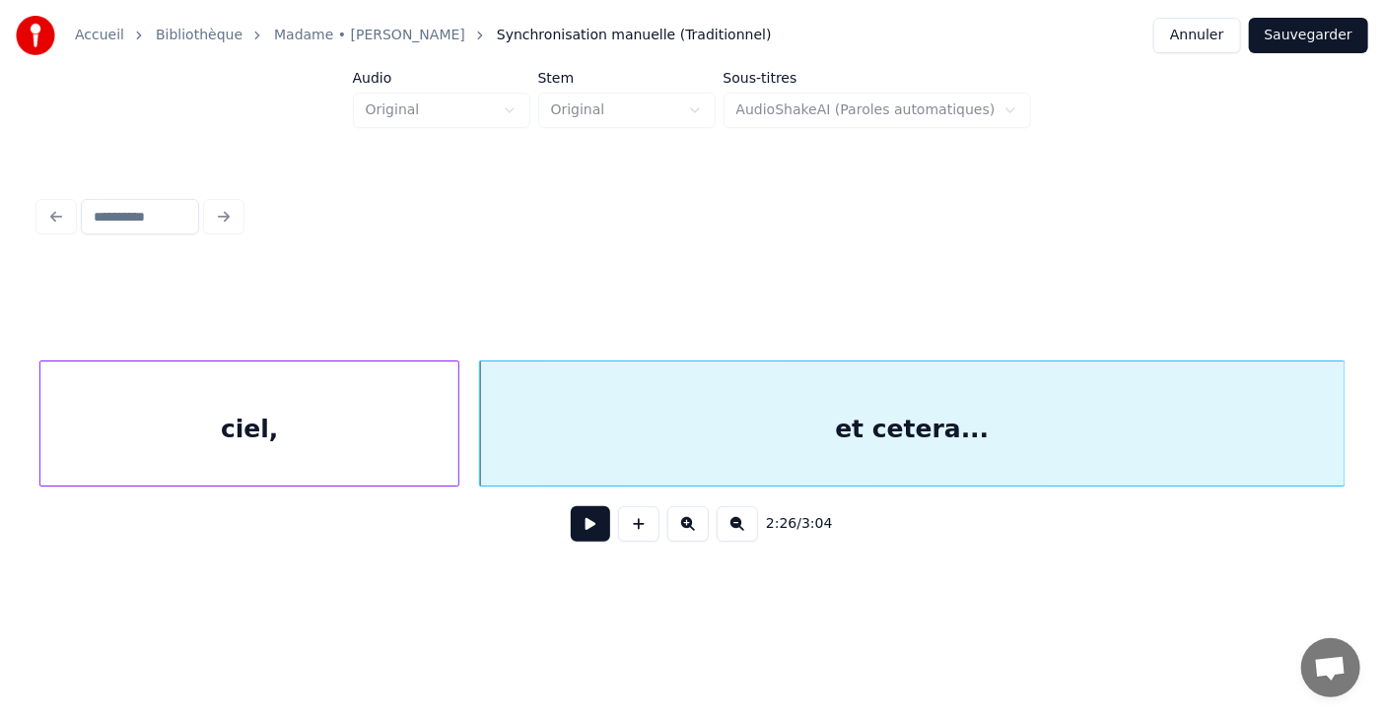
click at [80, 454] on div "ciel," at bounding box center [249, 429] width 418 height 134
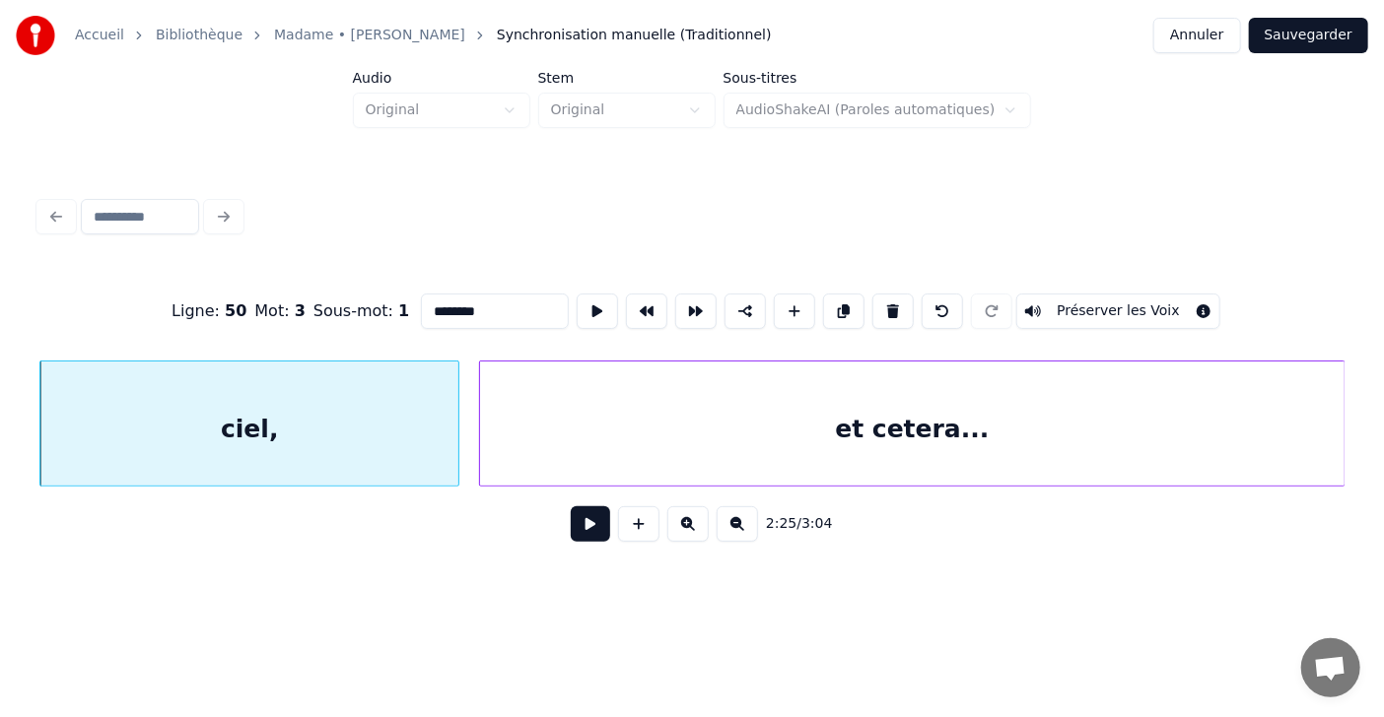
type input "*****"
click at [571, 532] on button at bounding box center [590, 524] width 39 height 35
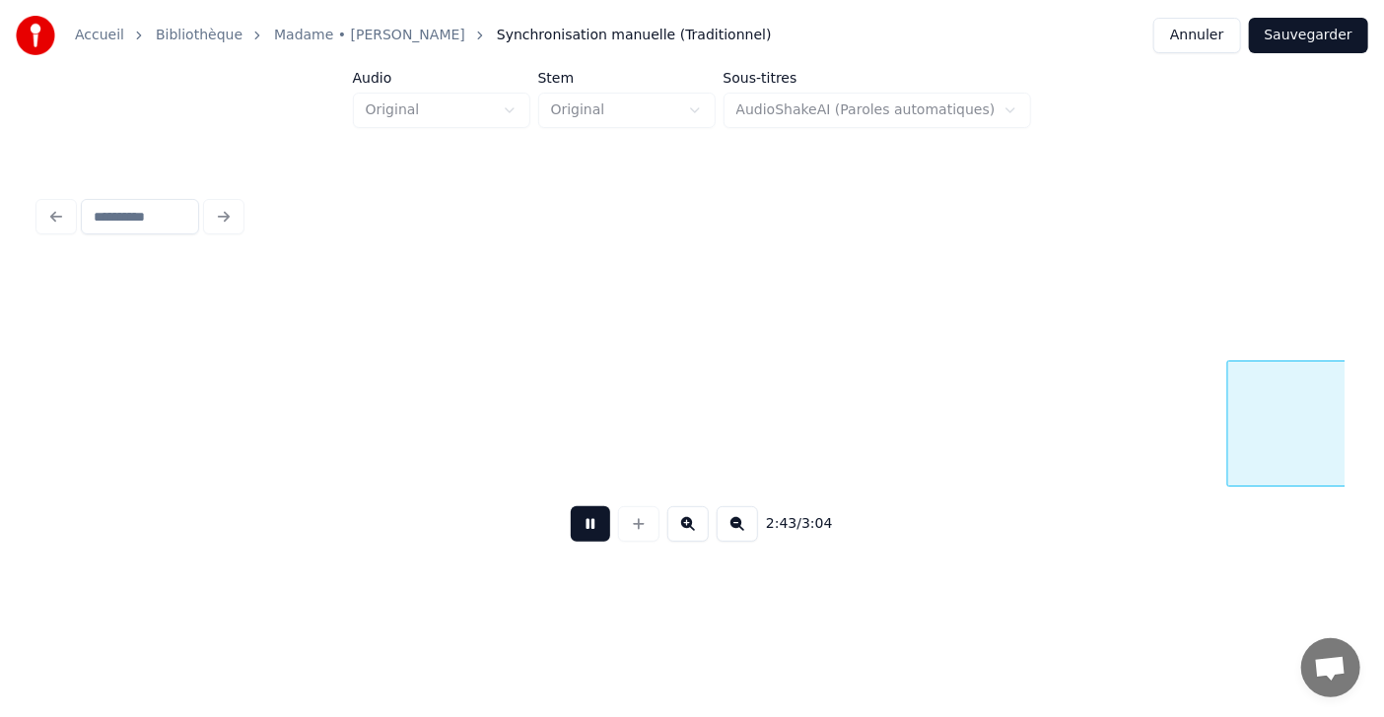
scroll to position [0, 88285]
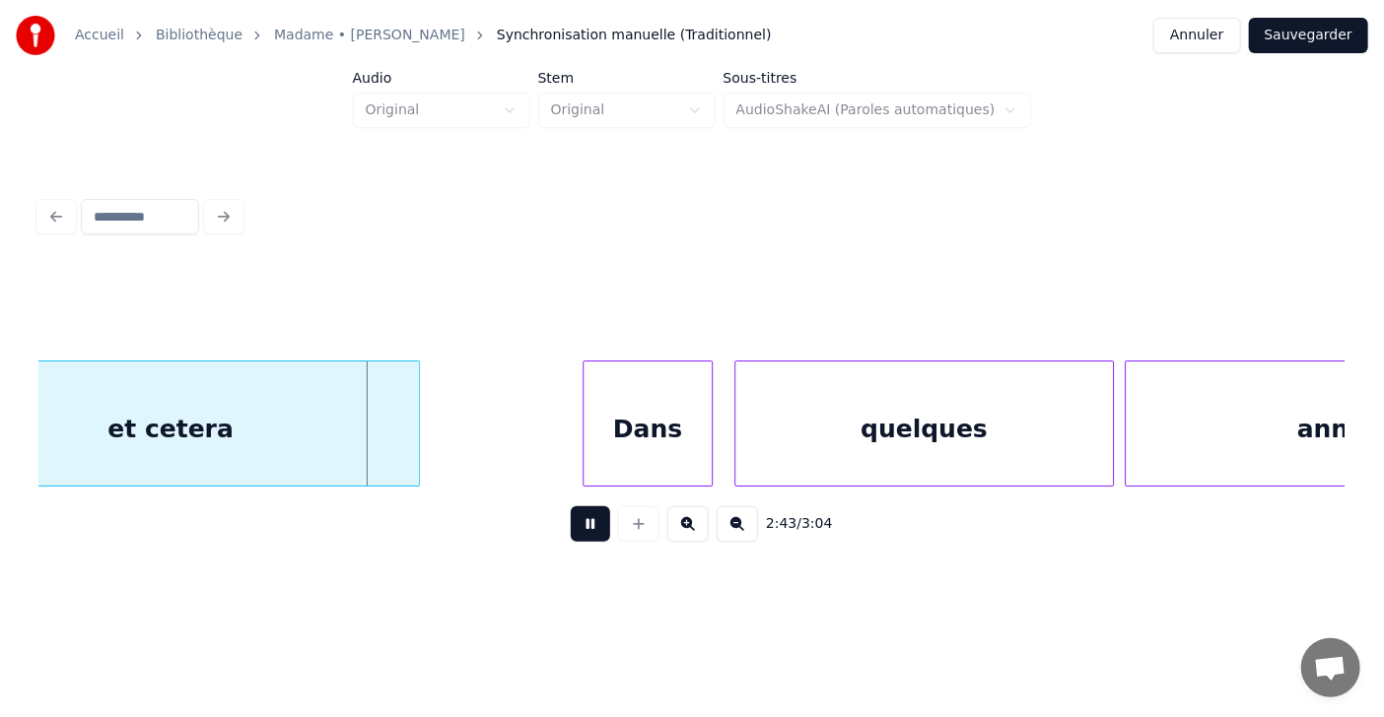
click at [571, 532] on button at bounding box center [590, 524] width 39 height 35
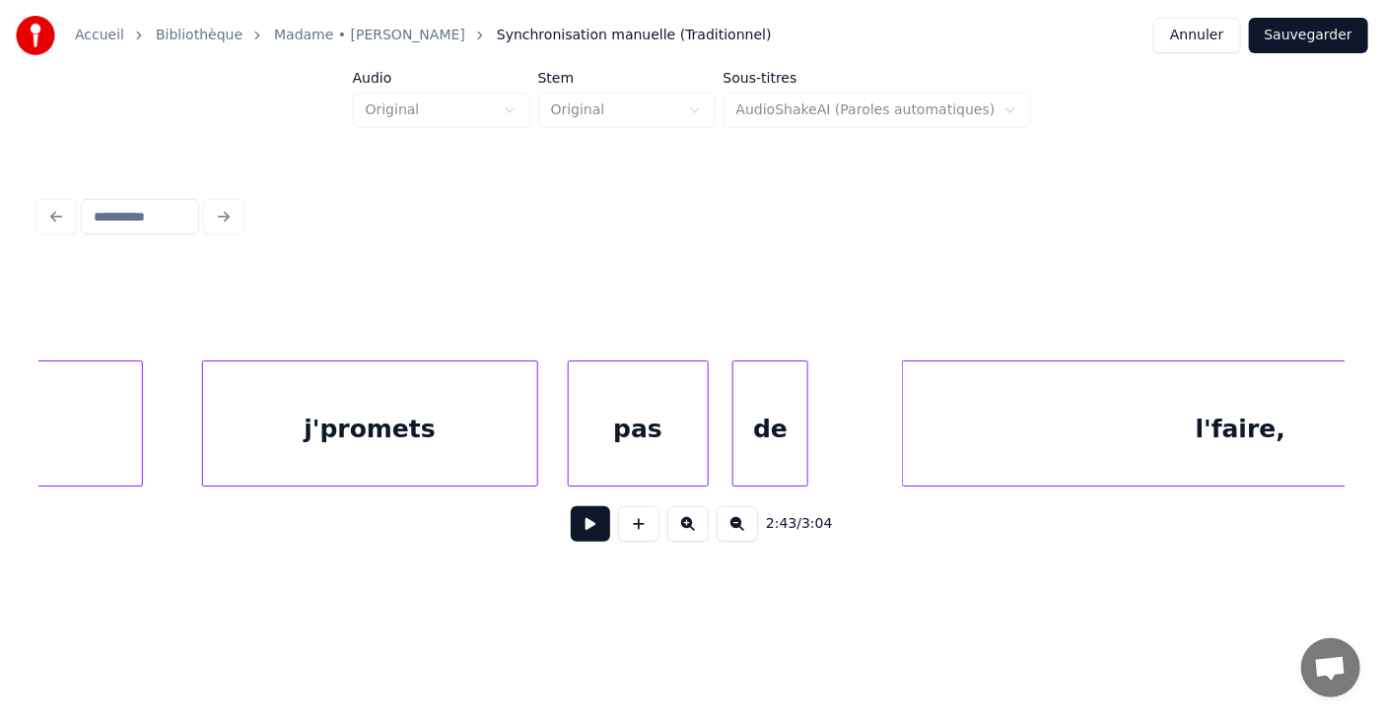
scroll to position [0, 86533]
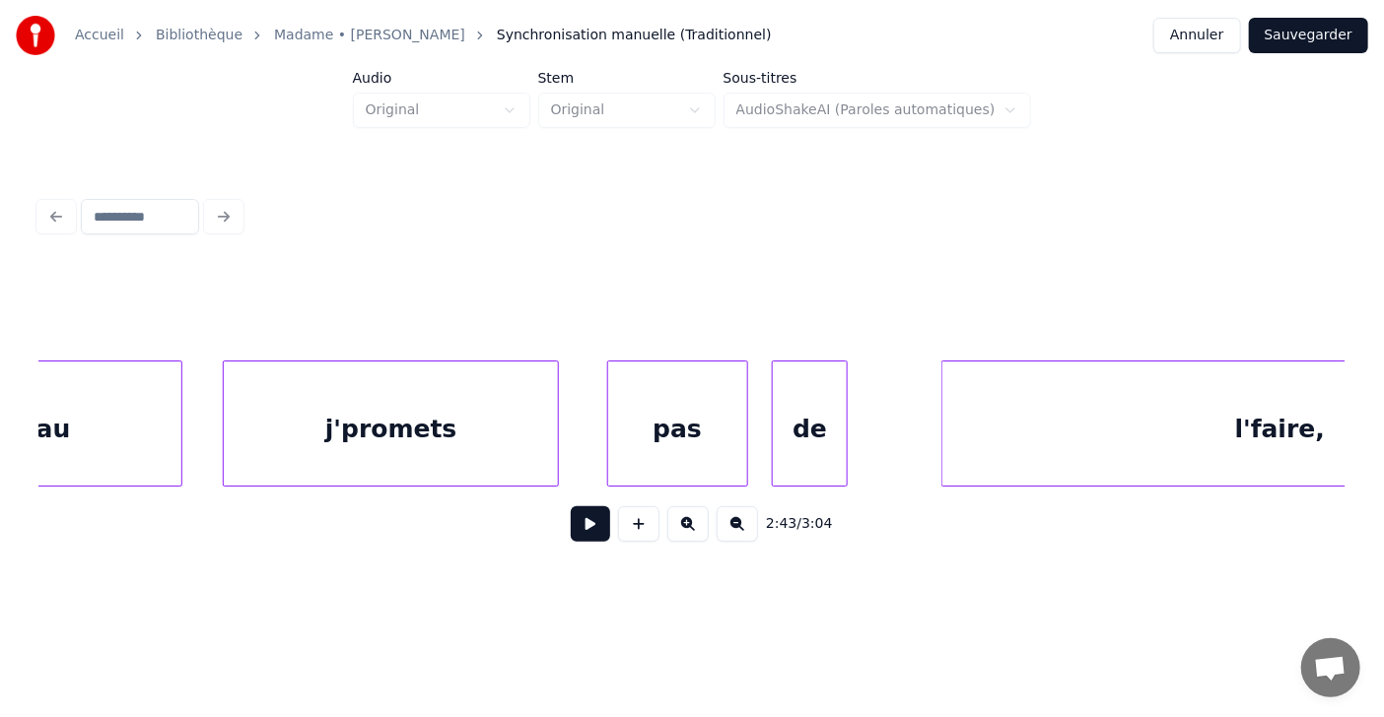
click at [301, 459] on div "j'promets" at bounding box center [391, 429] width 334 height 134
